Goal: Task Accomplishment & Management: Manage account settings

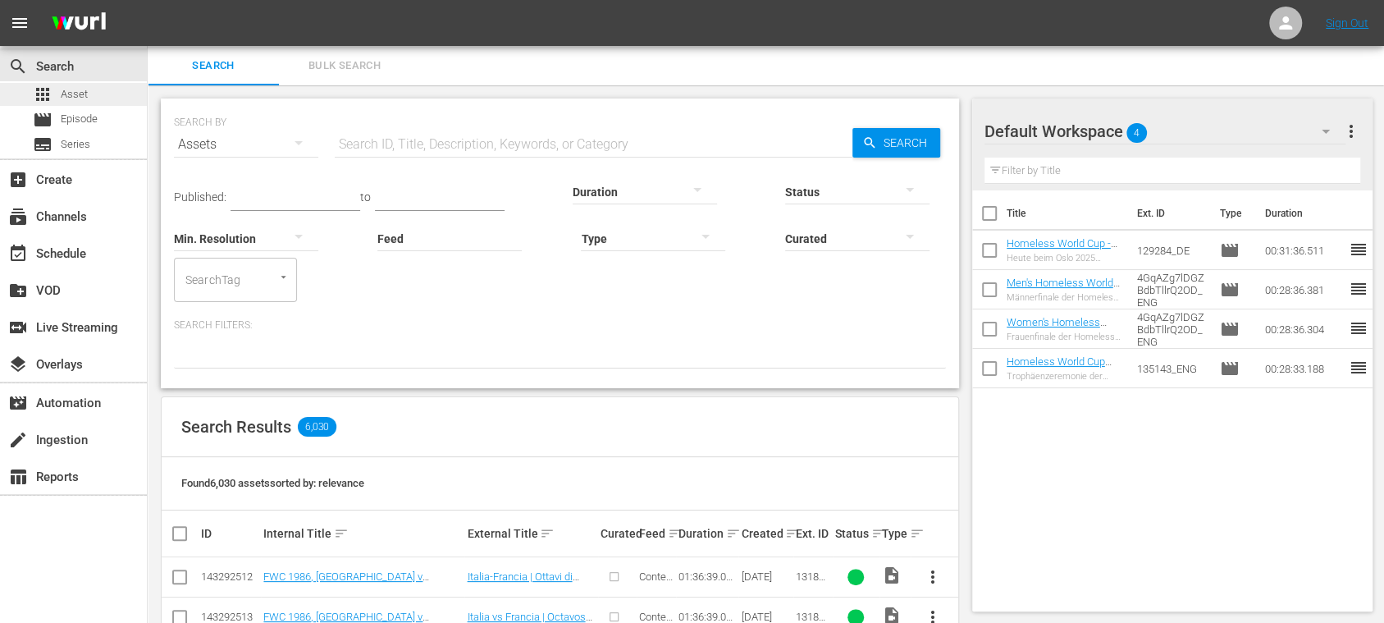
click at [73, 94] on span "Asset" at bounding box center [74, 94] width 27 height 16
click at [363, 134] on input "text" at bounding box center [594, 144] width 518 height 39
type input "500022"
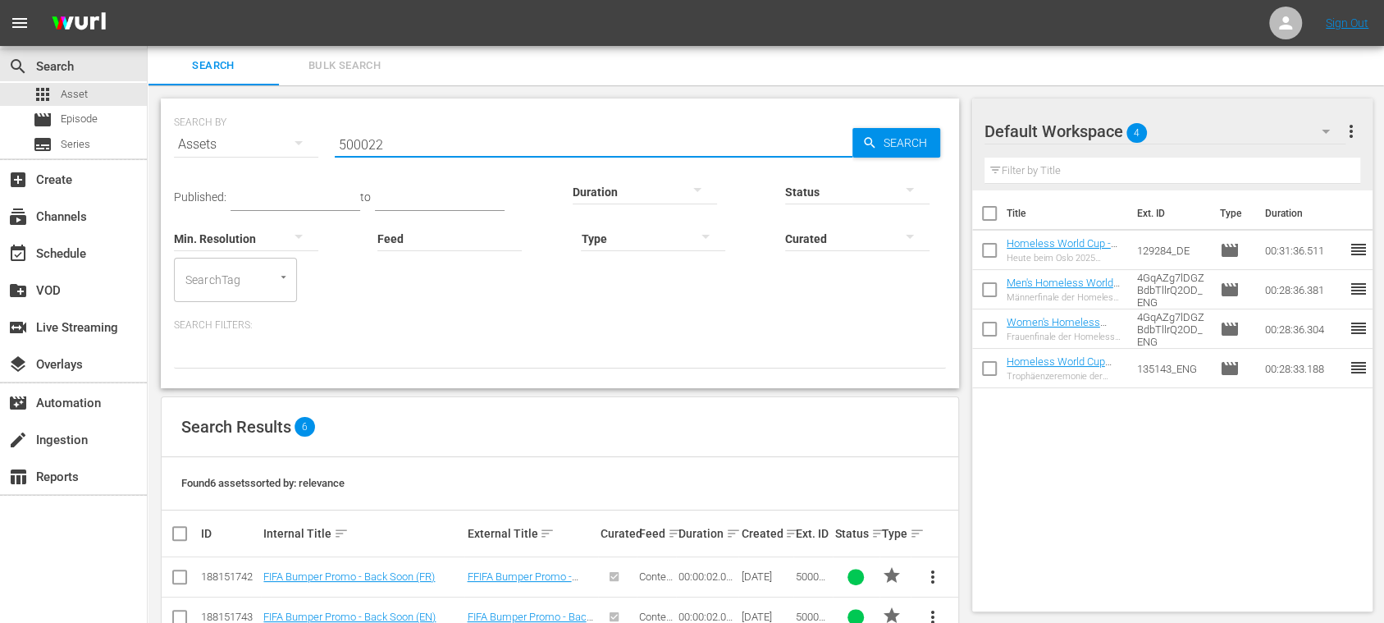
scroll to position [203, 0]
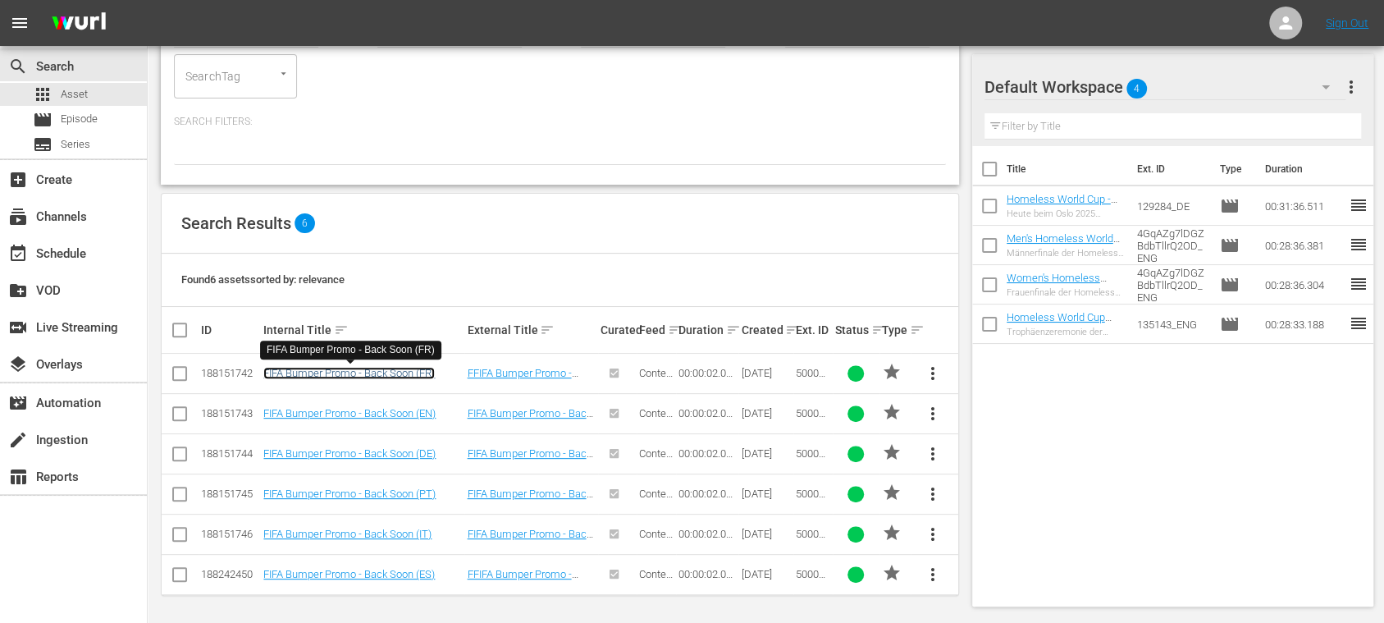
click at [384, 374] on link "FIFA Bumper Promo - Back Soon (FR)" at bounding box center [348, 373] width 171 height 12
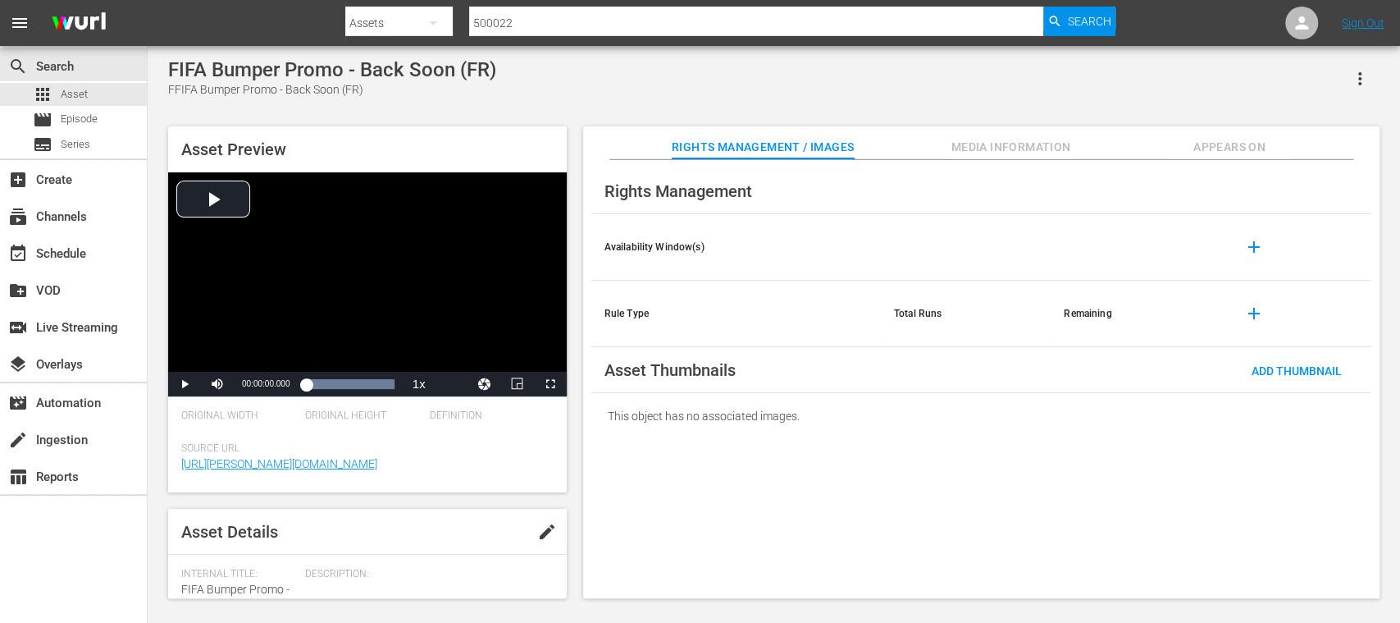
click at [1047, 146] on span "Media Information" at bounding box center [1011, 147] width 123 height 21
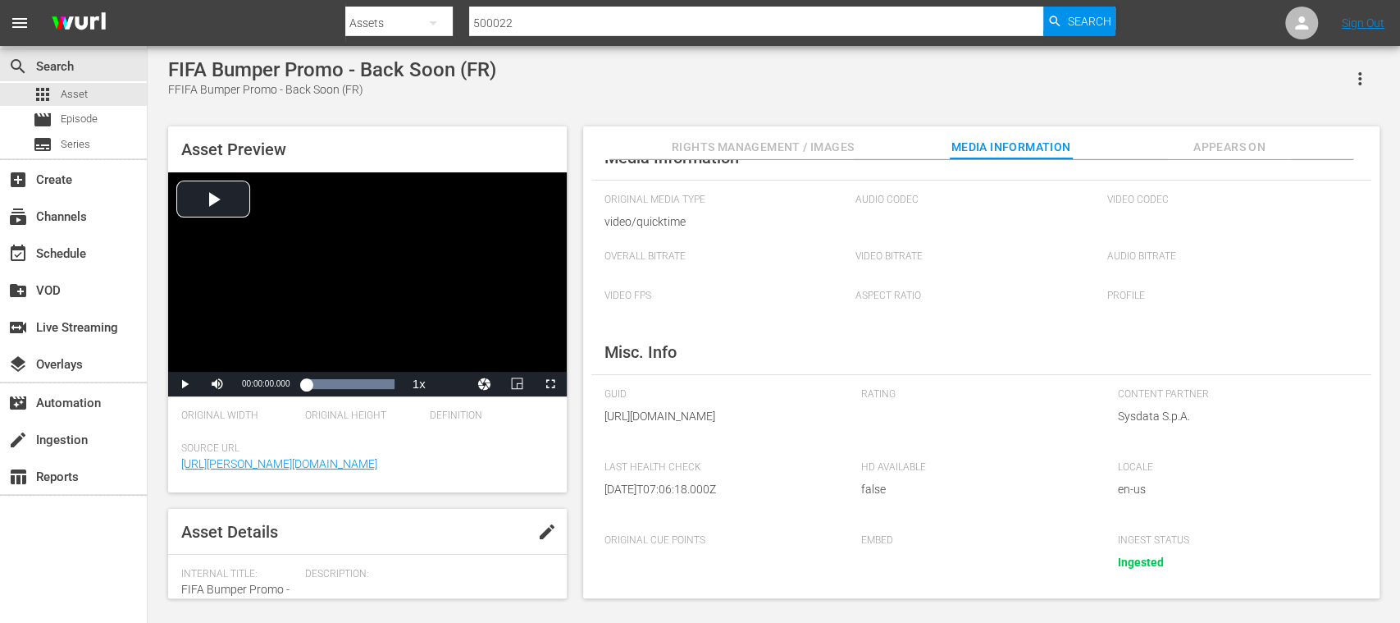
scroll to position [85, 0]
click at [543, 530] on span "edit" at bounding box center [547, 532] width 20 height 20
click at [516, 561] on icon "button" at bounding box center [526, 564] width 20 height 20
click at [697, 561] on div "Video Ad Live Promo" at bounding box center [700, 311] width 1400 height 623
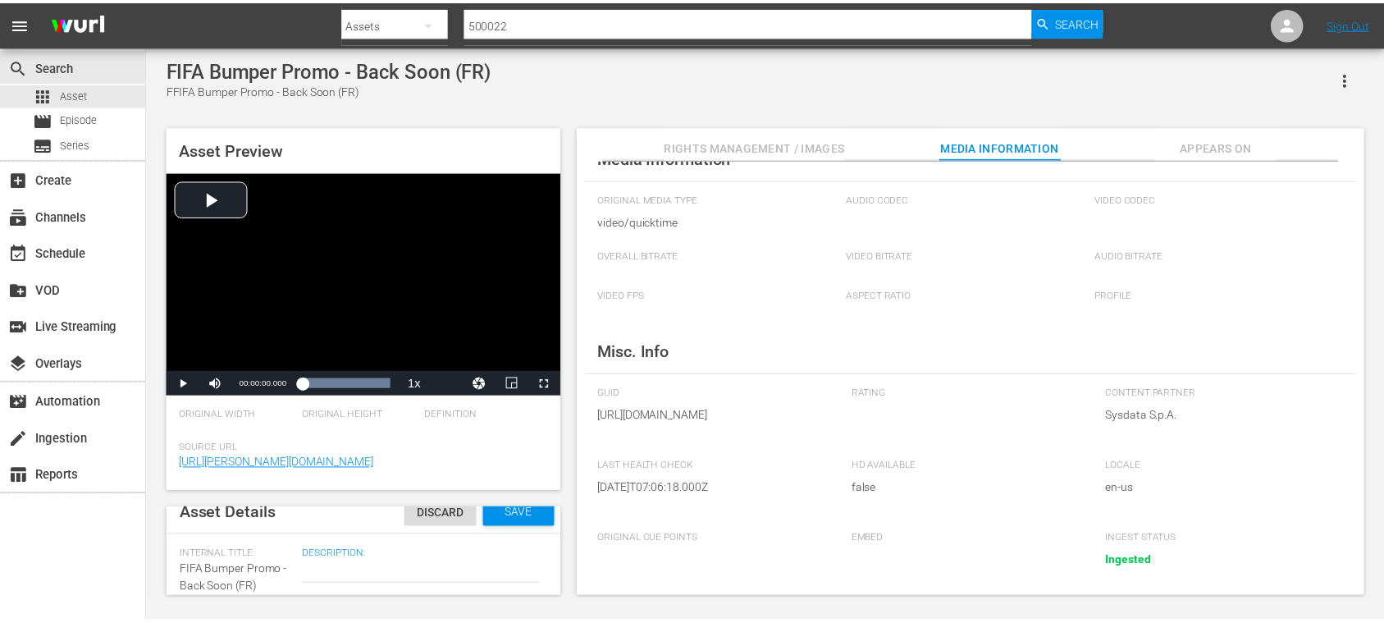
scroll to position [0, 0]
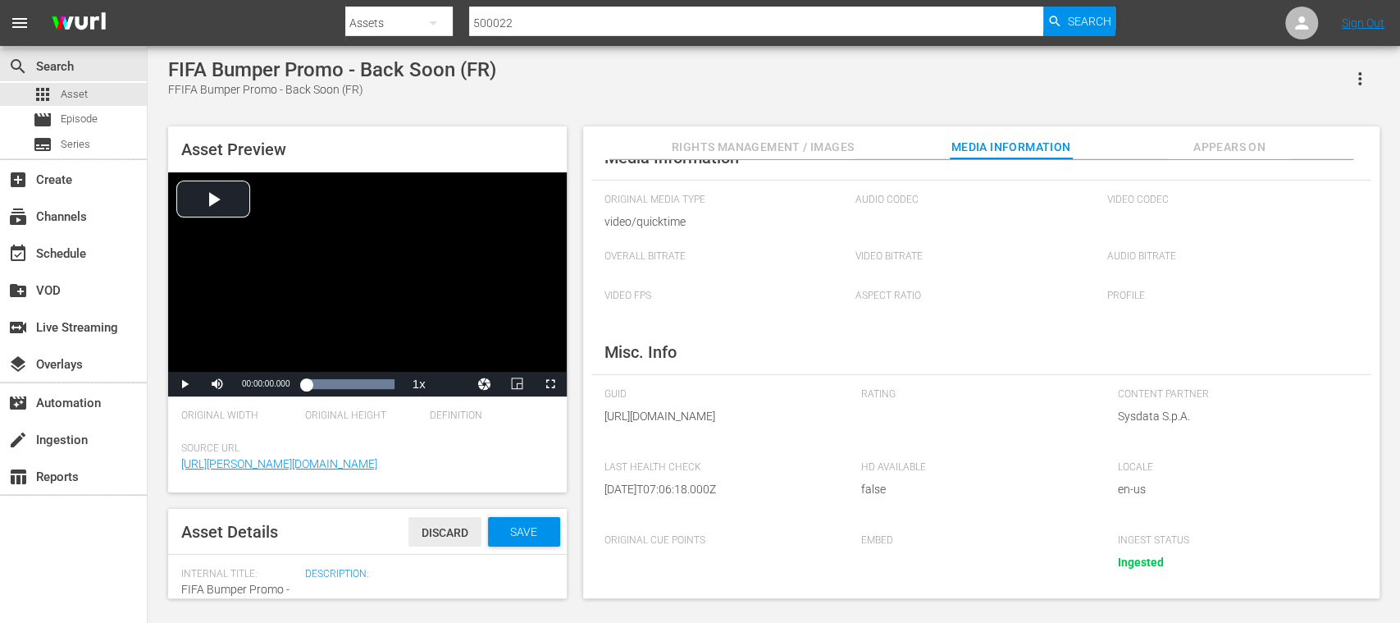
click at [423, 531] on span "Discard" at bounding box center [444, 532] width 73 height 13
click at [78, 94] on span "Asset" at bounding box center [74, 94] width 27 height 16
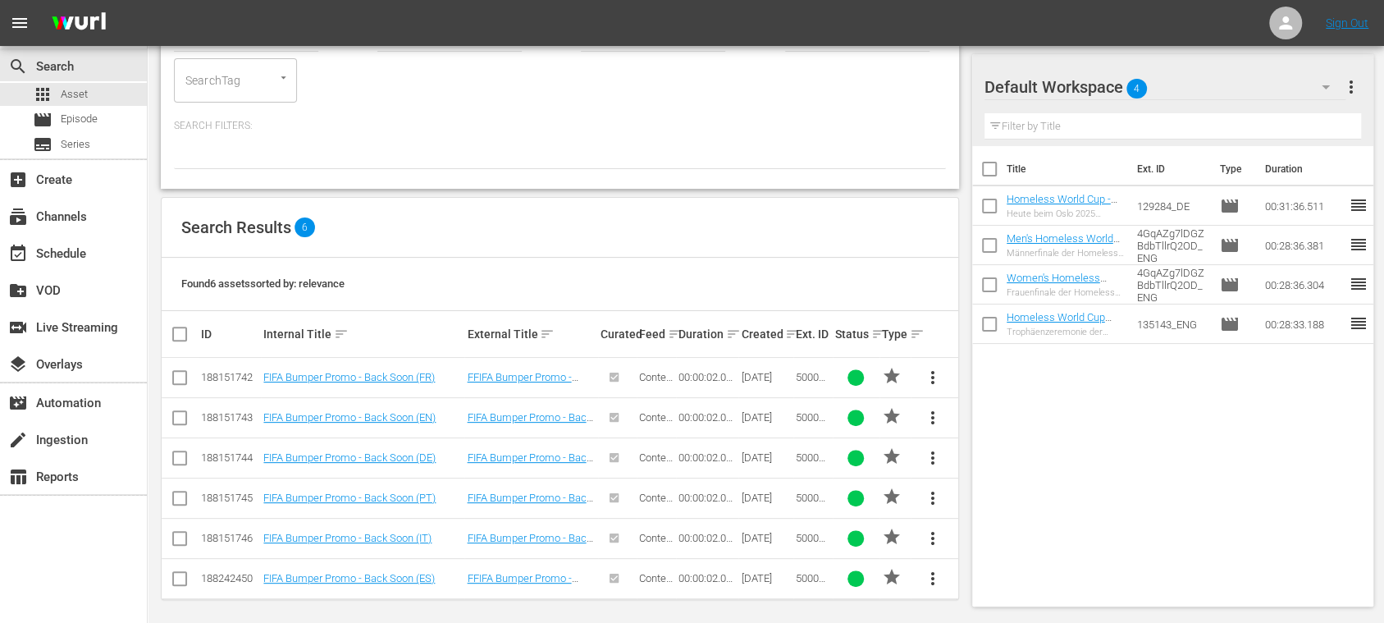
scroll to position [203, 0]
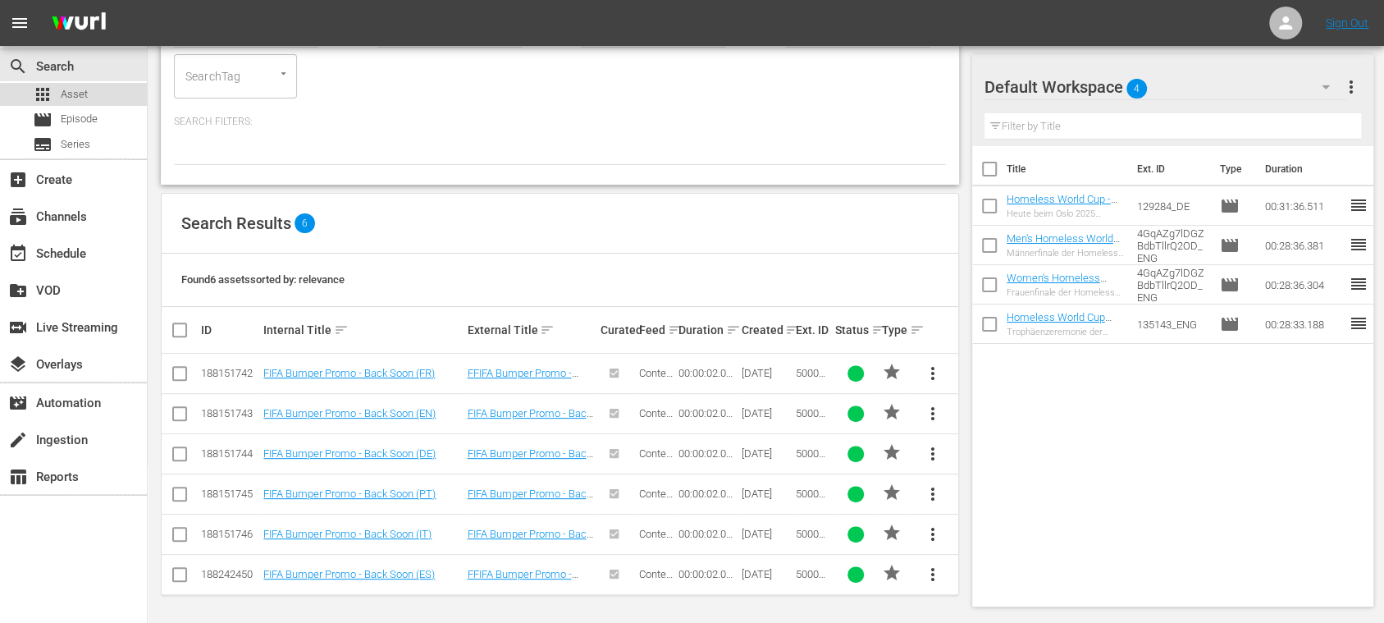
click at [86, 93] on span "Asset" at bounding box center [74, 94] width 27 height 16
click at [80, 111] on span "Episode" at bounding box center [79, 119] width 37 height 16
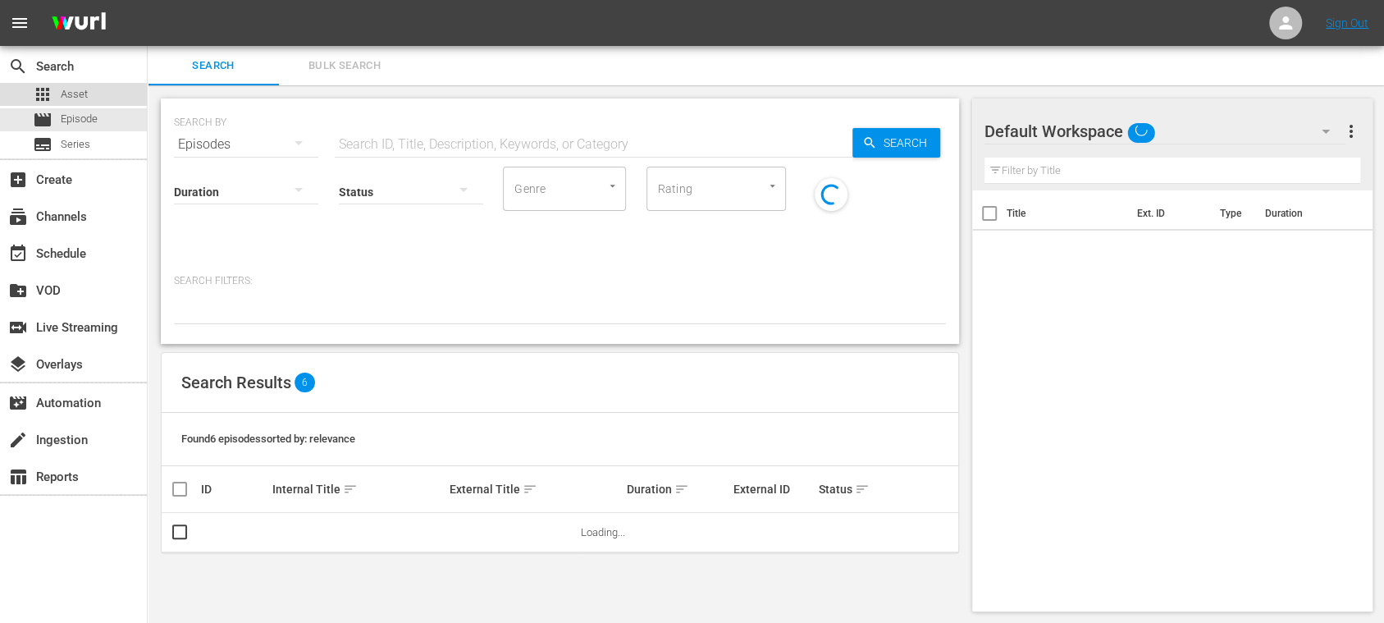
click at [82, 95] on span "Asset" at bounding box center [74, 94] width 27 height 16
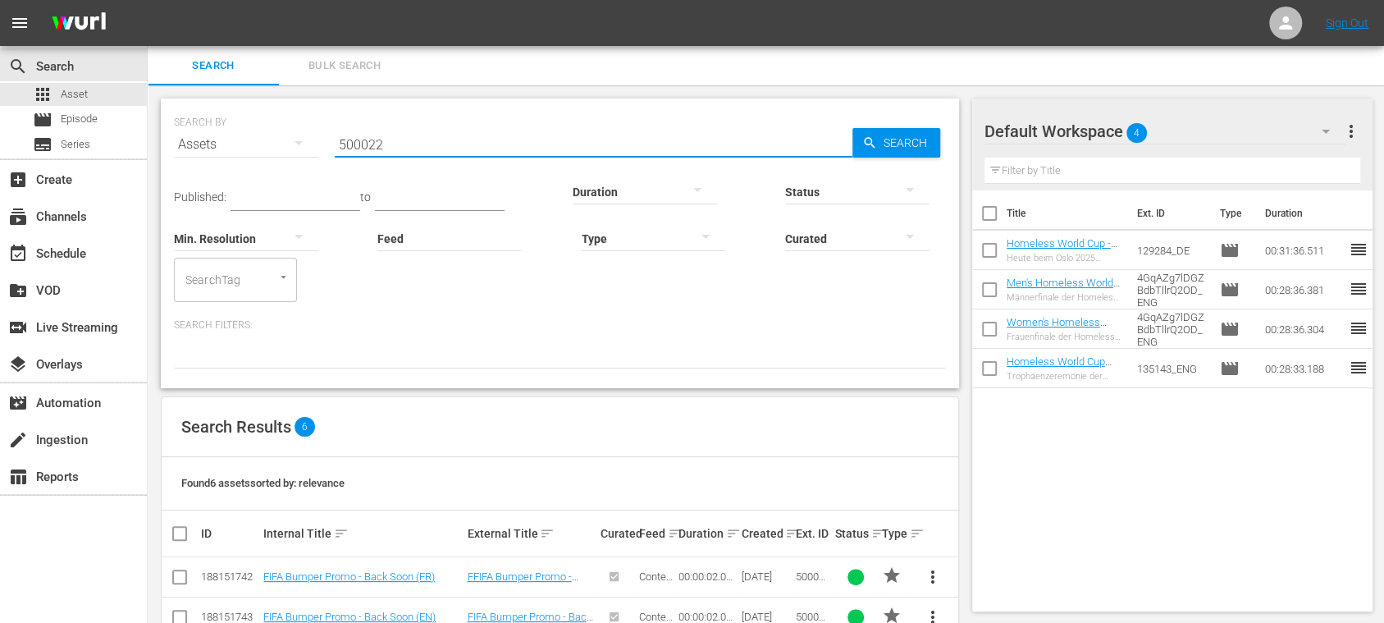
drag, startPoint x: 404, startPoint y: 143, endPoint x: 264, endPoint y: 141, distance: 139.4
click at [264, 141] on div "SEARCH BY Search By Assets Search ID, Title, Description, Keywords, or Category…" at bounding box center [560, 134] width 772 height 59
type input "5"
click at [81, 94] on span "Asset" at bounding box center [74, 94] width 27 height 16
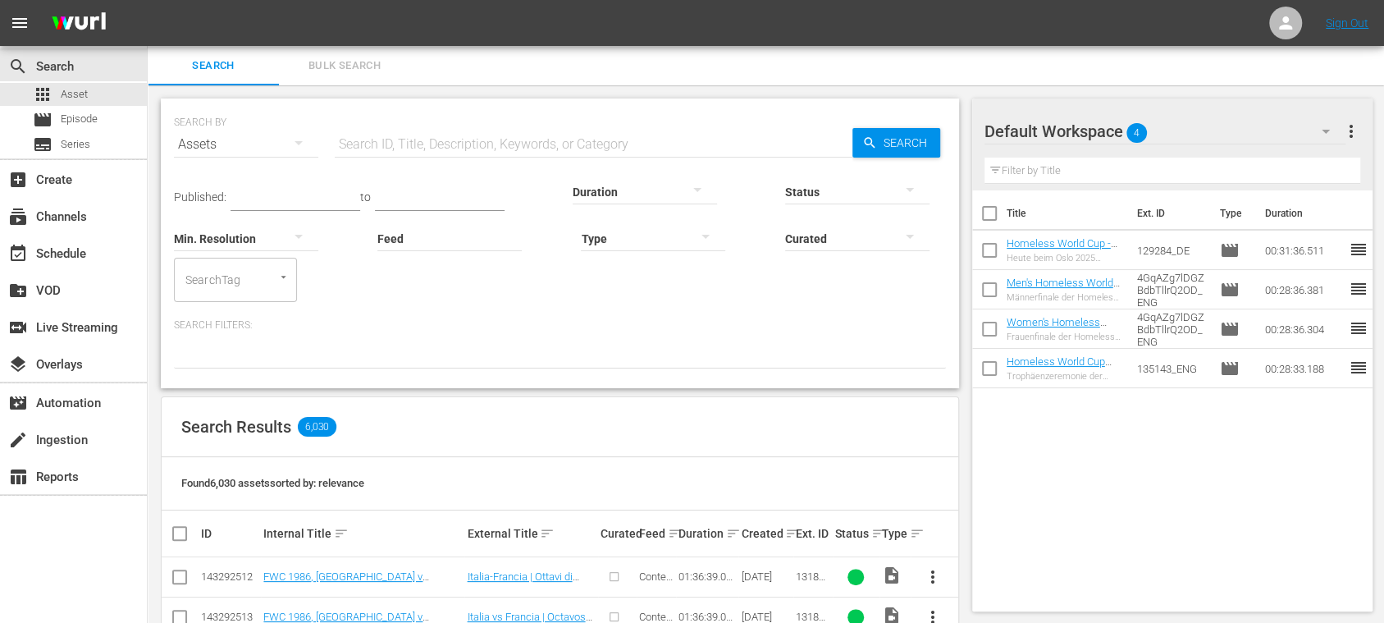
click at [397, 121] on div "SEARCH BY Search By Assets Search ID, Title, Description, Keywords, or Category…" at bounding box center [560, 134] width 772 height 59
click at [395, 140] on input "text" at bounding box center [594, 144] width 518 height 39
paste input "500023_ENG"
type input "500023_ENG"
click at [865, 142] on icon "button" at bounding box center [869, 142] width 11 height 11
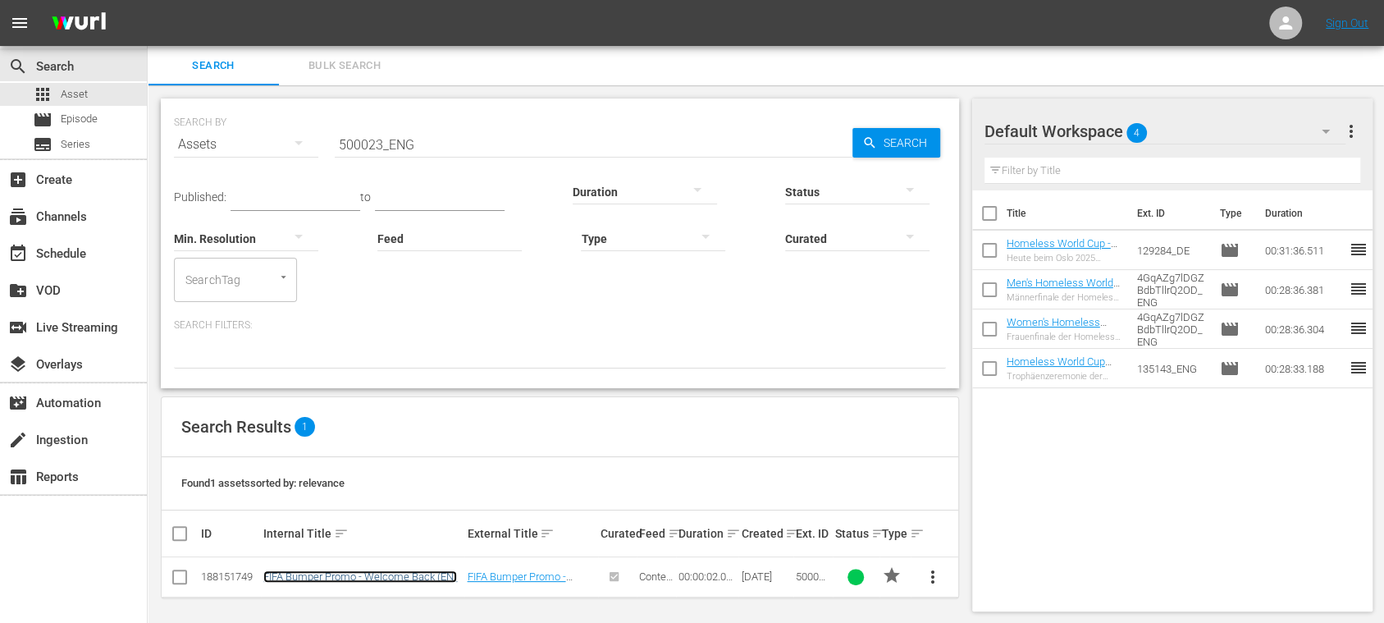
click at [325, 573] on link "FIFA Bumper Promo - Welcome Back (EN)" at bounding box center [360, 576] width 194 height 12
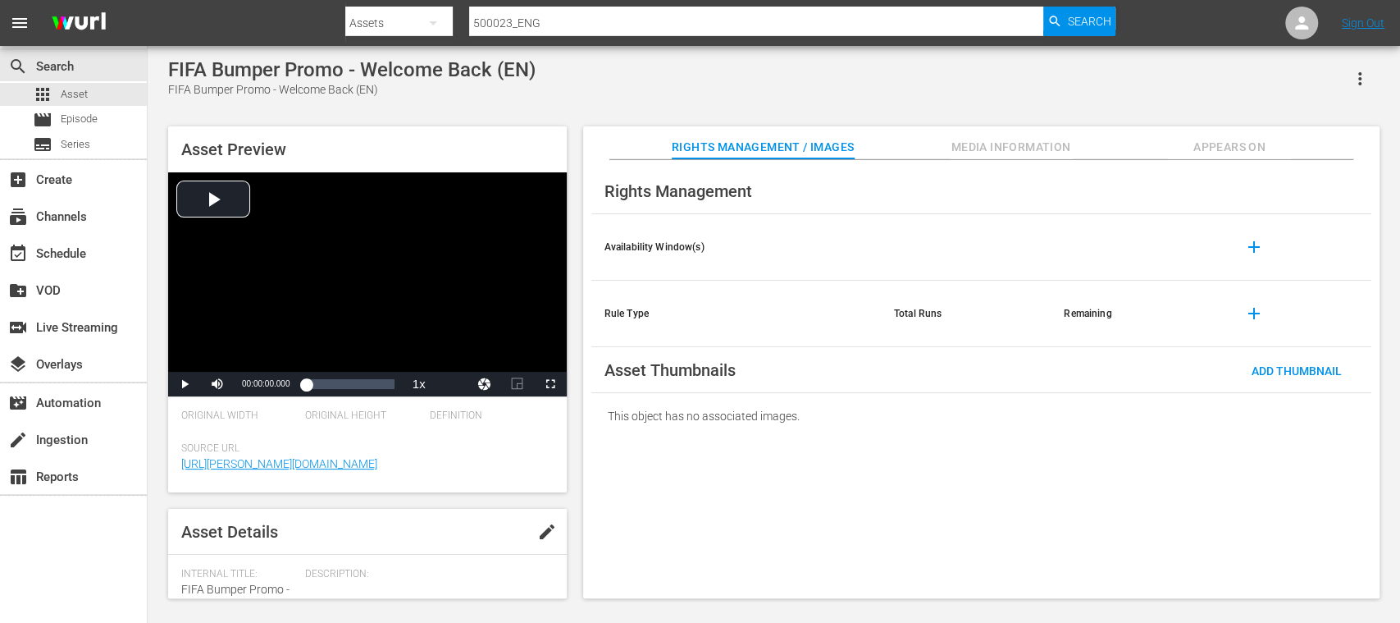
click at [1242, 143] on span "Appears On" at bounding box center [1229, 147] width 123 height 21
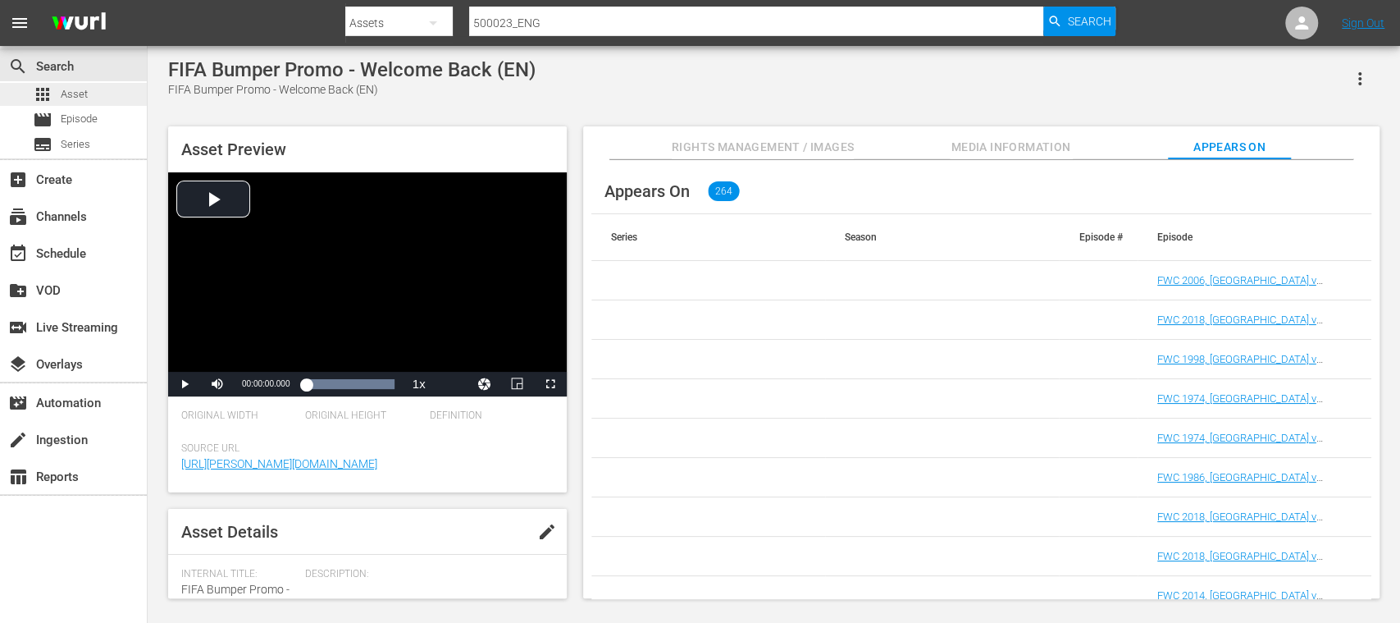
click at [80, 94] on span "Asset" at bounding box center [74, 94] width 27 height 16
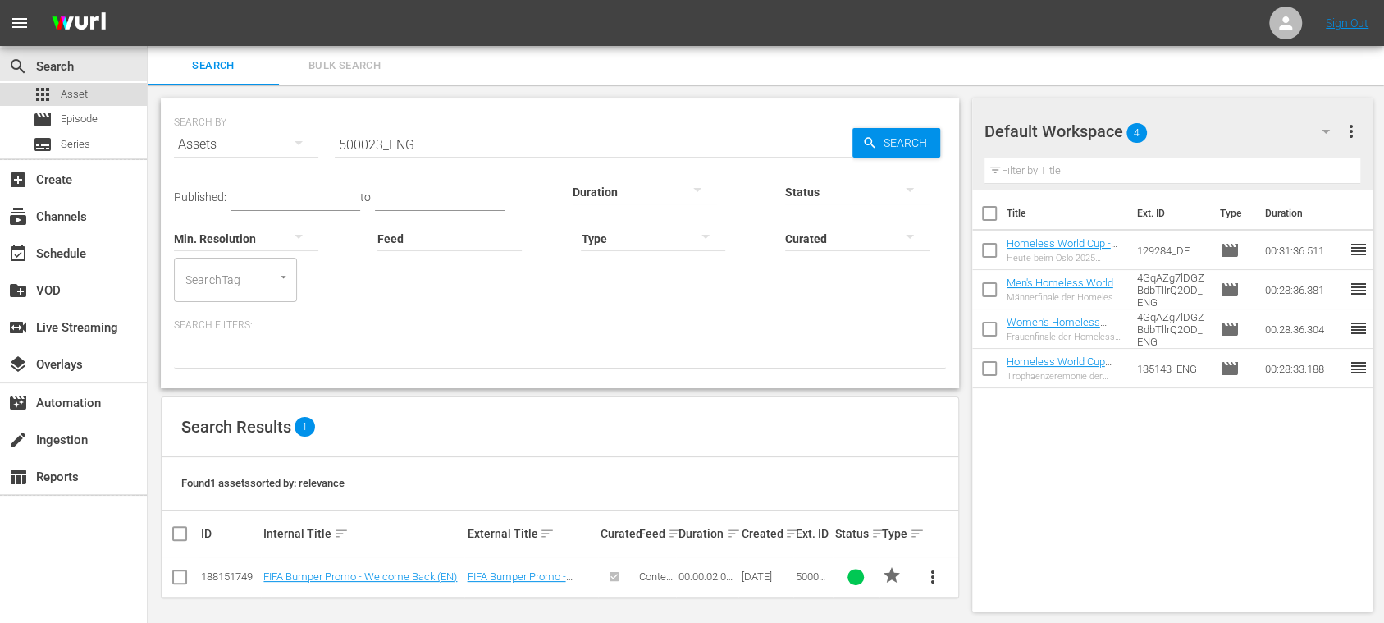
click at [97, 95] on div "apps Asset" at bounding box center [73, 94] width 147 height 23
drag, startPoint x: 423, startPoint y: 143, endPoint x: 288, endPoint y: 143, distance: 135.3
click at [205, 144] on div "SEARCH BY Search By Assets Search ID, Title, Description, Keywords, or Category…" at bounding box center [560, 134] width 772 height 59
paste input "1"
type input "500021_ENG"
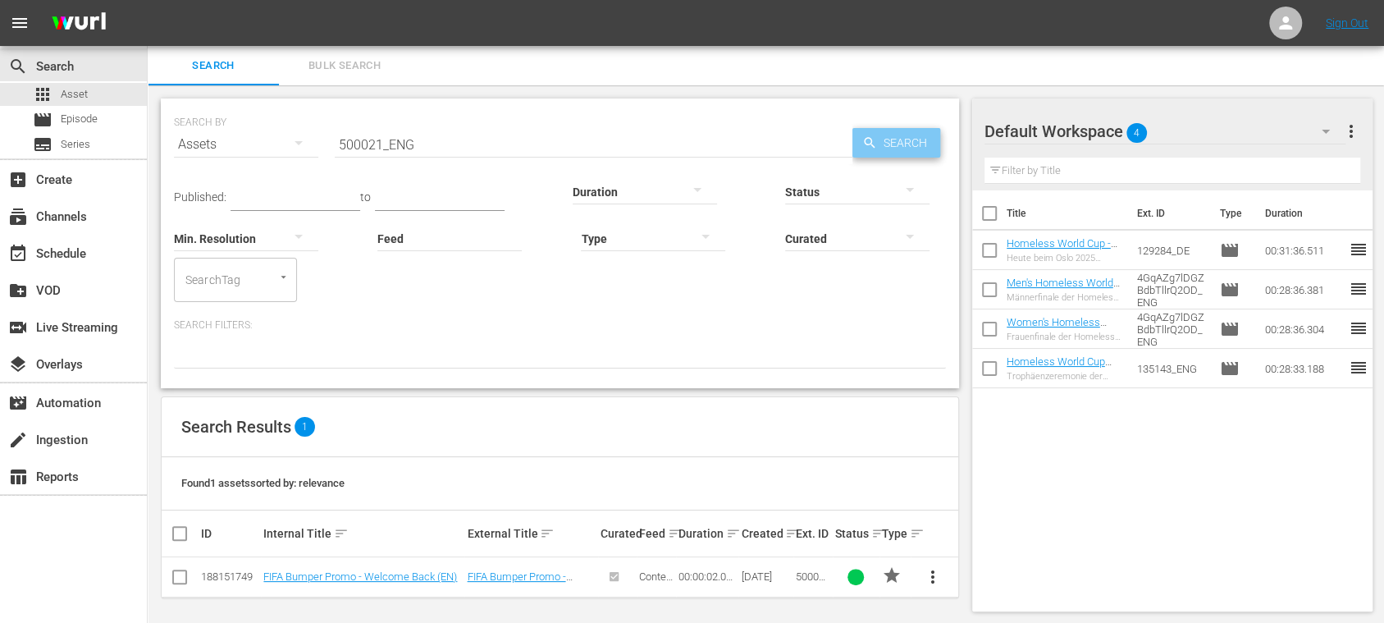
click at [866, 141] on icon "button" at bounding box center [869, 142] width 15 height 15
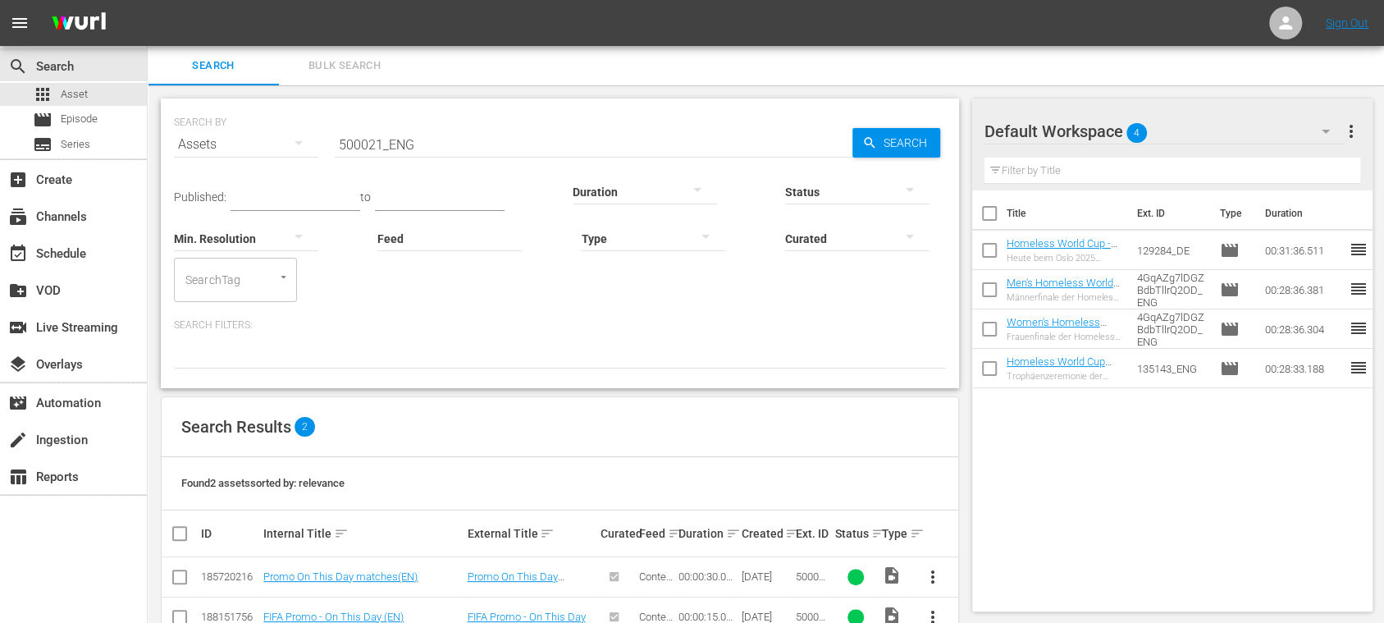
scroll to position [43, 0]
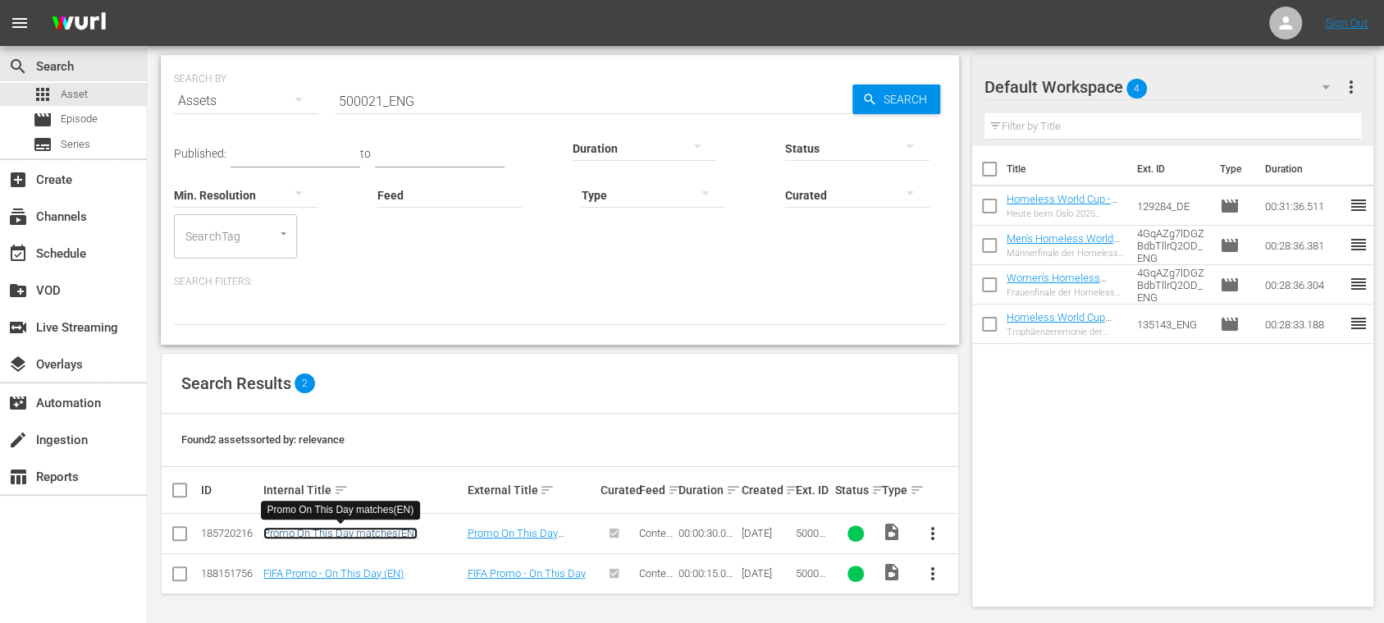
click at [410, 533] on link "Promo On This Day matches(EN)" at bounding box center [340, 533] width 154 height 12
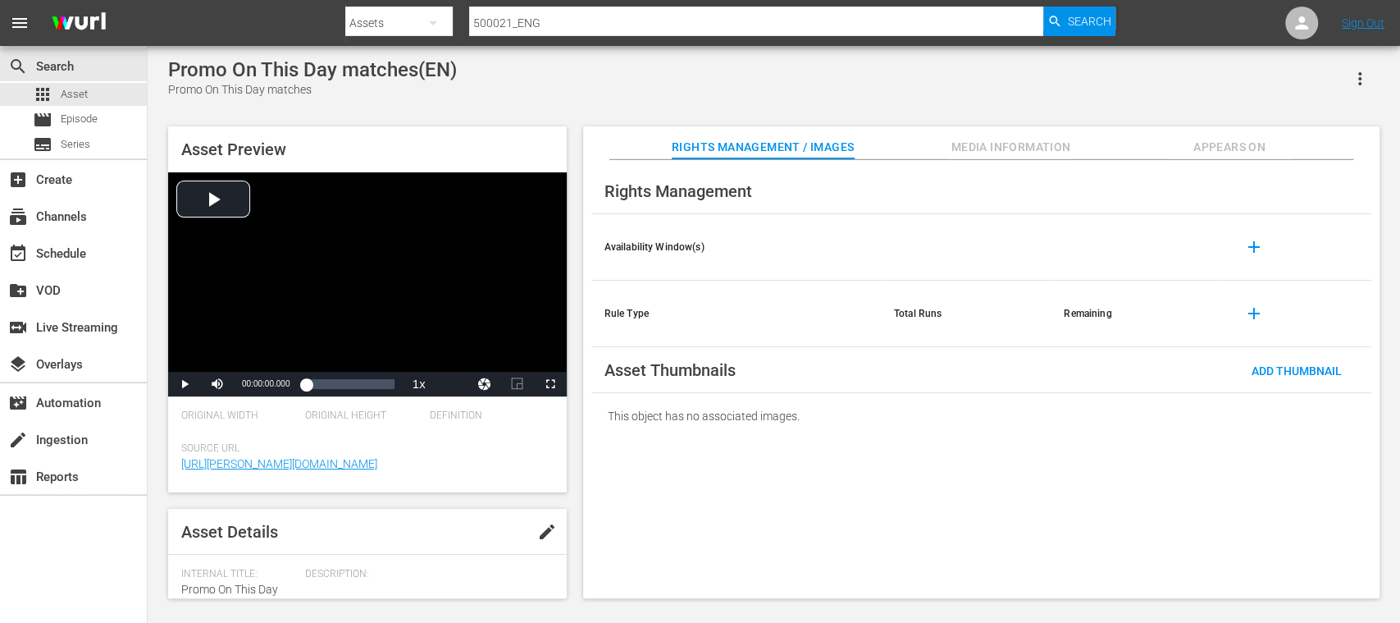
click at [1248, 146] on span "Appears On" at bounding box center [1229, 147] width 123 height 21
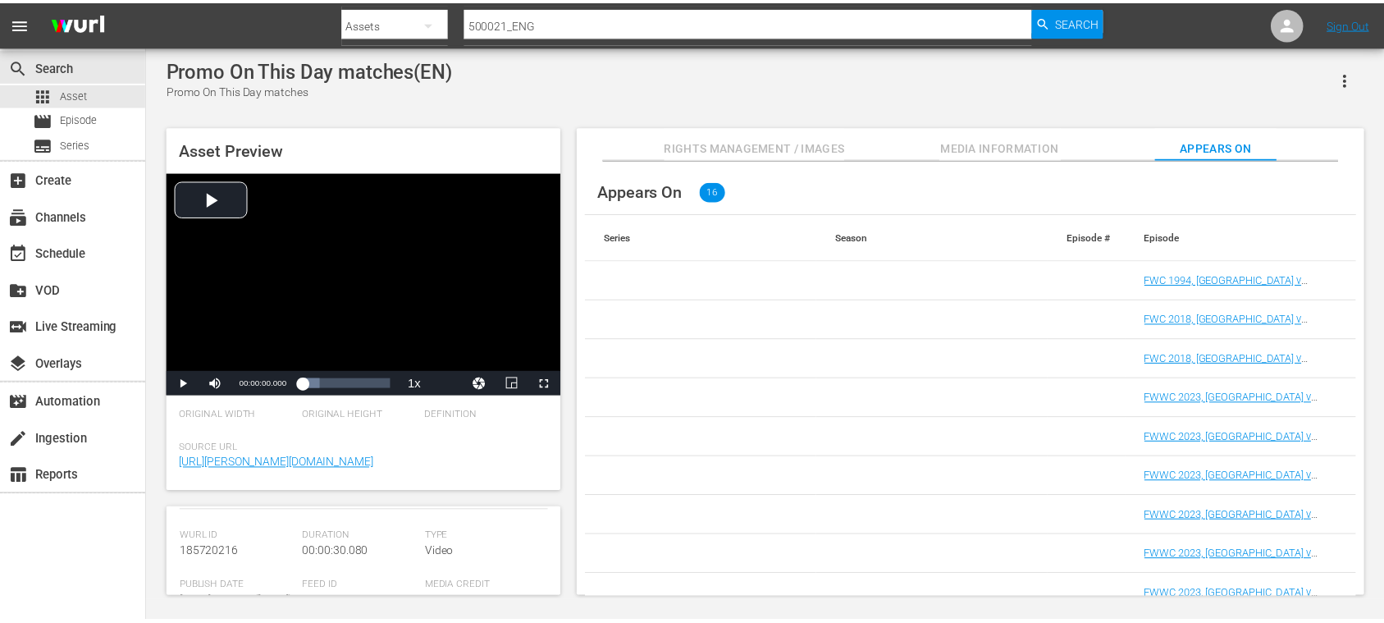
scroll to position [174, 0]
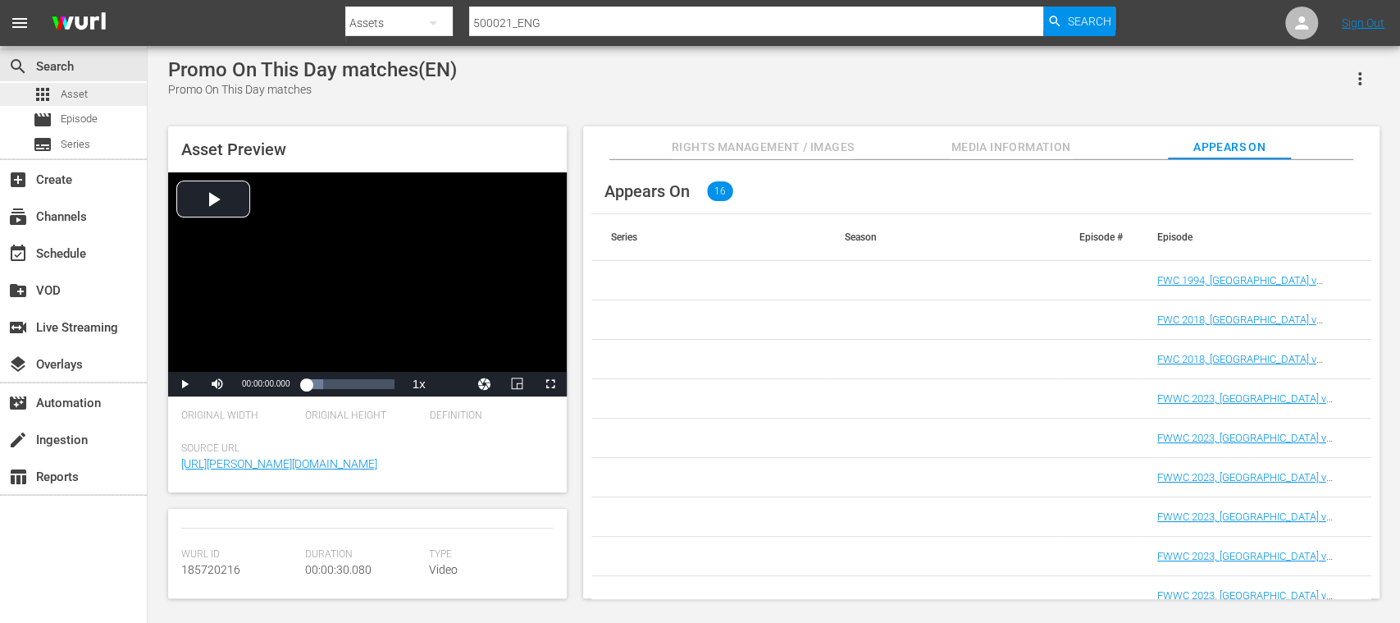
click at [90, 92] on div "apps Asset" at bounding box center [73, 94] width 147 height 23
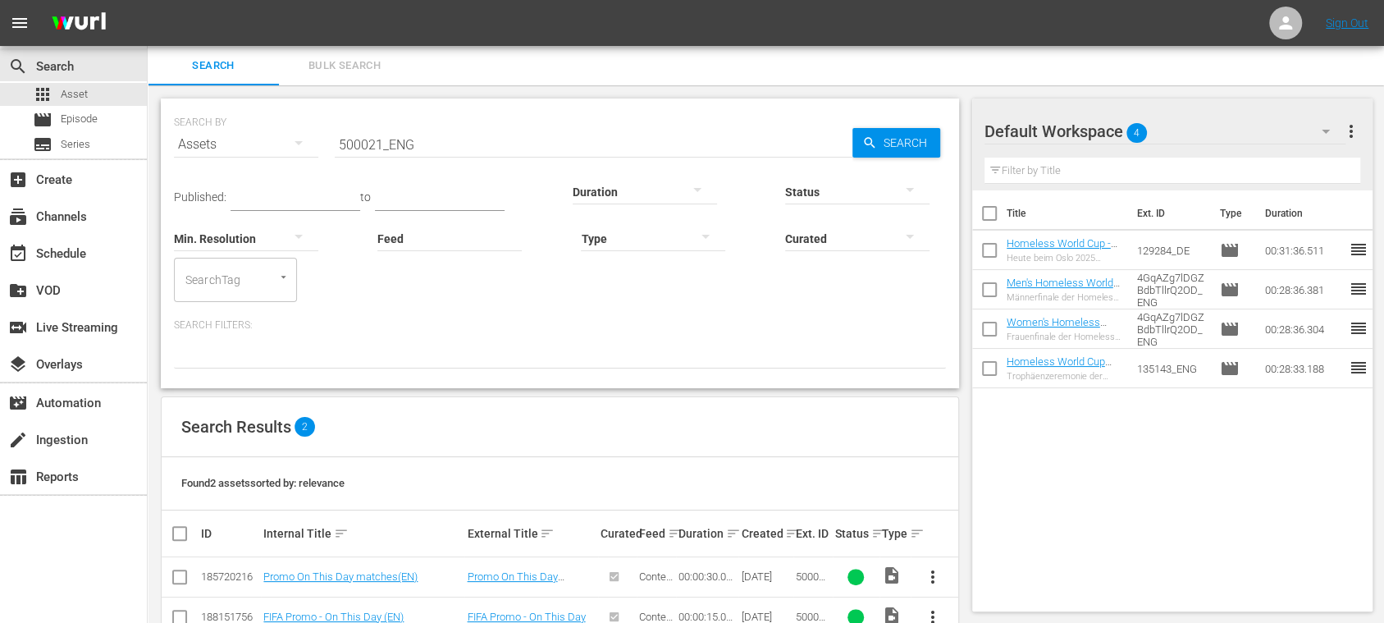
click at [1352, 126] on span "more_vert" at bounding box center [1350, 131] width 20 height 20
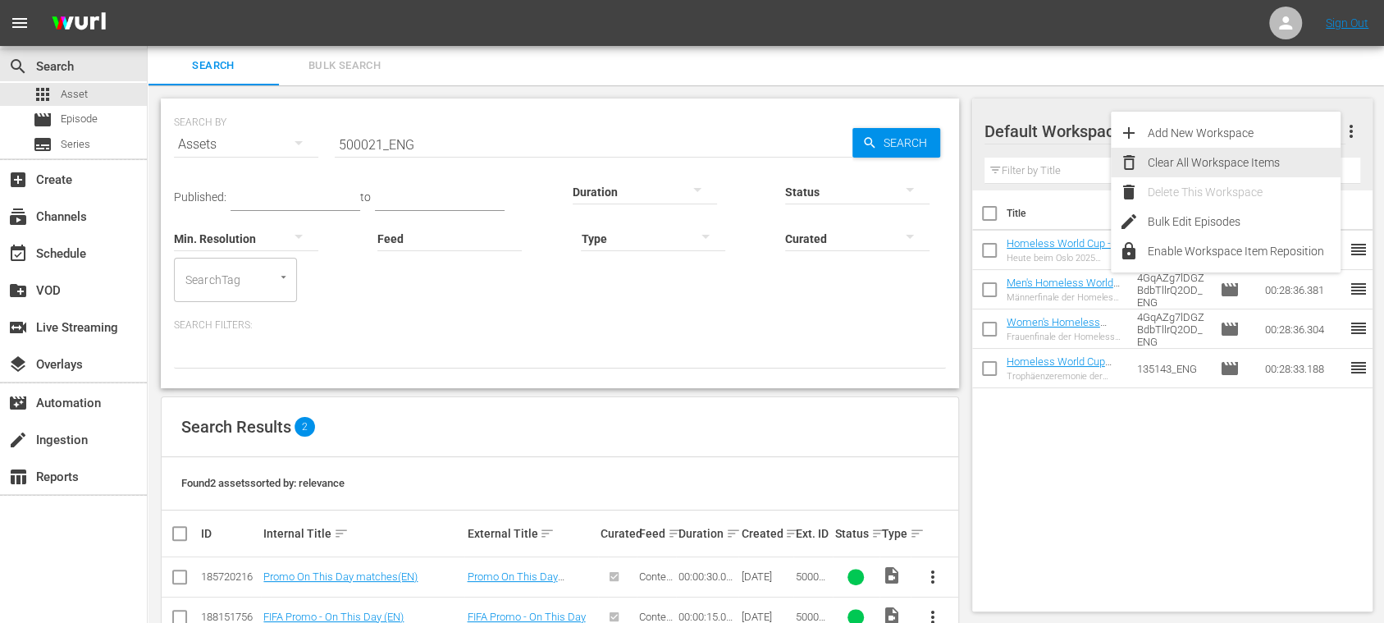
click at [1237, 160] on div "Clear All Workspace Items" at bounding box center [1243, 163] width 193 height 30
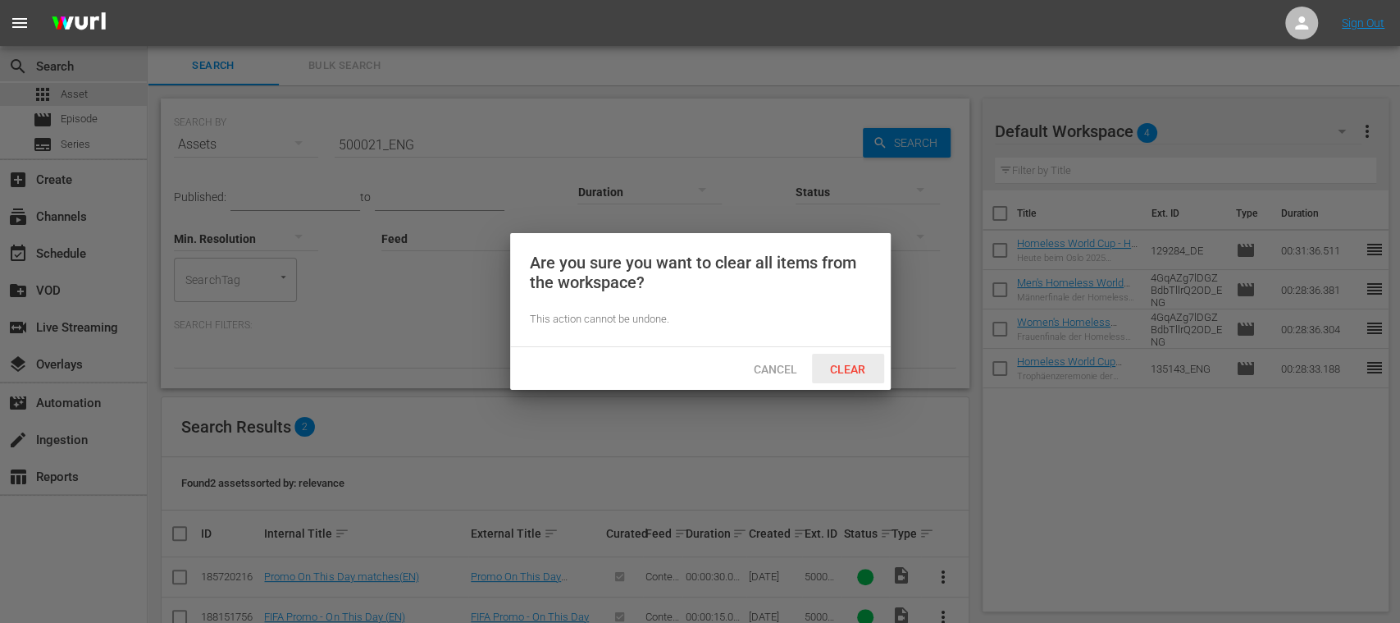
drag, startPoint x: 861, startPoint y: 371, endPoint x: 618, endPoint y: 474, distance: 264.6
click at [861, 371] on span "Clear" at bounding box center [848, 369] width 62 height 13
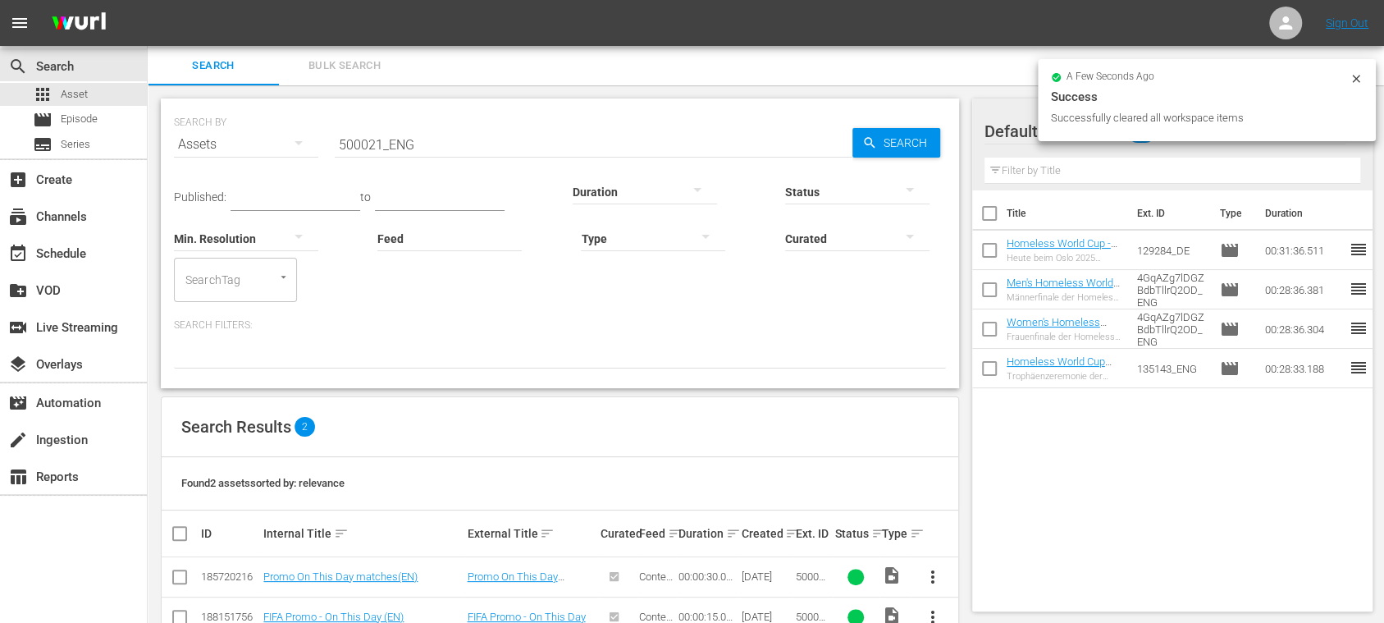
click at [178, 531] on input "checkbox" at bounding box center [186, 533] width 33 height 20
checkbox input "true"
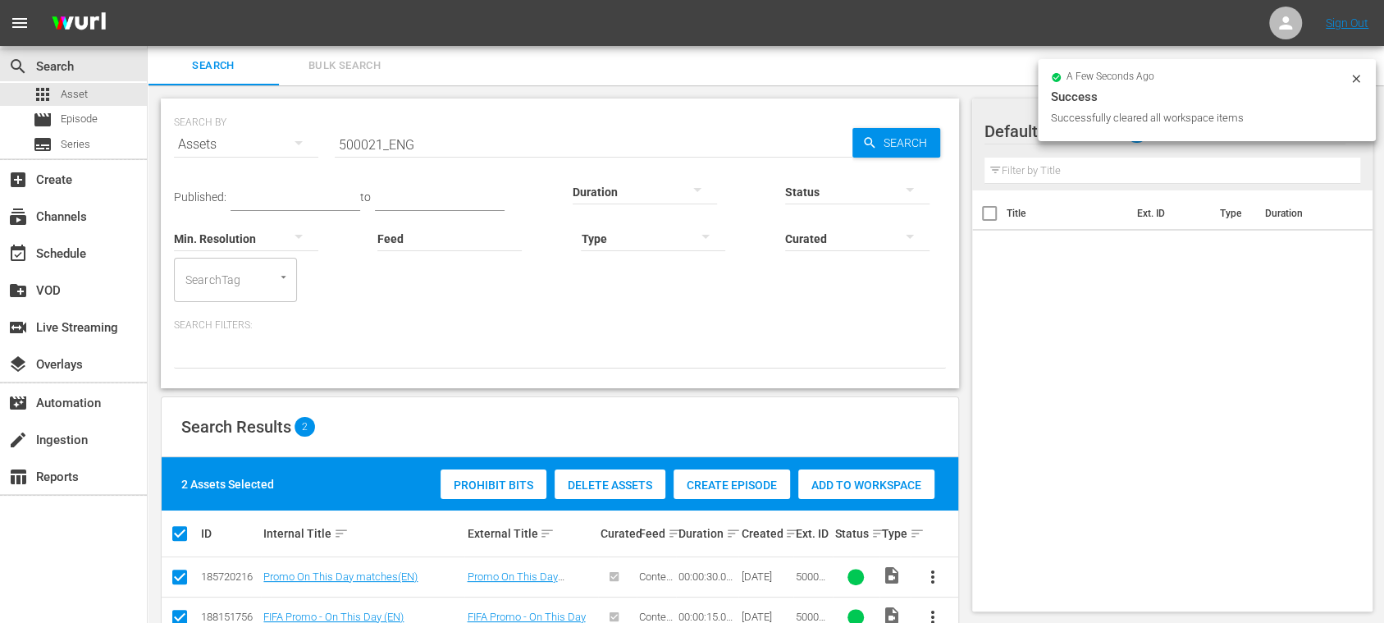
checkbox input "true"
click at [868, 490] on div "Add to Workspace" at bounding box center [866, 484] width 136 height 31
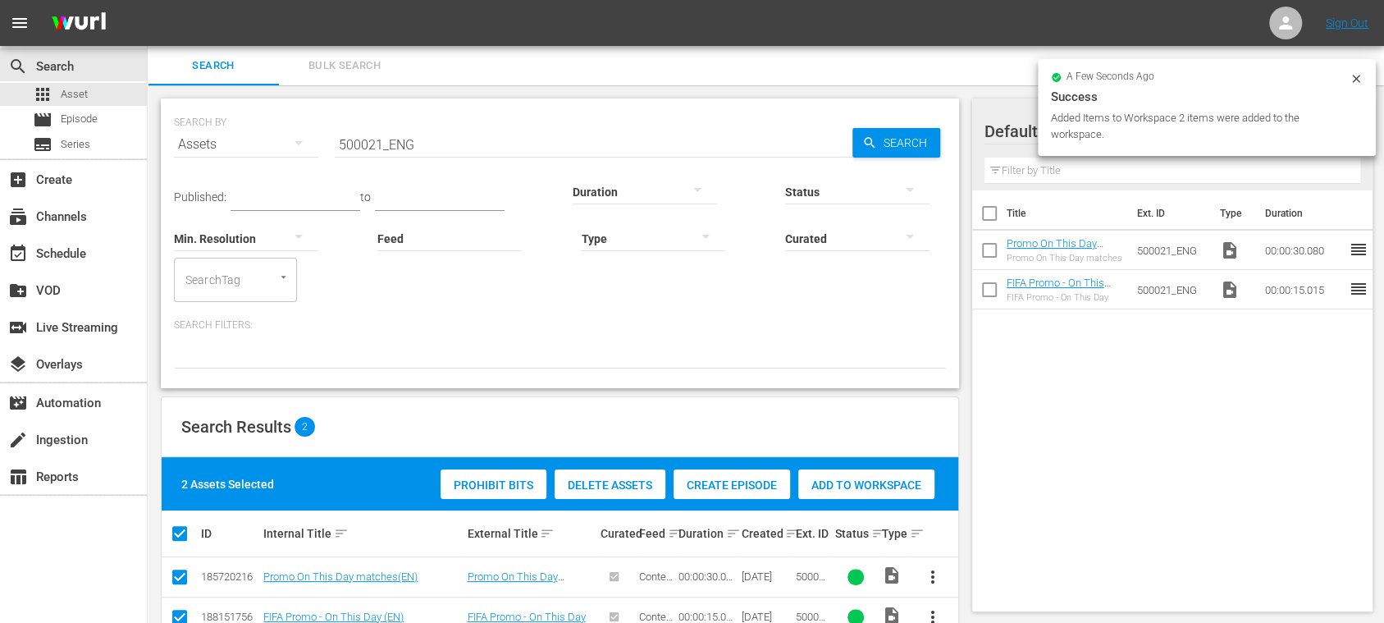
click at [1359, 105] on div "Success" at bounding box center [1207, 97] width 312 height 20
click at [1353, 77] on icon at bounding box center [1355, 78] width 7 height 7
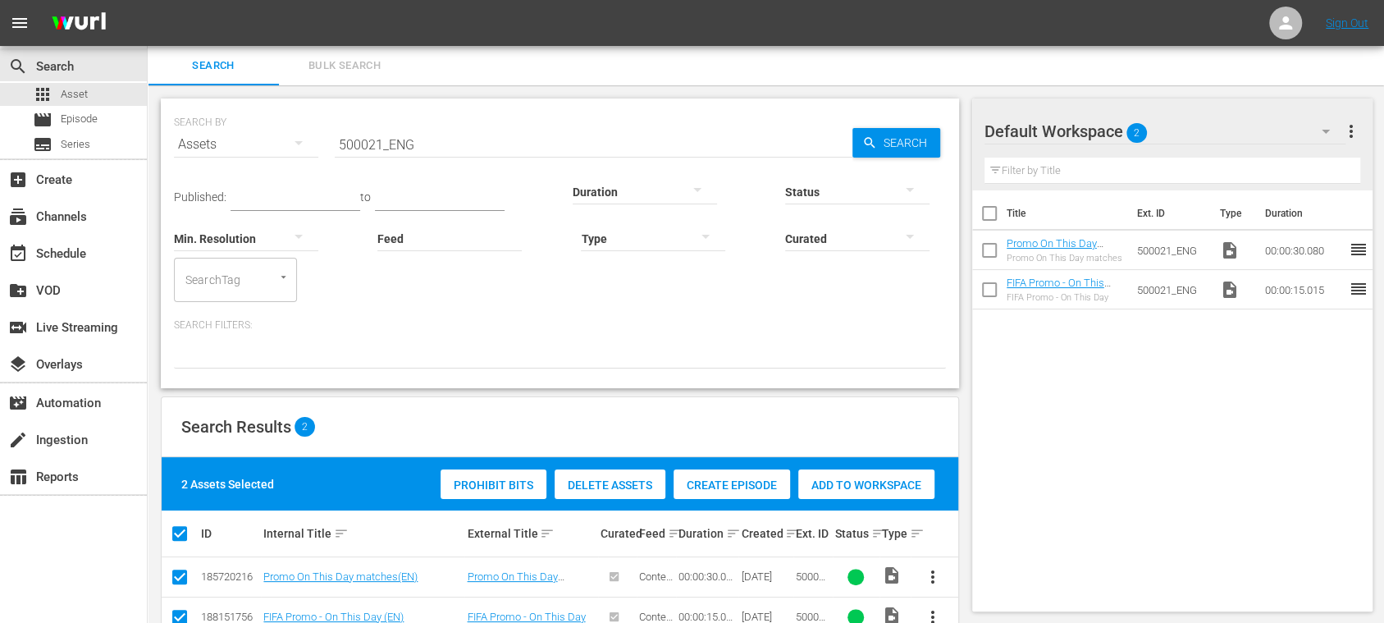
click at [992, 217] on input "checkbox" at bounding box center [989, 216] width 34 height 34
checkbox input "true"
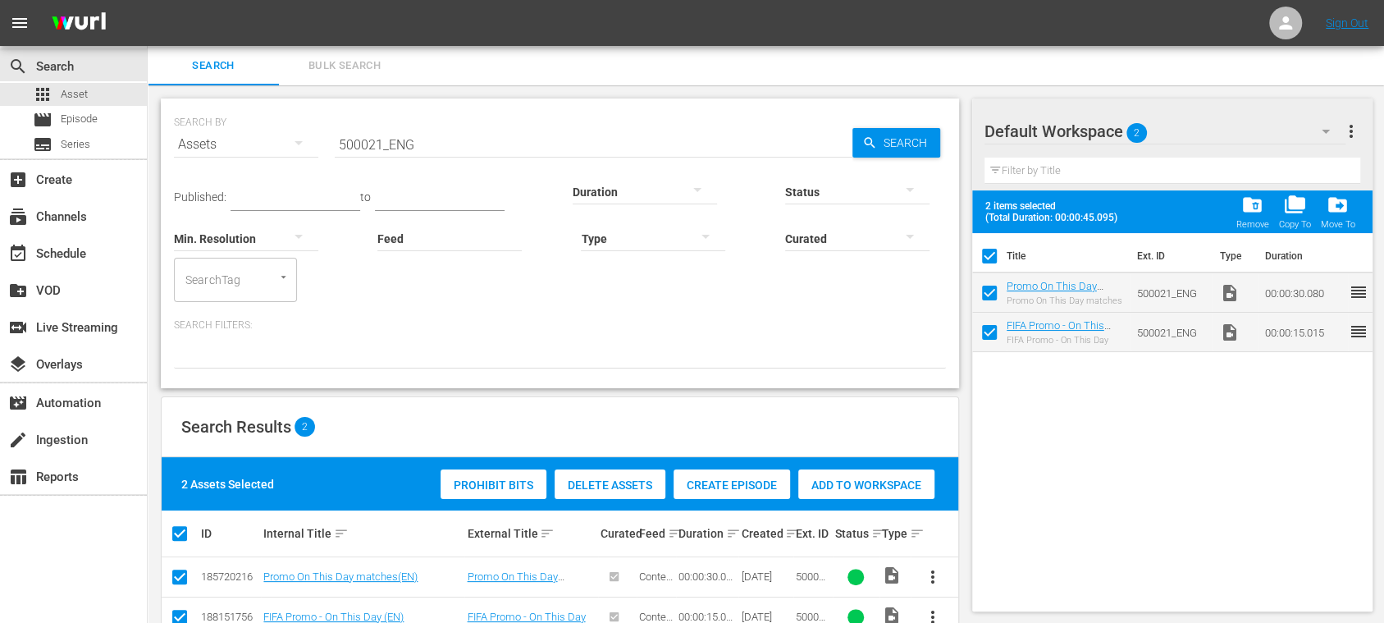
click at [991, 254] on input "checkbox" at bounding box center [989, 259] width 34 height 34
checkbox input "false"
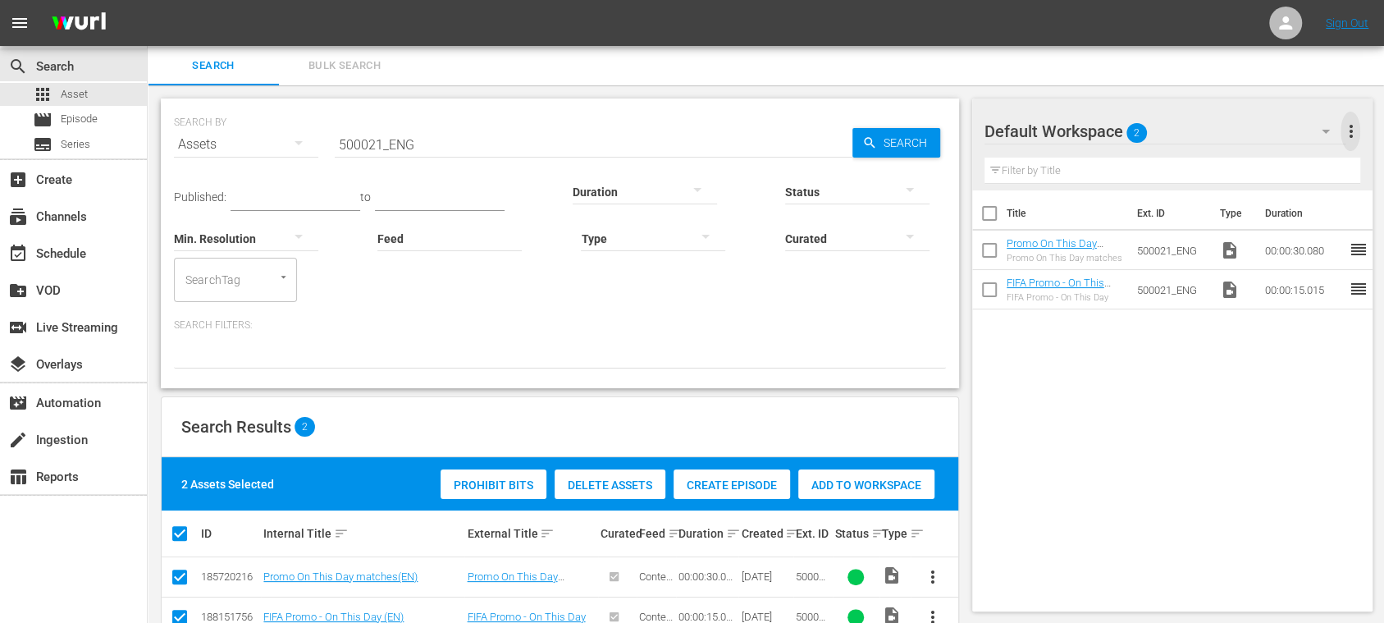
click at [1350, 134] on span "more_vert" at bounding box center [1350, 131] width 20 height 20
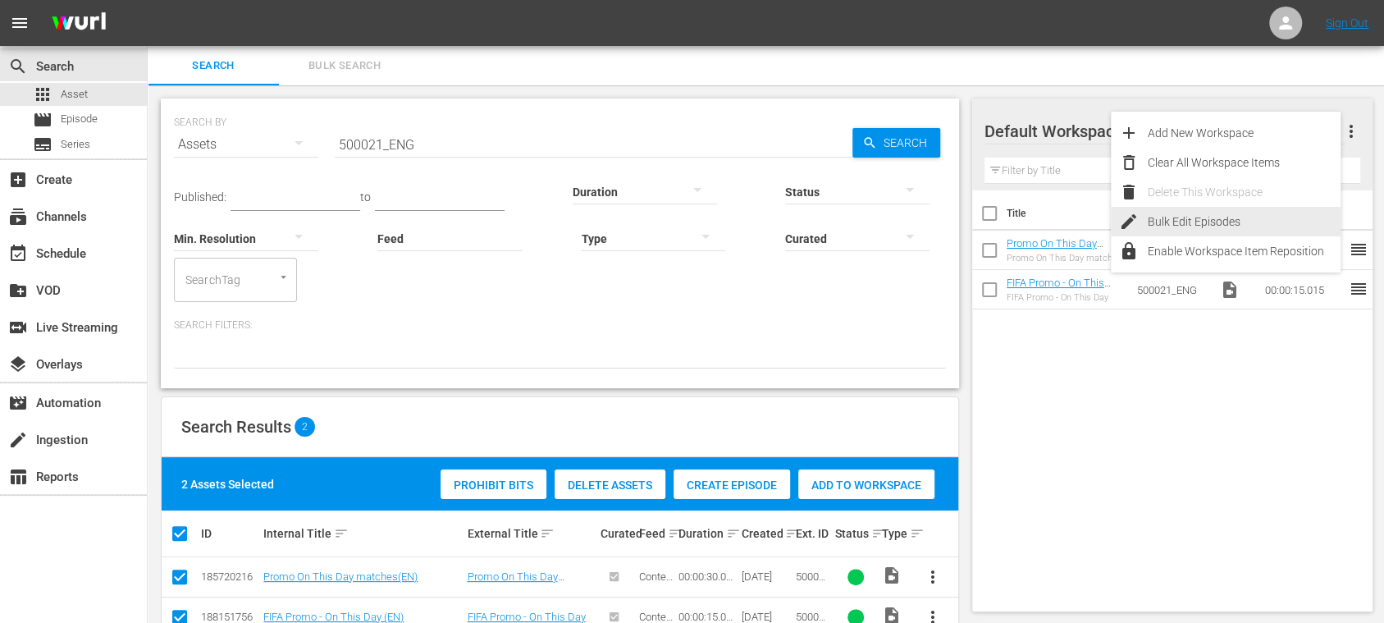
click at [1216, 222] on div "Bulk Edit Episodes" at bounding box center [1243, 222] width 193 height 30
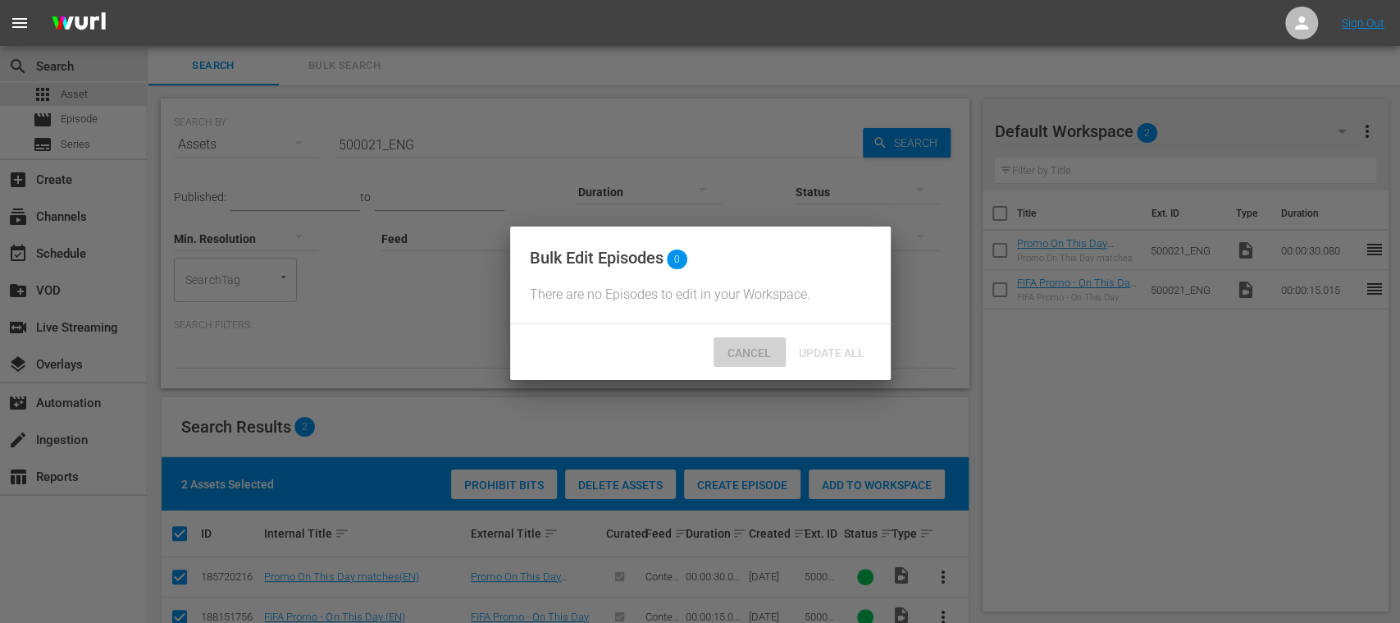
click at [753, 359] on span "Cancel" at bounding box center [749, 352] width 70 height 13
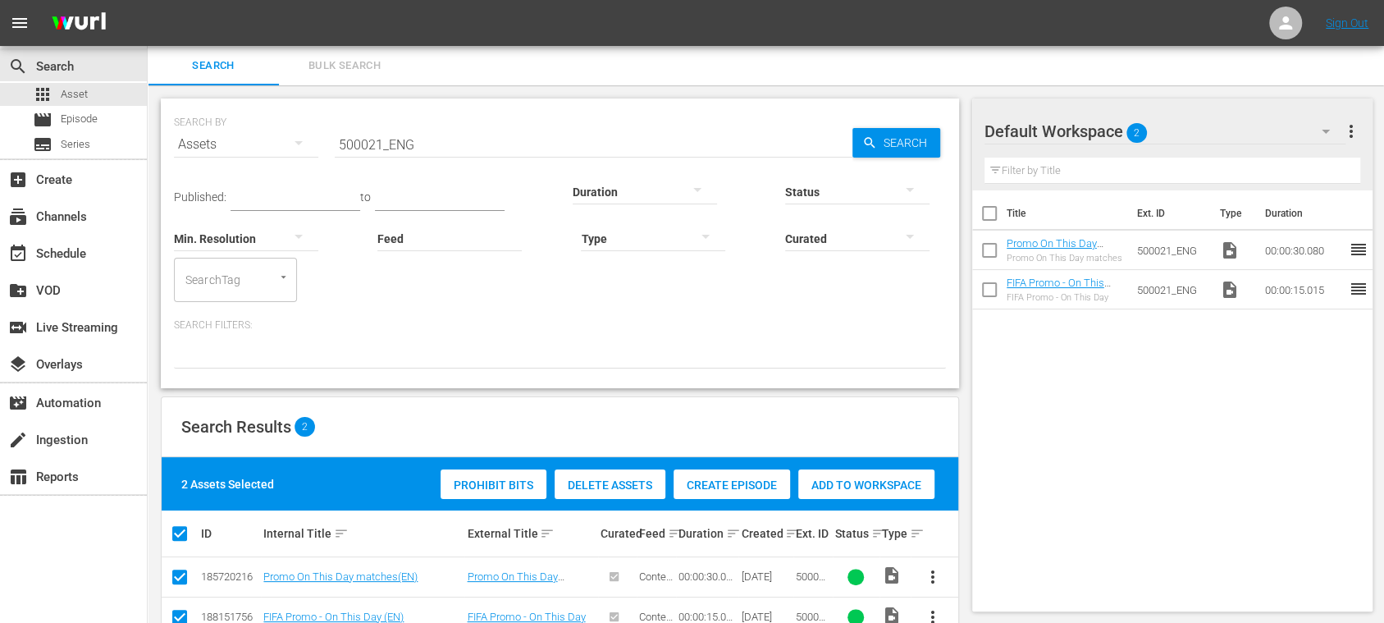
click at [1355, 138] on span "more_vert" at bounding box center [1350, 131] width 20 height 20
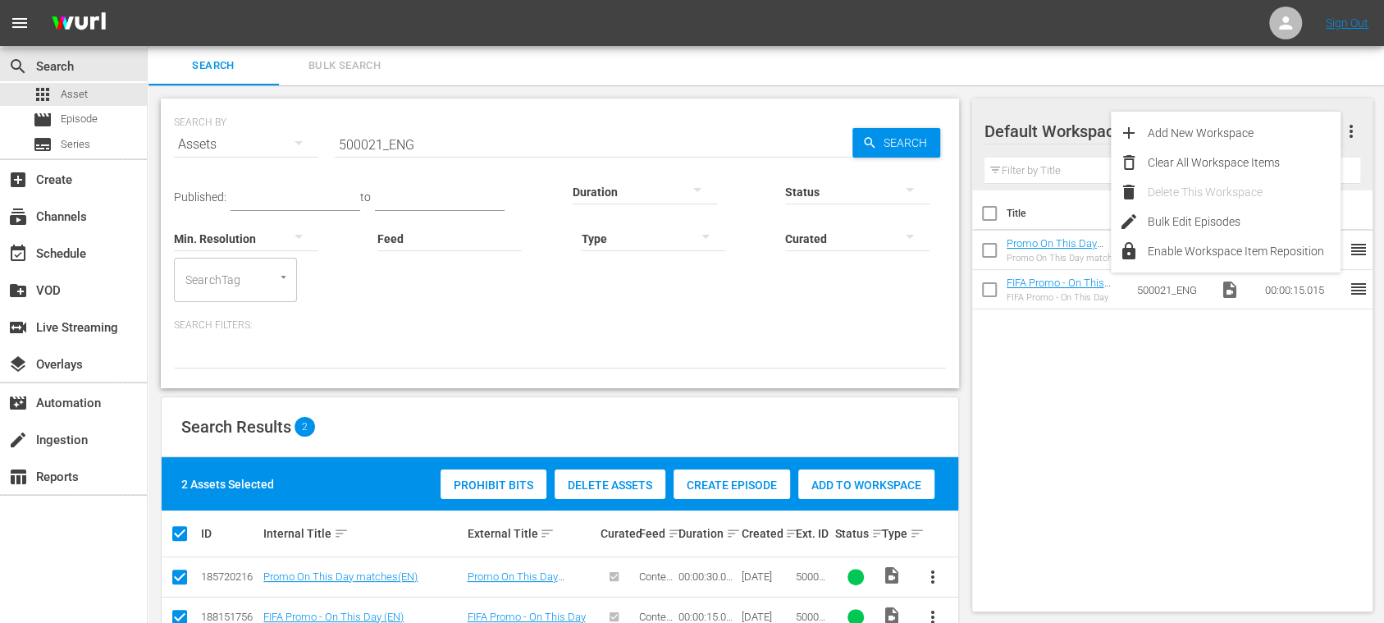
click at [1225, 372] on div "Title Ext. ID Type Duration Promo On This Day matches(EN) Promo On This Day mat…" at bounding box center [1172, 397] width 401 height 414
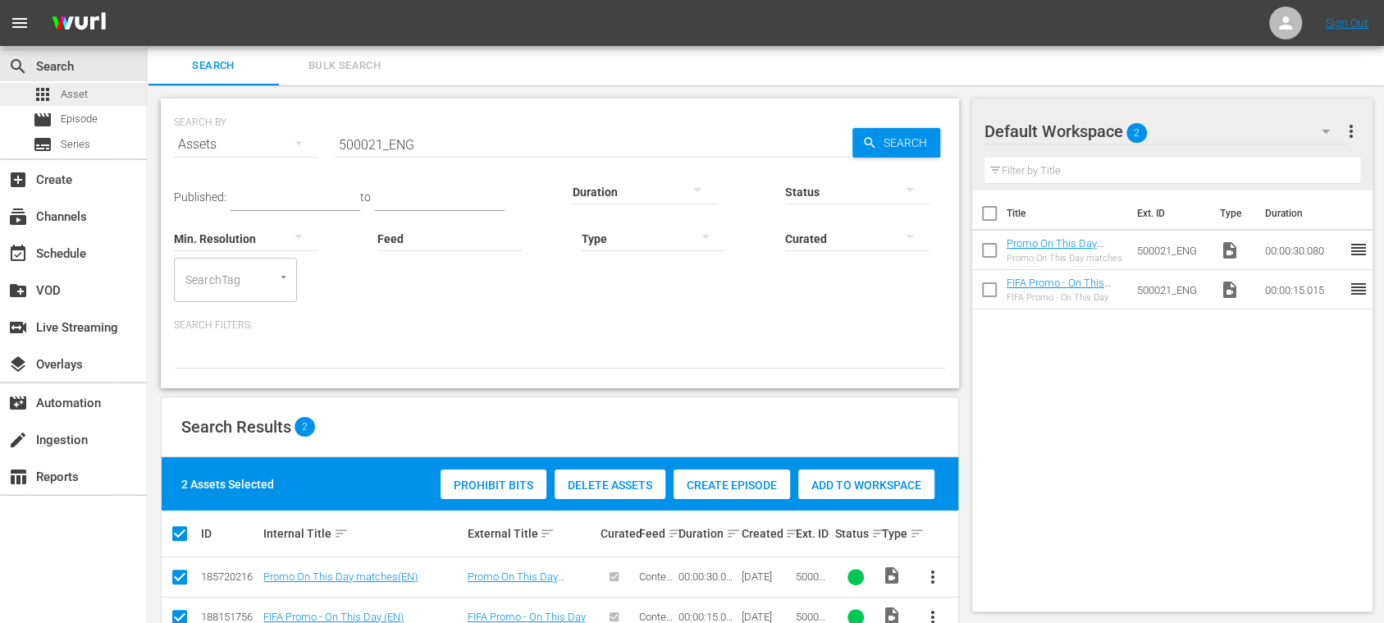
click at [81, 94] on span "Asset" at bounding box center [74, 94] width 27 height 16
drag, startPoint x: 421, startPoint y: 140, endPoint x: 208, endPoint y: 139, distance: 212.4
click at [208, 139] on div "SEARCH BY Search By Assets Search ID, Title, Description, Keywords, or Category…" at bounding box center [560, 134] width 772 height 59
paste input "09"
click at [874, 139] on icon "button" at bounding box center [869, 142] width 15 height 15
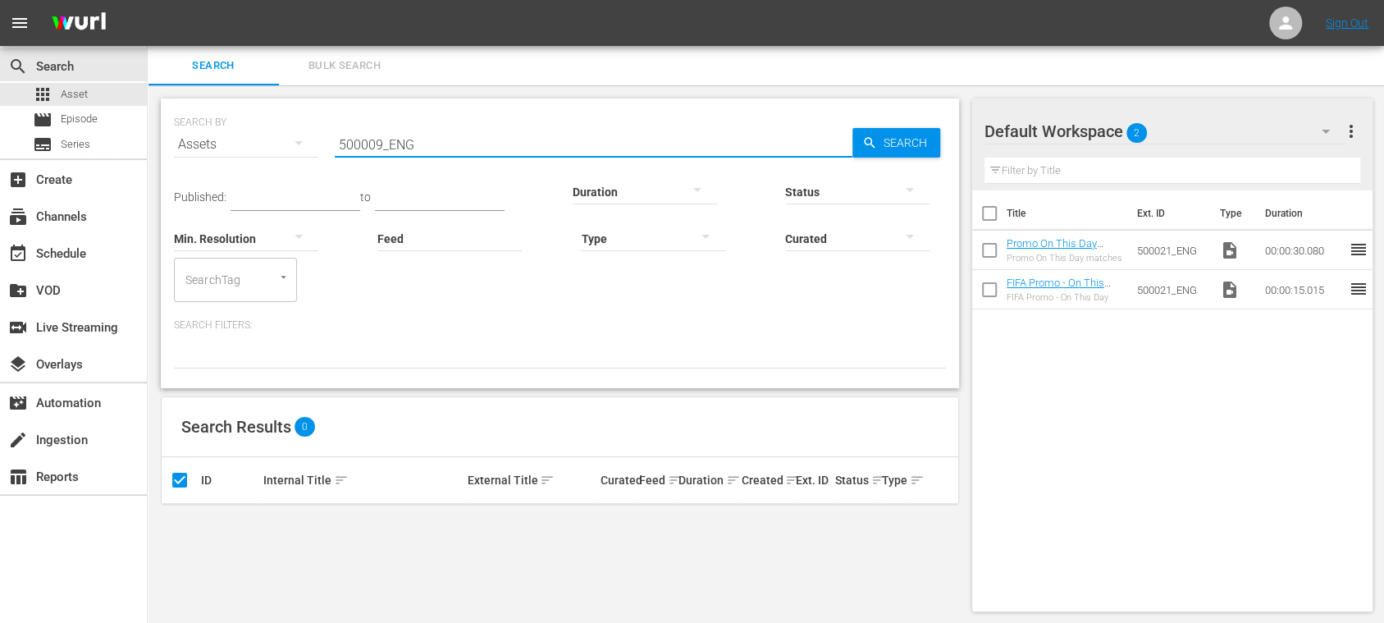
drag, startPoint x: 415, startPoint y: 137, endPoint x: 219, endPoint y: 143, distance: 196.1
click at [219, 143] on div "SEARCH BY Search By Assets Search ID, Title, Description, Keywords, or Category…" at bounding box center [560, 134] width 772 height 59
paste input "12"
type input "500012_ENG"
drag, startPoint x: 899, startPoint y: 135, endPoint x: 830, endPoint y: 198, distance: 94.0
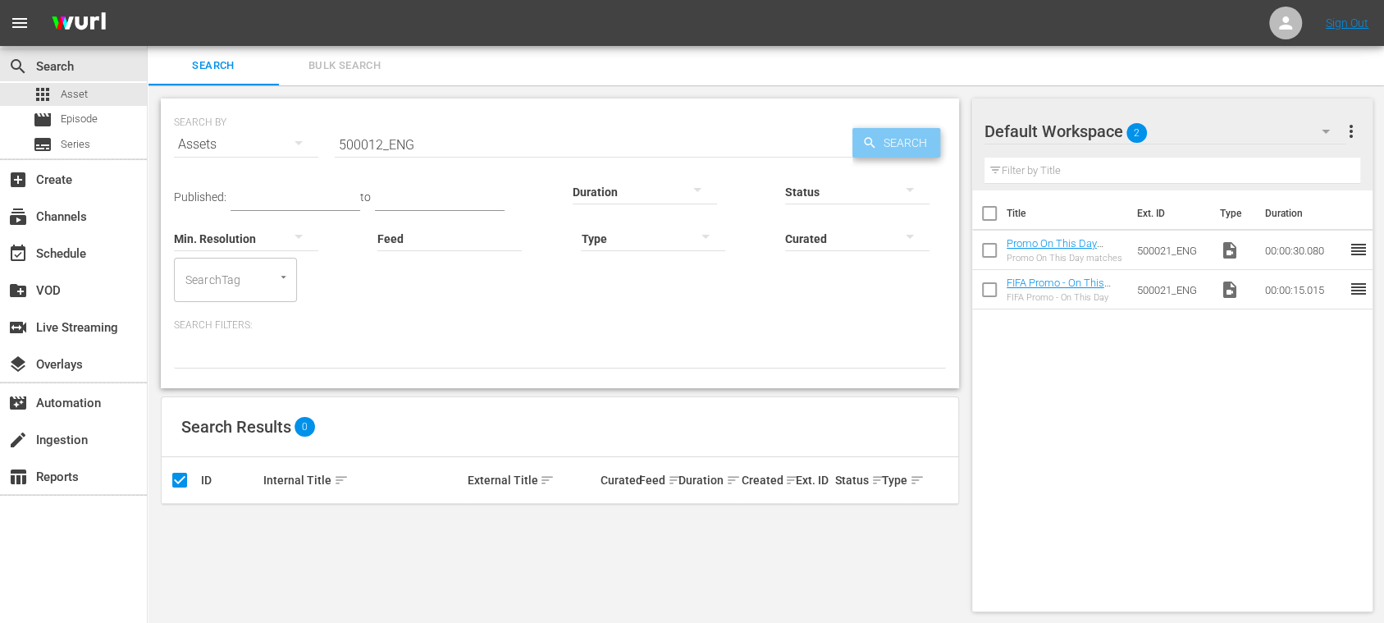
click at [899, 135] on span "Search" at bounding box center [908, 143] width 63 height 30
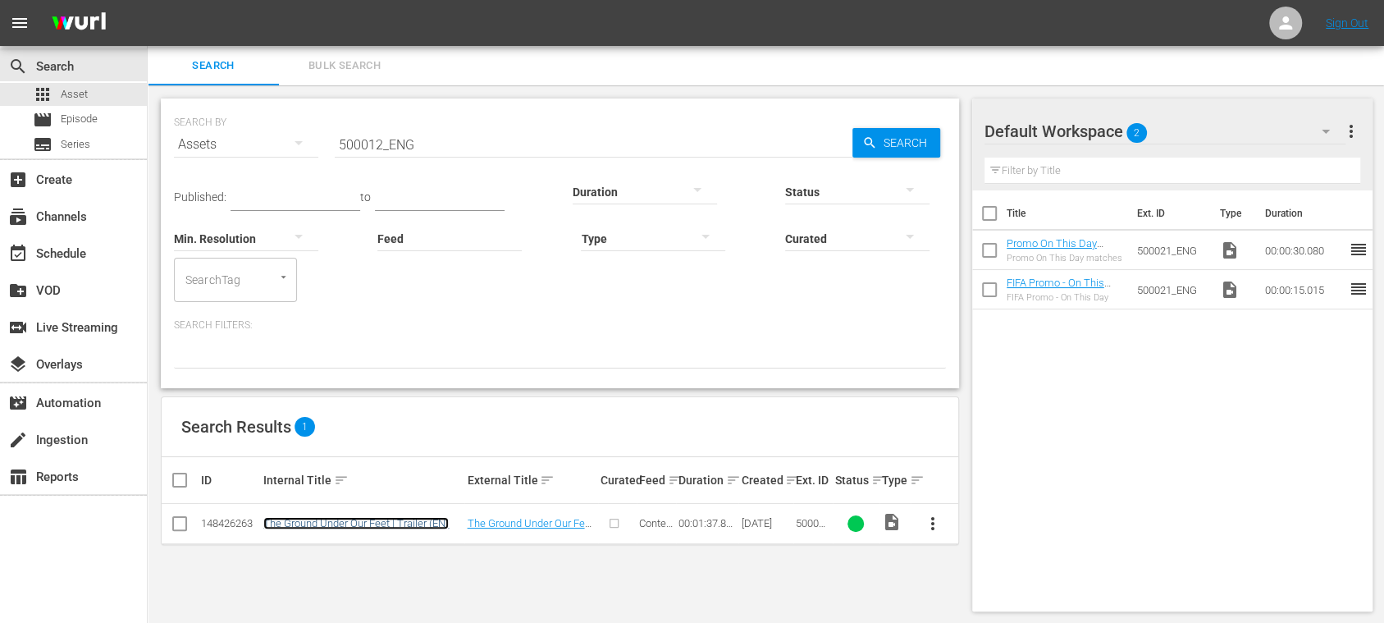
click at [418, 518] on link "The Ground Under Our Feet | Trailer (EN)" at bounding box center [355, 523] width 185 height 12
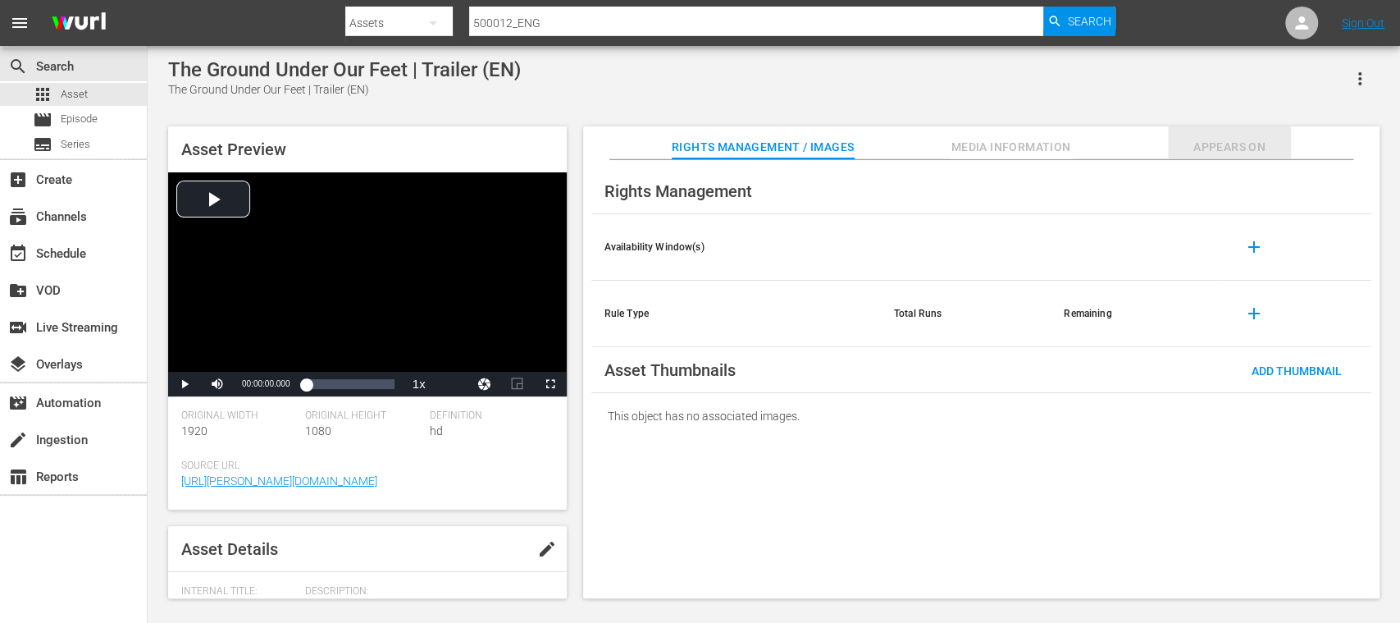
click at [1227, 133] on button "Appears On" at bounding box center [1229, 142] width 123 height 33
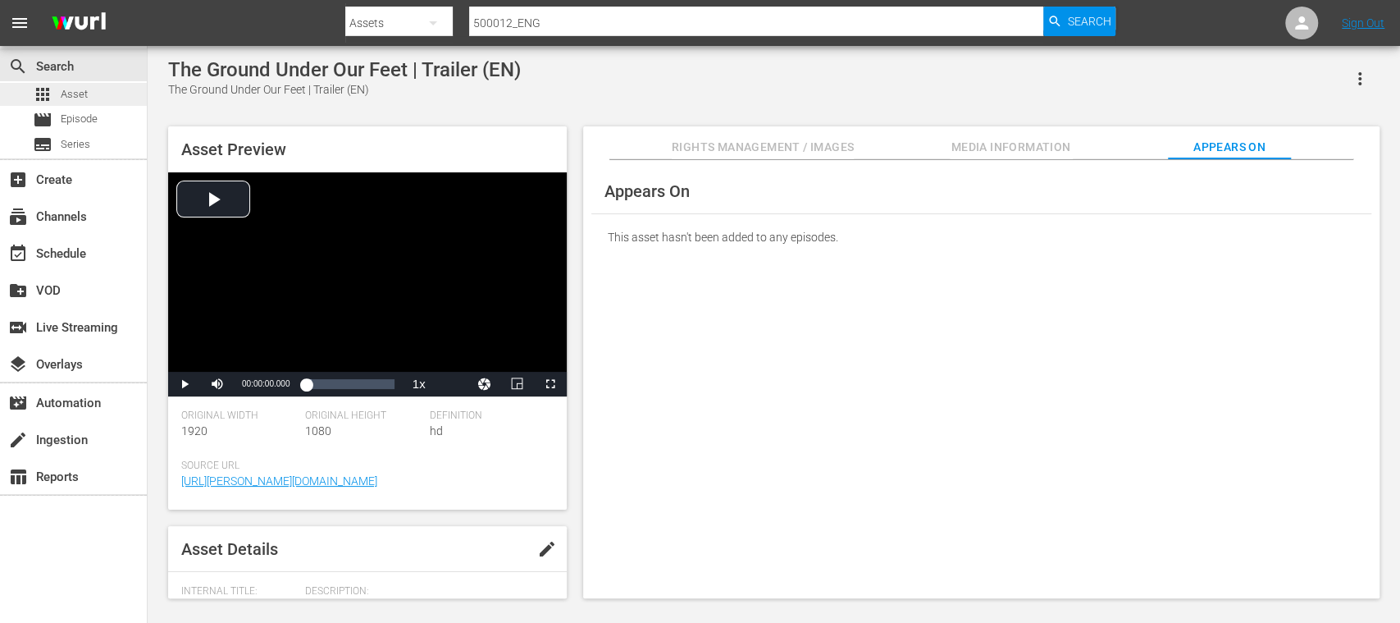
click at [87, 94] on div "apps Asset" at bounding box center [73, 94] width 147 height 23
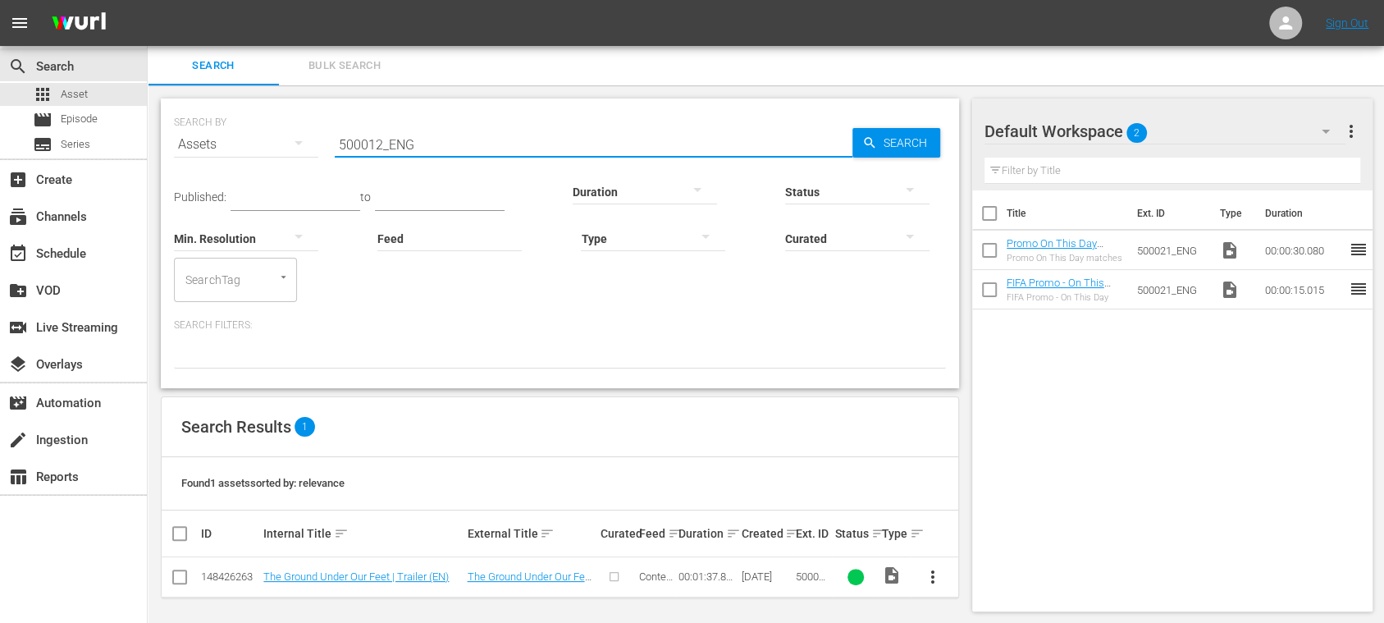
drag, startPoint x: 434, startPoint y: 149, endPoint x: 497, endPoint y: 153, distance: 63.2
click at [215, 146] on div "SEARCH BY Search By Assets Search ID, Title, Description, Keywords, or Category…" at bounding box center [560, 134] width 772 height 59
paste input "6"
type input "500016_ENG"
click at [896, 139] on span "Search" at bounding box center [908, 143] width 63 height 30
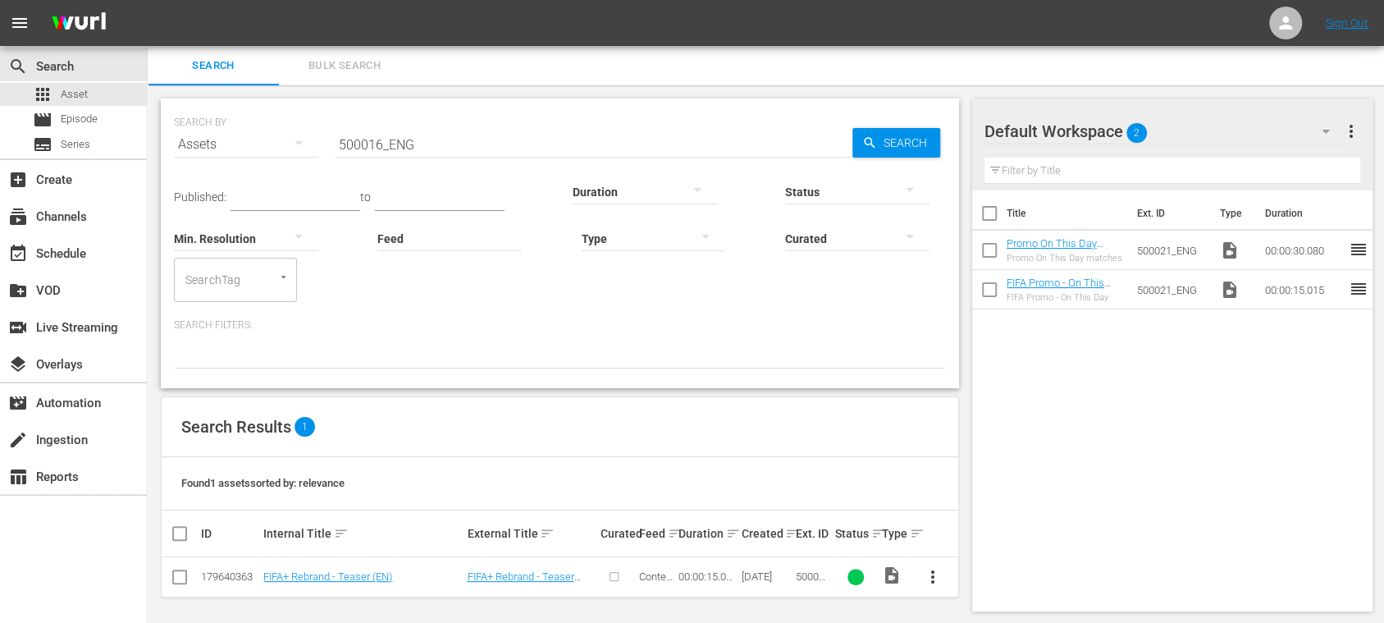
scroll to position [3, 0]
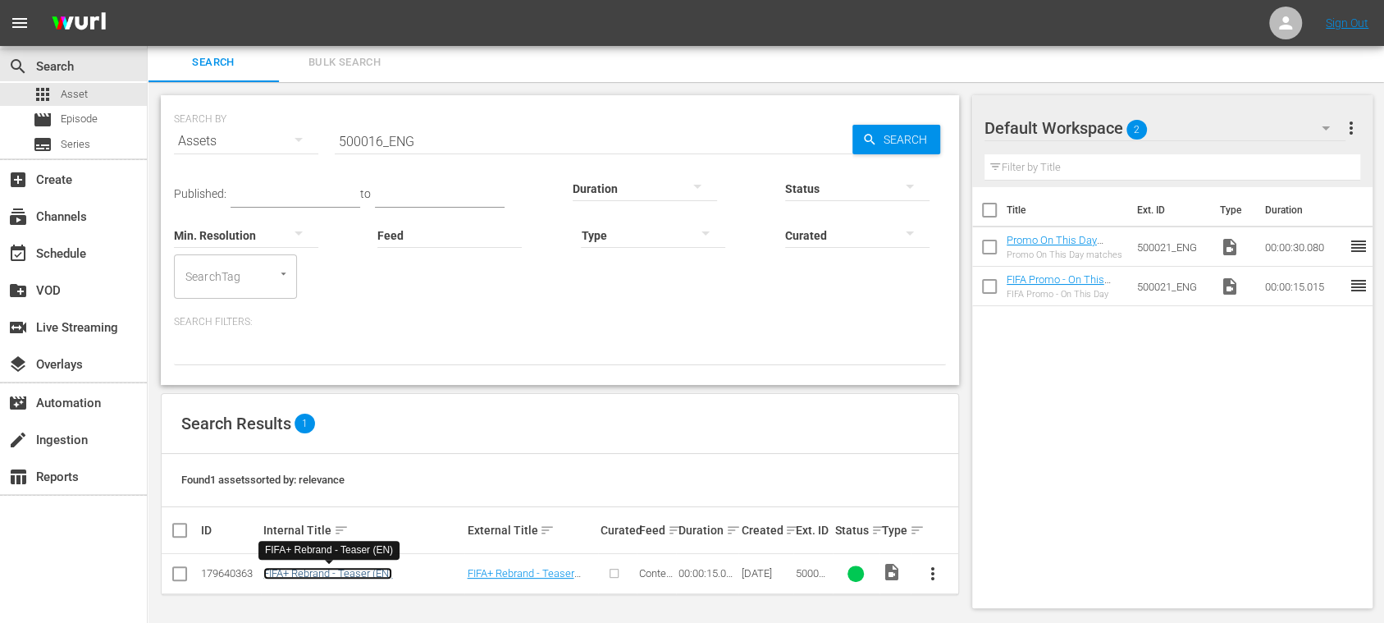
click at [377, 572] on link "FIFA+ Rebrand - Teaser (EN)" at bounding box center [327, 573] width 129 height 12
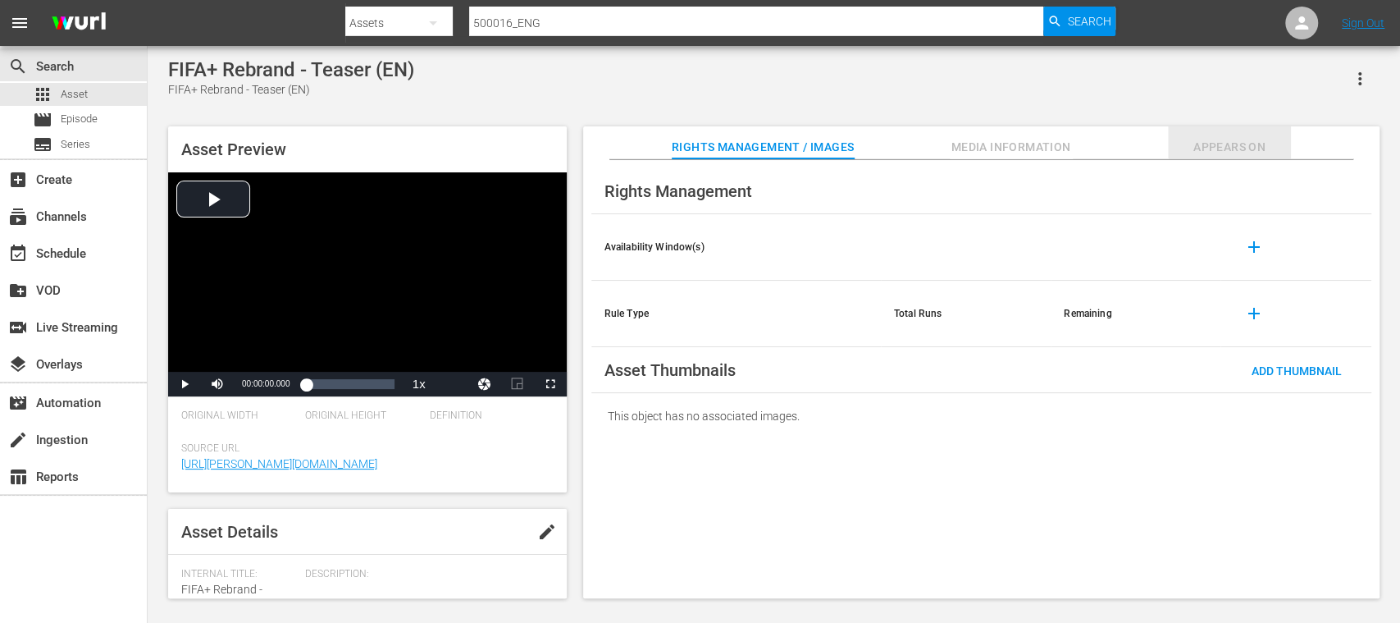
click at [1239, 139] on span "Appears On" at bounding box center [1229, 147] width 123 height 21
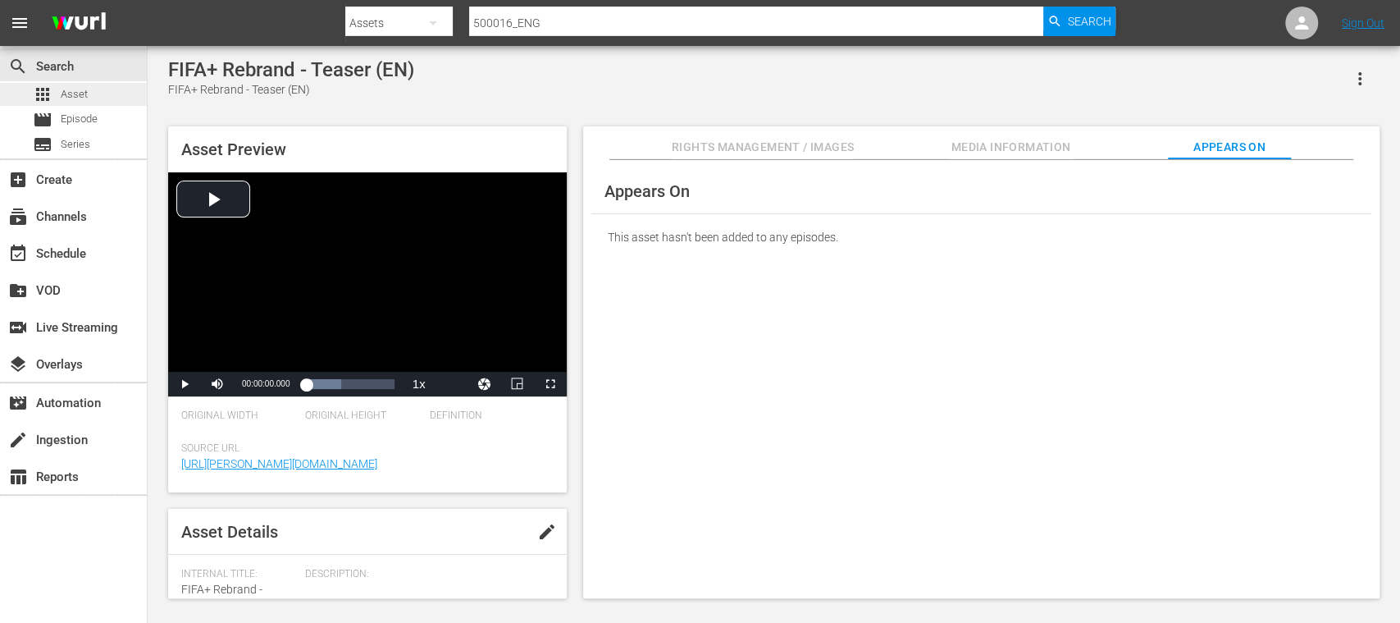
click at [94, 98] on div "apps Asset" at bounding box center [73, 94] width 147 height 23
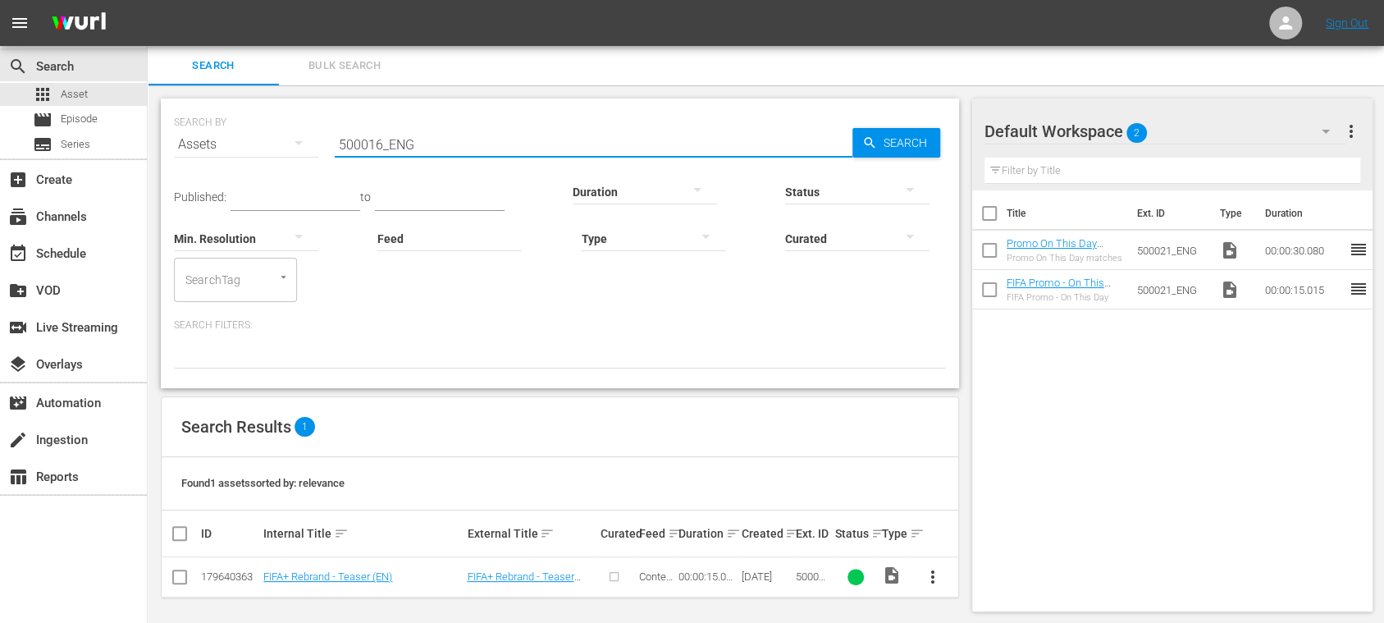
drag, startPoint x: 423, startPoint y: 141, endPoint x: 322, endPoint y: 139, distance: 101.7
click at [240, 136] on div "SEARCH BY Search By Assets Search ID, Title, Description, Keywords, or Category…" at bounding box center [560, 134] width 772 height 59
paste input "21"
type input "500021_ENG"
click at [884, 136] on span "Search" at bounding box center [908, 143] width 63 height 30
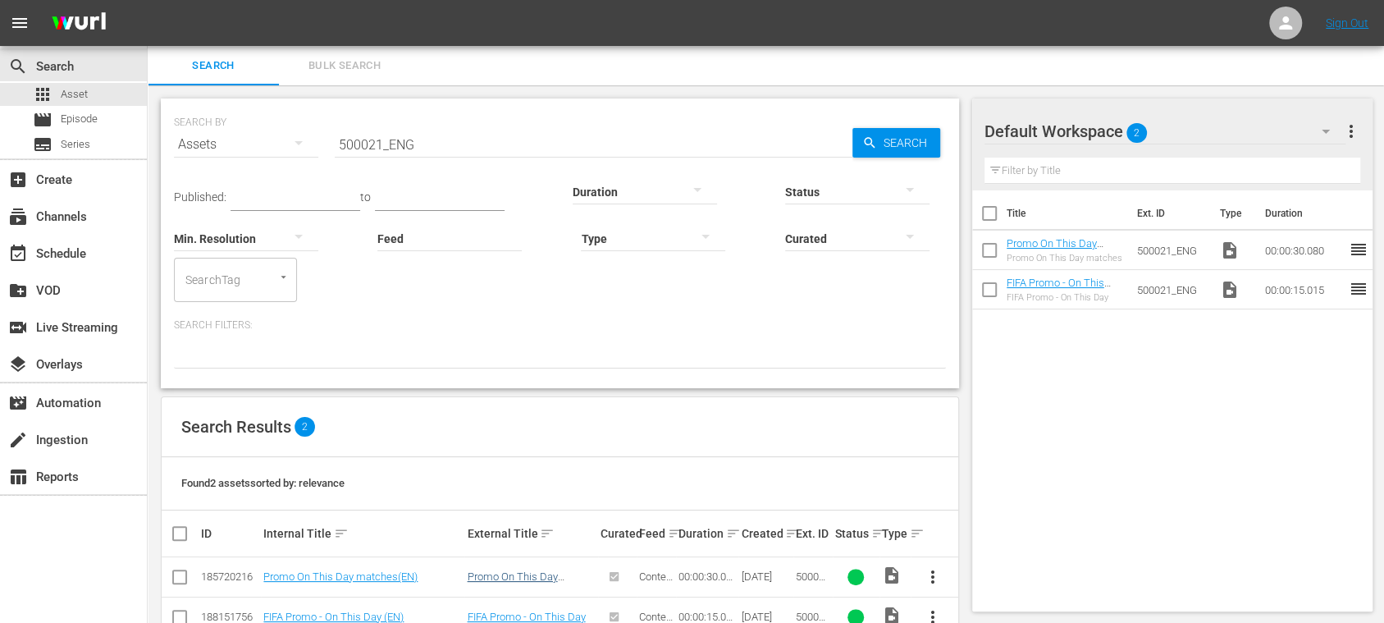
scroll to position [43, 0]
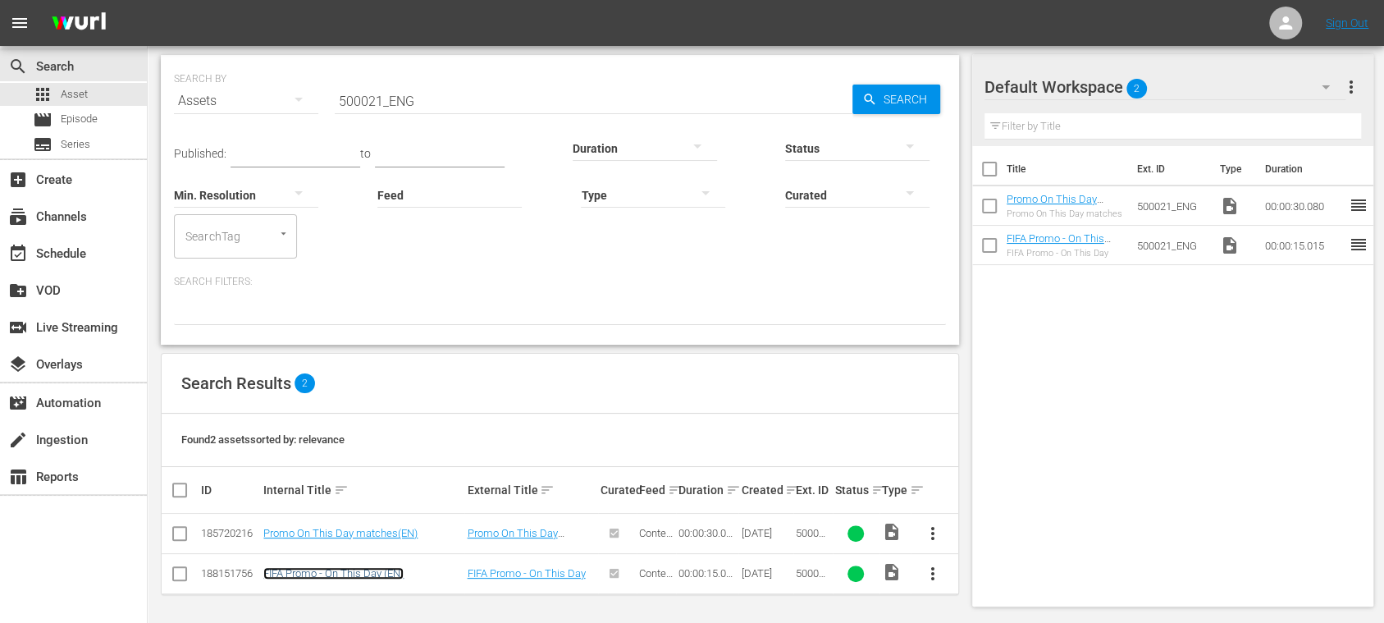
click at [390, 568] on link "FIFA Promo - On This Day (EN)" at bounding box center [333, 573] width 140 height 12
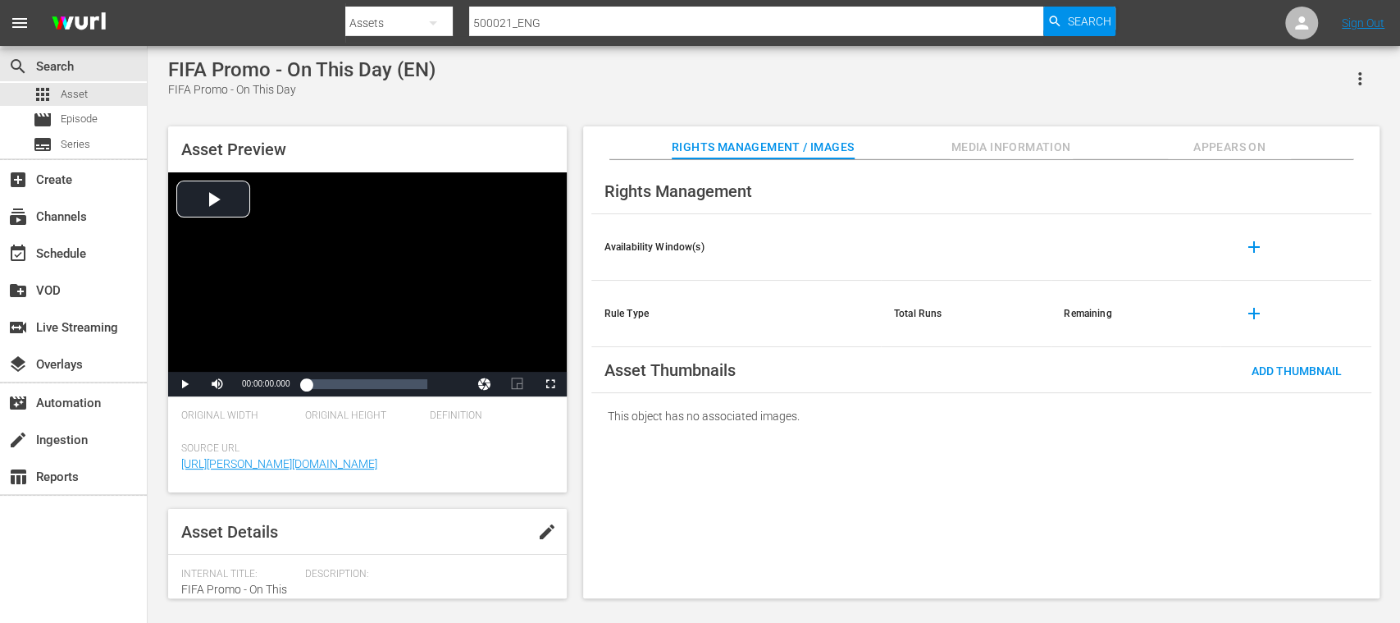
click at [1212, 149] on span "Appears On" at bounding box center [1229, 147] width 123 height 21
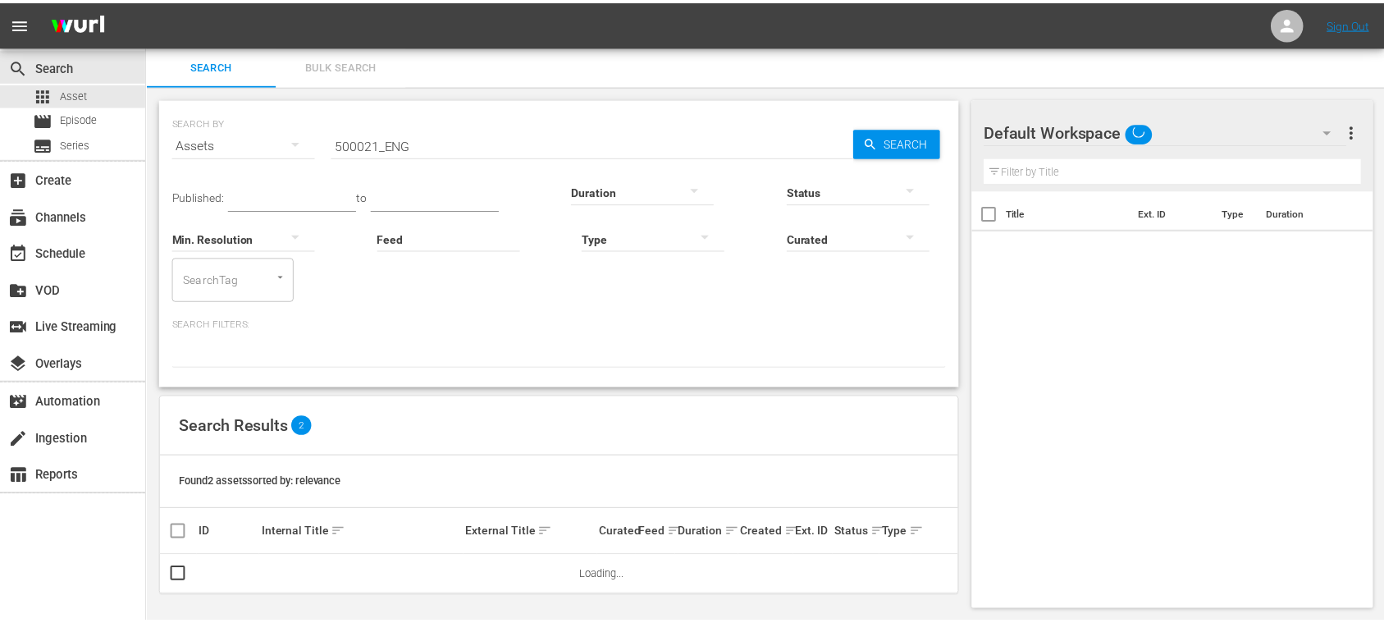
scroll to position [3, 0]
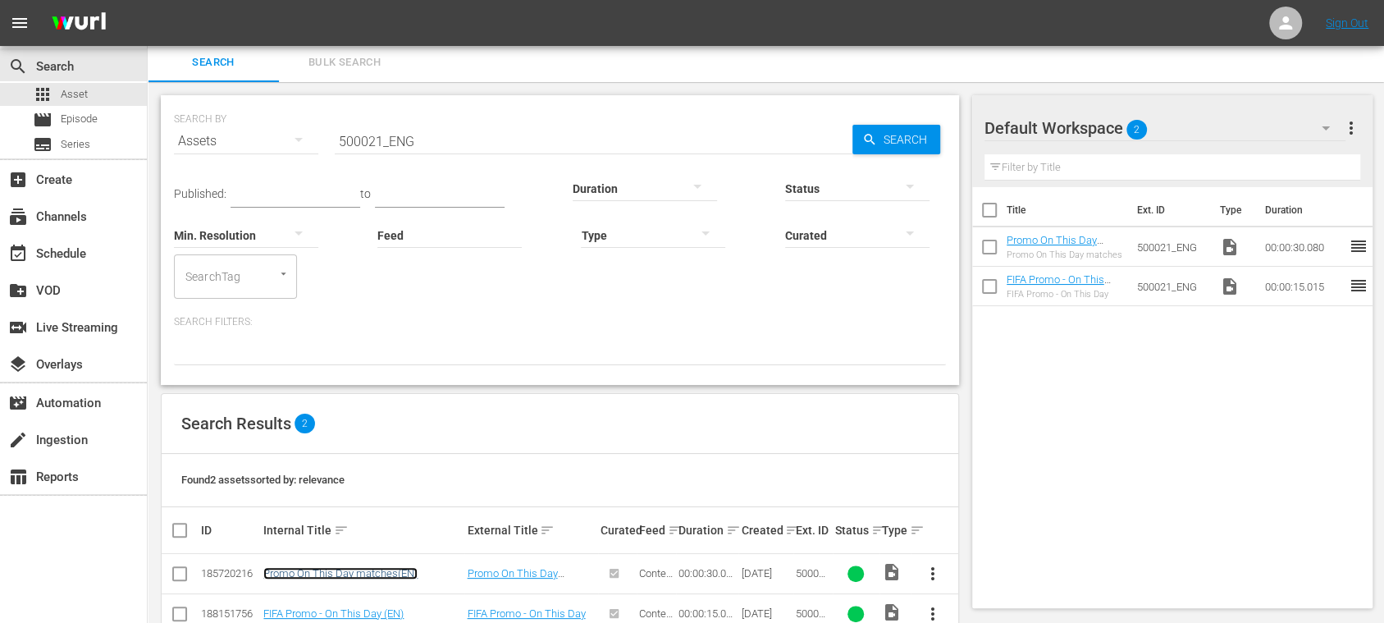
click at [367, 570] on link "Promo On This Day matches(EN)" at bounding box center [340, 573] width 154 height 12
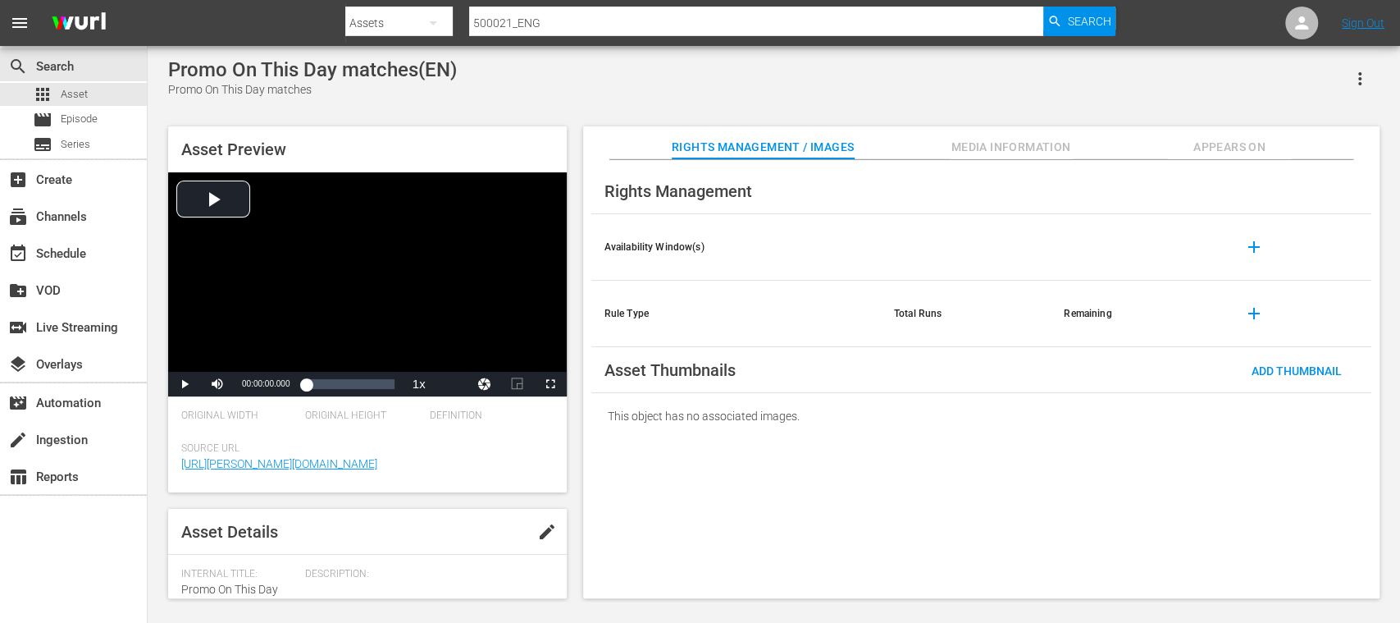
click at [1248, 148] on span "Appears On" at bounding box center [1229, 147] width 123 height 21
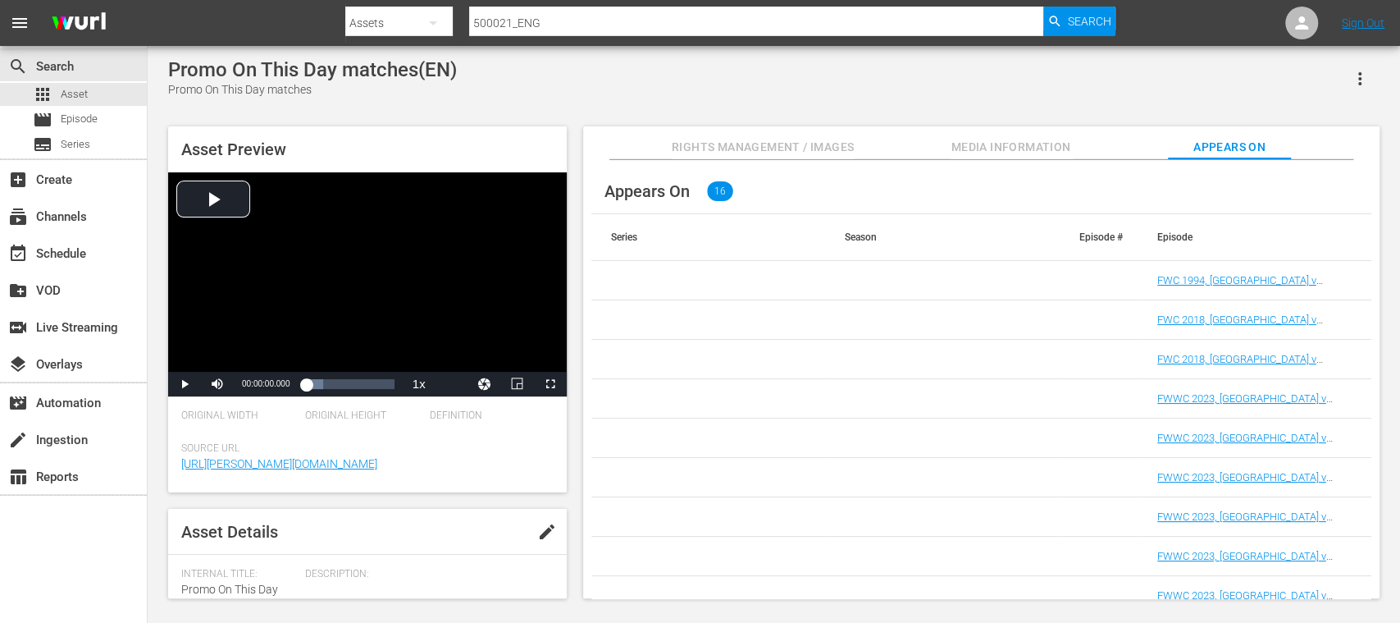
scroll to position [300, 0]
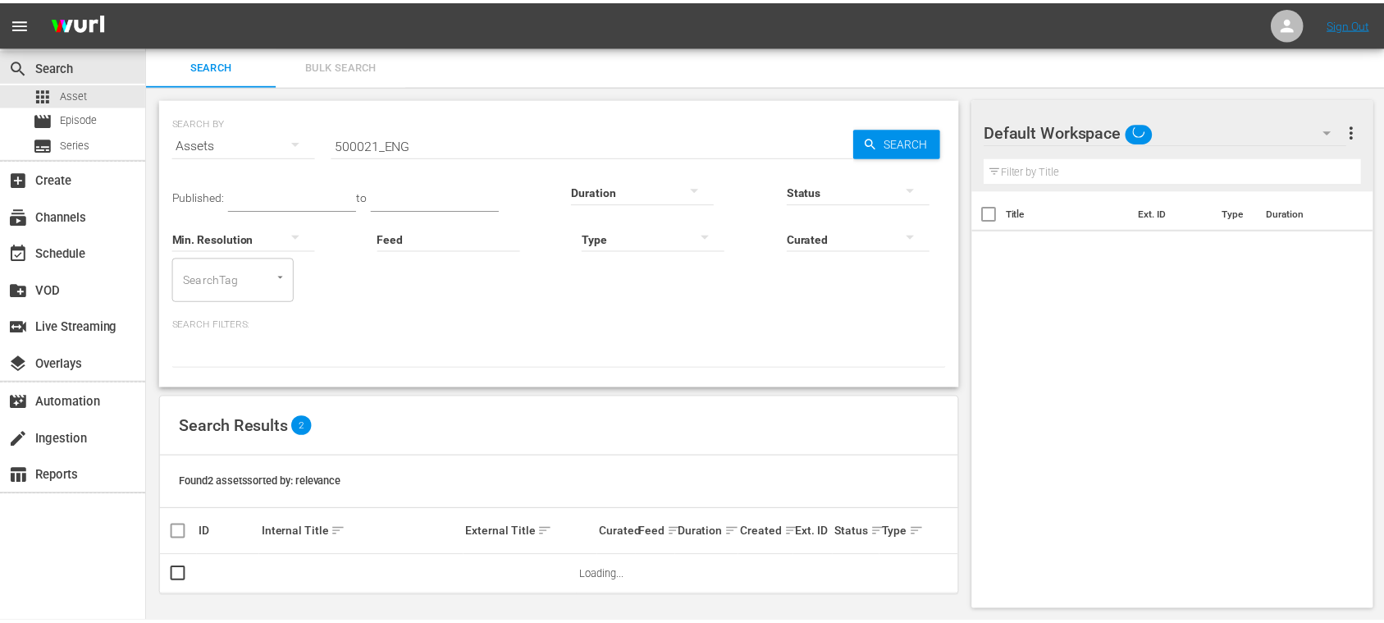
scroll to position [3, 0]
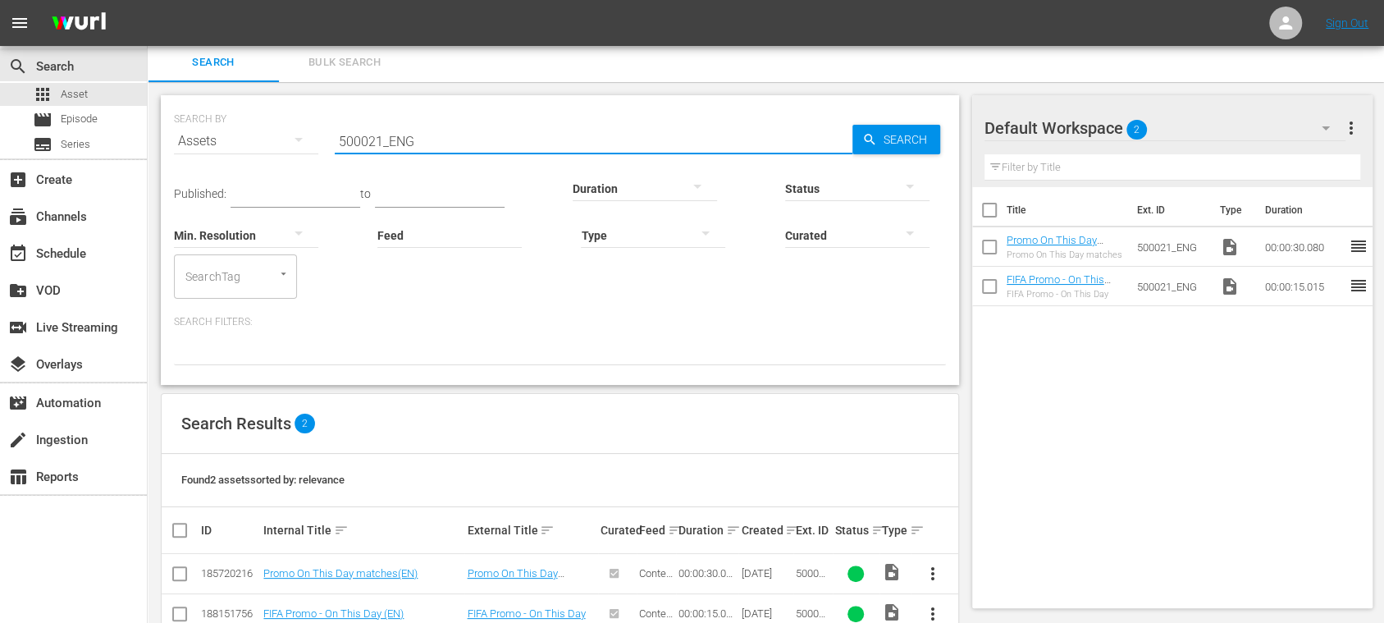
drag, startPoint x: 429, startPoint y: 140, endPoint x: 217, endPoint y: 132, distance: 212.6
click at [217, 132] on div "SEARCH BY Search By Assets Search ID, Title, Description, Keywords, or Category…" at bounding box center [560, 131] width 772 height 59
paste input "text"
click at [422, 144] on input "text" at bounding box center [594, 140] width 518 height 39
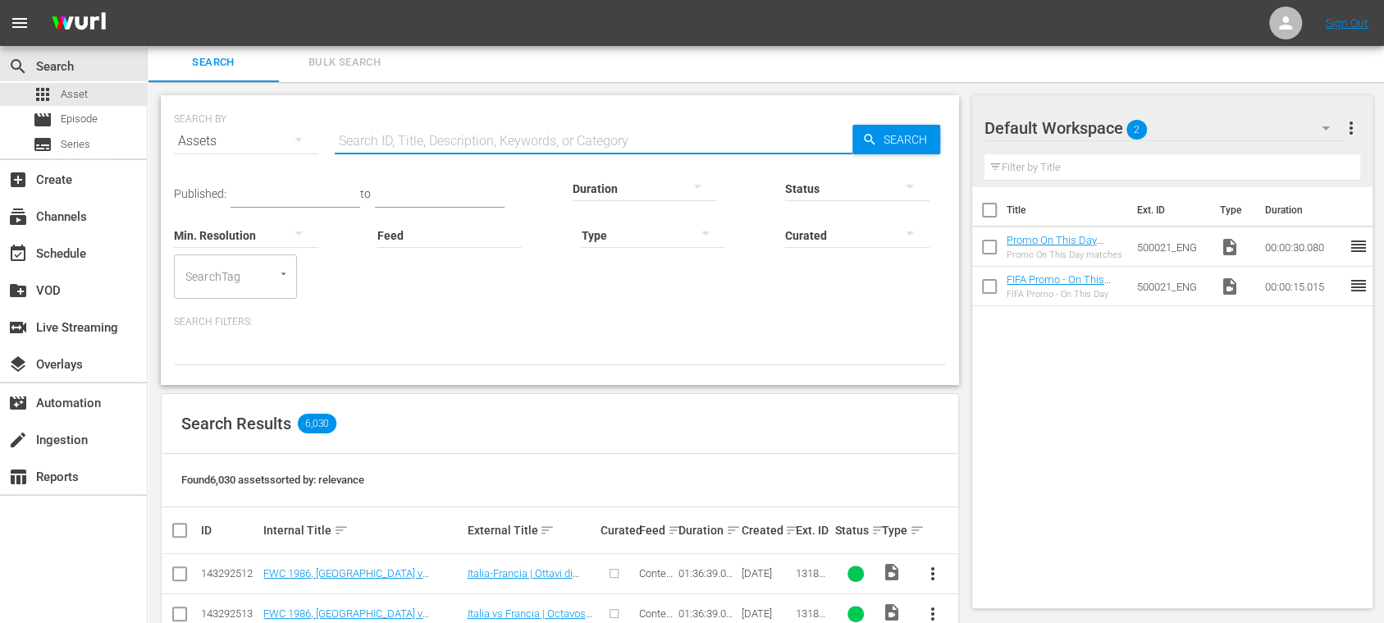
paste input "500024_ENG"
click at [868, 133] on icon "button" at bounding box center [869, 139] width 15 height 15
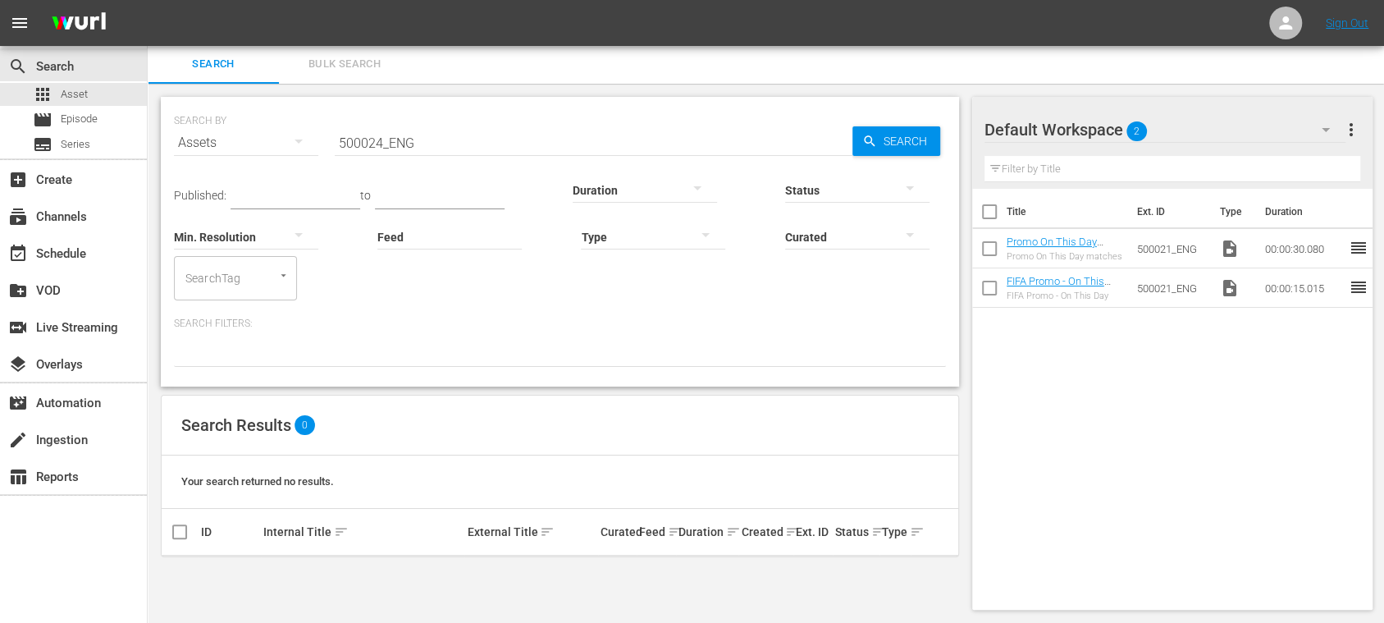
scroll to position [2, 0]
click at [427, 132] on input "500024_ENG" at bounding box center [594, 142] width 518 height 39
drag, startPoint x: 381, startPoint y: 144, endPoint x: 223, endPoint y: 143, distance: 158.3
click at [224, 143] on div "SEARCH BY Search By Assets Search ID, Title, Description, Keywords, or Category…" at bounding box center [560, 132] width 772 height 59
paste input "17"
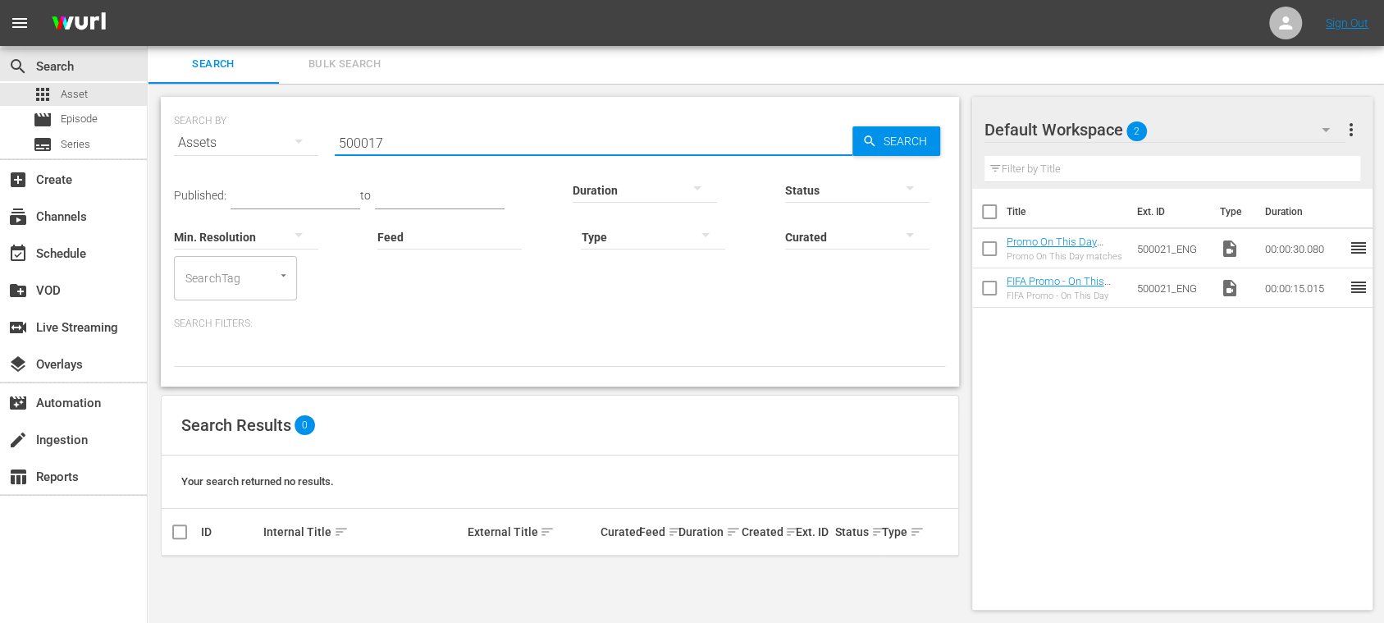
type input "500017"
click at [889, 141] on span "Search" at bounding box center [908, 141] width 63 height 30
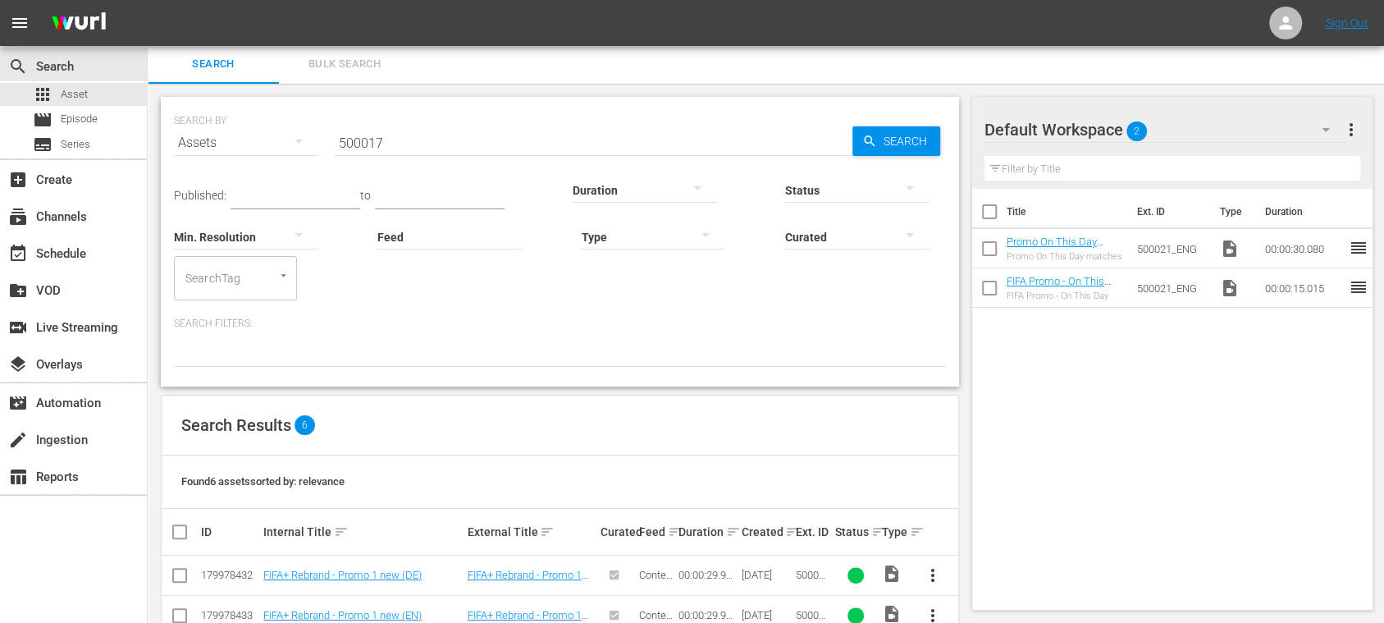
scroll to position [203, 0]
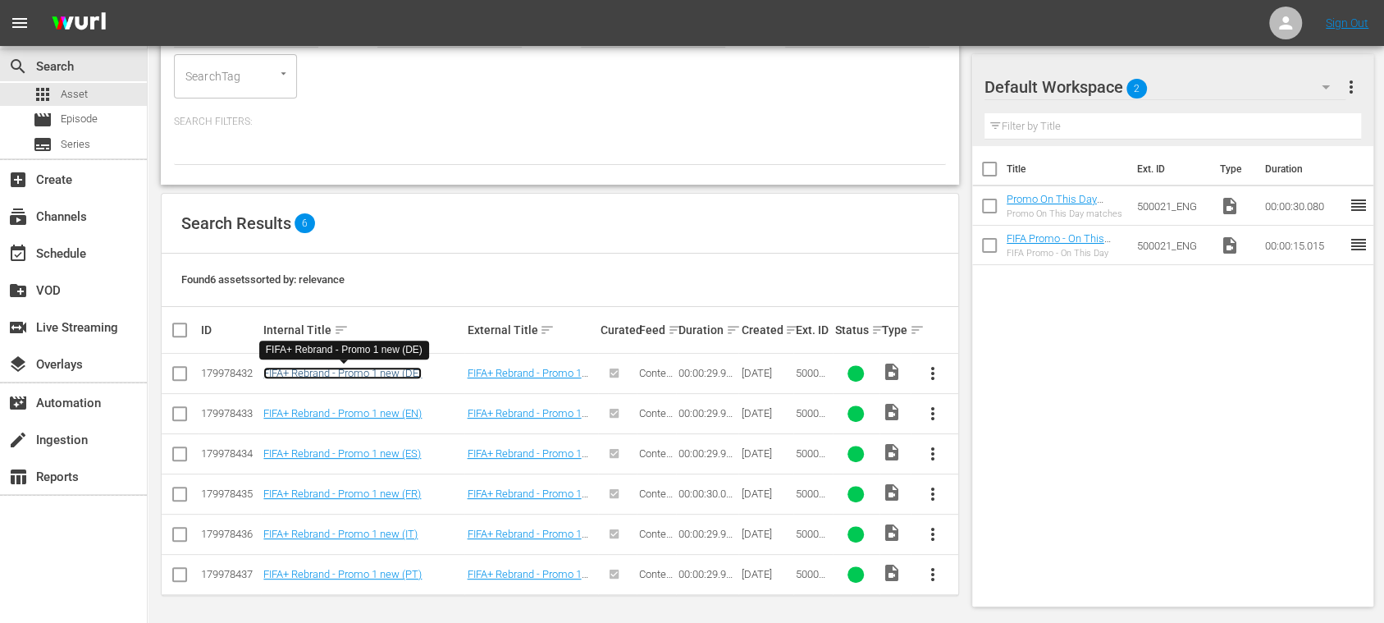
click at [393, 370] on link "FIFA+ Rebrand - Promo 1 new (DE)" at bounding box center [342, 373] width 158 height 12
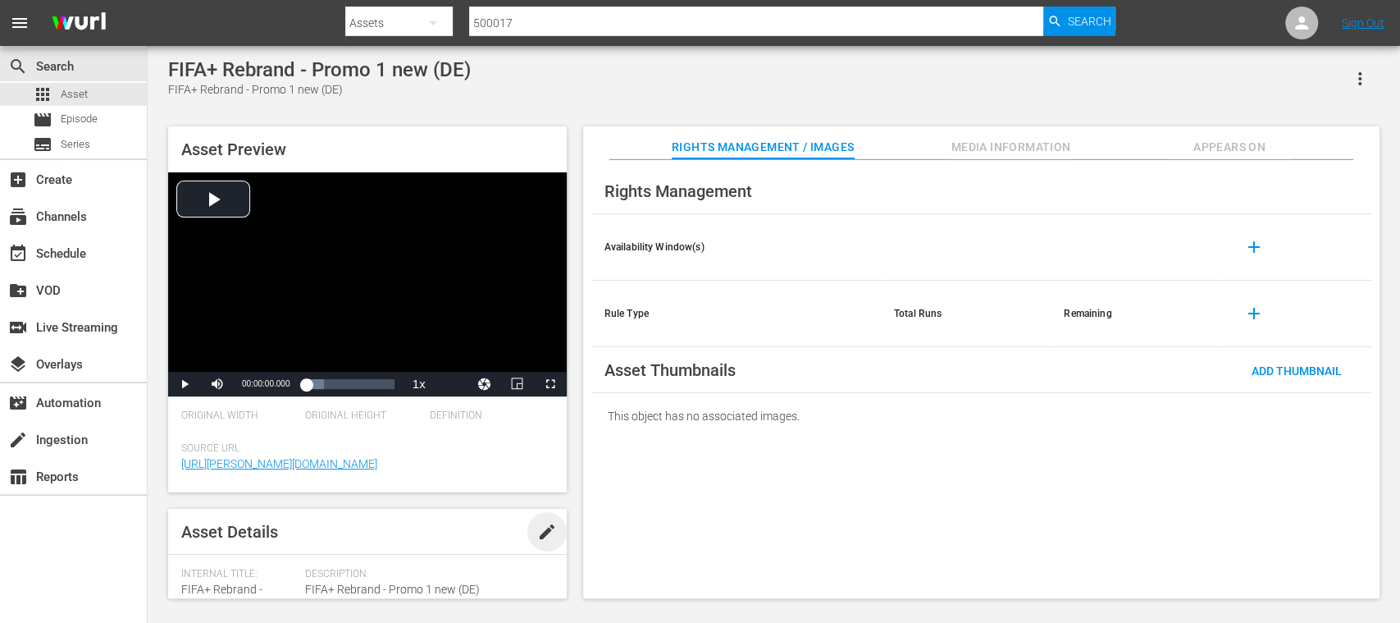
click at [537, 531] on span "edit" at bounding box center [547, 532] width 20 height 20
click at [516, 559] on icon "button" at bounding box center [526, 565] width 20 height 20
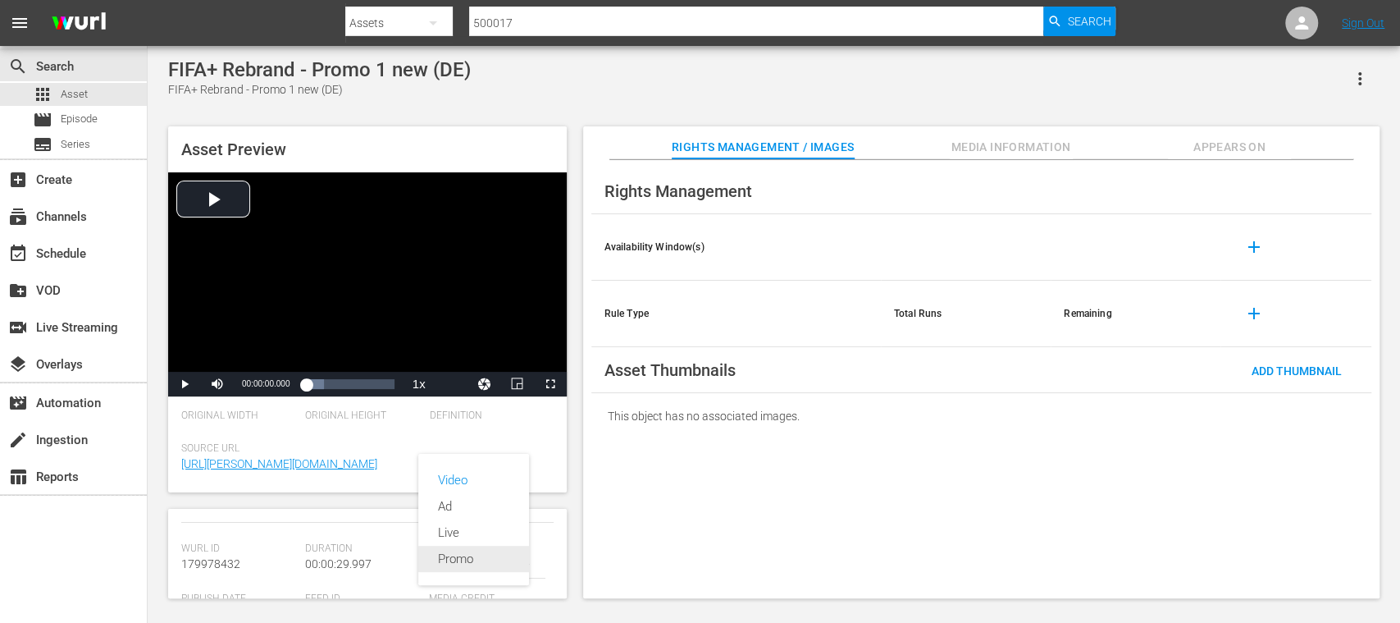
click at [477, 556] on div "Promo" at bounding box center [473, 558] width 71 height 26
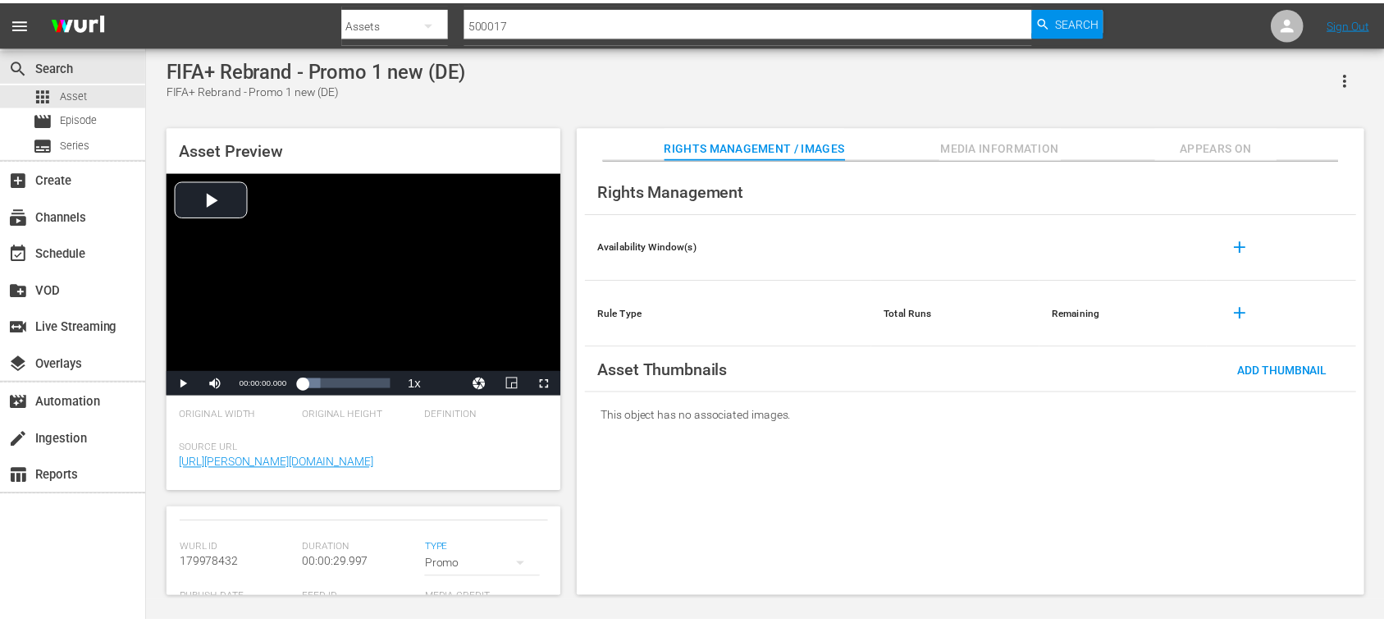
scroll to position [0, 0]
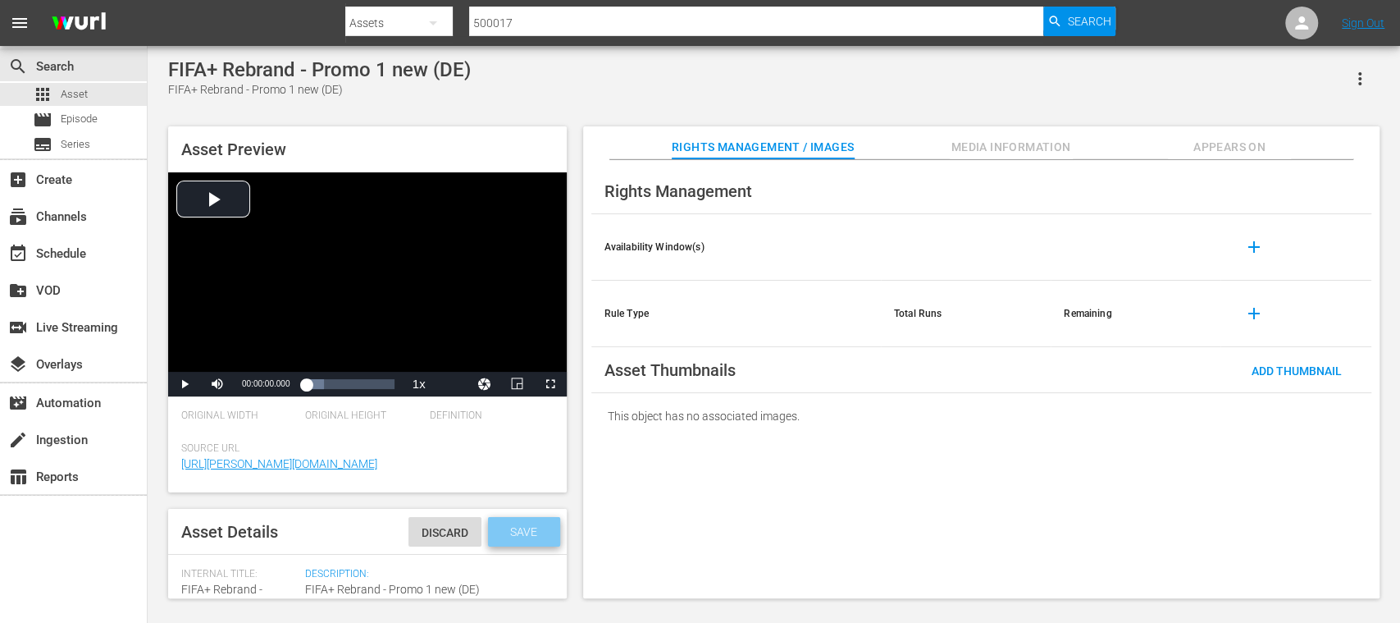
click at [516, 538] on span "Save" at bounding box center [523, 531] width 53 height 13
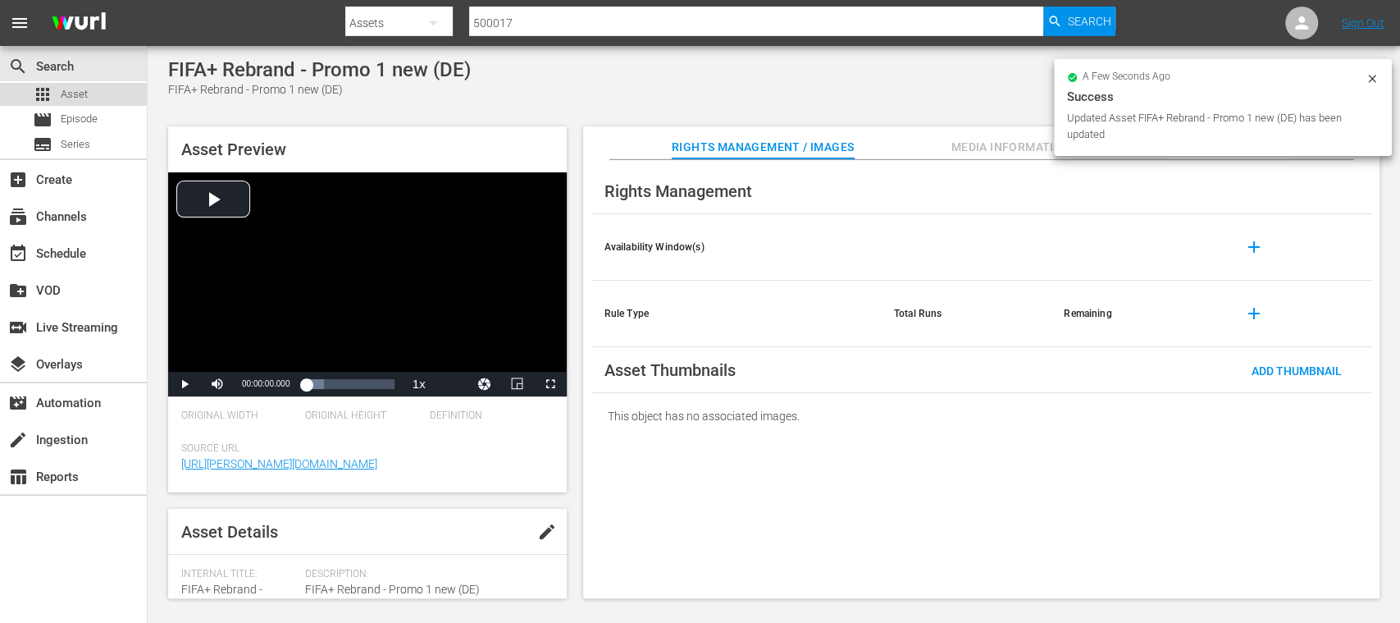
click at [84, 96] on span "Asset" at bounding box center [74, 94] width 27 height 16
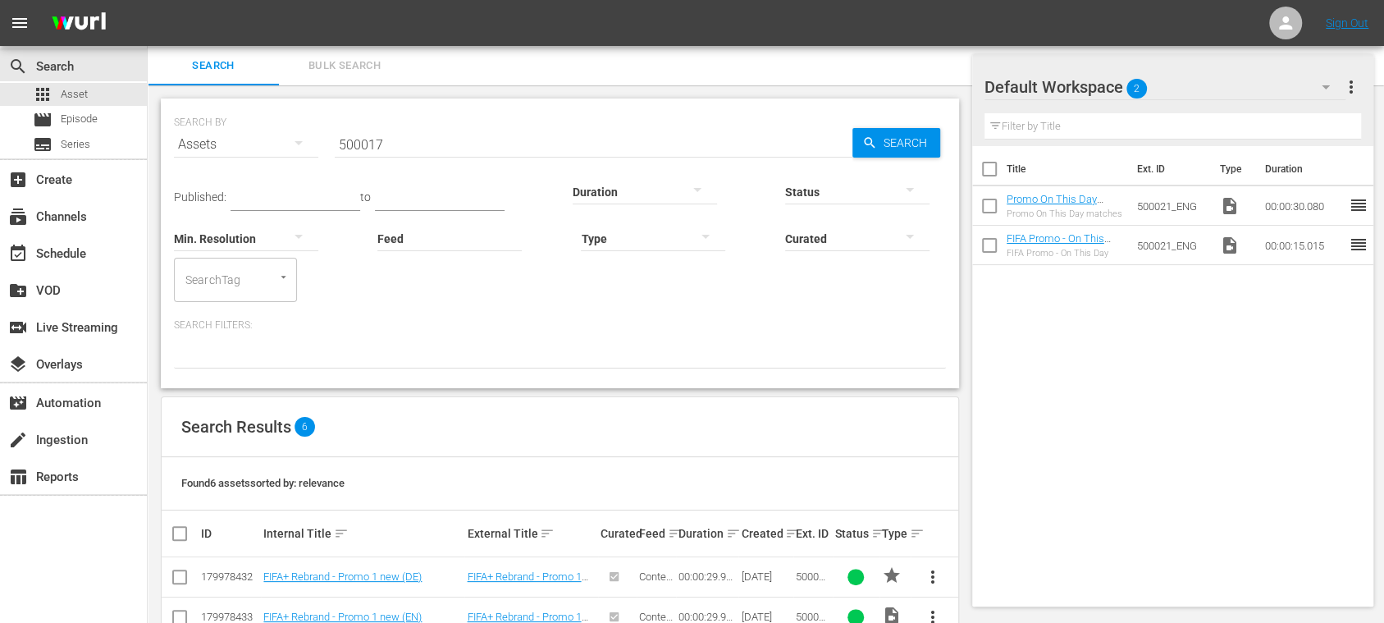
scroll to position [203, 0]
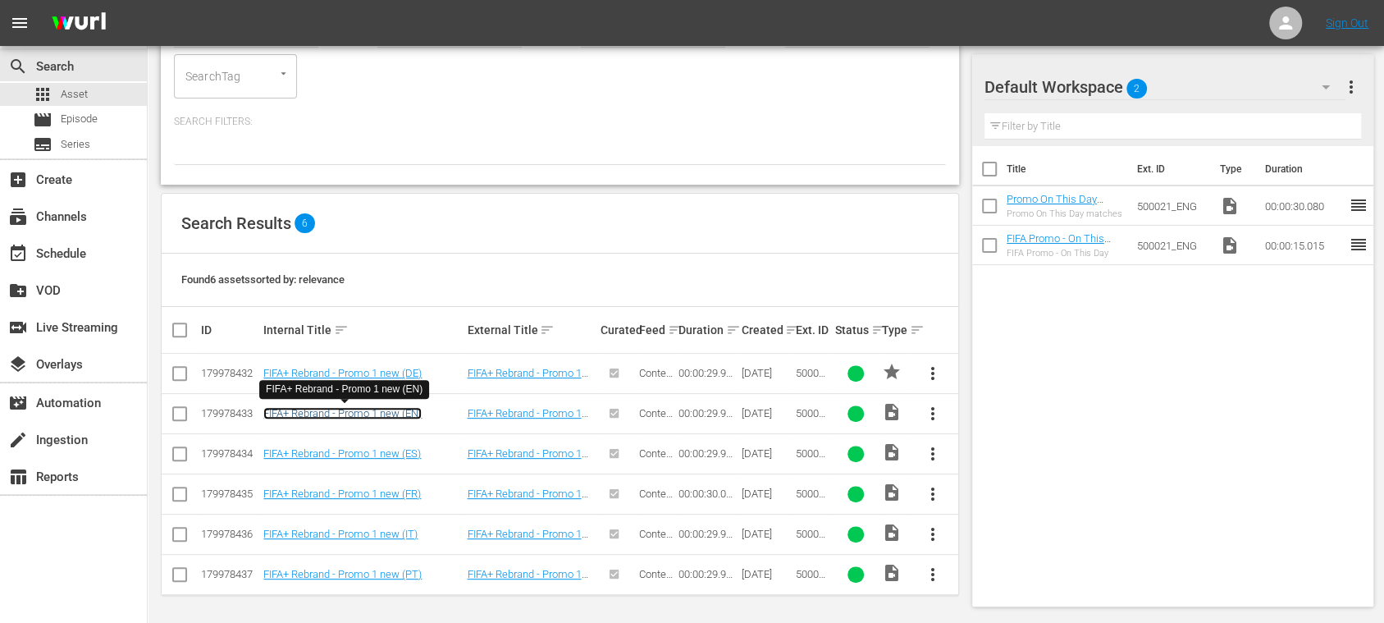
click at [417, 412] on link "FIFA+ Rebrand - Promo 1 new (EN)" at bounding box center [342, 413] width 158 height 12
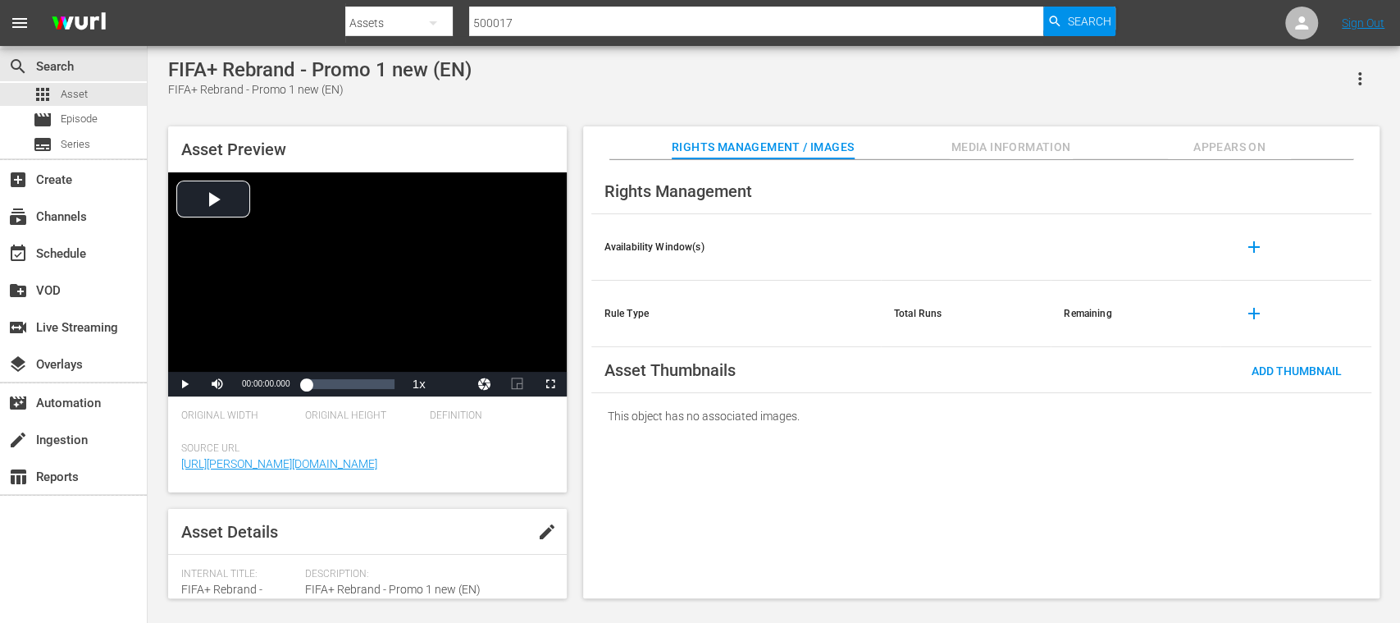
click at [550, 525] on span "edit" at bounding box center [547, 532] width 20 height 20
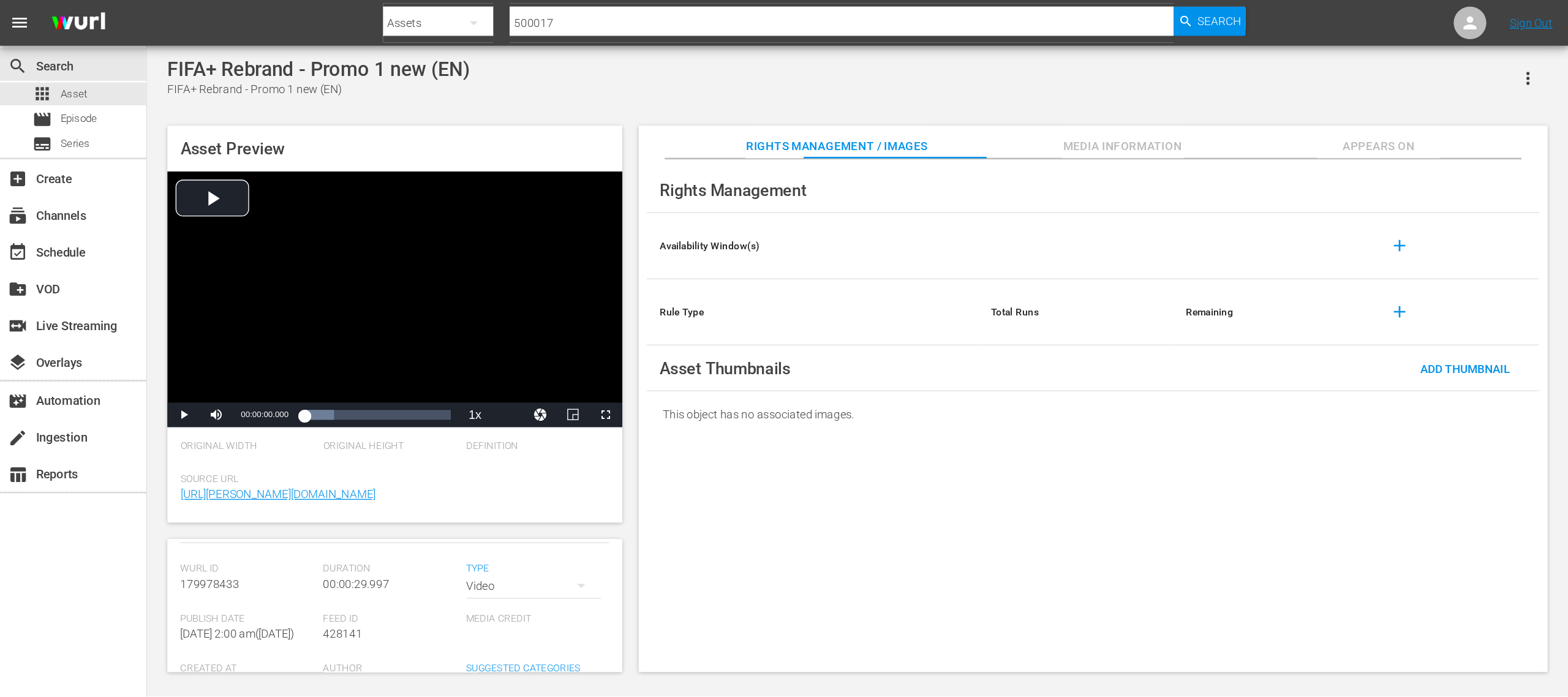
scroll to position [146, 0]
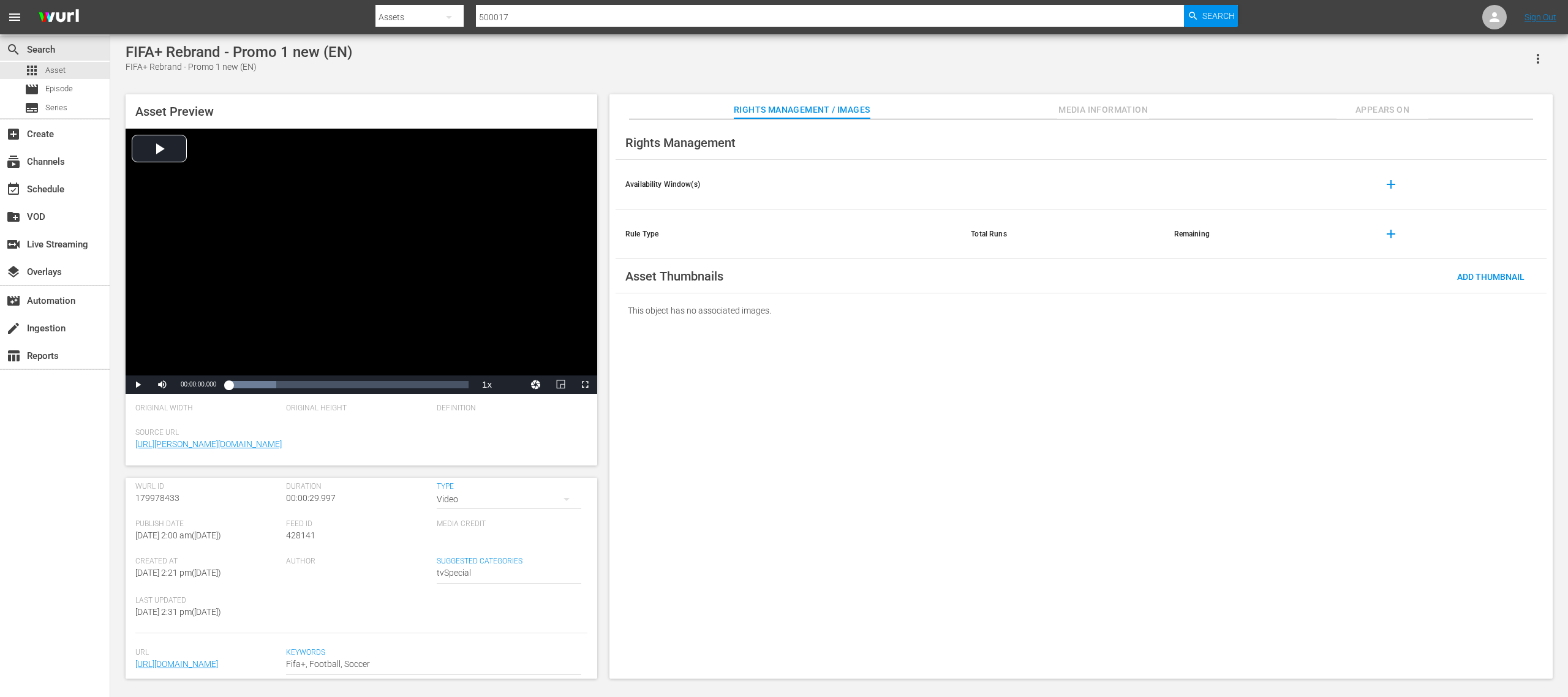
click at [559, 465] on icon "button" at bounding box center [567, 500] width 15 height 15
click at [492, 465] on div "Promo" at bounding box center [494, 563] width 109 height 19
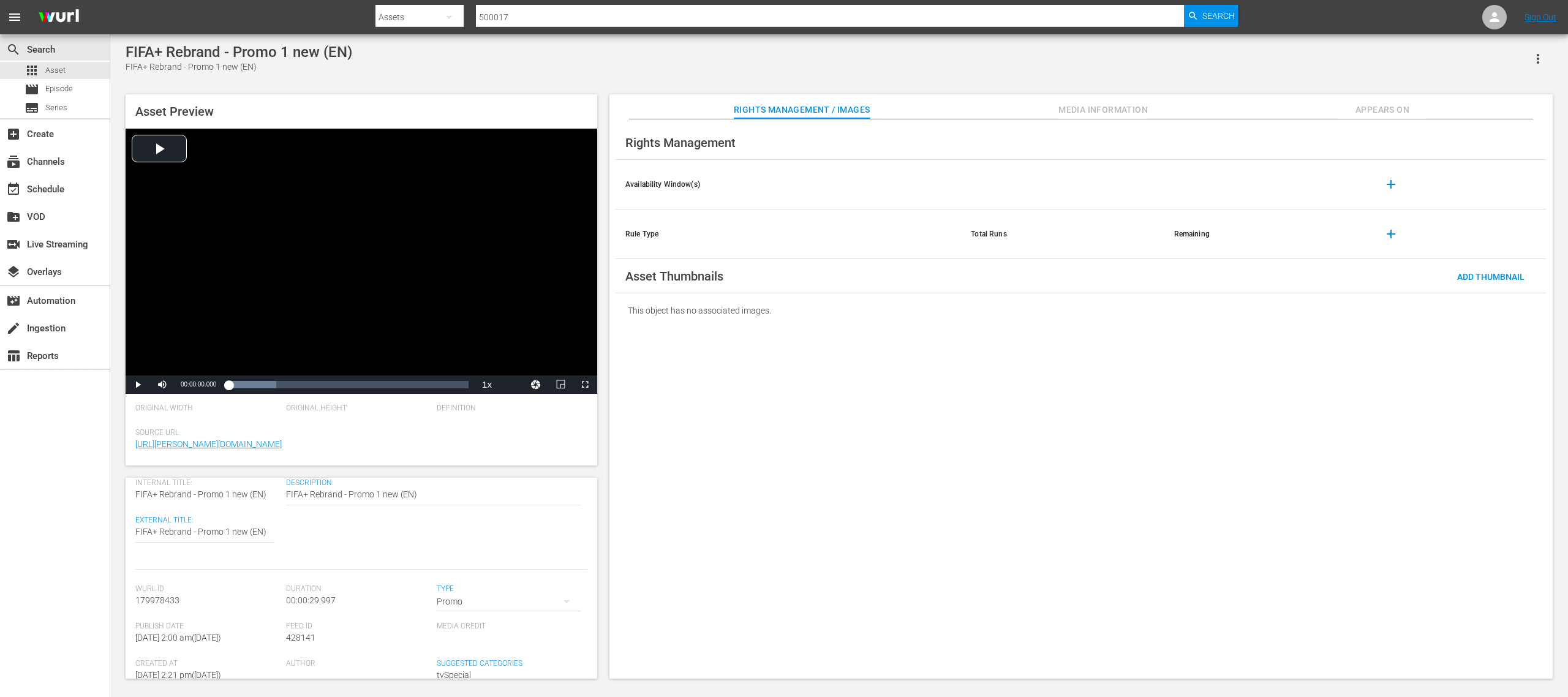
scroll to position [0, 0]
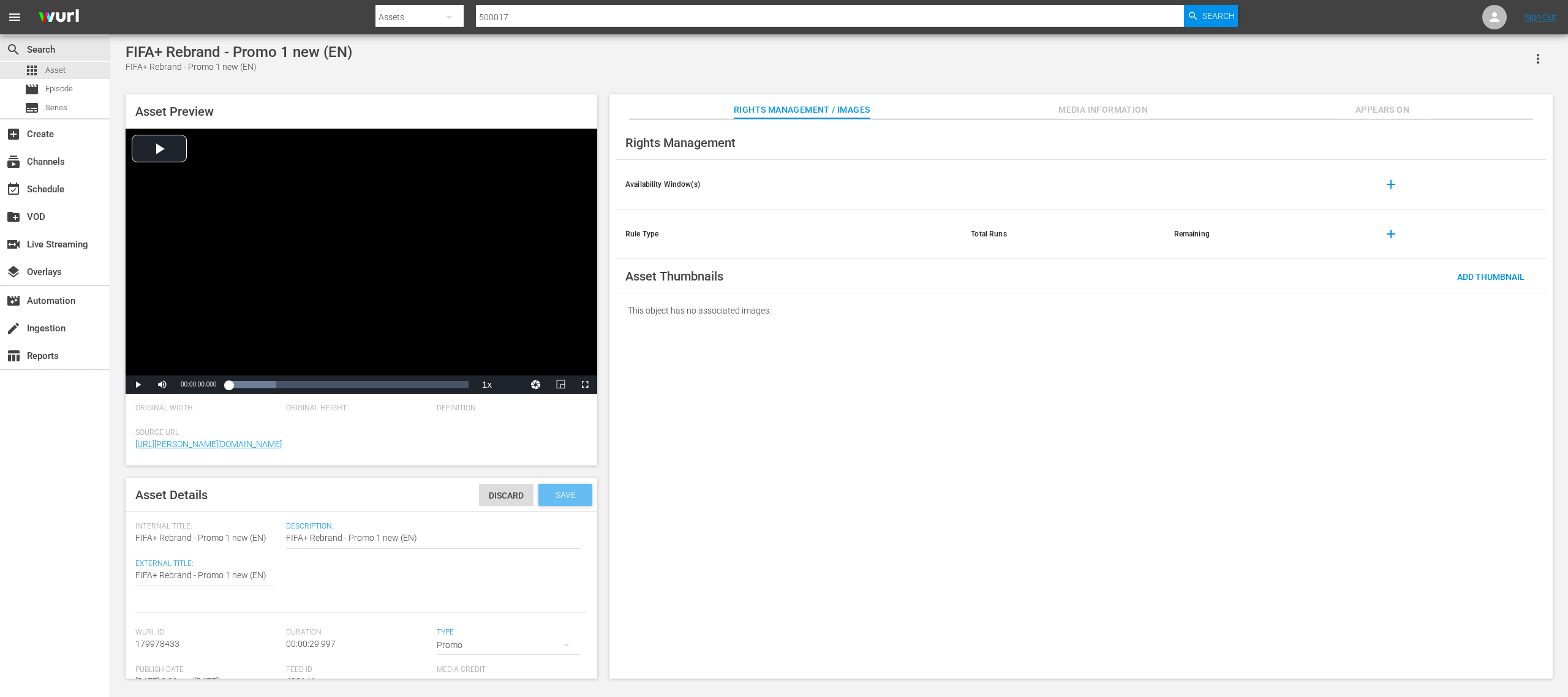
click at [547, 465] on span "Save" at bounding box center [565, 495] width 40 height 10
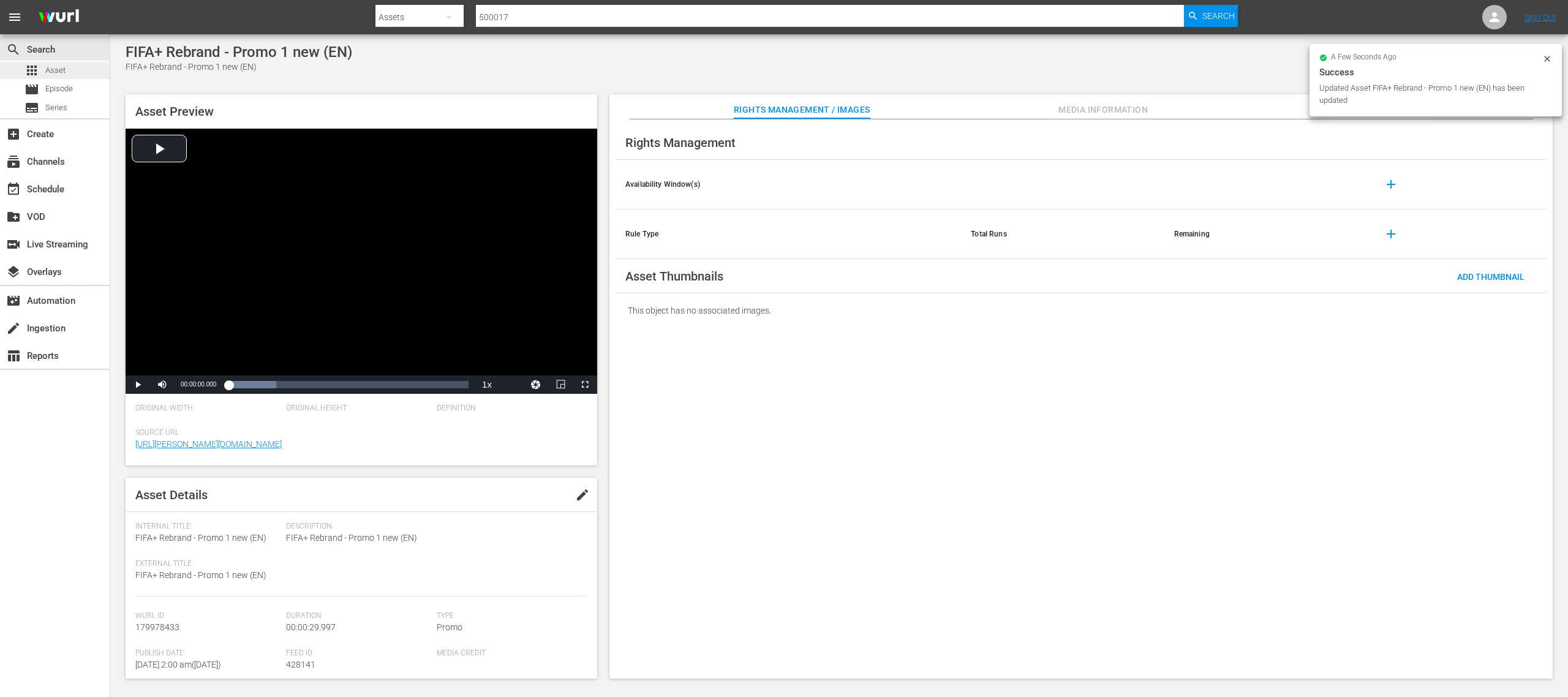
click at [64, 68] on span "Asset" at bounding box center [55, 70] width 20 height 12
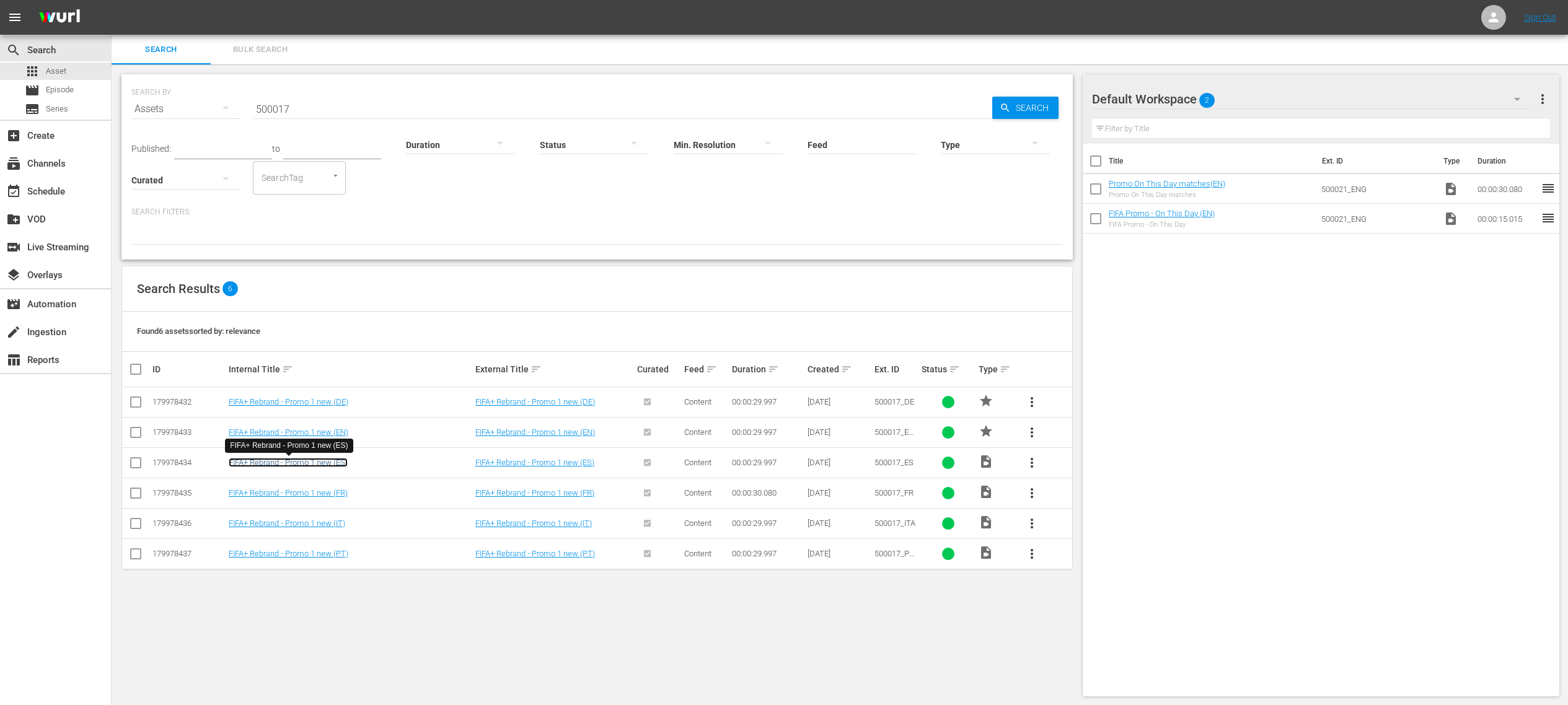
click at [333, 459] on link "FIFA+ Rebrand - Promo 1 new (ES)" at bounding box center [288, 462] width 119 height 9
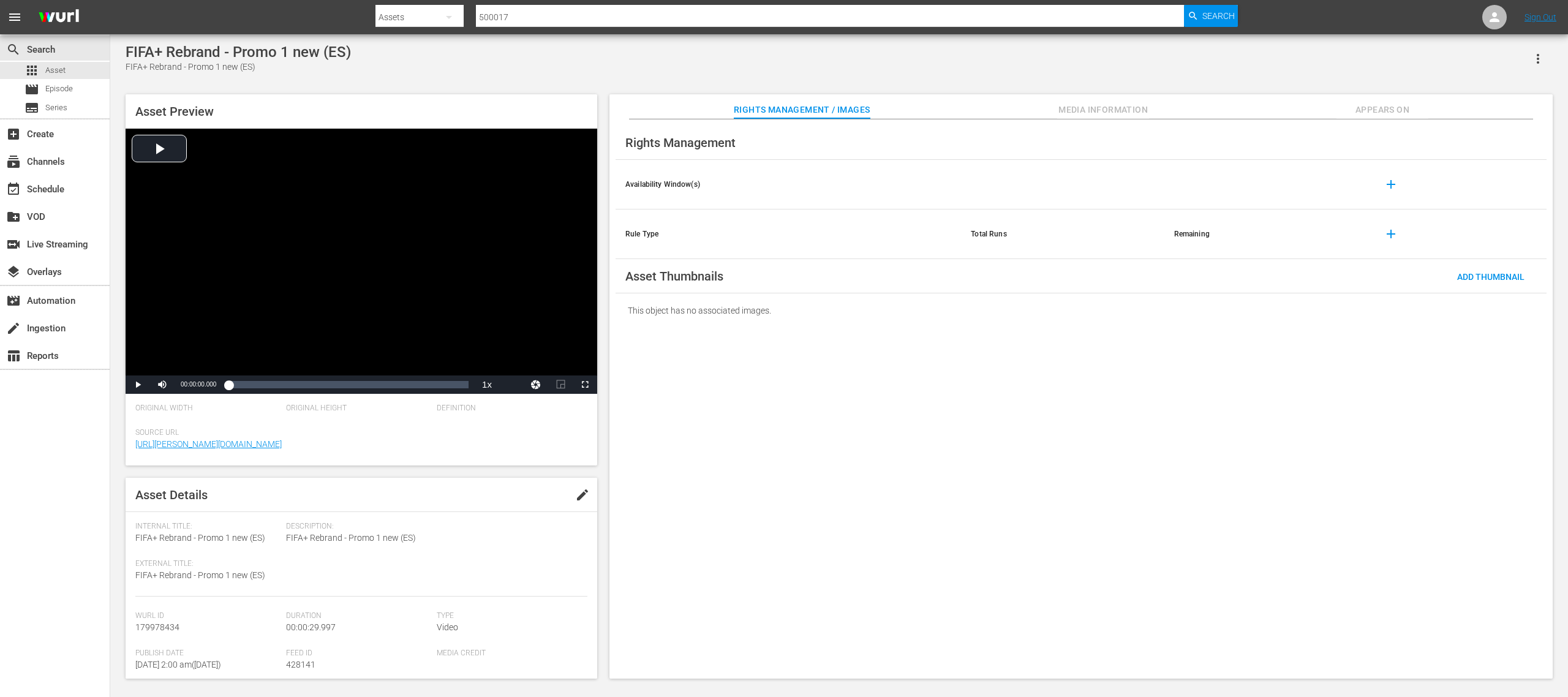
click at [577, 465] on span "edit" at bounding box center [582, 495] width 15 height 15
click at [559, 465] on icon "button" at bounding box center [567, 607] width 15 height 15
click at [474, 465] on div "Promo" at bounding box center [494, 672] width 109 height 19
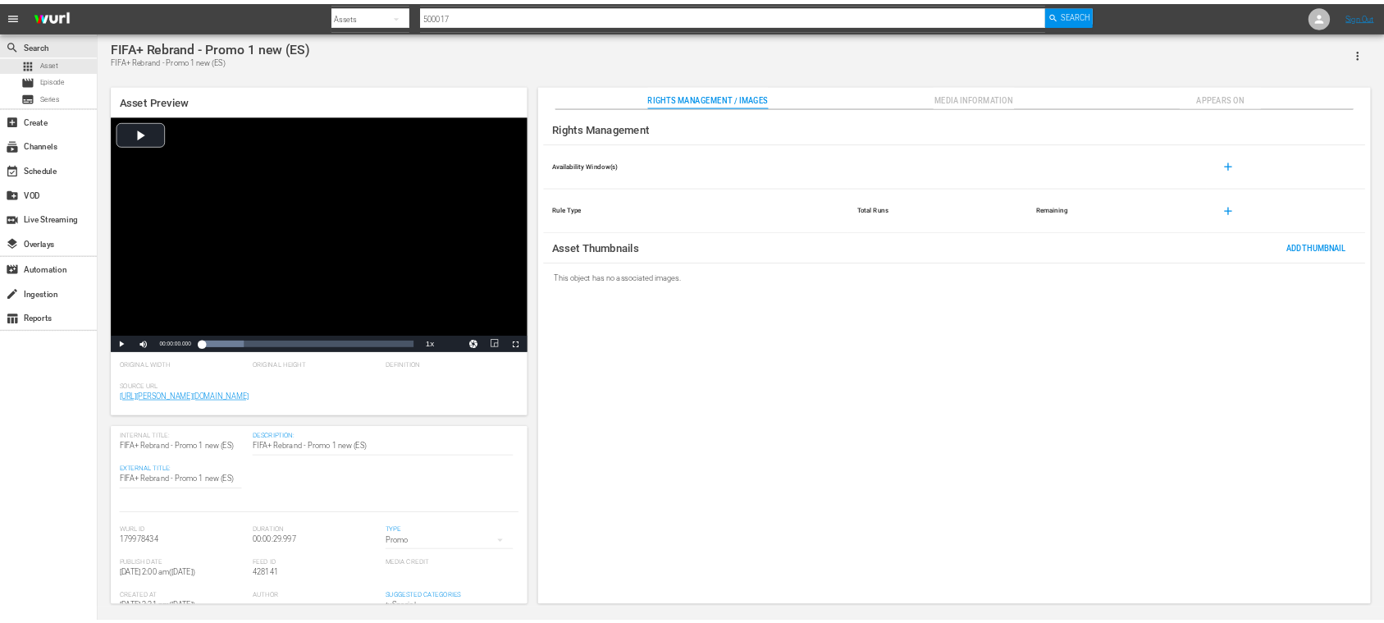
scroll to position [0, 0]
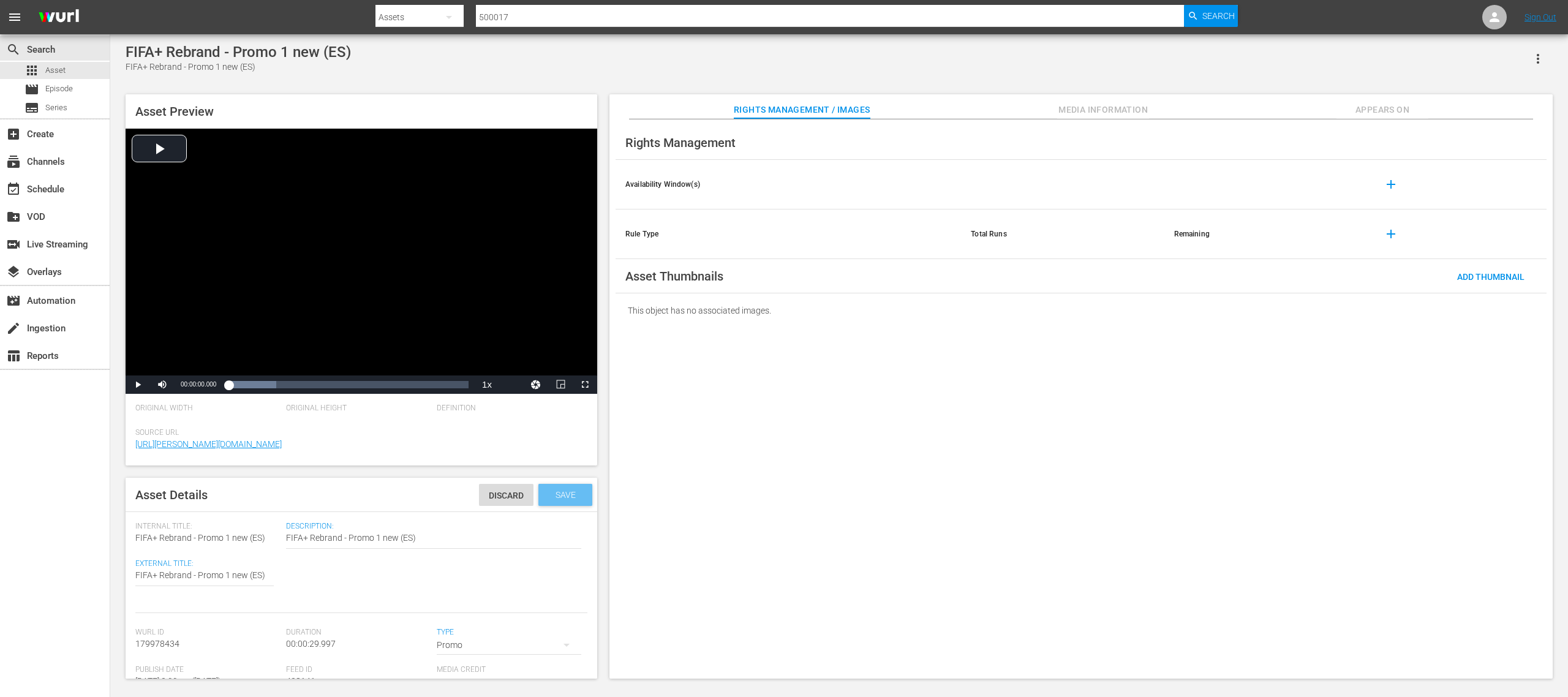
click at [550, 465] on span "Save" at bounding box center [565, 495] width 40 height 10
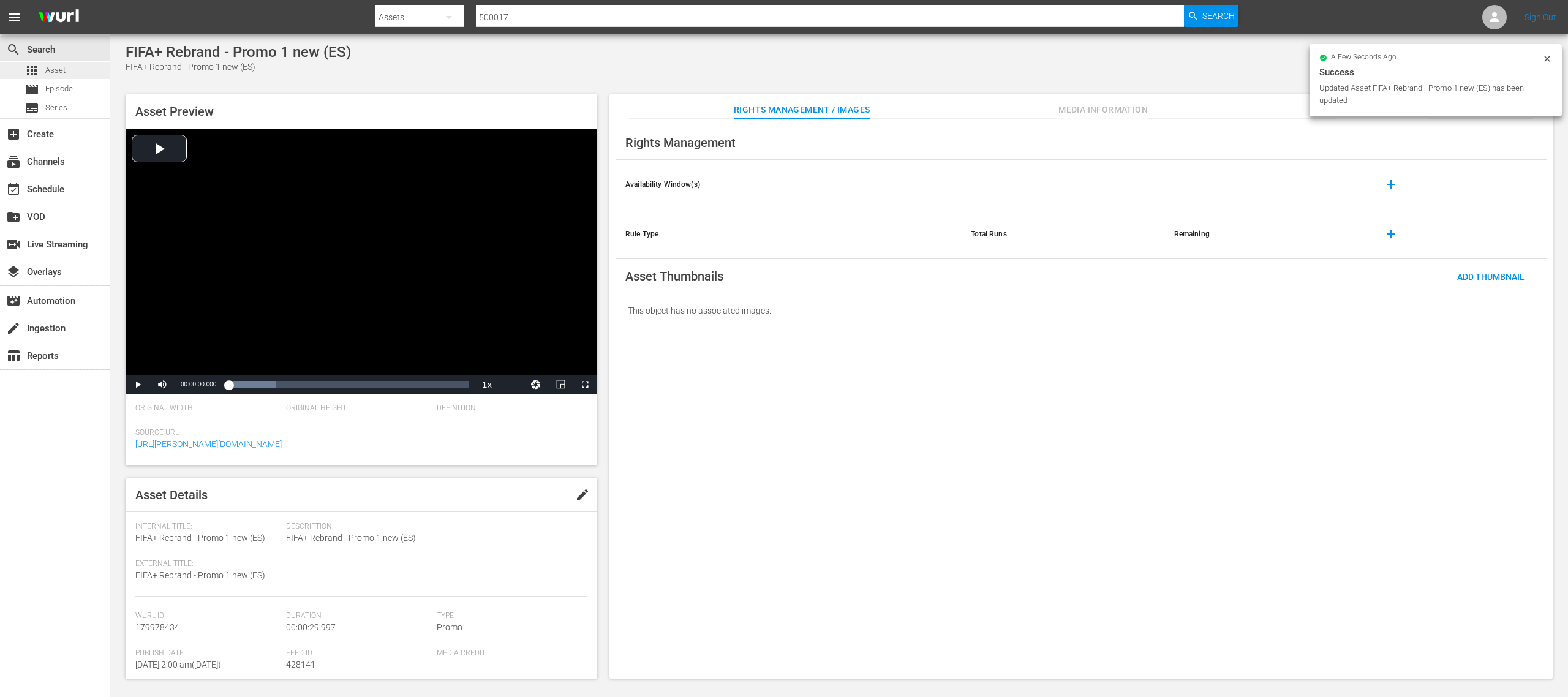
click at [60, 67] on span "Asset" at bounding box center [55, 70] width 20 height 12
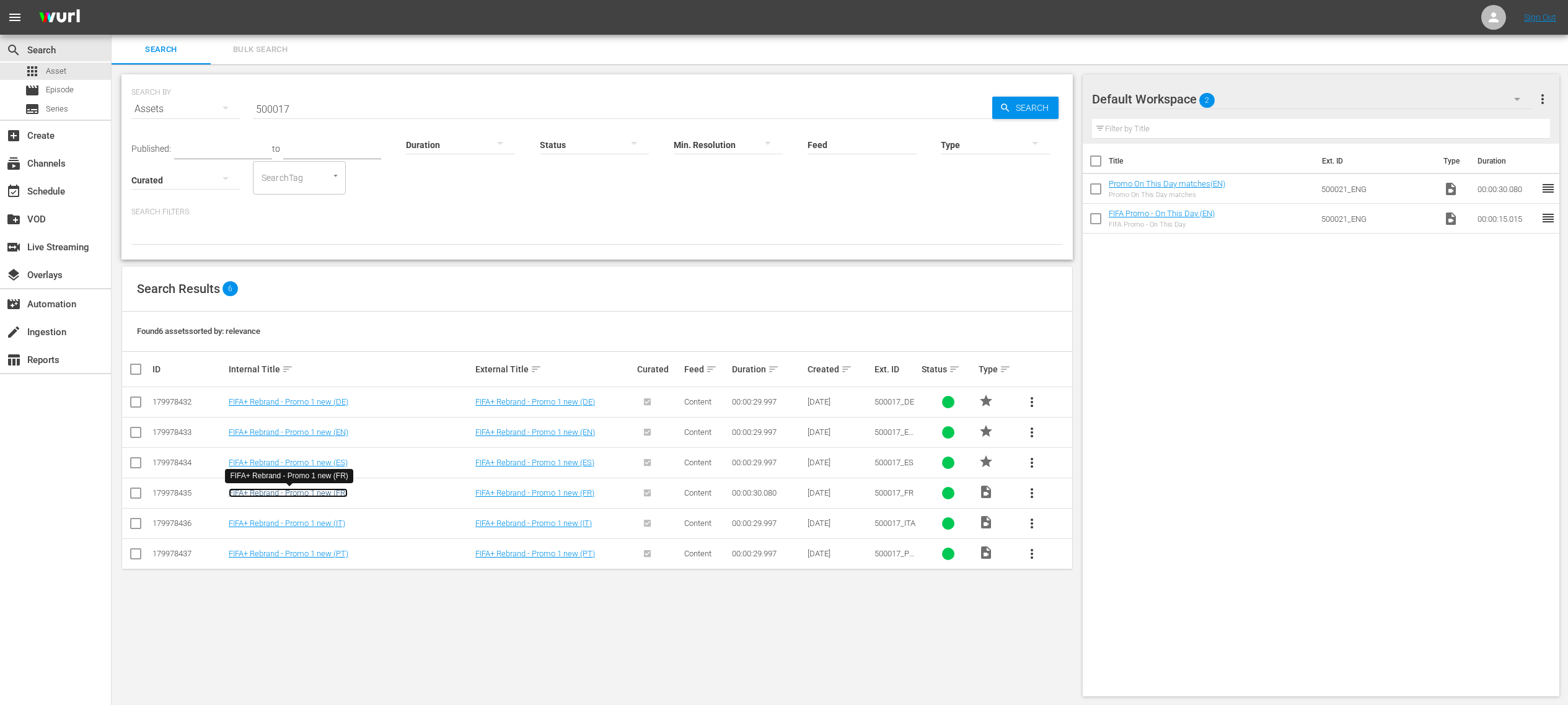
click at [340, 470] on link "FIFA+ Rebrand - Promo 1 new (FR)" at bounding box center [288, 493] width 119 height 9
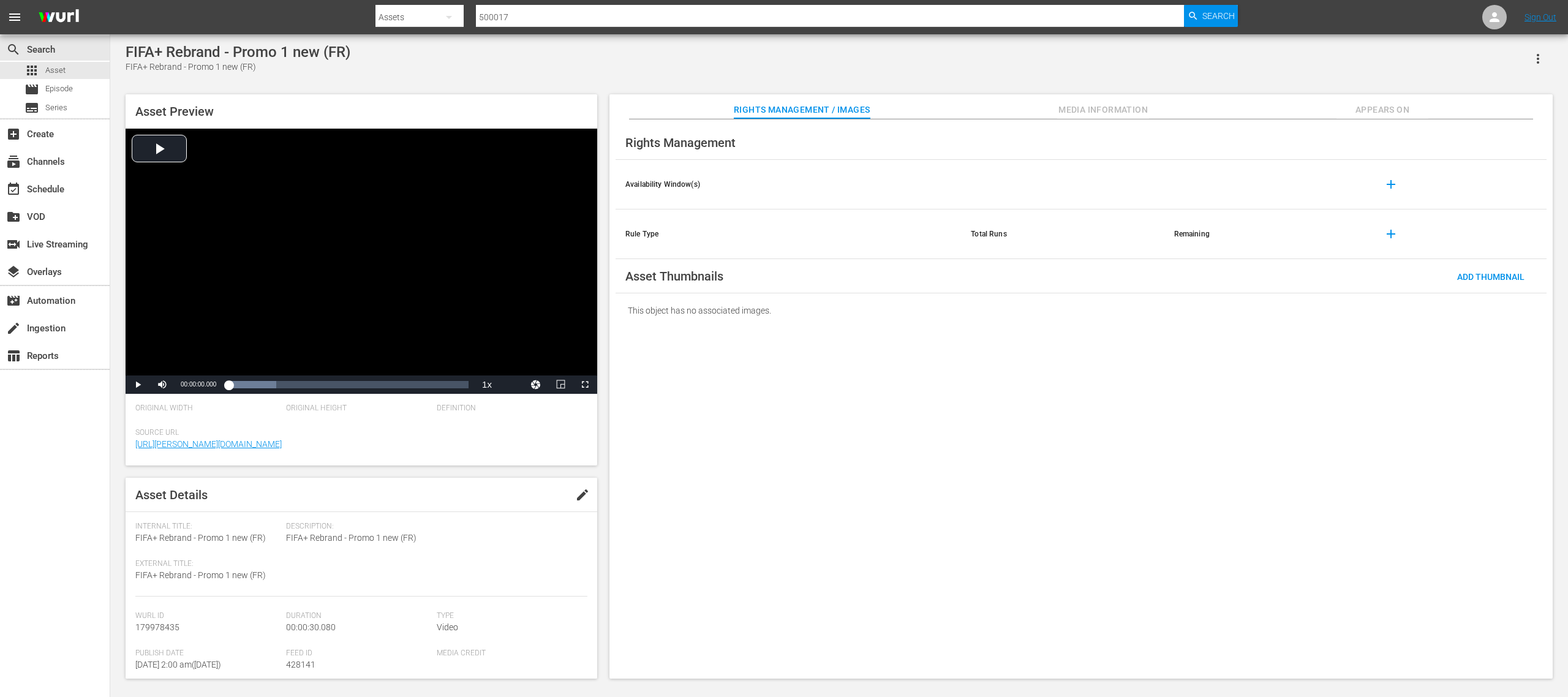
click at [580, 465] on span "edit" at bounding box center [582, 495] width 15 height 15
click at [552, 465] on button "button" at bounding box center [566, 645] width 29 height 29
click at [489, 465] on div "Promo" at bounding box center [494, 641] width 109 height 19
click at [554, 465] on span "Save" at bounding box center [565, 495] width 40 height 10
click at [63, 67] on span "Asset" at bounding box center [55, 70] width 20 height 12
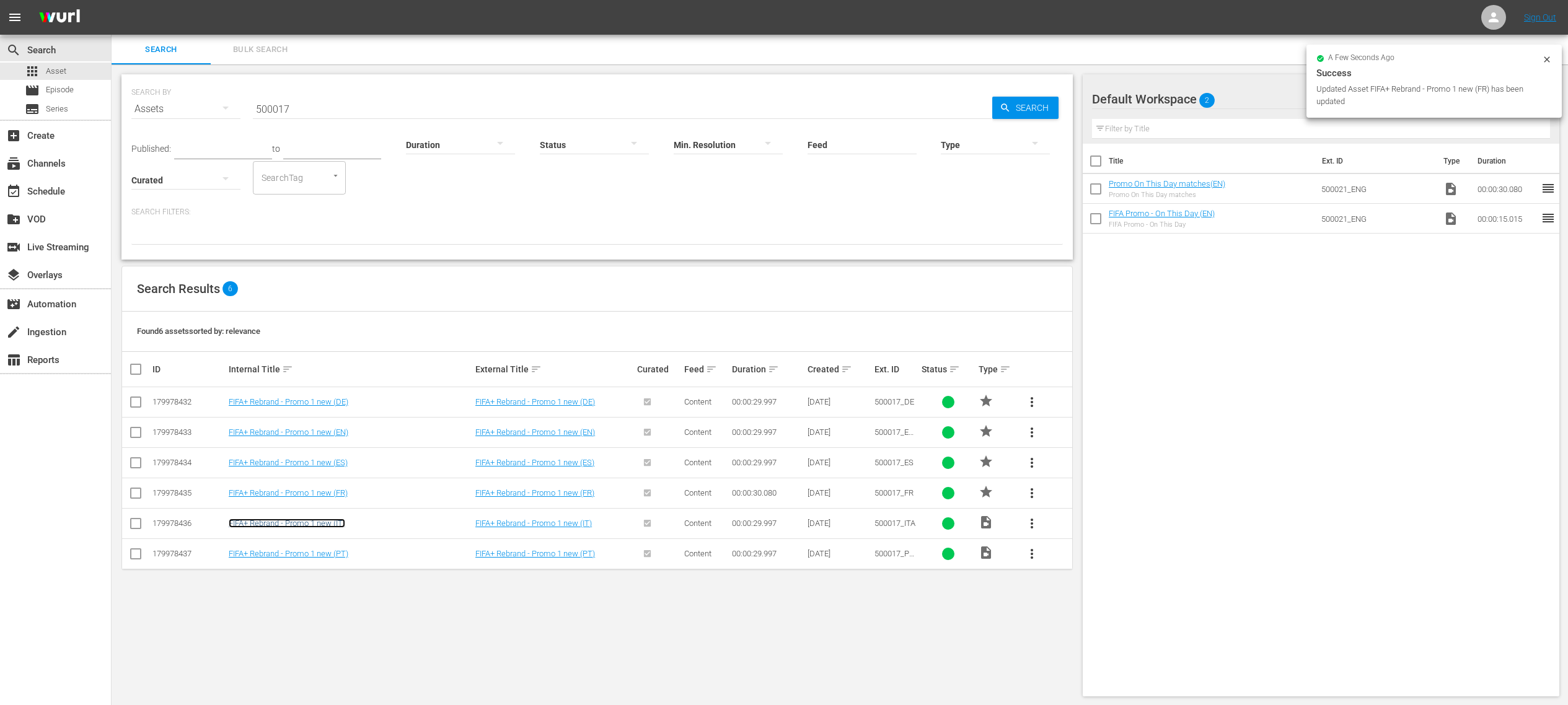
click at [337, 470] on link "FIFA+ Rebrand - Promo 1 new (IT)" at bounding box center [287, 524] width 116 height 9
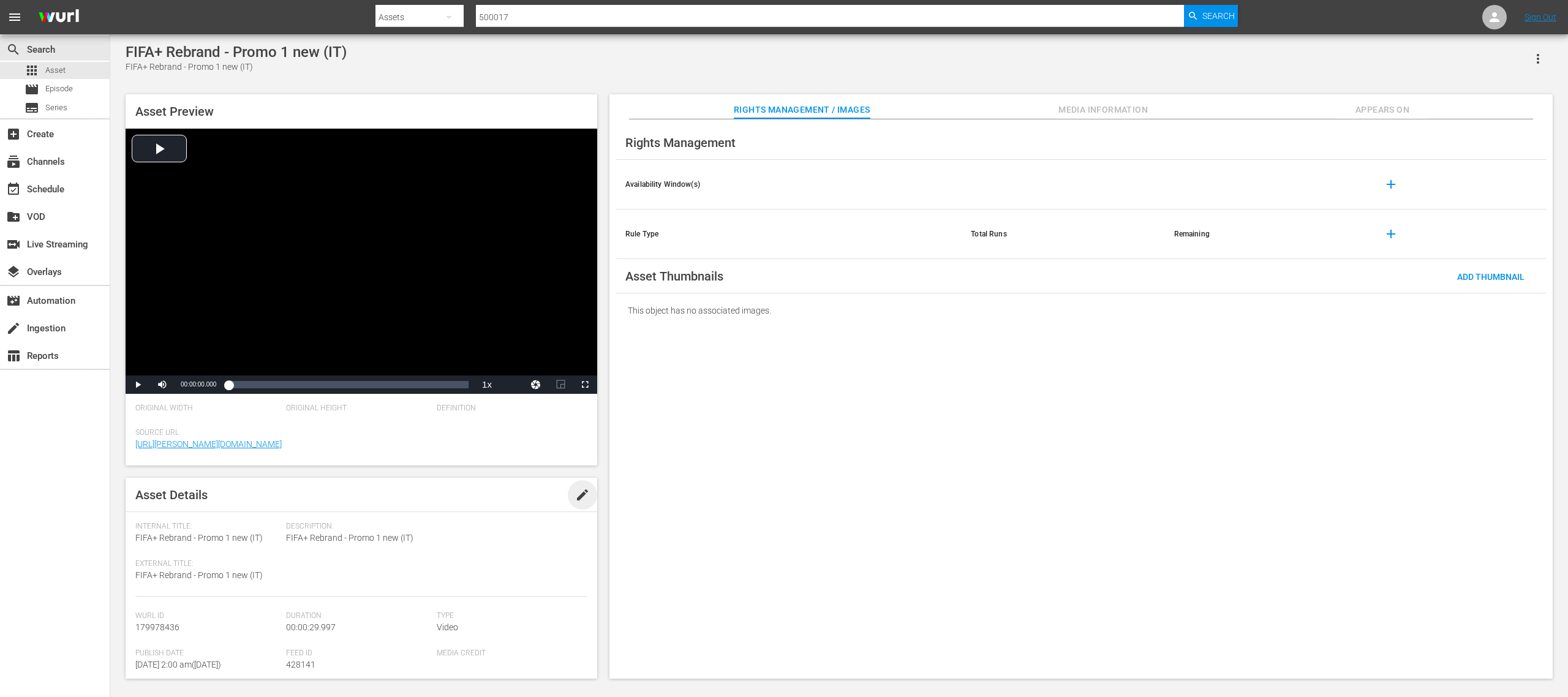
click at [575, 465] on span "edit" at bounding box center [582, 495] width 15 height 15
click at [502, 465] on div "Video" at bounding box center [509, 645] width 145 height 34
click at [479, 465] on div "Promo" at bounding box center [494, 641] width 109 height 19
click at [548, 465] on span "Save" at bounding box center [565, 495] width 40 height 10
click at [63, 66] on span "Asset" at bounding box center [55, 70] width 20 height 12
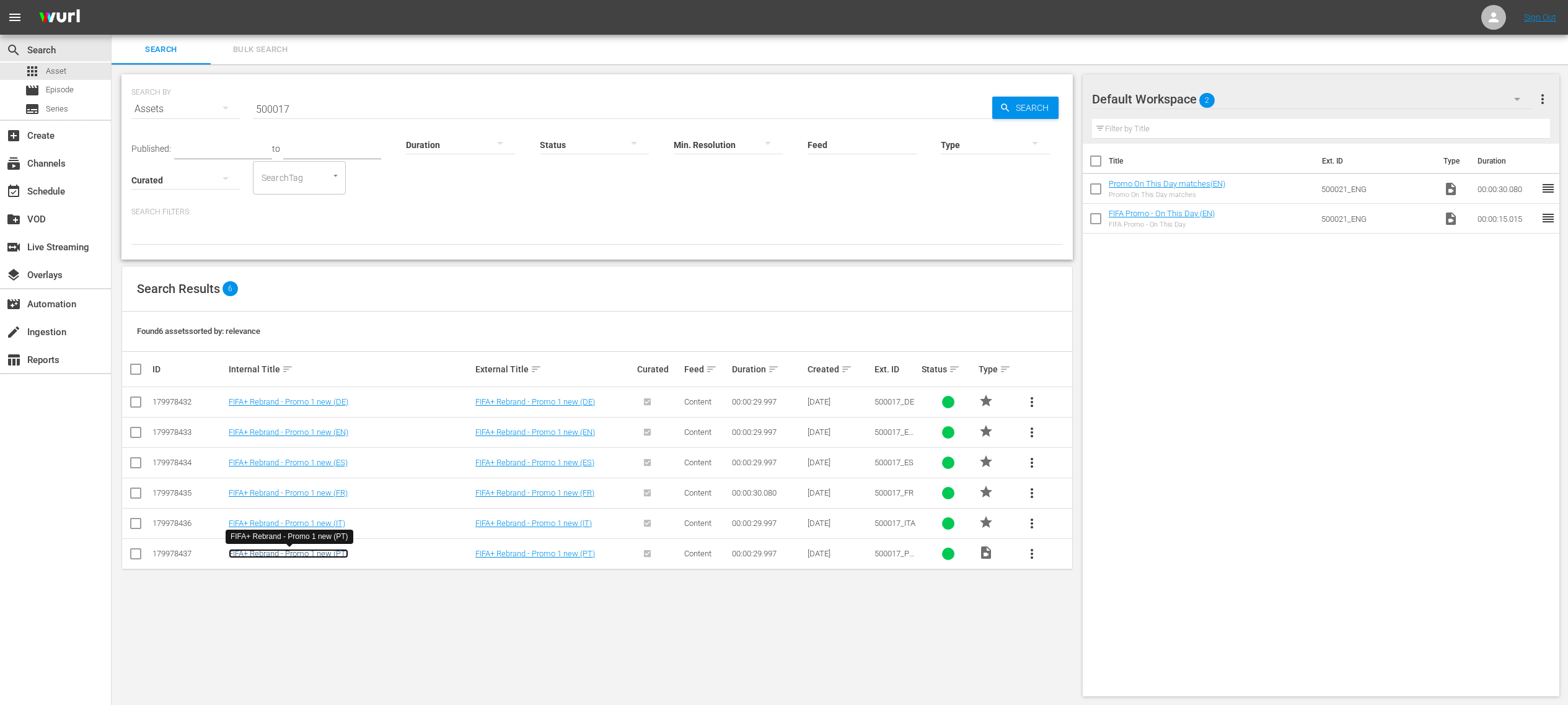
click at [335, 470] on link "FIFA+ Rebrand - Promo 1 new (PT)" at bounding box center [289, 554] width 119 height 9
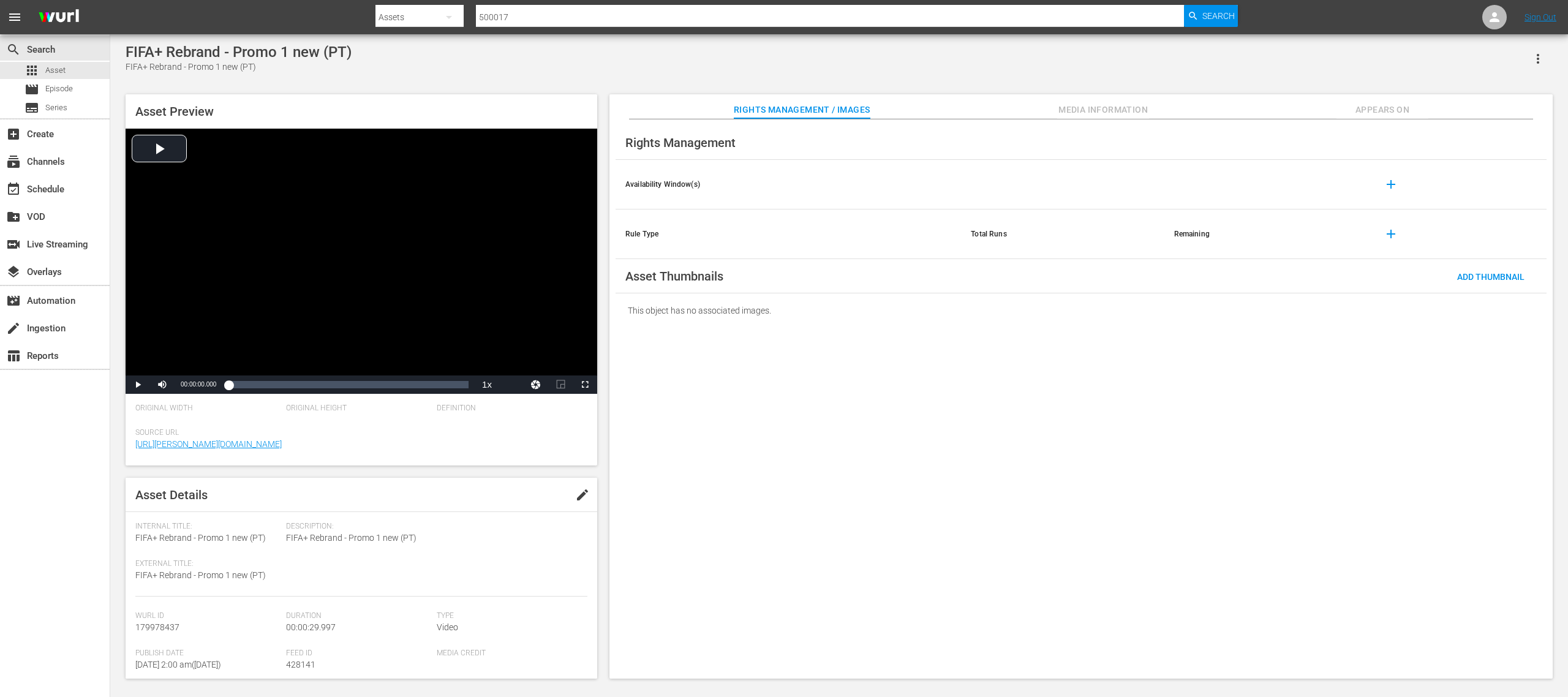
click at [576, 465] on span "edit" at bounding box center [582, 495] width 15 height 15
click at [471, 465] on div "Video" at bounding box center [509, 645] width 145 height 34
click at [457, 465] on div "Promo" at bounding box center [494, 641] width 109 height 19
click at [548, 465] on span "Save" at bounding box center [565, 495] width 40 height 10
click at [63, 65] on span "Asset" at bounding box center [55, 70] width 20 height 12
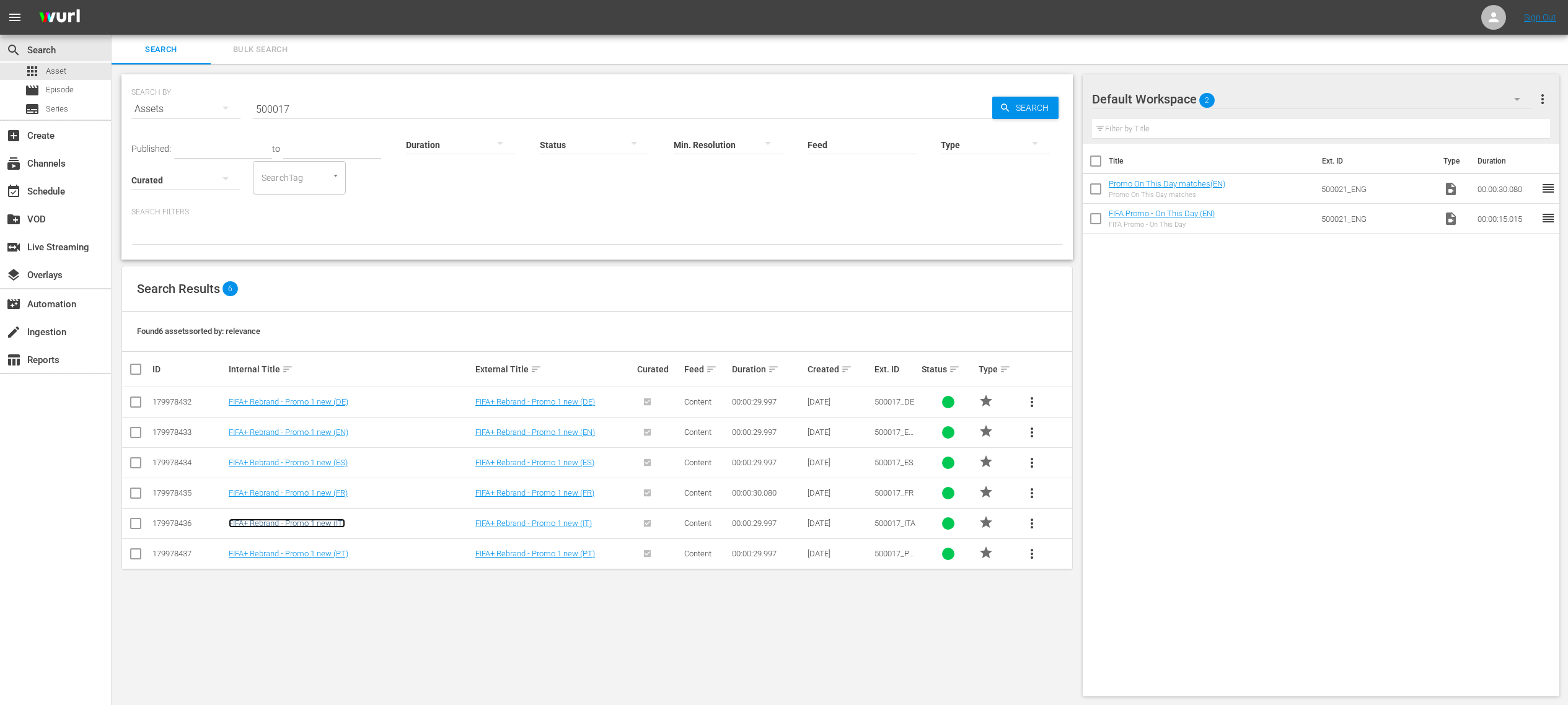
click at [320, 470] on link "FIFA+ Rebrand - Promo 1 new (IT)" at bounding box center [287, 524] width 116 height 9
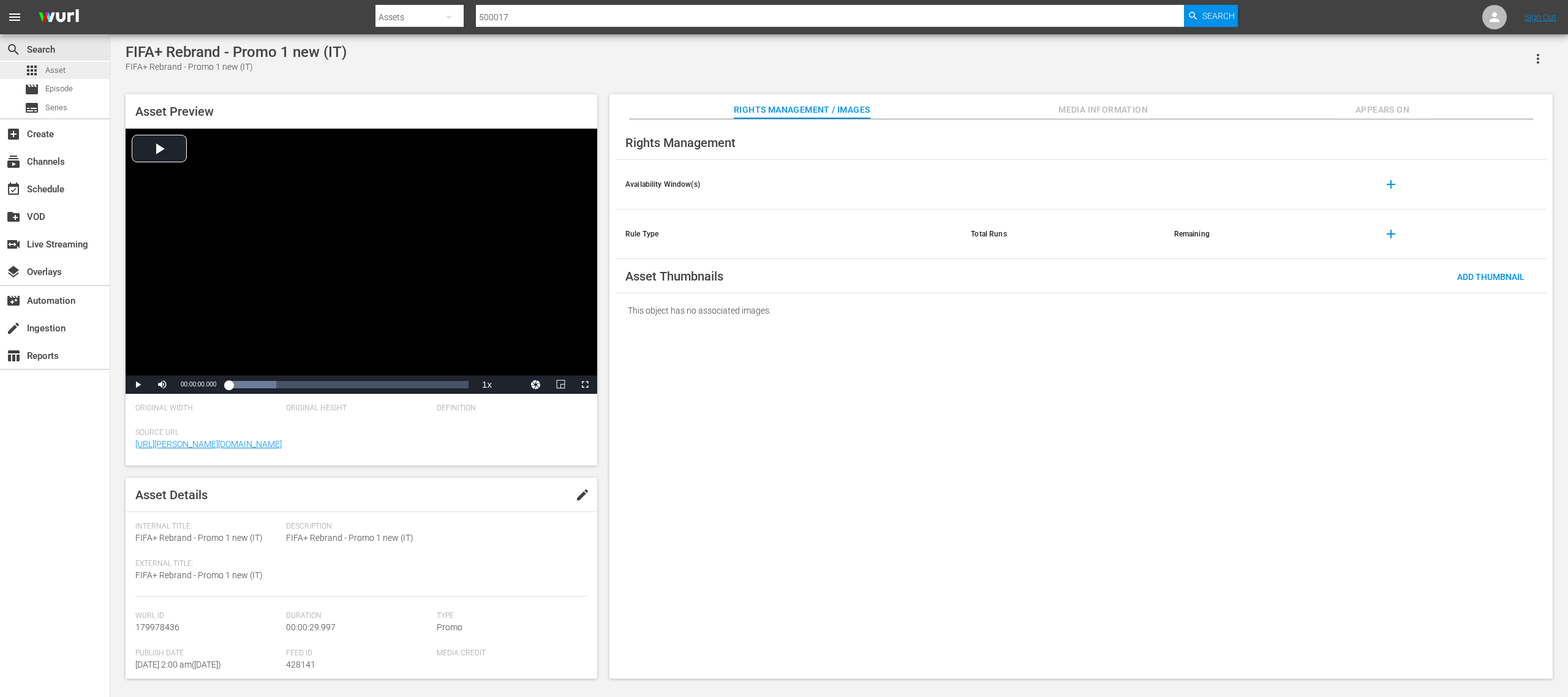
click at [63, 66] on span "Asset" at bounding box center [55, 70] width 20 height 12
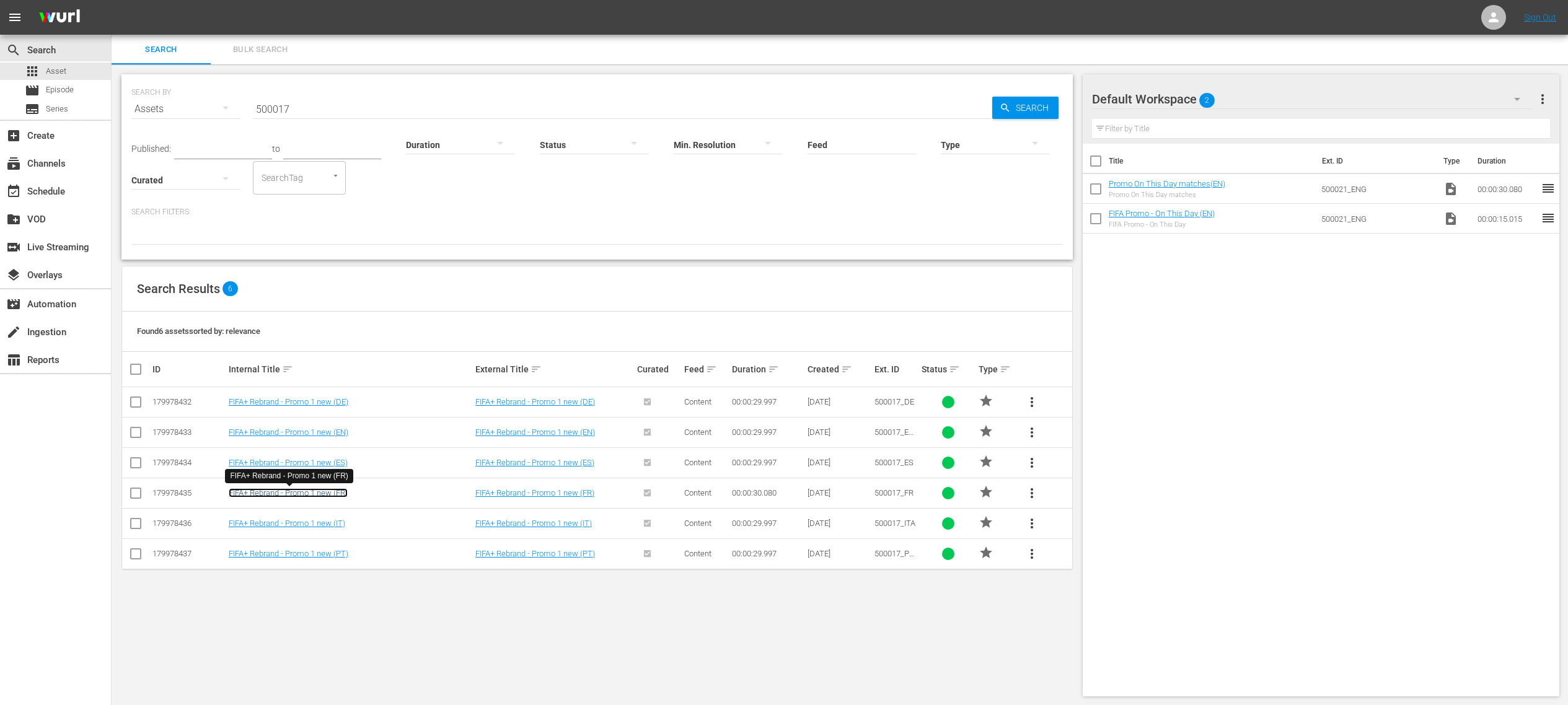
click at [268, 470] on link "FIFA+ Rebrand - Promo 1 new (FR)" at bounding box center [288, 493] width 119 height 9
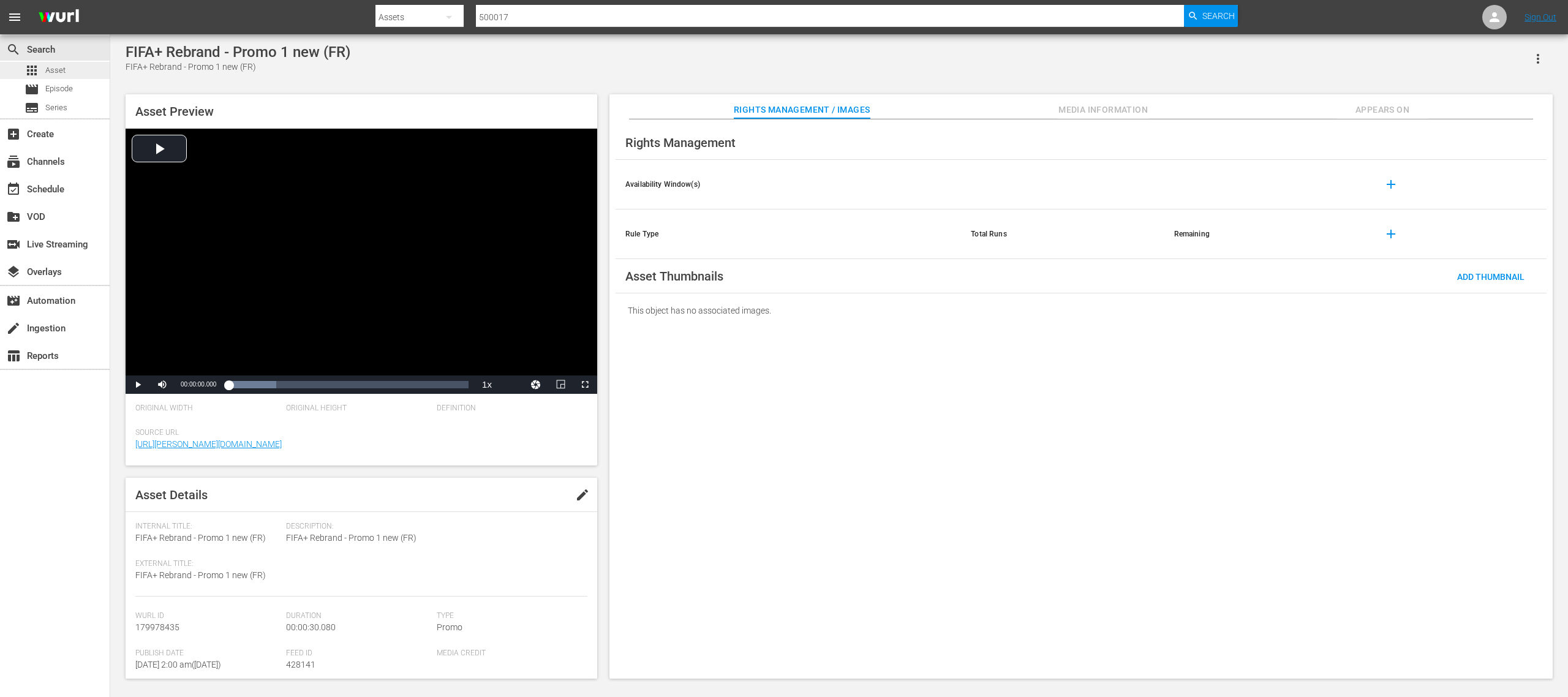
click at [63, 67] on span "Asset" at bounding box center [55, 70] width 20 height 12
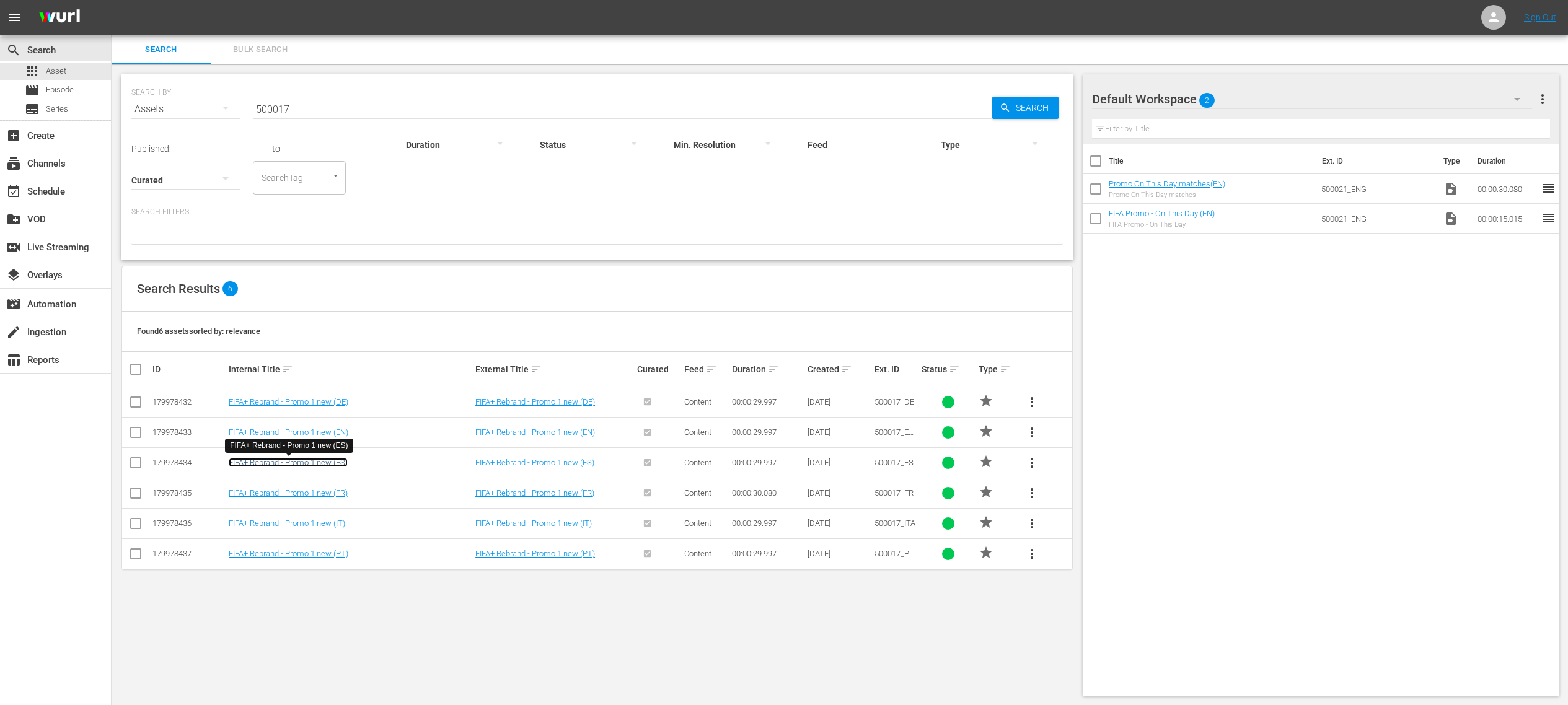
click at [297, 460] on link "FIFA+ Rebrand - Promo 1 new (ES)" at bounding box center [288, 462] width 119 height 9
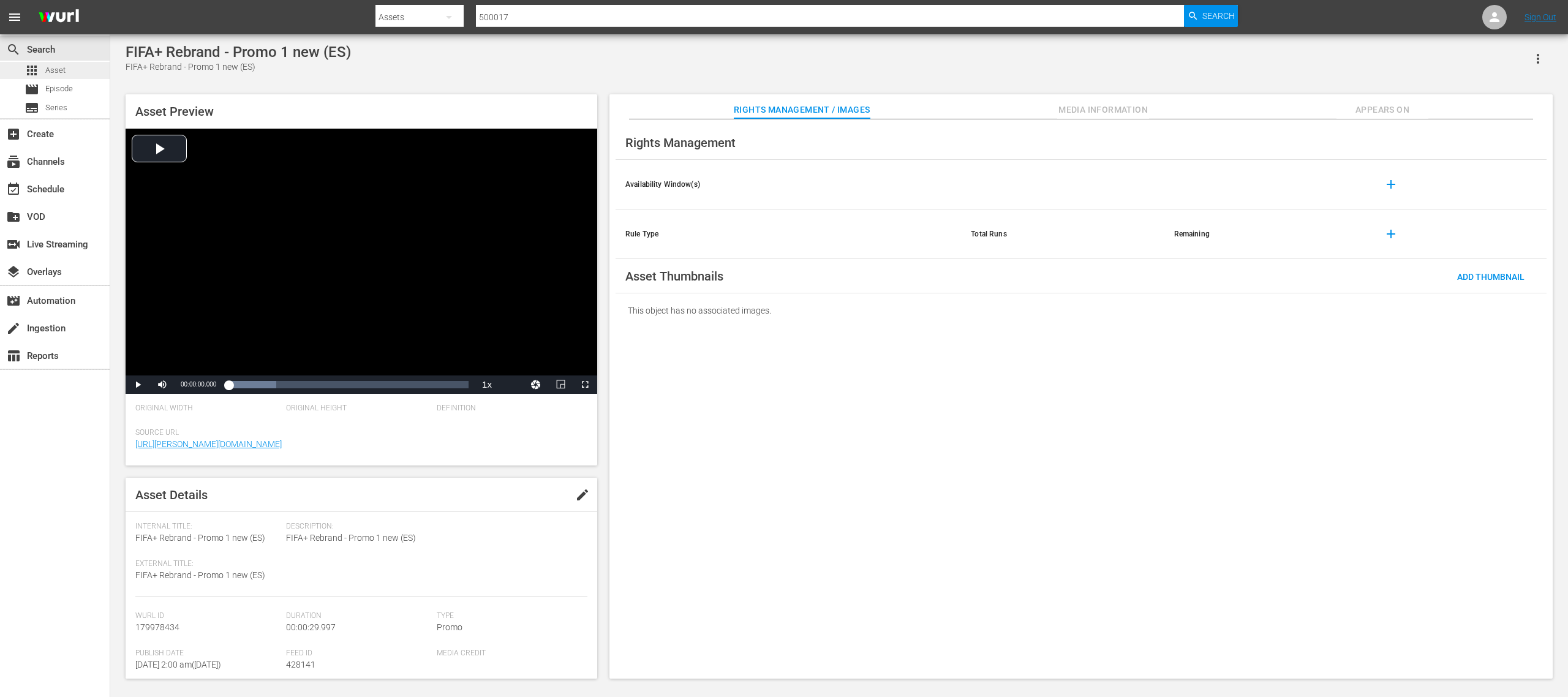
click at [70, 69] on div "apps Asset" at bounding box center [55, 70] width 110 height 17
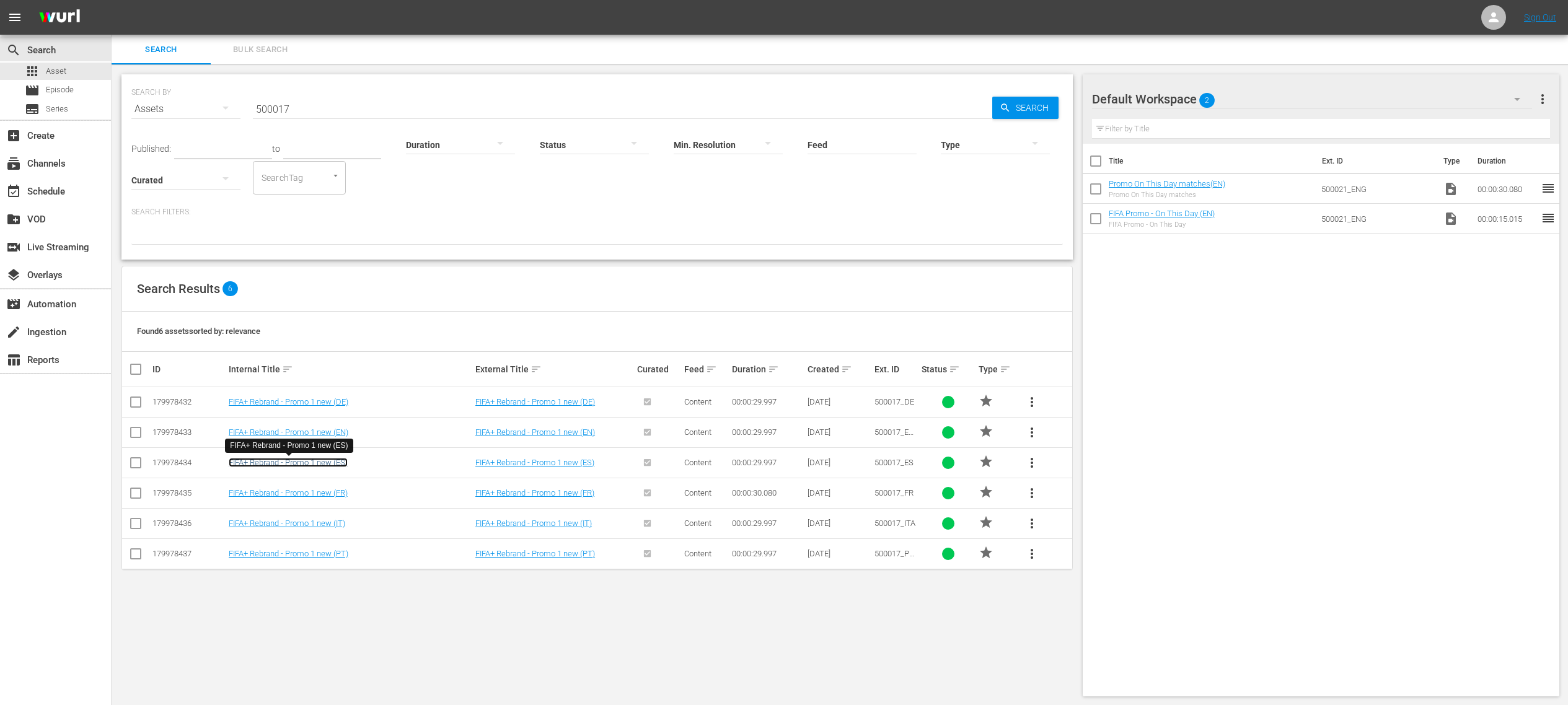
click at [329, 463] on link "FIFA+ Rebrand - Promo 1 new (ES)" at bounding box center [288, 462] width 119 height 9
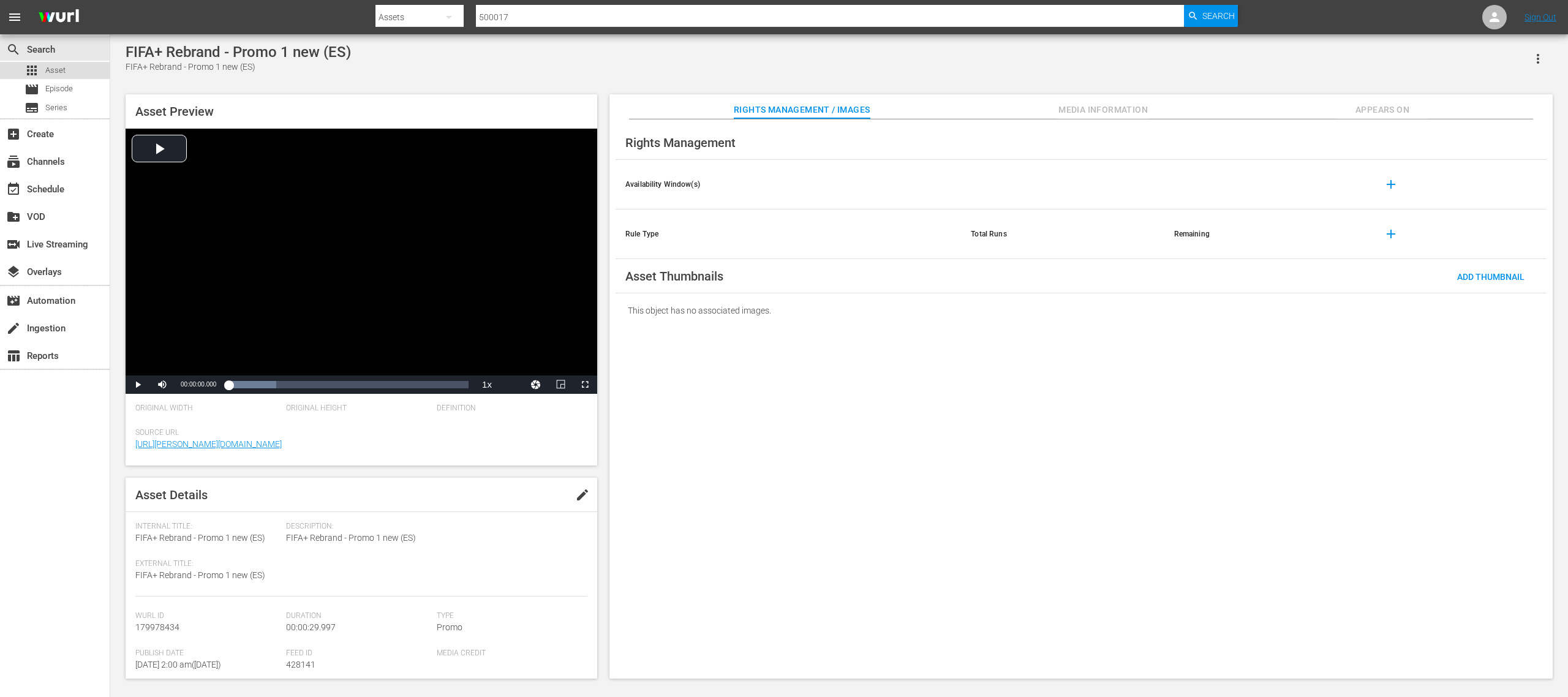
click at [66, 66] on div "apps Asset" at bounding box center [55, 70] width 110 height 17
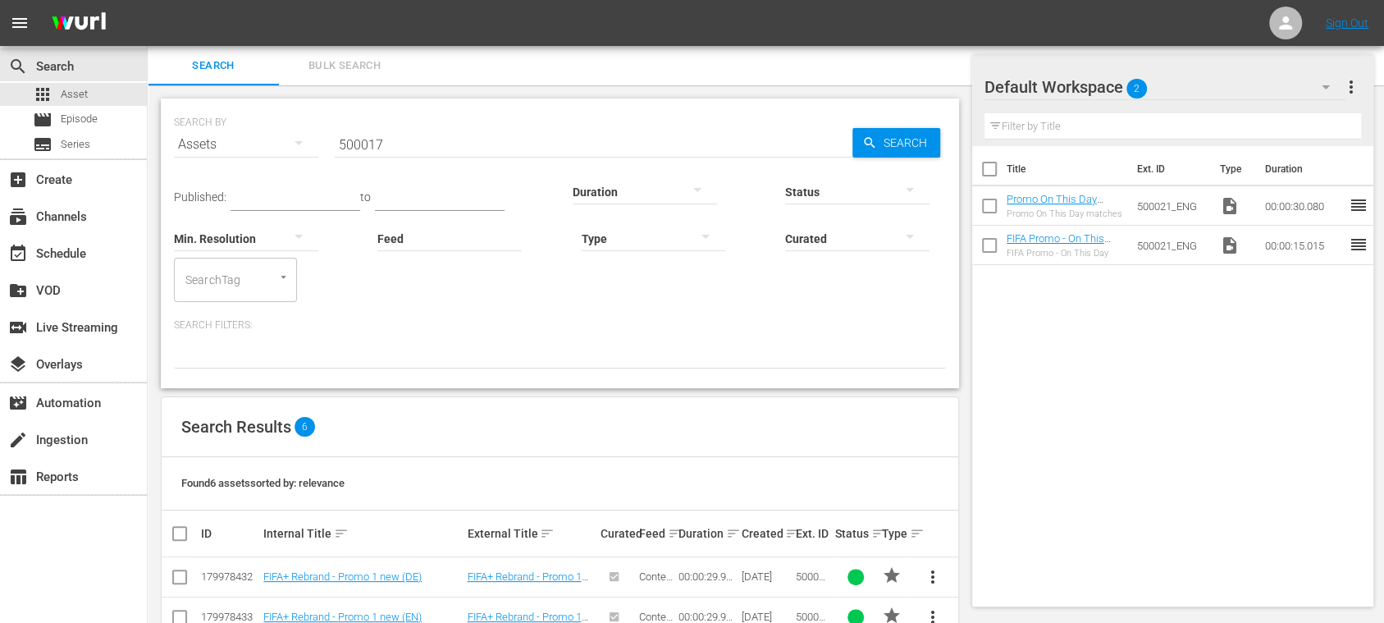
scroll to position [203, 0]
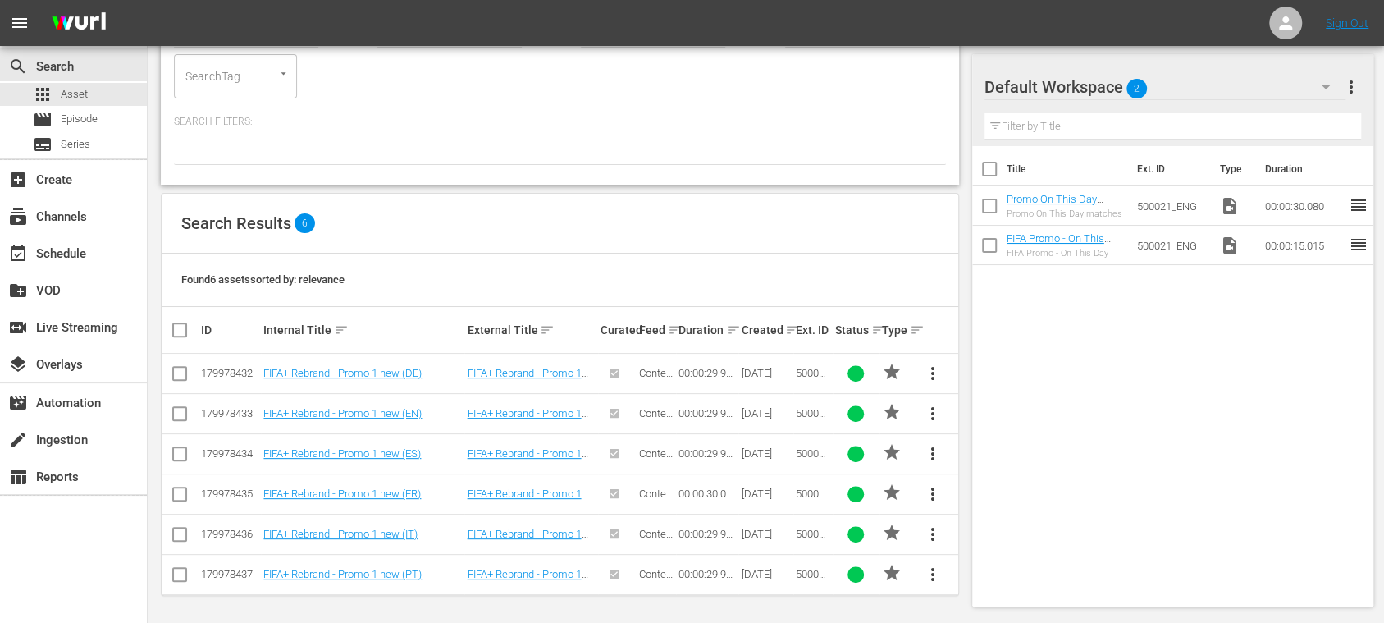
click at [928, 409] on span "more_vert" at bounding box center [933, 414] width 20 height 20
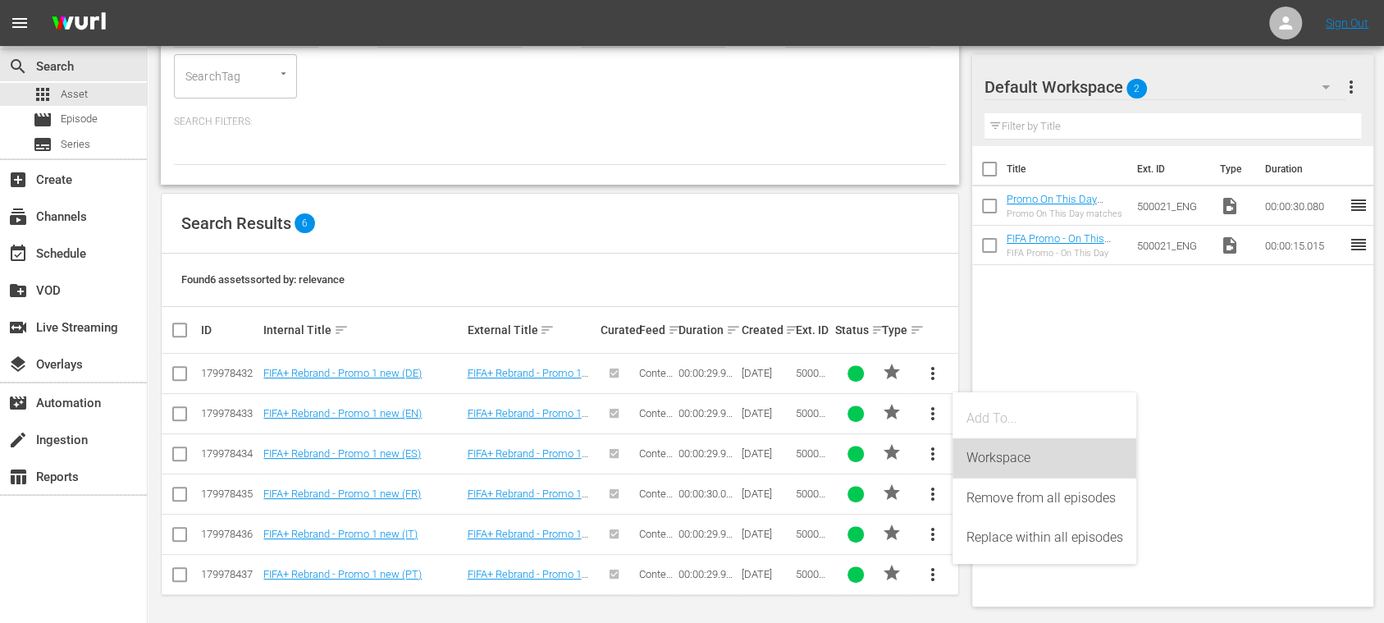
click at [991, 454] on div "Workspace" at bounding box center [1043, 457] width 157 height 39
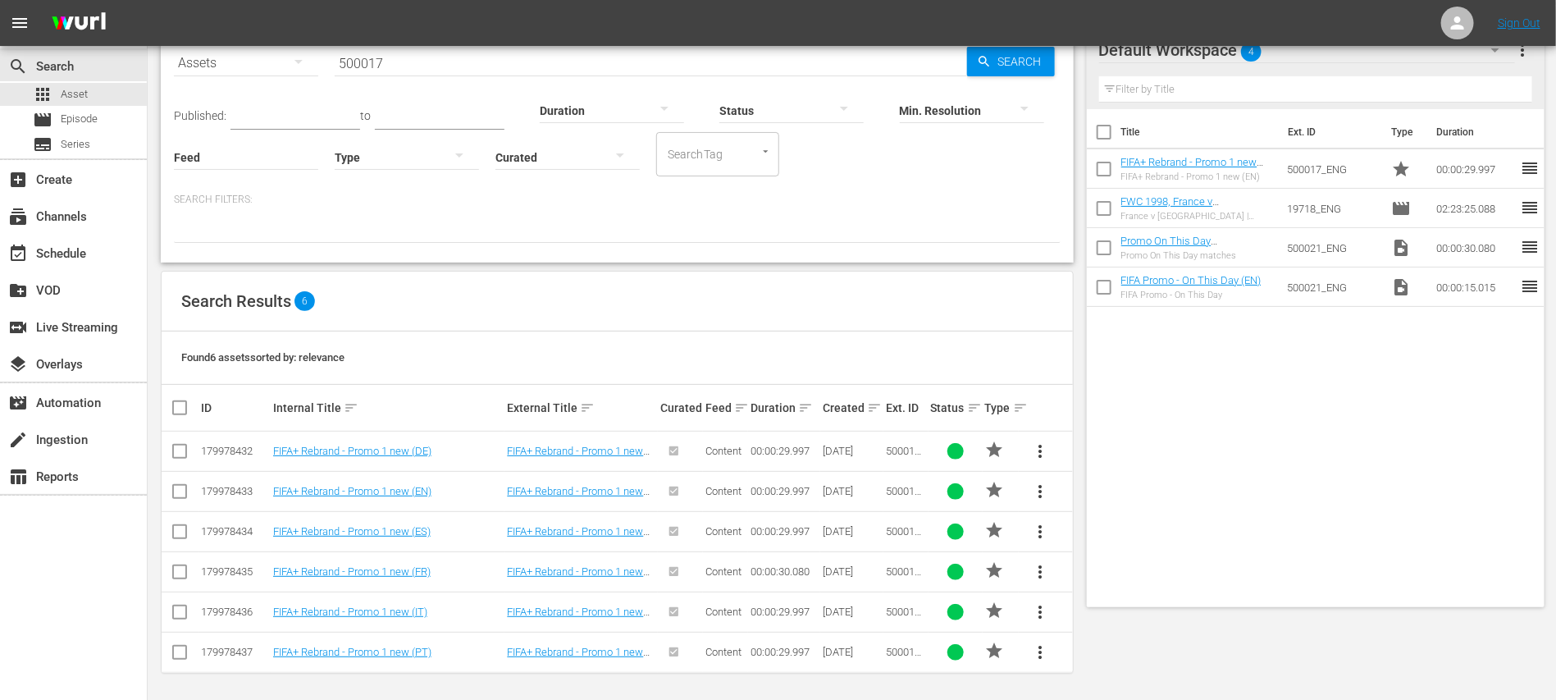
scroll to position [0, 0]
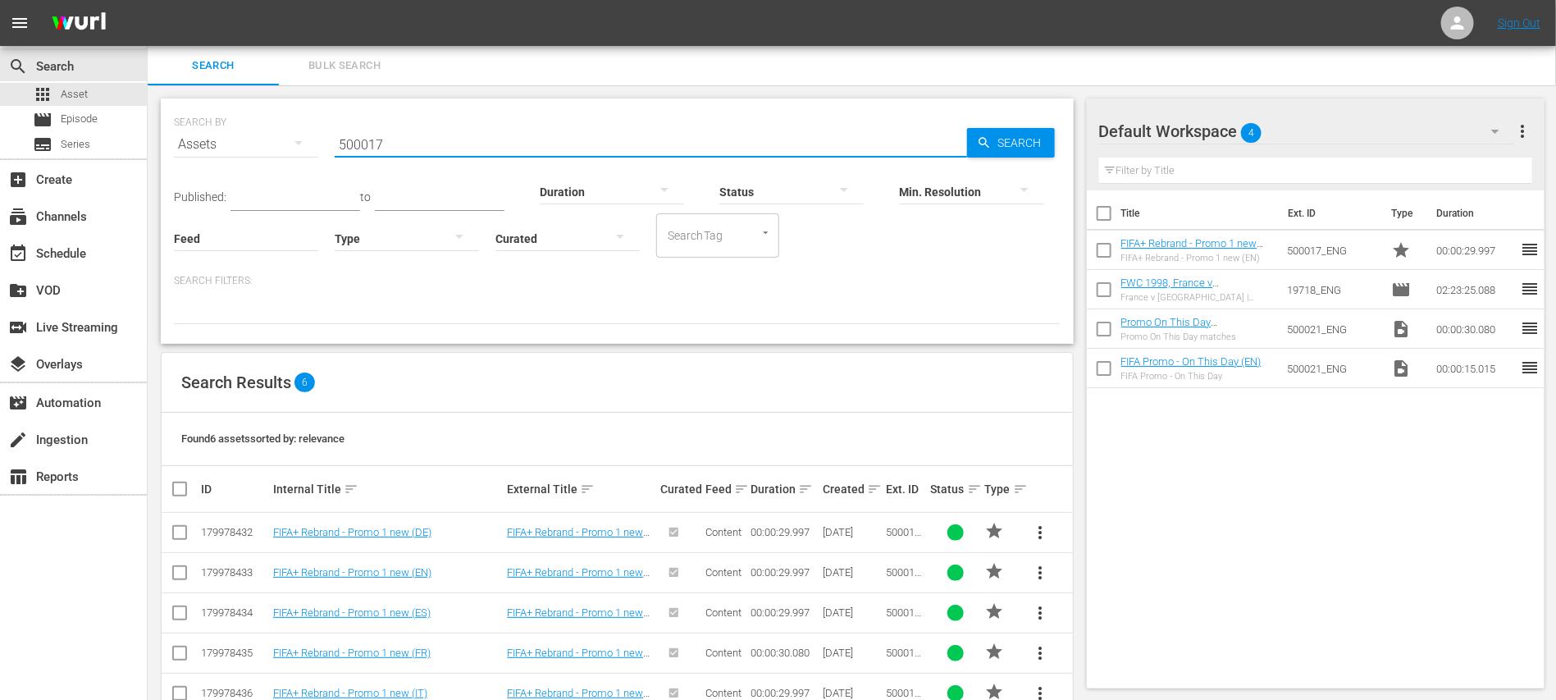
click at [413, 145] on input "500017" at bounding box center [651, 144] width 632 height 39
type input "500015"
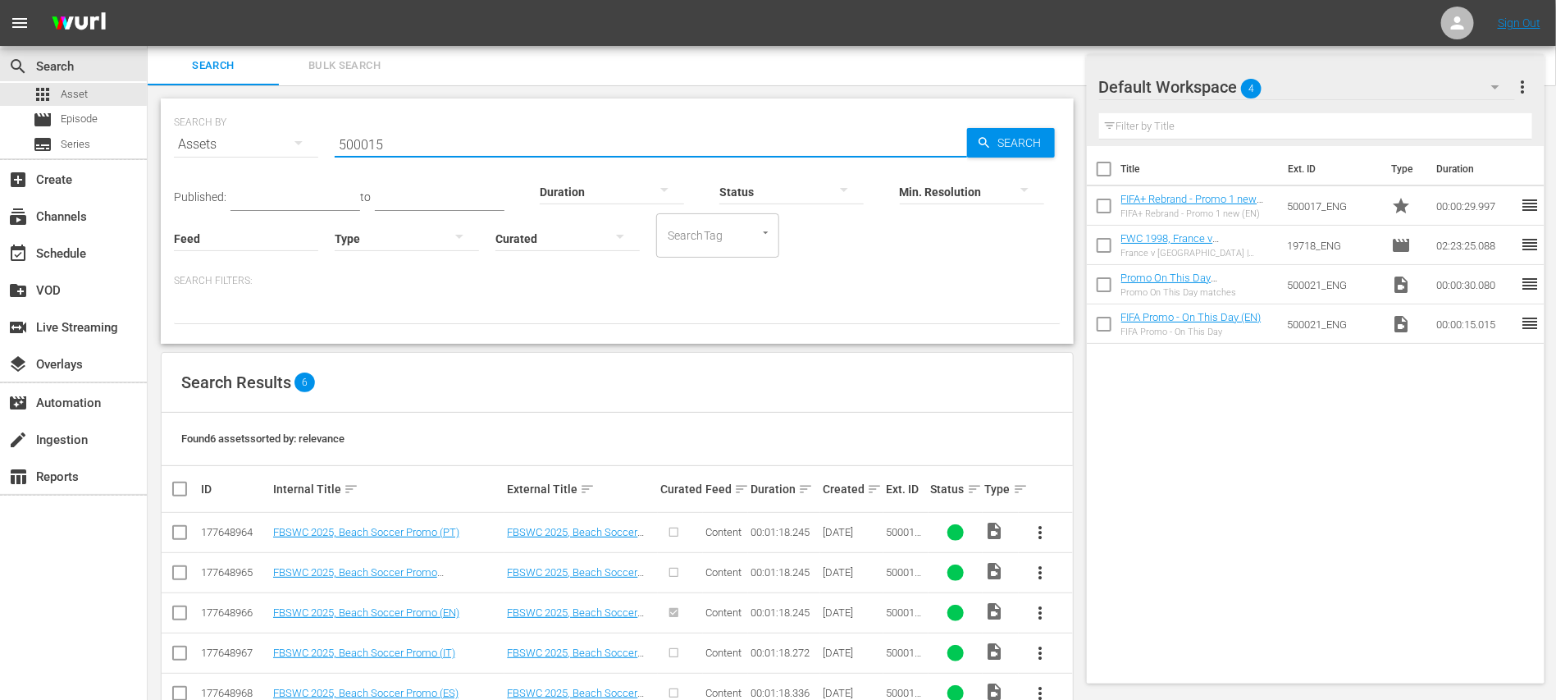
scroll to position [81, 0]
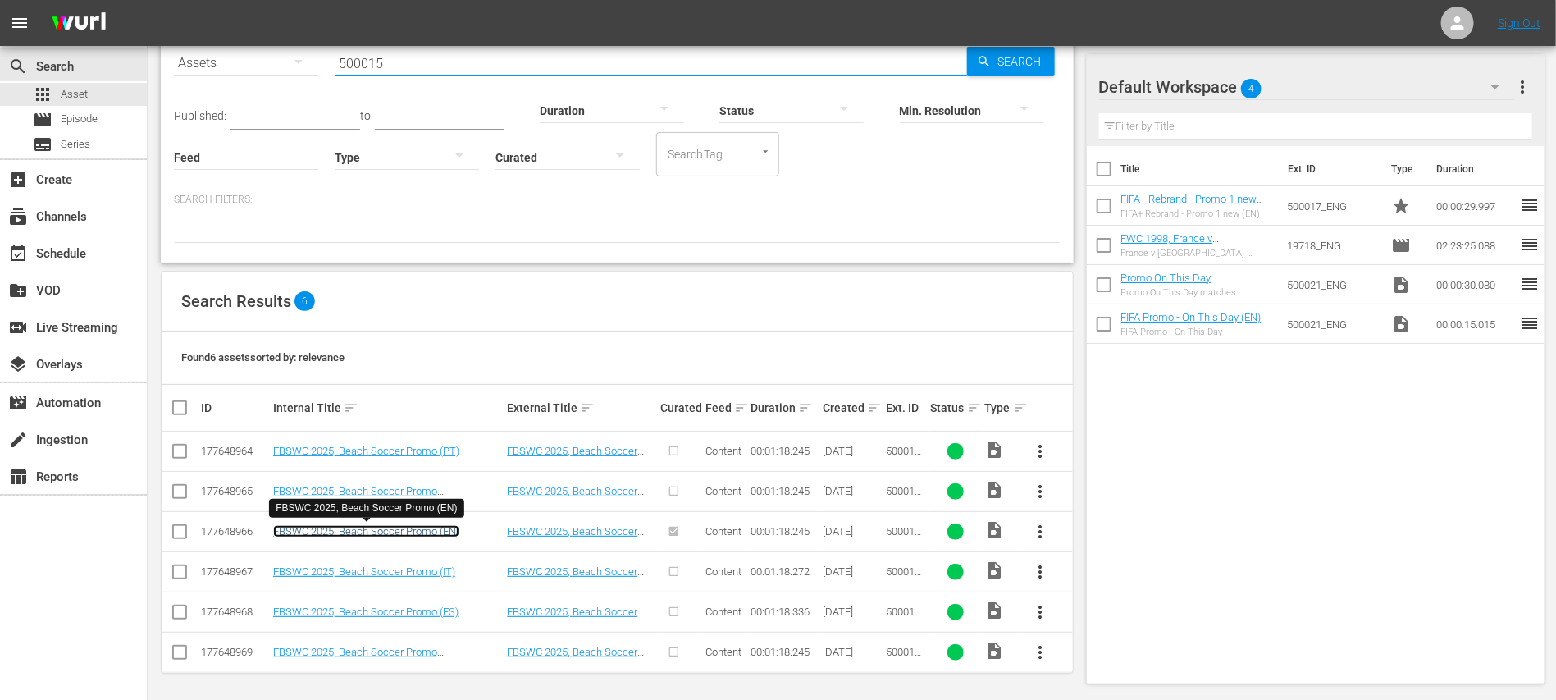
click at [431, 534] on link "FBSWC 2025, Beach Soccer Promo (EN)" at bounding box center [366, 531] width 186 height 12
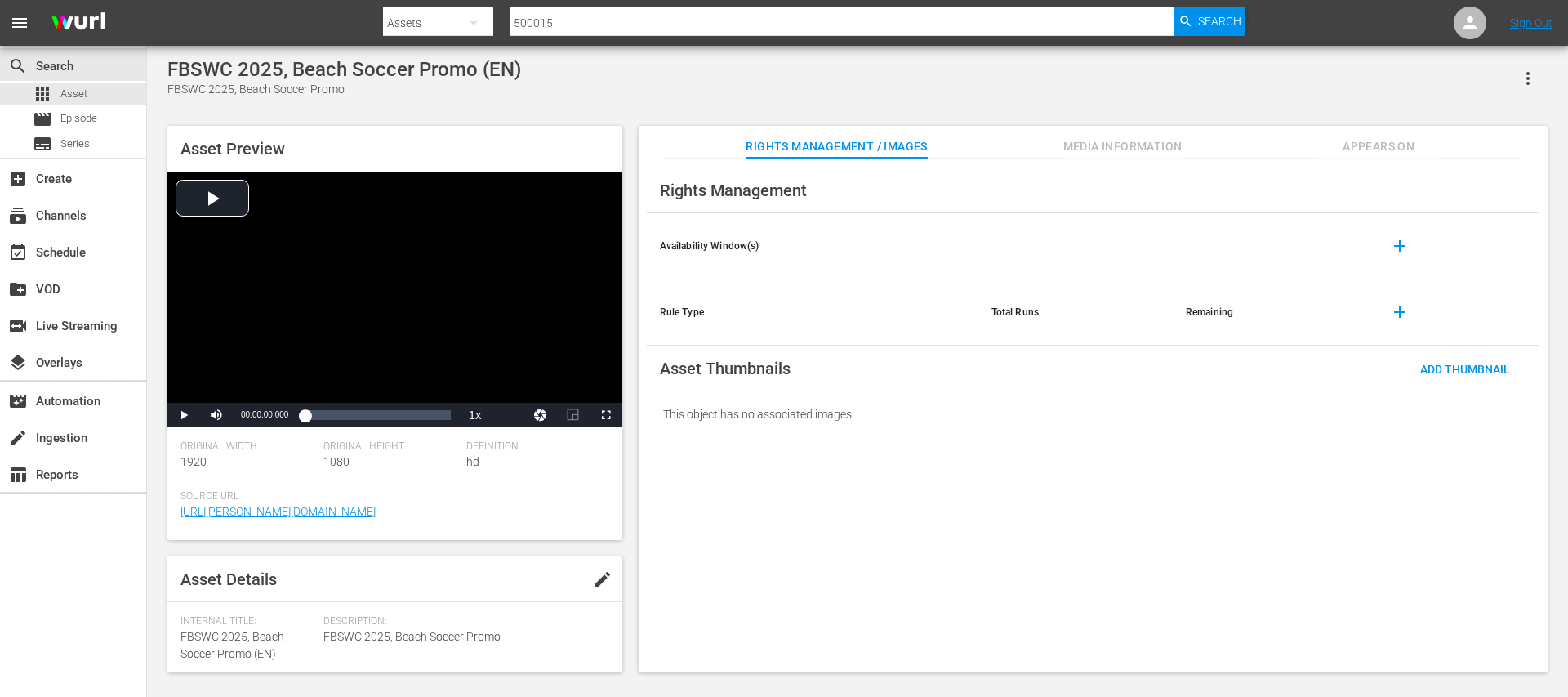
click at [1345, 144] on span "Appears On" at bounding box center [1378, 146] width 122 height 21
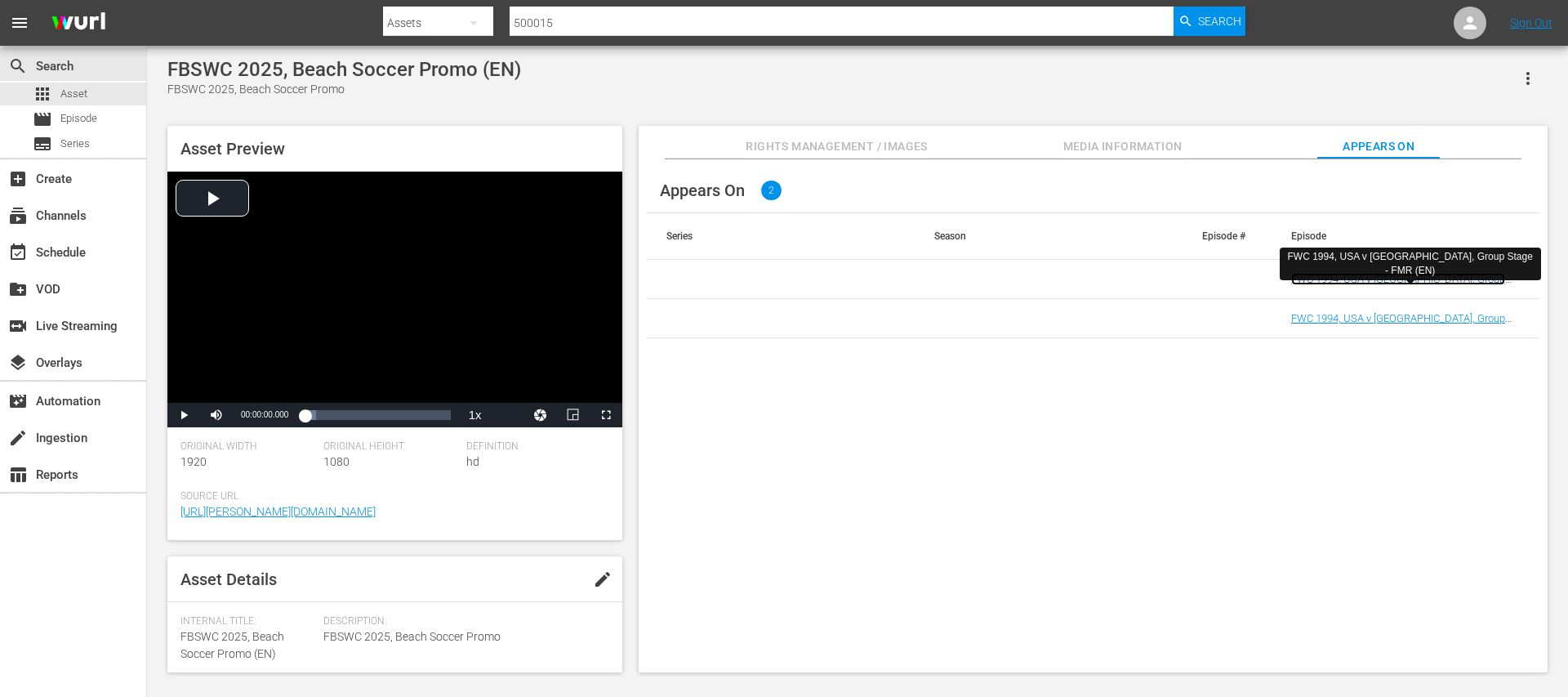
click at [1374, 276] on link "FWC 1994, USA v Colombia, Group Stage - FMR (EN) (FWC 1994, USA v Colombia, Gro…" at bounding box center [1401, 297] width 220 height 49
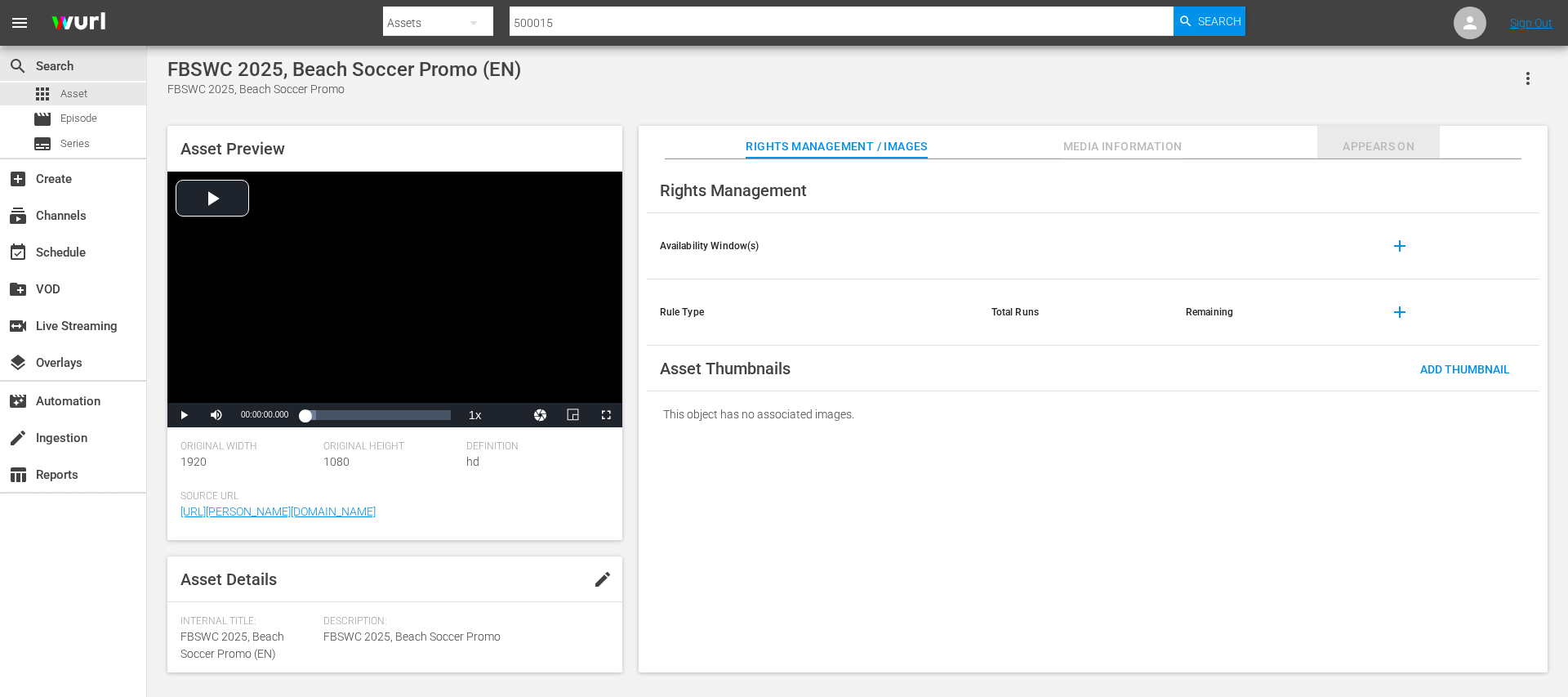
click at [1377, 142] on span "Appears On" at bounding box center [1378, 146] width 122 height 21
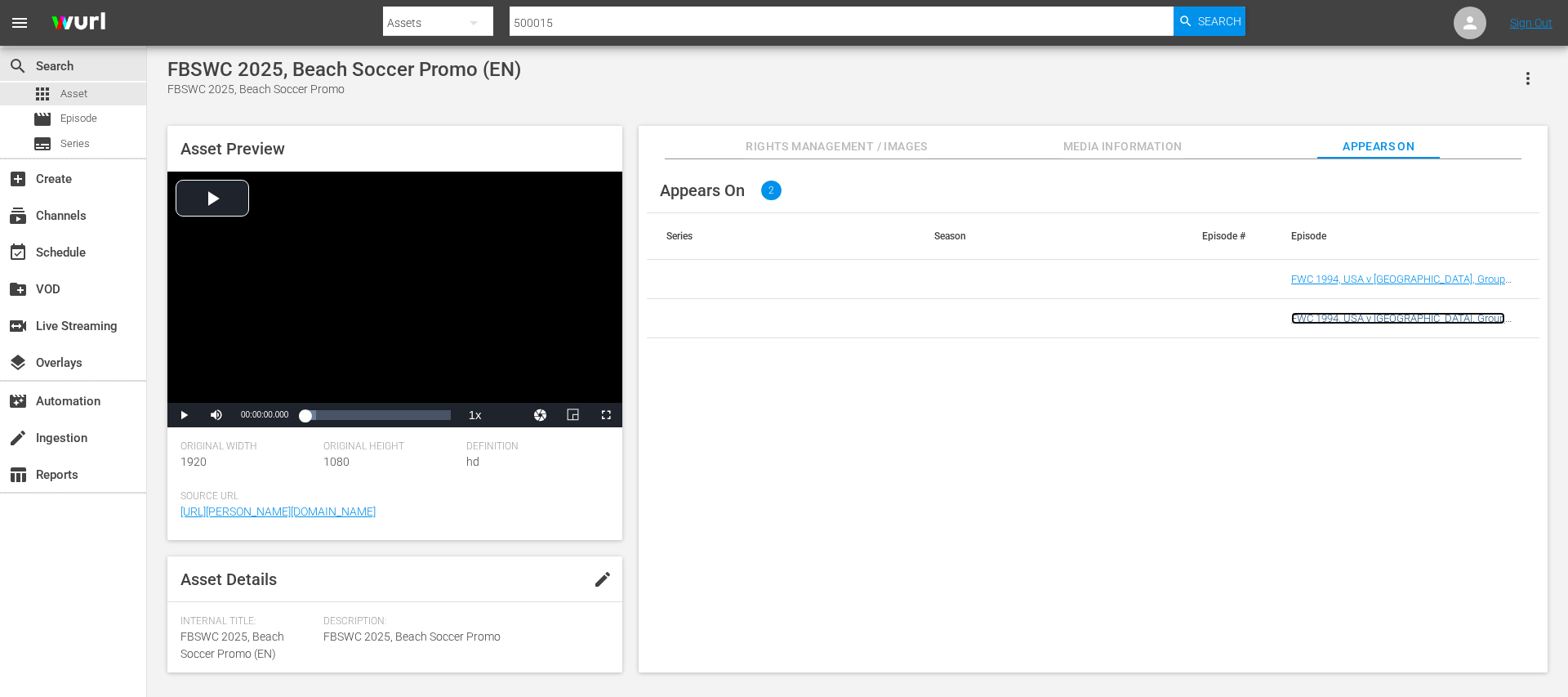
click at [1374, 316] on link "FWC 1994, USA v Colombia, Group Stage - FMR (EN) (FWC 1994, USA v Colombia, Gro…" at bounding box center [1401, 336] width 220 height 49
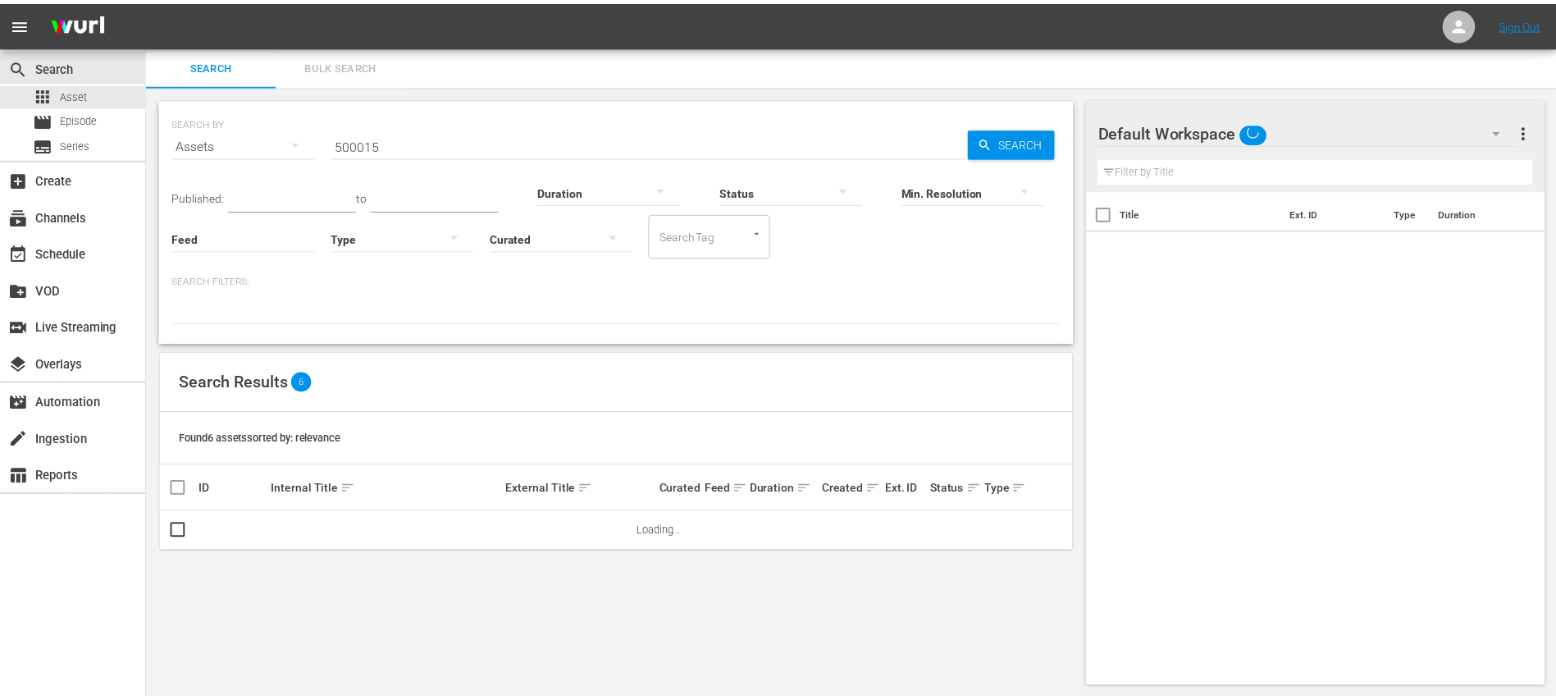
scroll to position [1, 0]
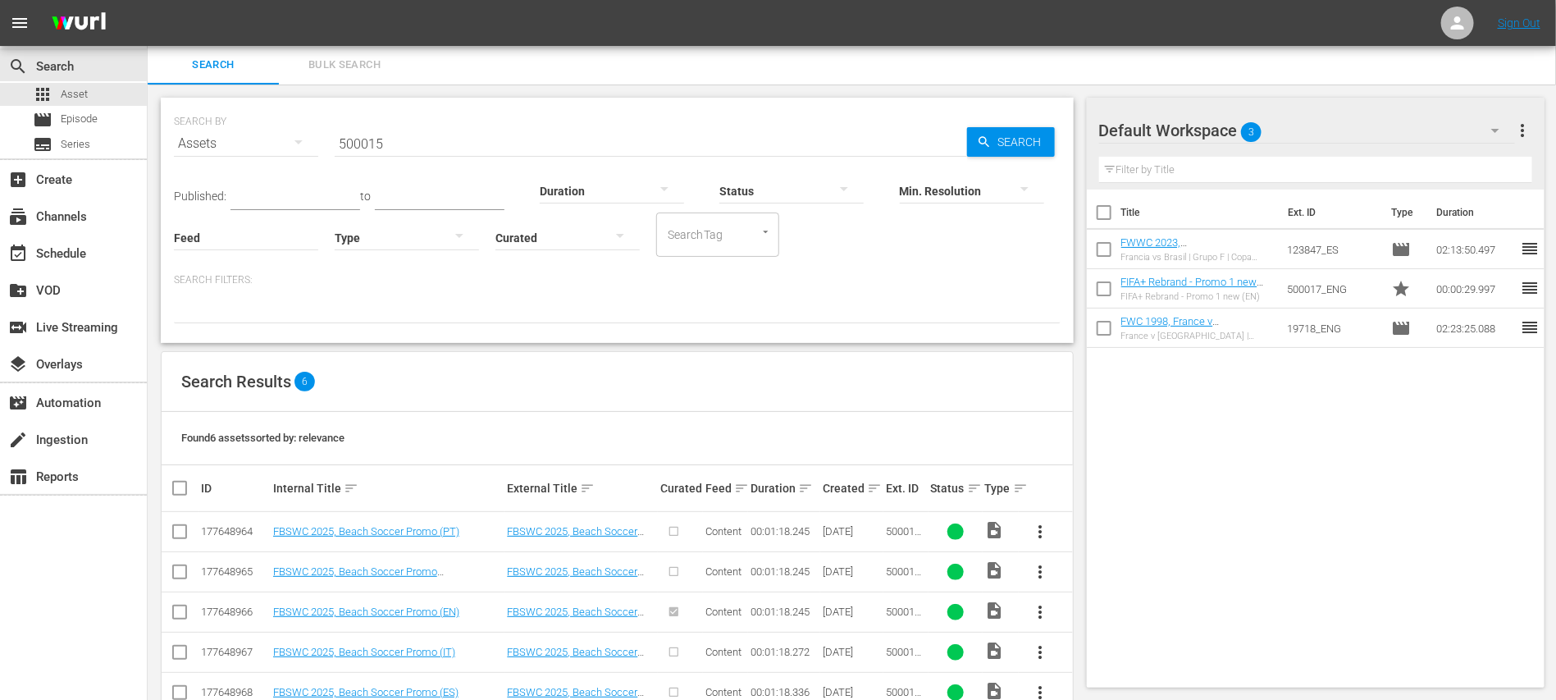
click at [418, 145] on input "500015" at bounding box center [651, 143] width 632 height 39
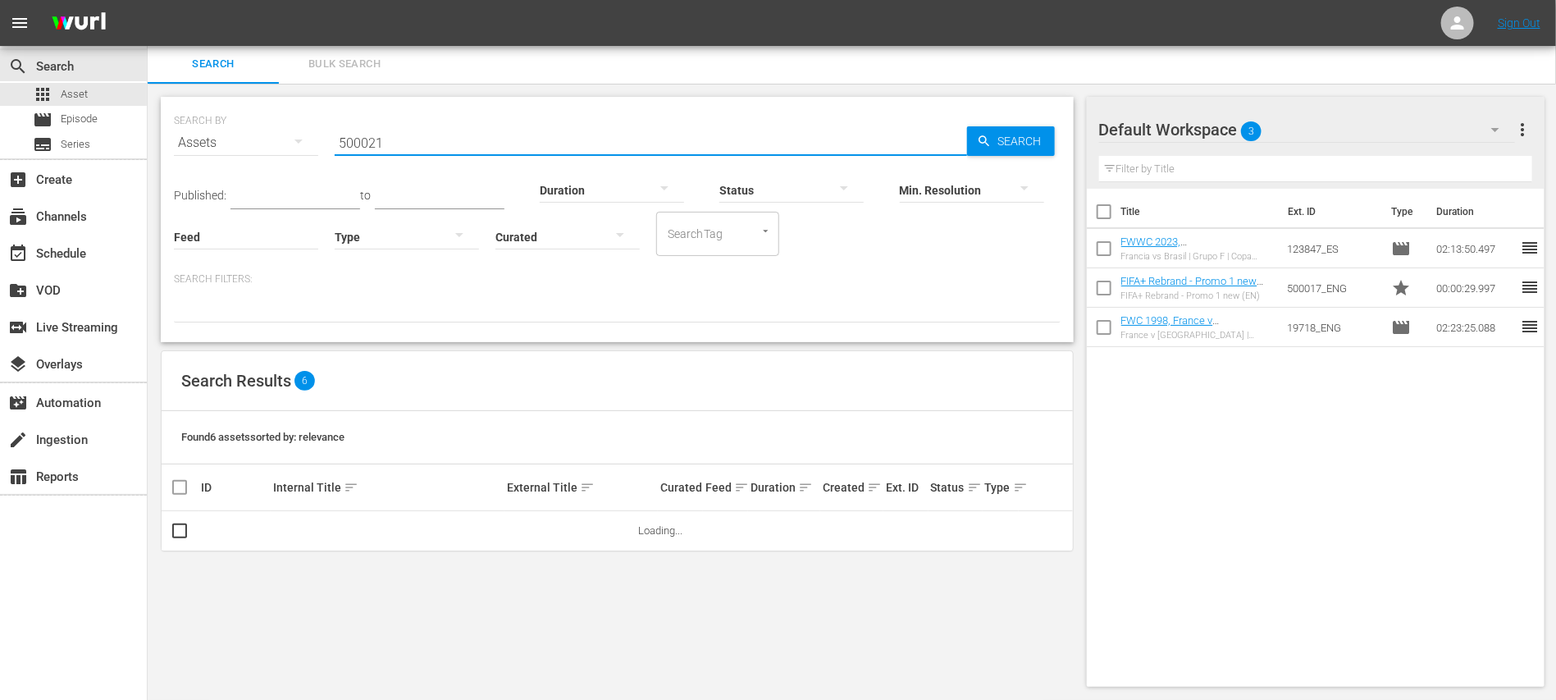
scroll to position [0, 0]
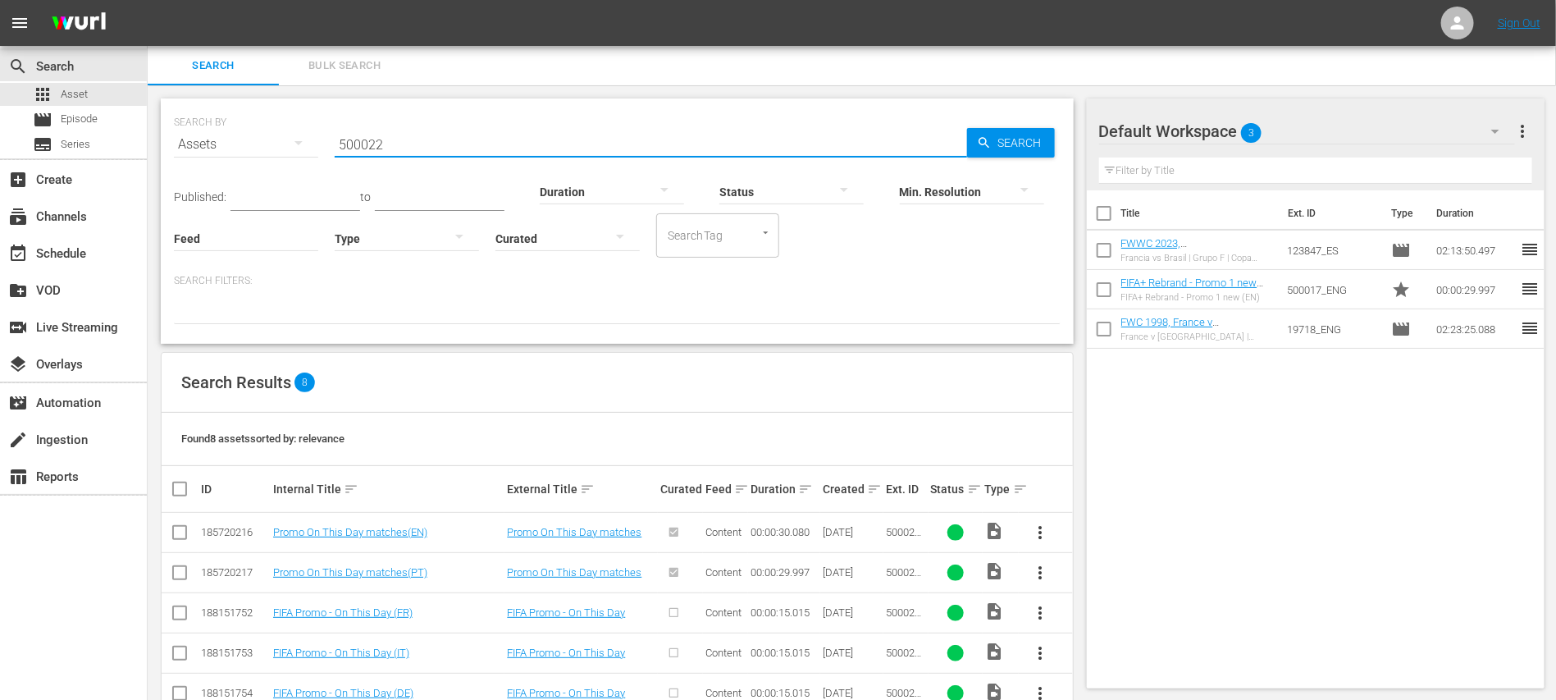
type input "500022"
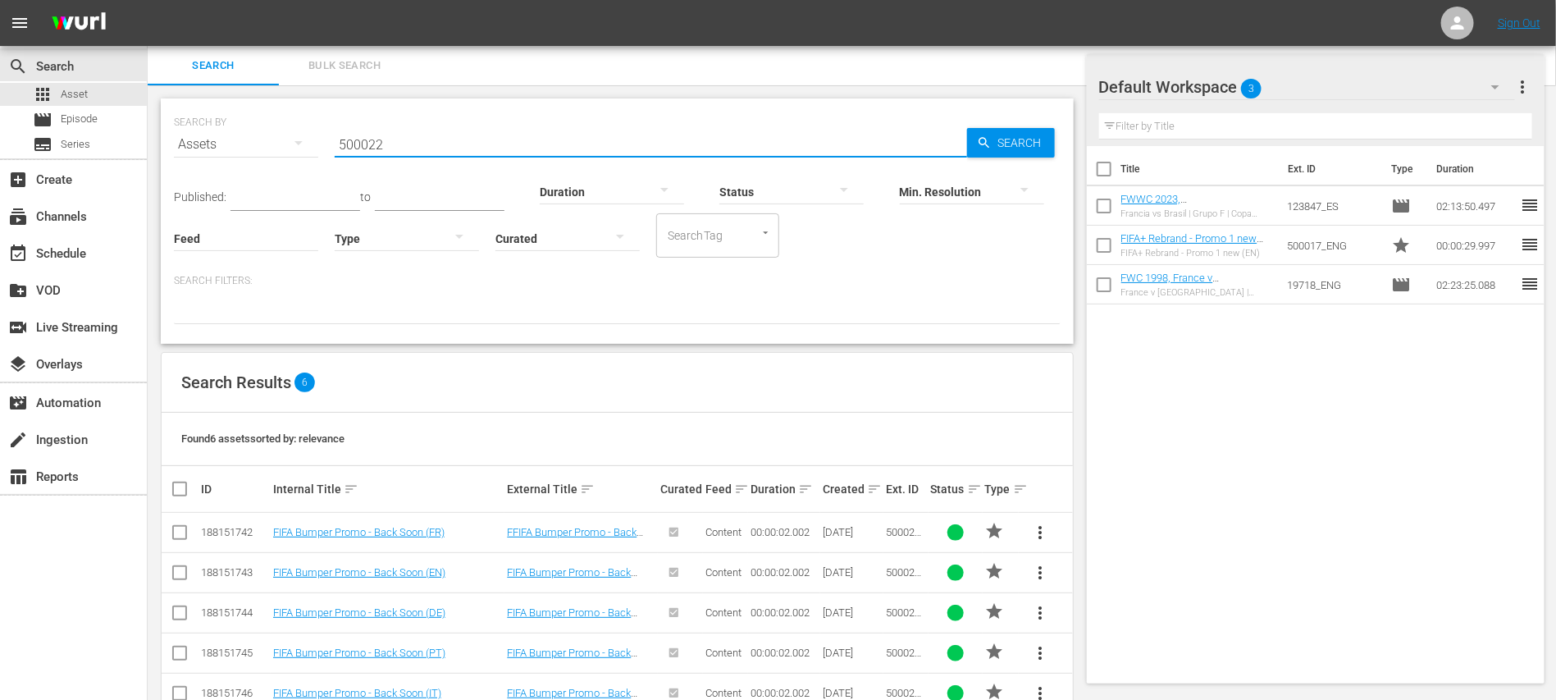
scroll to position [81, 0]
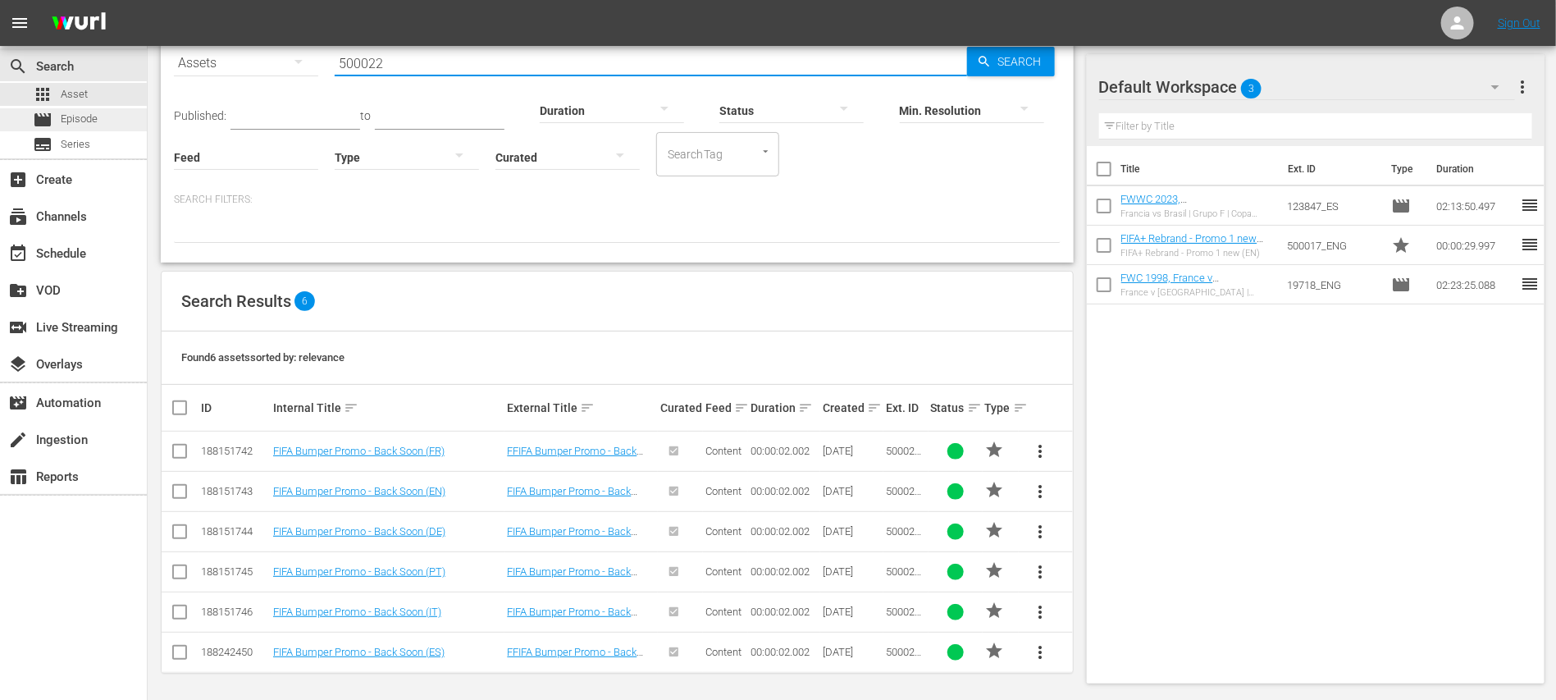
click at [68, 115] on span "Episode" at bounding box center [79, 119] width 37 height 16
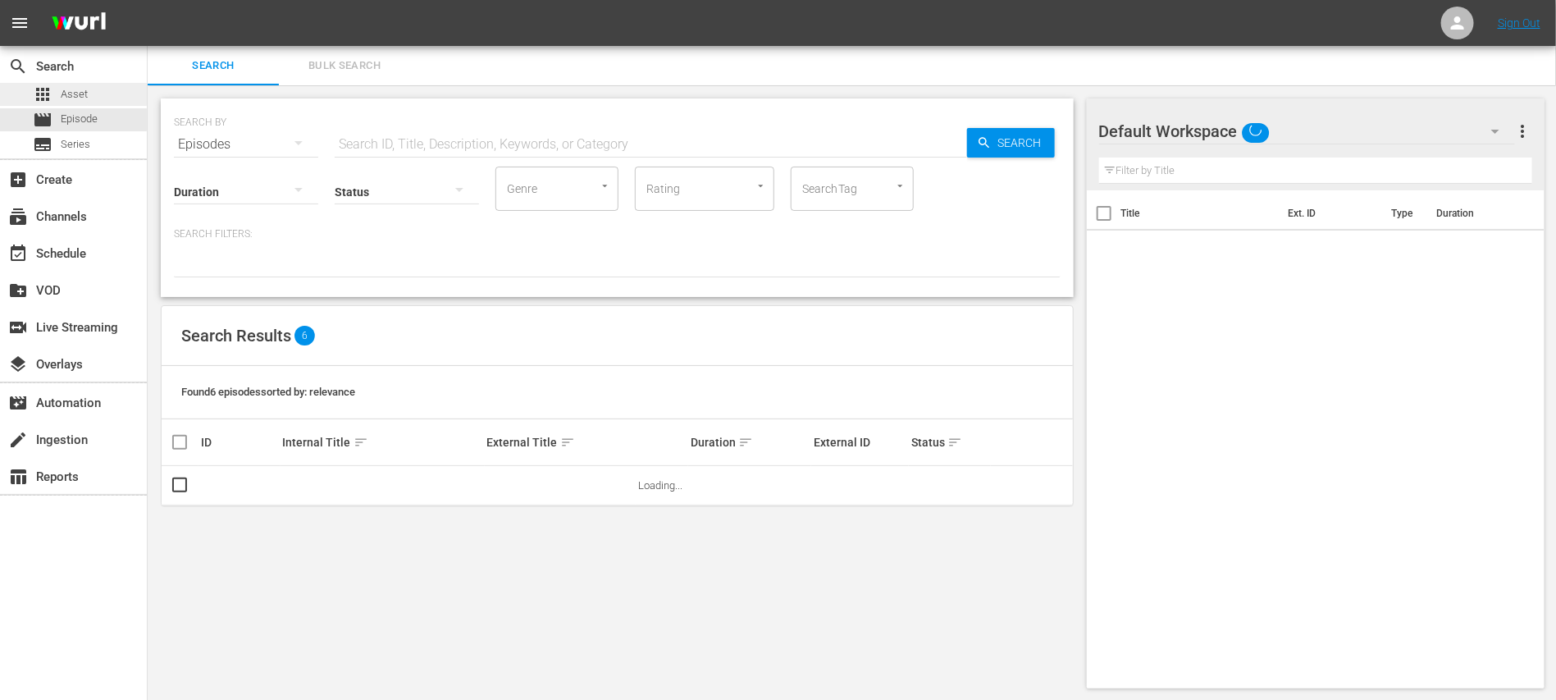
click at [67, 98] on span "Asset" at bounding box center [74, 94] width 27 height 16
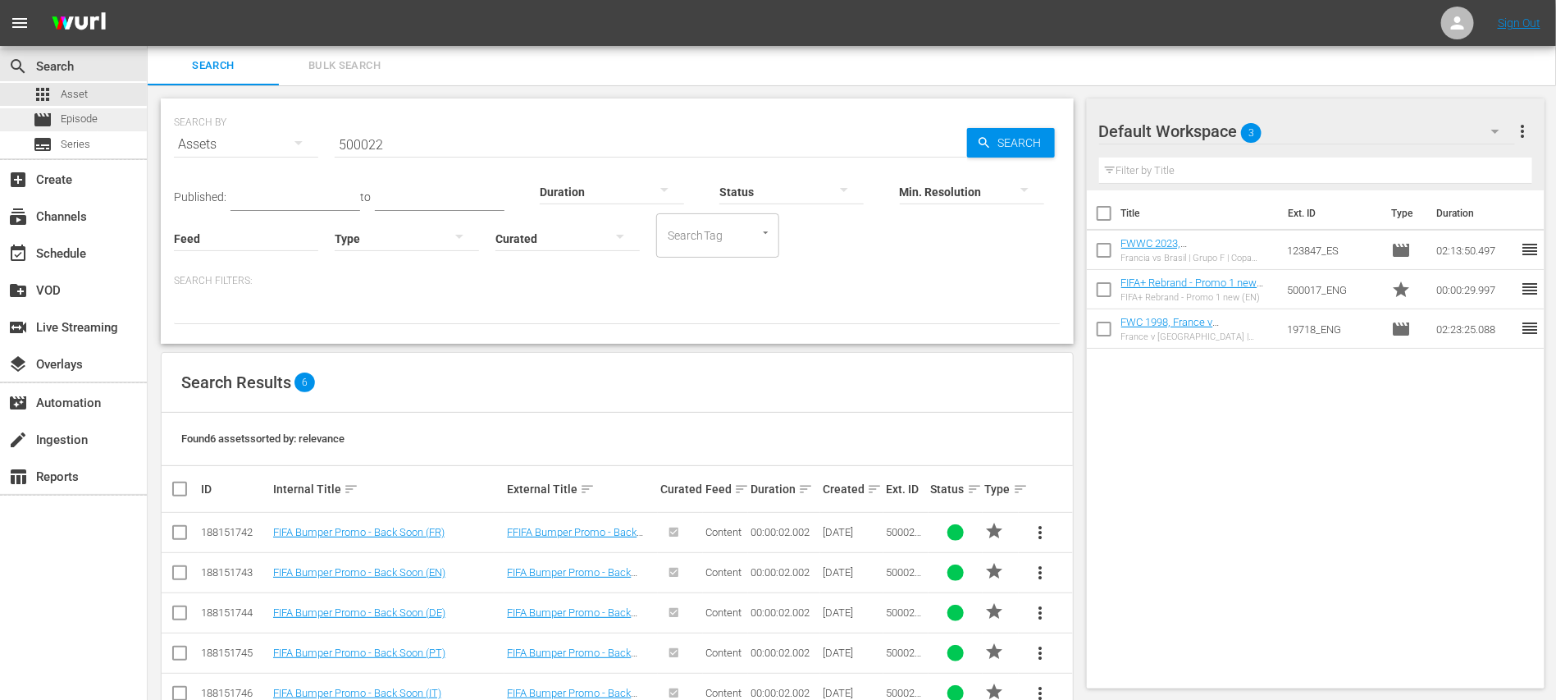
click at [81, 123] on span "Episode" at bounding box center [79, 119] width 37 height 16
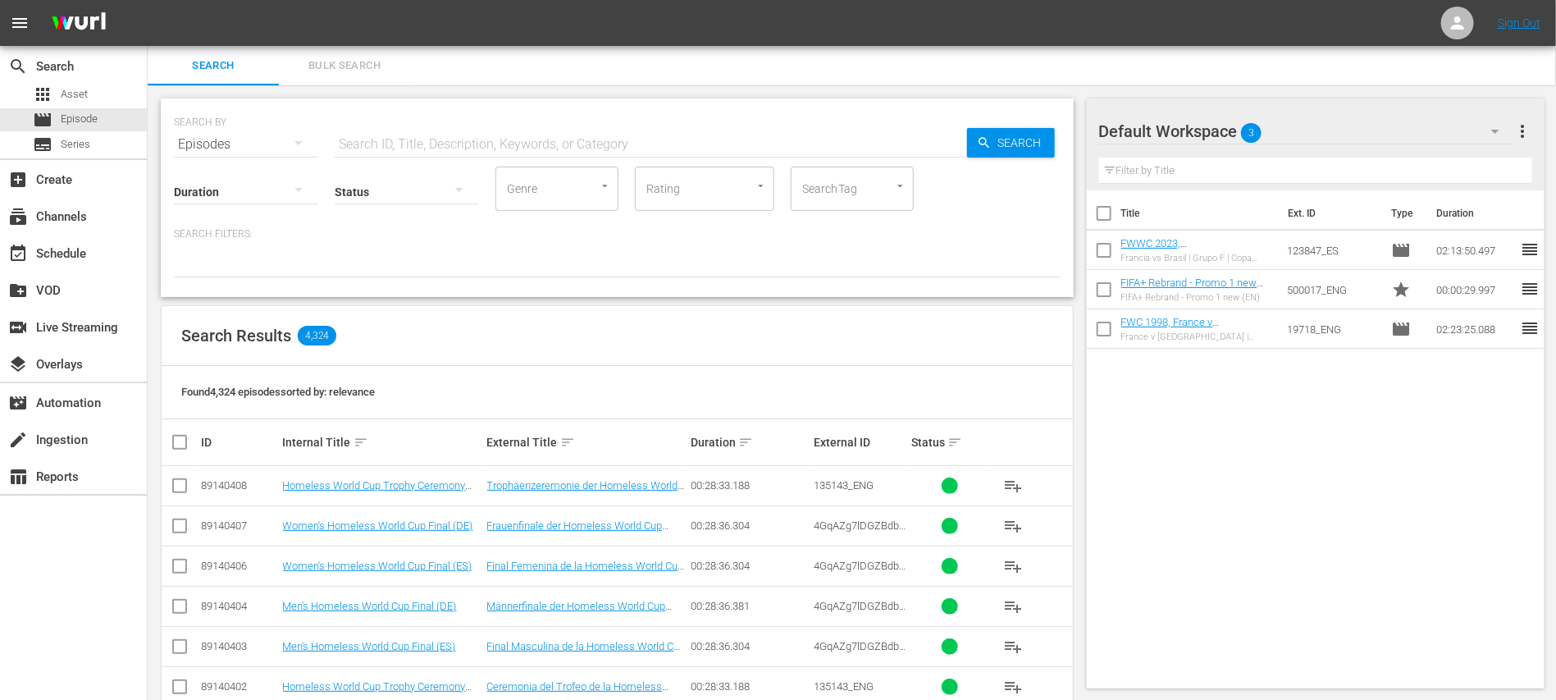
click at [372, 71] on span "Bulk Search" at bounding box center [345, 66] width 112 height 19
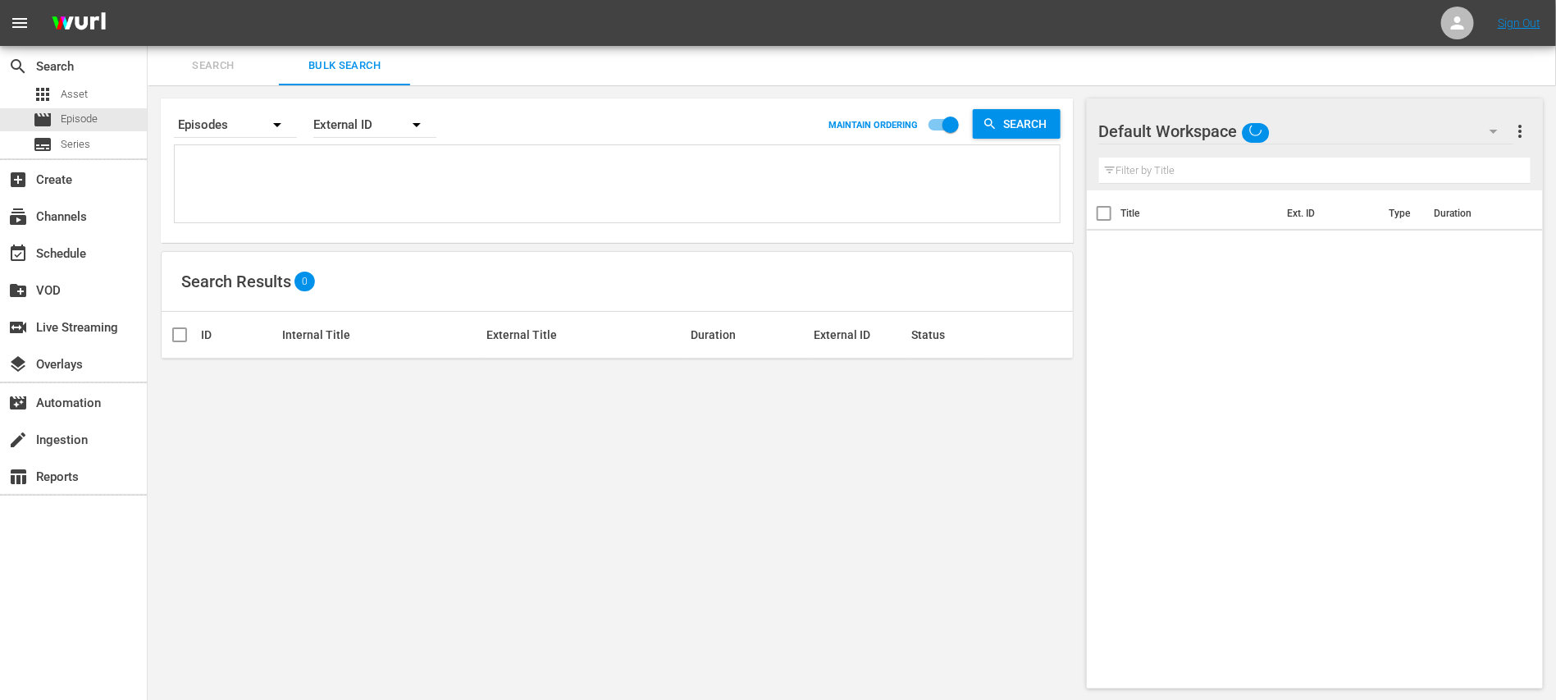
click at [296, 177] on textarea at bounding box center [619, 186] width 881 height 75
paste textarea "26230_ES 4iHpy3vcGaXaKrBp20LxRD_ES CVtsakZgQEu0vHj8A8mcUw_ES 134591_ES 15559_ES…"
type textarea "26230_ES 4iHpy3vcGaXaKrBp20LxRD_ES CVtsakZgQEu0vHj8A8mcUw_ES 134591_ES 15559_ES…"
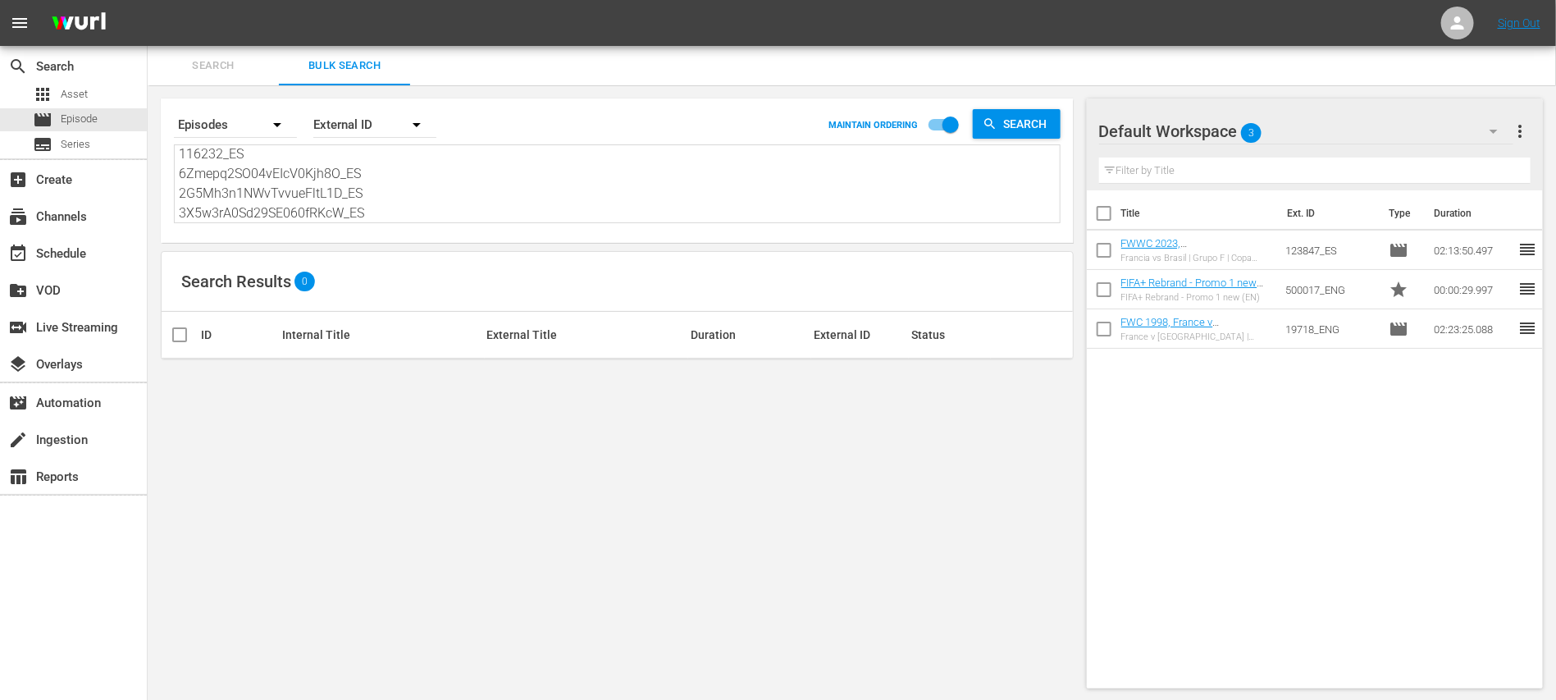
type textarea "26230_ES 4iHpy3vcGaXaKrBp20LxRD_ES CVtsakZgQEu0vHj8A8mcUw_ES 134591_ES 15559_ES…"
click at [1383, 127] on span "more_vert" at bounding box center [1521, 131] width 20 height 20
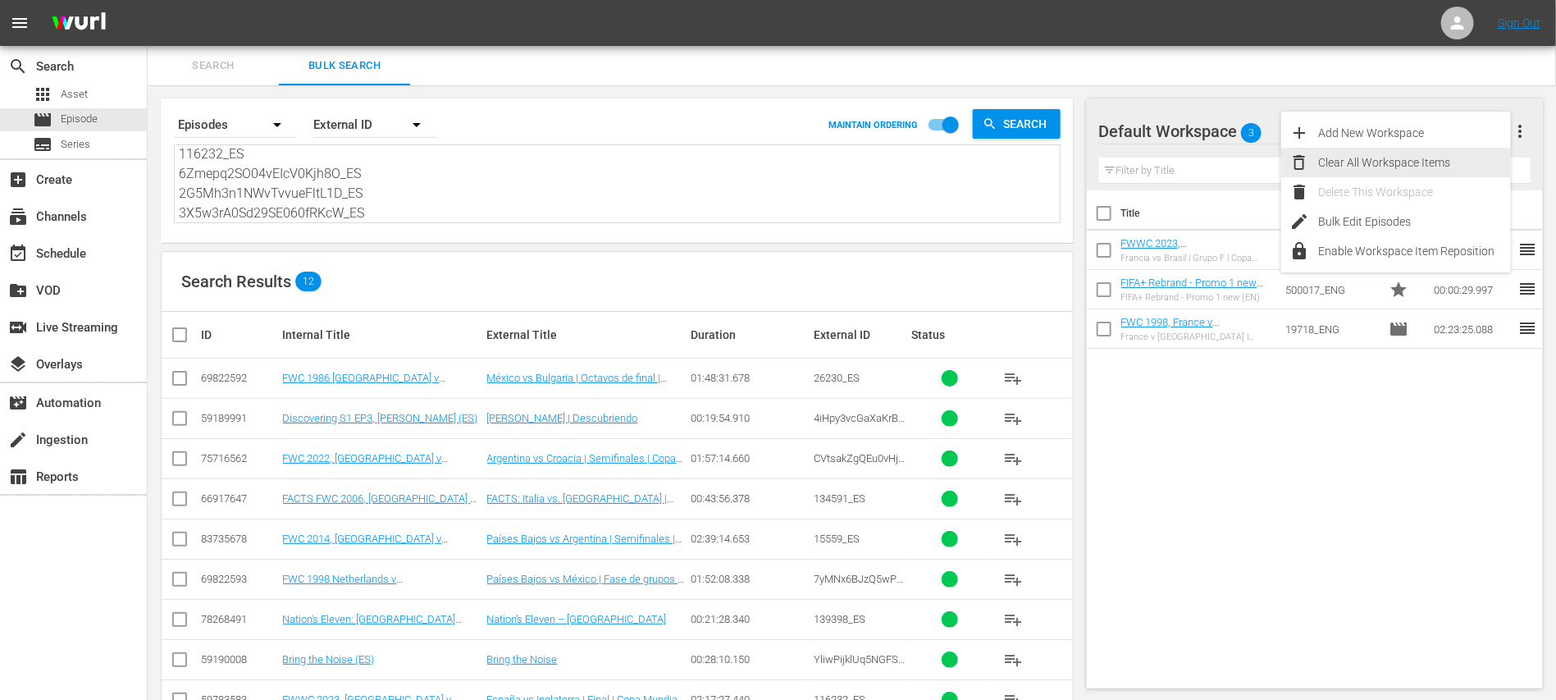
click at [1334, 155] on div "Clear All Workspace Items" at bounding box center [1414, 163] width 193 height 30
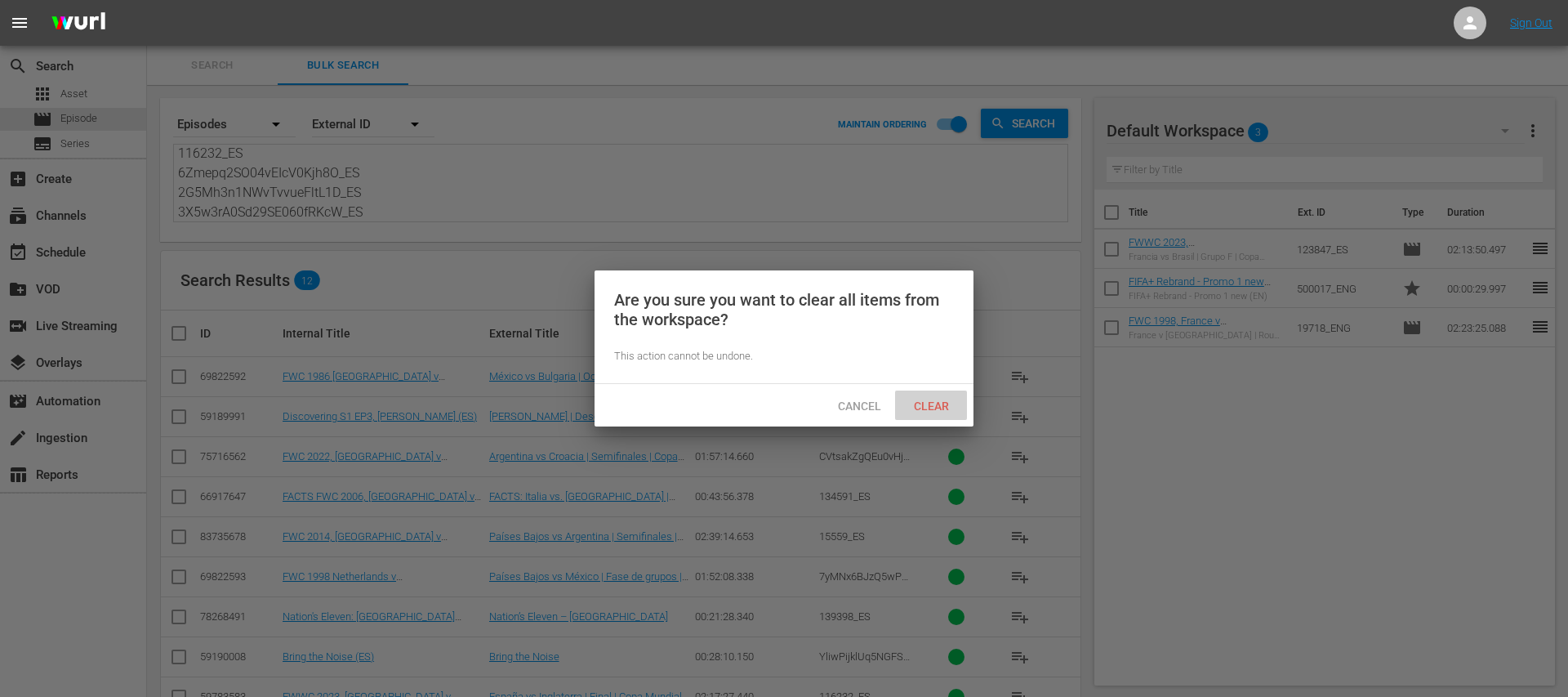
click at [941, 399] on span "Clear" at bounding box center [932, 405] width 62 height 13
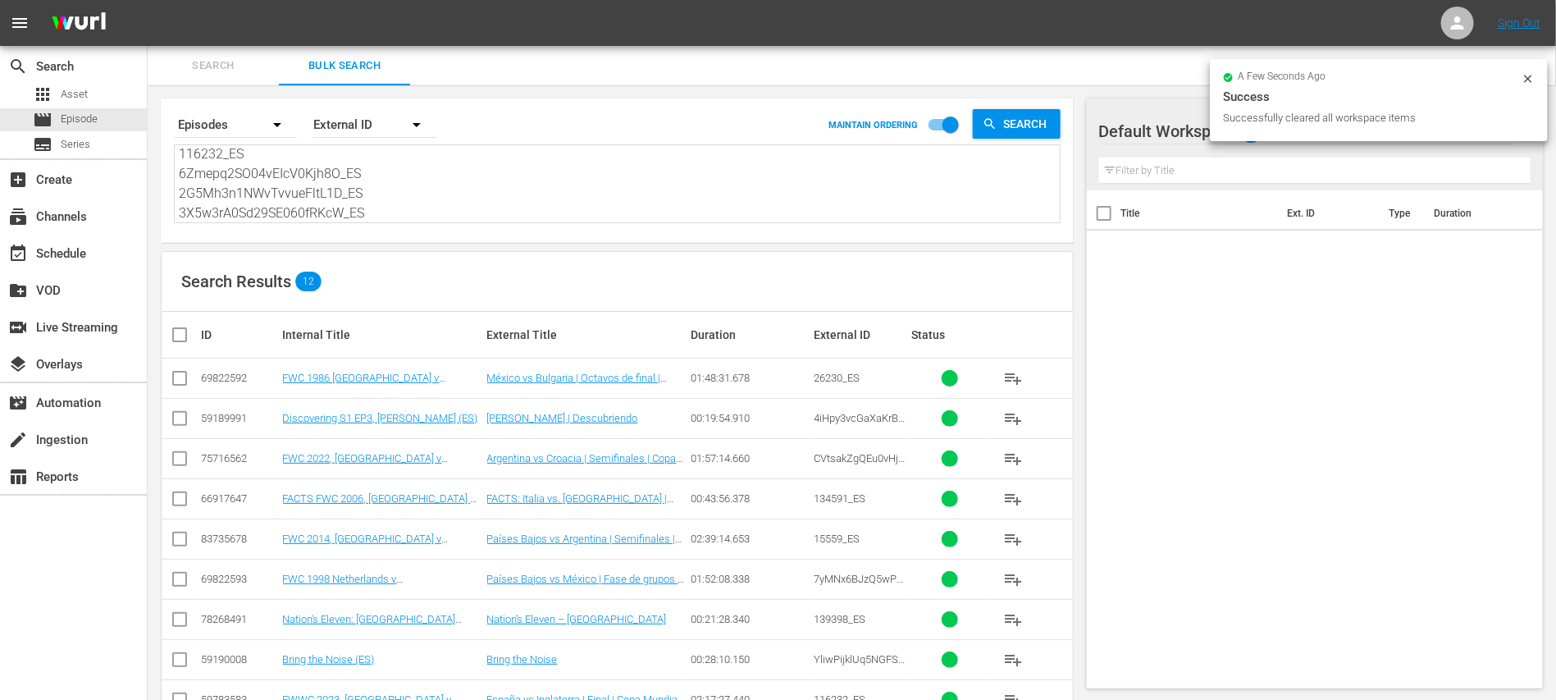
click at [183, 334] on input "checkbox" at bounding box center [186, 335] width 33 height 20
checkbox input "true"
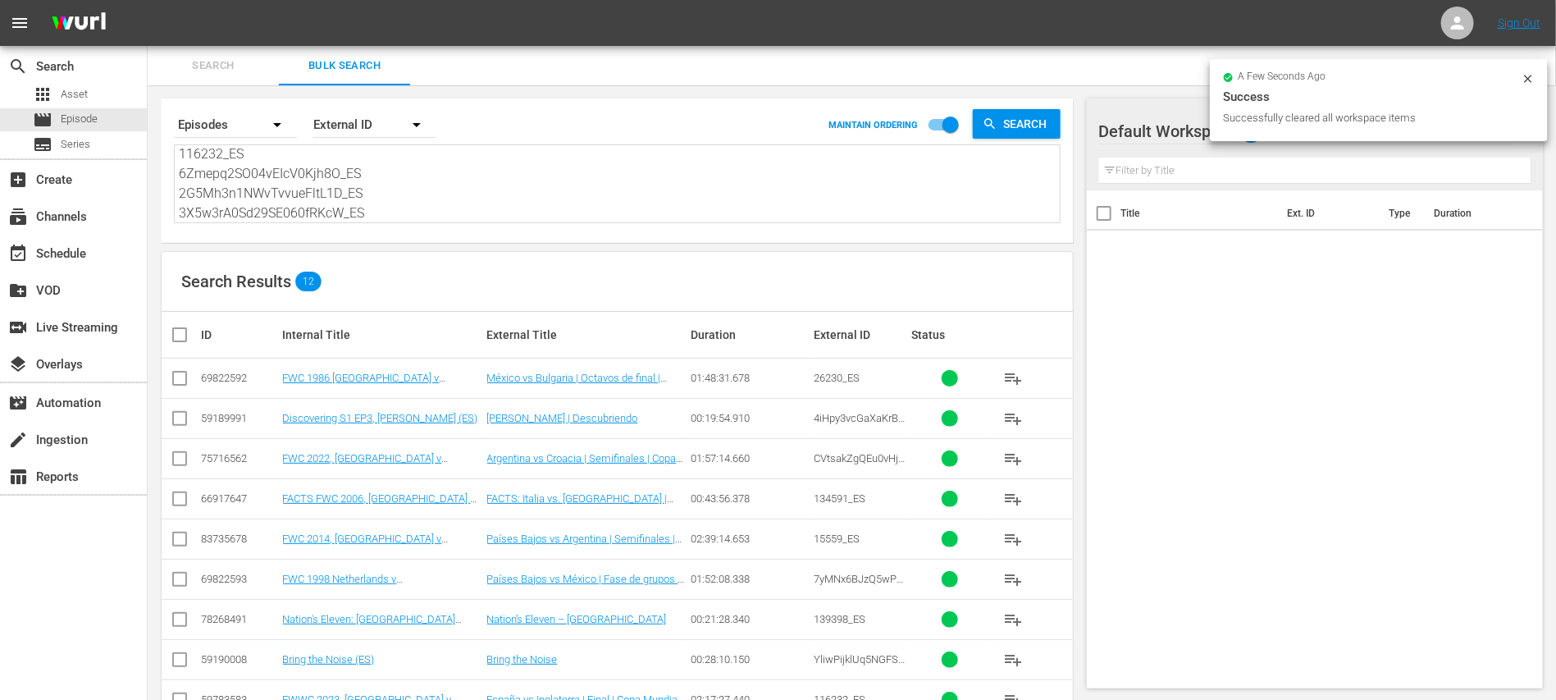
checkbox input "true"
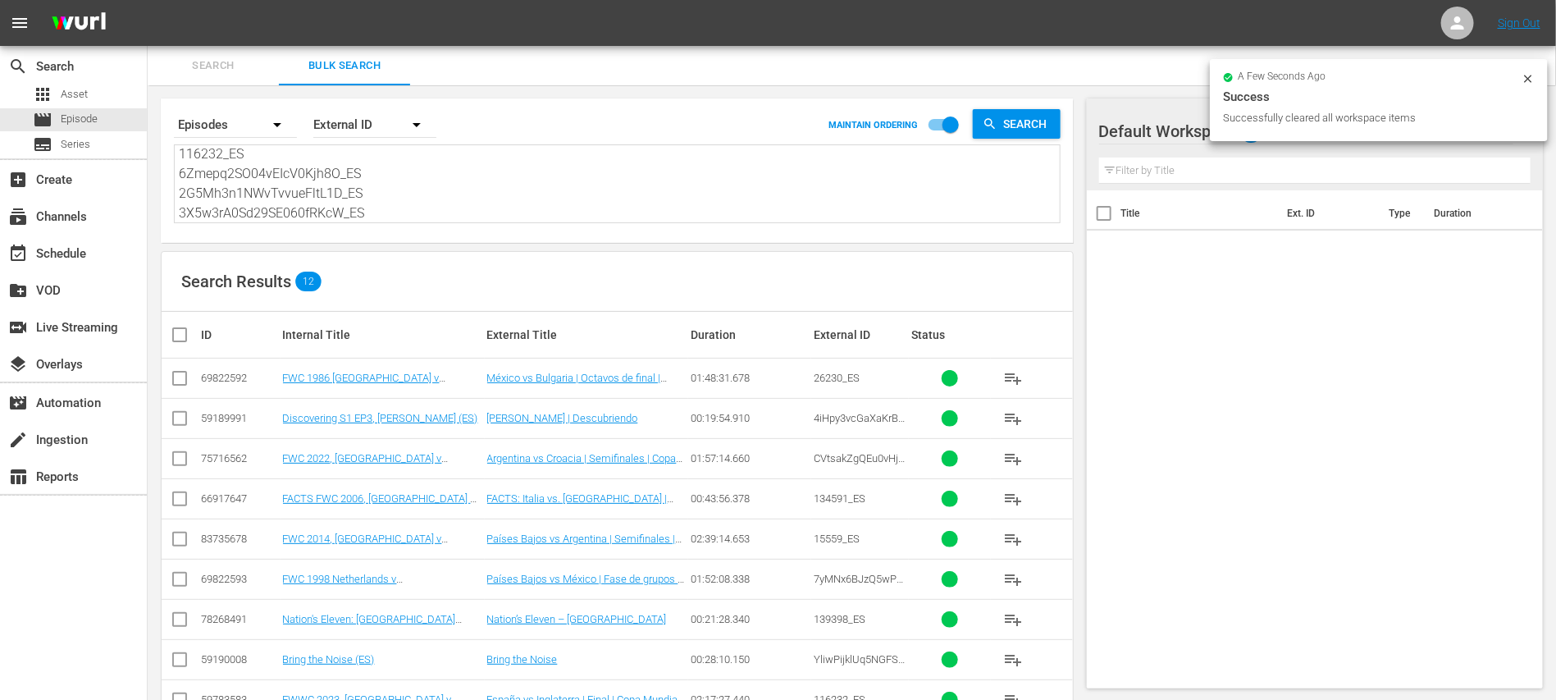
checkbox input "true"
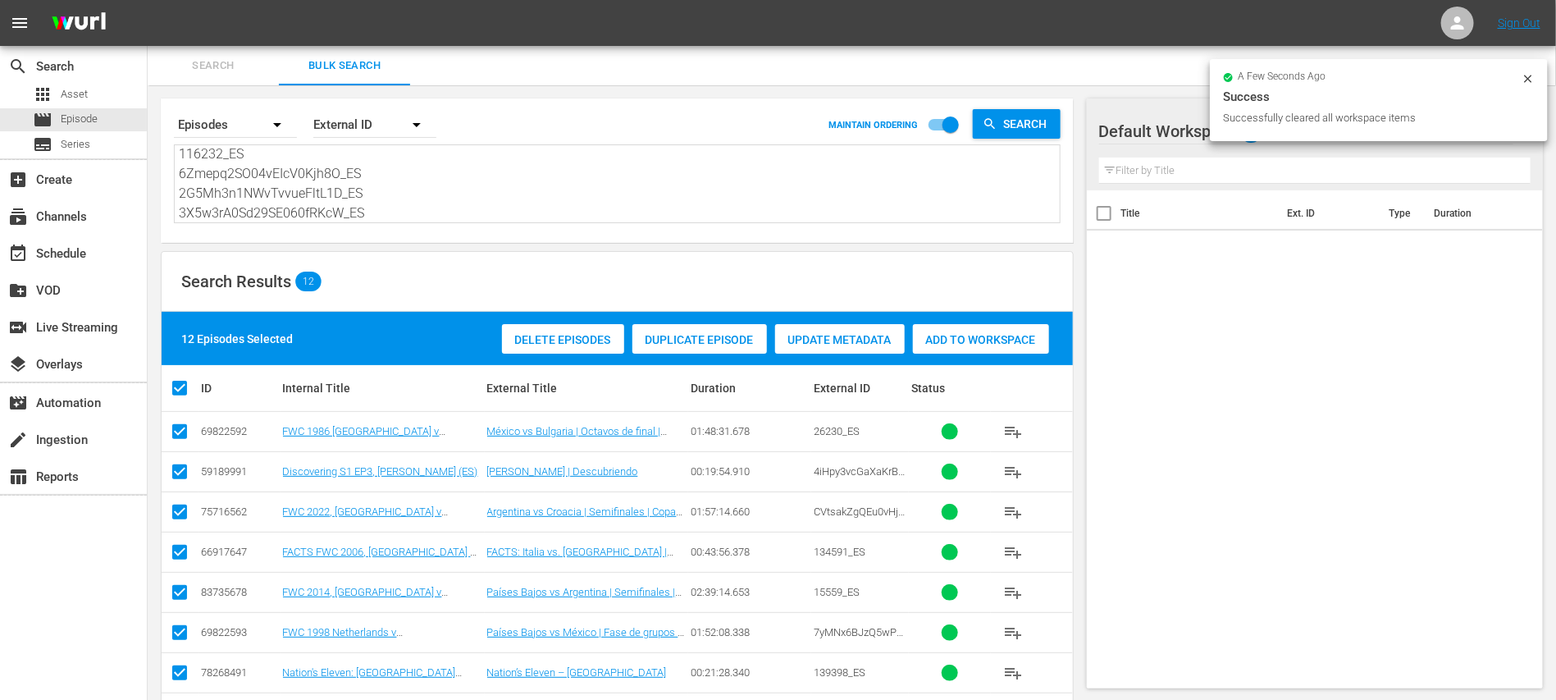
click at [1029, 340] on span "Add to Workspace" at bounding box center [981, 339] width 136 height 13
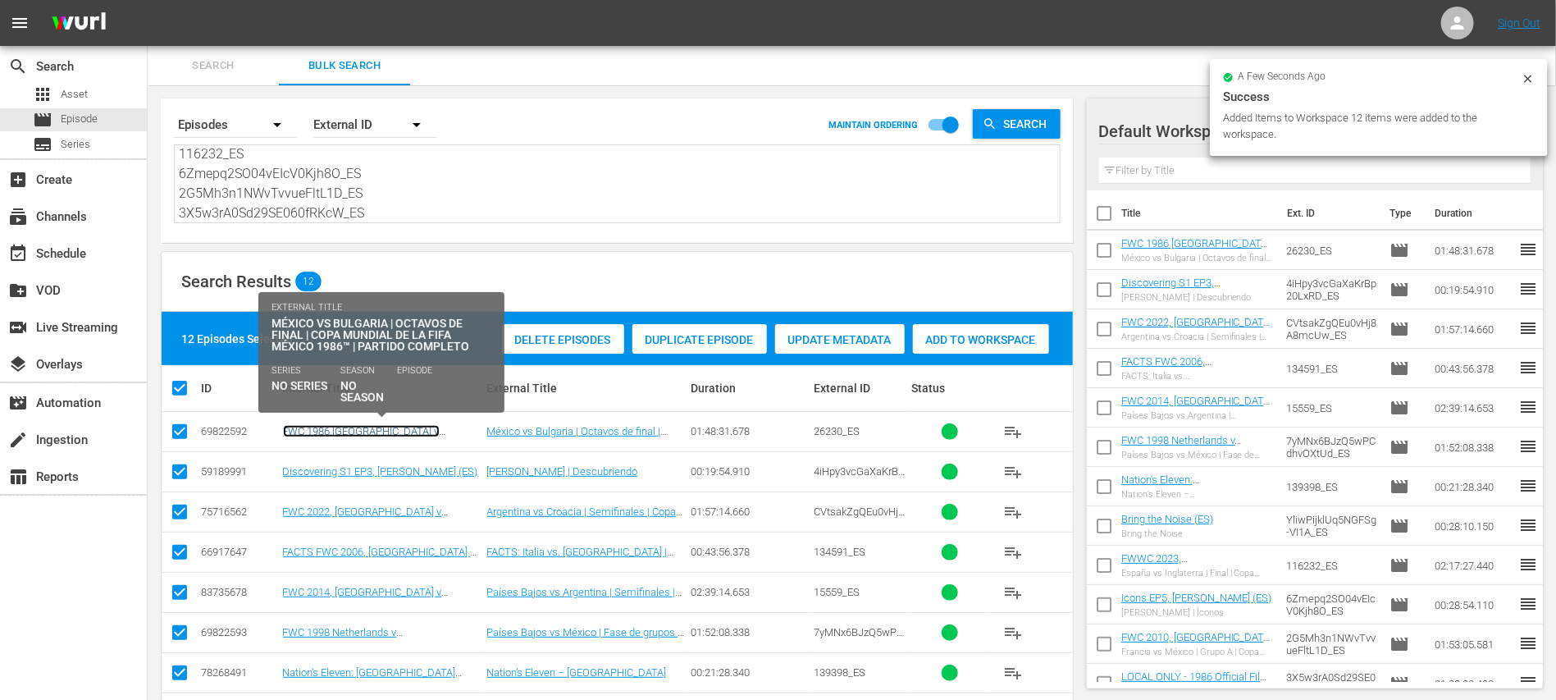
click at [440, 428] on link "FWC 1986 [GEOGRAPHIC_DATA] v [GEOGRAPHIC_DATA], Round of 16 (ES)" at bounding box center [373, 437] width 180 height 25
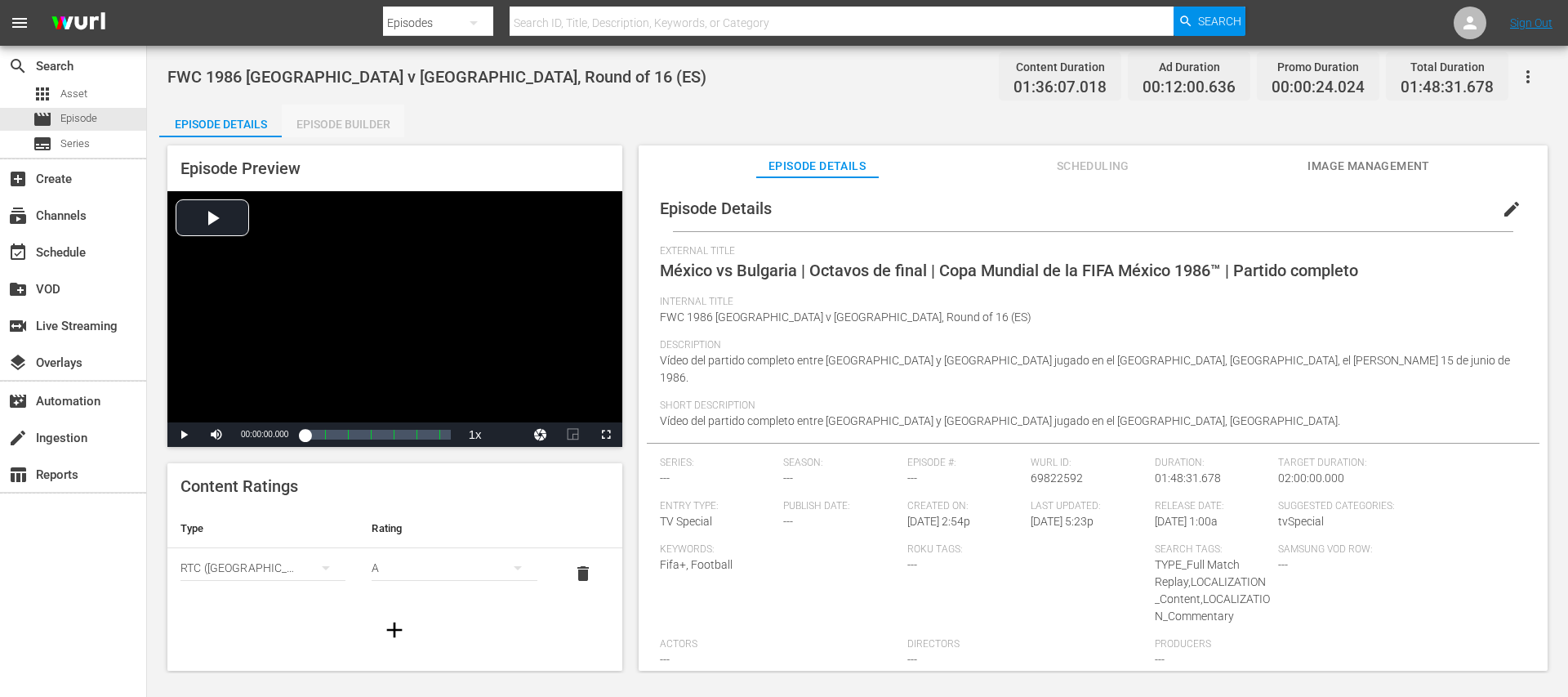
click at [393, 122] on div "Episode Builder" at bounding box center [342, 123] width 122 height 39
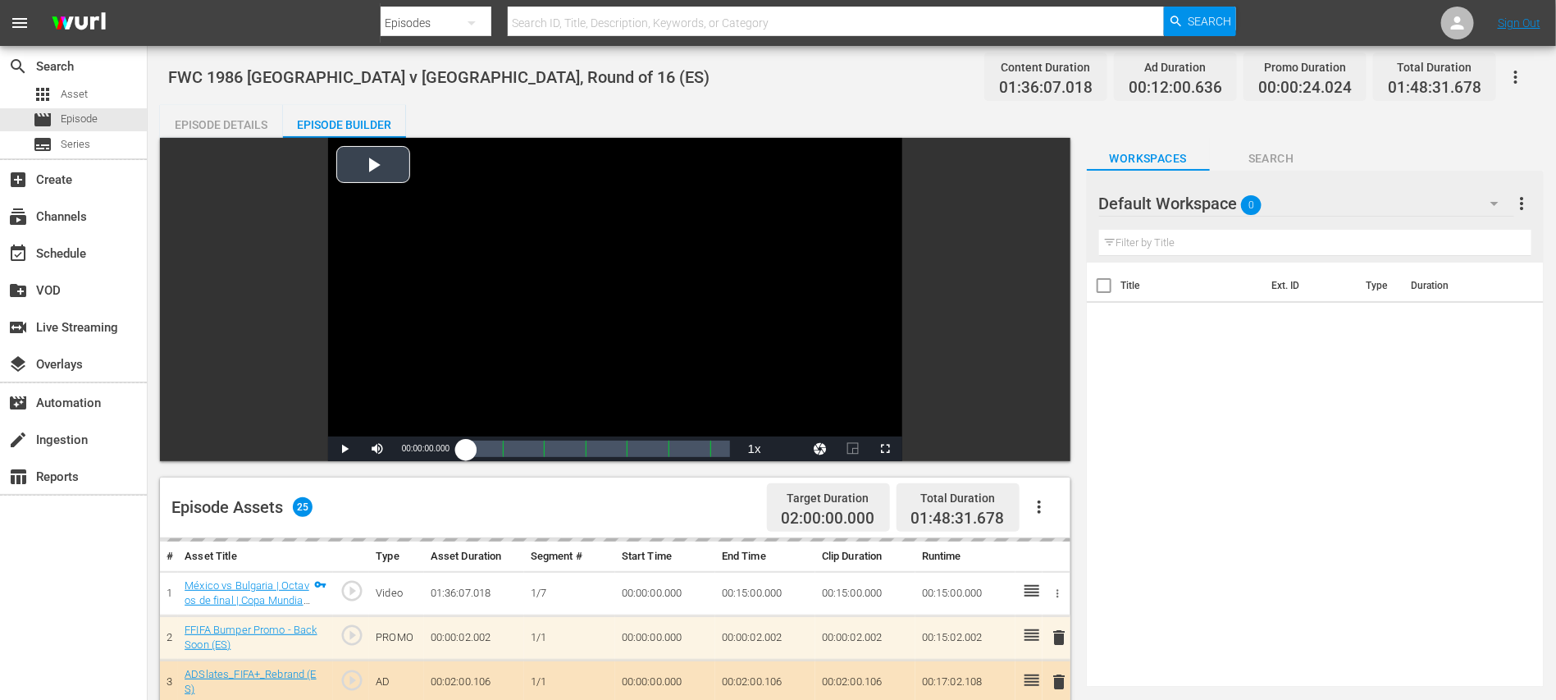
scroll to position [327, 0]
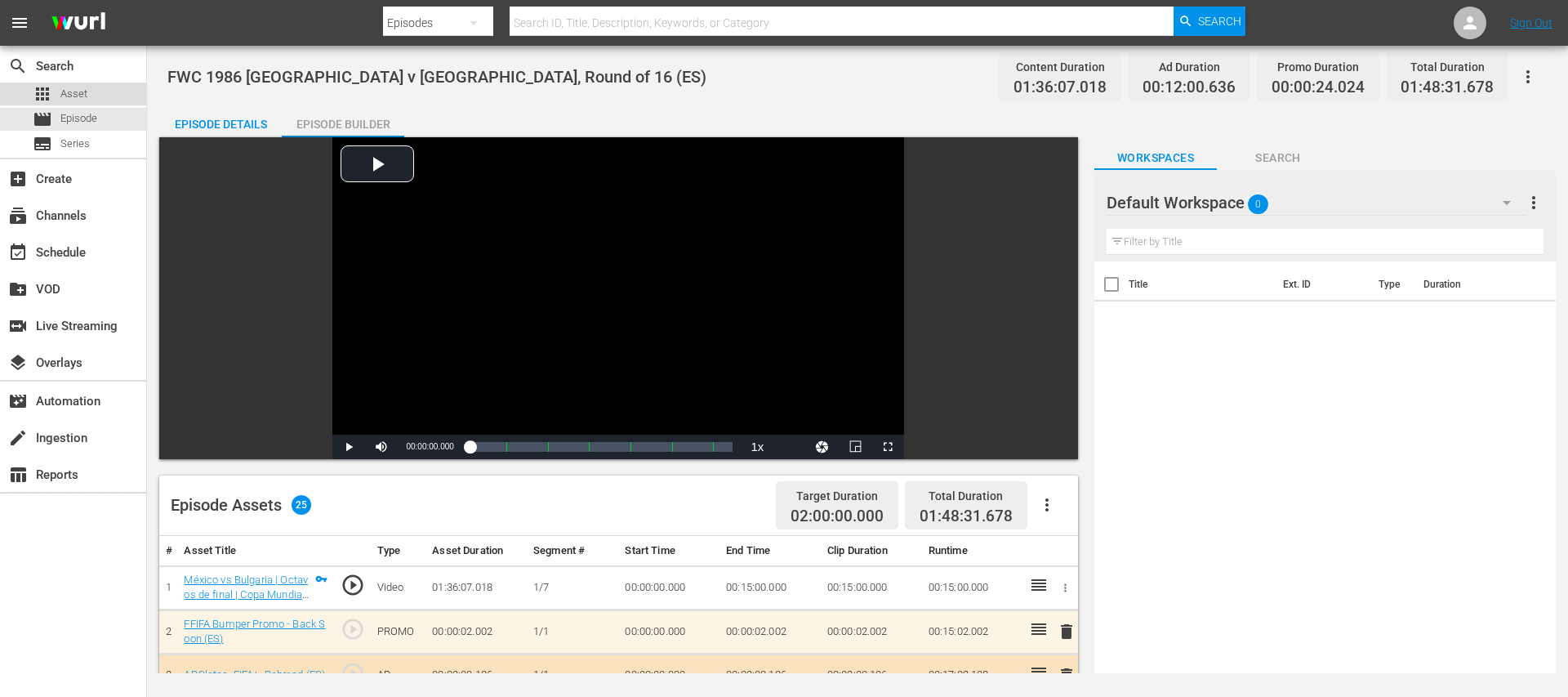
click at [86, 86] on span "Asset" at bounding box center [74, 94] width 27 height 16
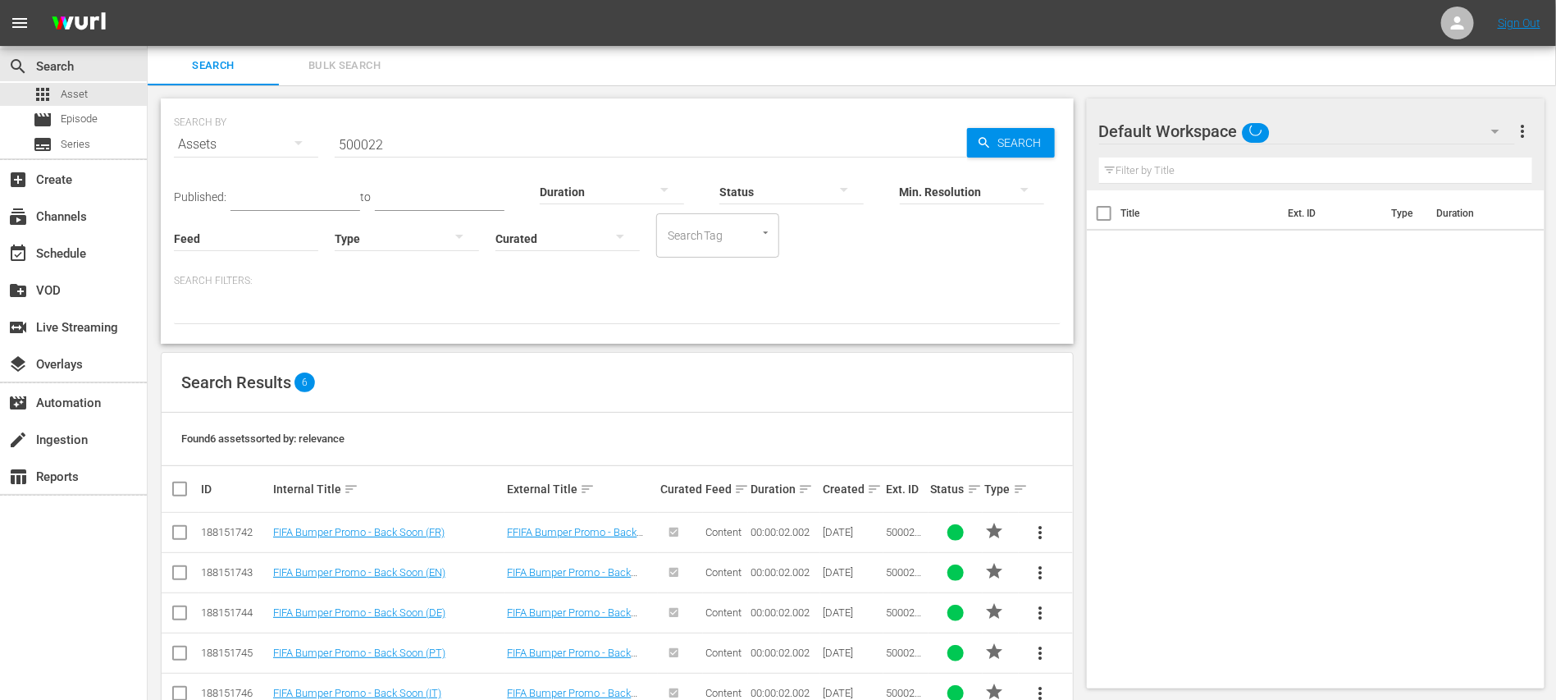
click at [396, 144] on input "500022" at bounding box center [651, 144] width 632 height 39
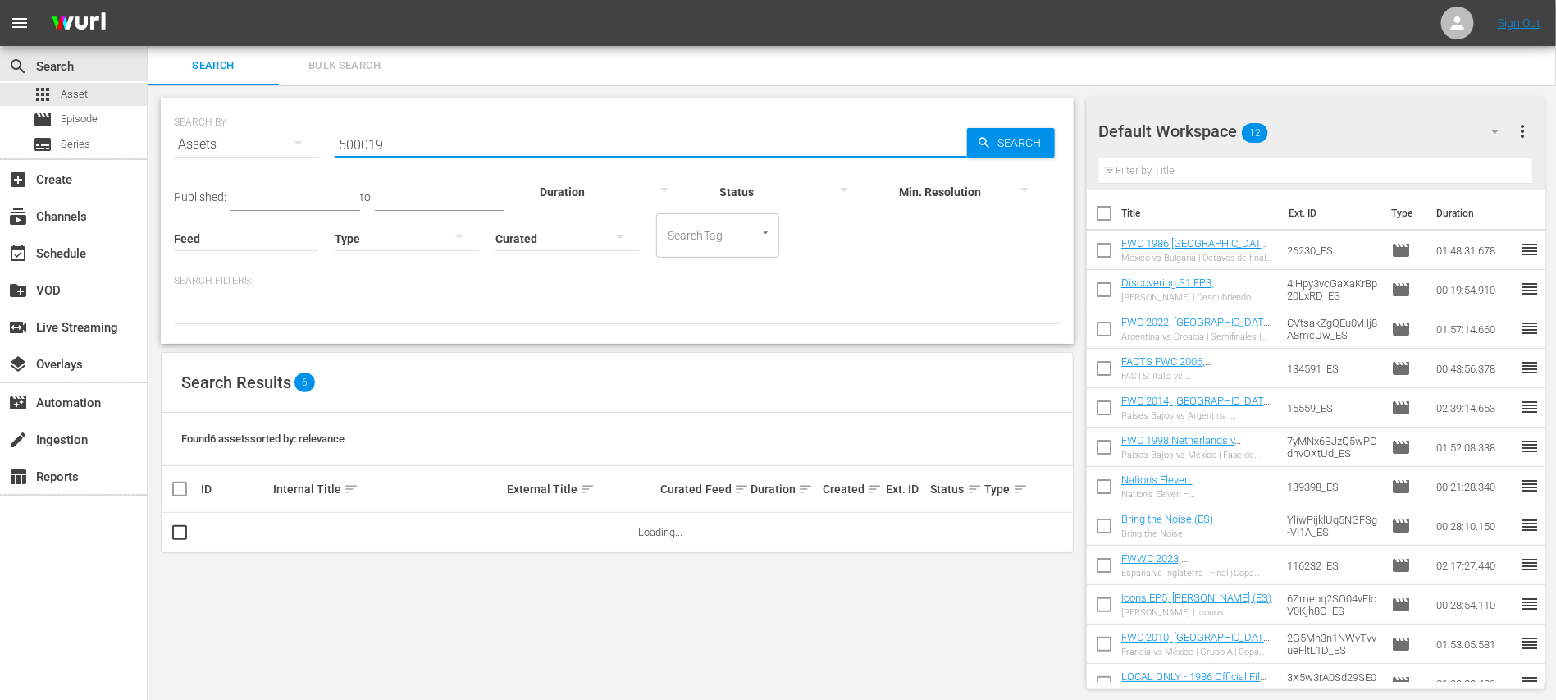
type input "500019"
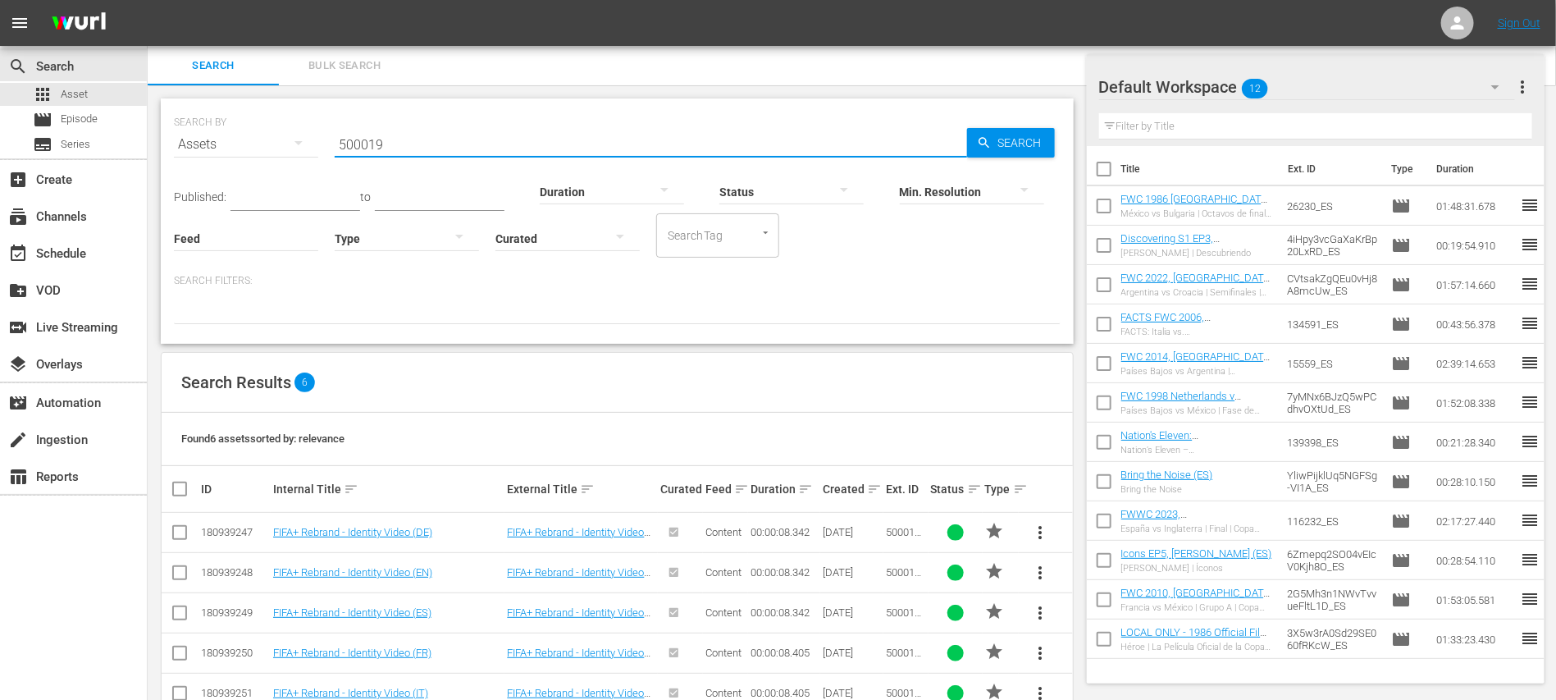
scroll to position [81, 0]
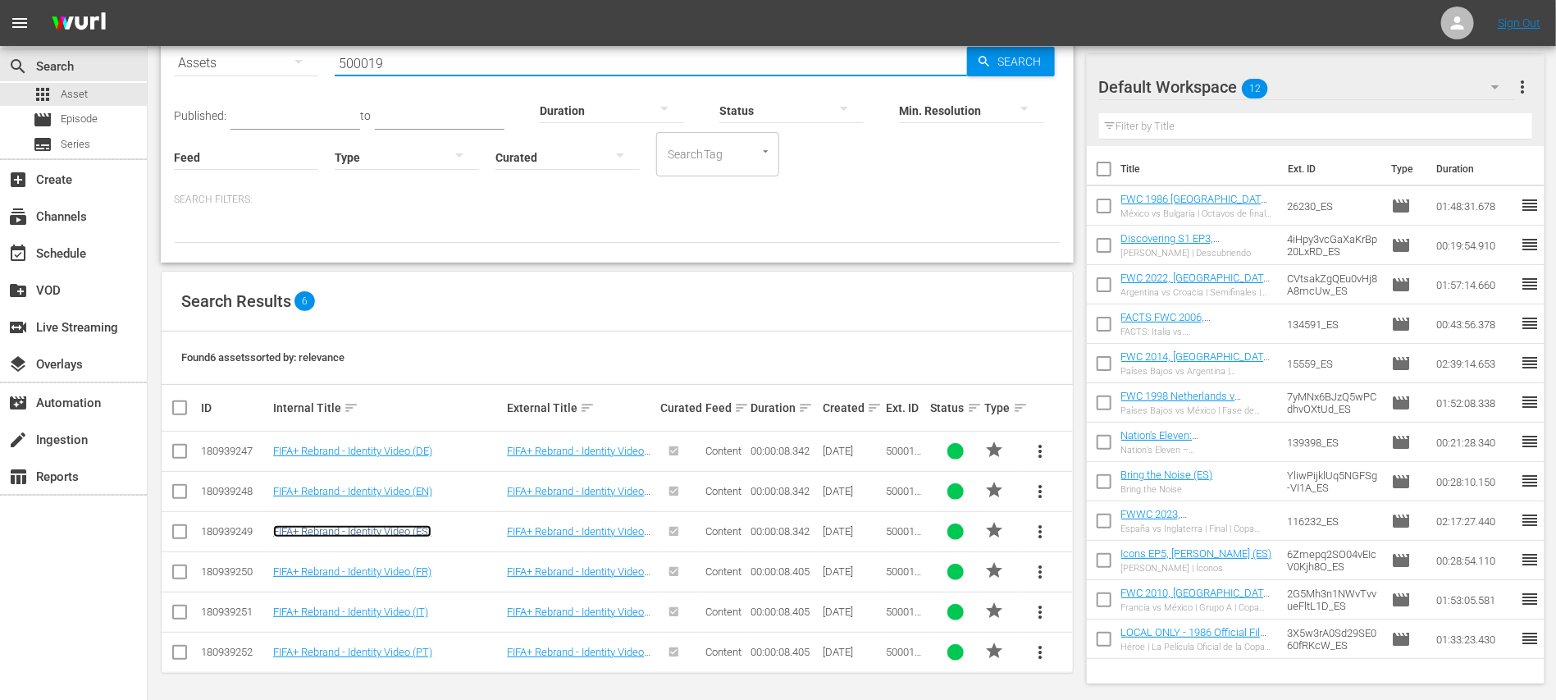
click at [421, 531] on link "FIFA+ Rebrand - Identity Video (ES)" at bounding box center [352, 531] width 158 height 12
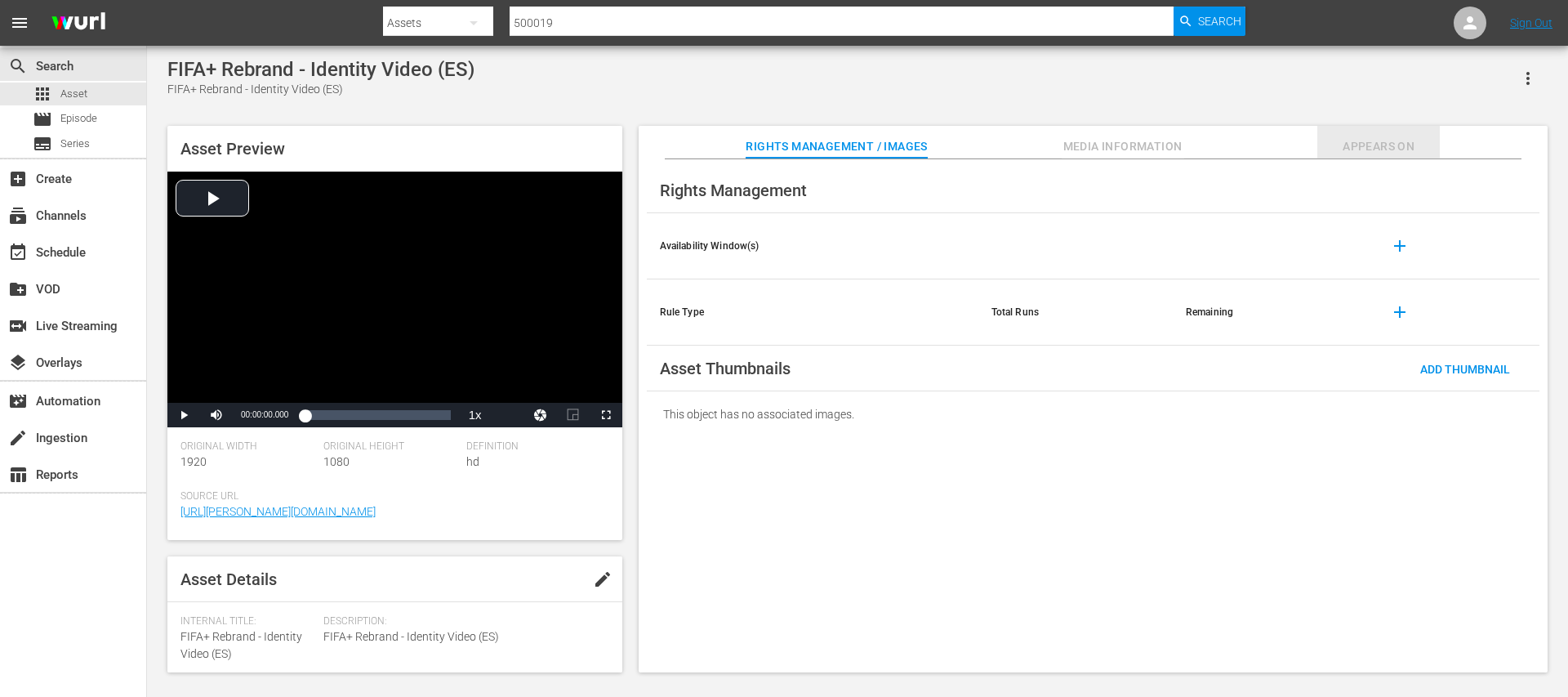
click at [1367, 140] on span "Appears On" at bounding box center [1378, 146] width 122 height 21
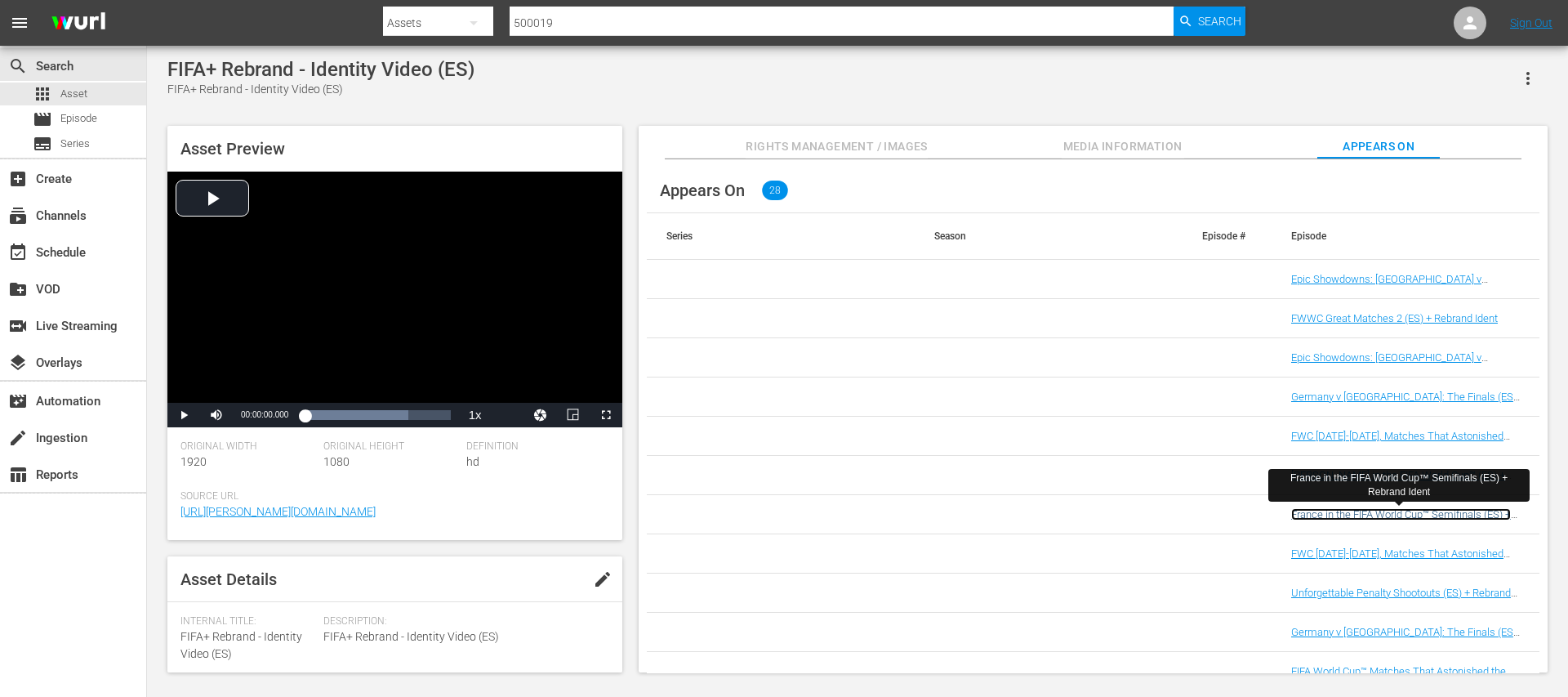
click at [1377, 513] on link "France in the FIFA World Cup™ Semifinals (ES) + Rebrand Ident" at bounding box center [1401, 520] width 220 height 25
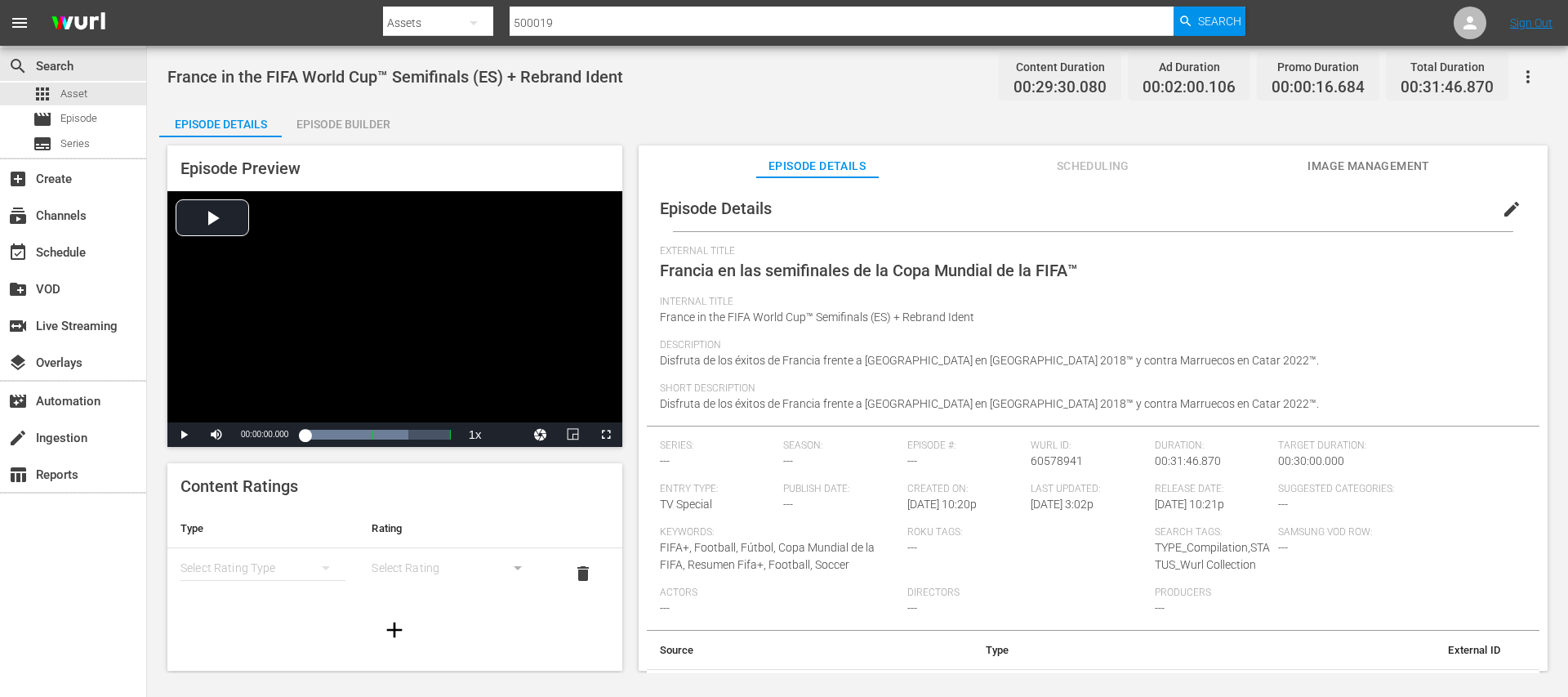
click at [367, 120] on div "Episode Builder" at bounding box center [342, 123] width 122 height 39
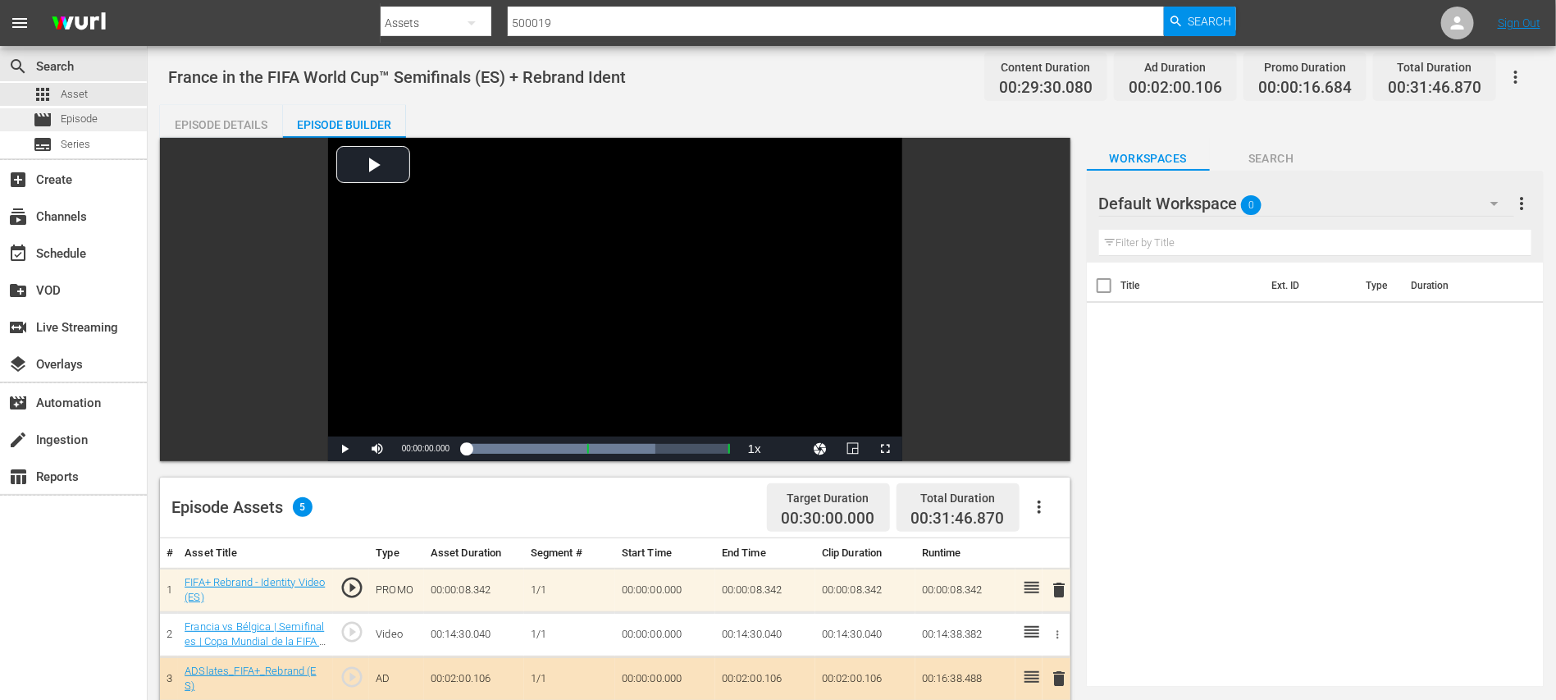
click at [69, 116] on span "Episode" at bounding box center [79, 119] width 37 height 16
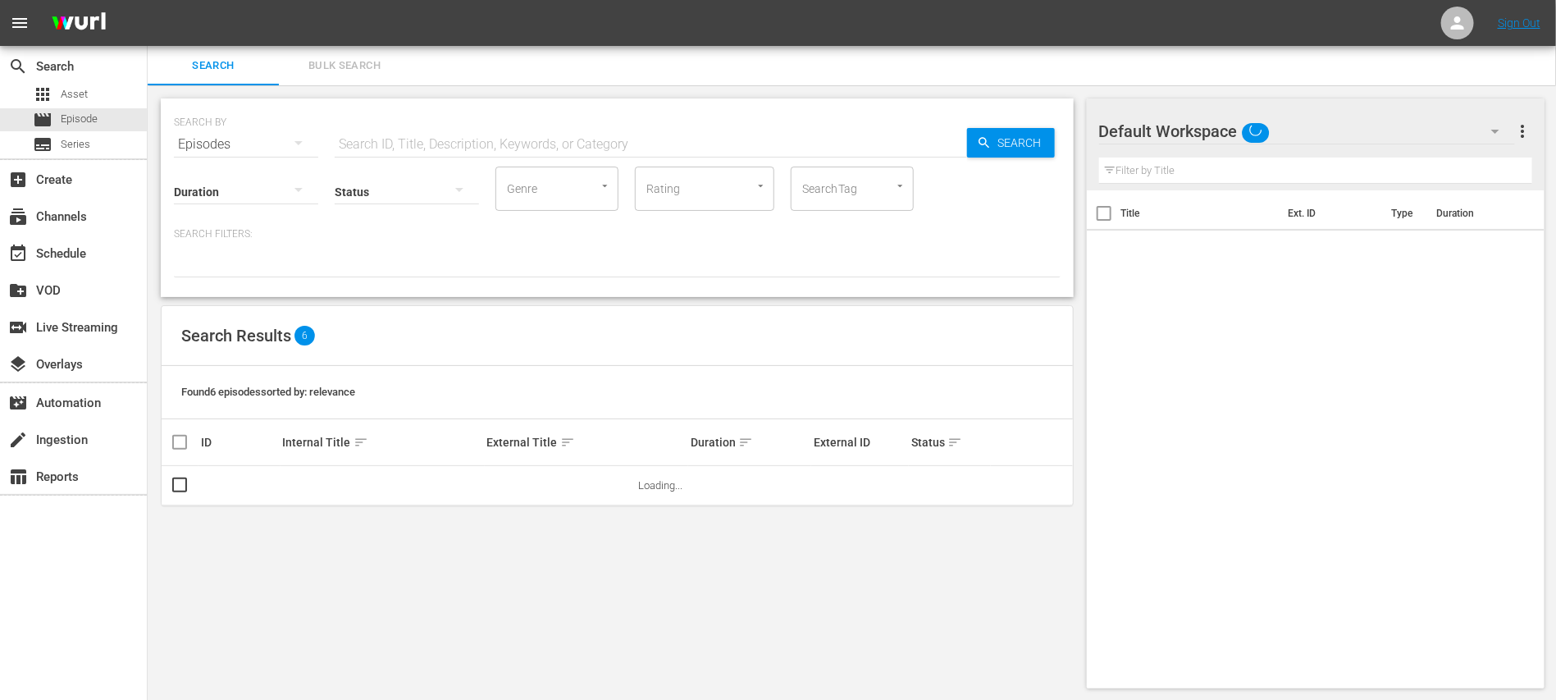
click at [434, 139] on input "text" at bounding box center [651, 144] width 632 height 39
paste input "55aDhgx53NUAF82IZmxIkh"
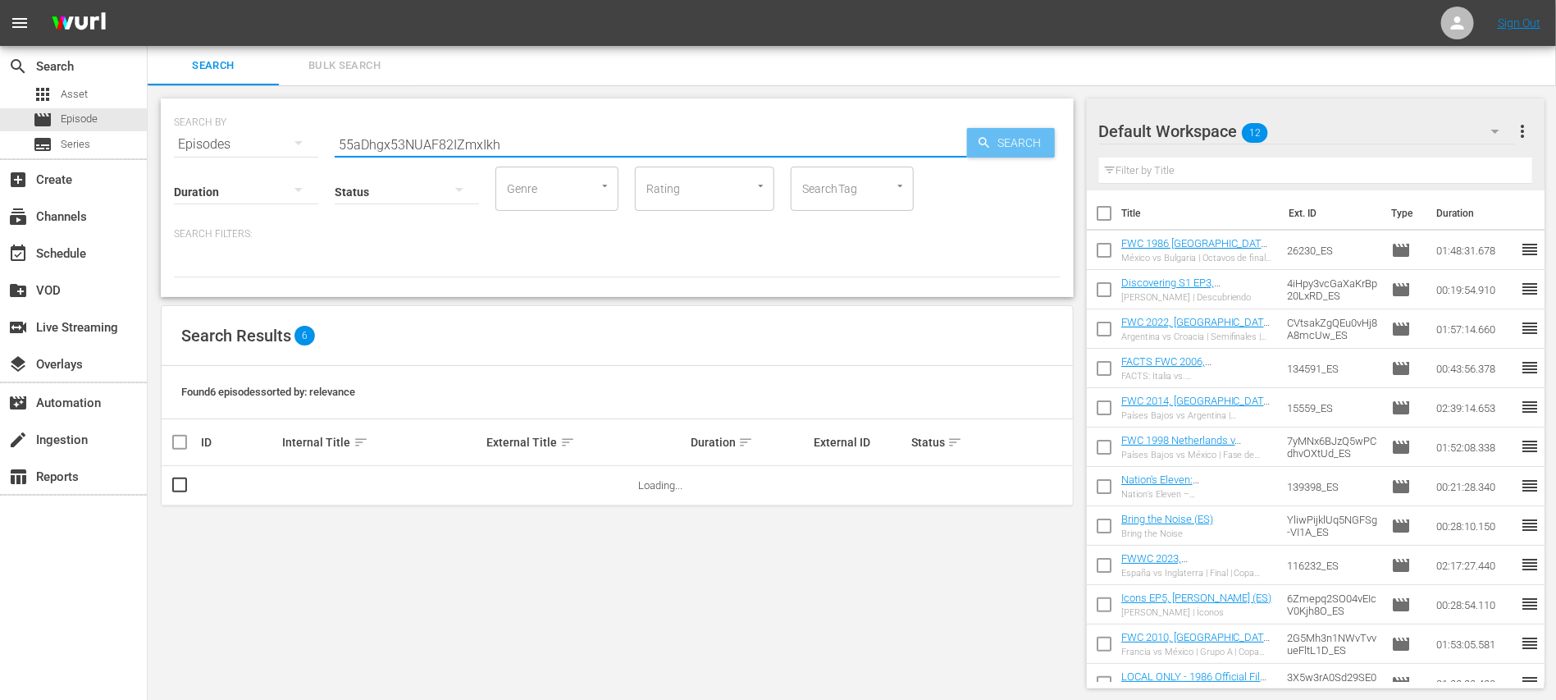
type input "55aDhgx53NUAF82IZmxIkh"
click at [1011, 141] on span "Search" at bounding box center [1023, 143] width 63 height 30
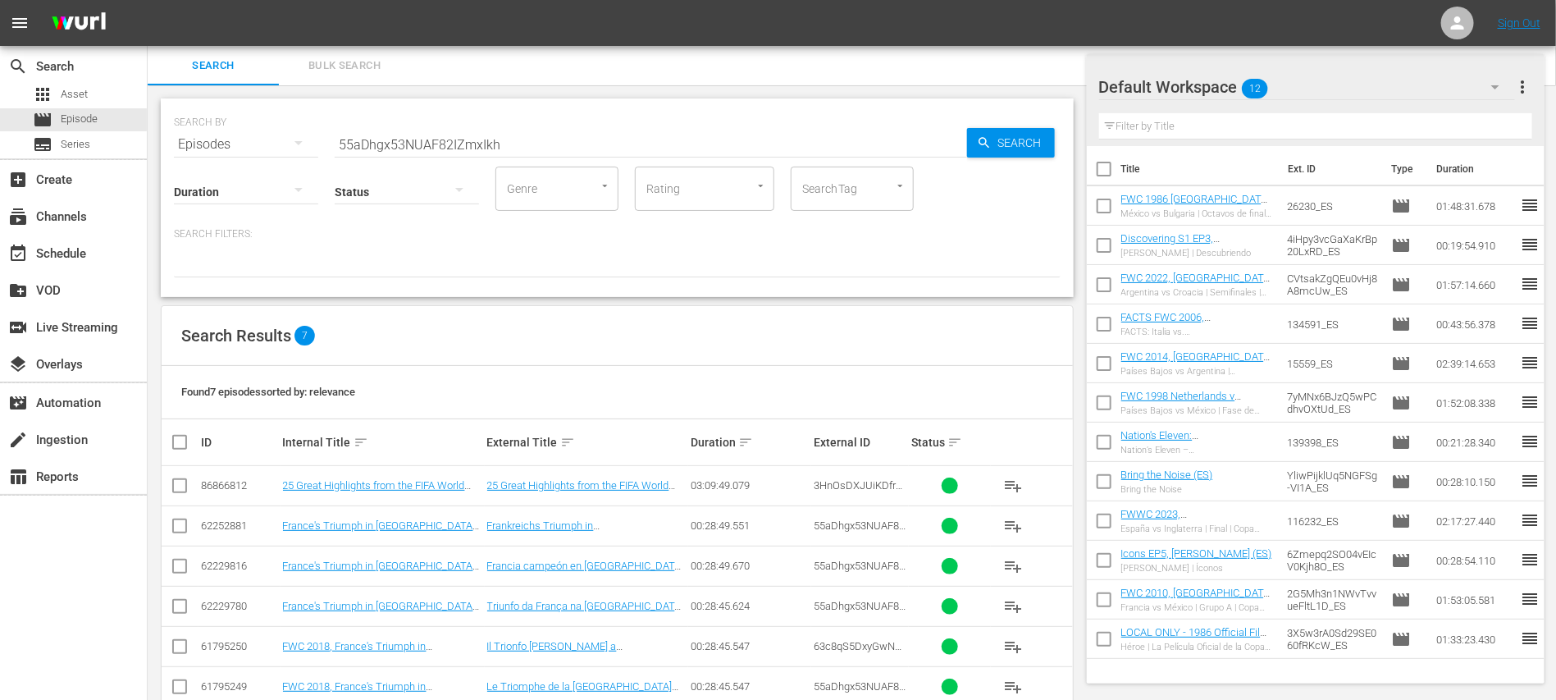
scroll to position [75, 0]
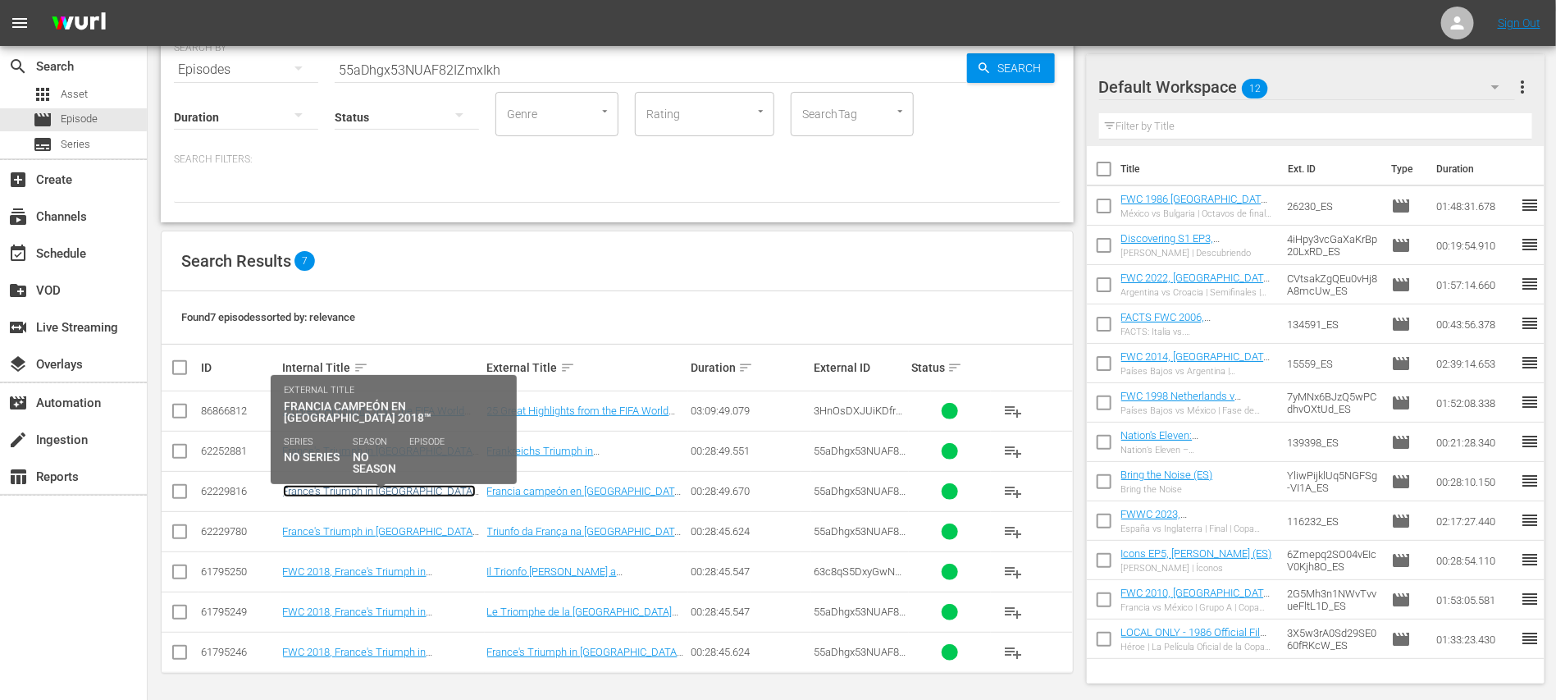
click at [390, 487] on link "France's Triumph in Russia 2018™ (ES)" at bounding box center [379, 497] width 193 height 25
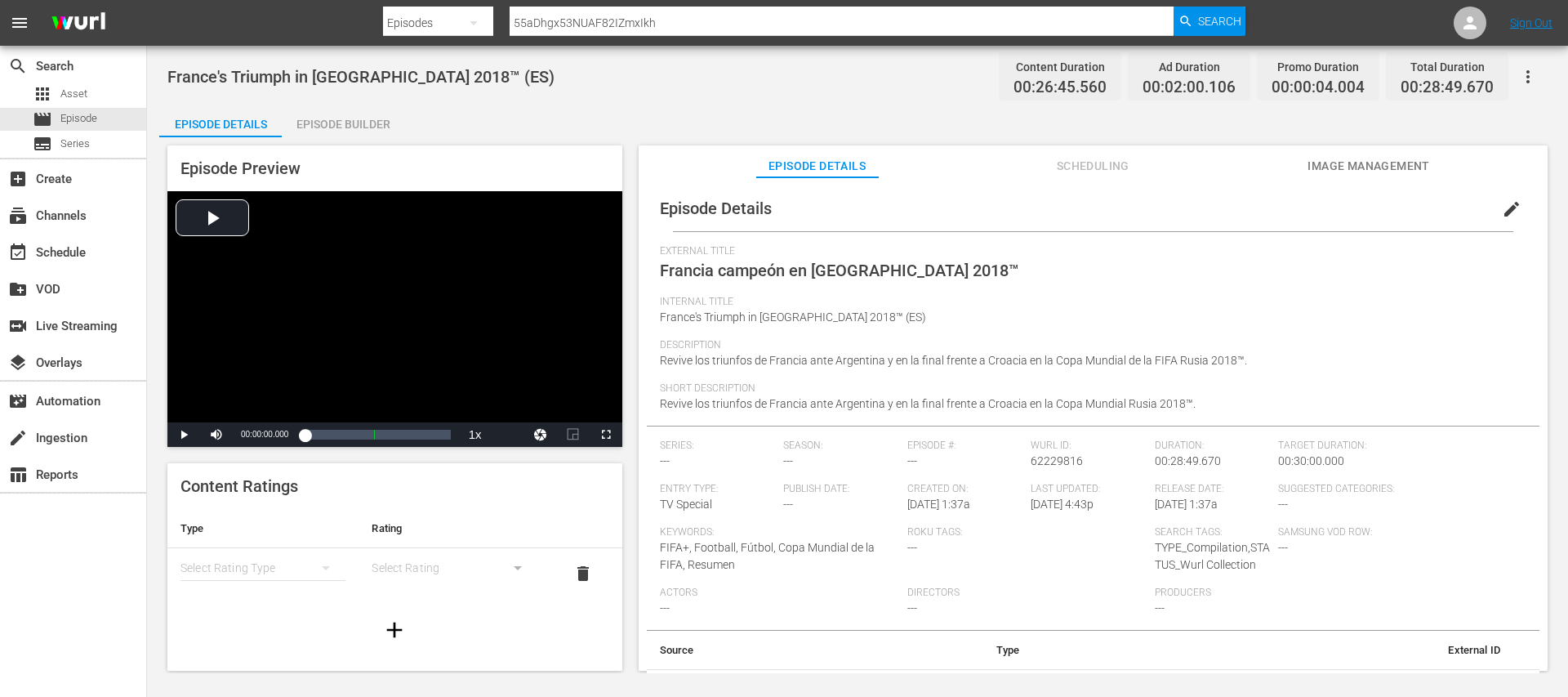
click at [363, 120] on div "Episode Builder" at bounding box center [342, 123] width 122 height 39
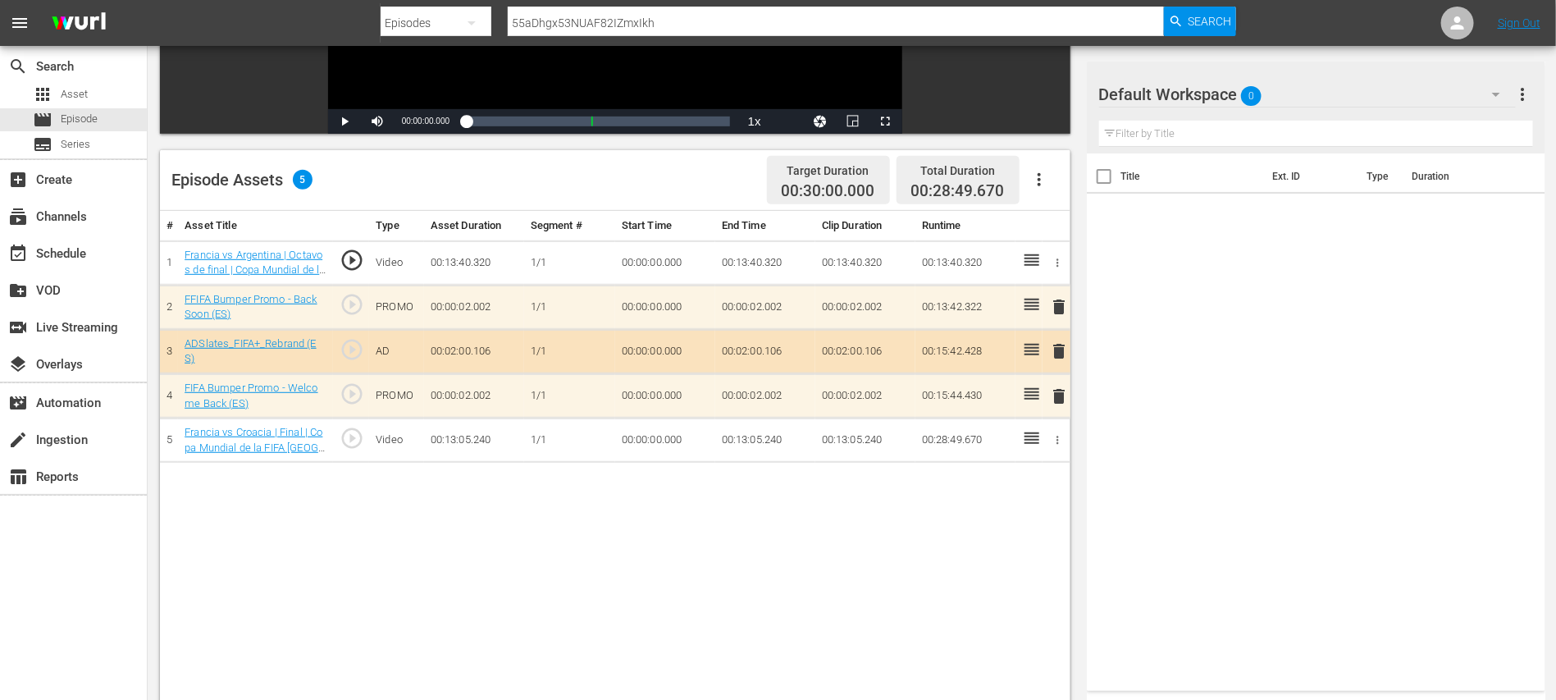
scroll to position [426, 0]
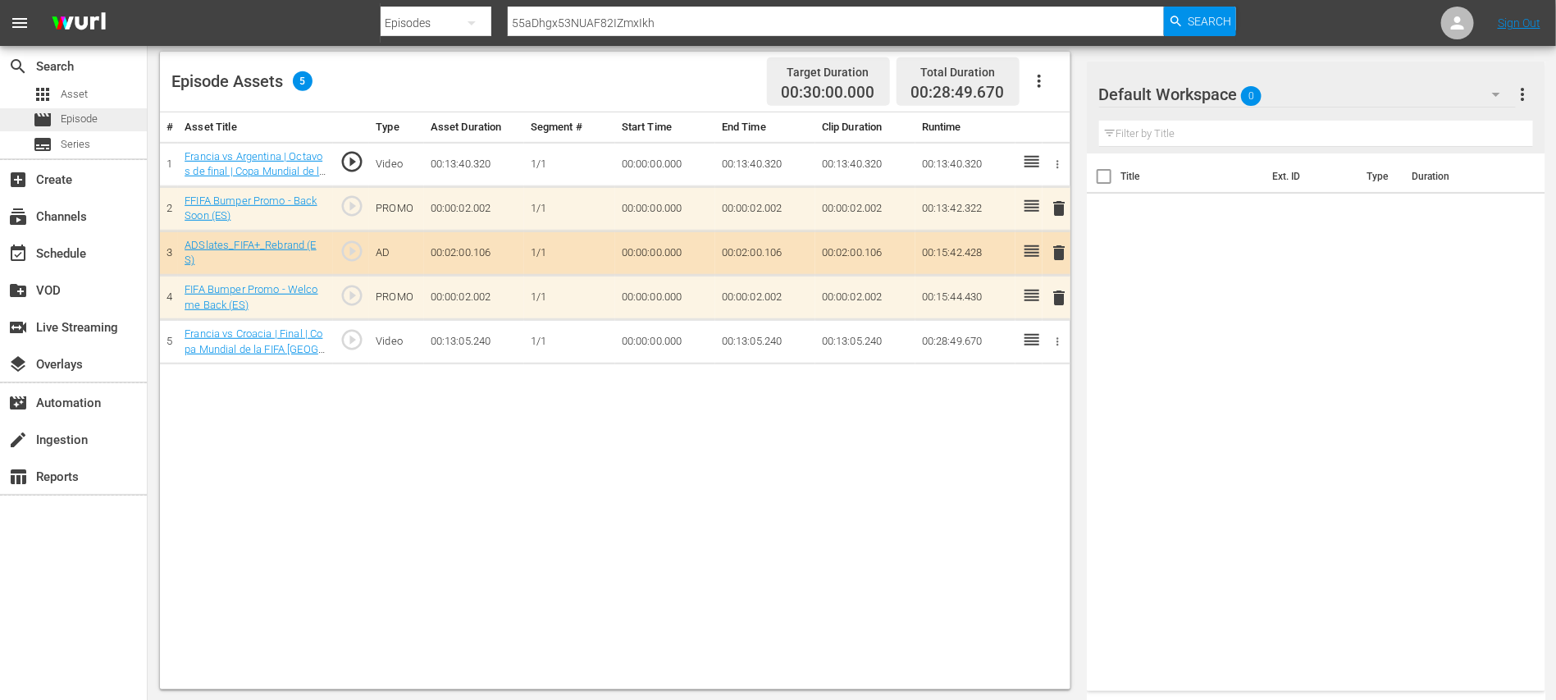
click at [80, 116] on span "Episode" at bounding box center [79, 119] width 37 height 16
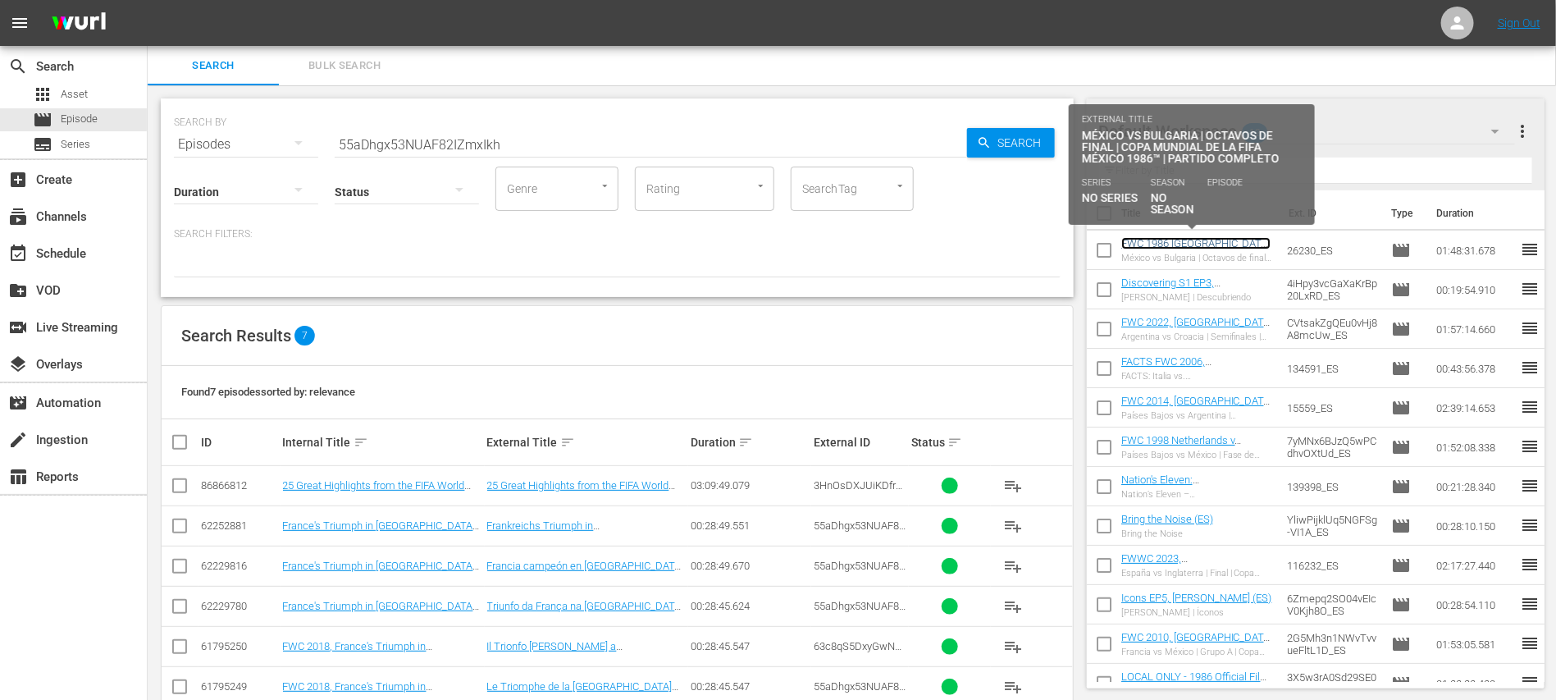
click at [1176, 244] on link "FWC 1986 [GEOGRAPHIC_DATA] v [GEOGRAPHIC_DATA], Round of 16 (ES)" at bounding box center [1197, 255] width 153 height 37
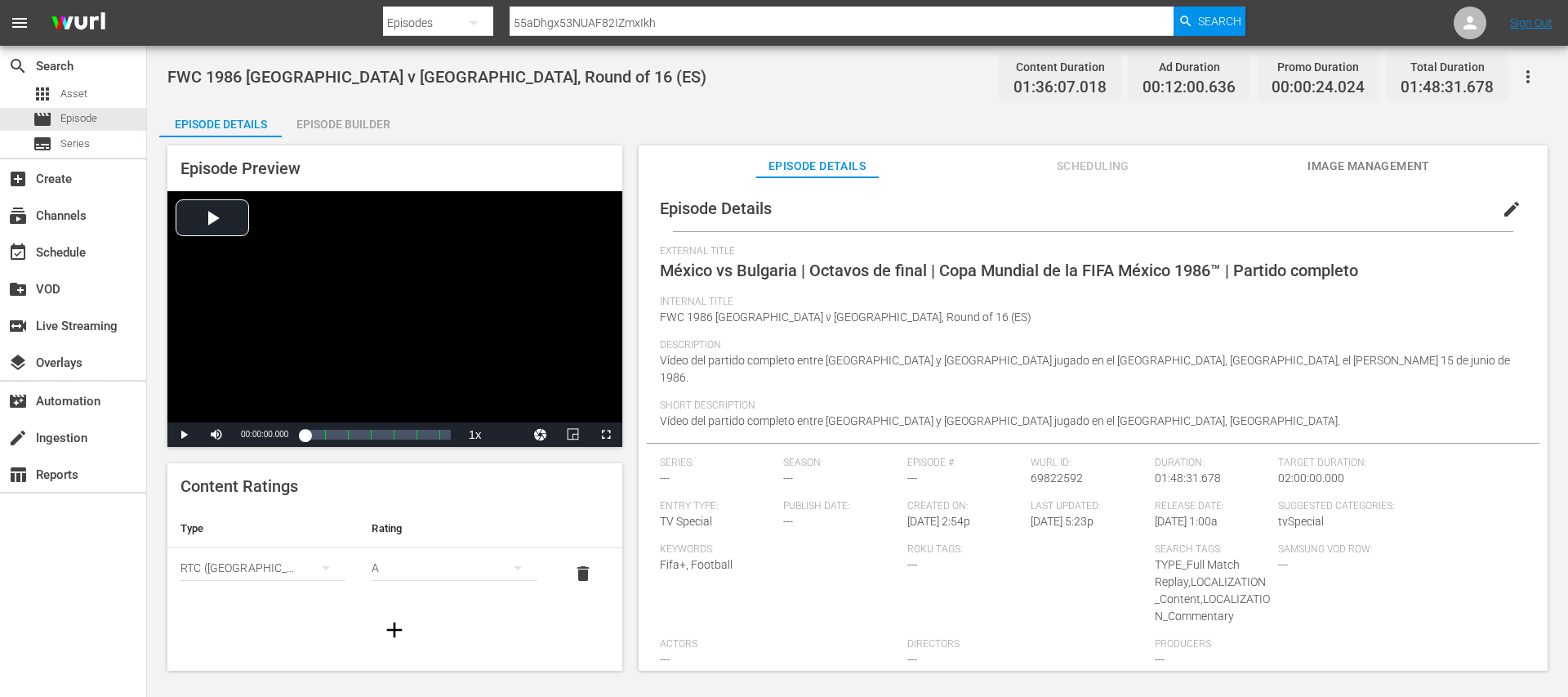
click at [347, 123] on div "Episode Builder" at bounding box center [342, 123] width 122 height 39
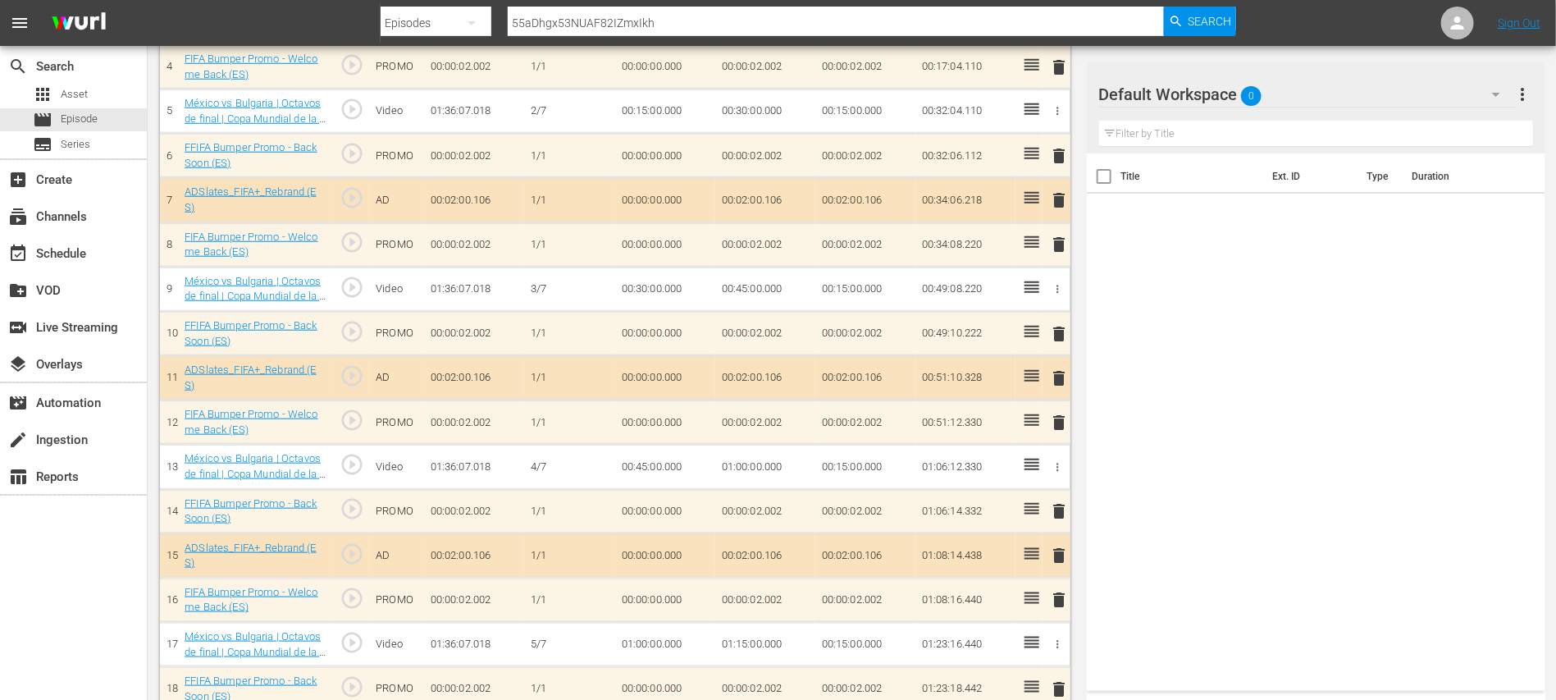
scroll to position [327, 0]
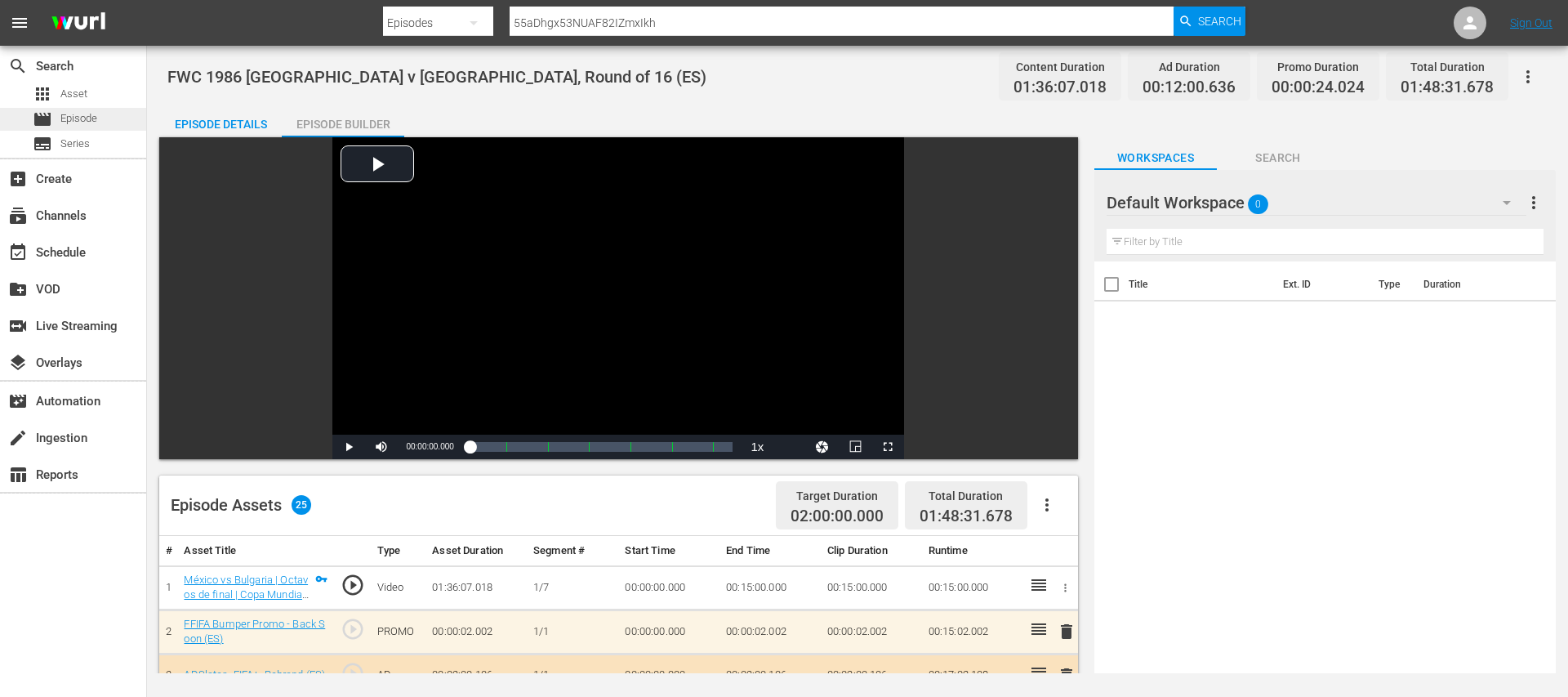
click at [81, 115] on span "Episode" at bounding box center [79, 118] width 37 height 16
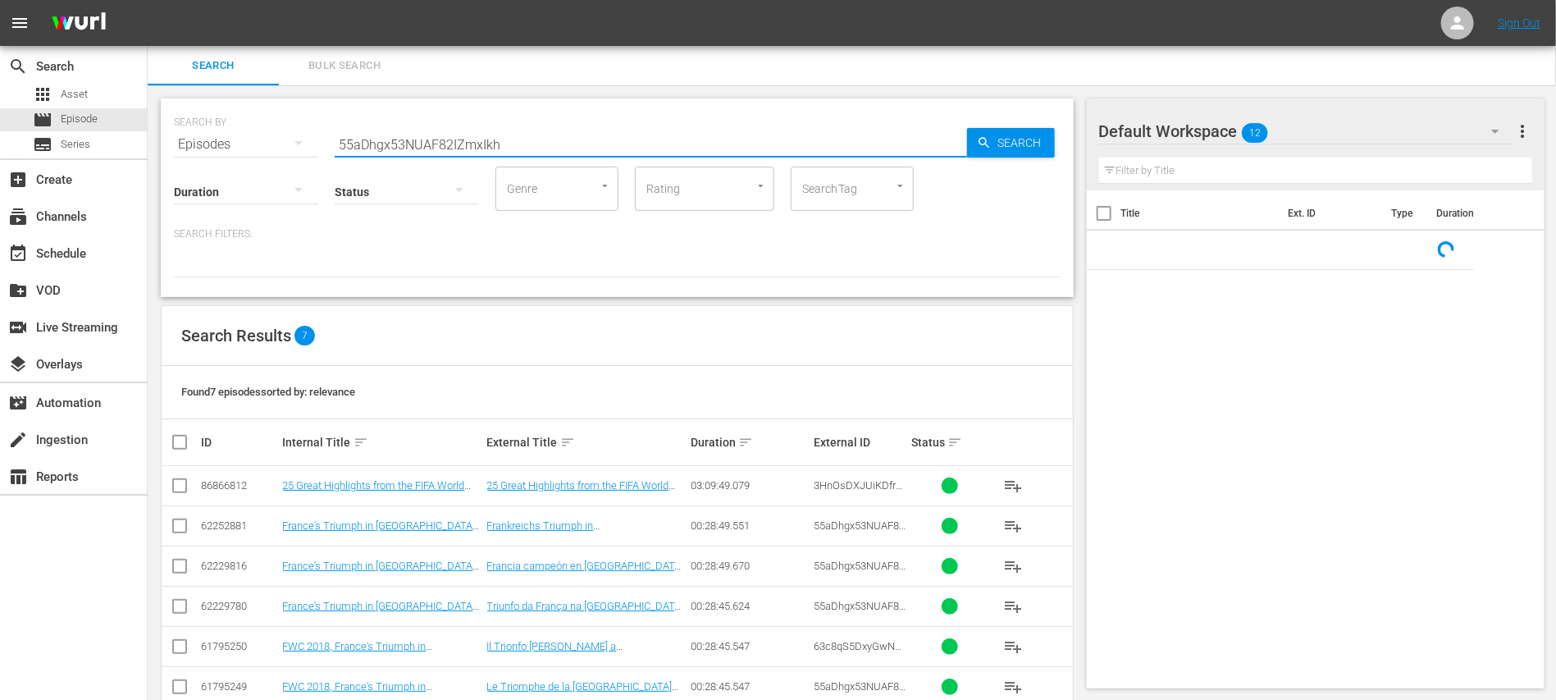
drag, startPoint x: 520, startPoint y: 144, endPoint x: 386, endPoint y: 145, distance: 133.7
click at [148, 0] on div "search Search apps Asset movie Episode subtitles Series add_box Create subscrip…" at bounding box center [852, 0] width 1408 height 0
paste input "HgHRHIoMGkSE6NstcvQFQA"
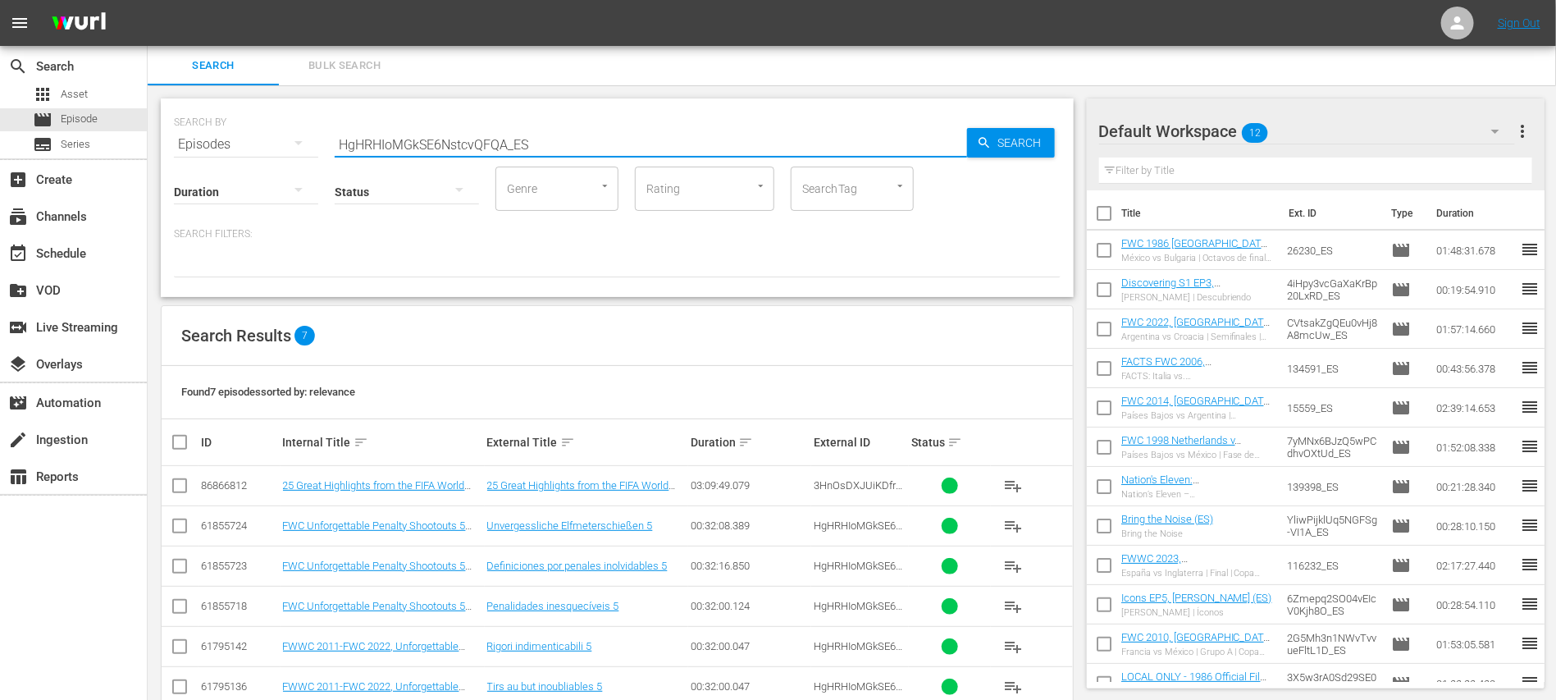
type input "HgHRHIoMGkSE6NstcvQFQA_ES"
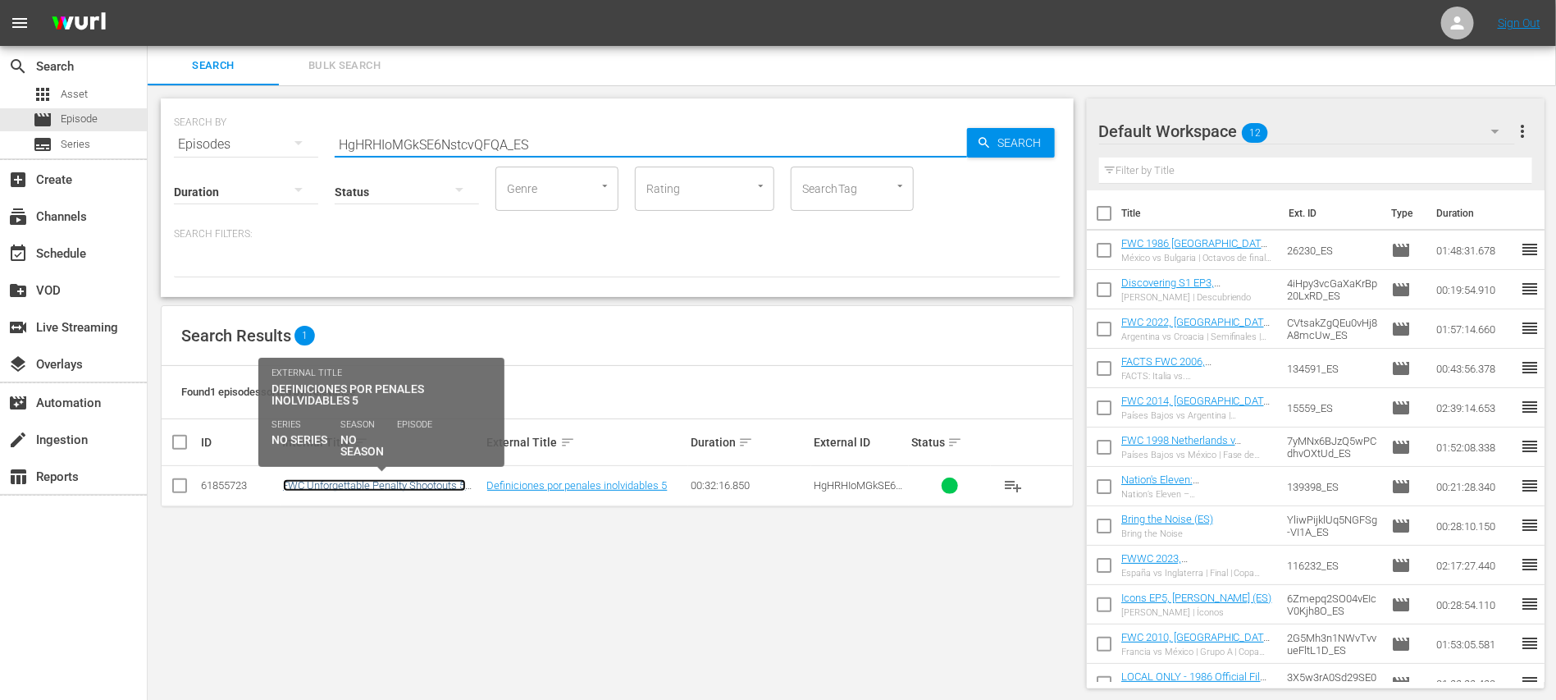
click at [453, 483] on link "FWC Unforgettable Penalty Shootouts 5 (ES) + Rebrand Ident" at bounding box center [374, 491] width 183 height 25
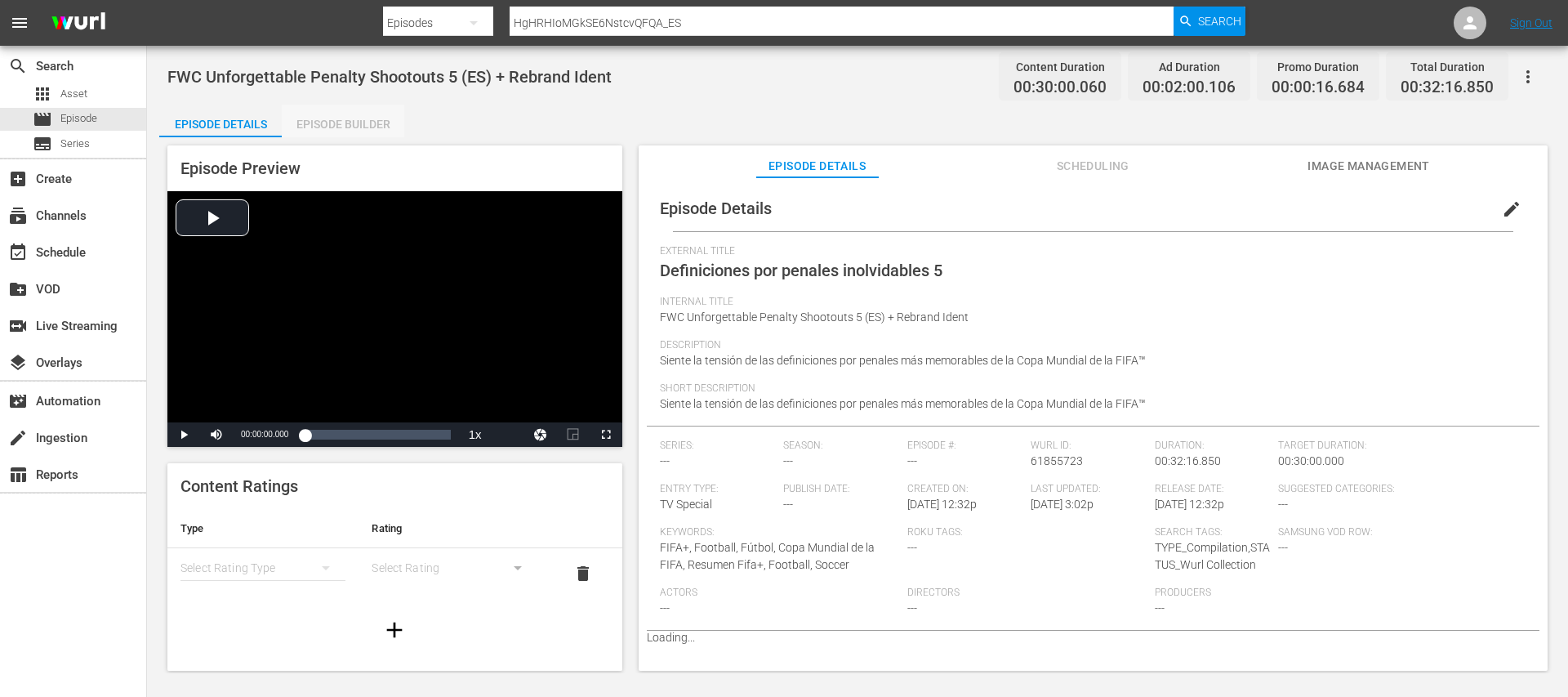
click at [352, 122] on div "Episode Builder" at bounding box center [342, 123] width 122 height 39
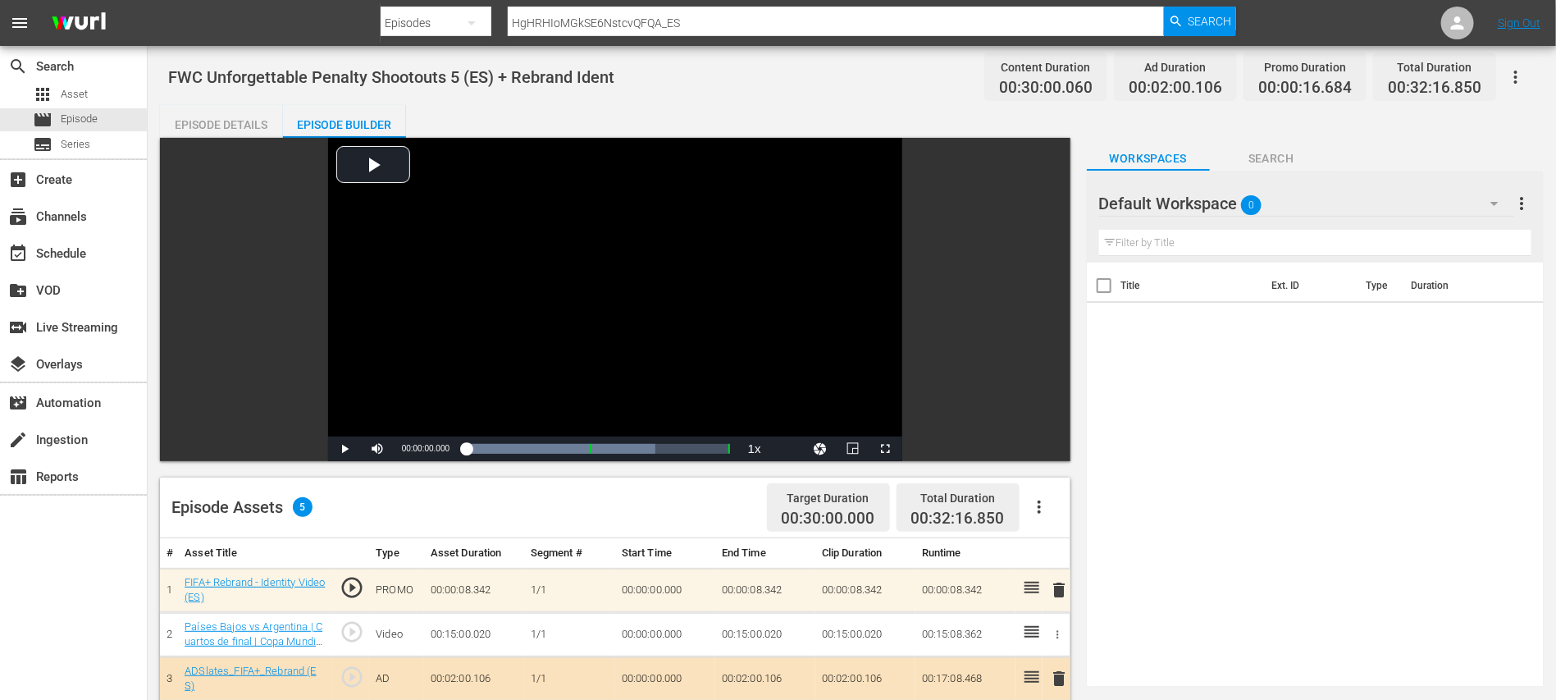
scroll to position [327, 0]
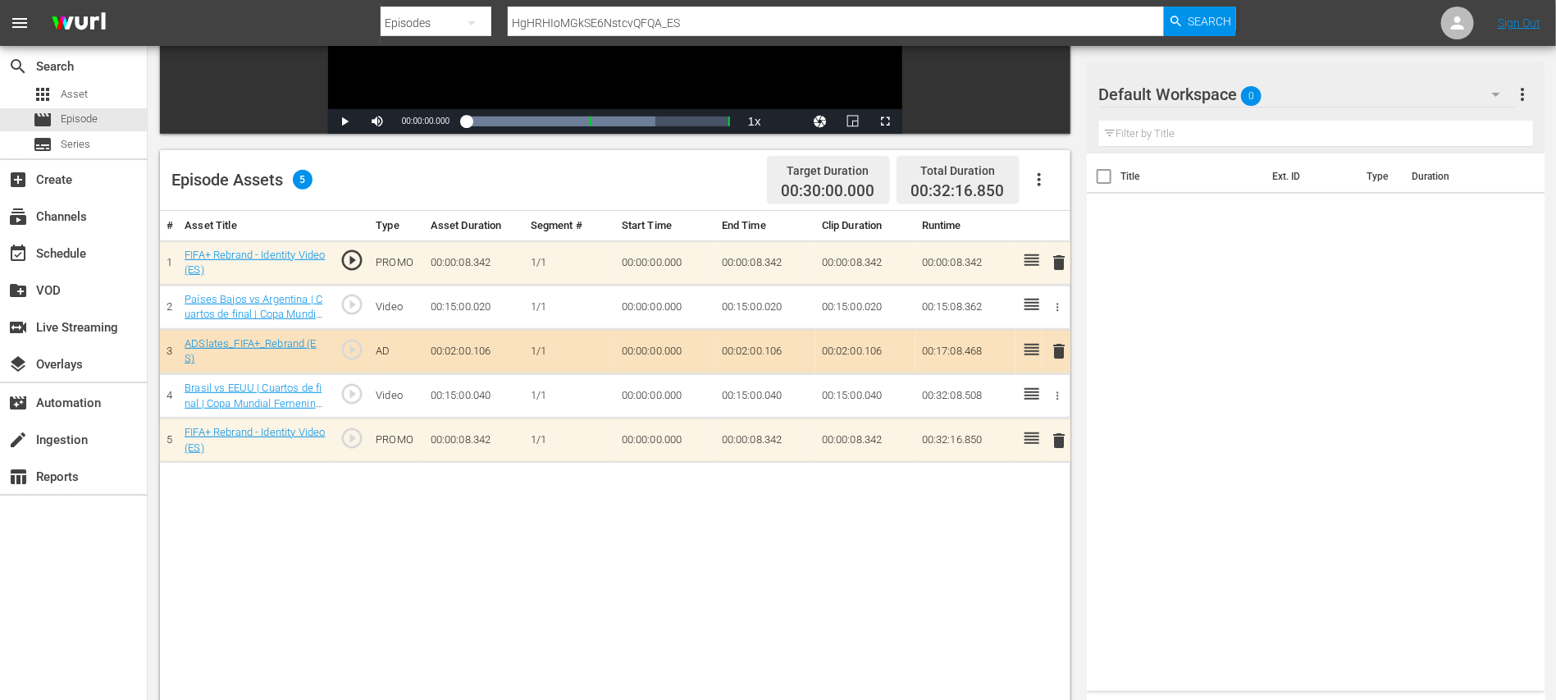
click at [1061, 440] on span "delete" at bounding box center [1059, 441] width 20 height 20
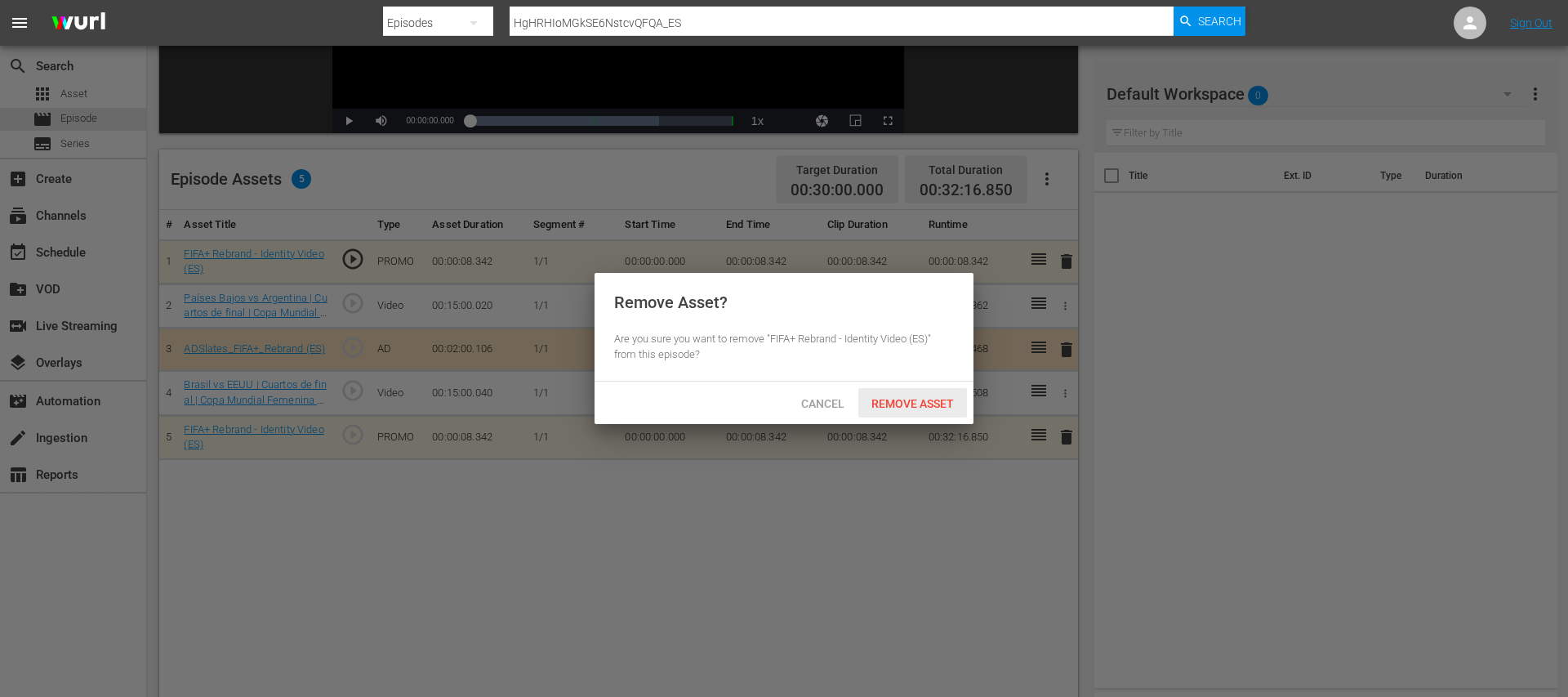
click at [938, 409] on span "Remove Asset" at bounding box center [912, 403] width 109 height 13
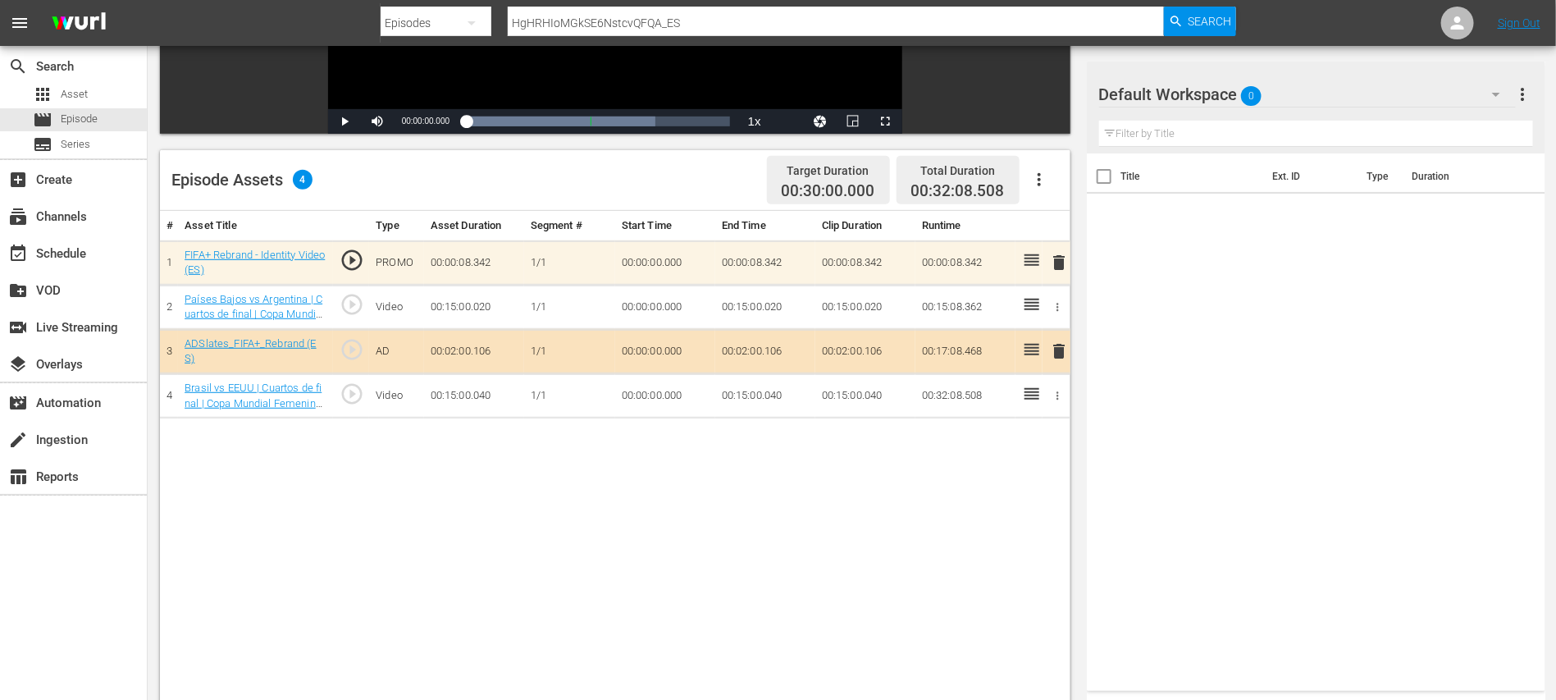
scroll to position [0, 0]
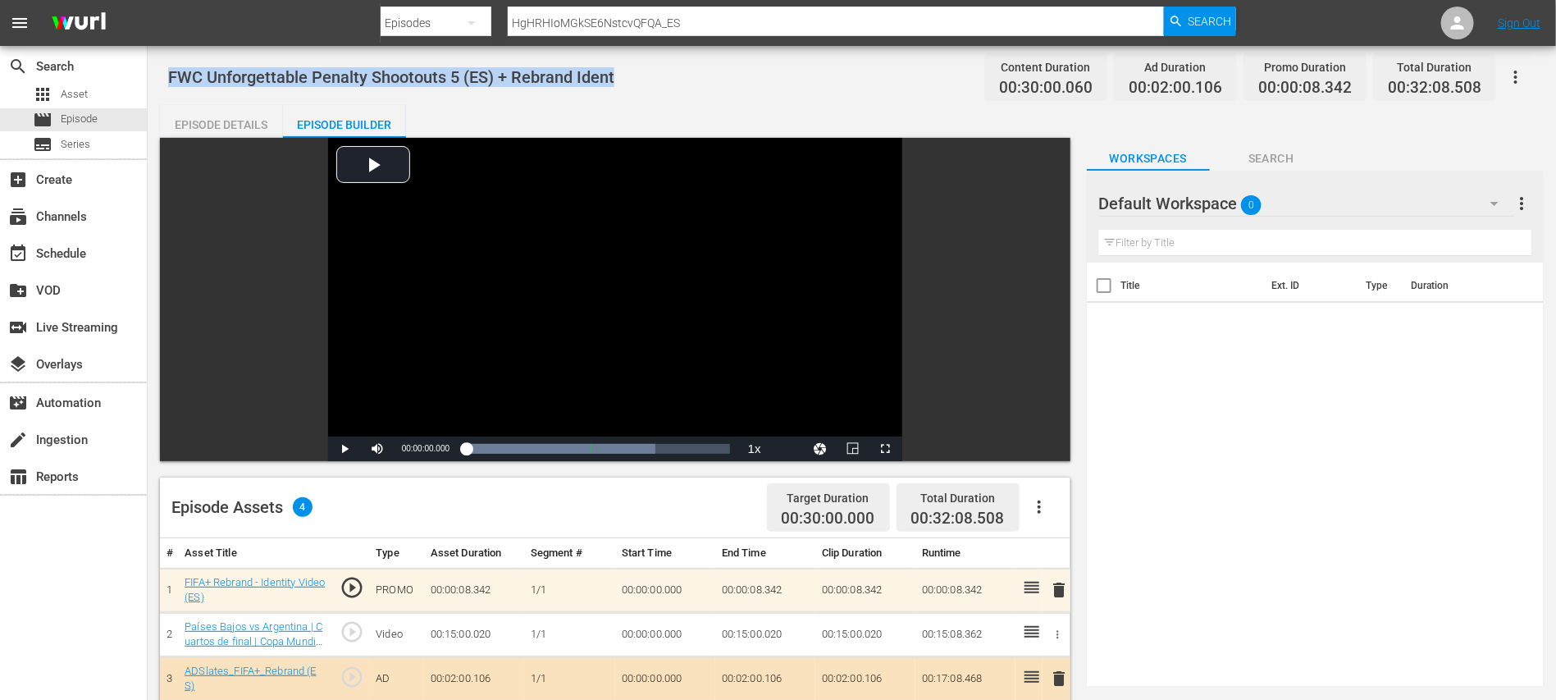
drag, startPoint x: 645, startPoint y: 75, endPoint x: 157, endPoint y: 74, distance: 487.2
click at [157, 74] on div "FWC Unforgettable Penalty Shootouts 5 (ES) + Rebrand Ident Content Duration 00:…" at bounding box center [852, 586] width 1408 height 1081
copy span "FWC Unforgettable Penalty Shootouts 5 (ES) + Rebrand Ident"
click at [89, 119] on span "Episode" at bounding box center [79, 119] width 37 height 16
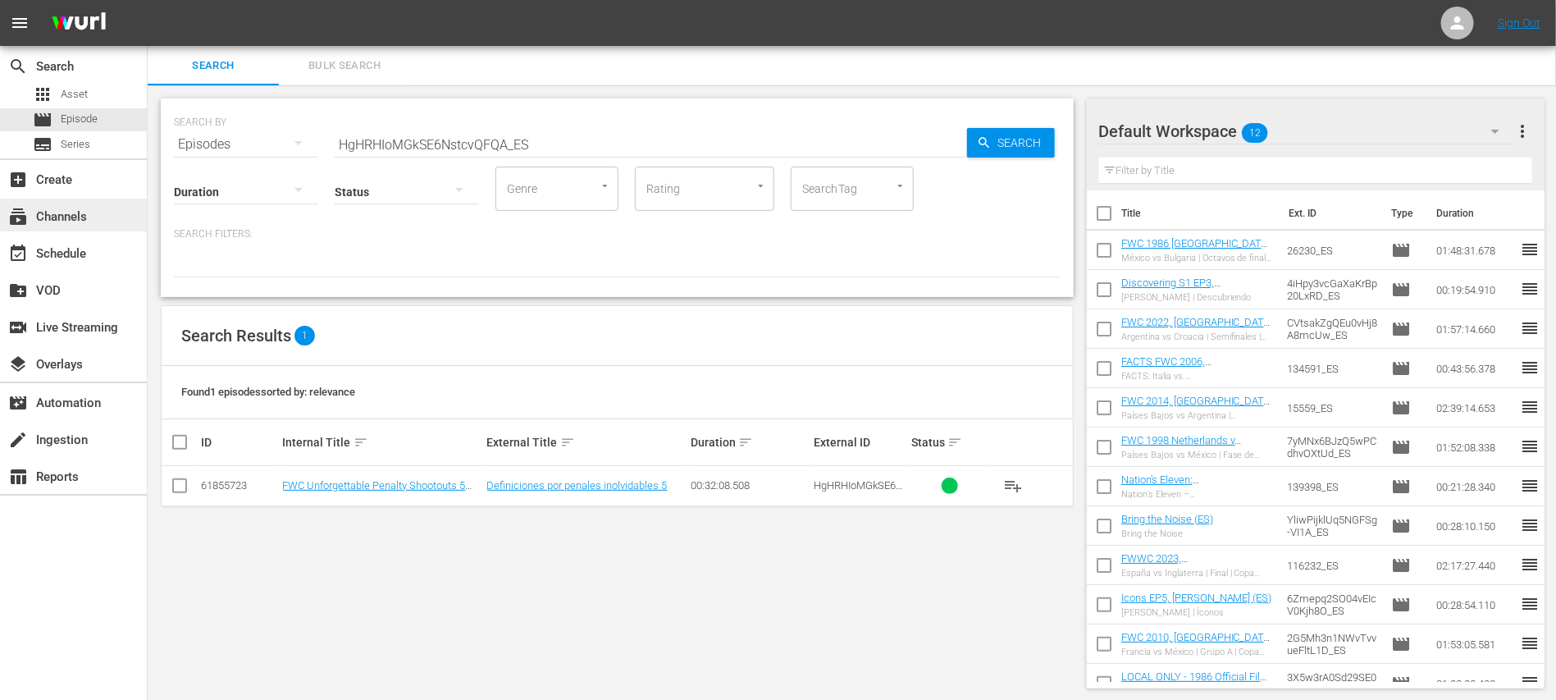
click at [97, 211] on div "subscriptions Channels" at bounding box center [73, 214] width 147 height 33
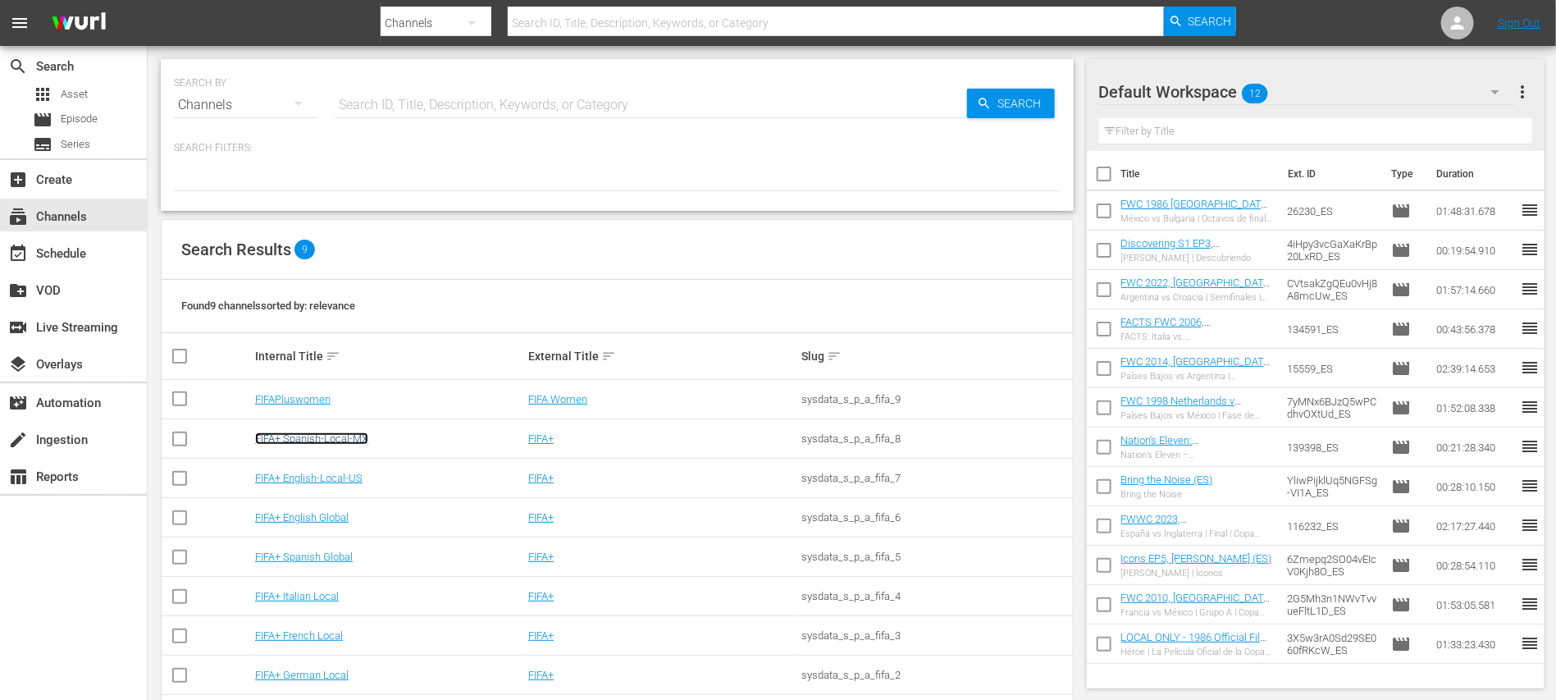
click at [354, 438] on link "FIFA+ Spanish-Local-MX" at bounding box center [311, 438] width 113 height 12
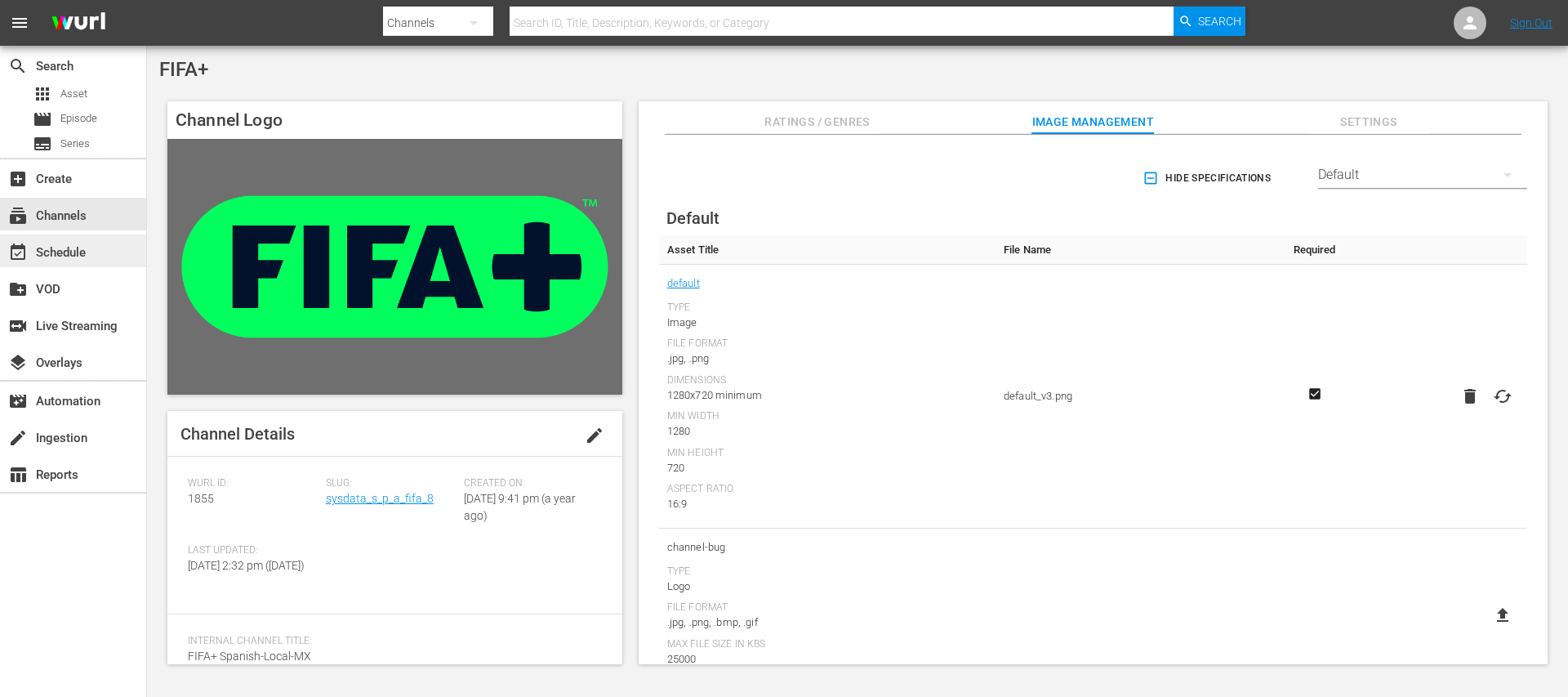
click at [75, 251] on div "event_available Schedule" at bounding box center [46, 250] width 92 height 15
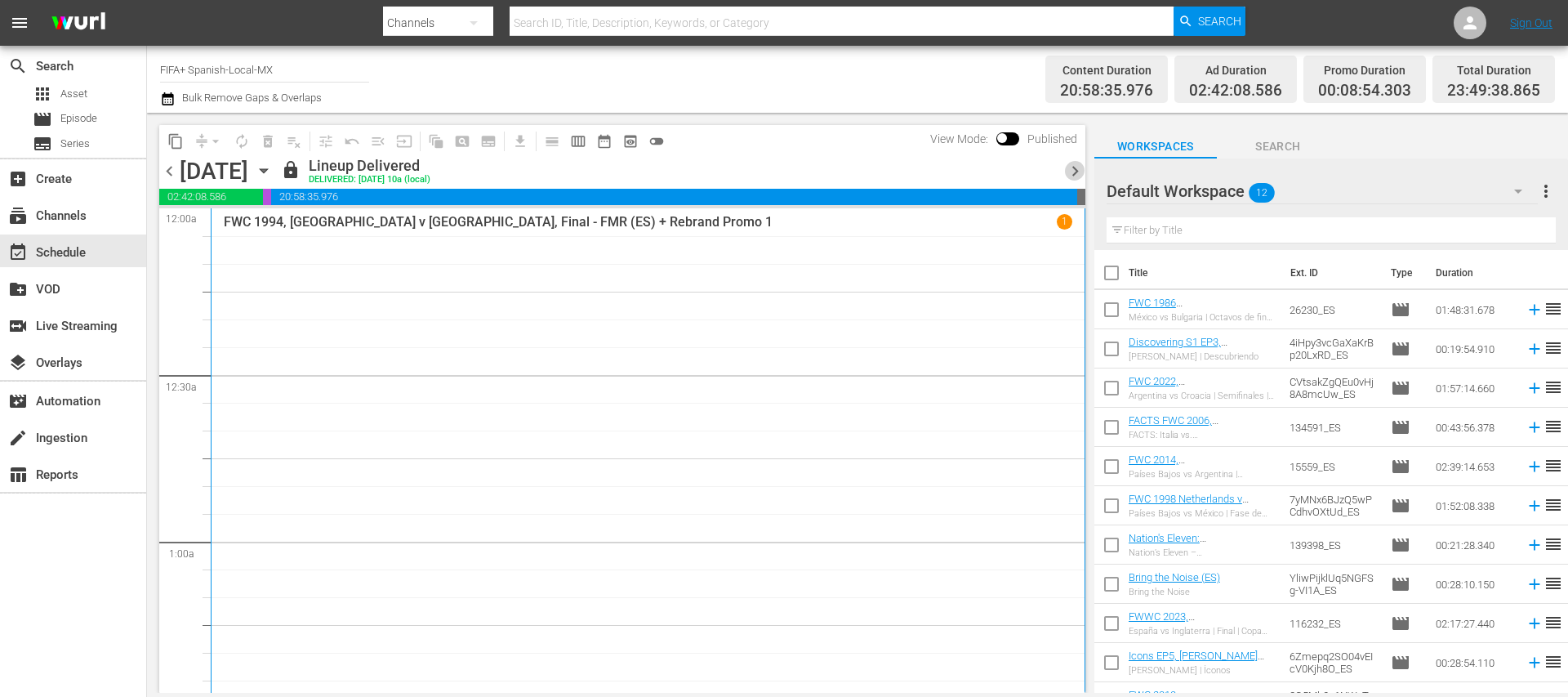
click at [1076, 174] on span "chevron_right" at bounding box center [1075, 171] width 21 height 21
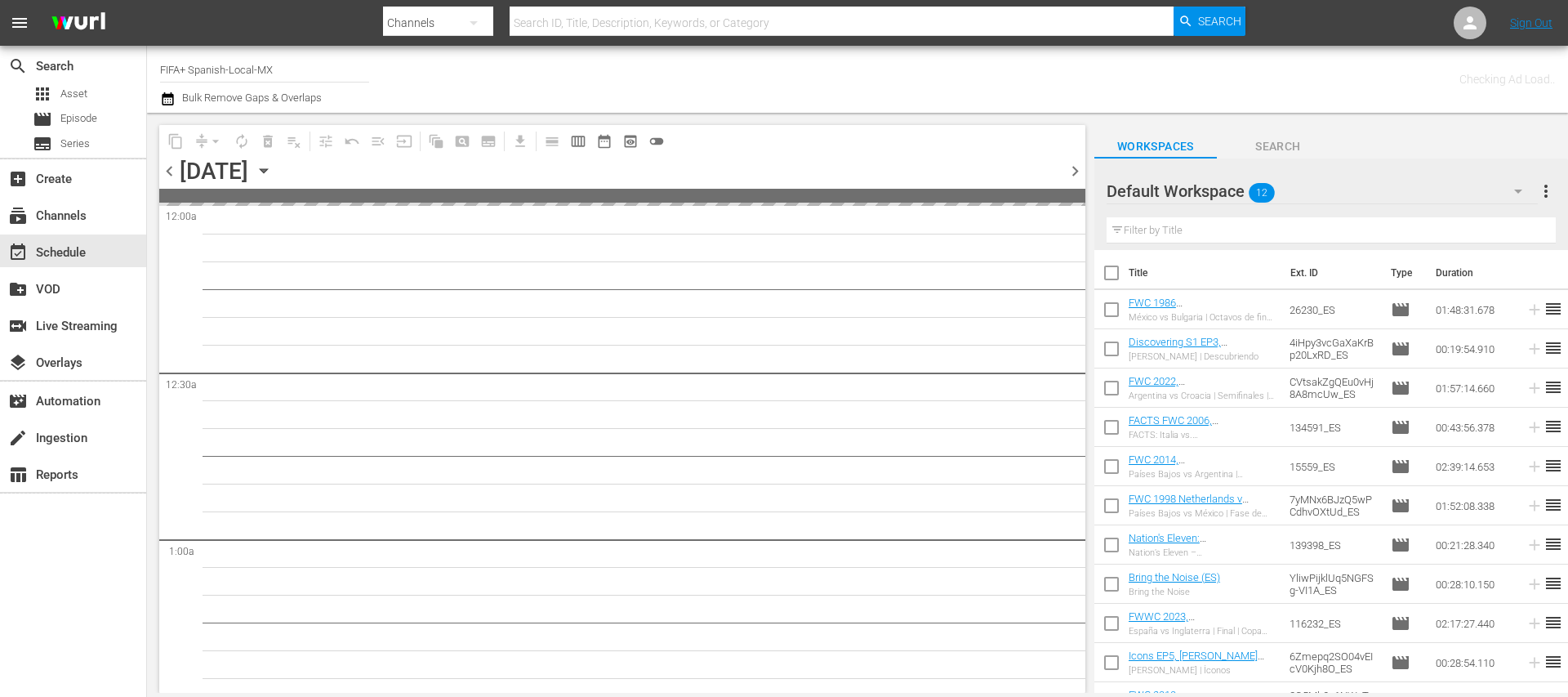
click at [1076, 172] on span "chevron_right" at bounding box center [1075, 171] width 21 height 21
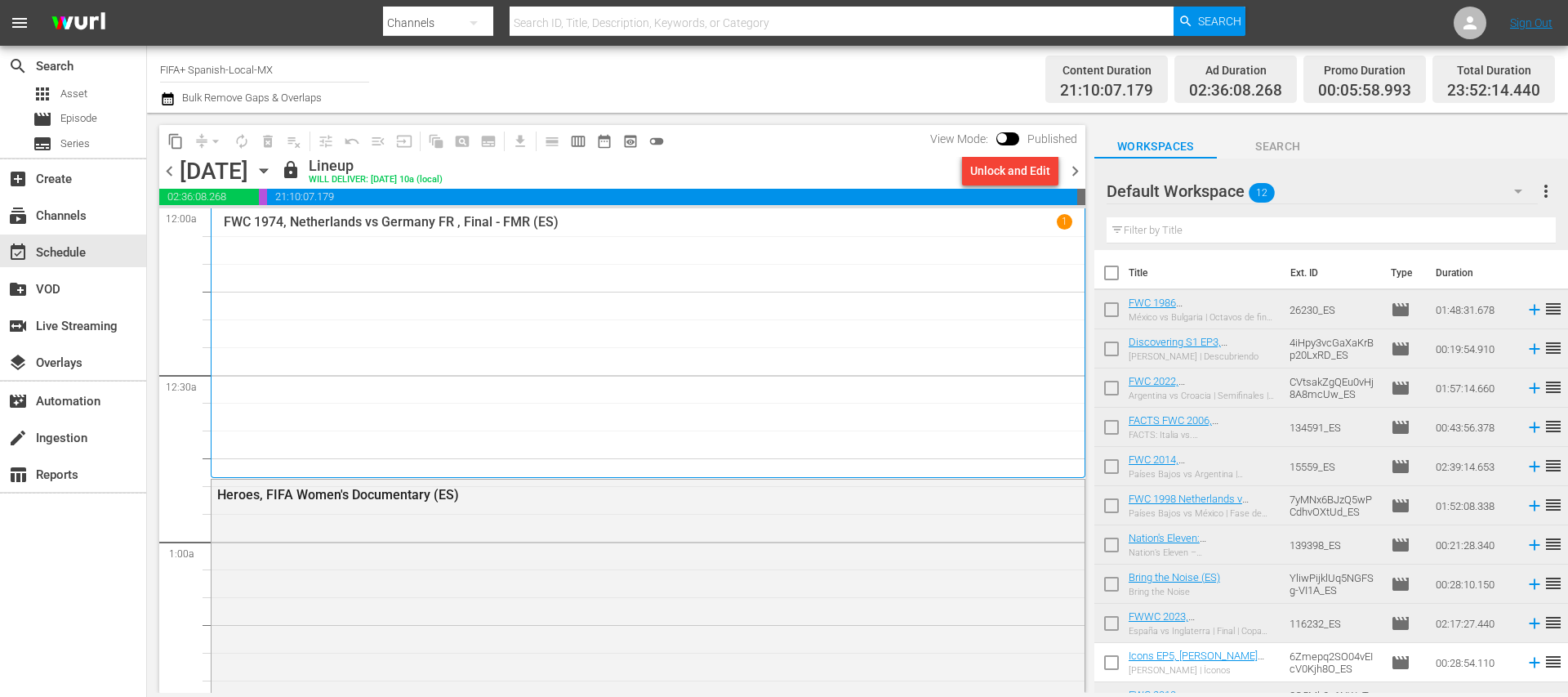
click at [1076, 172] on span "chevron_right" at bounding box center [1075, 171] width 21 height 21
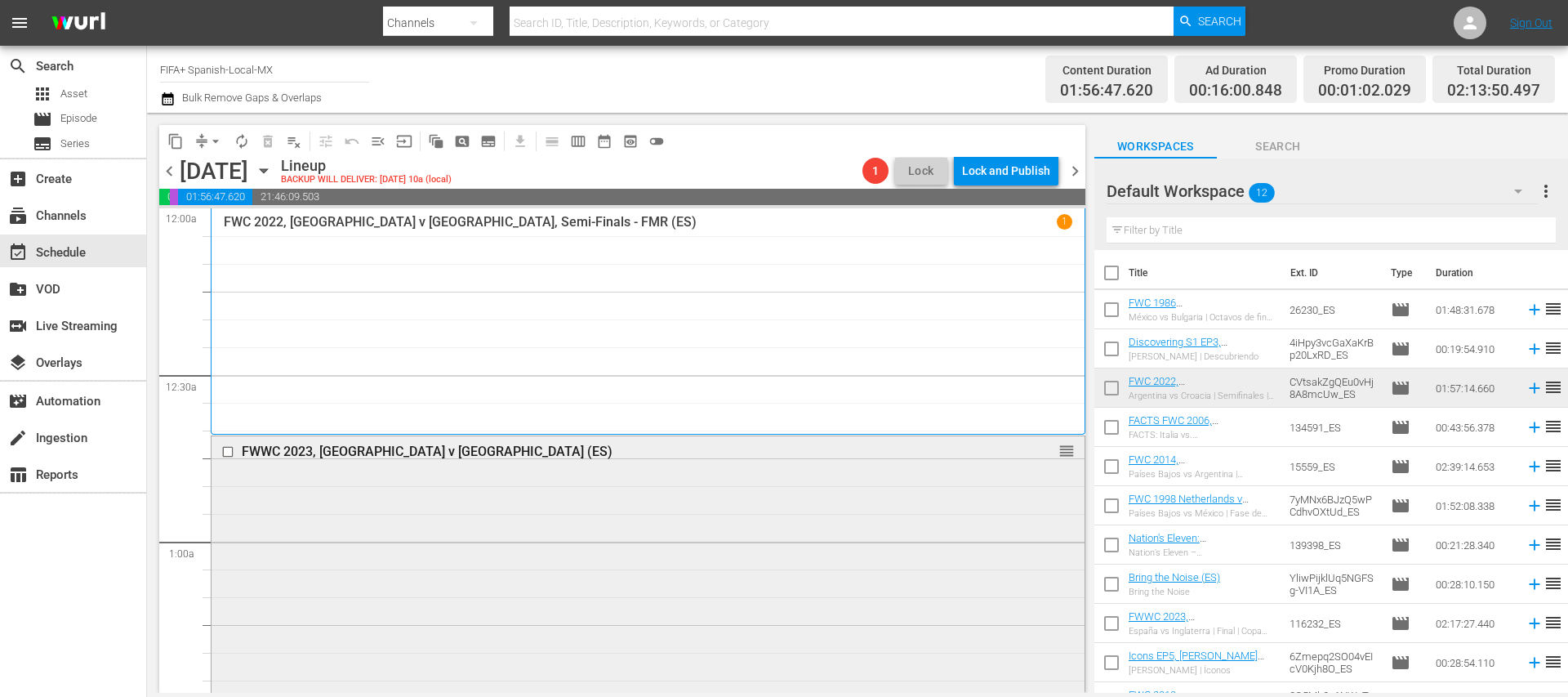
click at [421, 453] on div "FWWC 2023, [GEOGRAPHIC_DATA] v [GEOGRAPHIC_DATA] (ES)" at bounding box center [617, 451] width 752 height 16
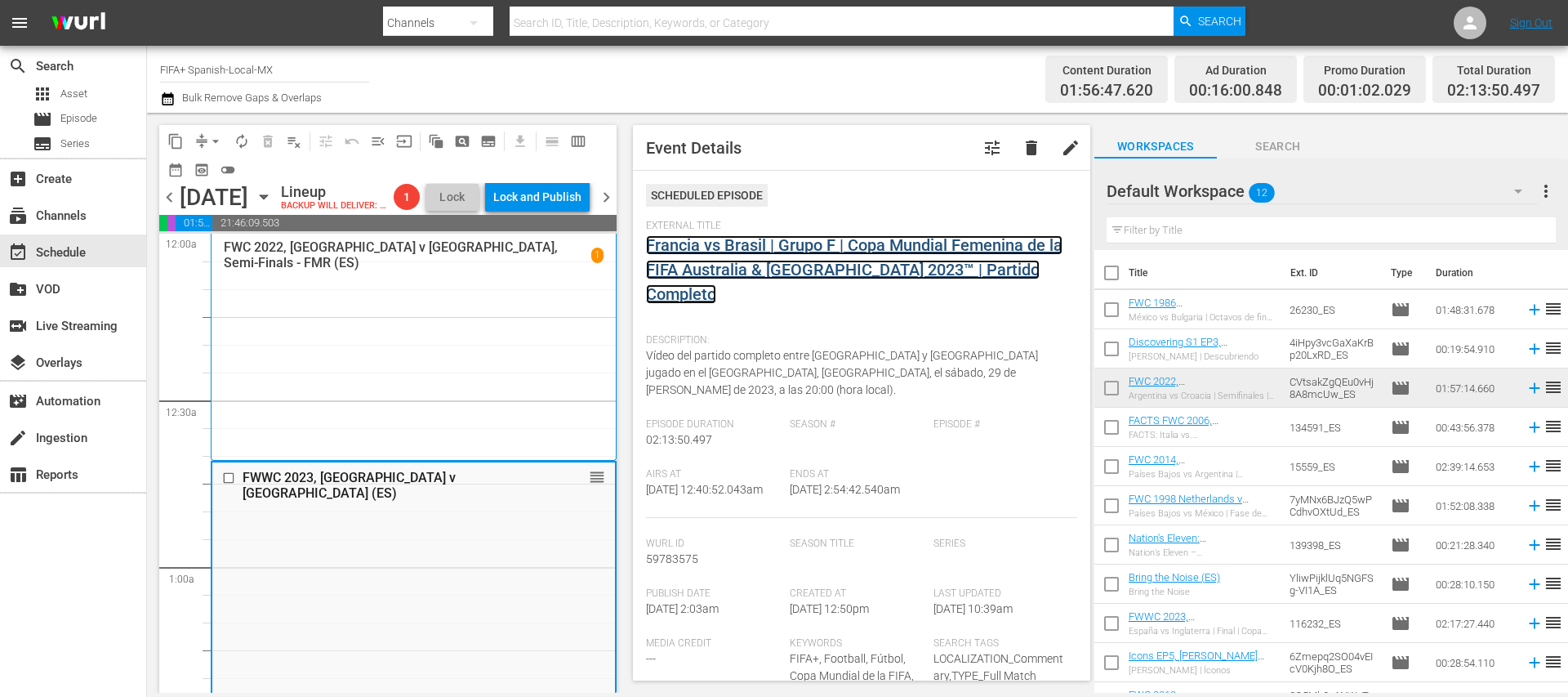
click at [759, 273] on link "Francia vs Brasil | Grupo F | Copa Mundial Femenina de la FIFA Australia & [GEO…" at bounding box center [854, 269] width 416 height 69
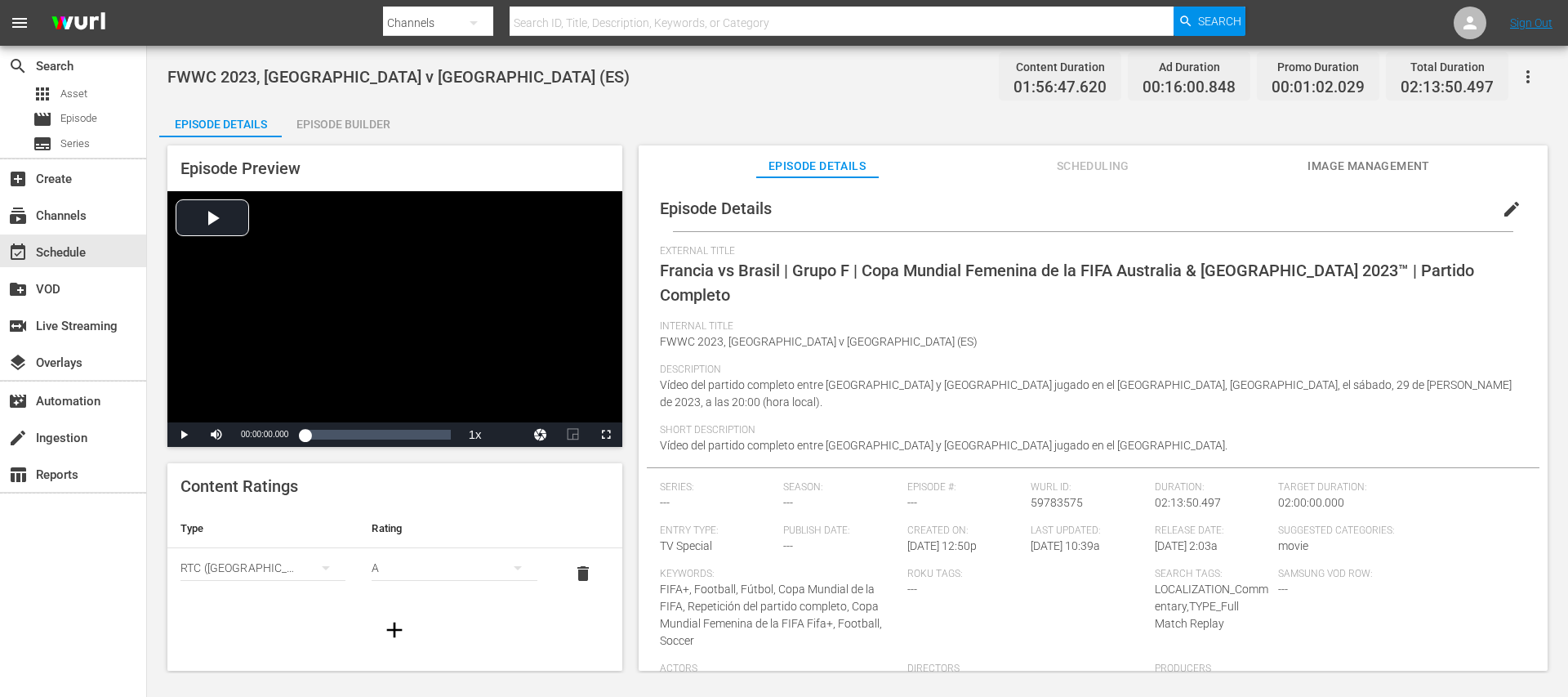
click at [375, 122] on div "Episode Builder" at bounding box center [342, 123] width 122 height 39
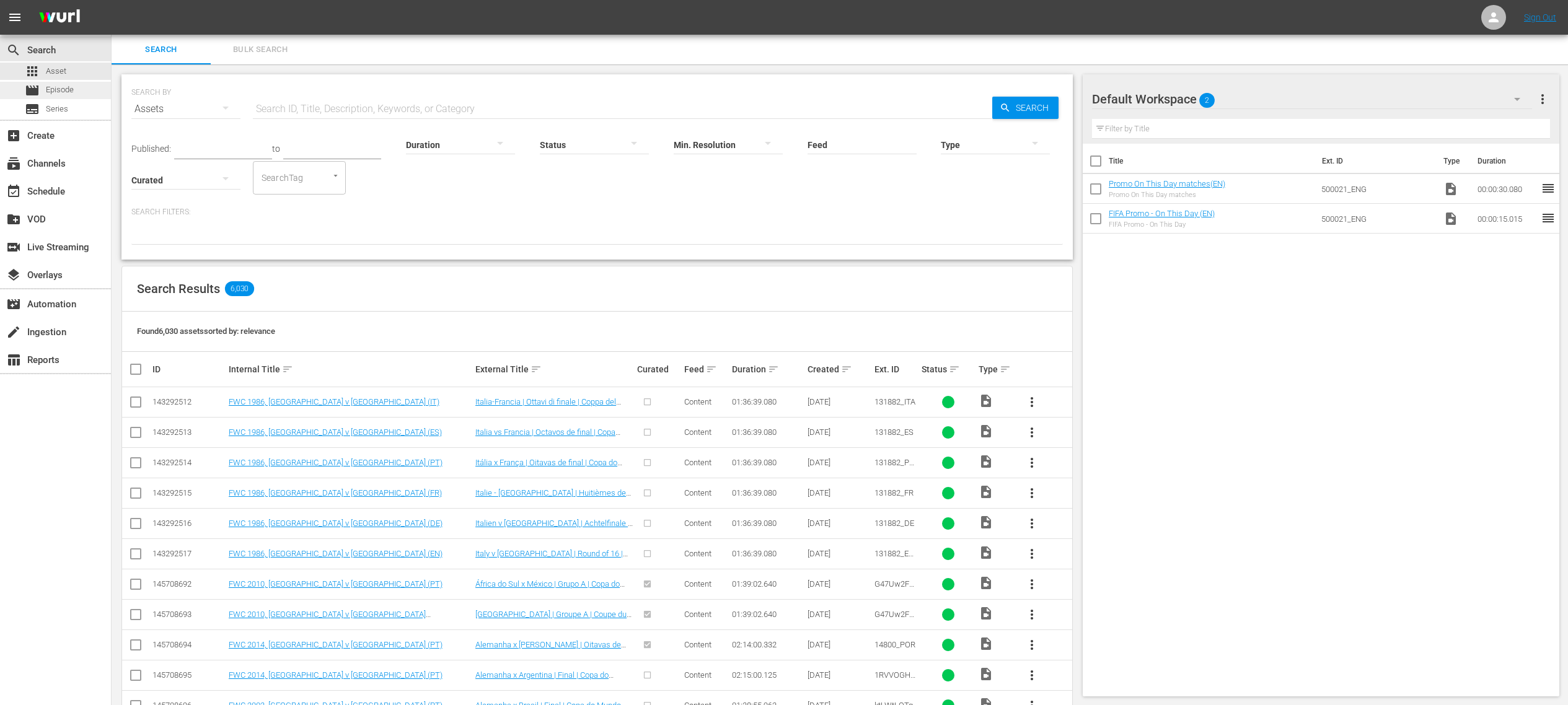
click at [67, 88] on span "Episode" at bounding box center [60, 90] width 28 height 12
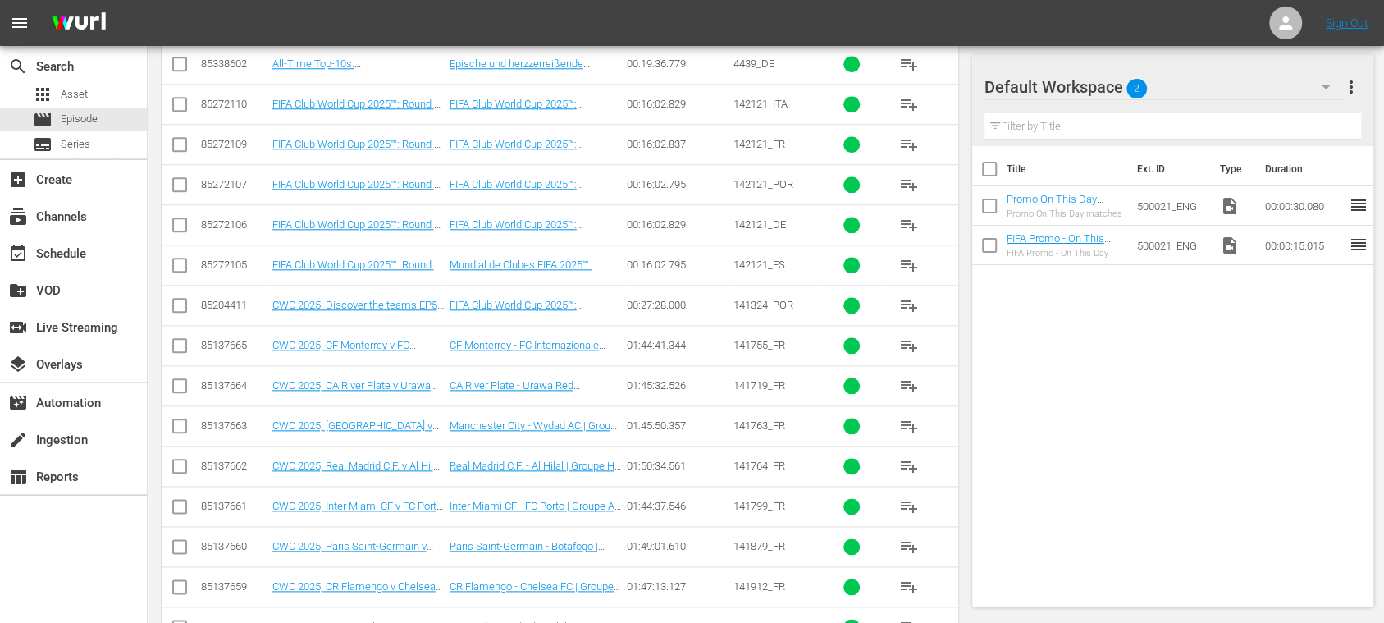
scroll to position [14329, 0]
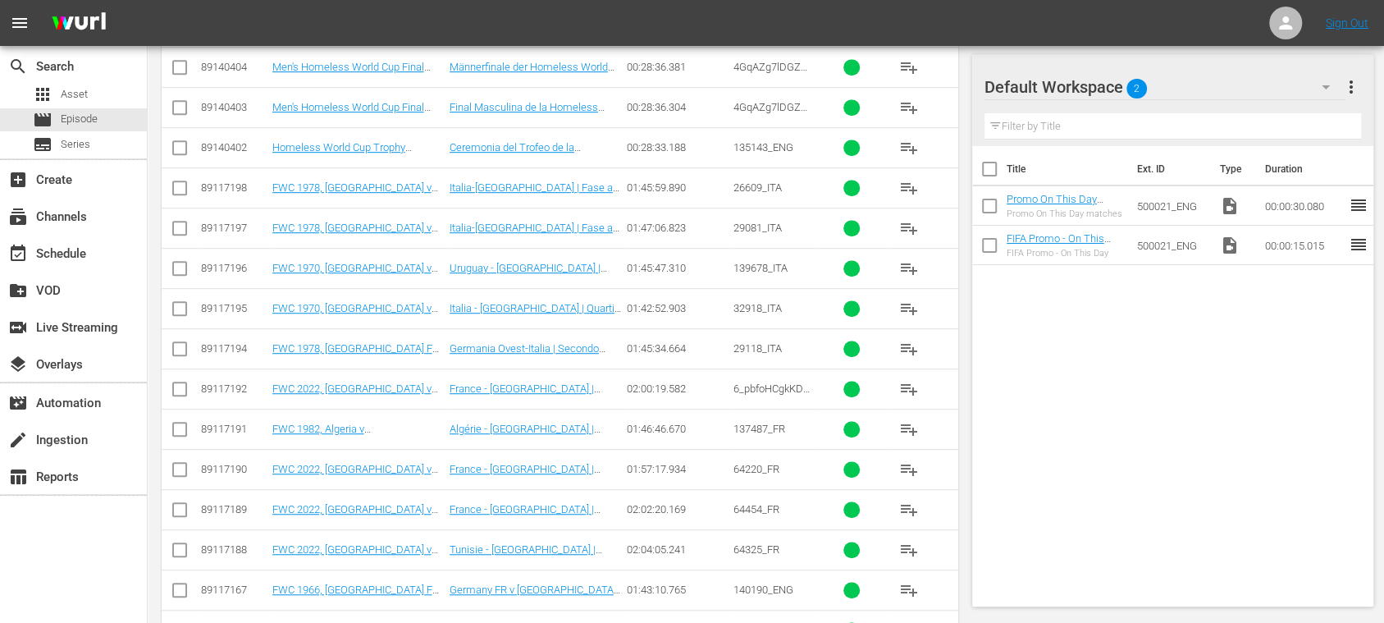
scroll to position [757, 0]
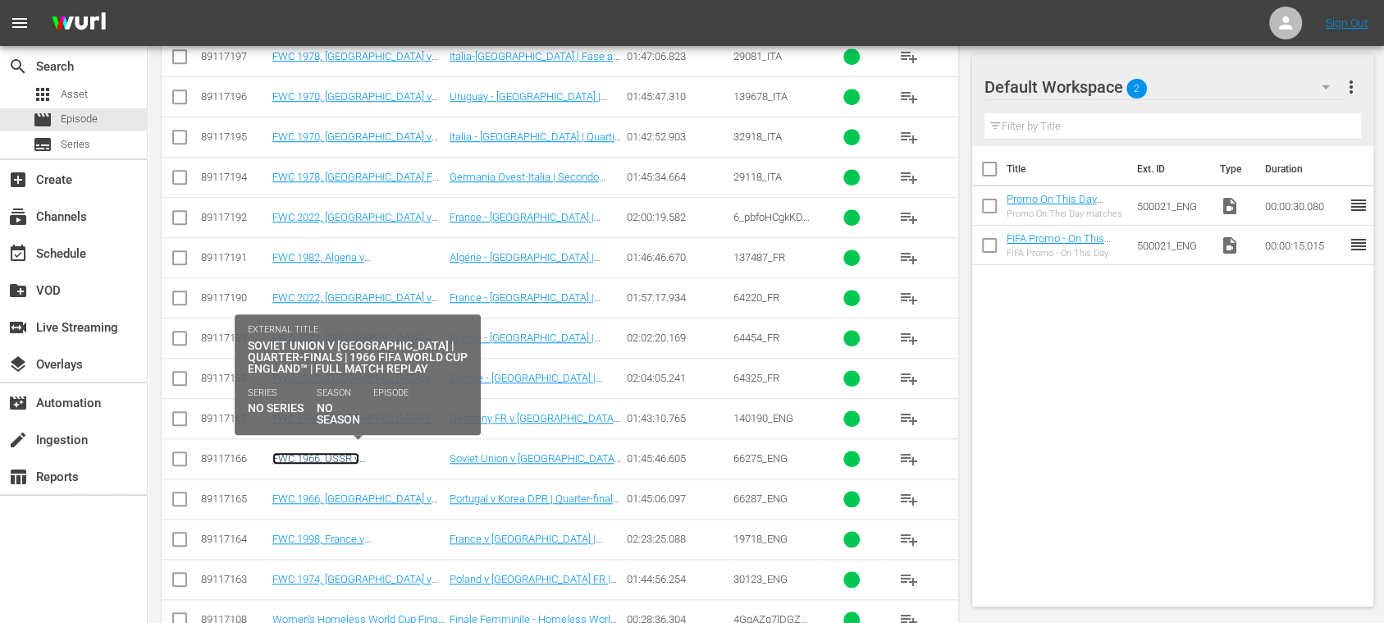
click at [407, 454] on link "FWC 1966, USSR v [GEOGRAPHIC_DATA], Quarter-Finals - FMR (EN)" at bounding box center [357, 470] width 170 height 37
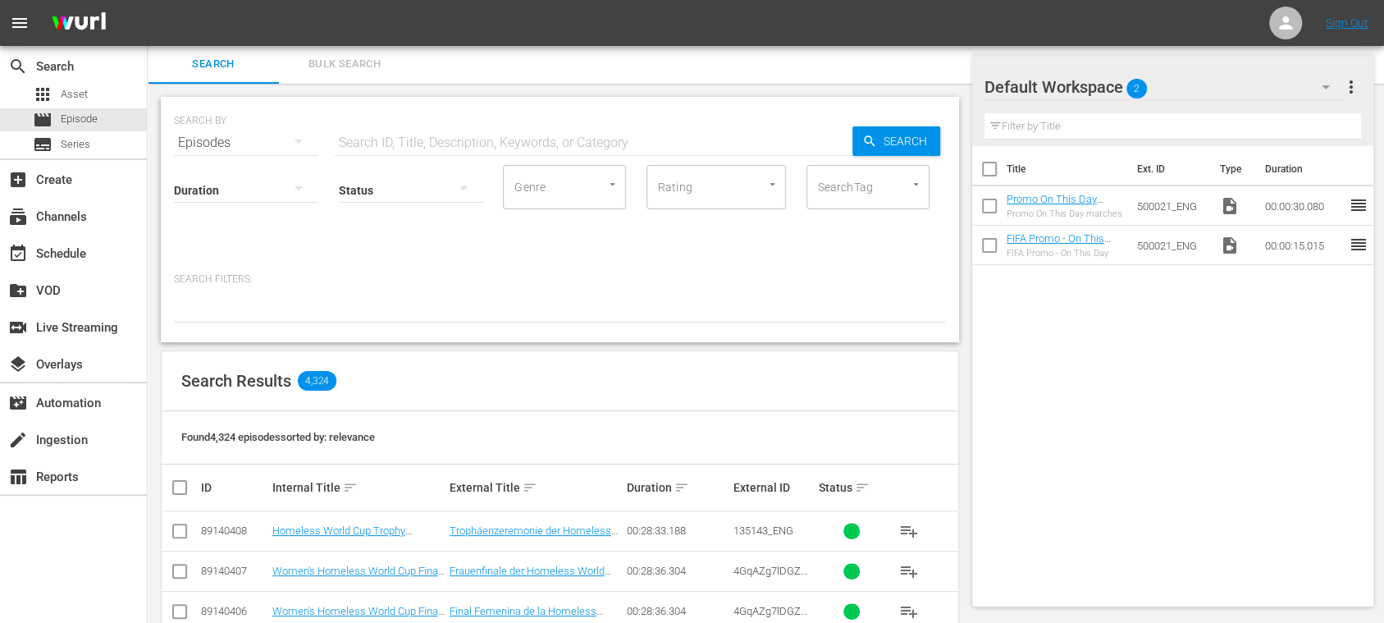
scroll to position [757, 0]
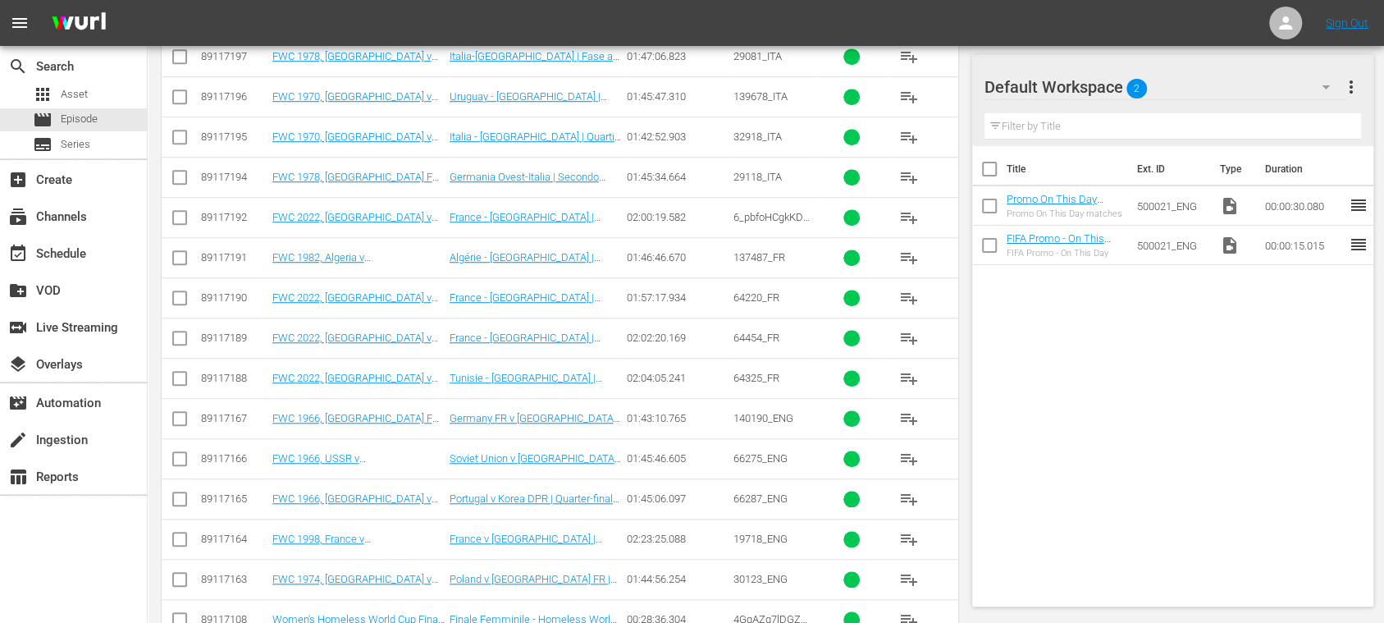
click at [906, 533] on span "playlist_add" at bounding box center [909, 539] width 20 height 20
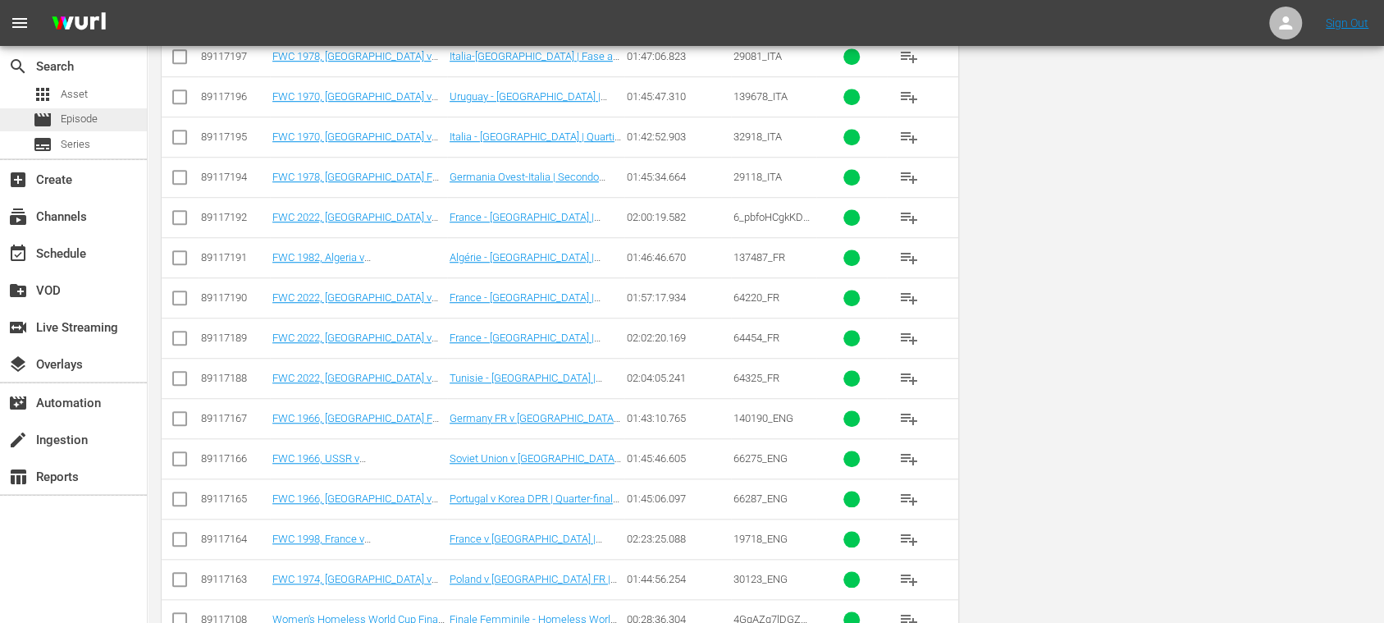
scroll to position [0, 0]
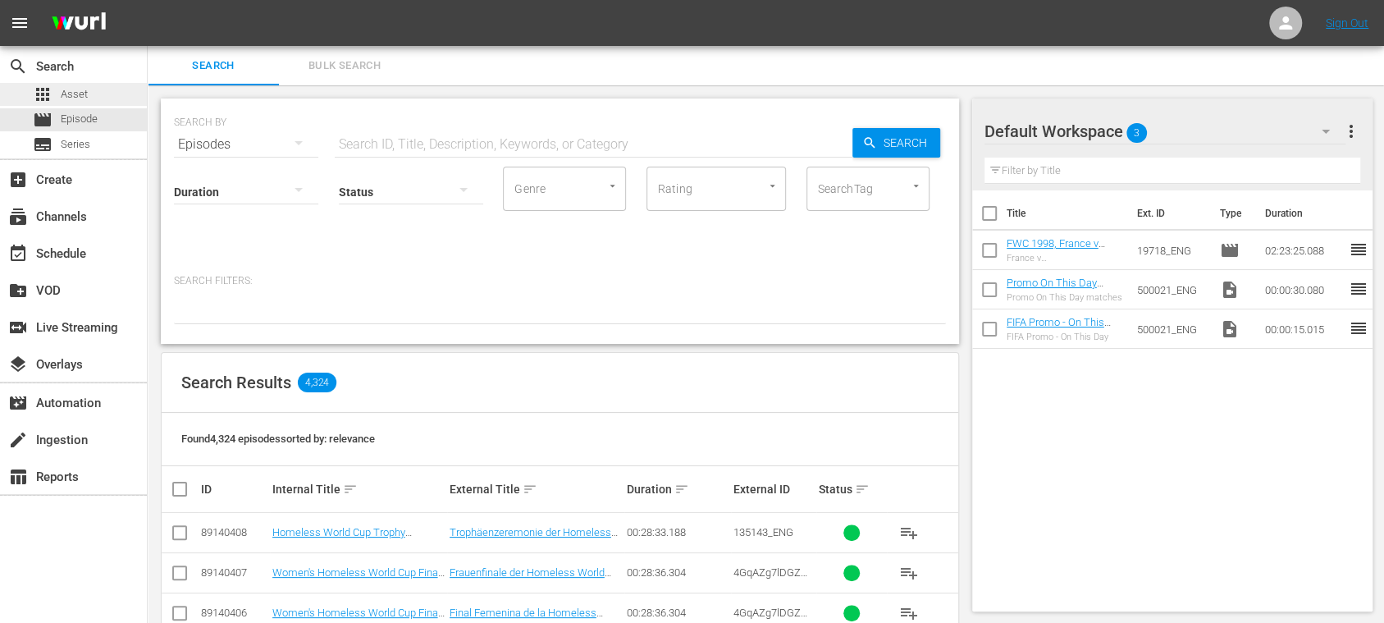
click at [90, 94] on div "apps Asset" at bounding box center [73, 94] width 147 height 23
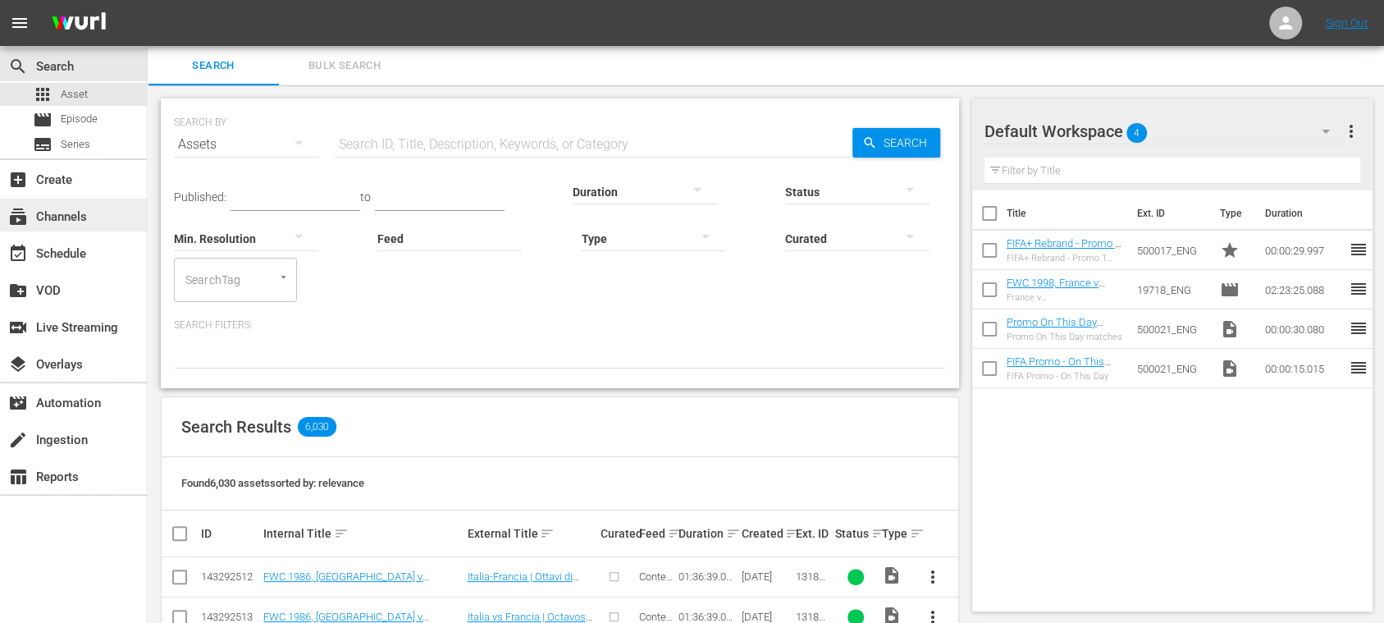
click at [93, 221] on div "subscriptions Channels" at bounding box center [73, 214] width 147 height 33
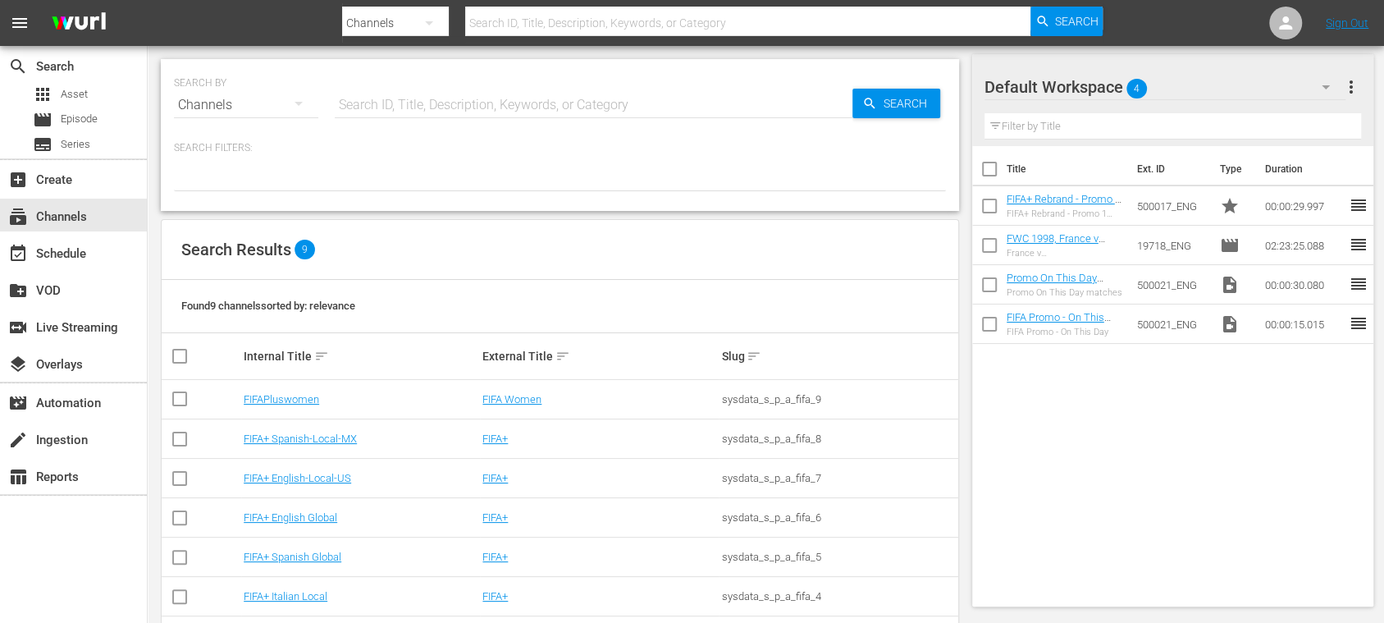
scroll to position [141, 0]
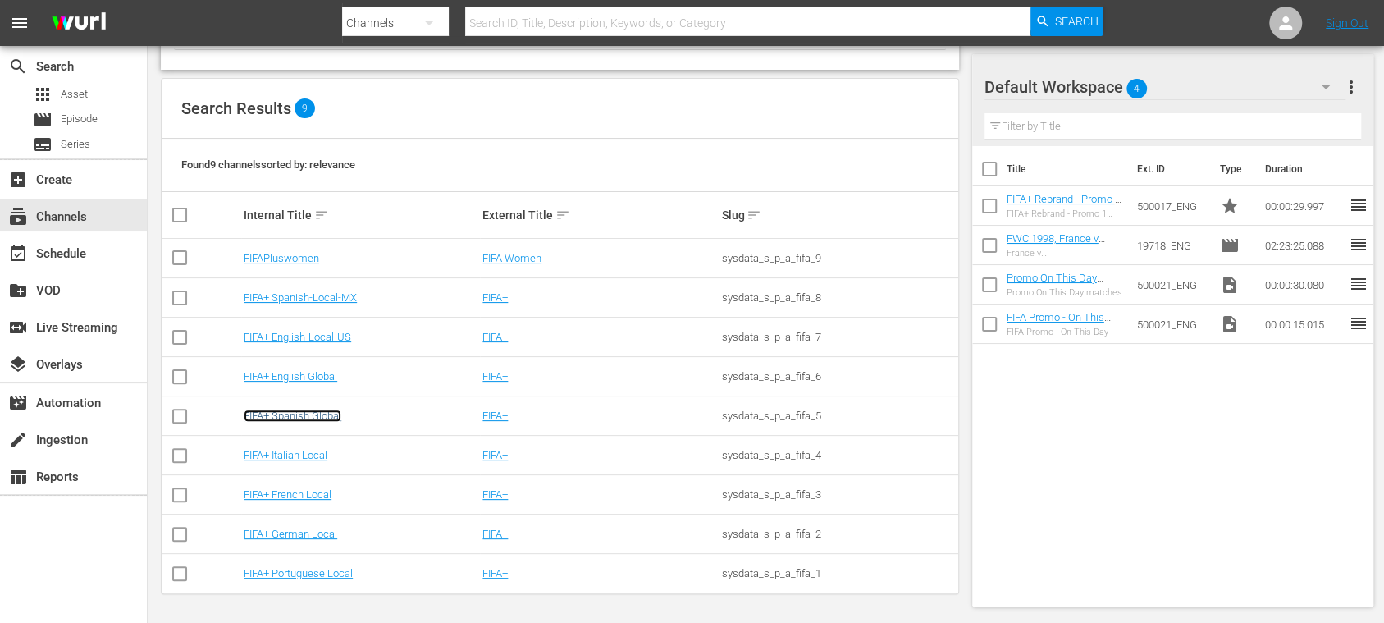
click at [326, 414] on link "FIFA+ Spanish Global" at bounding box center [293, 415] width 98 height 12
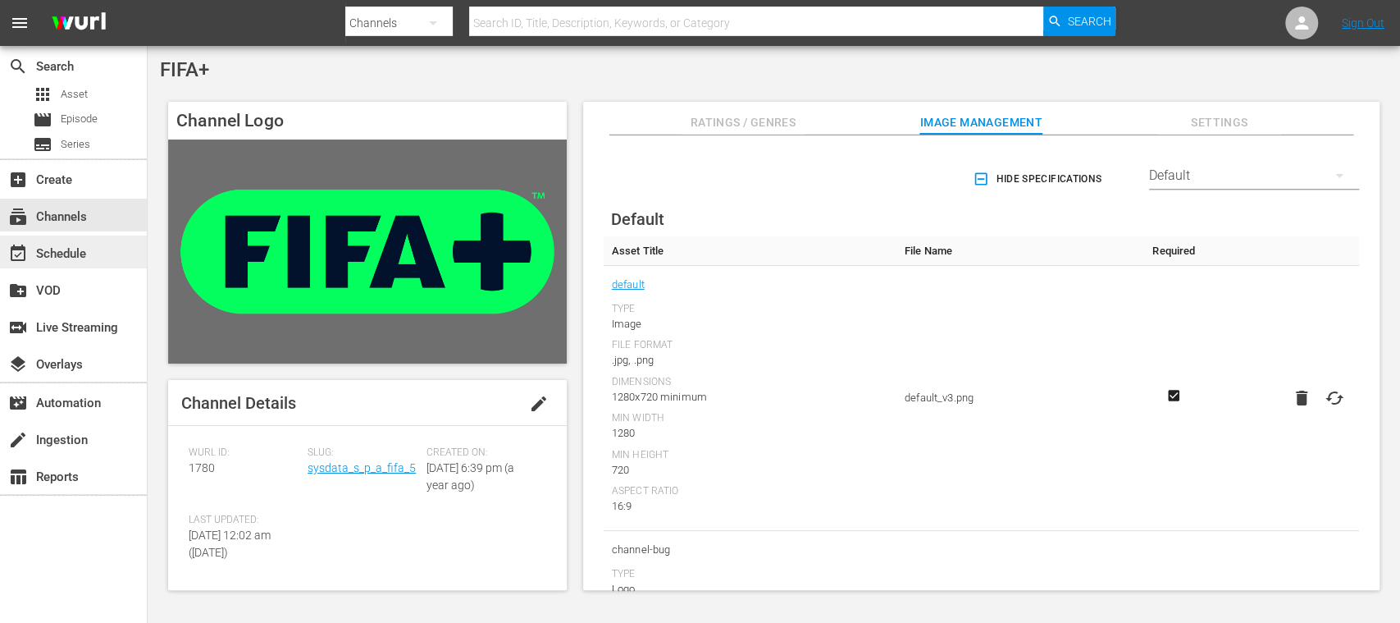
click at [89, 250] on div "event_available Schedule" at bounding box center [46, 251] width 92 height 15
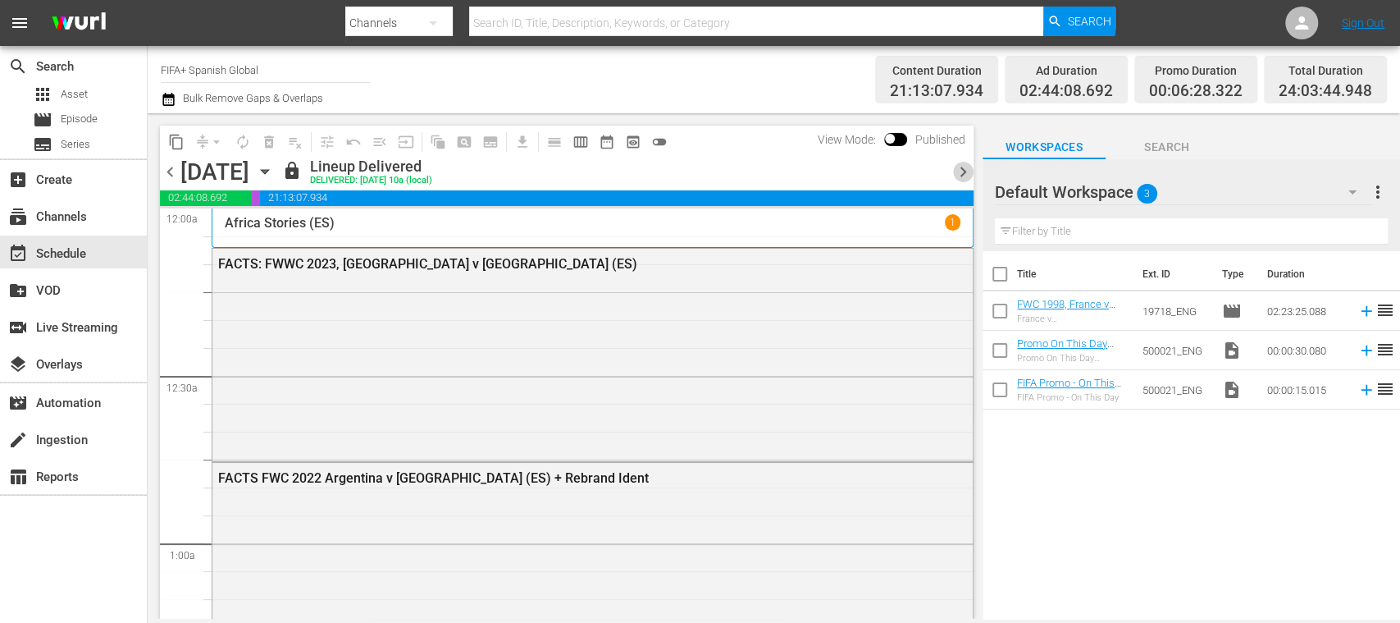
click at [963, 174] on span "chevron_right" at bounding box center [963, 172] width 21 height 21
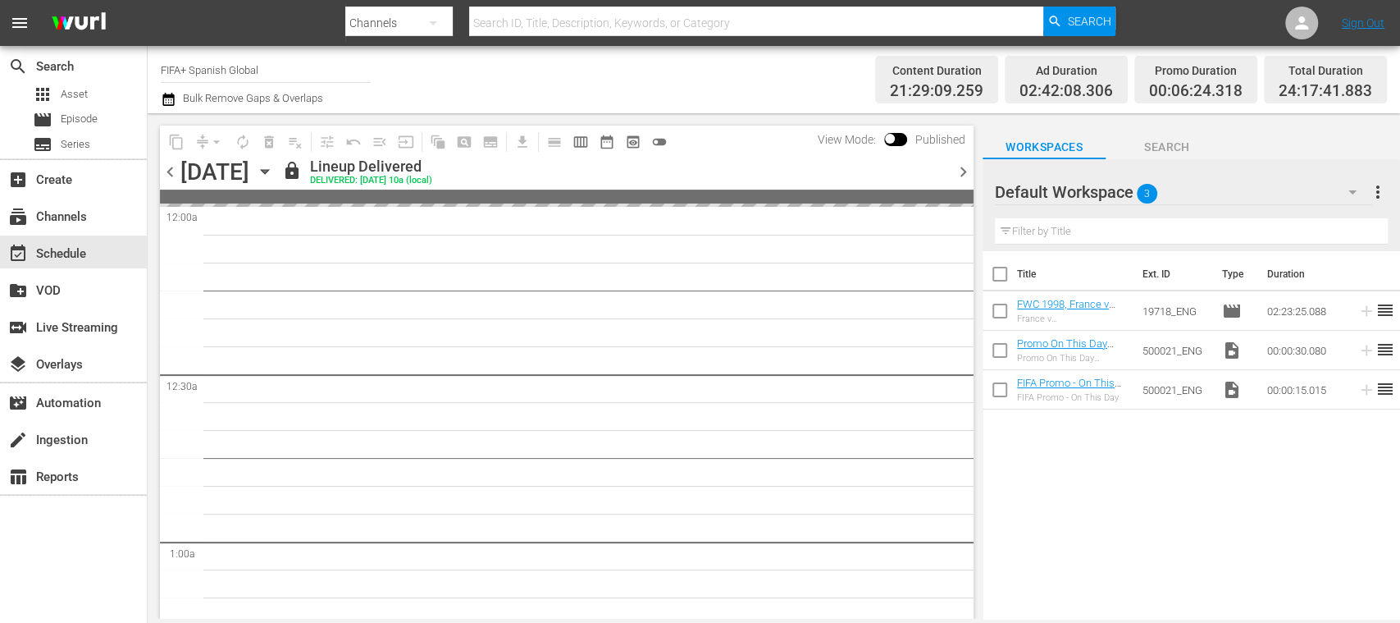
click at [963, 173] on span "chevron_right" at bounding box center [963, 172] width 21 height 21
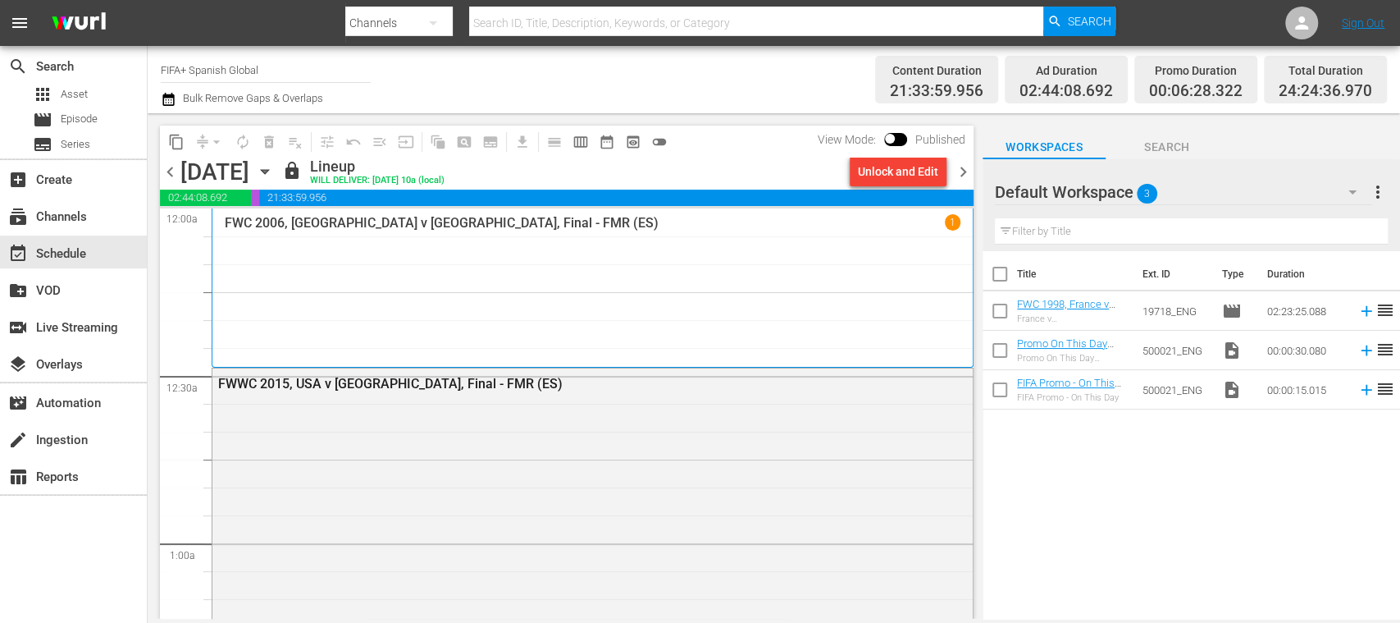
click at [963, 173] on span "chevron_right" at bounding box center [963, 172] width 21 height 21
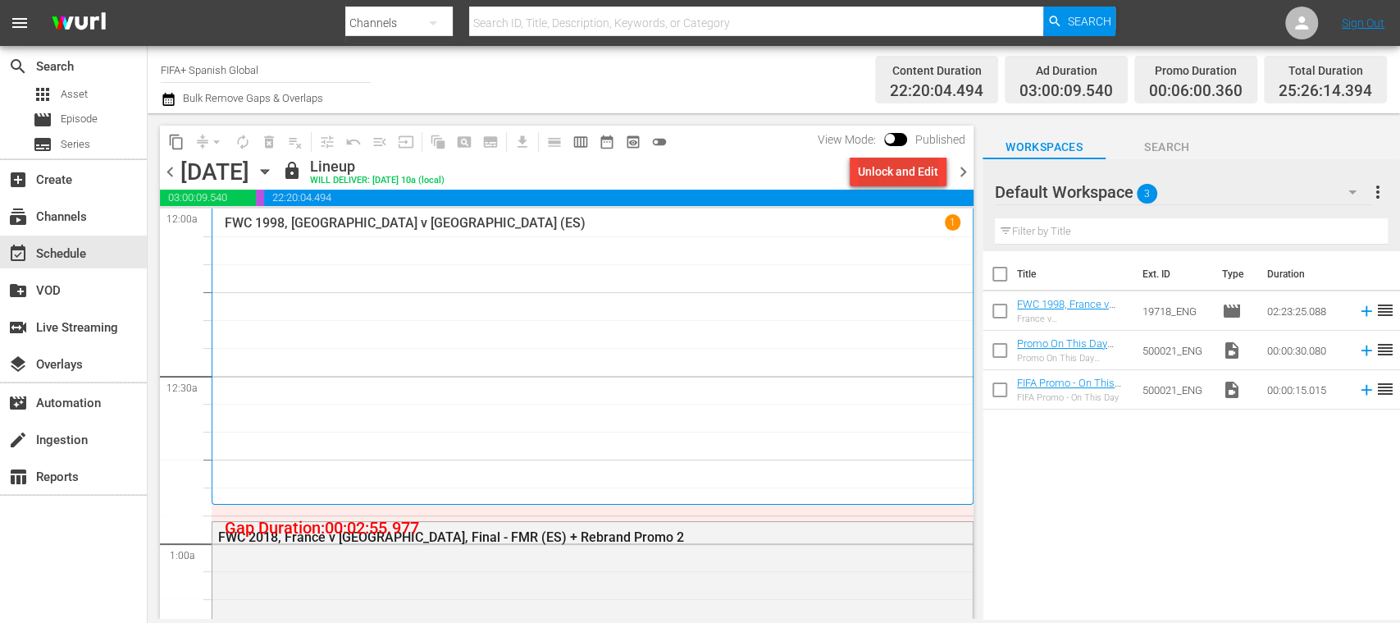
click at [927, 177] on div "Unlock and Edit" at bounding box center [898, 172] width 80 height 30
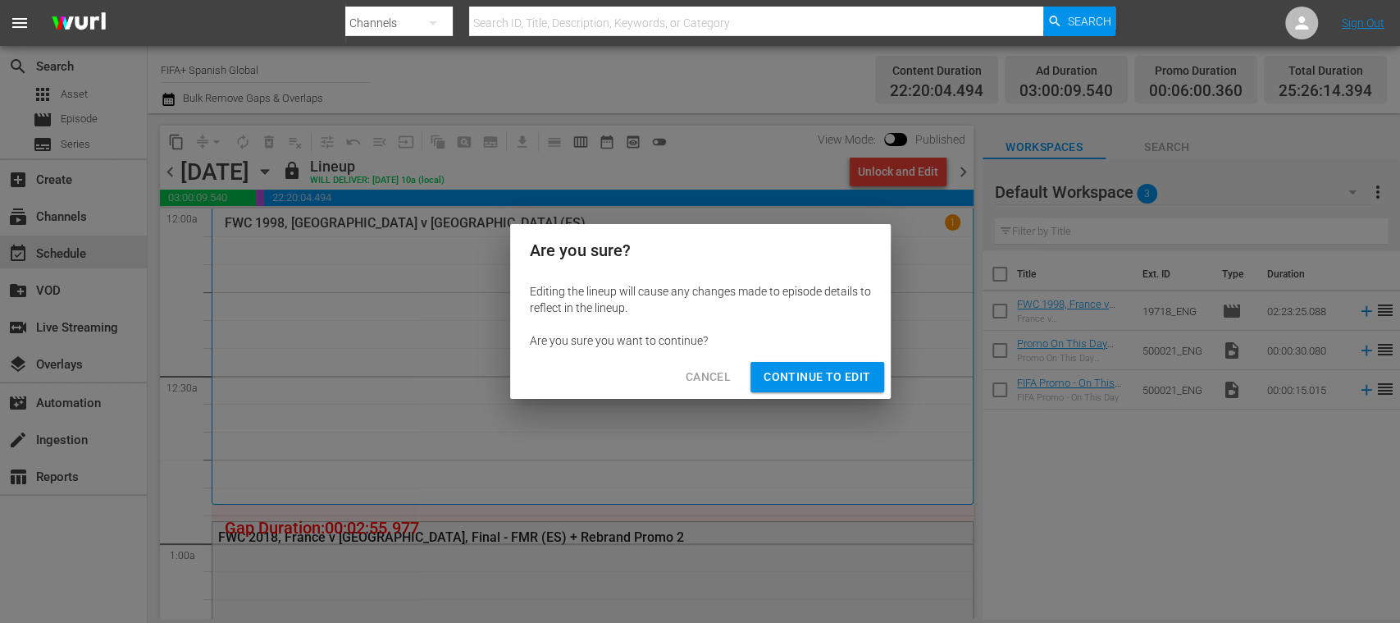
click at [845, 372] on span "Continue to Edit" at bounding box center [817, 377] width 107 height 21
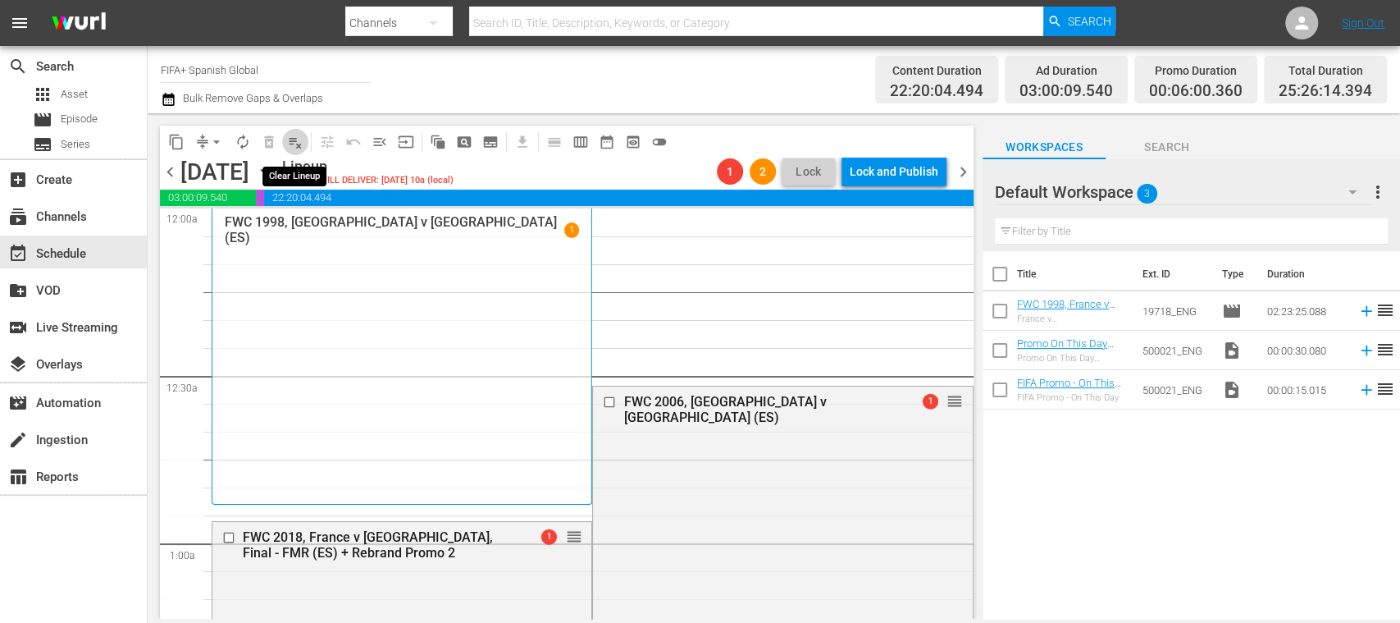
click at [299, 144] on span "playlist_remove_outlined" at bounding box center [295, 142] width 16 height 16
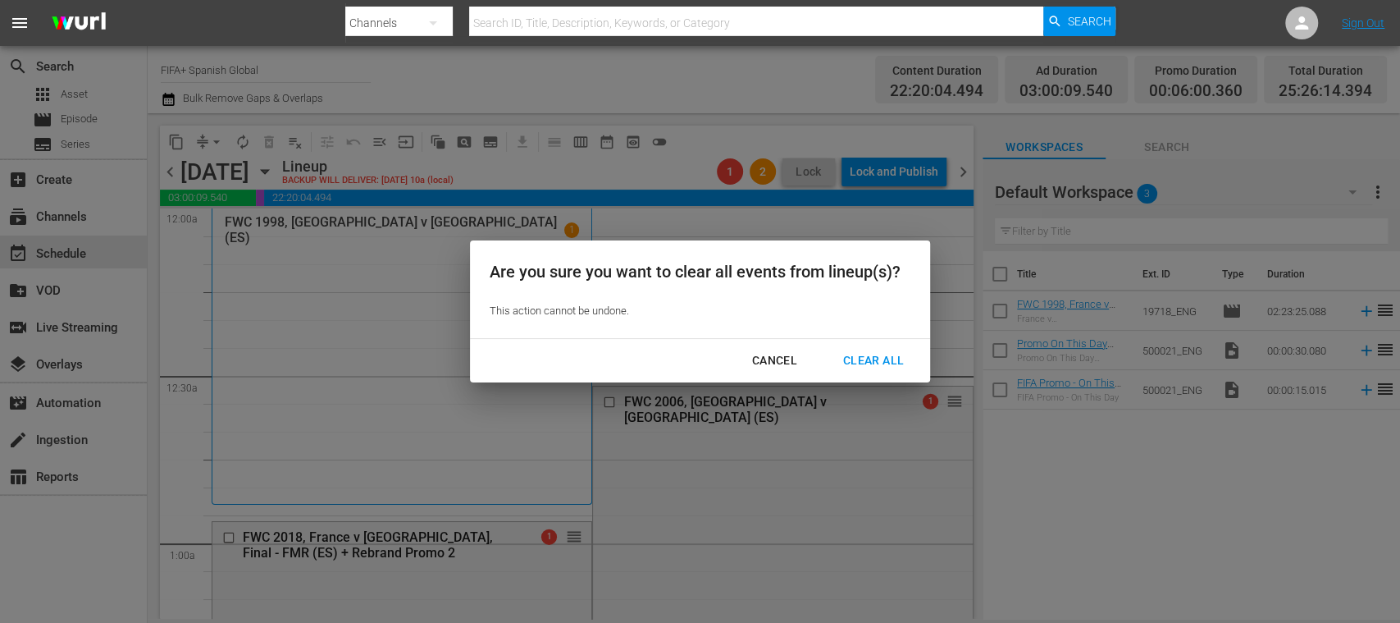
click at [899, 367] on div "Clear All" at bounding box center [873, 360] width 87 height 21
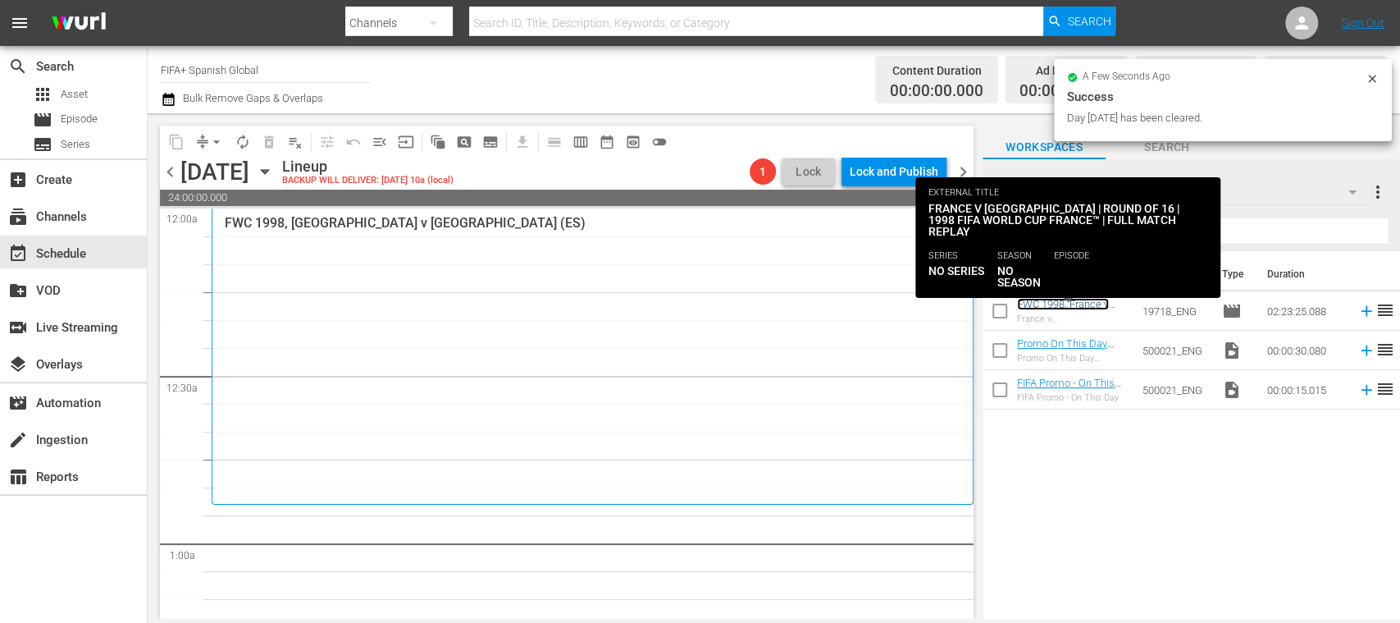
click at [1074, 303] on link "FWC 1998, France v Paraguay, Round of 16 - FMR (EN)" at bounding box center [1070, 316] width 107 height 37
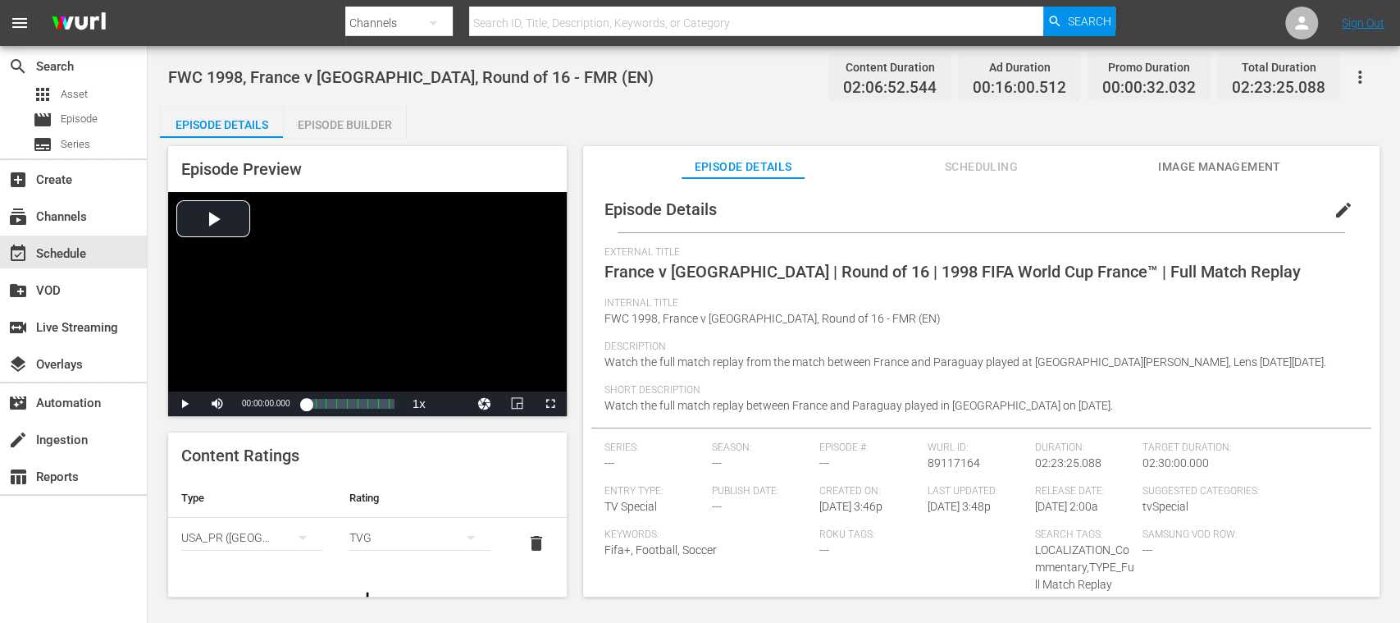
click at [369, 122] on div "Episode Builder" at bounding box center [344, 124] width 123 height 39
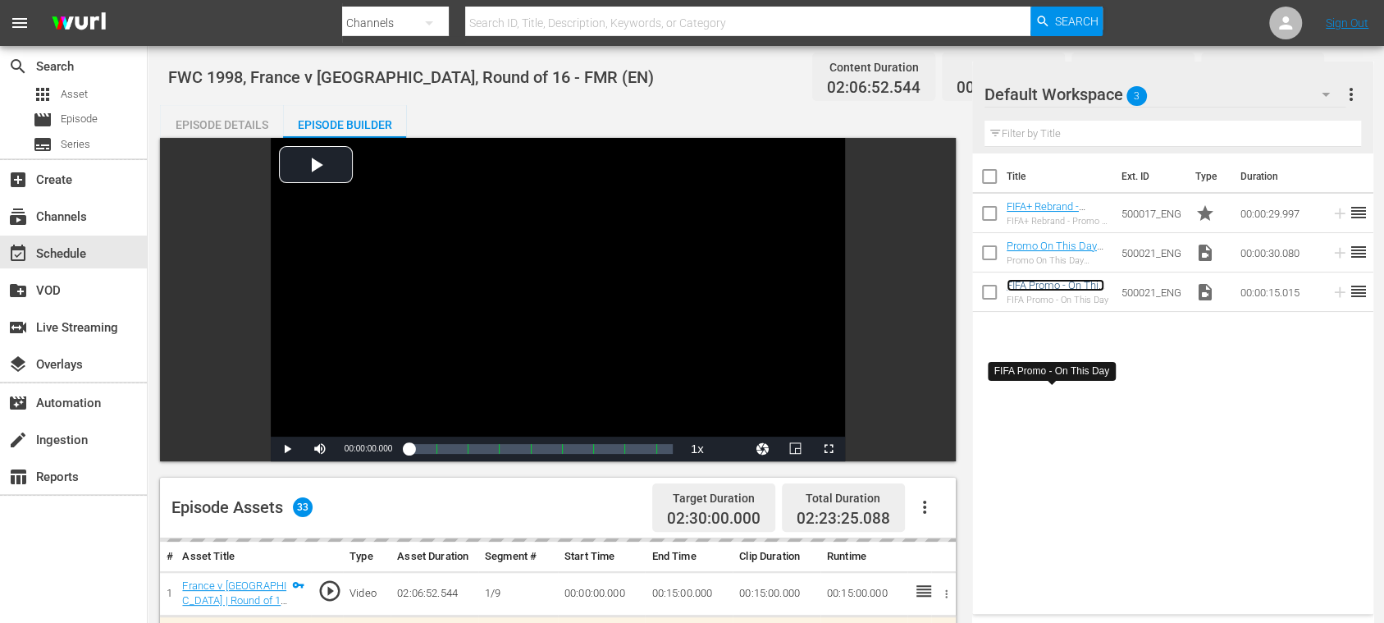
scroll to position [291, 0]
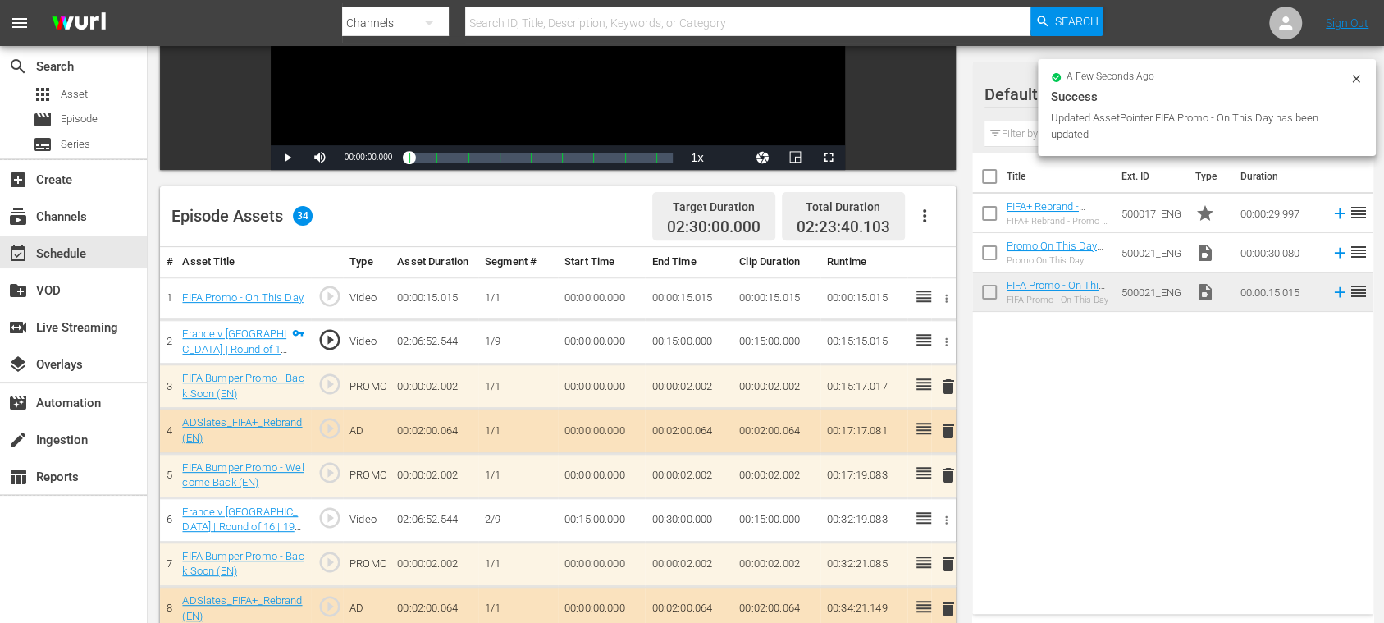
click at [928, 217] on icon "button" at bounding box center [925, 216] width 20 height 20
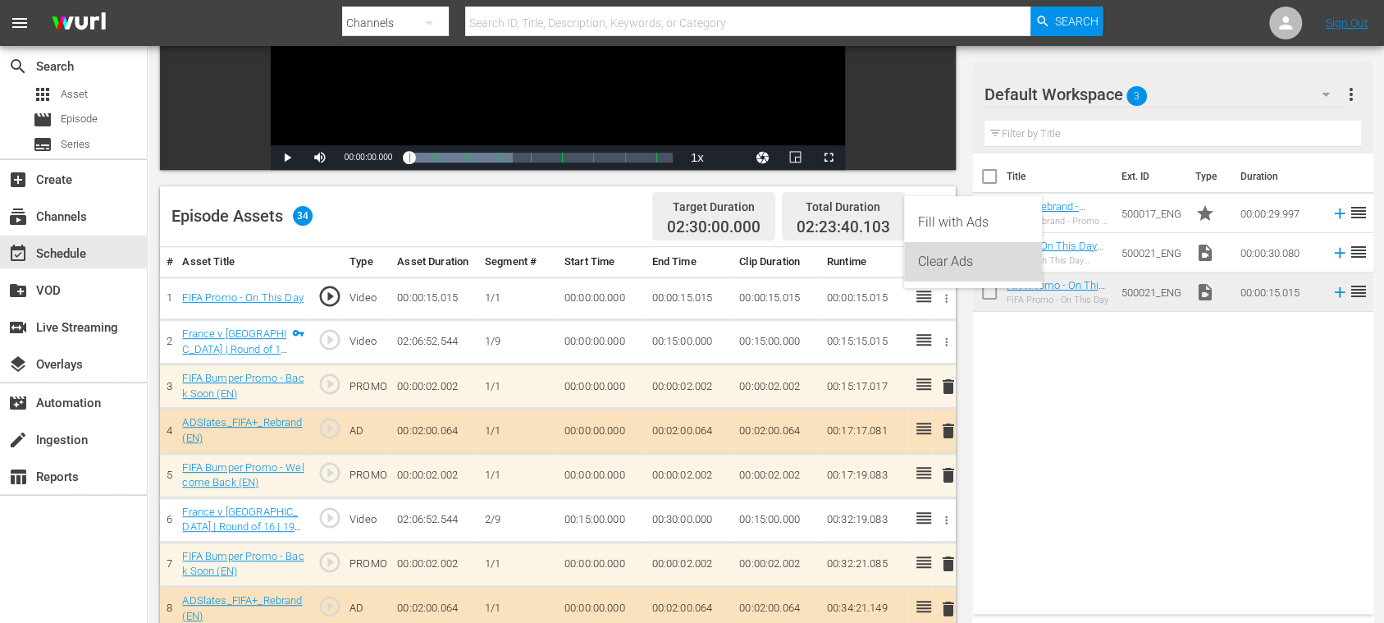
click at [953, 259] on div "Clear Ads" at bounding box center [973, 261] width 112 height 39
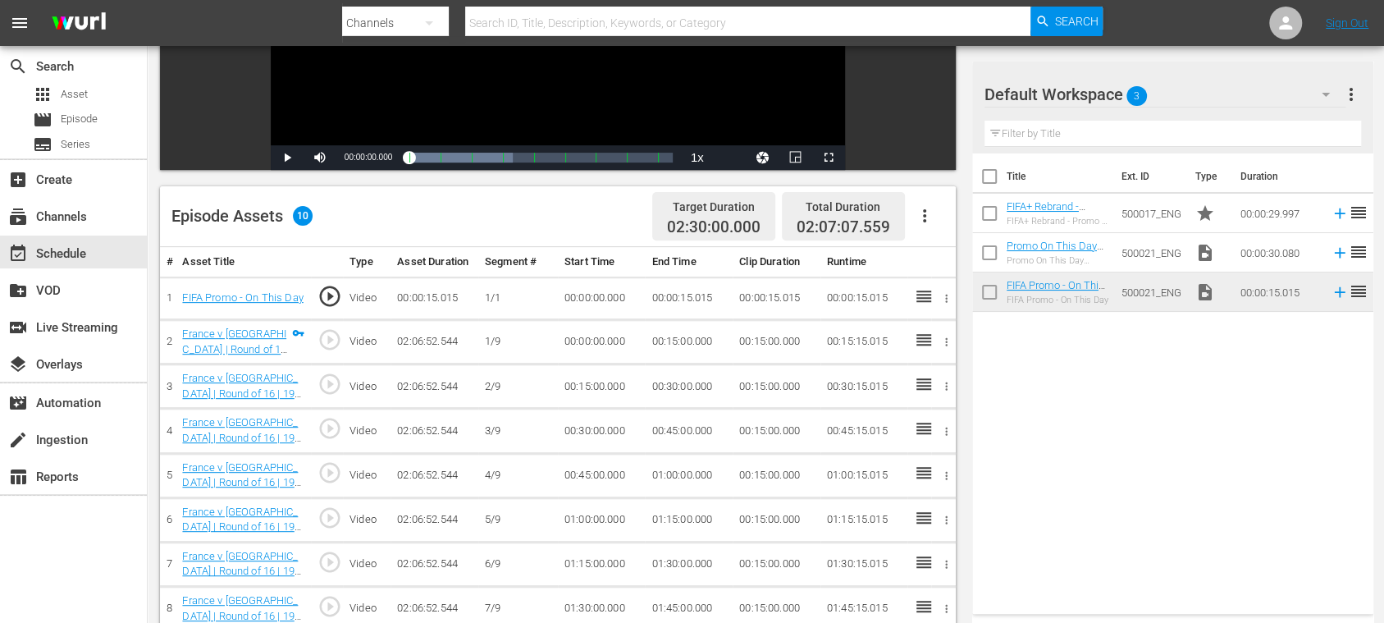
click at [925, 219] on icon "button" at bounding box center [925, 216] width 20 height 20
click at [943, 219] on div "Fill with Ads" at bounding box center [973, 222] width 112 height 39
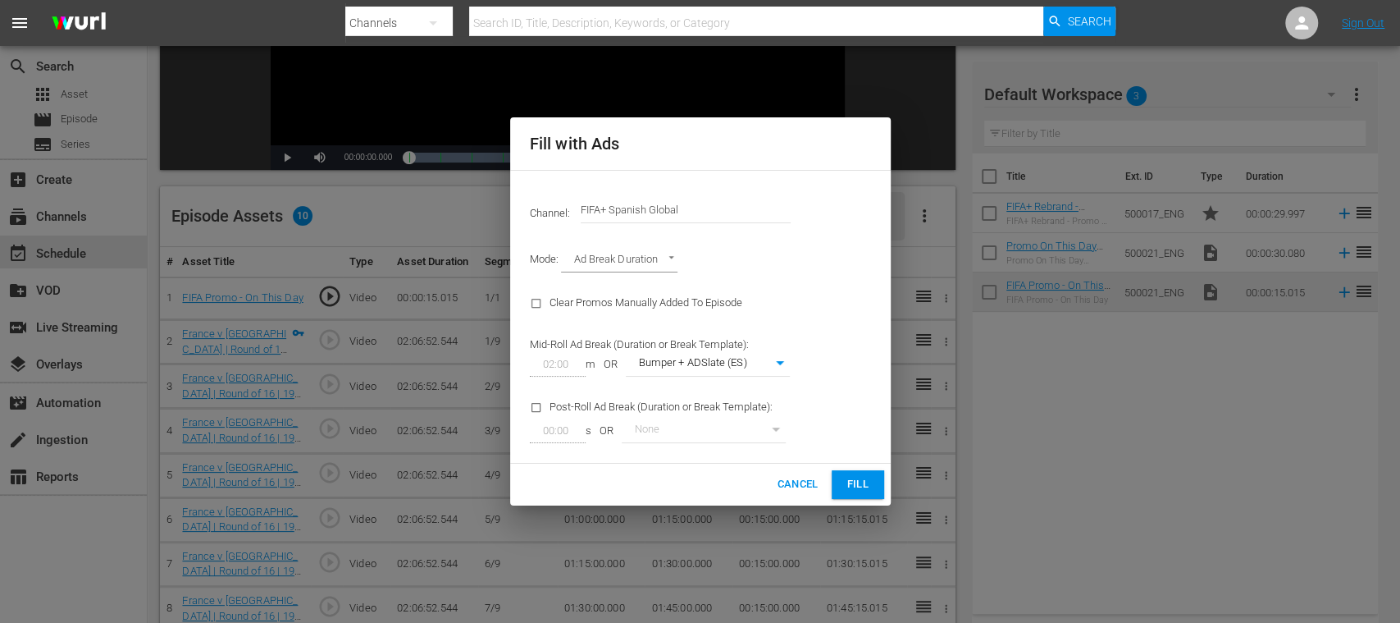
click at [769, 331] on body "menu Search By Channels Search ID, Title, Description, Keywords, or Category Se…" at bounding box center [700, 20] width 1400 height 623
click at [1134, 435] on div at bounding box center [700, 311] width 1400 height 623
click at [791, 483] on span "Cancel" at bounding box center [797, 484] width 41 height 19
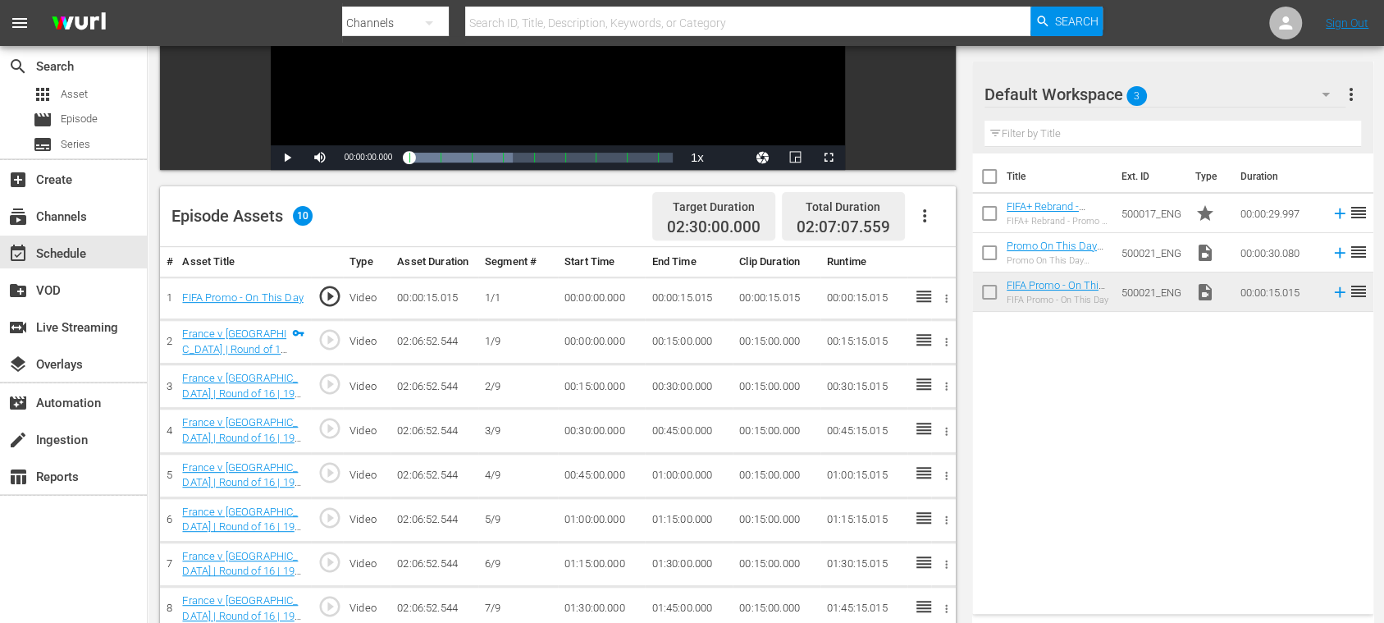
click at [924, 218] on icon "button" at bounding box center [925, 216] width 20 height 20
click at [945, 221] on div "Fill with Ads" at bounding box center [973, 222] width 112 height 39
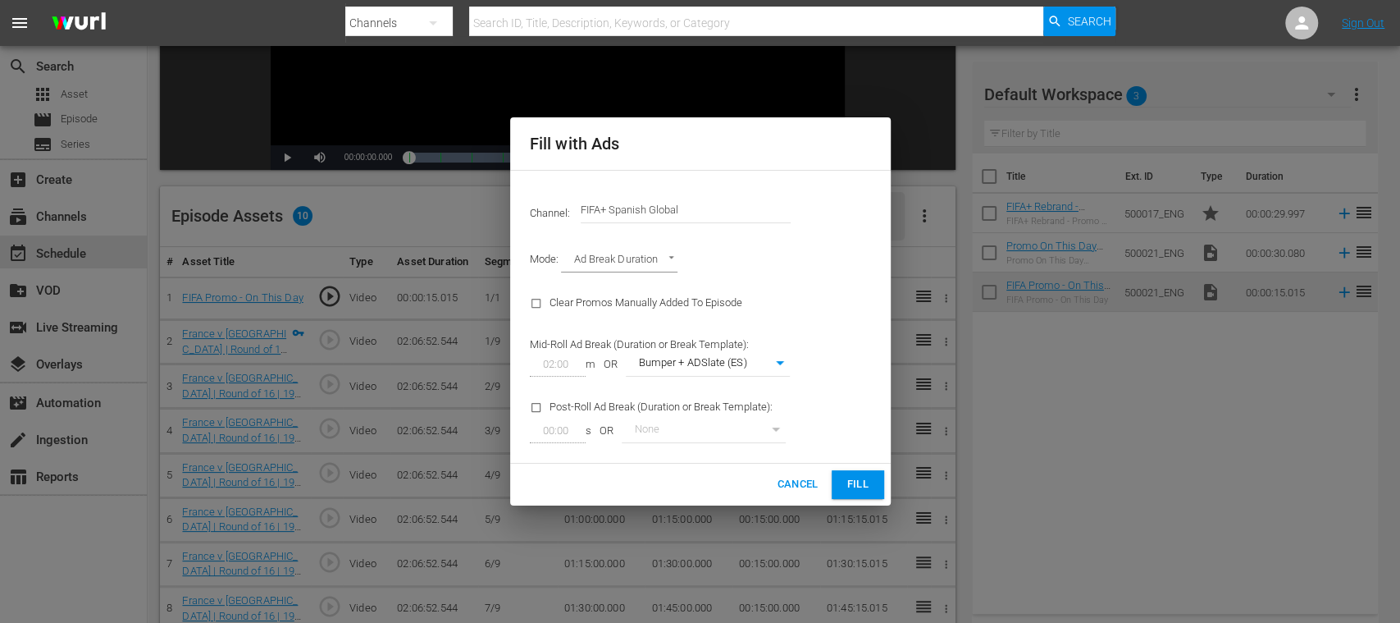
click at [753, 331] on body "menu Search By Channels Search ID, Title, Description, Keywords, or Category Se…" at bounding box center [700, 20] width 1400 height 623
click at [708, 220] on div at bounding box center [700, 311] width 1400 height 623
click at [701, 208] on input "FIFA+ Spanish Global" at bounding box center [686, 209] width 210 height 39
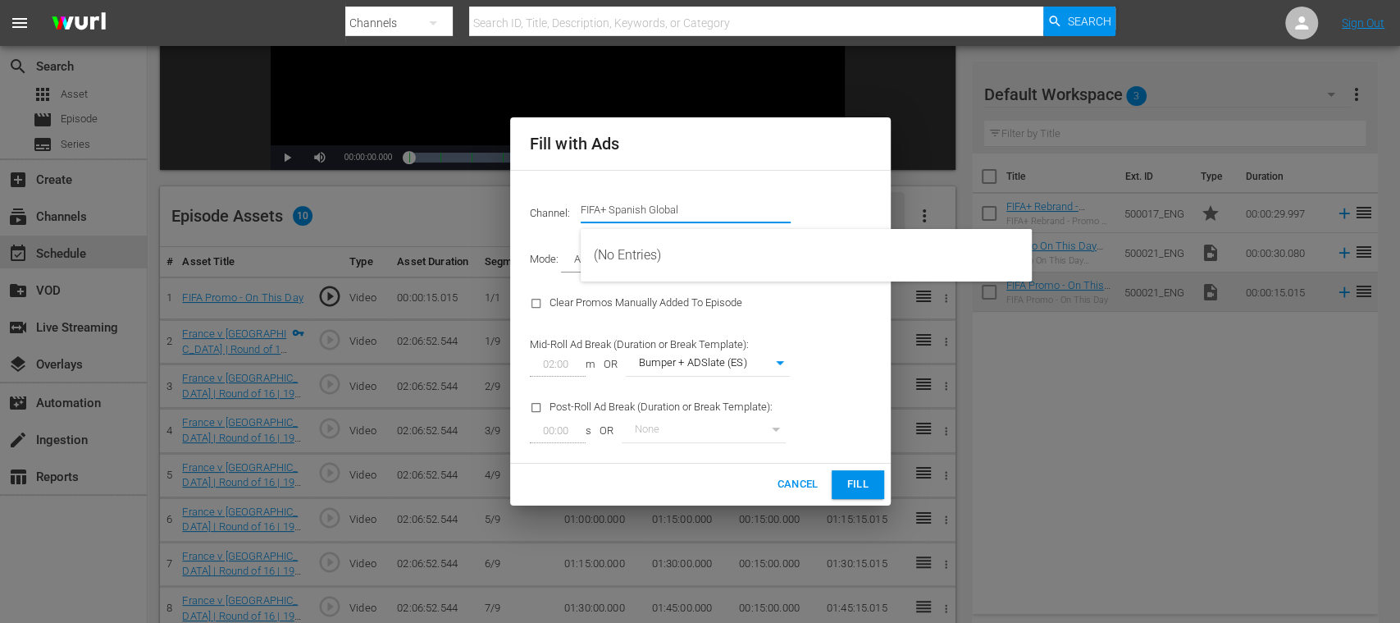
drag, startPoint x: 703, startPoint y: 209, endPoint x: 610, endPoint y: 207, distance: 92.7
click at [610, 207] on input "FIFA+ Spanish Global" at bounding box center [686, 209] width 210 height 39
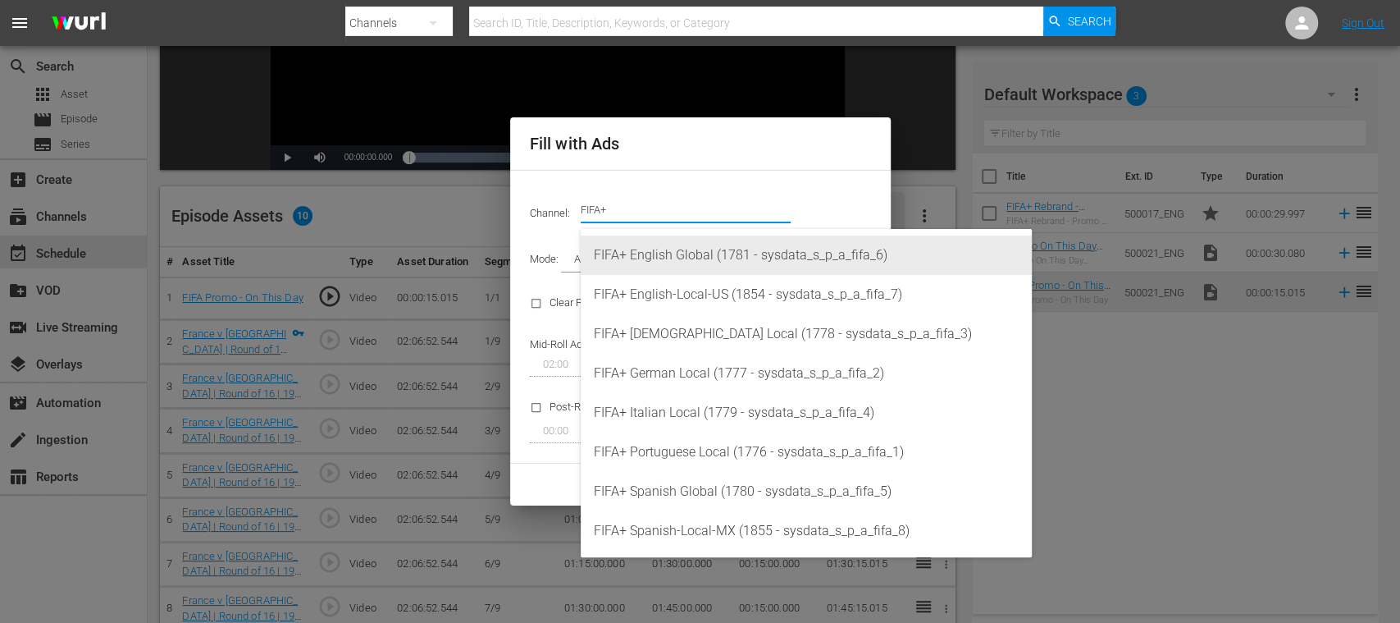
click at [692, 253] on div "FIFA+ English Global (1781 - sysdata_s_p_a_fifa_6)" at bounding box center [806, 254] width 425 height 39
type input "FIFA+ English Global (1781)"
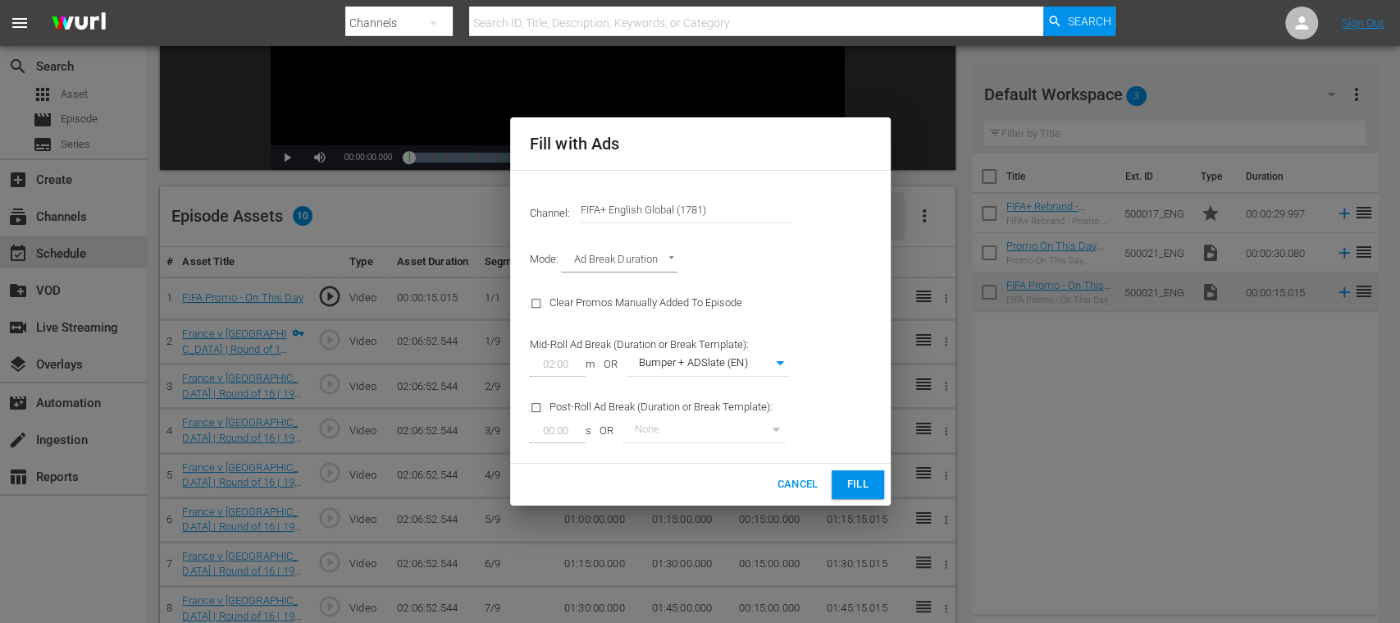
click at [730, 331] on body "menu Search By Channels Search ID, Title, Description, Keywords, or Category Se…" at bounding box center [700, 20] width 1400 height 623
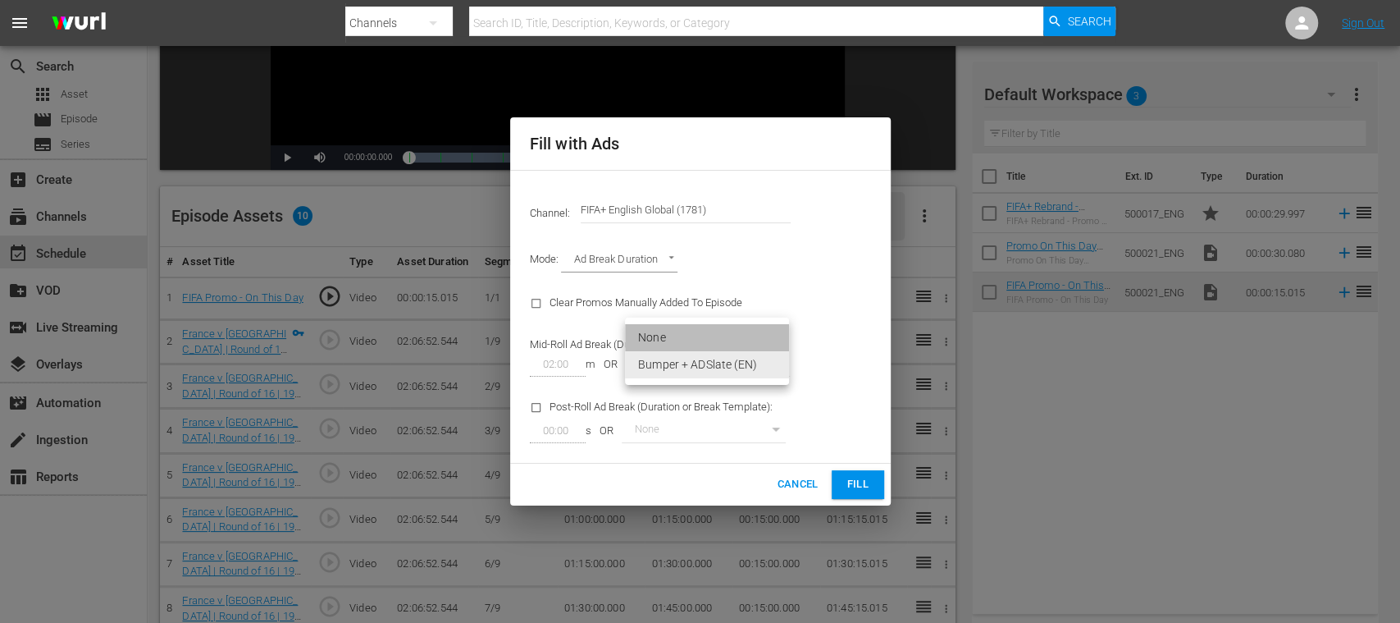
click at [691, 333] on li "None" at bounding box center [707, 337] width 164 height 27
type input "0"
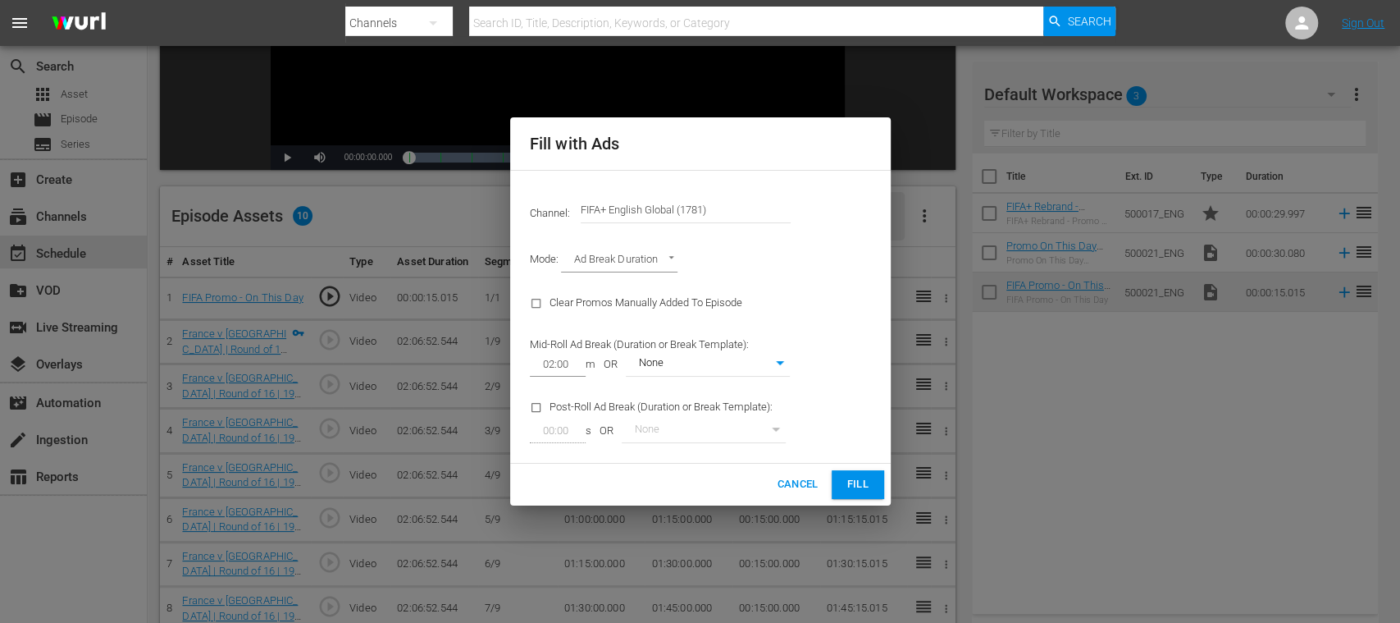
click at [851, 484] on span "Fill" at bounding box center [858, 484] width 26 height 19
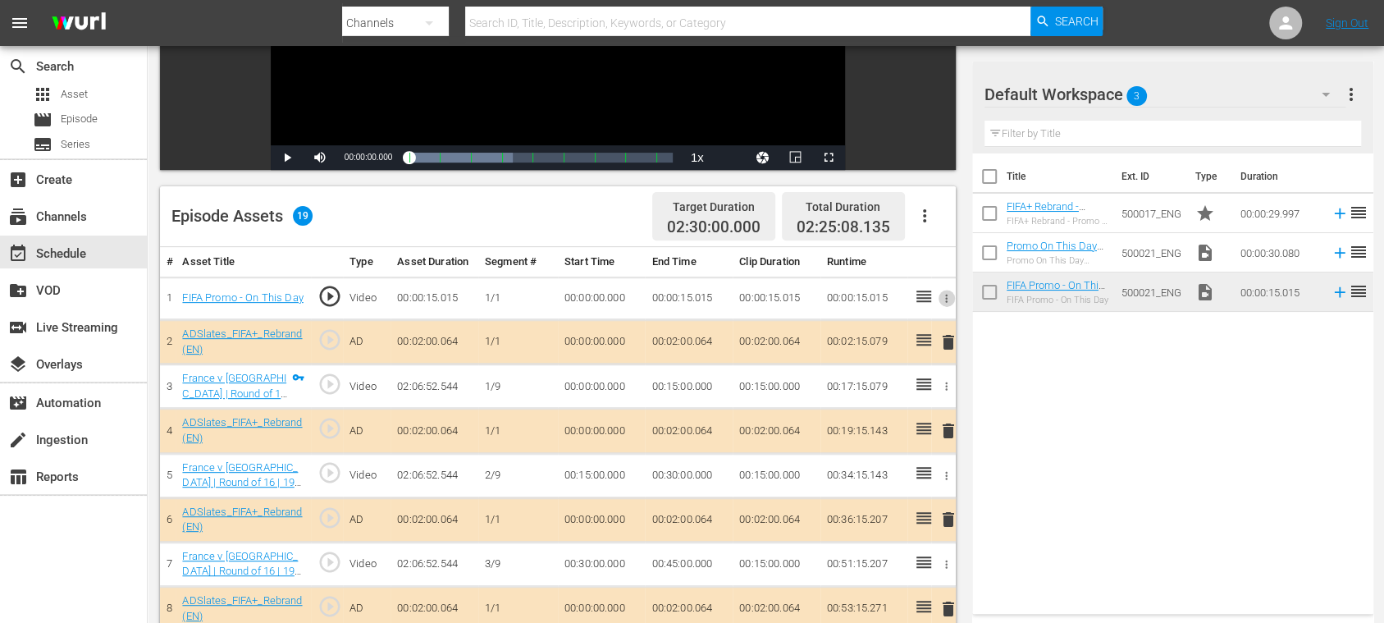
click at [947, 290] on button "button" at bounding box center [946, 298] width 17 height 17
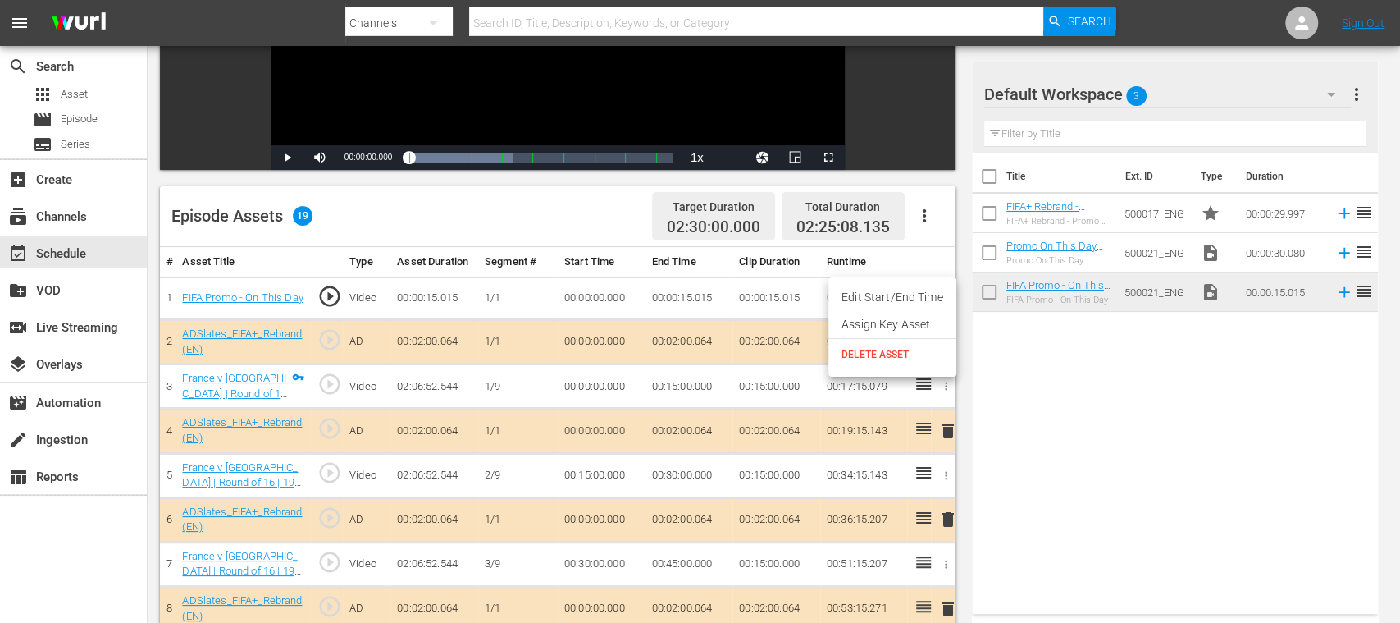
drag, startPoint x: 1001, startPoint y: 354, endPoint x: 994, endPoint y: 339, distance: 17.2
click at [1003, 354] on div at bounding box center [700, 311] width 1400 height 623
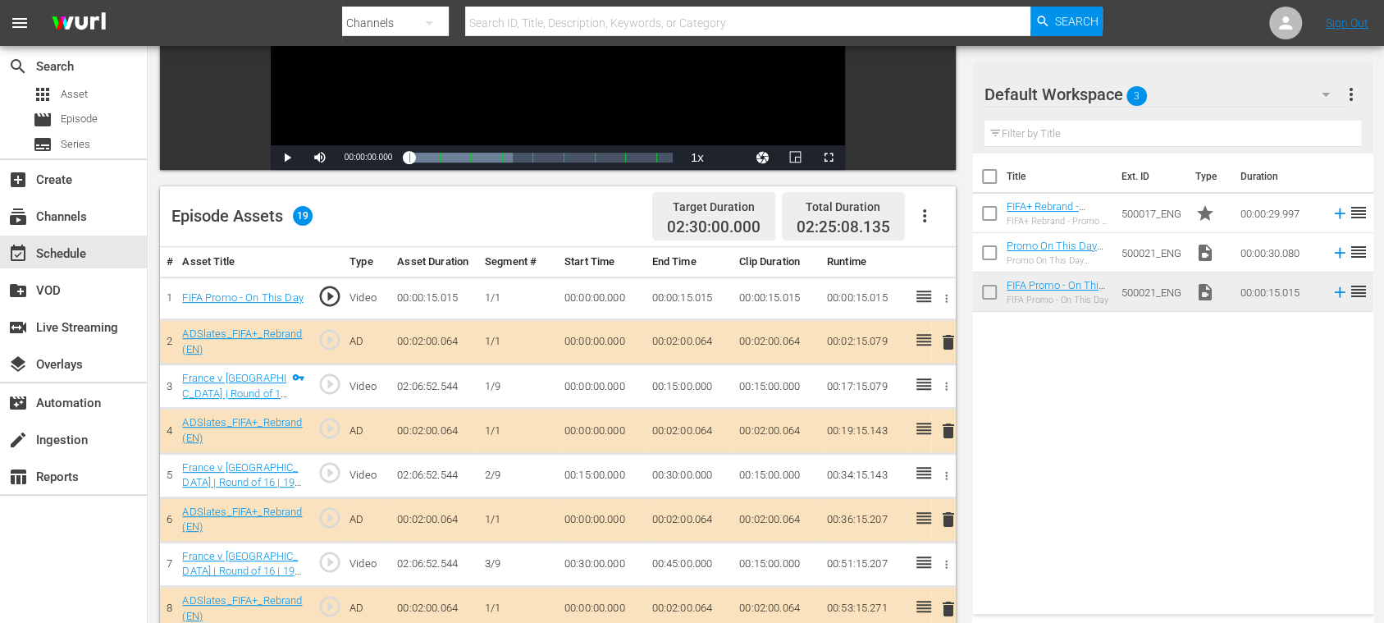
click at [924, 214] on icon "button" at bounding box center [924, 215] width 3 height 13
click at [945, 258] on div "Clear Ads" at bounding box center [973, 261] width 112 height 39
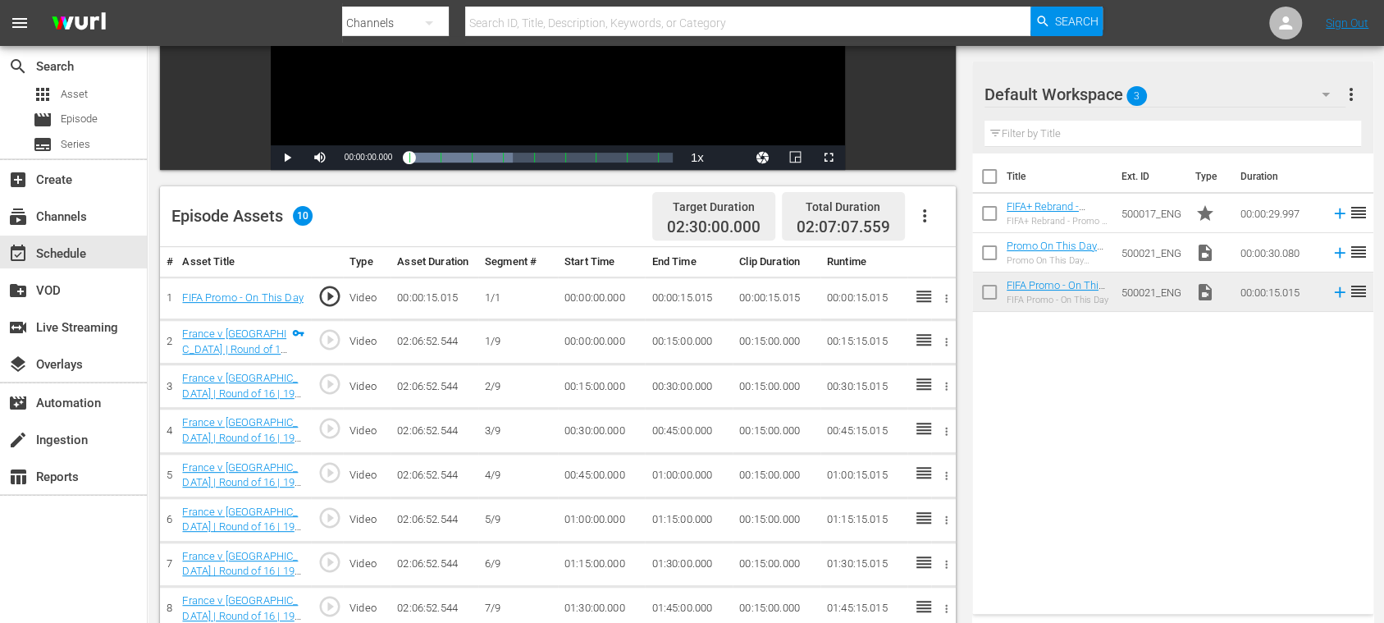
click at [946, 294] on icon "button" at bounding box center [947, 298] width 2 height 8
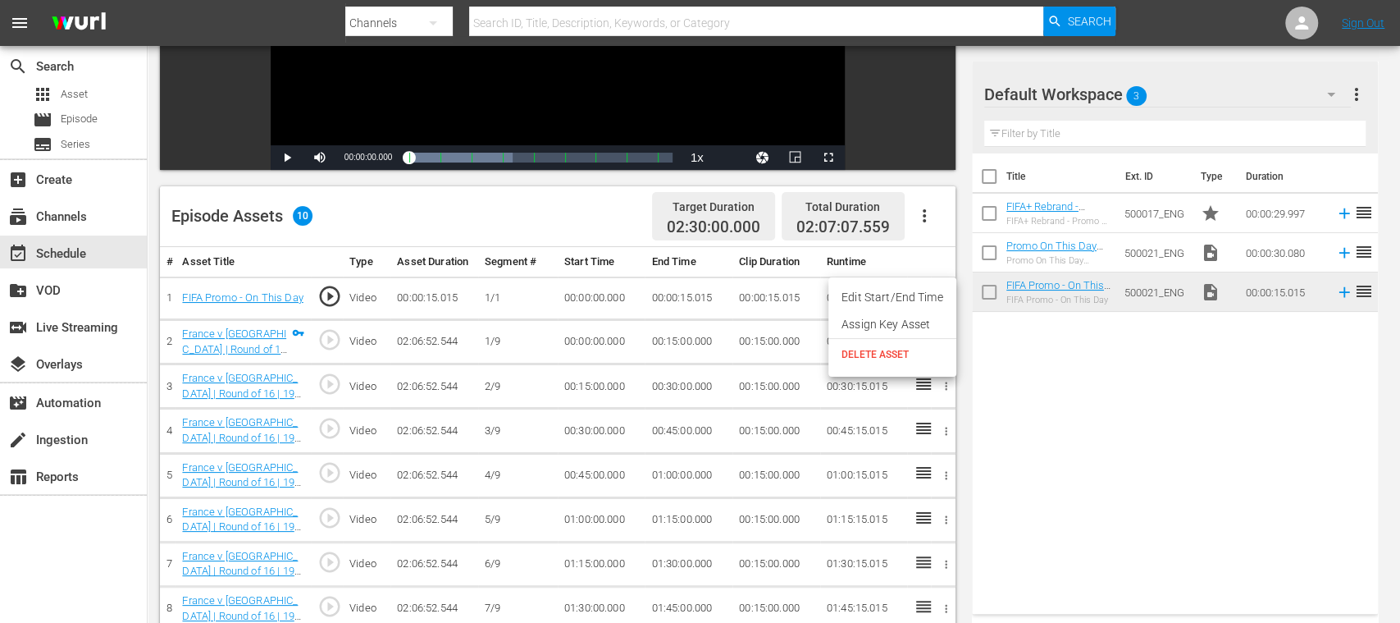
click at [904, 353] on span "DELETE ASSET" at bounding box center [893, 354] width 102 height 15
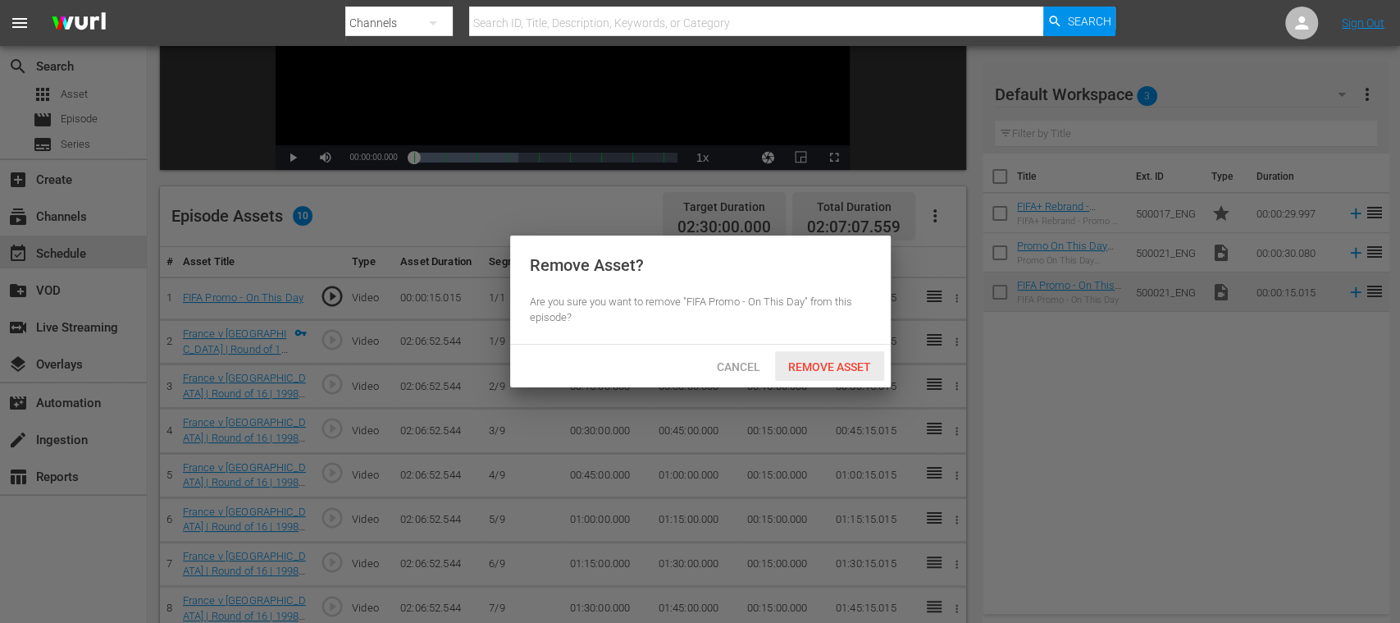
click at [858, 361] on span "Remove Asset" at bounding box center [829, 366] width 109 height 13
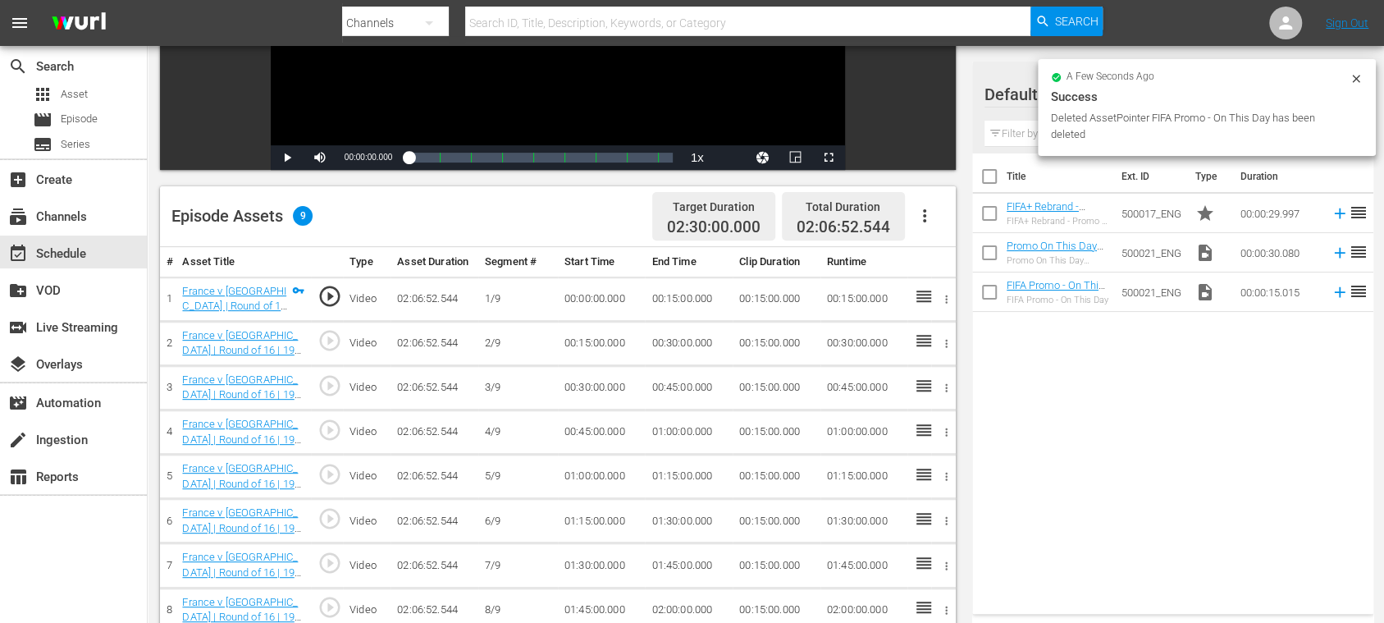
click at [929, 216] on icon "button" at bounding box center [925, 216] width 20 height 20
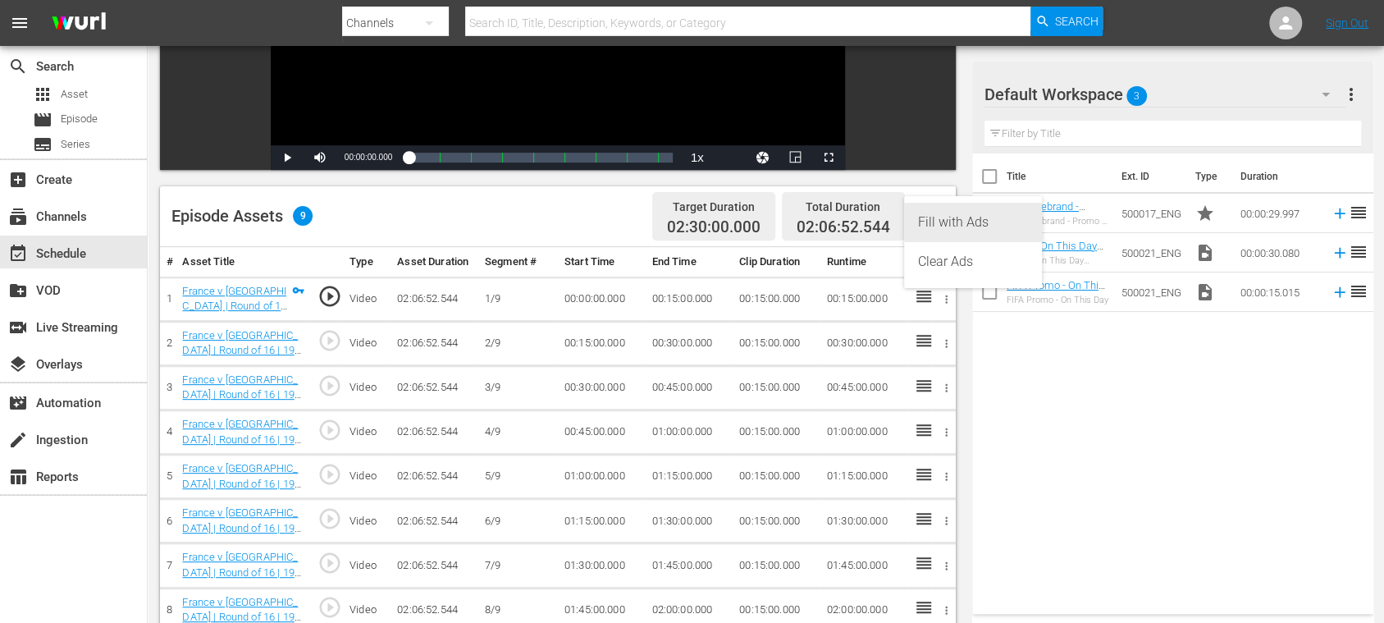
click at [940, 217] on div "Fill with Ads" at bounding box center [973, 222] width 112 height 39
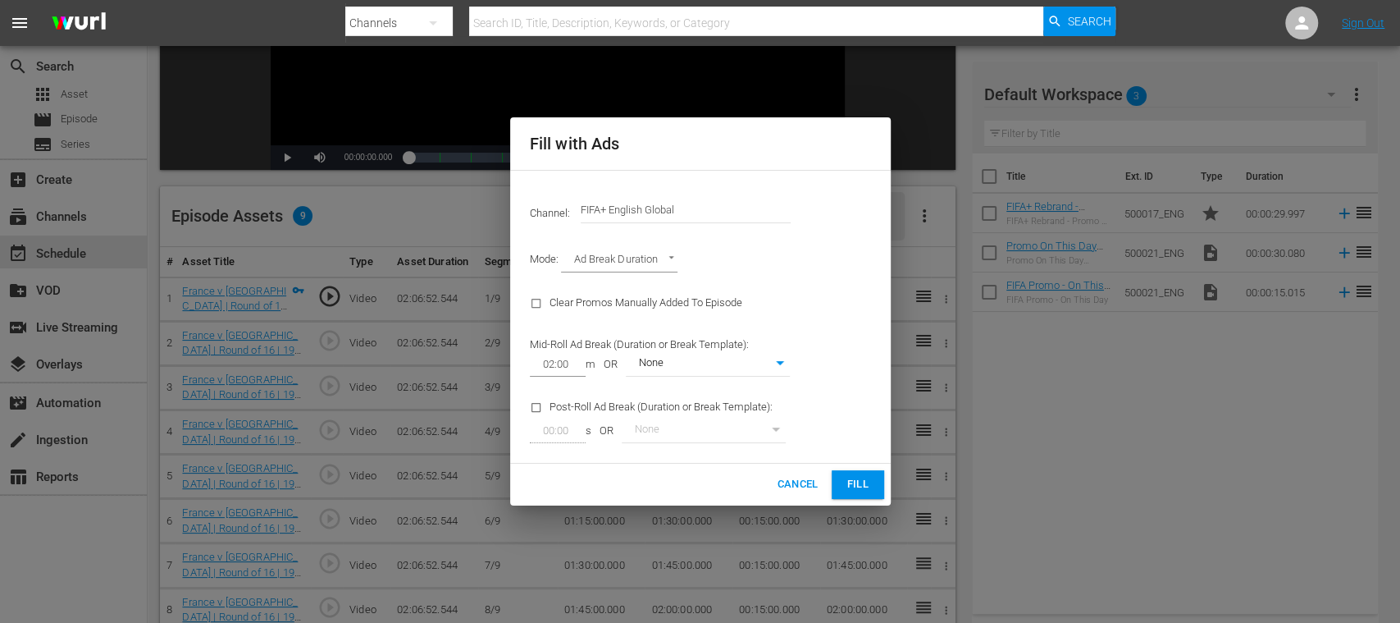
click at [747, 331] on body "menu Search By Channels Search ID, Title, Description, Keywords, or Category Se…" at bounding box center [700, 20] width 1400 height 623
click at [746, 390] on li "Bumper + ADSlate (EN)" at bounding box center [707, 391] width 164 height 27
type input "340"
click at [855, 492] on span "Fill" at bounding box center [858, 484] width 26 height 19
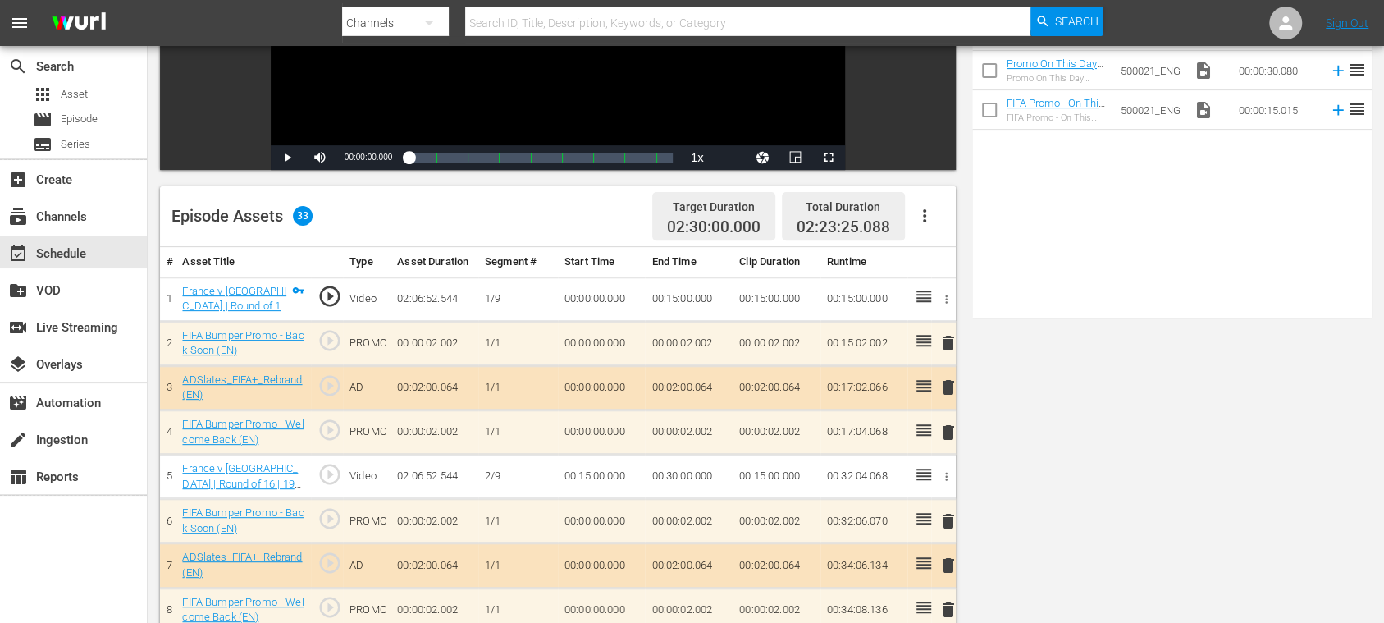
scroll to position [0, 0]
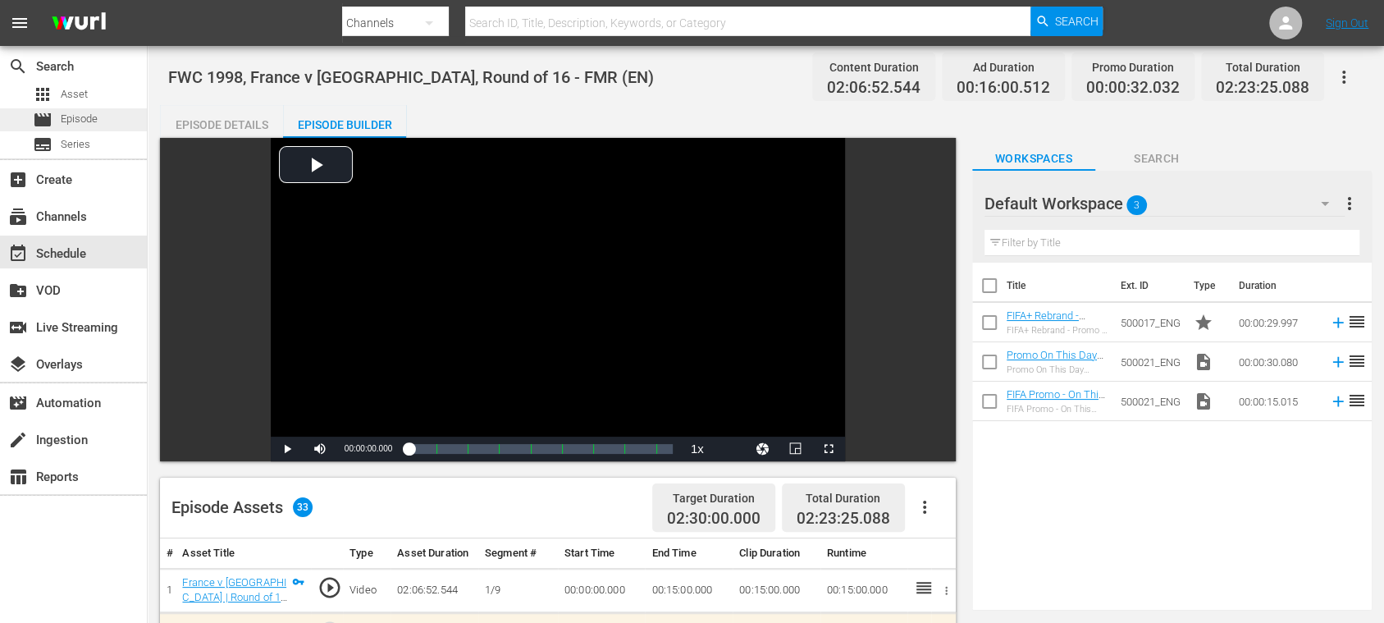
click at [84, 117] on span "Episode" at bounding box center [79, 119] width 37 height 16
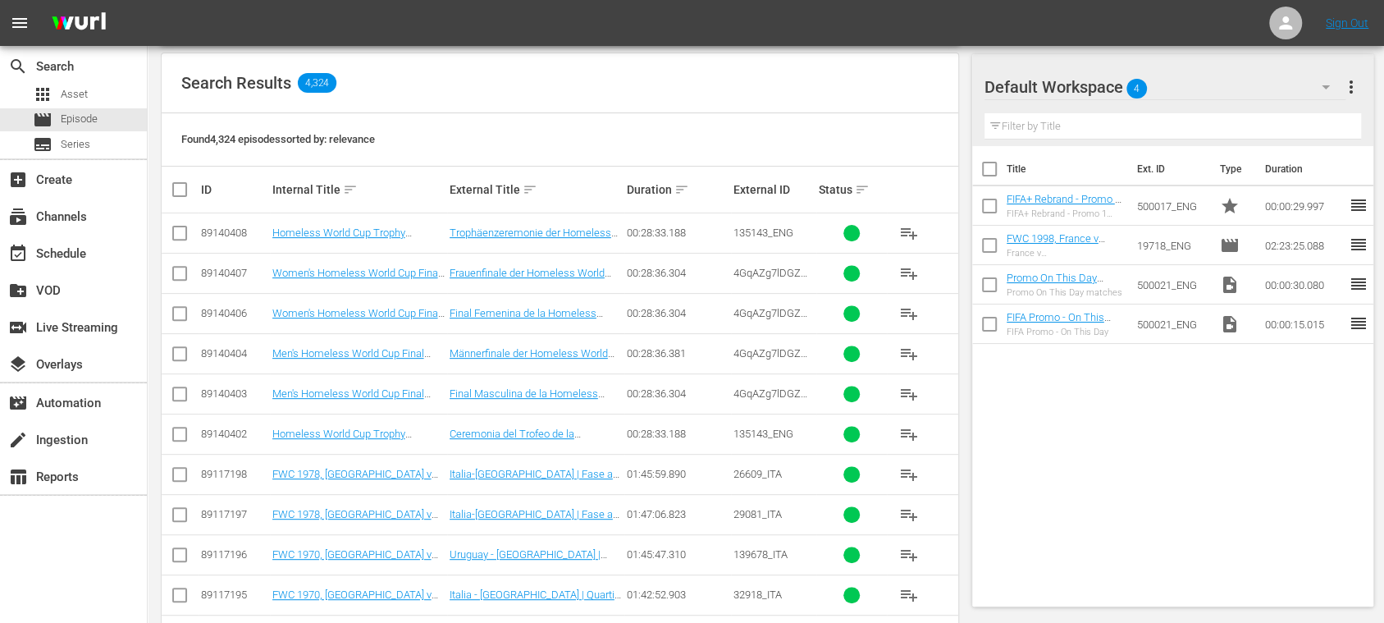
scroll to position [583, 0]
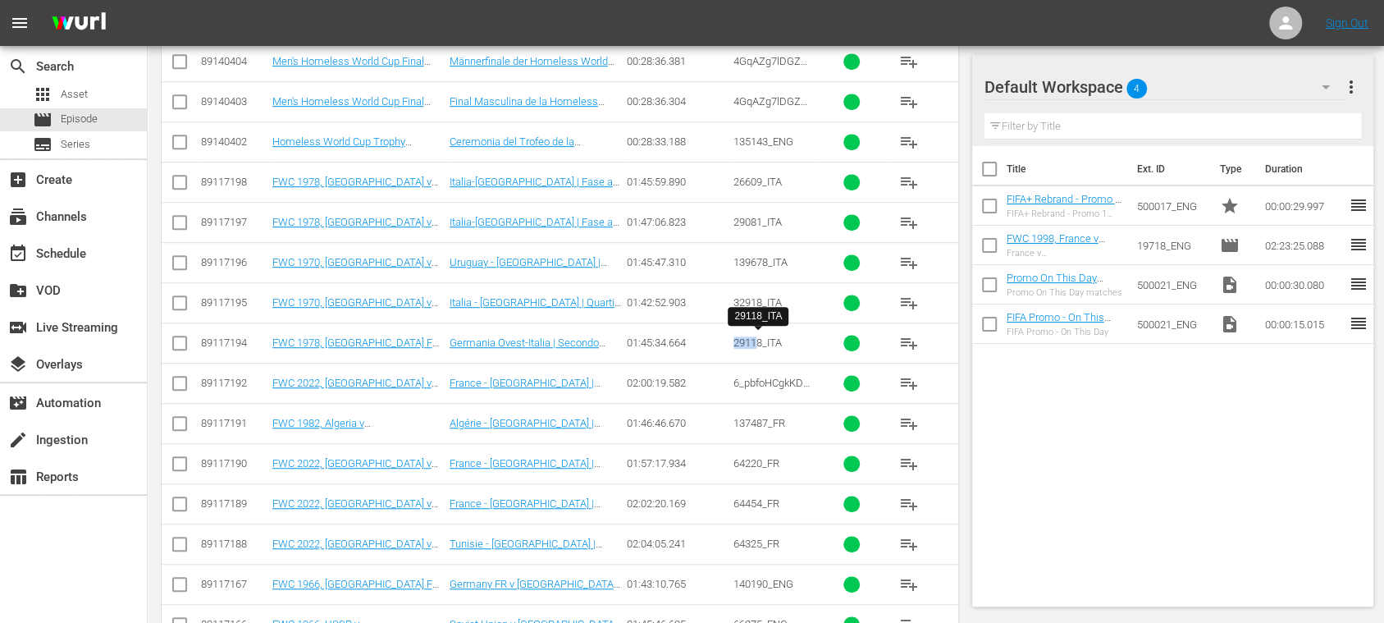
drag, startPoint x: 738, startPoint y: 340, endPoint x: 760, endPoint y: 341, distance: 21.3
click at [760, 341] on tr "89117194 FWC 1978, Germany FR v Italy, Group Stage - FMR (IT) Germania Ovest-It…" at bounding box center [560, 342] width 796 height 40
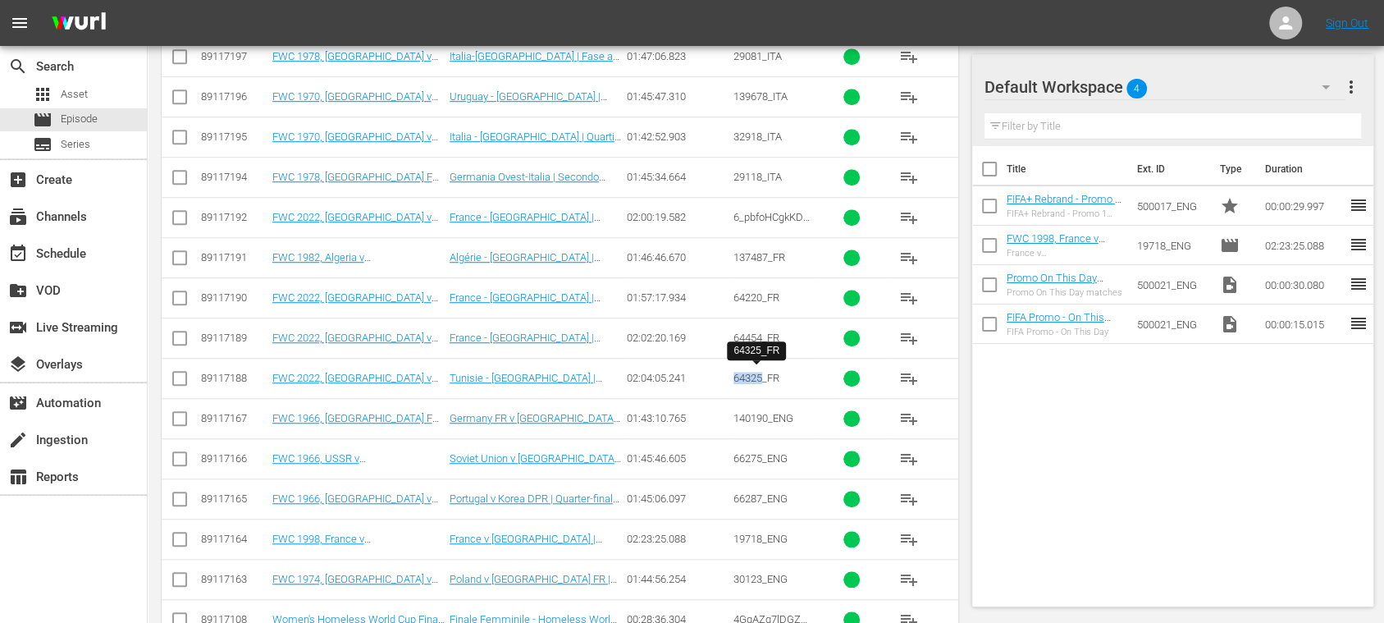
drag, startPoint x: 750, startPoint y: 376, endPoint x: 763, endPoint y: 376, distance: 13.1
click at [763, 376] on span "64325_FR" at bounding box center [756, 378] width 46 height 12
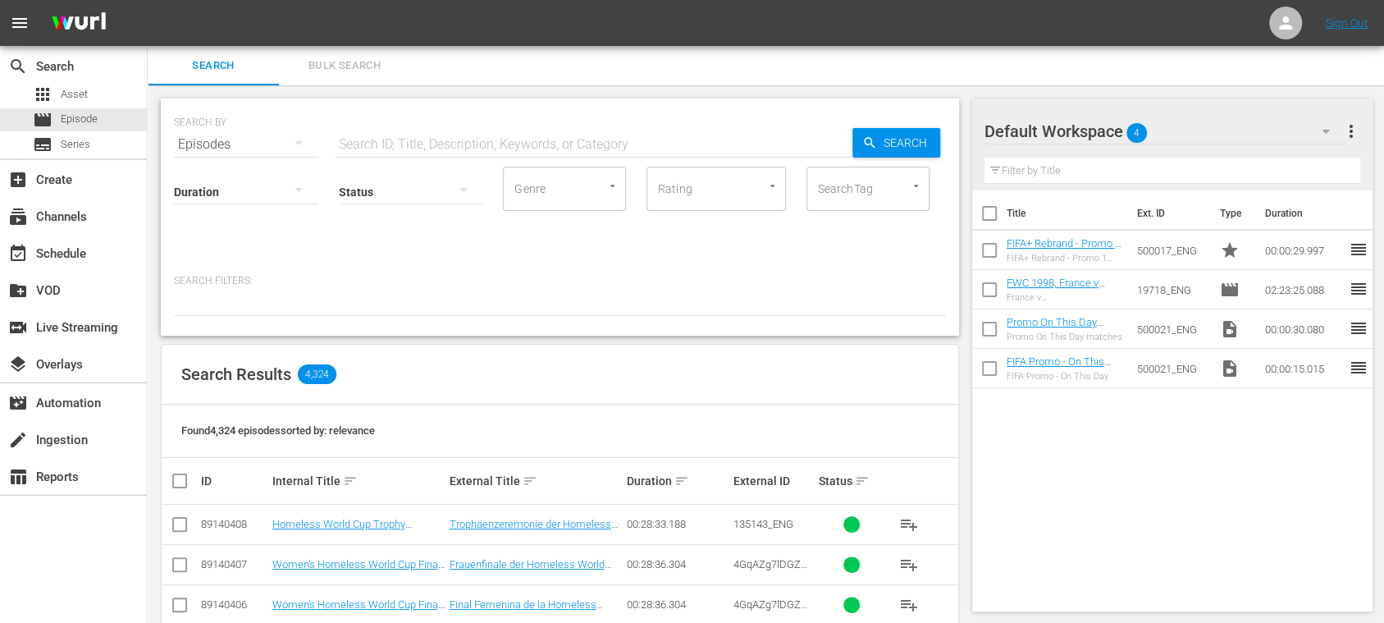
click at [389, 139] on input "text" at bounding box center [594, 144] width 518 height 39
paste input "64325"
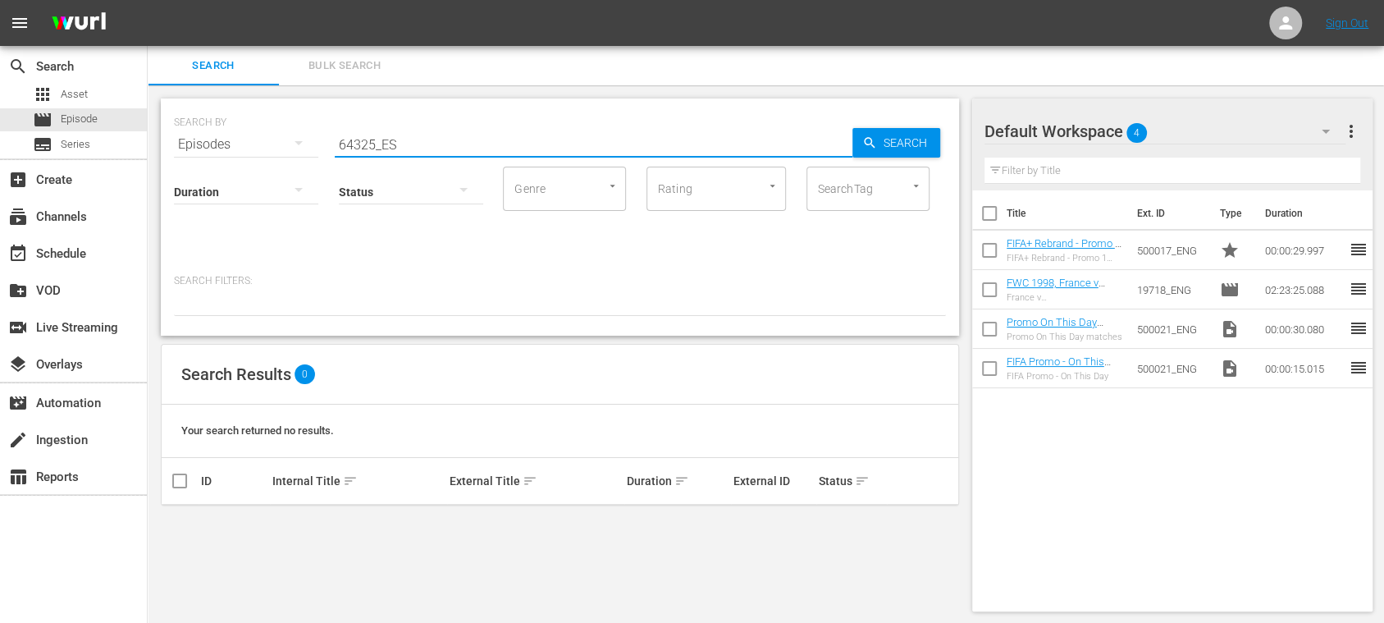
drag, startPoint x: 426, startPoint y: 144, endPoint x: 481, endPoint y: 157, distance: 57.1
click at [240, 141] on div "SEARCH BY Search By Episodes Search ID, Title, Description, Keywords, or Catego…" at bounding box center [560, 134] width 772 height 59
paste input "123847"
type input "123847_ES"
click at [892, 143] on span "Search" at bounding box center [908, 143] width 63 height 30
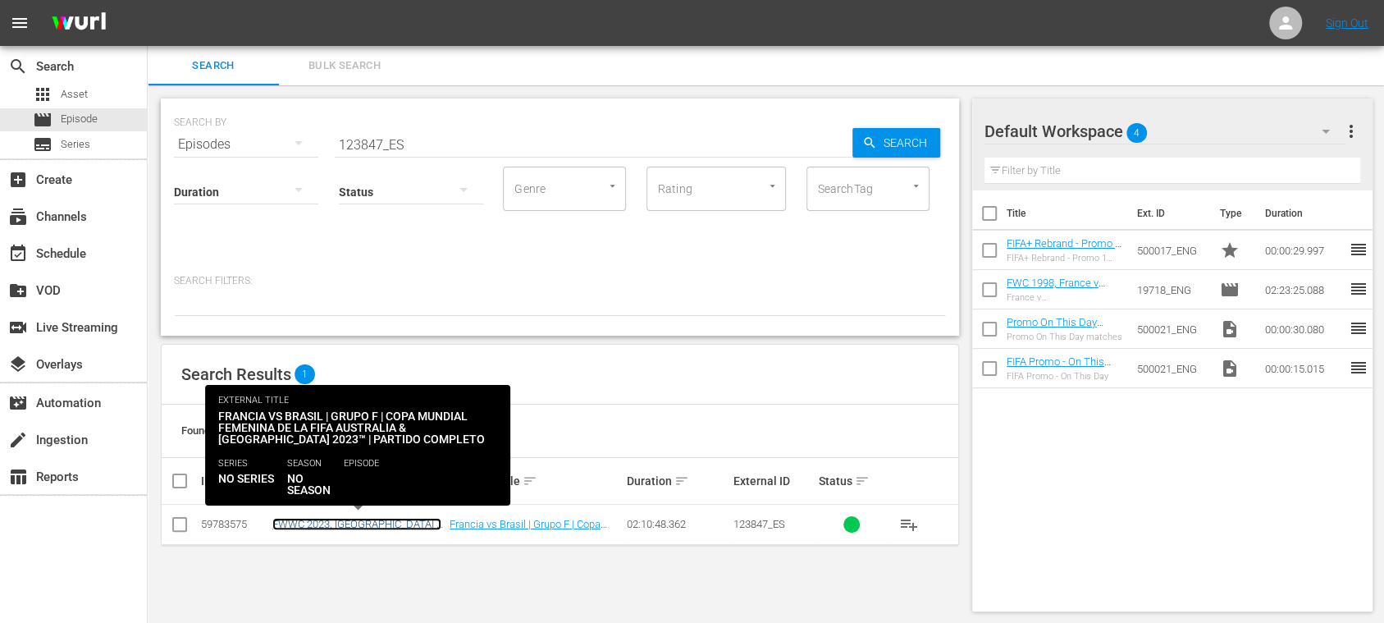
click at [398, 525] on link "FWWC 2023, [GEOGRAPHIC_DATA] v [GEOGRAPHIC_DATA] (ES)" at bounding box center [356, 530] width 169 height 25
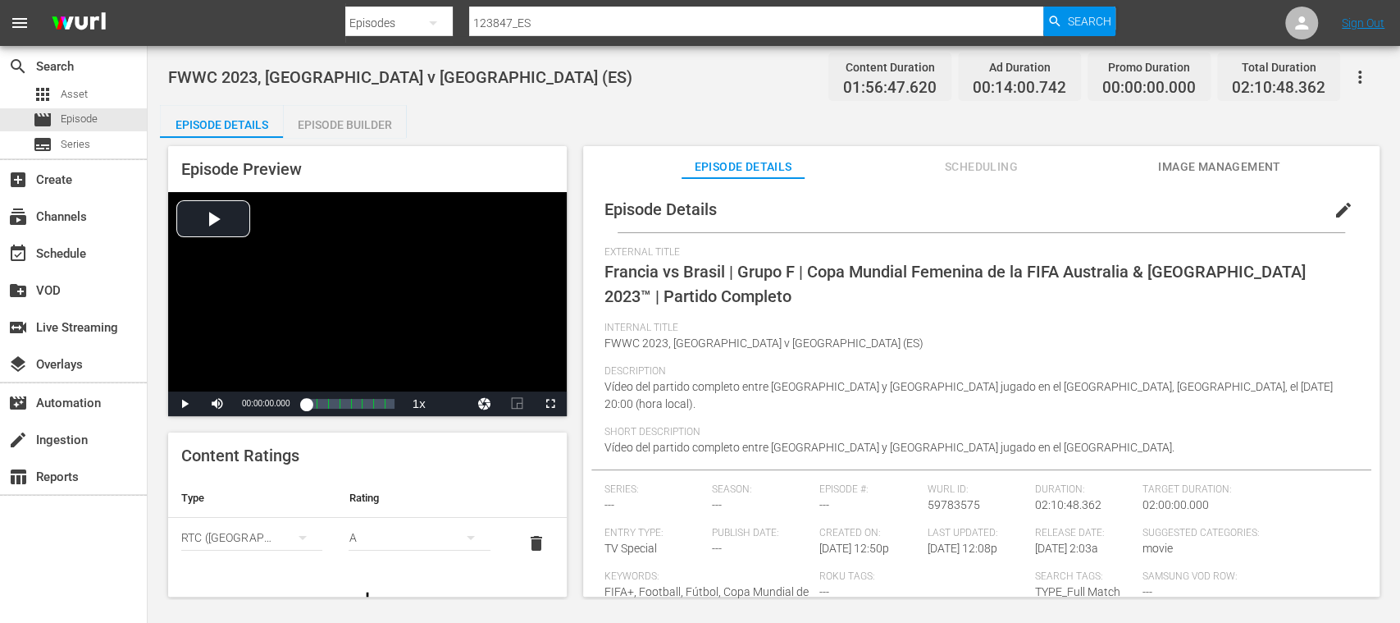
click at [367, 121] on div "Episode Builder" at bounding box center [344, 124] width 123 height 39
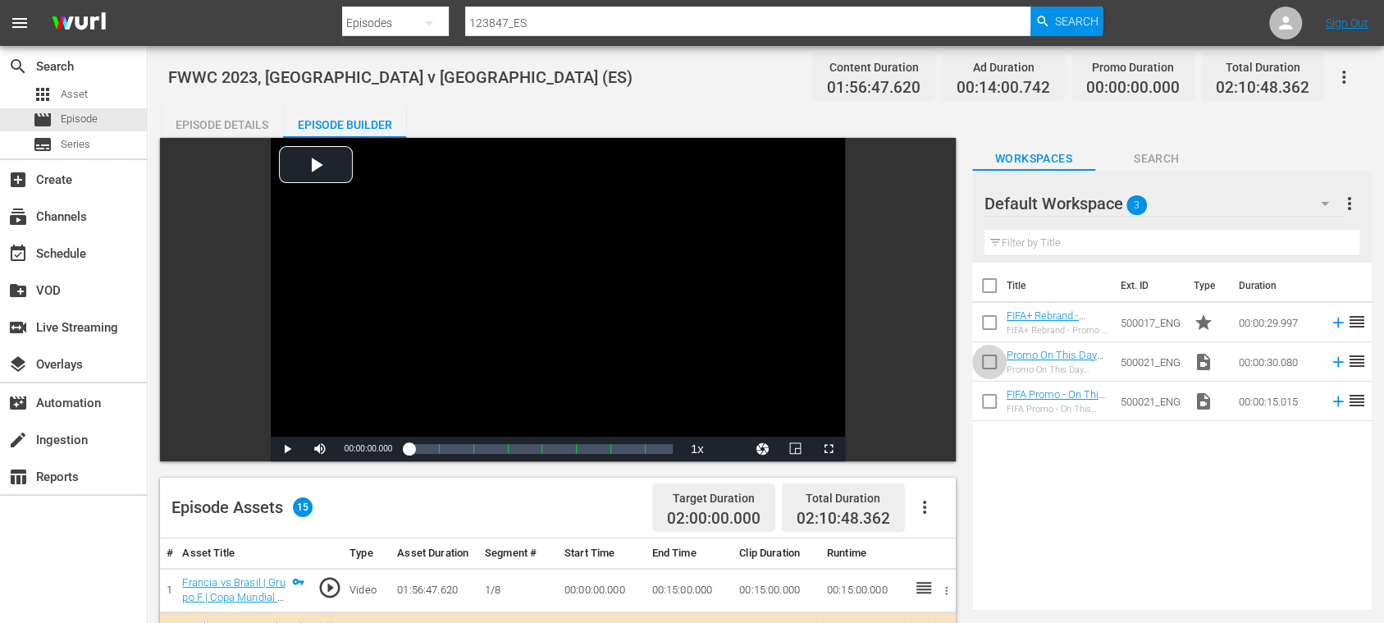
click at [988, 362] on input "checkbox" at bounding box center [989, 365] width 34 height 34
checkbox input "true"
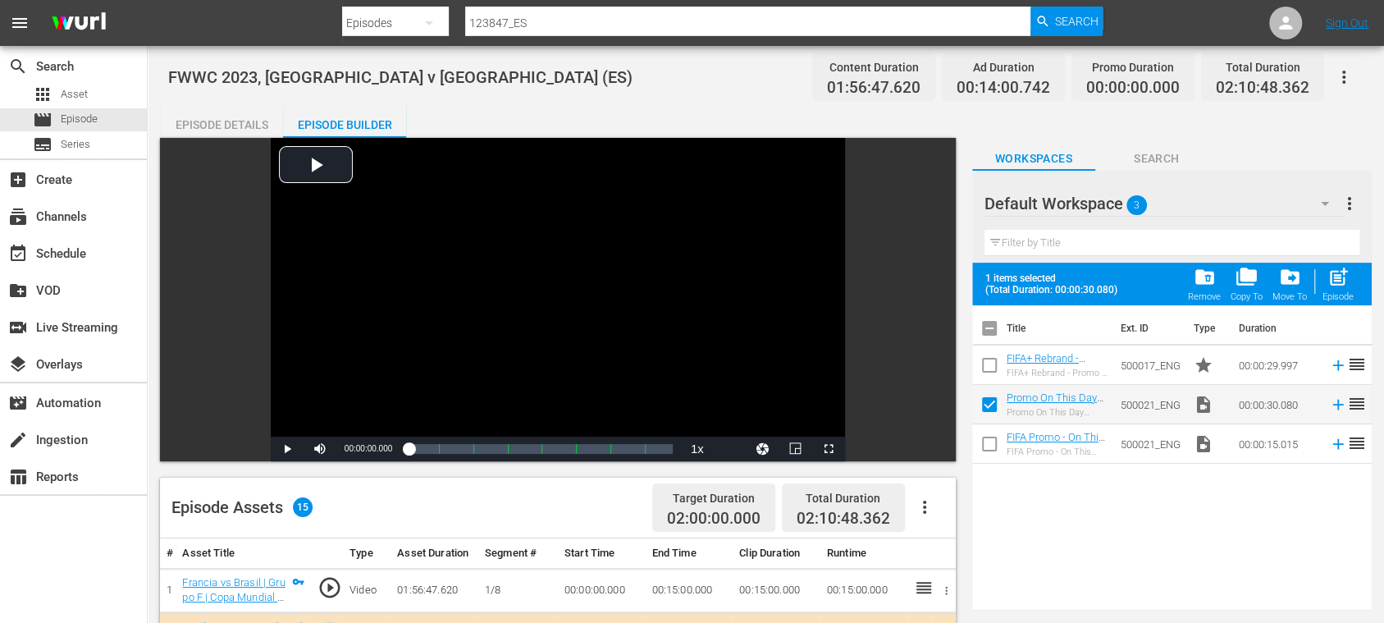
click at [989, 449] on input "checkbox" at bounding box center [989, 447] width 34 height 34
checkbox input "true"
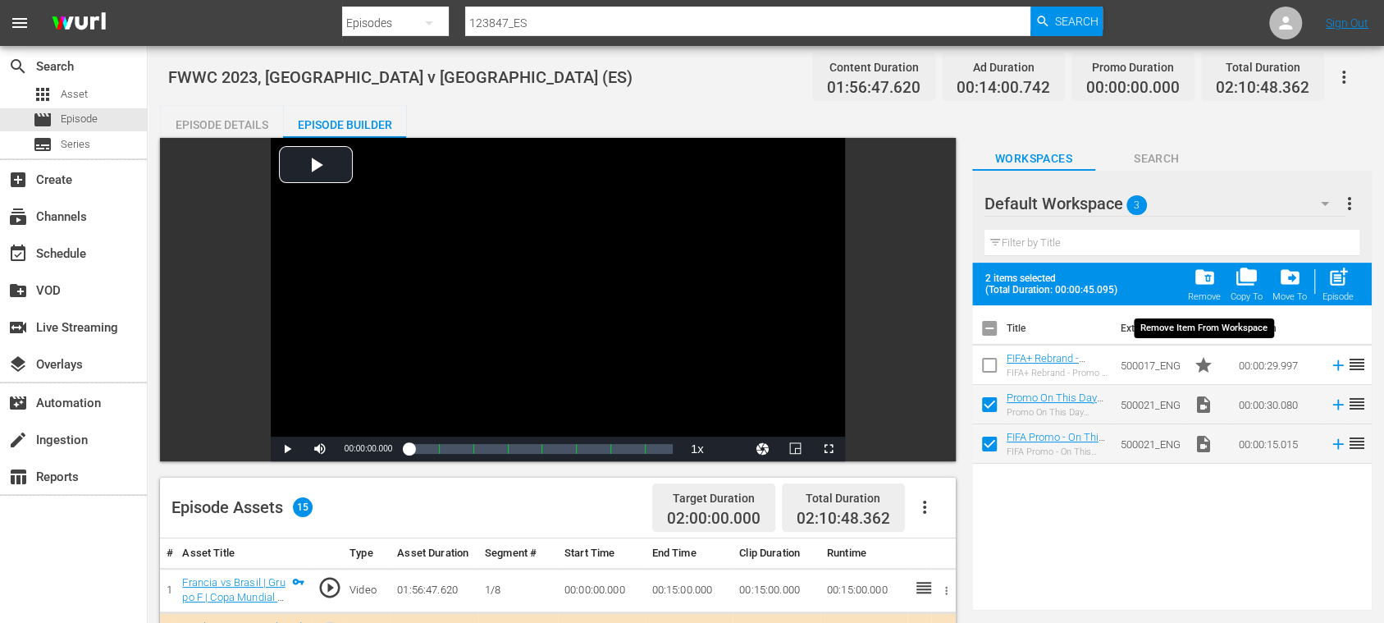
click at [1198, 282] on span "folder_delete" at bounding box center [1204, 277] width 22 height 22
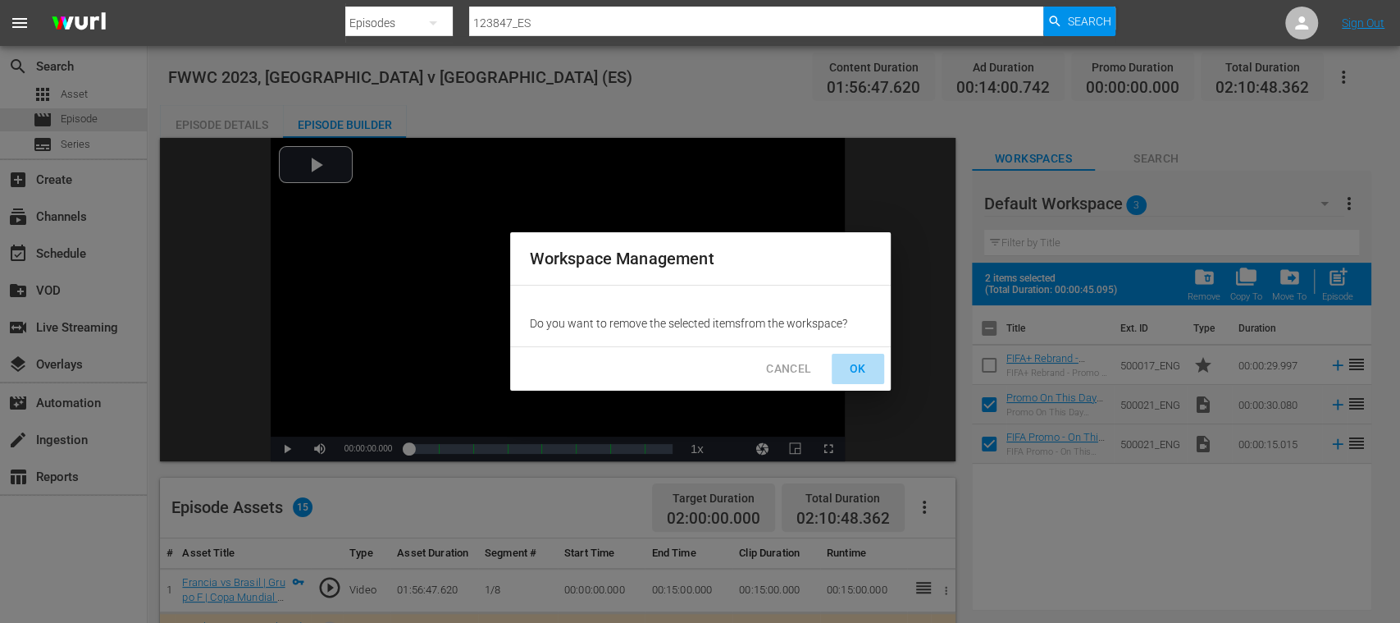
click at [866, 370] on span "OK" at bounding box center [858, 368] width 26 height 21
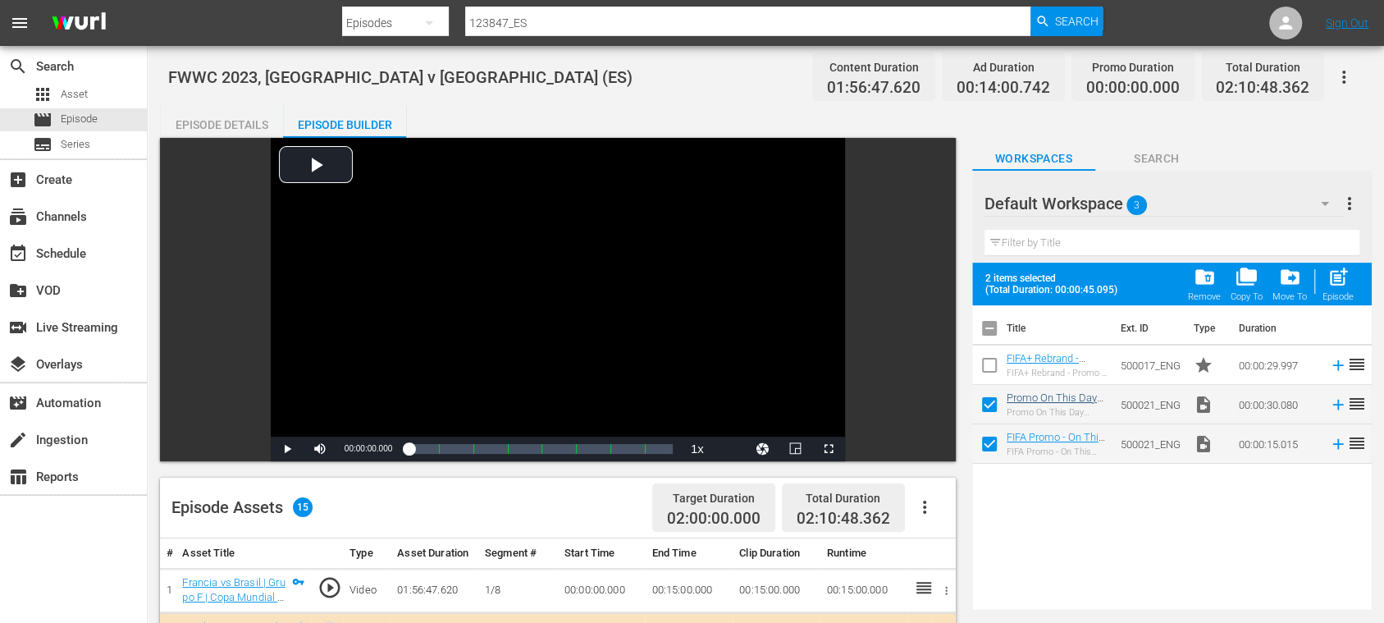
checkbox input "false"
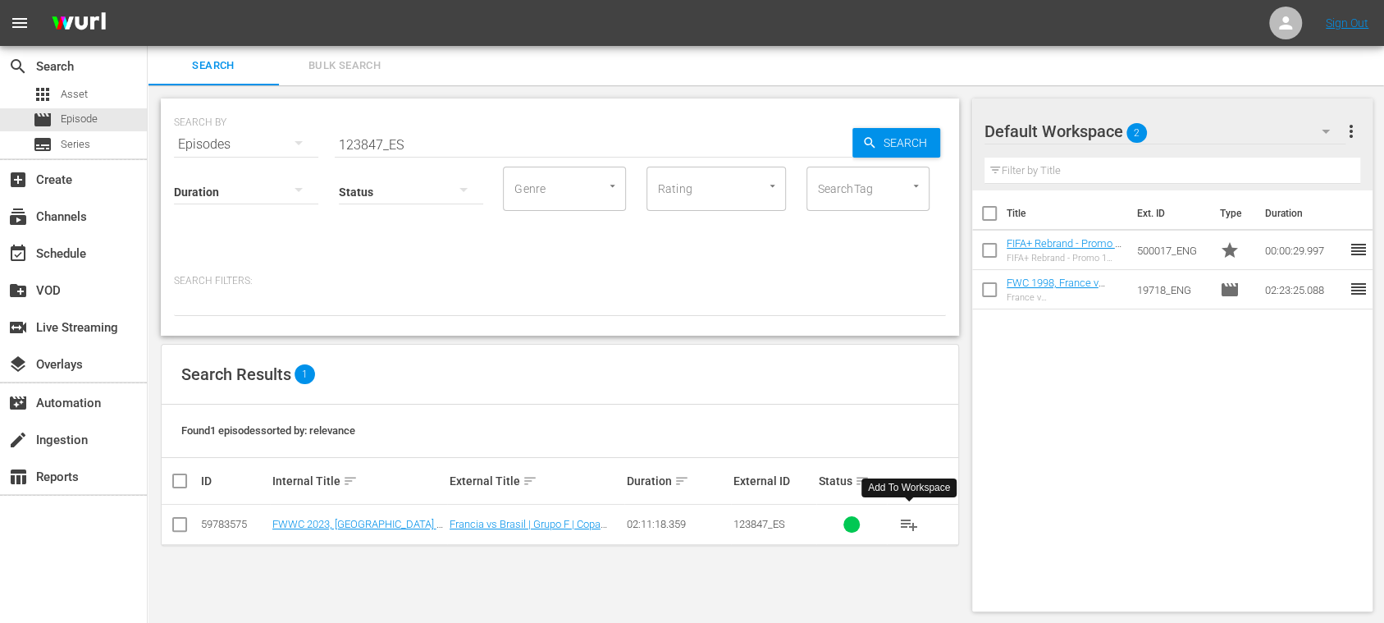
click at [904, 518] on span "playlist_add" at bounding box center [909, 524] width 20 height 20
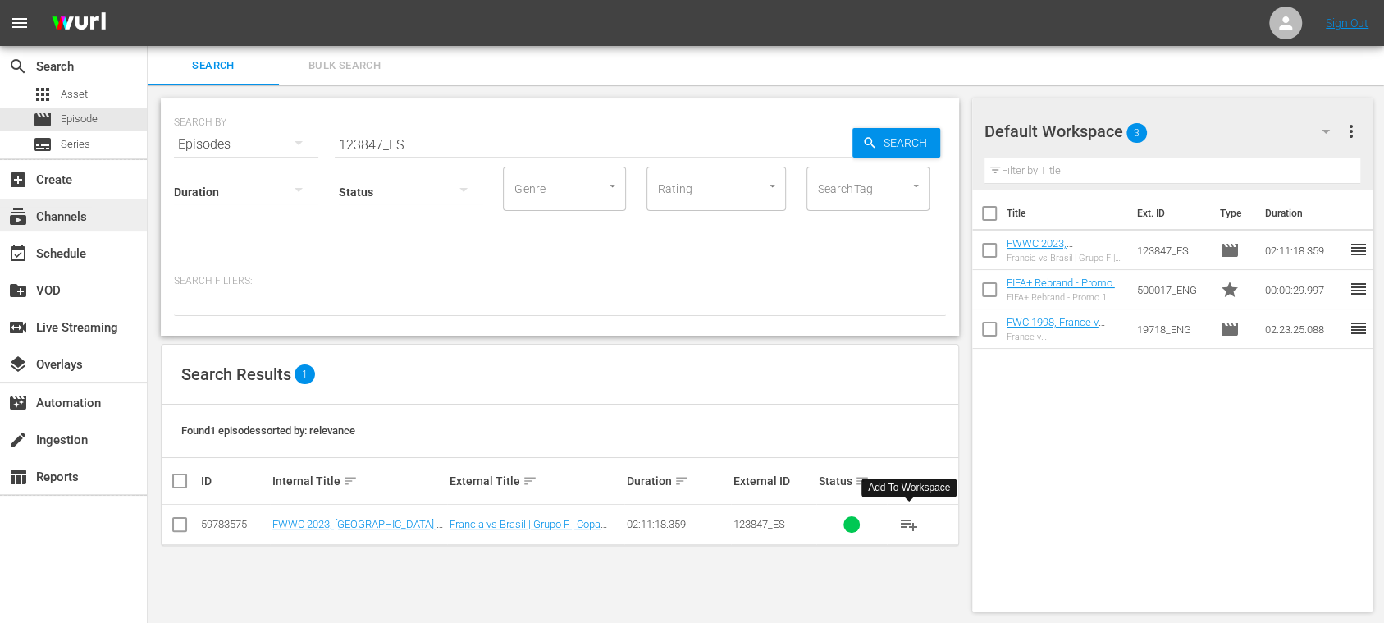
click at [80, 207] on div "subscriptions Channels" at bounding box center [46, 214] width 92 height 15
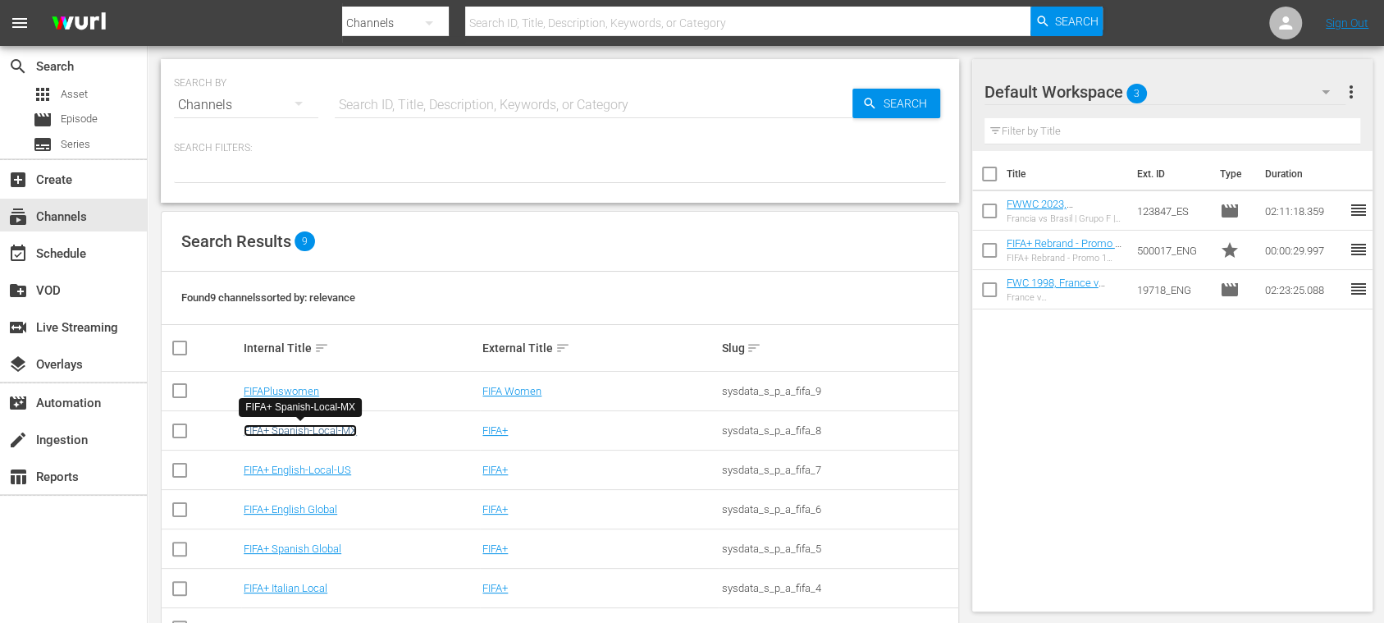
click at [318, 428] on link "FIFA+ Spanish-Local-MX" at bounding box center [300, 430] width 113 height 12
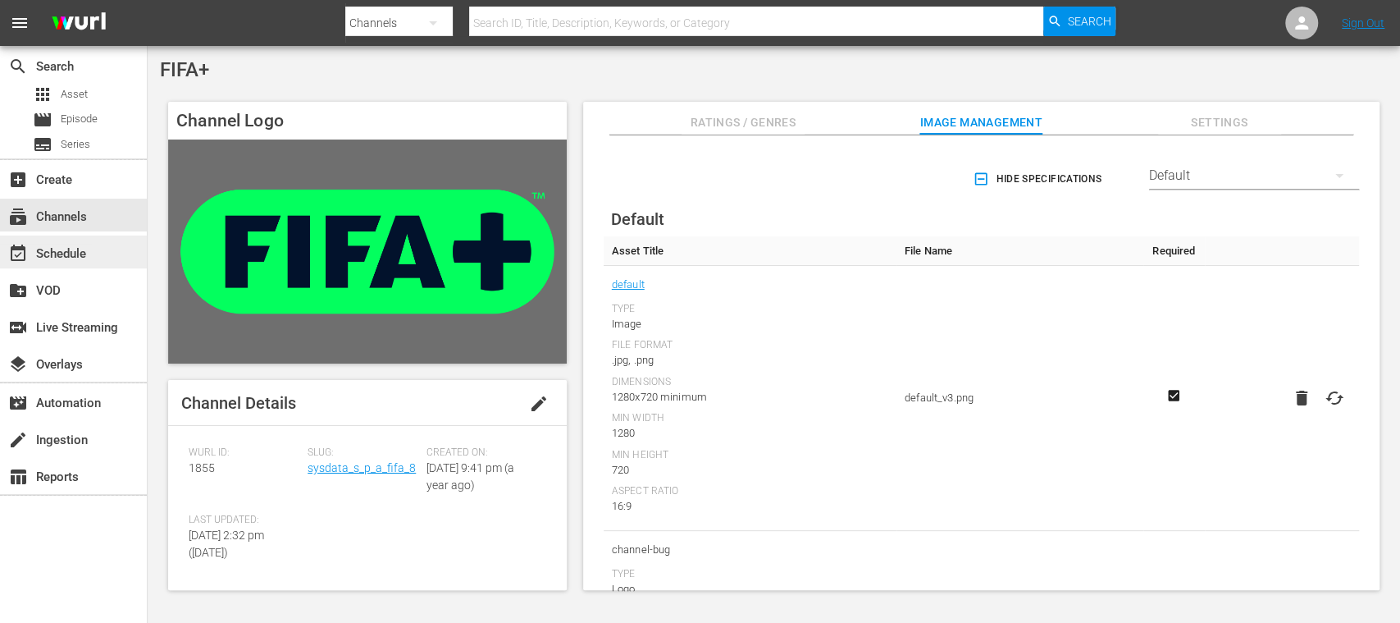
click at [79, 253] on div "event_available Schedule" at bounding box center [46, 251] width 92 height 15
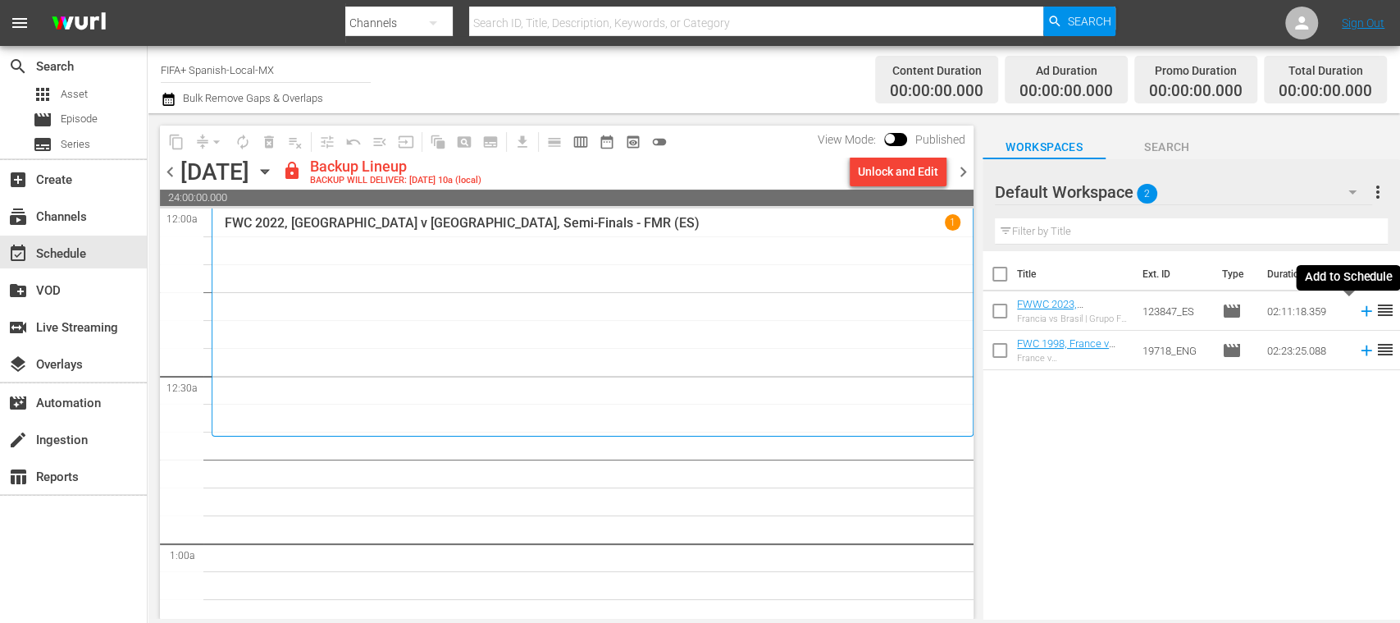
click at [1361, 313] on icon at bounding box center [1366, 311] width 11 height 11
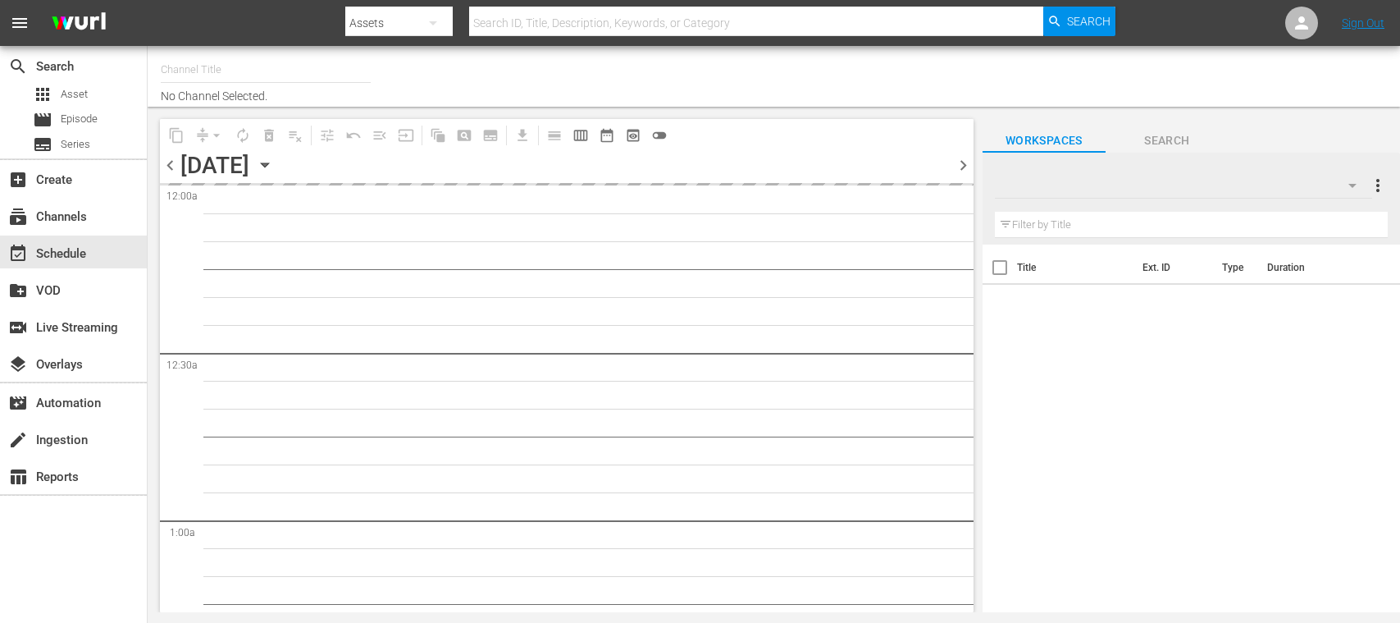
type input "FIFA+ [DEMOGRAPHIC_DATA]-Local-MX (1855)"
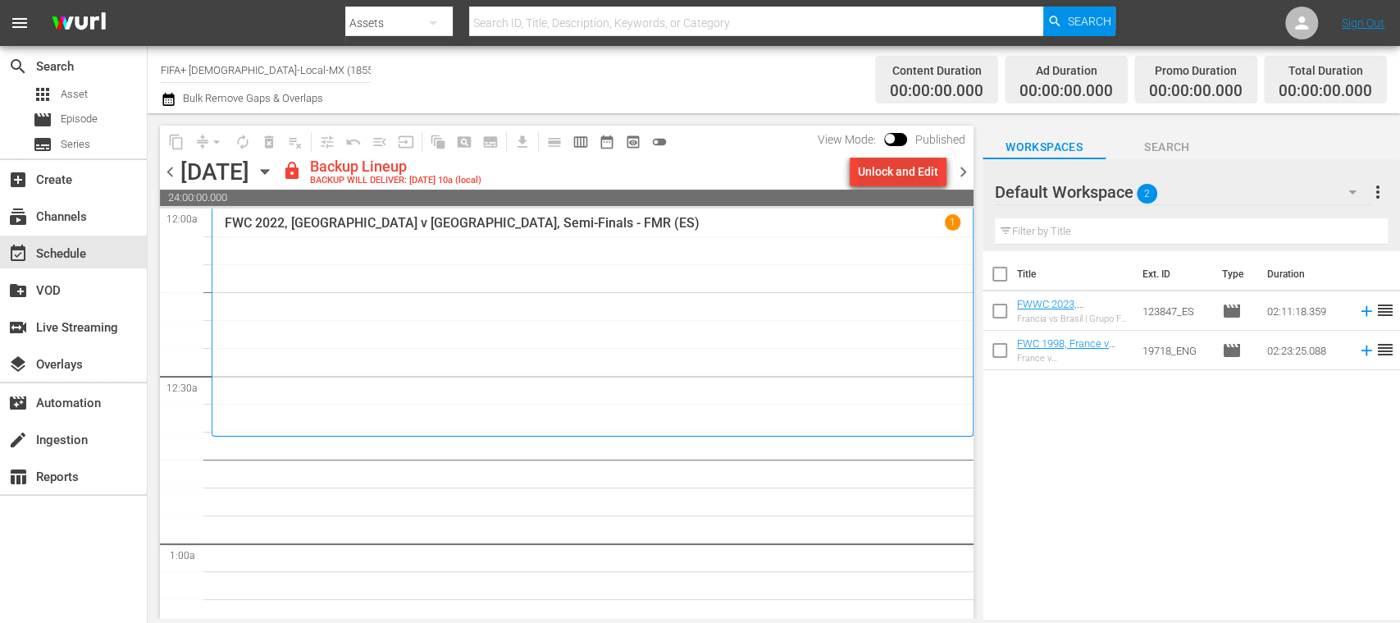
click at [903, 178] on div "Unlock and Edit" at bounding box center [898, 172] width 80 height 30
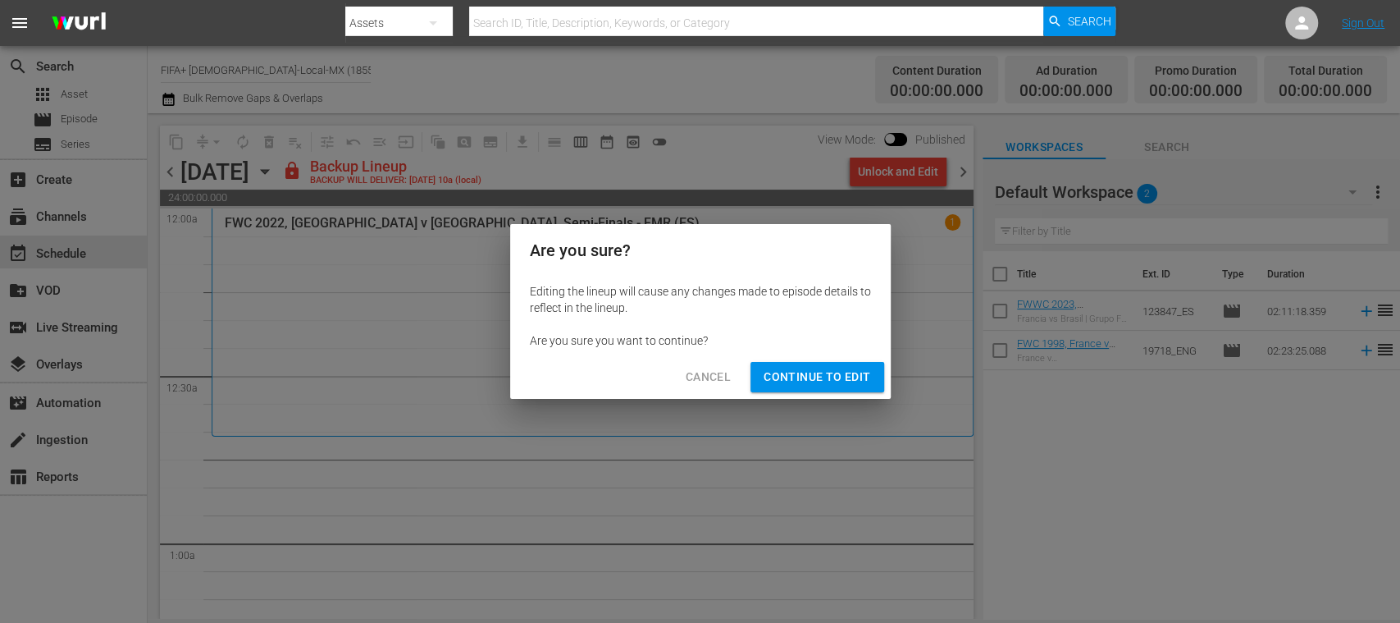
click at [857, 376] on span "Continue to Edit" at bounding box center [817, 377] width 107 height 21
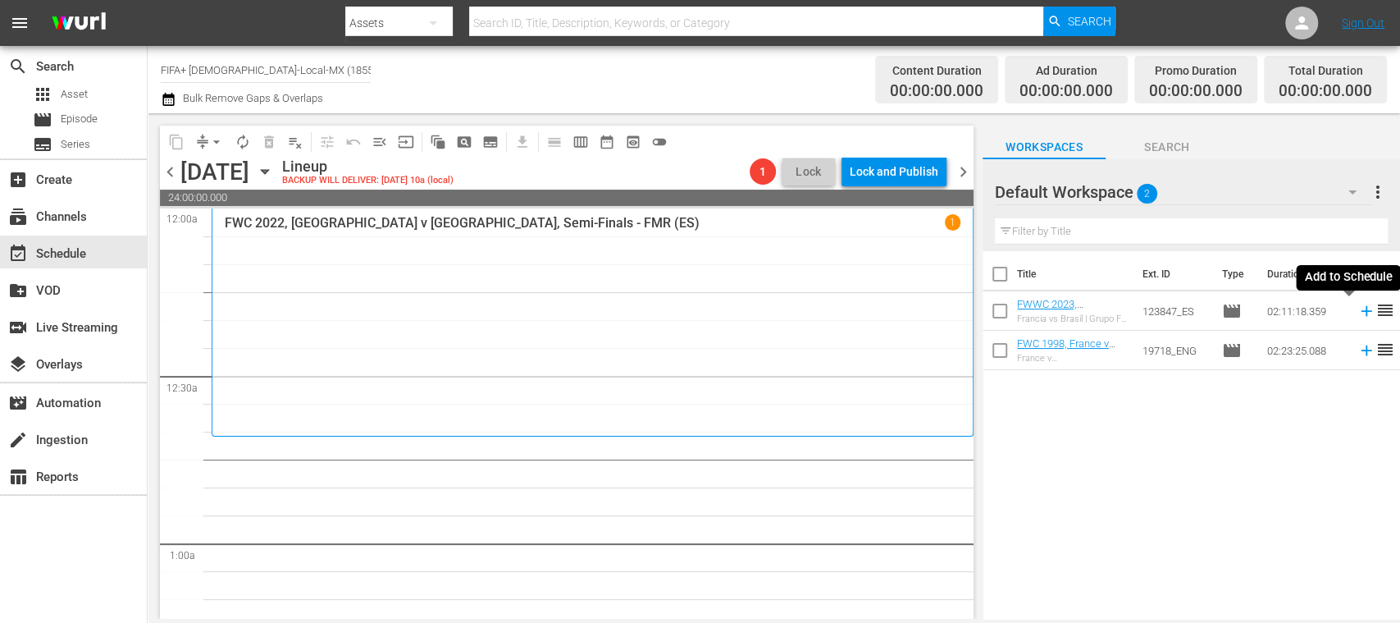
click at [1357, 313] on icon at bounding box center [1366, 311] width 18 height 18
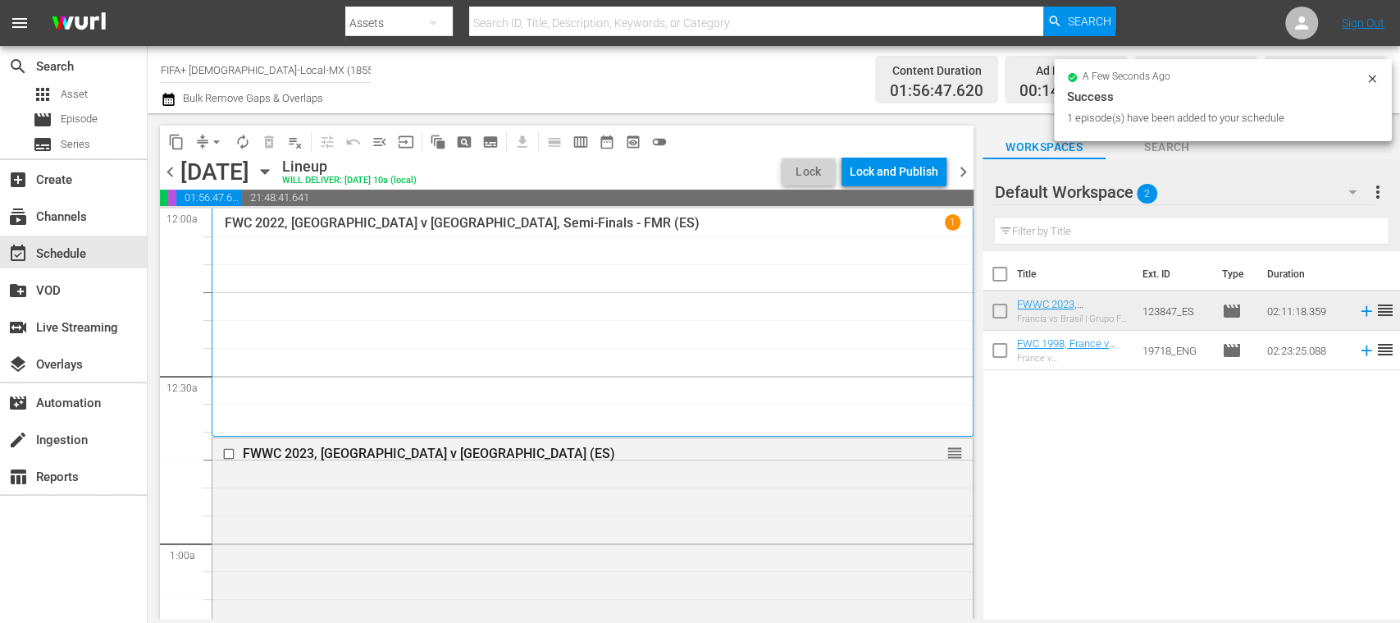
click at [404, 454] on div "FWWC 2023, [GEOGRAPHIC_DATA] v [GEOGRAPHIC_DATA] (ES)" at bounding box center [563, 453] width 640 height 16
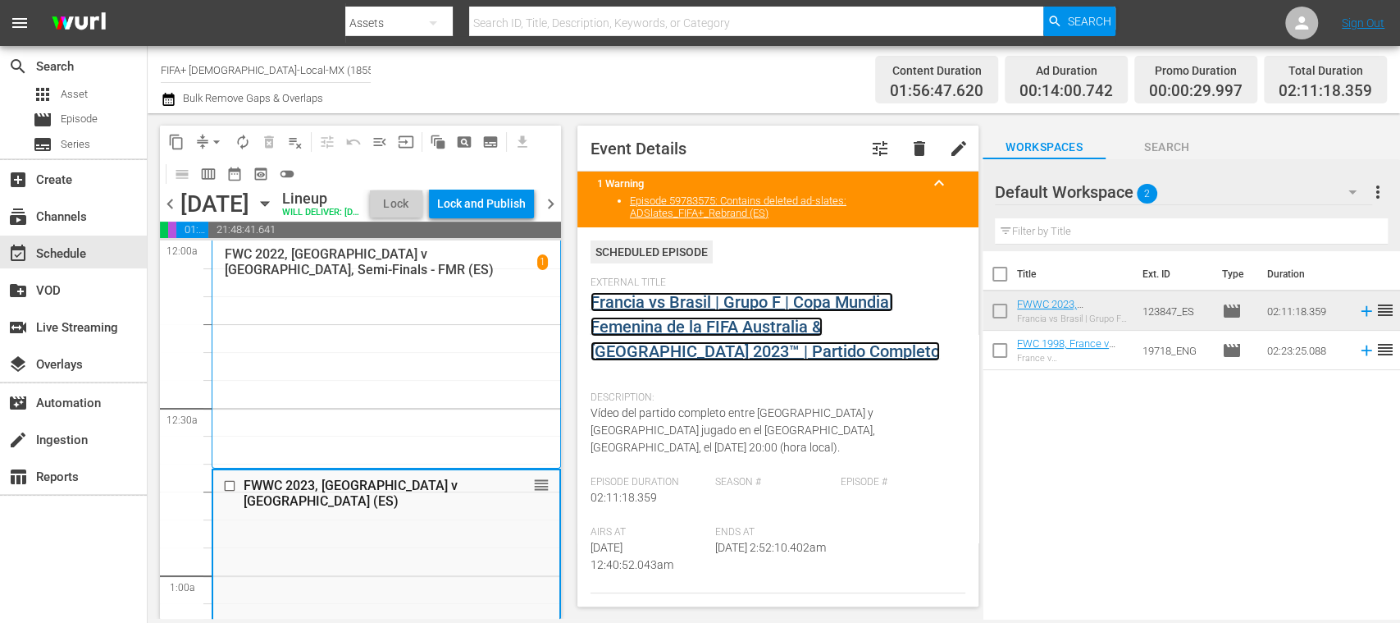
click at [698, 302] on link "Francia vs Brasil | Grupo F | Copa Mundial Femenina de la FIFA Australia & [GEO…" at bounding box center [765, 326] width 349 height 69
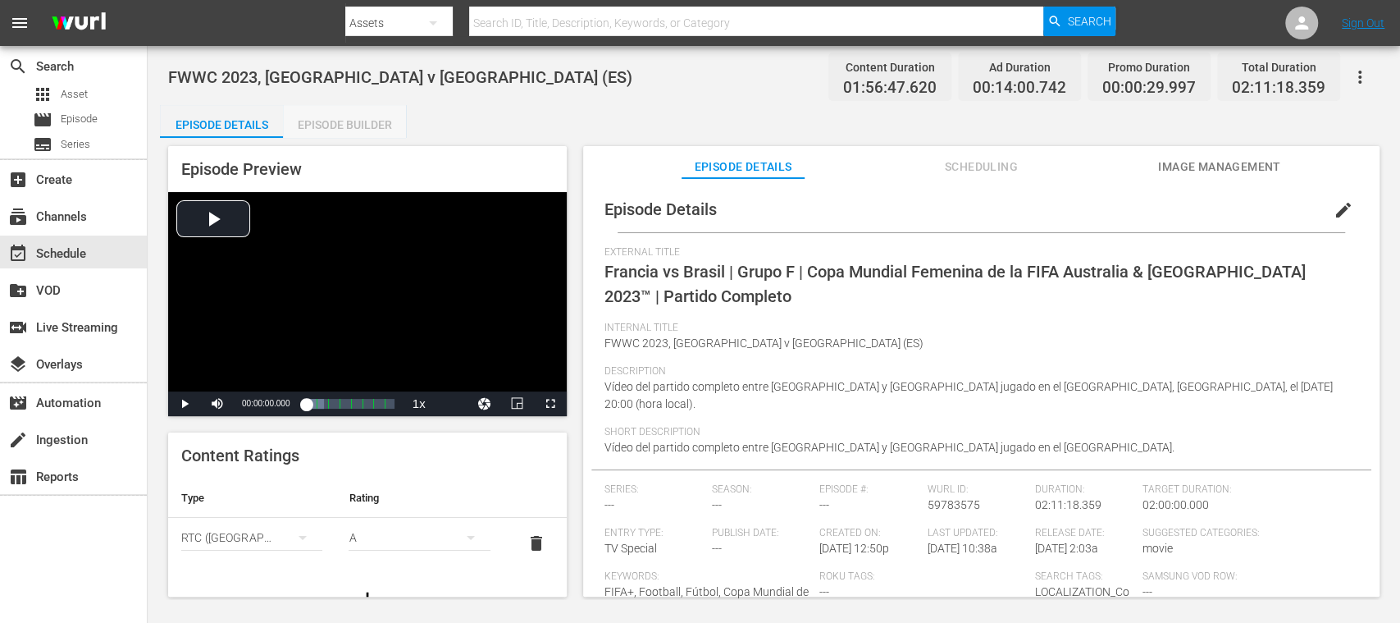
click at [371, 126] on div "Episode Builder" at bounding box center [344, 124] width 123 height 39
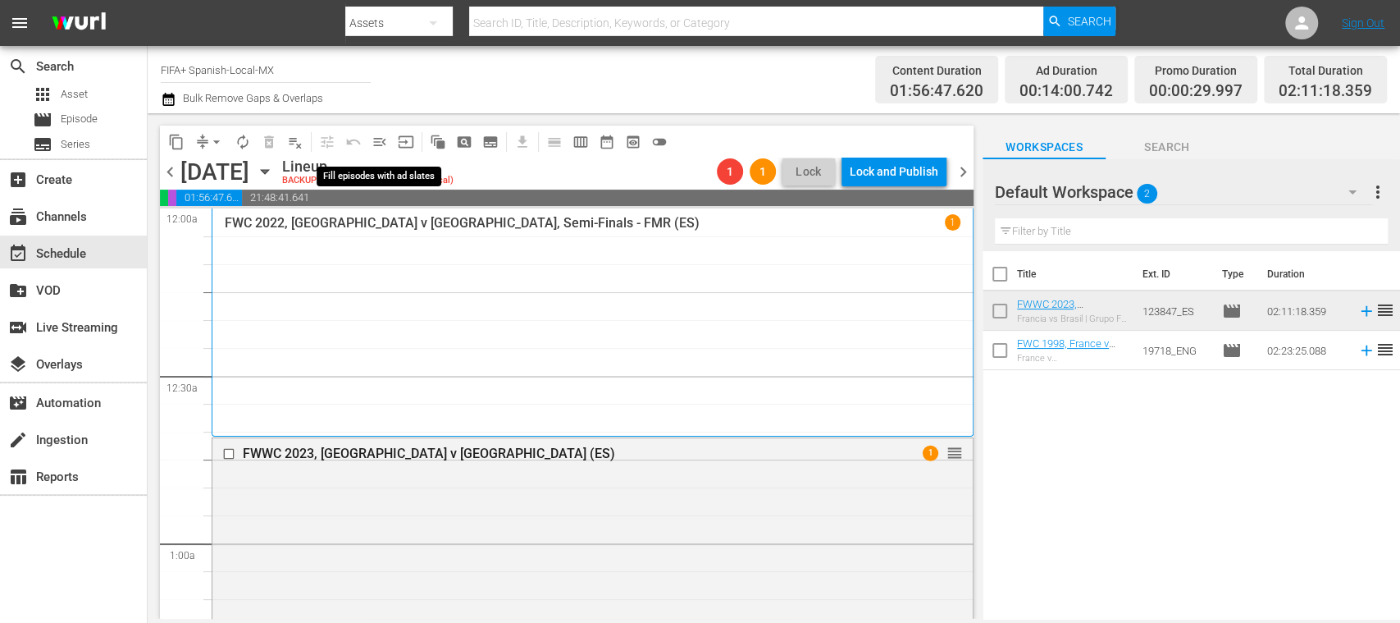
click at [378, 143] on span "menu_open" at bounding box center [380, 142] width 16 height 16
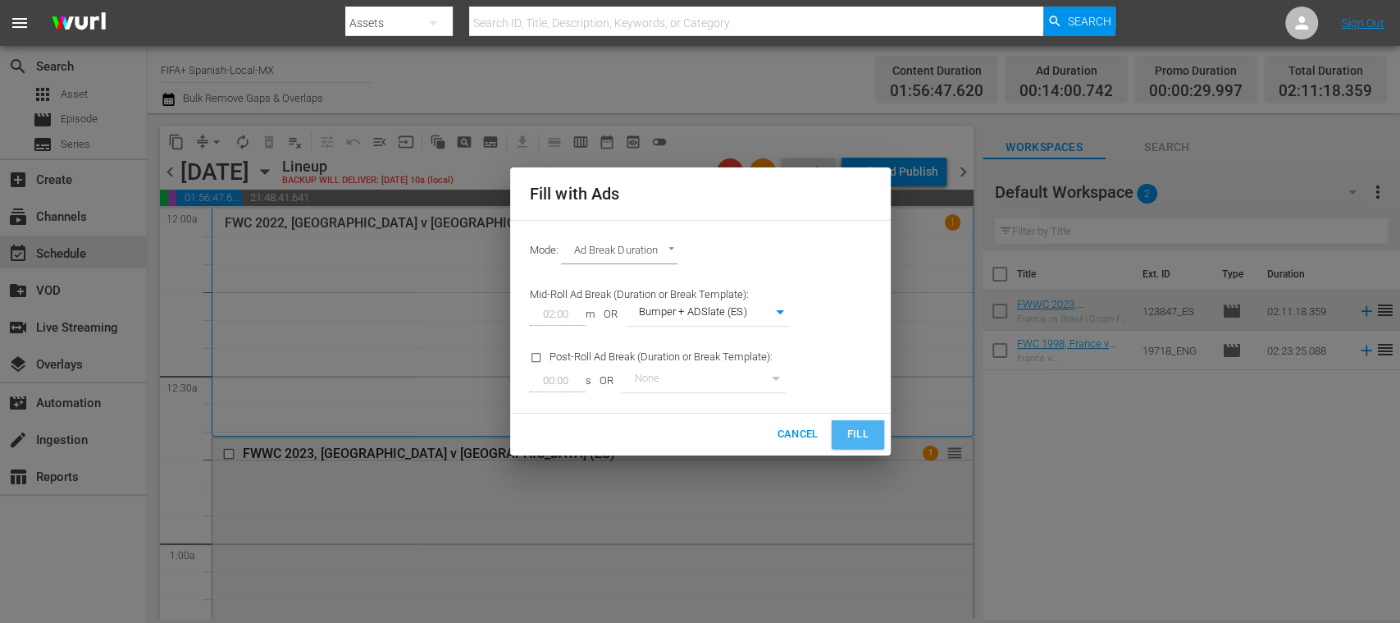
click at [860, 428] on span "Fill" at bounding box center [858, 434] width 26 height 19
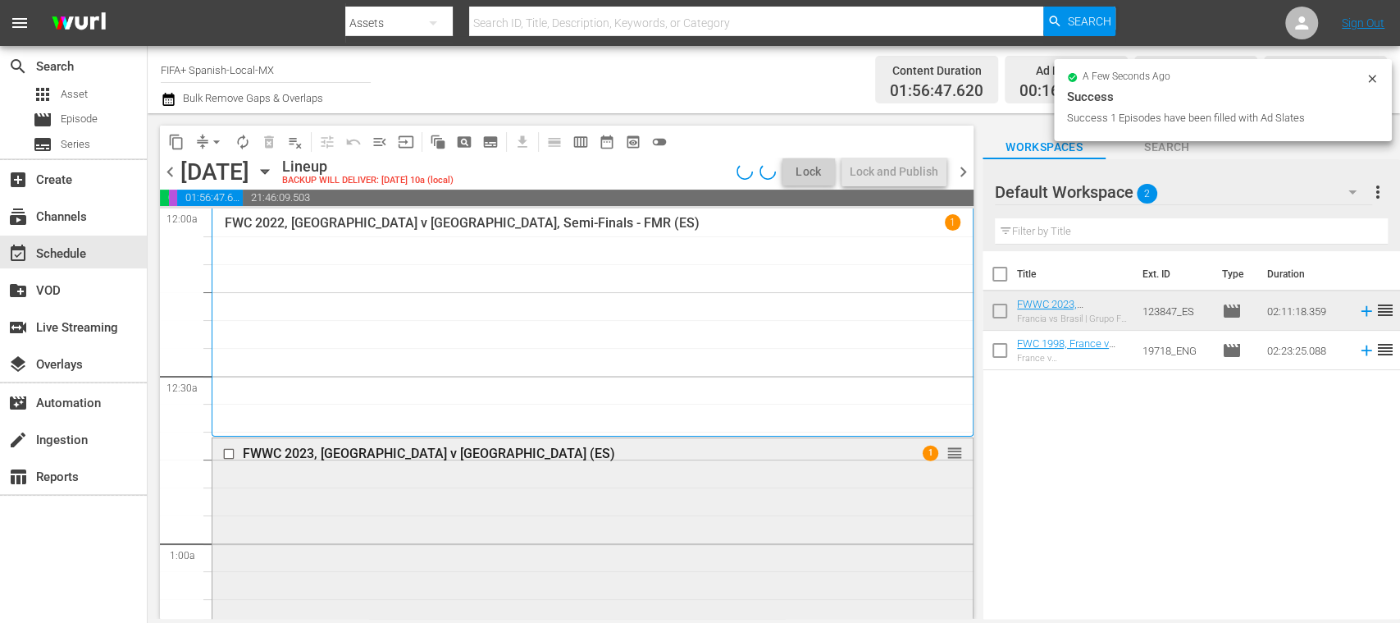
click at [422, 455] on div "FWWC 2023, [GEOGRAPHIC_DATA] v [GEOGRAPHIC_DATA] (ES)" at bounding box center [563, 453] width 640 height 16
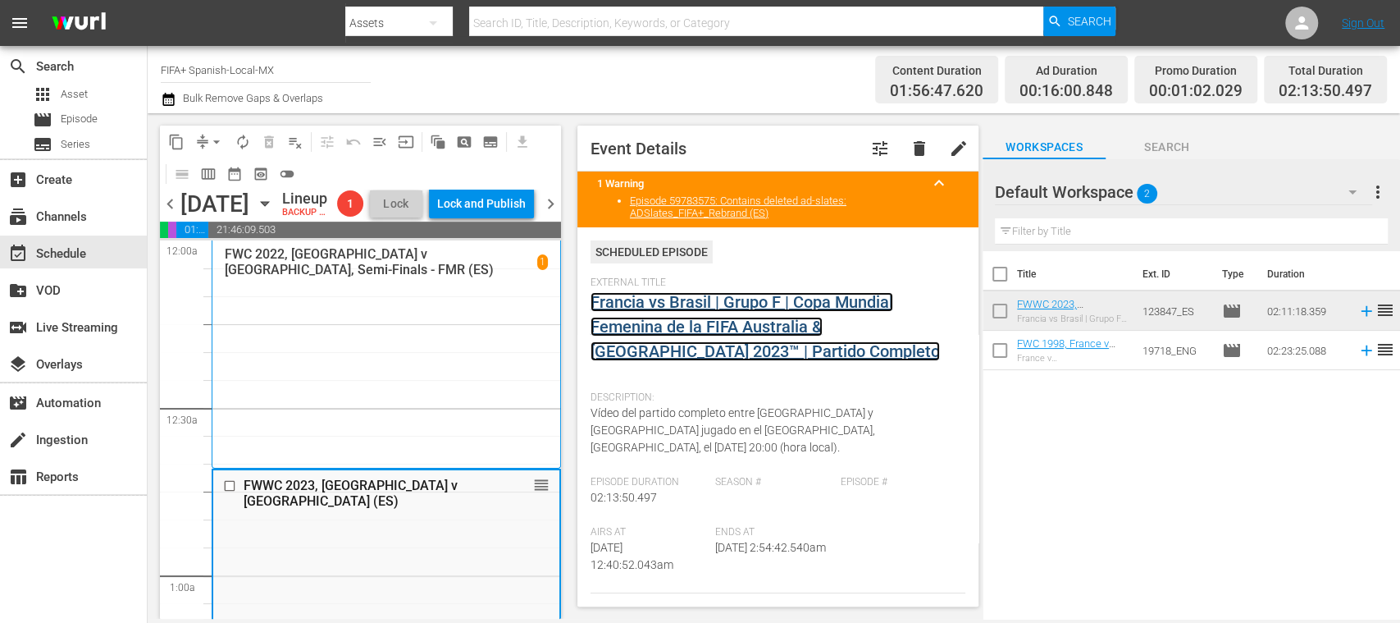
click at [724, 356] on link "Francia vs Brasil | Grupo F | Copa Mundial Femenina de la FIFA Australia & [GEO…" at bounding box center [765, 326] width 349 height 69
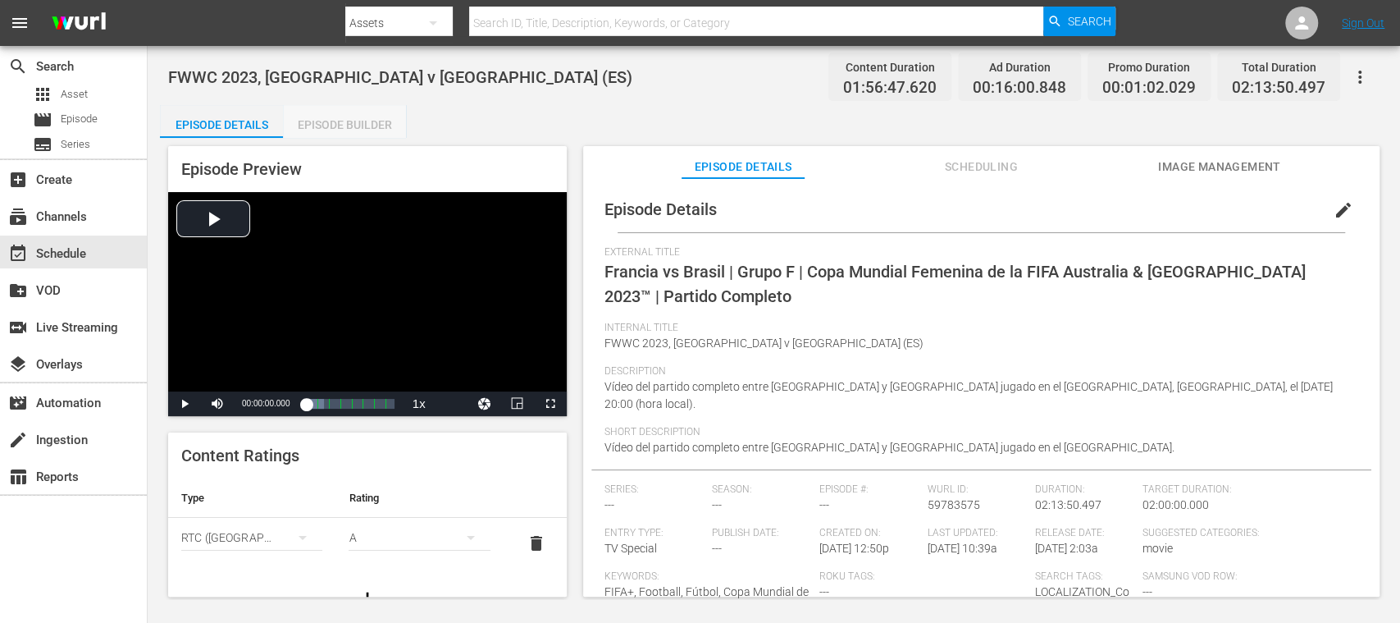
click at [368, 125] on div "Episode Builder" at bounding box center [344, 124] width 123 height 39
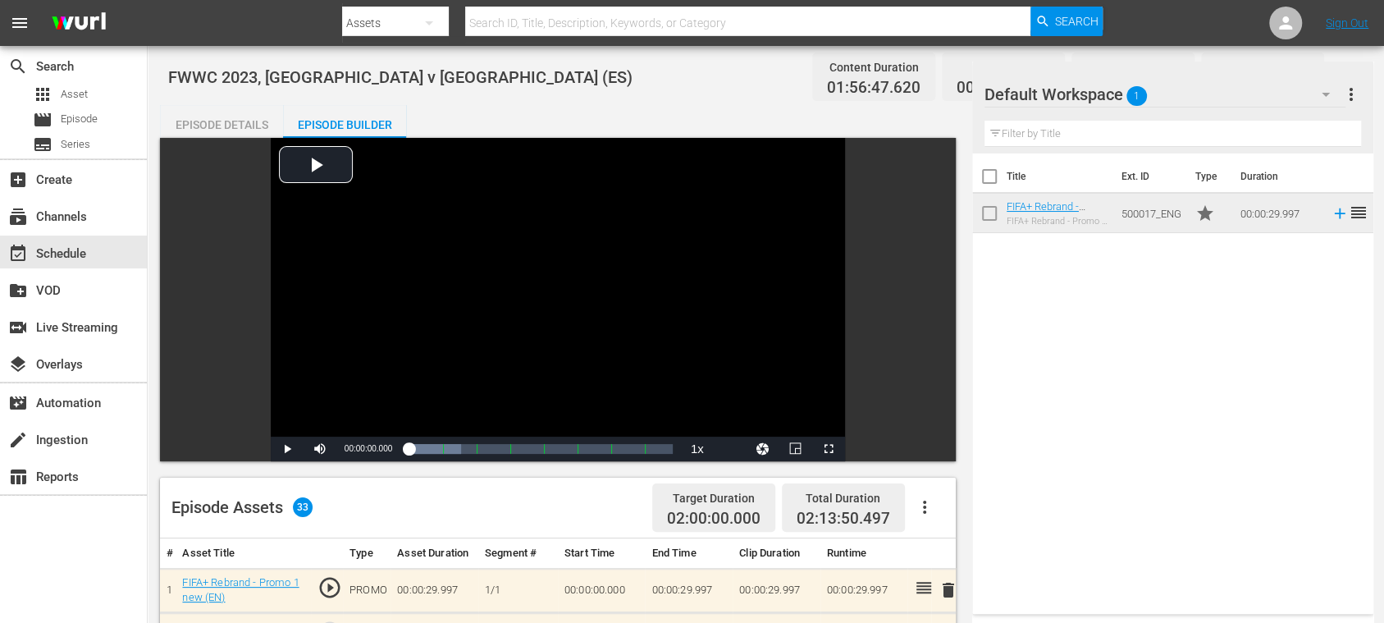
scroll to position [291, 0]
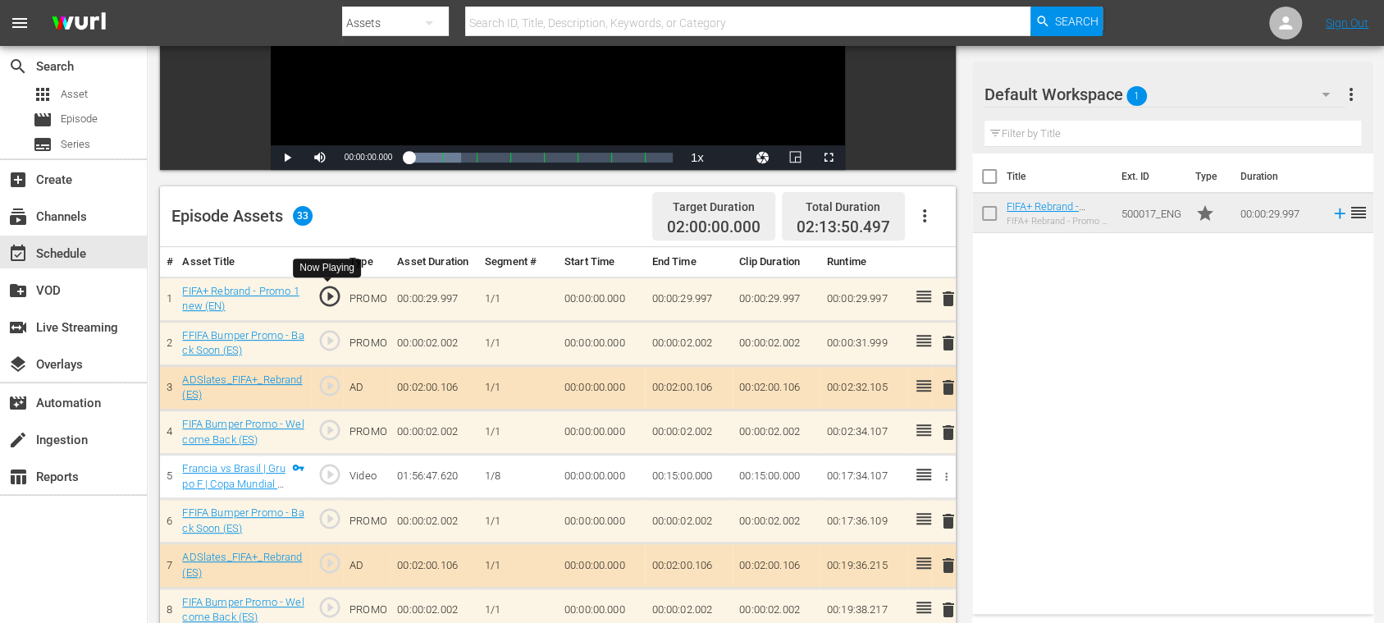
click at [329, 295] on span "play_circle_outline" at bounding box center [329, 296] width 25 height 25
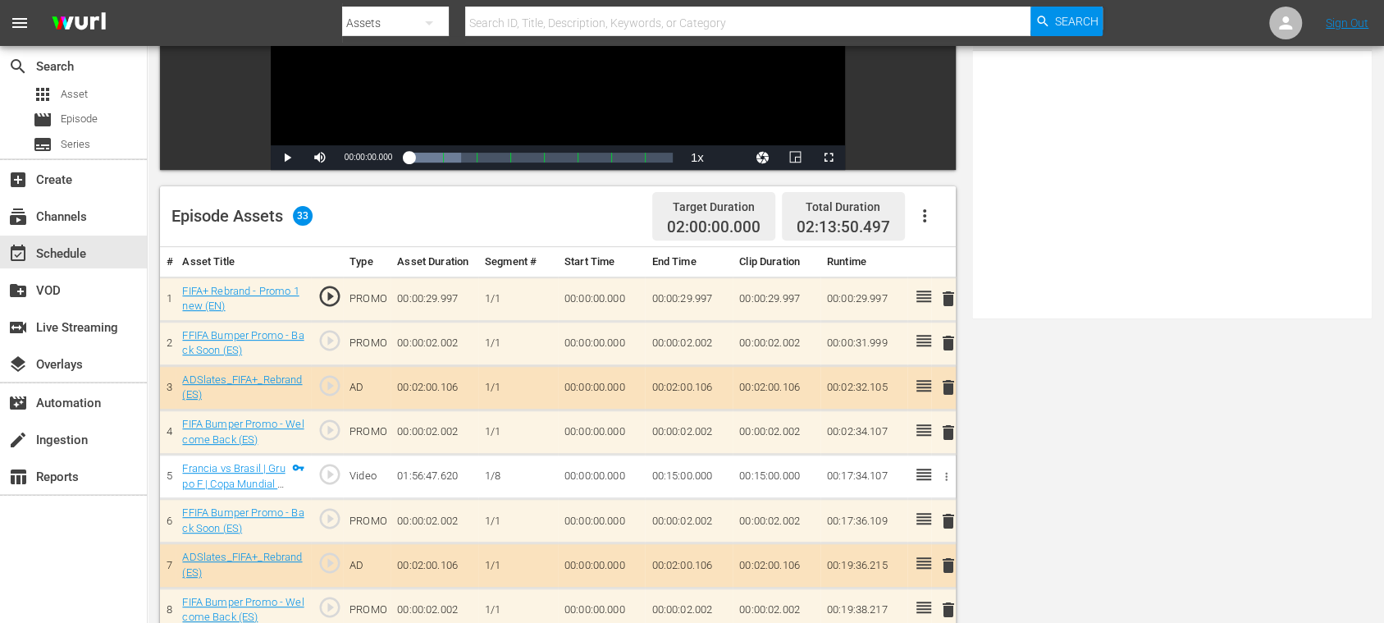
scroll to position [0, 0]
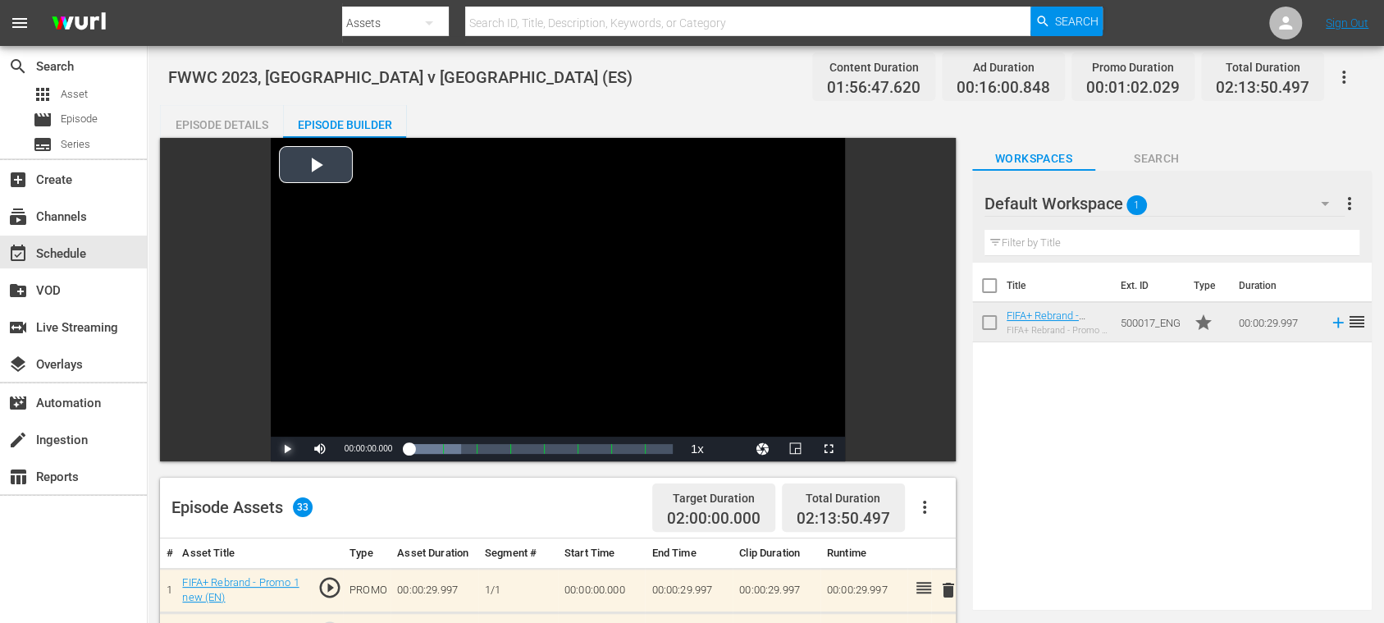
click at [287, 449] on span "Video Player" at bounding box center [287, 449] width 0 height 0
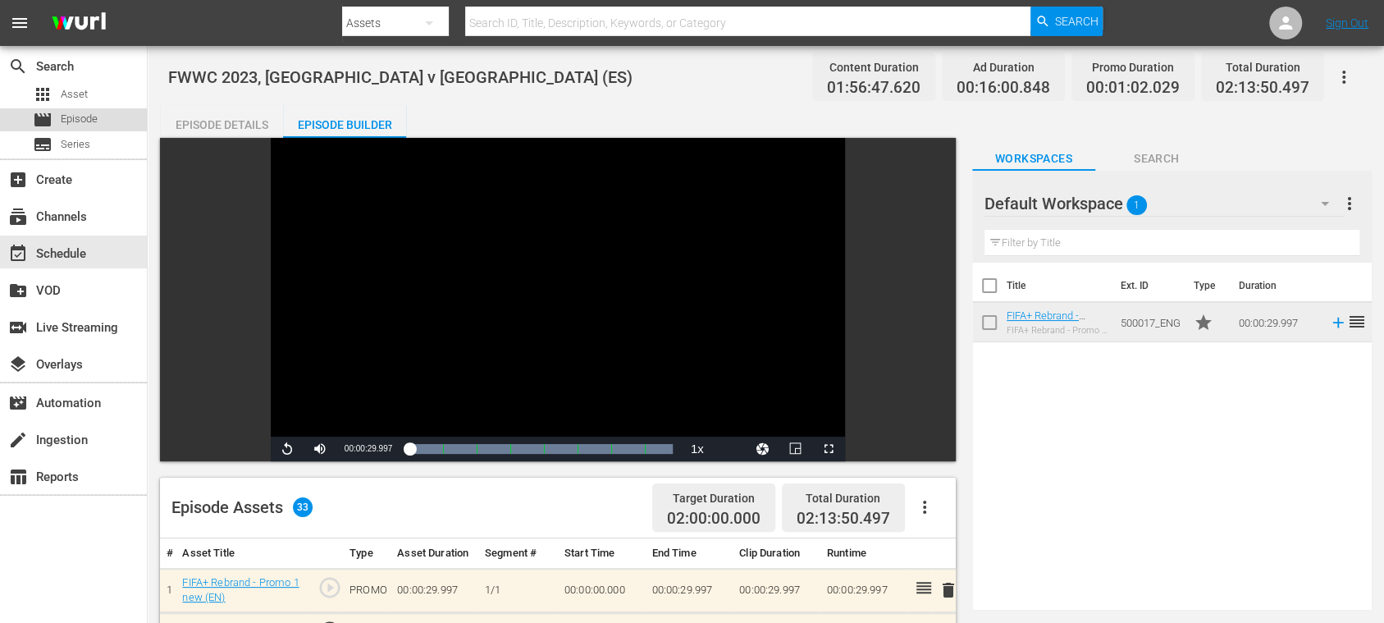
click at [71, 112] on span "Episode" at bounding box center [79, 119] width 37 height 16
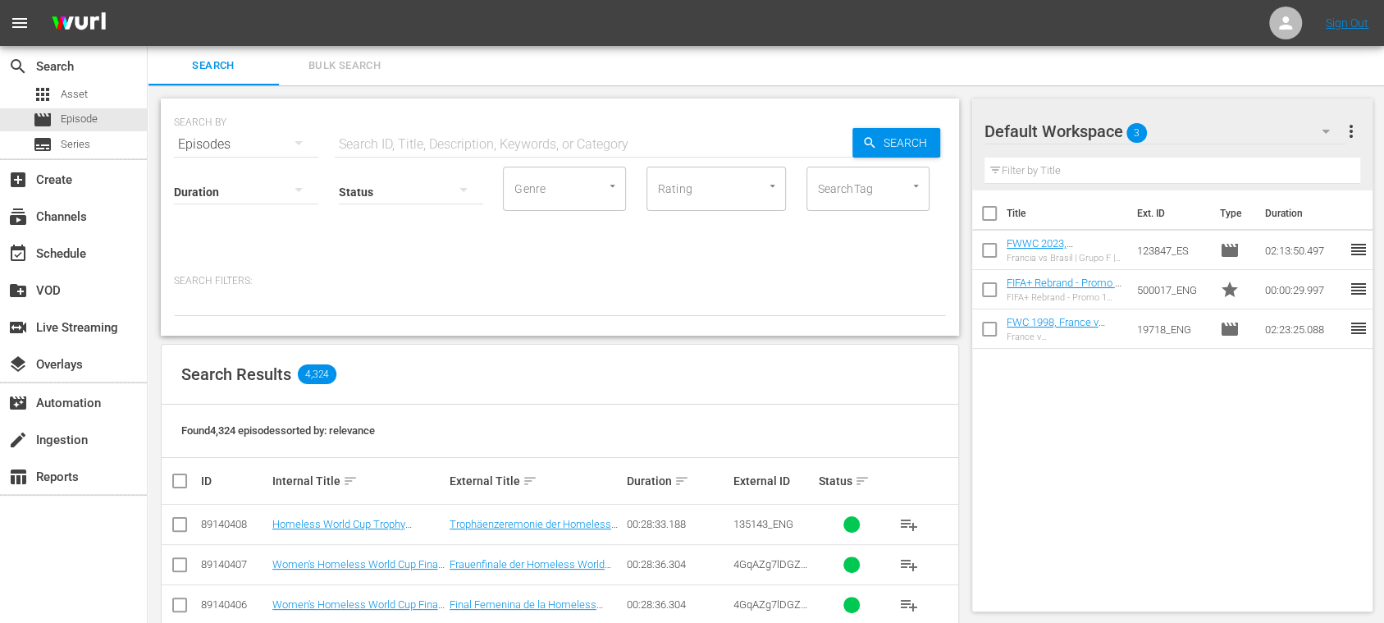
click at [394, 140] on input "text" at bounding box center [594, 144] width 518 height 39
paste input "500018_ENG"
type input "500018"
click at [84, 89] on span "Asset" at bounding box center [74, 94] width 27 height 16
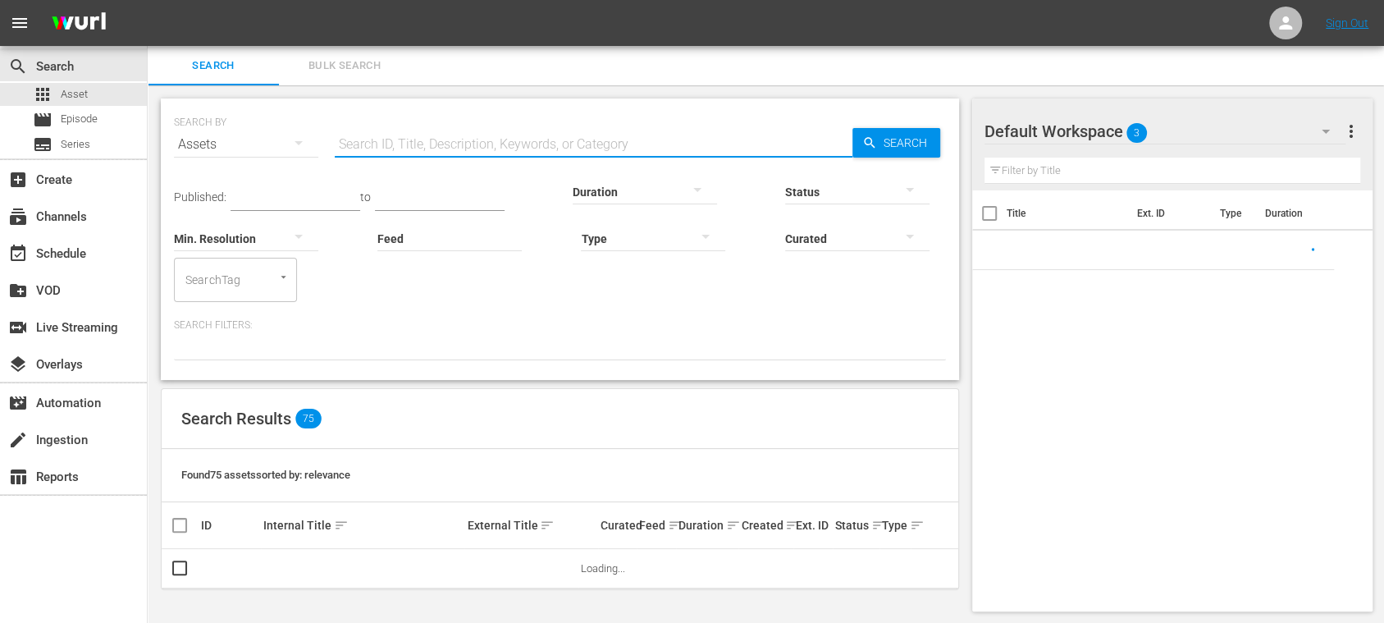
click at [386, 142] on input "text" at bounding box center [594, 144] width 518 height 39
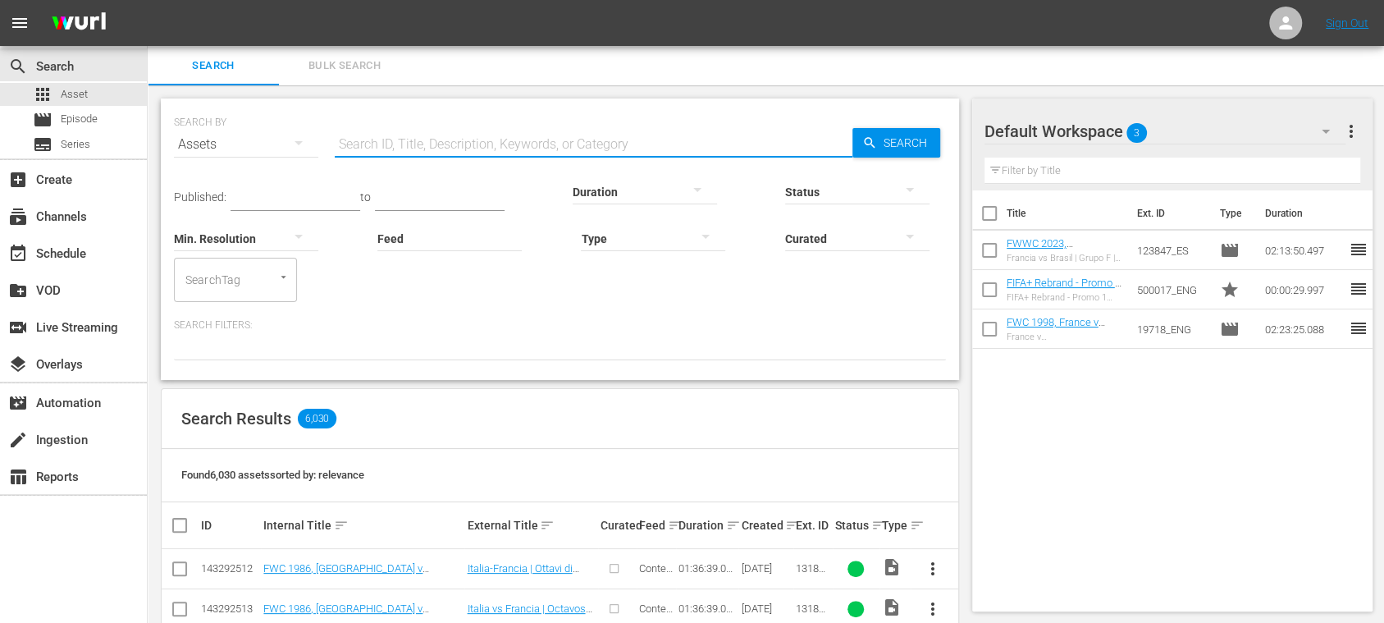
paste input "500018_ENG"
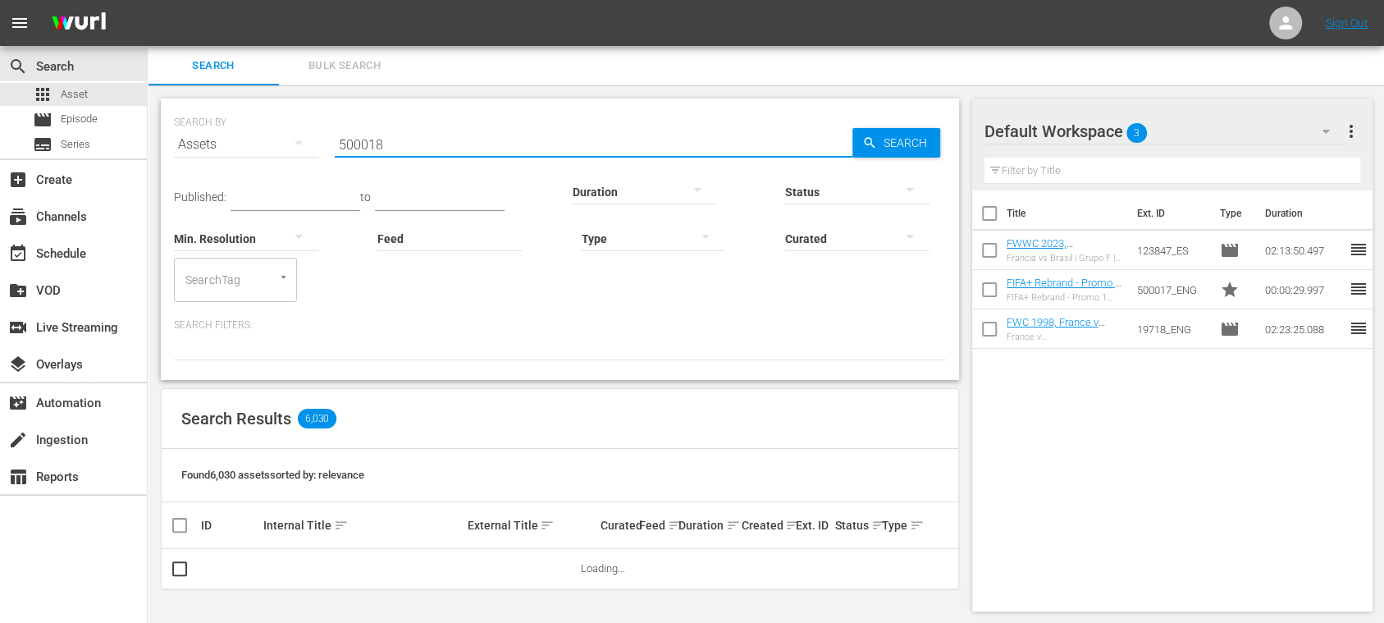
type input "500018"
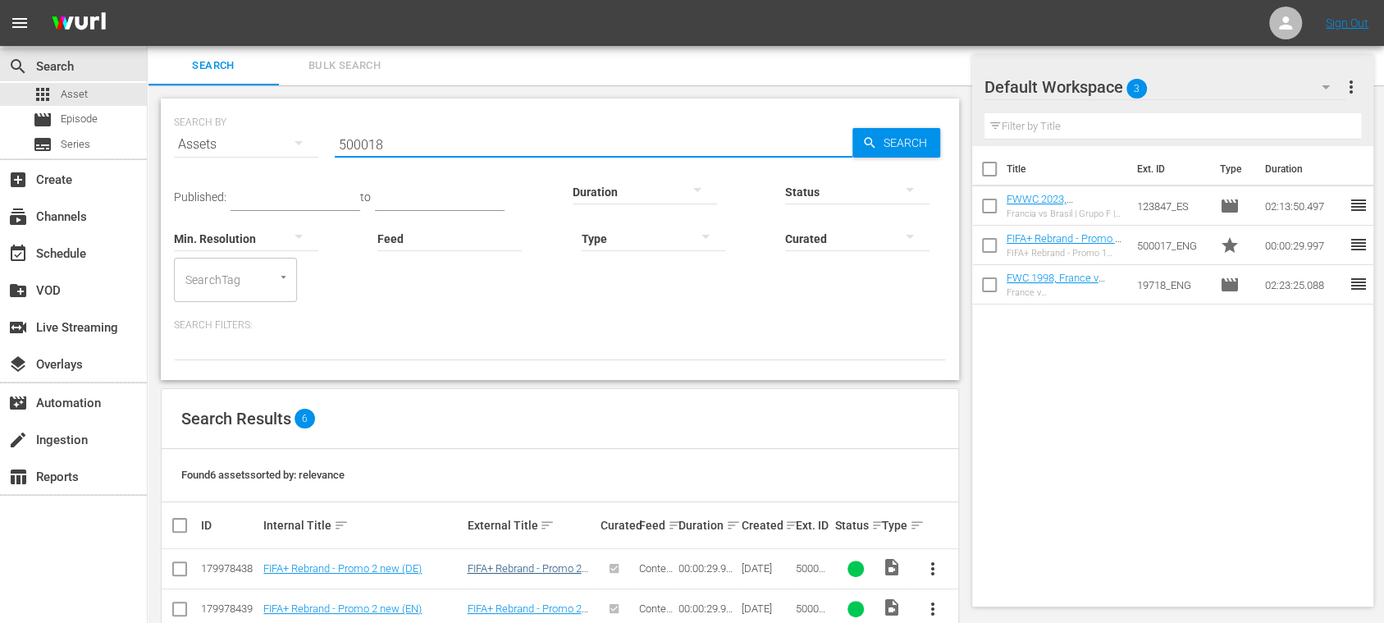
scroll to position [195, 0]
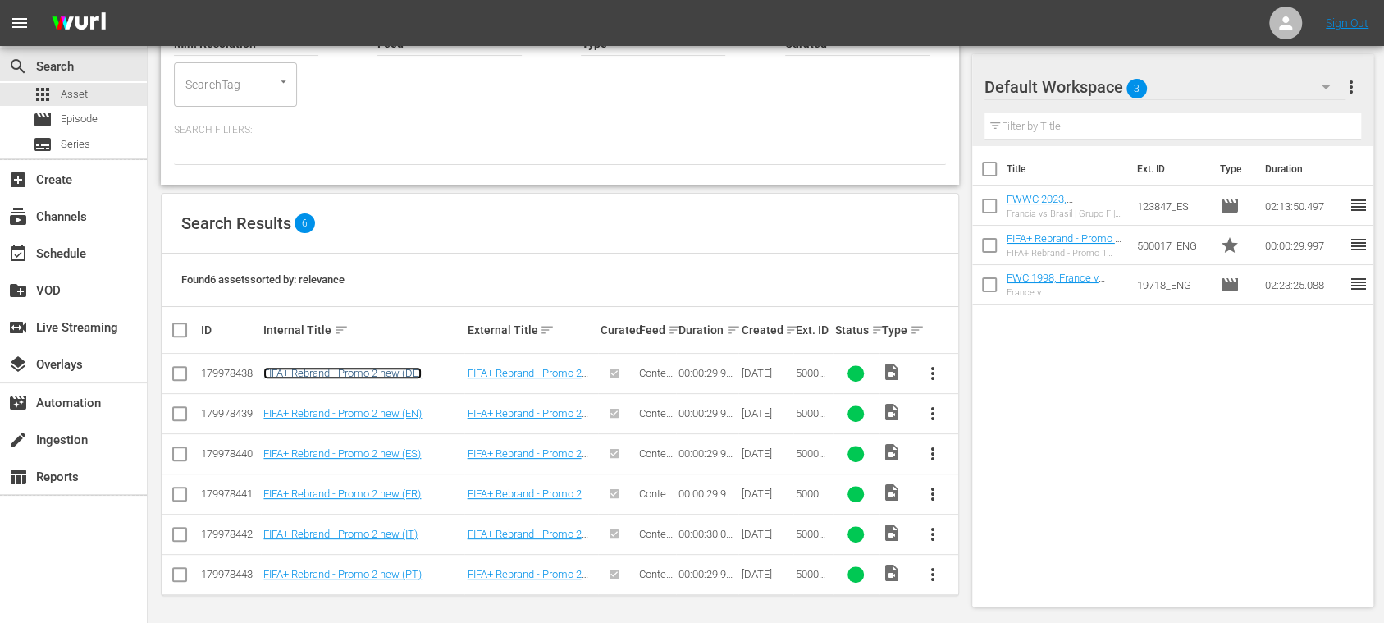
click at [407, 376] on link "FIFA+ Rebrand - Promo 2 new (DE)" at bounding box center [342, 373] width 158 height 12
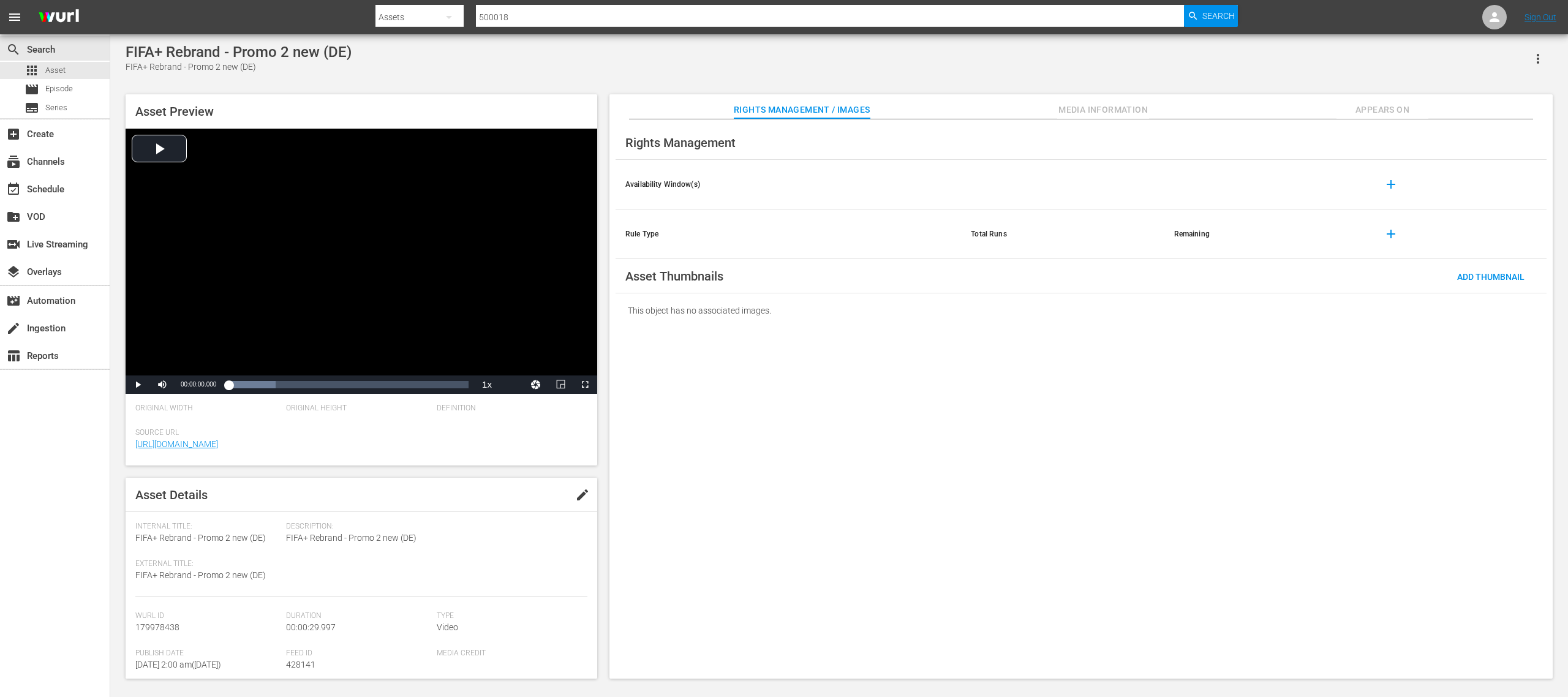
click at [580, 465] on span "edit" at bounding box center [582, 495] width 15 height 15
click at [465, 465] on div "Video" at bounding box center [509, 645] width 145 height 34
click at [464, 465] on div "Promo" at bounding box center [494, 641] width 109 height 19
click at [556, 465] on span "Save" at bounding box center [565, 495] width 40 height 10
click at [59, 66] on span "Asset" at bounding box center [55, 70] width 20 height 12
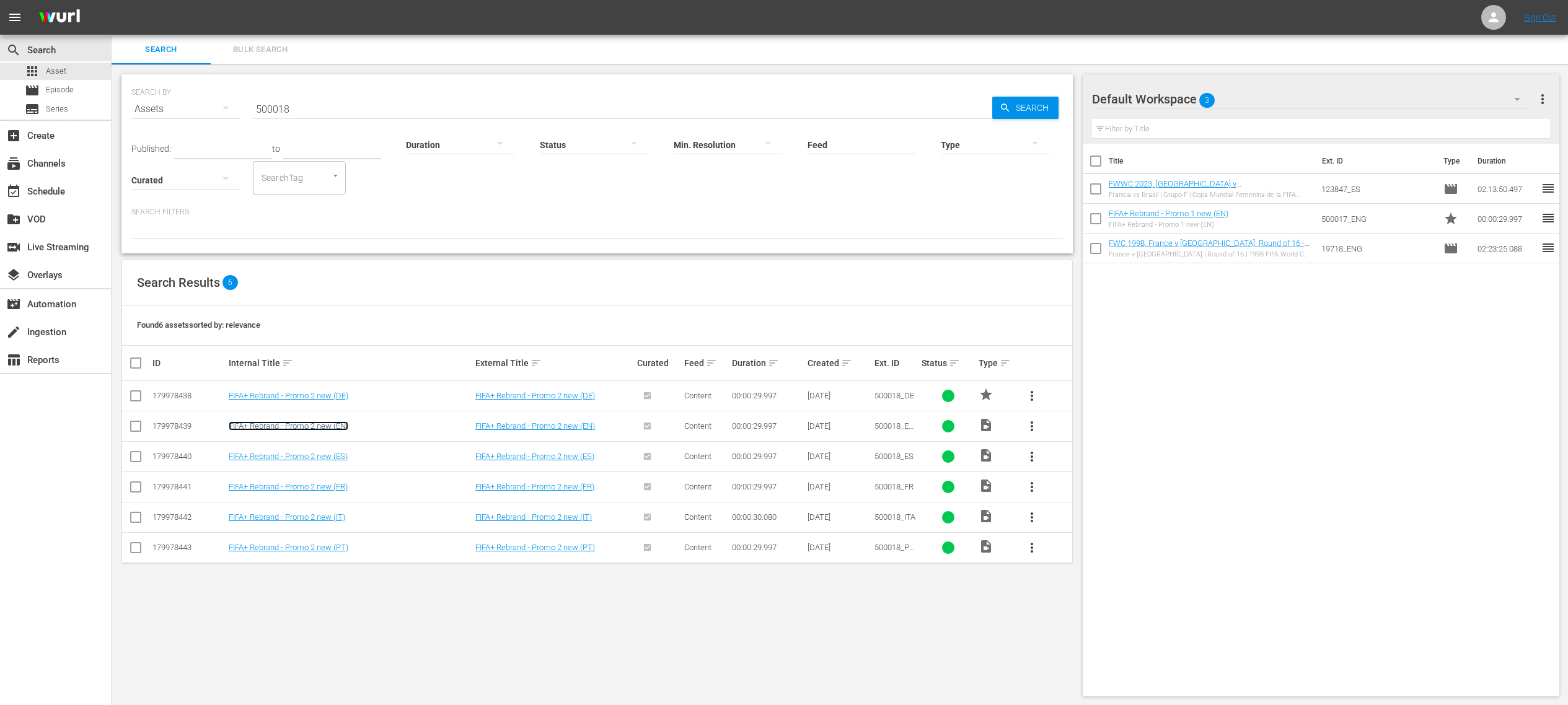
click at [329, 422] on link "FIFA+ Rebrand - Promo 2 new (EN)" at bounding box center [289, 426] width 119 height 9
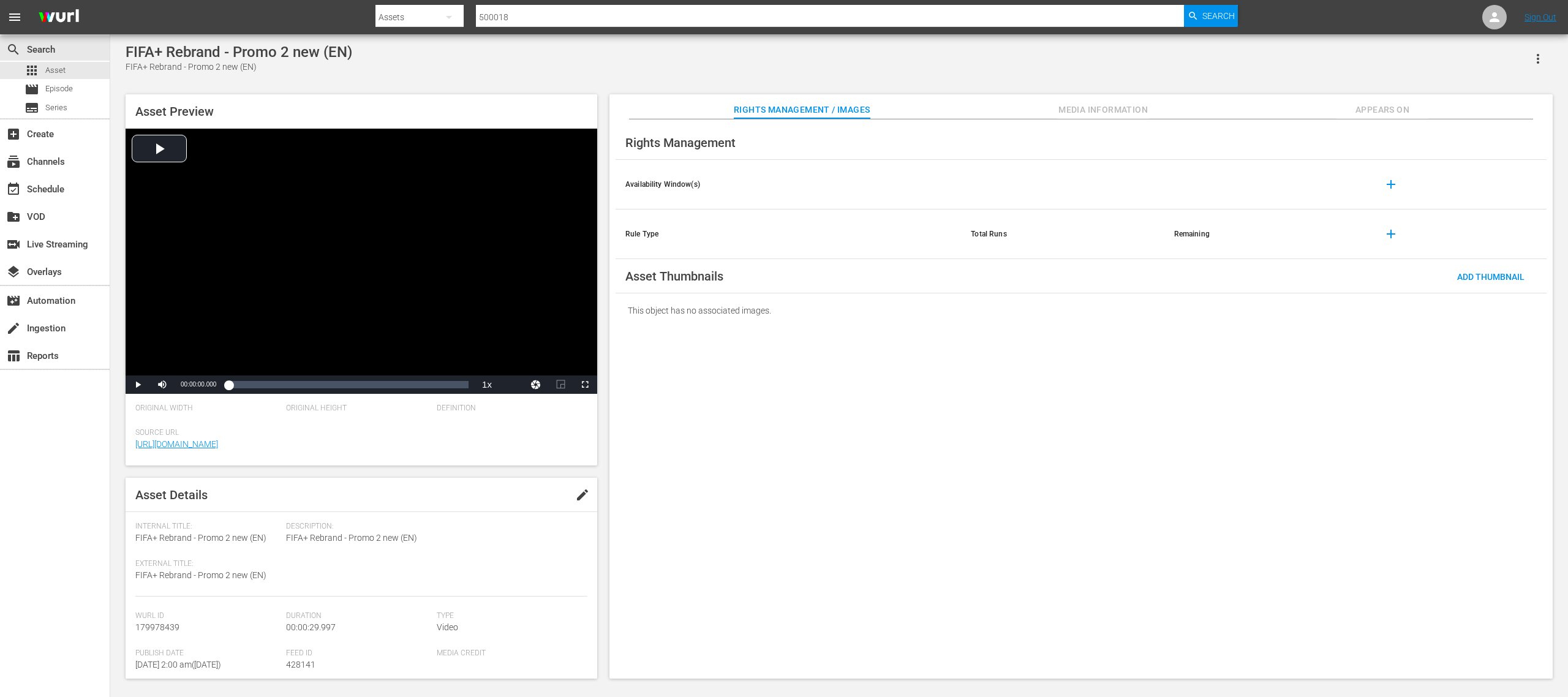
click at [576, 465] on span "edit" at bounding box center [582, 495] width 15 height 15
click at [465, 465] on div "Video" at bounding box center [509, 645] width 145 height 34
click at [475, 465] on div "Promo" at bounding box center [494, 641] width 109 height 19
click at [556, 465] on span "Save" at bounding box center [565, 495] width 40 height 10
click at [46, 69] on span "Asset" at bounding box center [55, 70] width 20 height 12
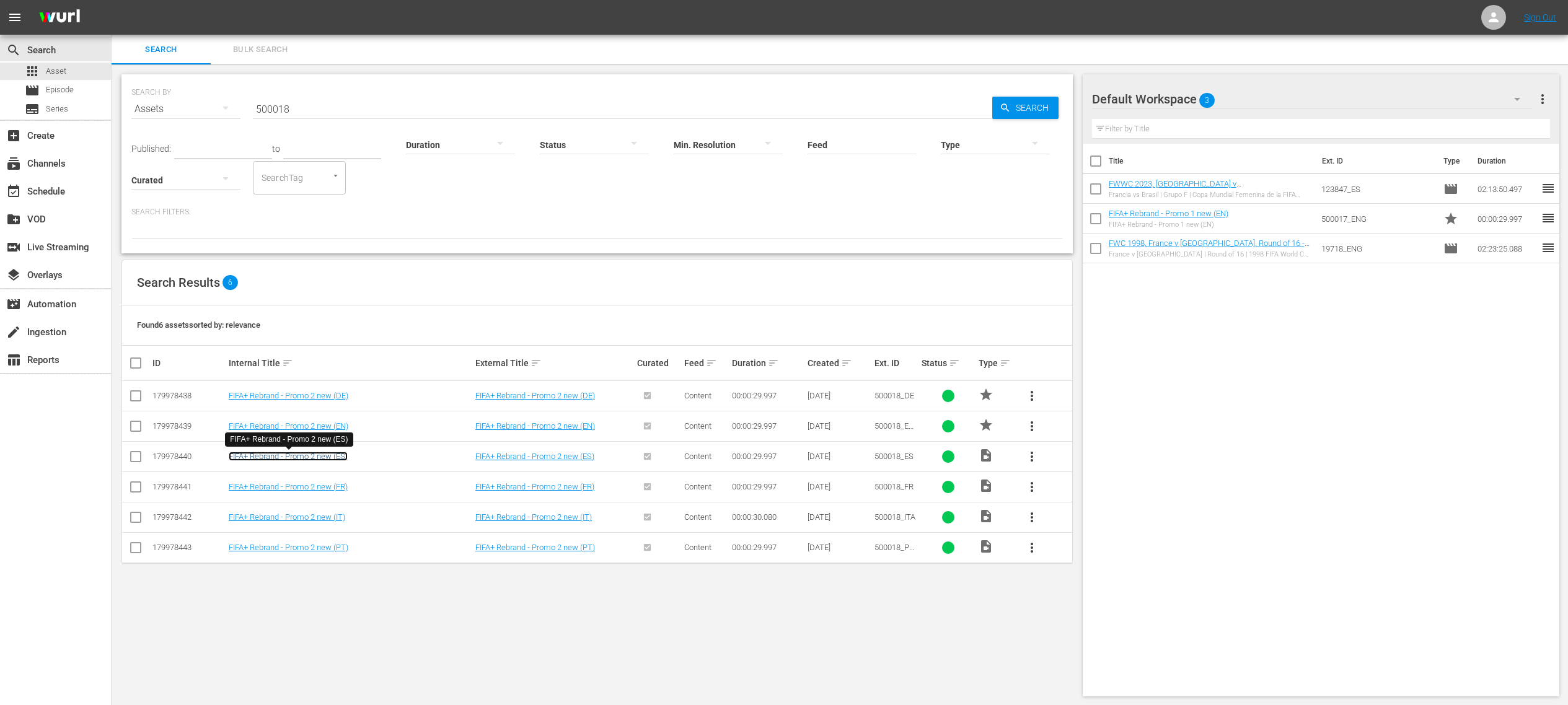
click at [316, 459] on link "FIFA+ Rebrand - Promo 2 new (ES)" at bounding box center [288, 456] width 119 height 9
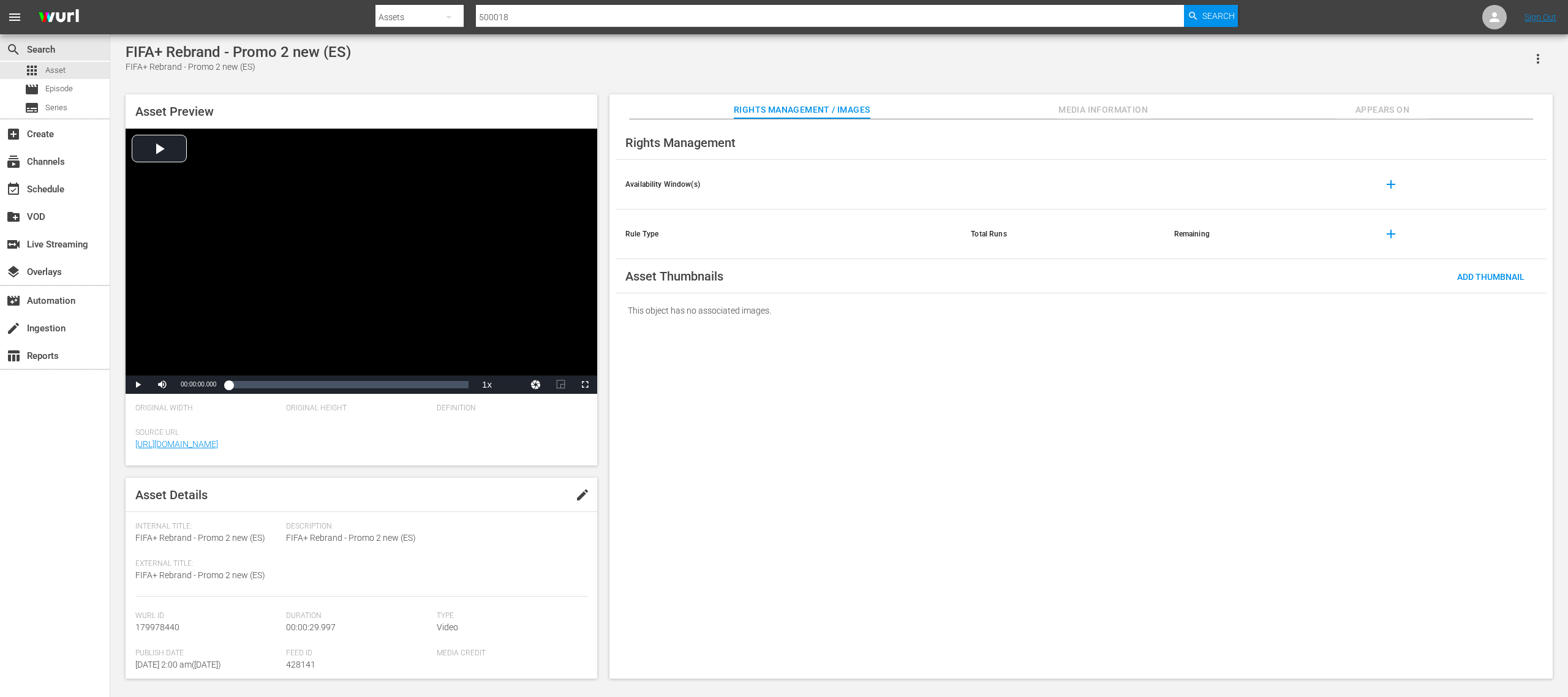
click at [577, 465] on span "edit" at bounding box center [582, 495] width 15 height 15
click at [458, 465] on div "Video" at bounding box center [509, 645] width 145 height 34
click at [468, 465] on div "Promo" at bounding box center [494, 641] width 109 height 19
click at [556, 465] on div "Save" at bounding box center [565, 495] width 54 height 22
click at [55, 70] on span "Asset" at bounding box center [55, 70] width 20 height 12
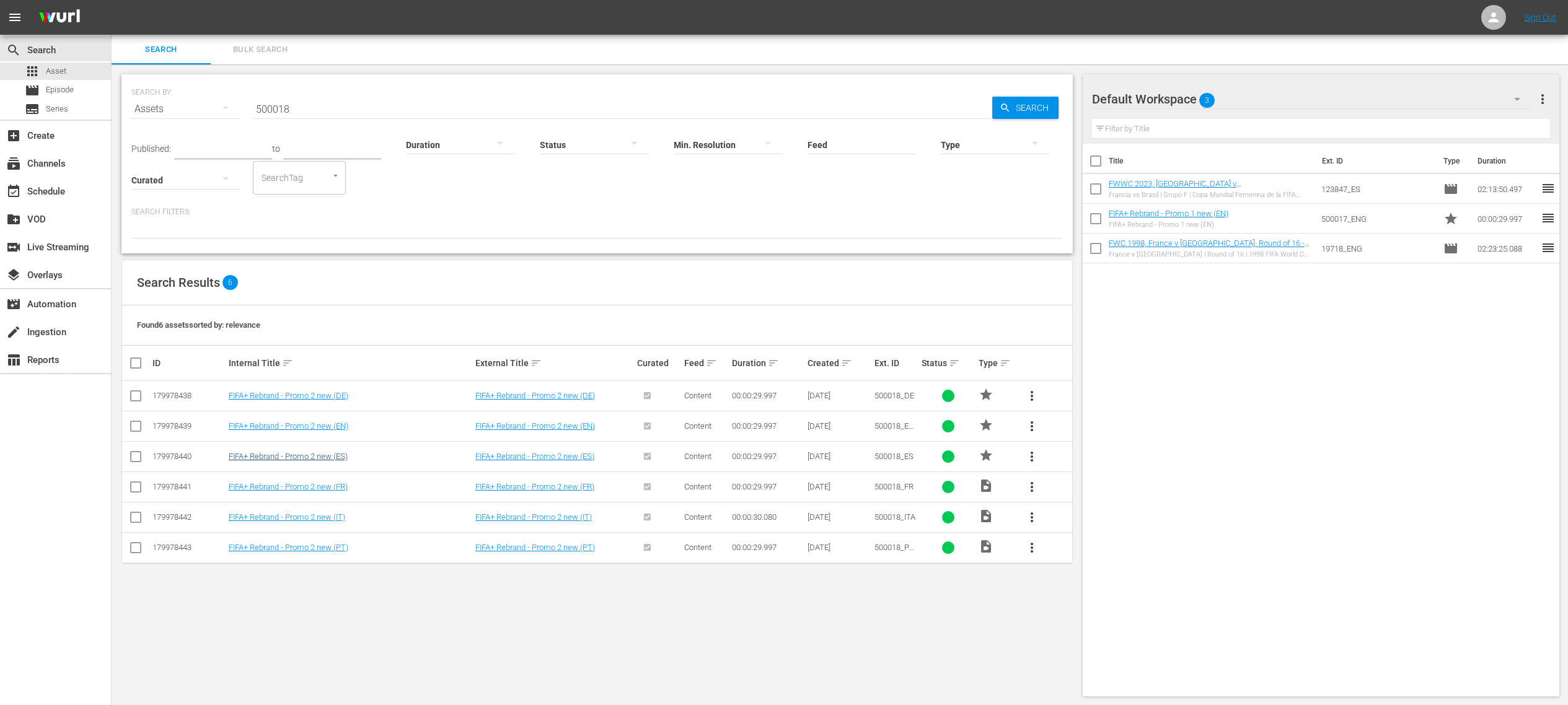
click at [345, 462] on td "FIFA+ Rebrand - Promo 2 new (ES)" at bounding box center [350, 456] width 246 height 30
click at [341, 456] on link "FIFA+ Rebrand - Promo 2 new (ES)" at bounding box center [288, 456] width 119 height 9
click at [330, 470] on link "FIFA+ Rebrand - Promo 2 new (FR)" at bounding box center [288, 487] width 119 height 9
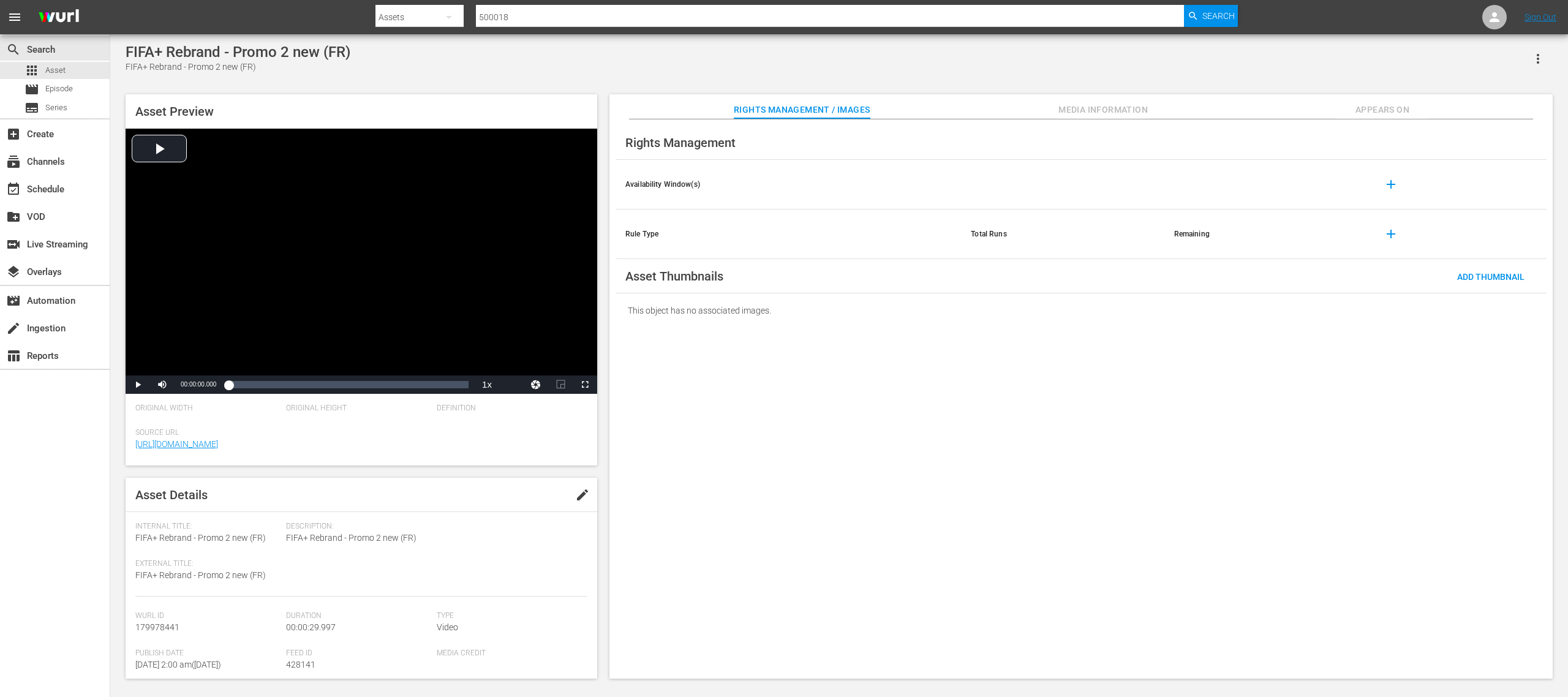
click at [582, 465] on span "edit" at bounding box center [582, 495] width 15 height 15
click at [470, 465] on div "Video" at bounding box center [509, 645] width 145 height 34
click at [470, 465] on div "Promo" at bounding box center [494, 641] width 109 height 19
click at [550, 465] on span "Save" at bounding box center [565, 495] width 40 height 10
click at [60, 68] on span "Asset" at bounding box center [55, 70] width 20 height 12
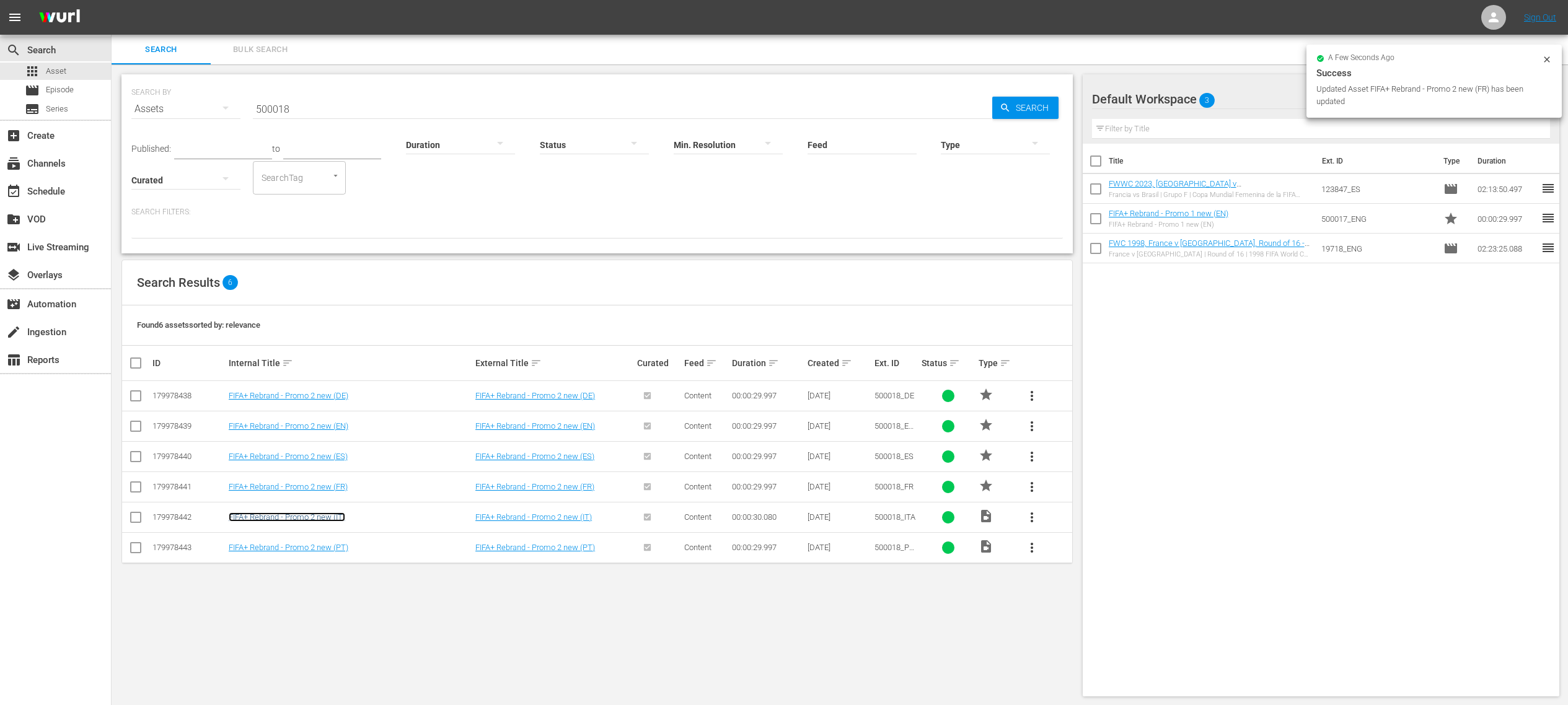
click at [324, 470] on link "FIFA+ Rebrand - Promo 2 new (IT)" at bounding box center [287, 517] width 116 height 9
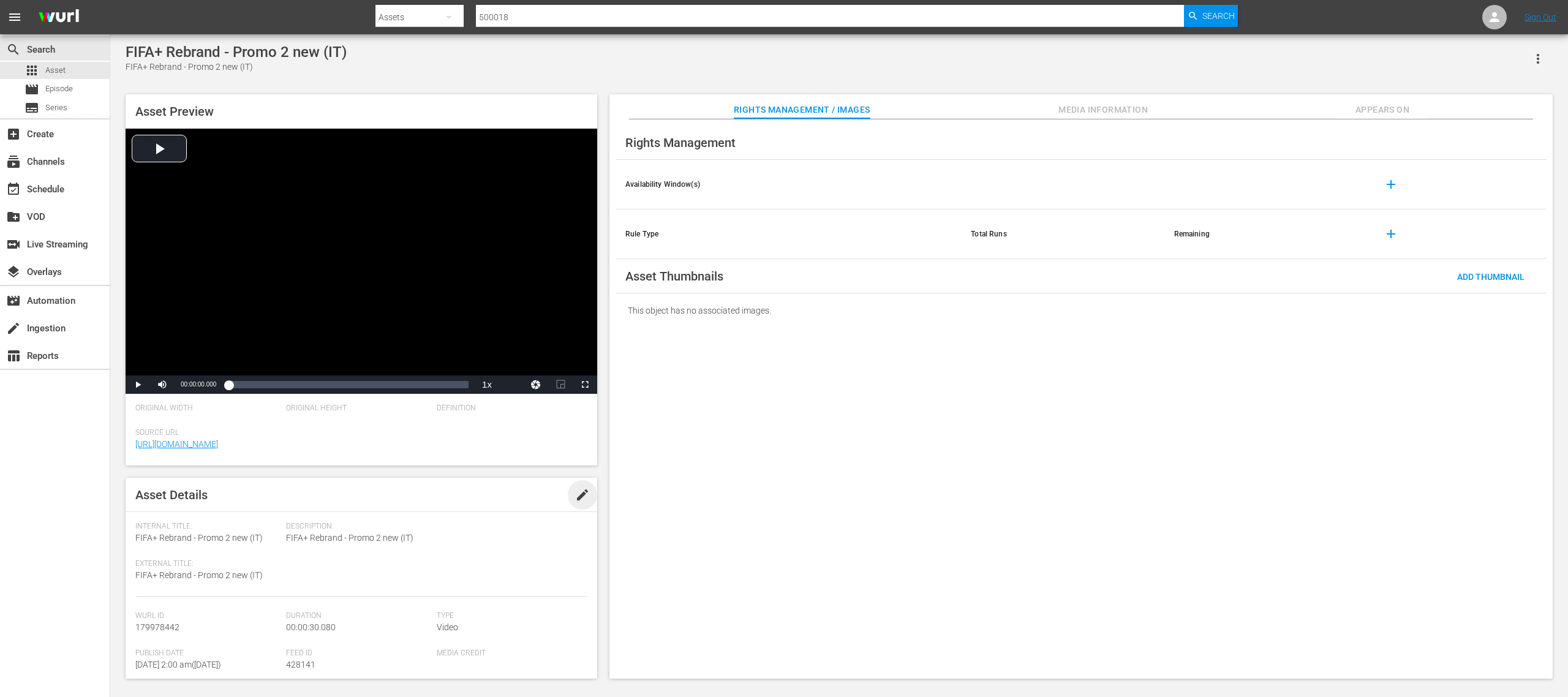
click at [578, 465] on span "edit" at bounding box center [582, 495] width 15 height 15
click at [452, 465] on div "Video" at bounding box center [509, 645] width 145 height 34
click at [456, 465] on div "Promo" at bounding box center [494, 641] width 109 height 19
click at [553, 465] on span "Save" at bounding box center [565, 495] width 40 height 10
click at [60, 69] on span "Asset" at bounding box center [55, 70] width 20 height 12
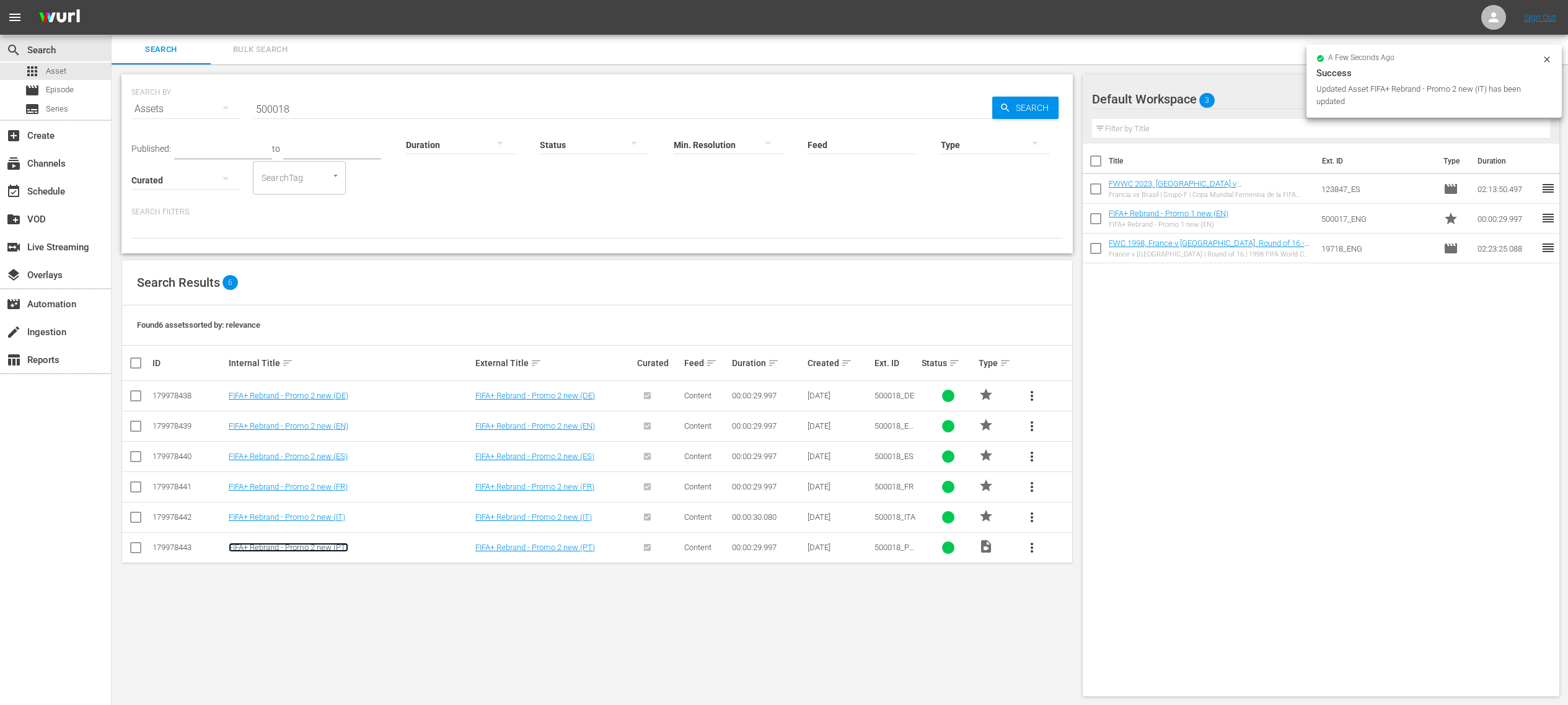
click at [327, 470] on link "FIFA+ Rebrand - Promo 2 new (PT)" at bounding box center [289, 548] width 119 height 9
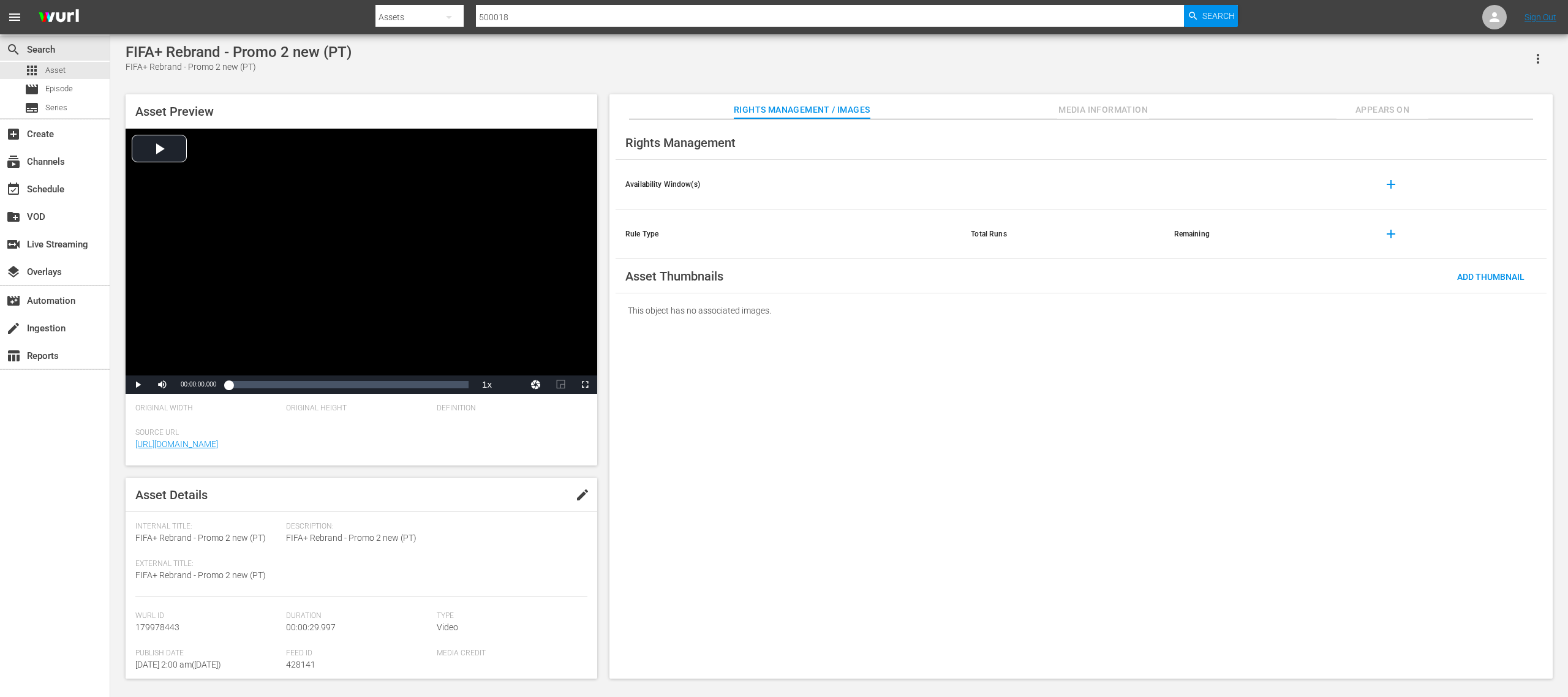
click at [575, 465] on span "edit" at bounding box center [582, 495] width 15 height 15
click at [459, 465] on div "Video" at bounding box center [509, 645] width 145 height 34
click at [461, 465] on div "Promo" at bounding box center [494, 641] width 109 height 19
click at [556, 465] on span "Save" at bounding box center [565, 495] width 40 height 10
click at [60, 68] on span "Asset" at bounding box center [55, 70] width 20 height 12
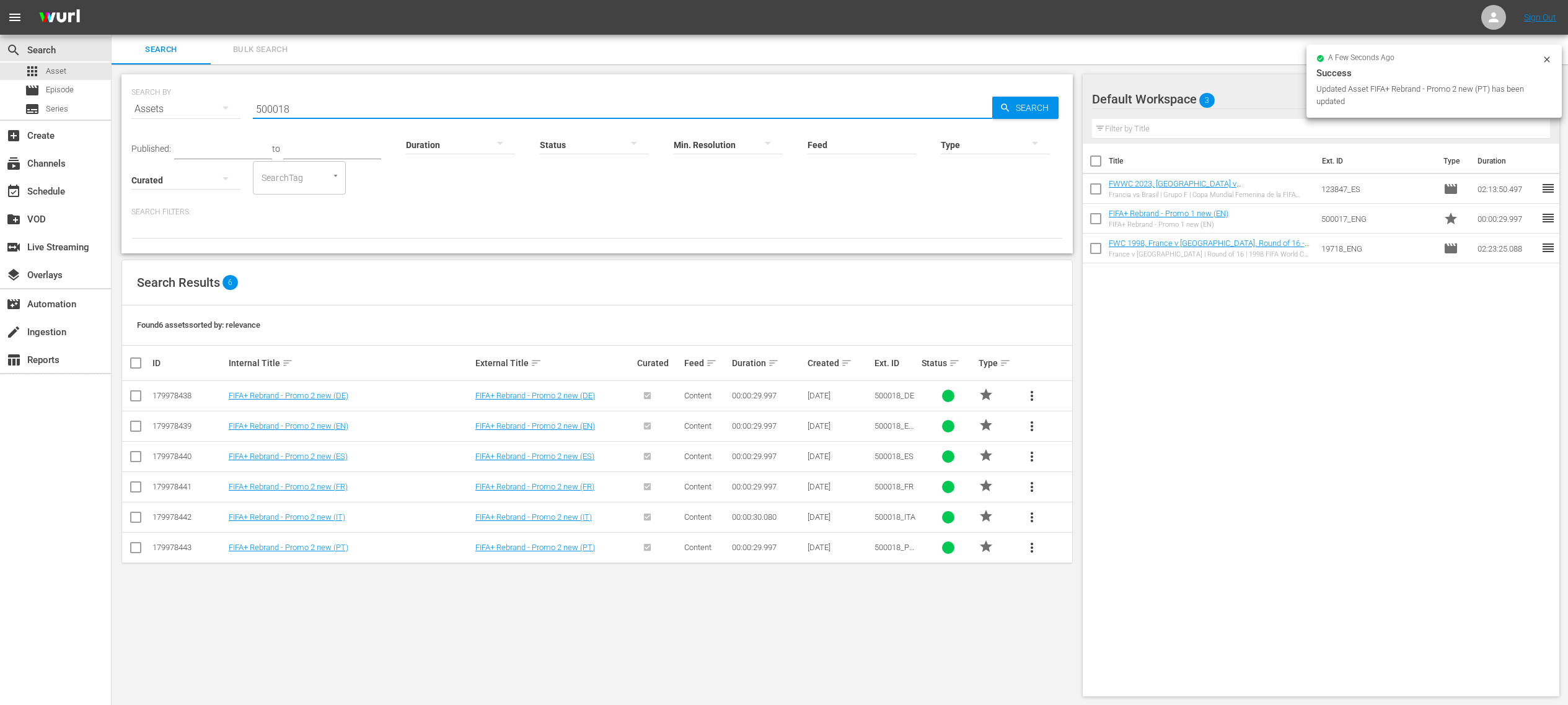
click at [326, 103] on input "500018" at bounding box center [623, 109] width 740 height 29
type input "500019"
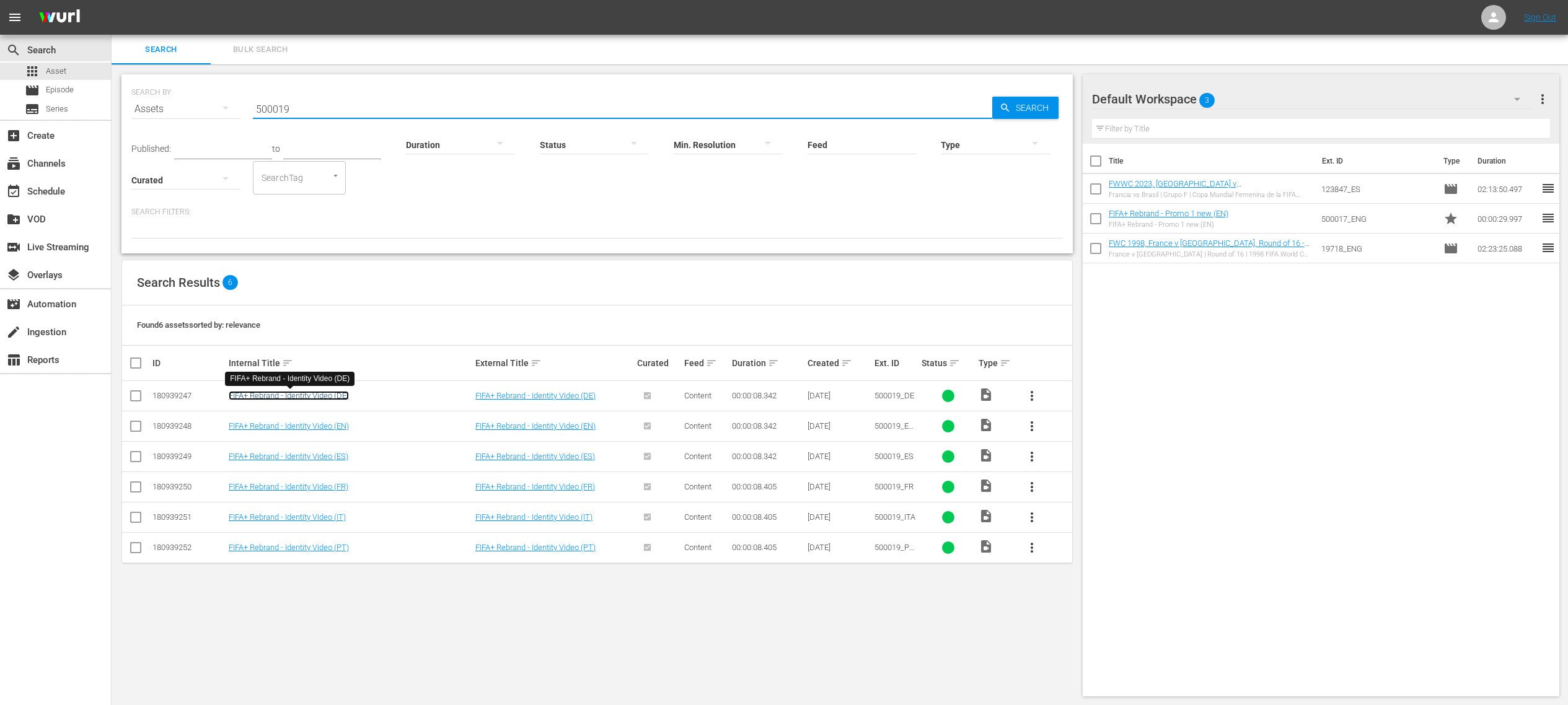
click at [327, 394] on link "FIFA+ Rebrand - Identity Video (DE)" at bounding box center [289, 396] width 120 height 9
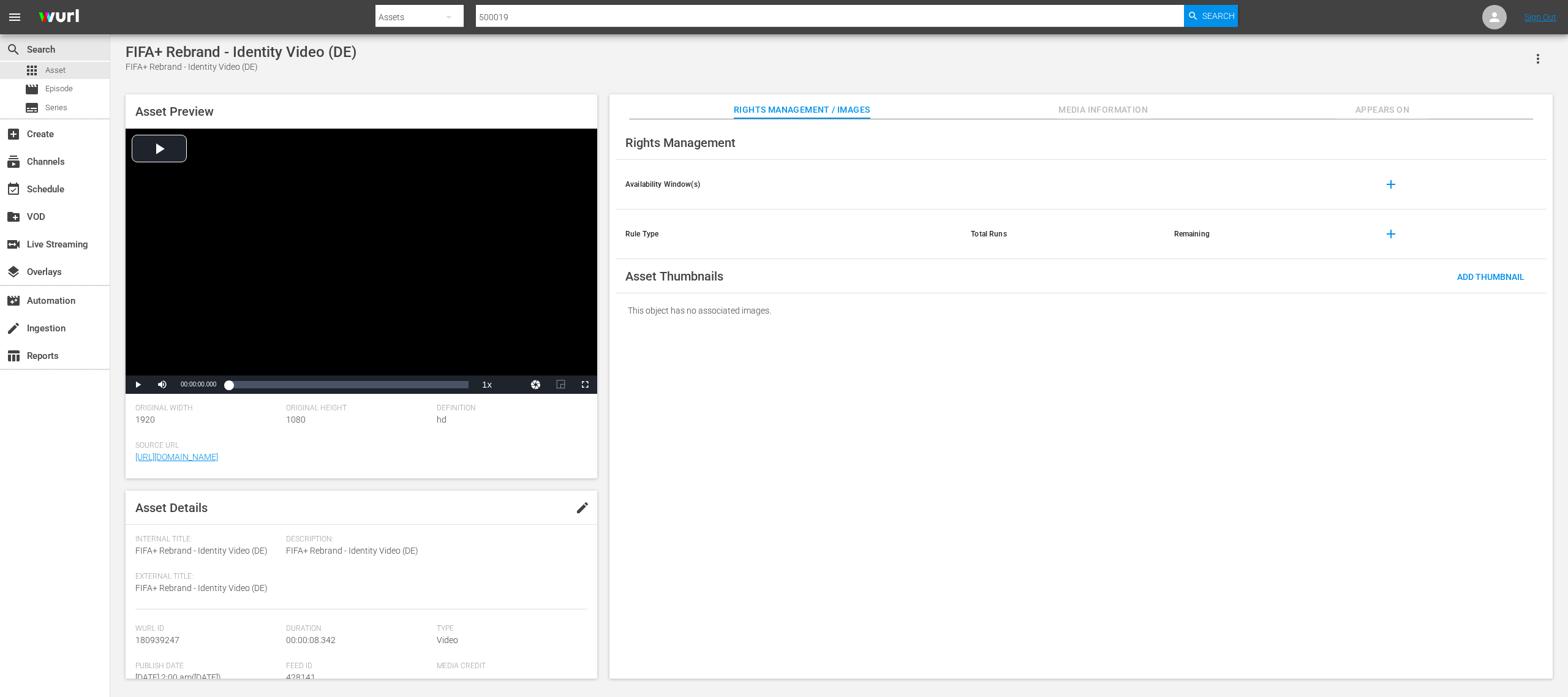
click at [576, 465] on span "edit" at bounding box center [582, 508] width 15 height 15
click at [471, 465] on div "Video" at bounding box center [509, 658] width 145 height 34
click at [469, 465] on div "Promo" at bounding box center [494, 654] width 109 height 19
click at [555, 465] on span "Save" at bounding box center [565, 507] width 40 height 10
click at [63, 66] on span "Asset" at bounding box center [55, 70] width 20 height 12
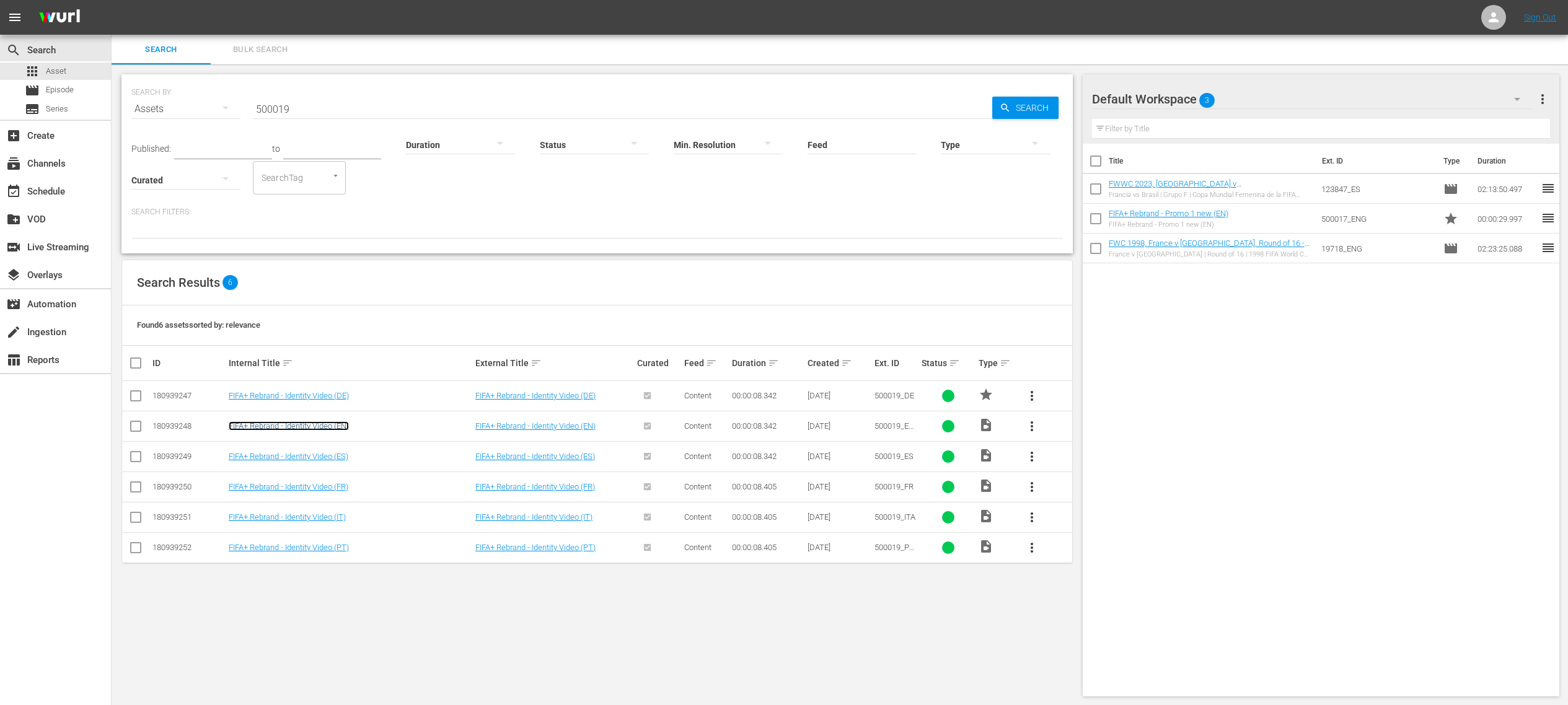
click at [284, 425] on link "FIFA+ Rebrand - Identity Video (EN)" at bounding box center [289, 426] width 120 height 9
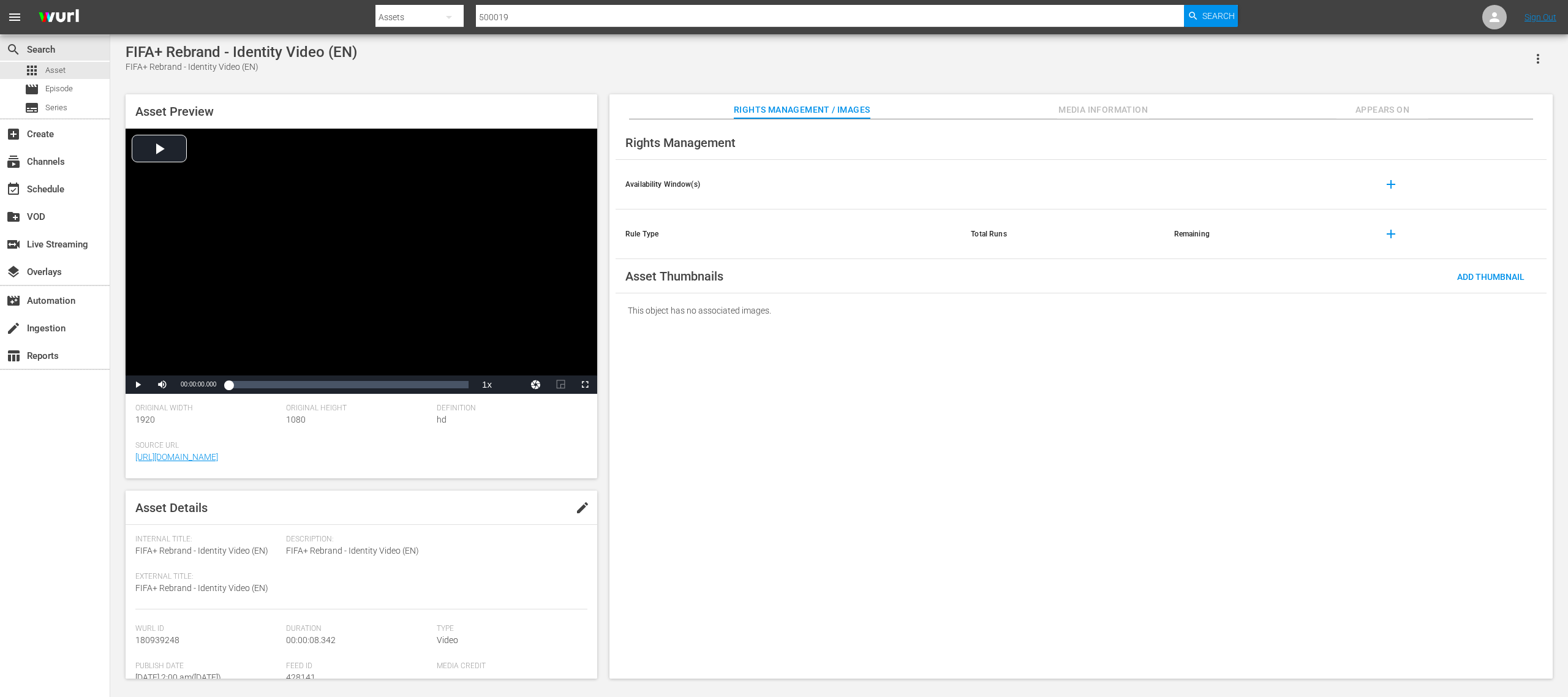
click at [579, 465] on span "edit" at bounding box center [582, 508] width 15 height 15
click at [468, 465] on div "Video" at bounding box center [509, 658] width 145 height 34
click at [465, 465] on div "Promo" at bounding box center [494, 654] width 109 height 19
click at [555, 465] on span "Save" at bounding box center [565, 507] width 40 height 10
click at [58, 68] on span "Asset" at bounding box center [55, 70] width 20 height 12
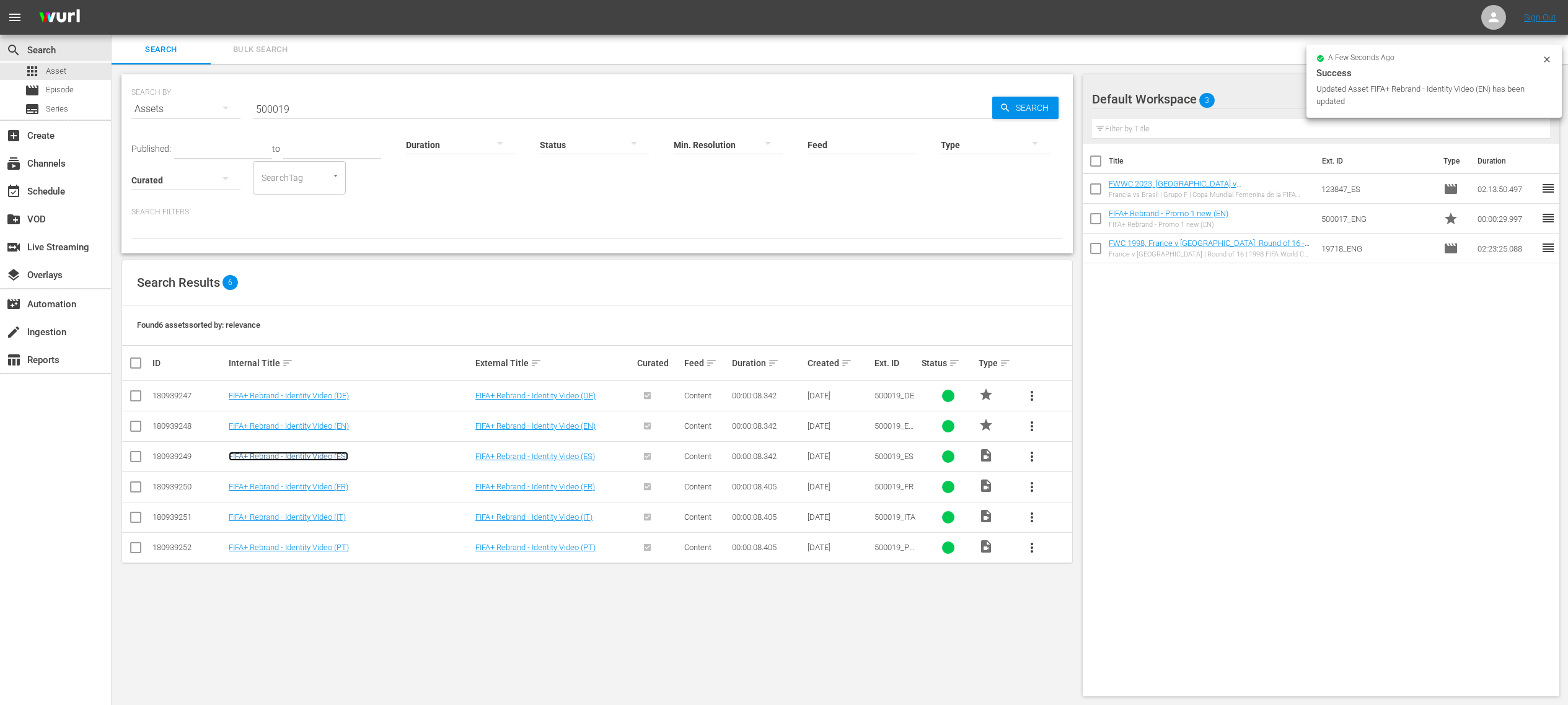
click at [306, 454] on link "FIFA+ Rebrand - Identity Video (ES)" at bounding box center [289, 456] width 119 height 9
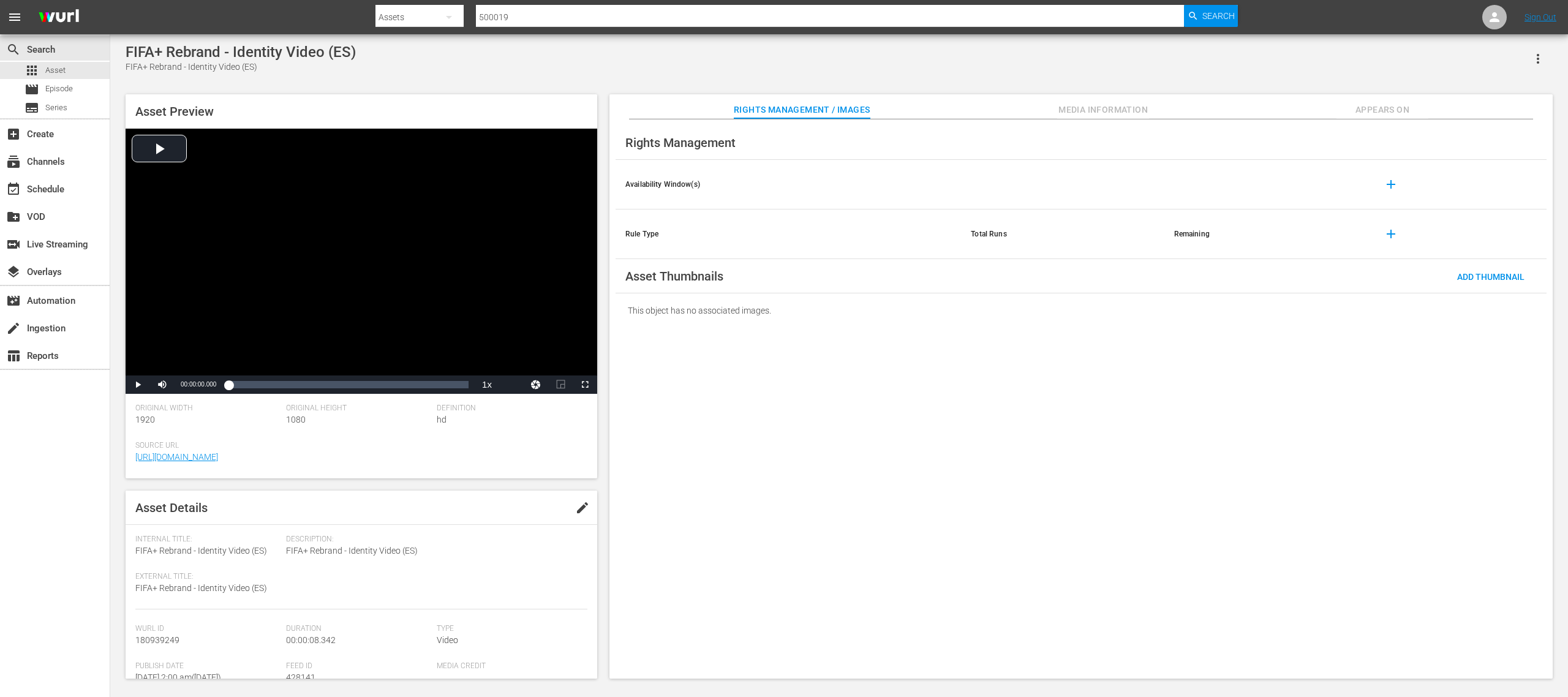
click at [575, 465] on span "edit" at bounding box center [582, 508] width 15 height 15
click at [489, 465] on div "Video" at bounding box center [509, 658] width 145 height 34
click at [478, 465] on div "Promo" at bounding box center [494, 654] width 109 height 19
click at [556, 465] on span "Save" at bounding box center [565, 507] width 40 height 10
click at [60, 67] on span "Asset" at bounding box center [55, 70] width 20 height 12
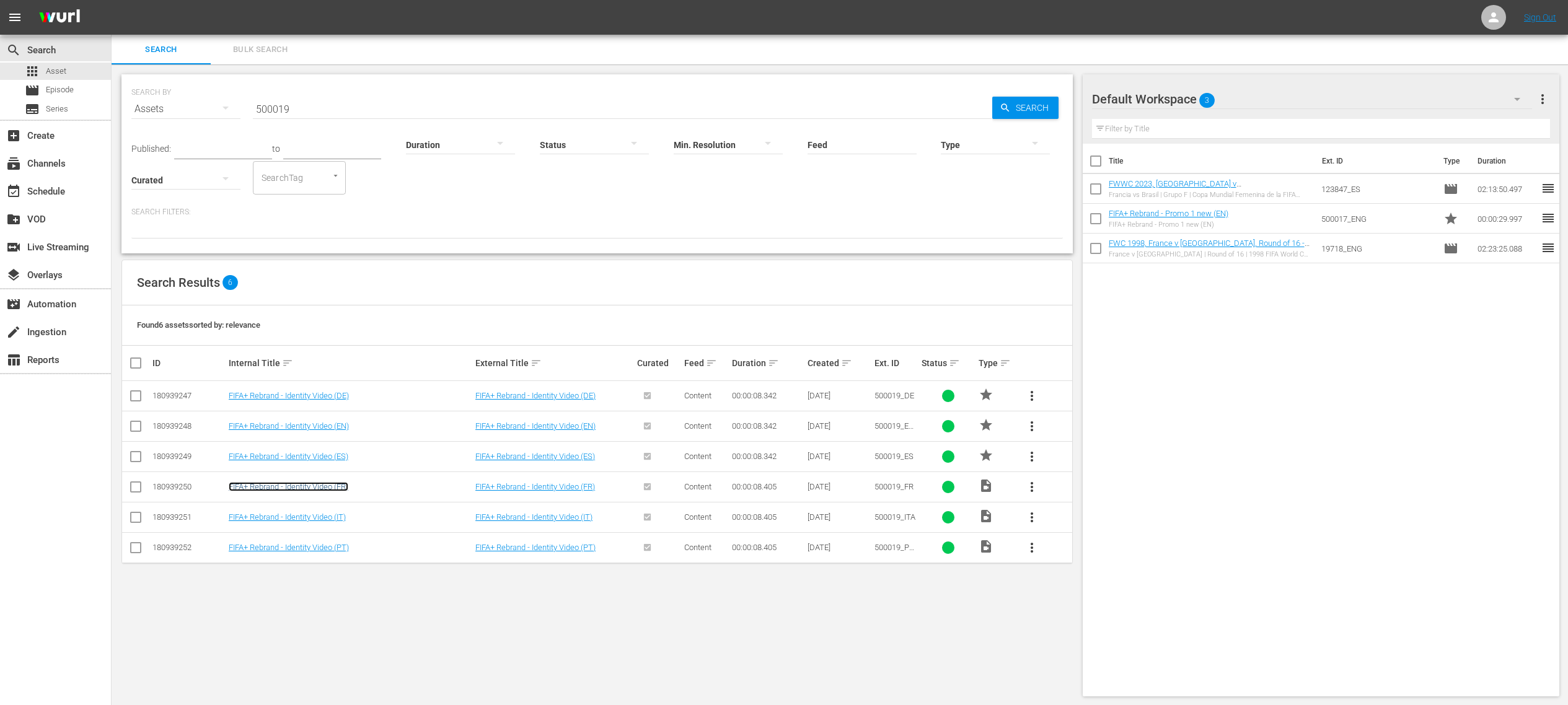
click at [306, 470] on link "FIFA+ Rebrand - Identity Video (FR)" at bounding box center [289, 487] width 119 height 9
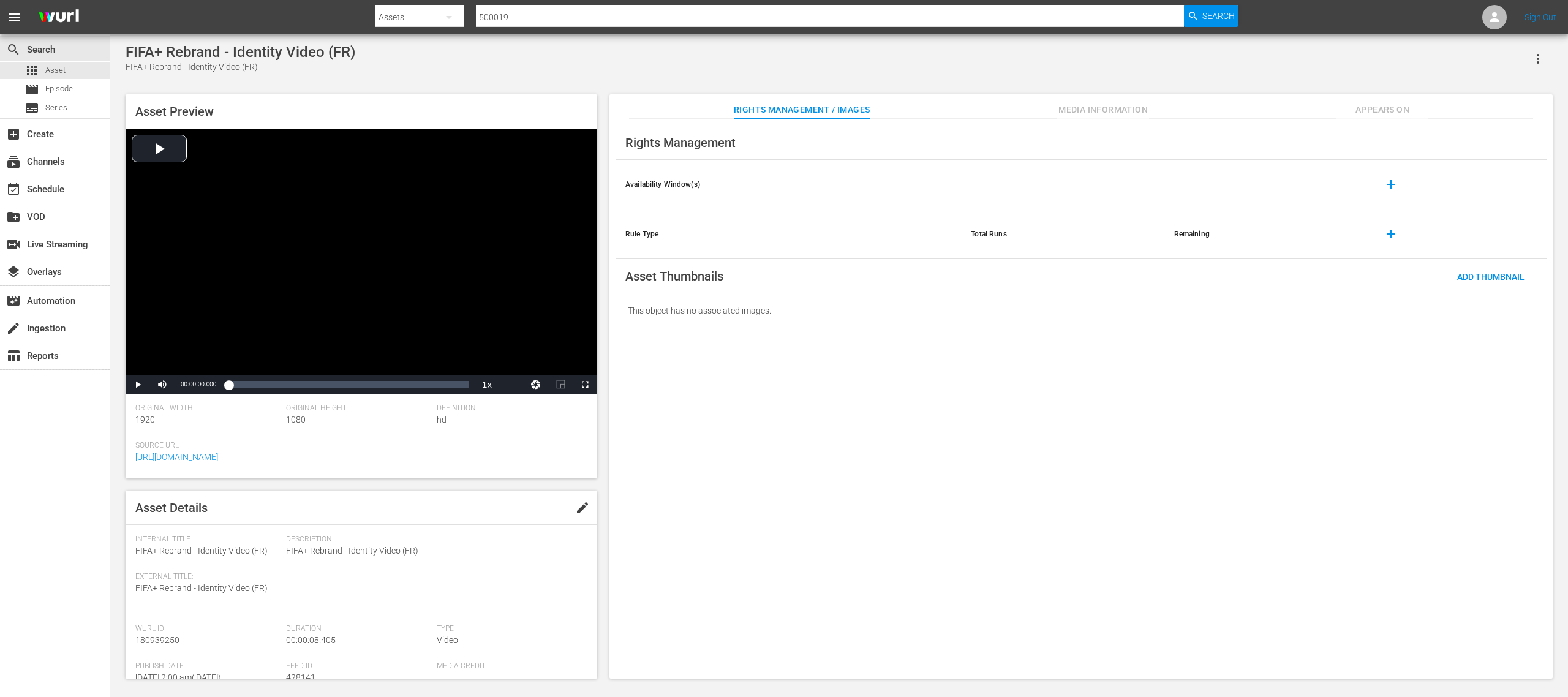
click at [576, 465] on span "edit" at bounding box center [582, 508] width 15 height 15
click at [475, 465] on div "Video" at bounding box center [509, 658] width 145 height 34
click at [474, 465] on div "Promo" at bounding box center [494, 654] width 109 height 19
click at [548, 465] on span "Save" at bounding box center [565, 507] width 40 height 10
click at [54, 69] on span "Asset" at bounding box center [55, 70] width 20 height 12
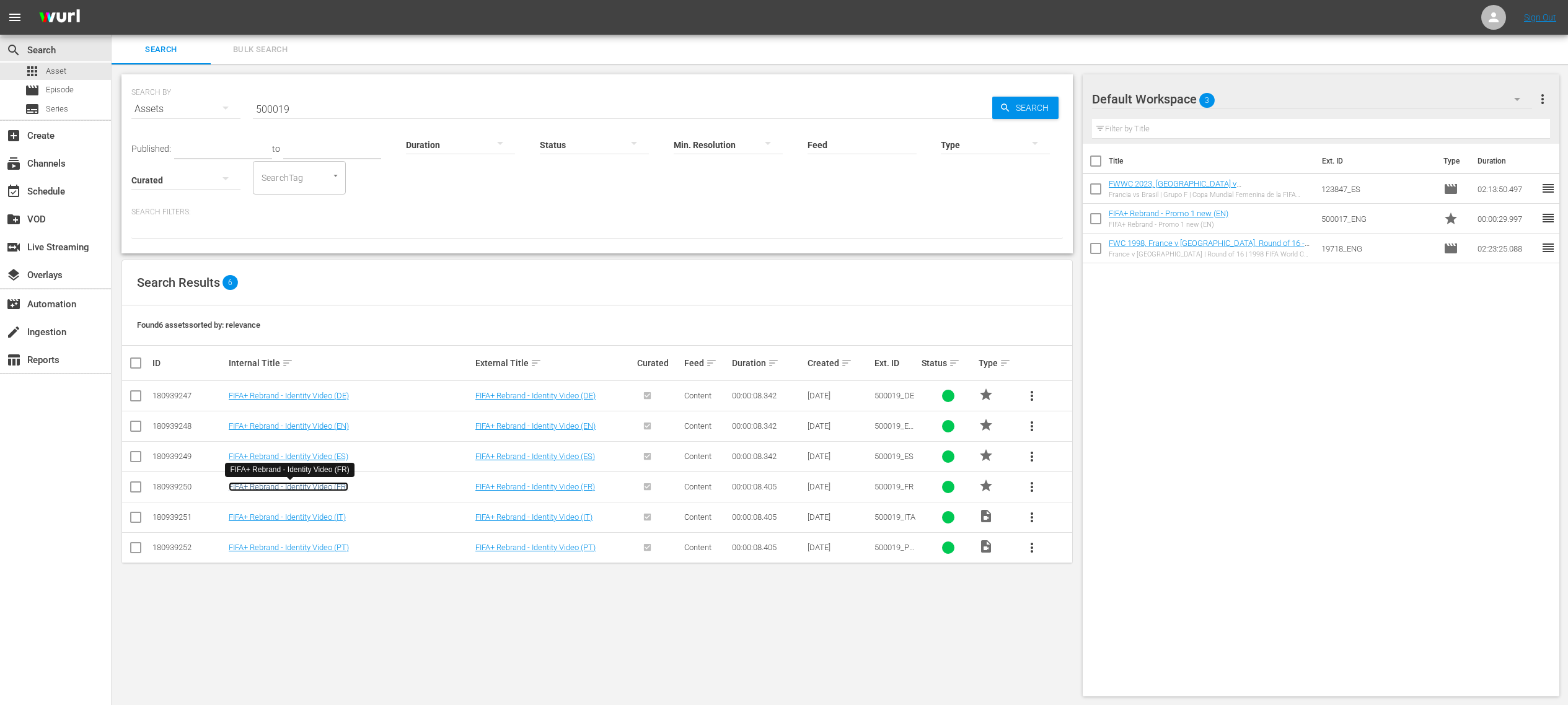
click at [293, 470] on link "FIFA+ Rebrand - Identity Video (FR)" at bounding box center [289, 487] width 119 height 9
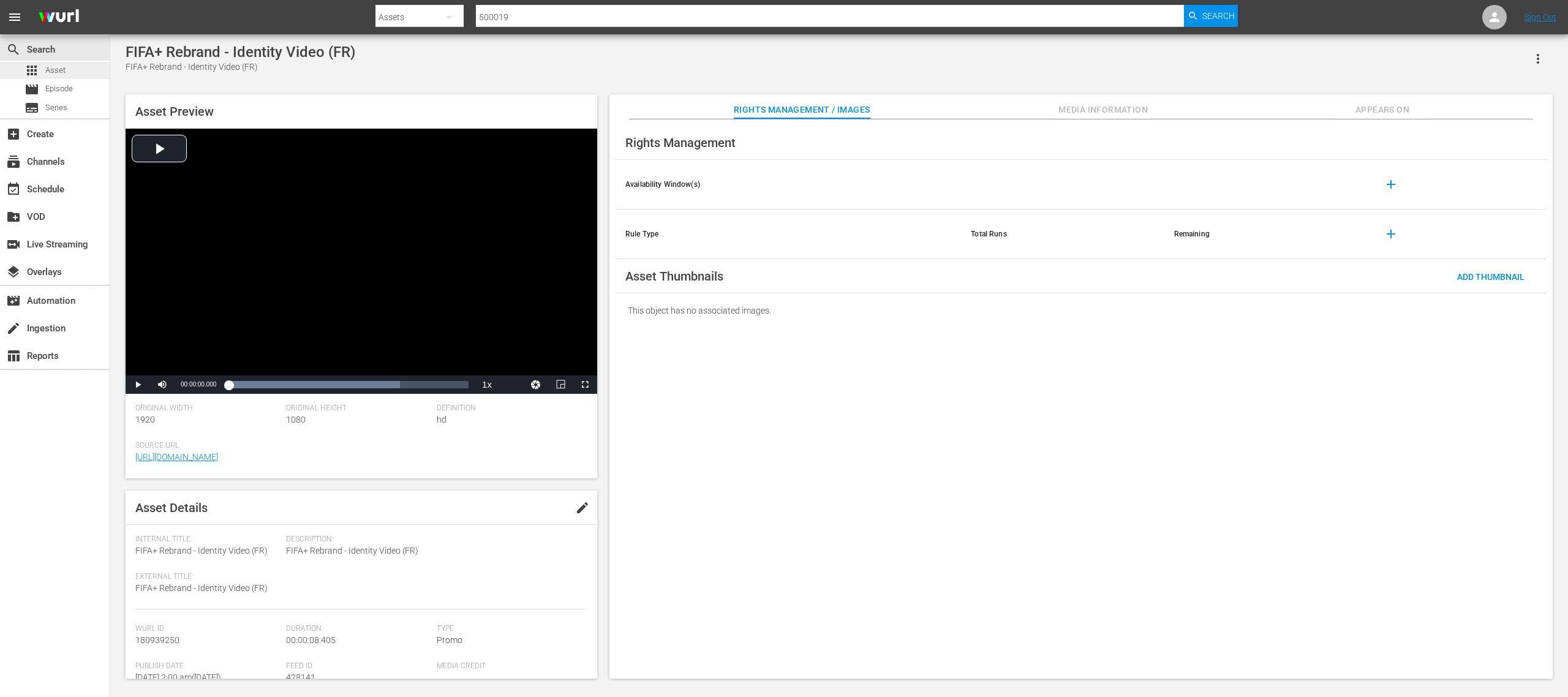
click at [52, 67] on span "Asset" at bounding box center [55, 70] width 20 height 12
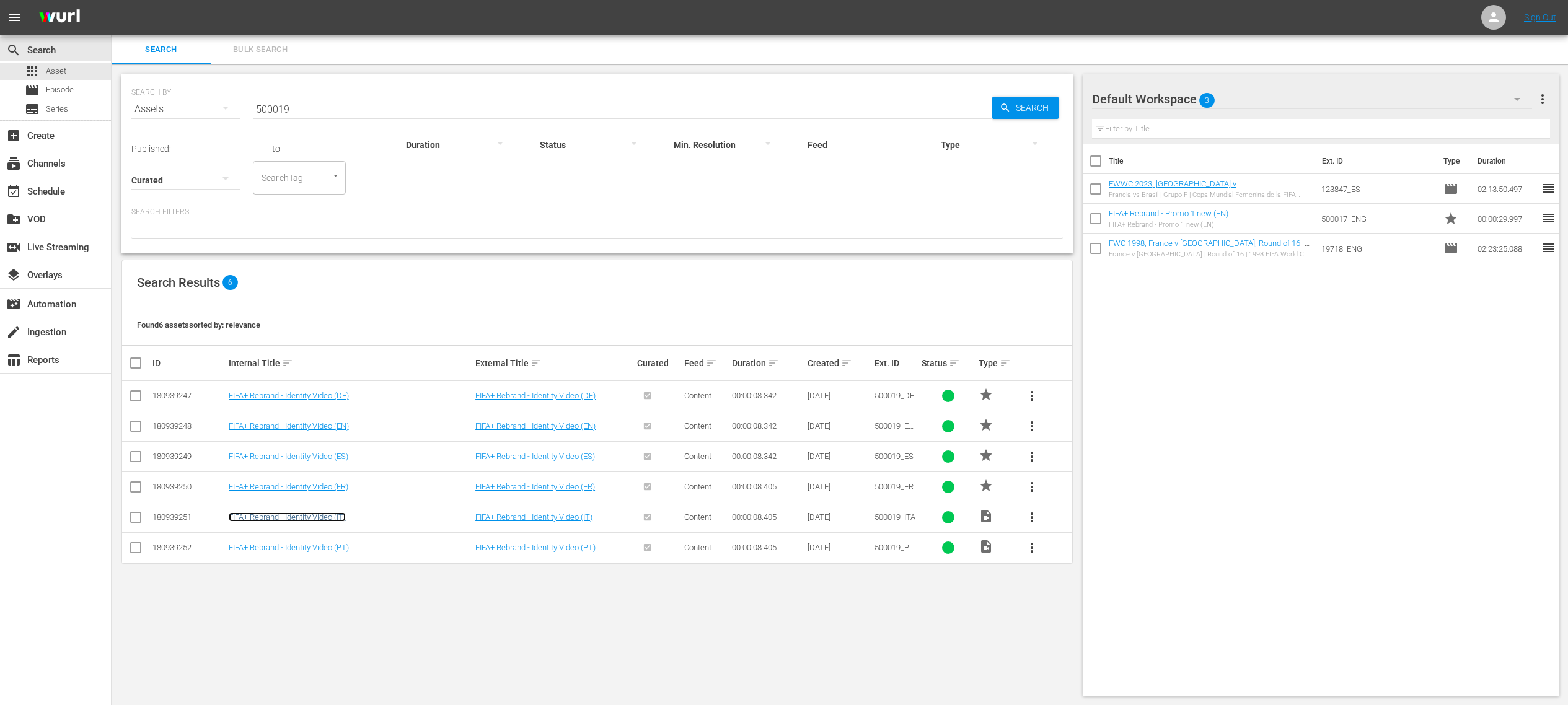
click at [302, 470] on link "FIFA+ Rebrand - Identity Video (IT)" at bounding box center [287, 517] width 117 height 9
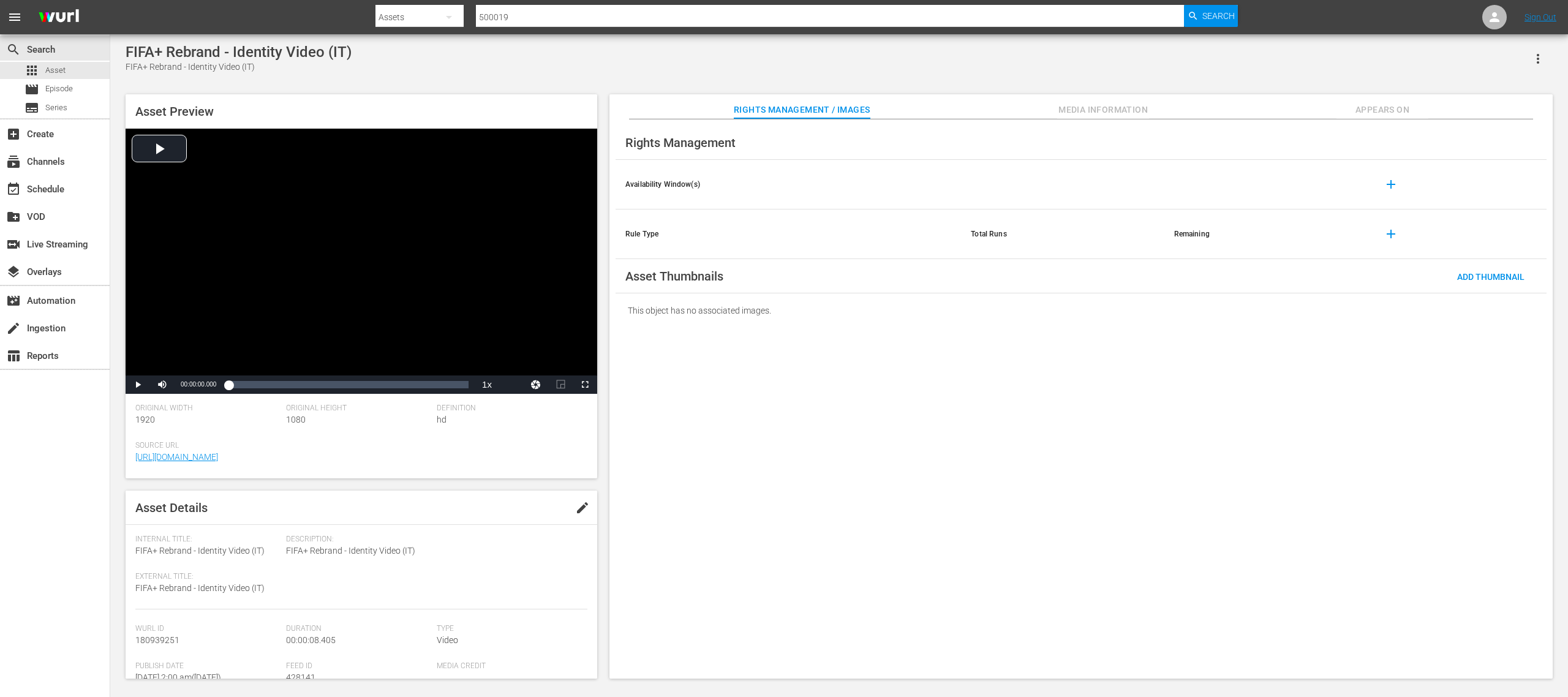
click at [579, 465] on span "edit" at bounding box center [582, 508] width 15 height 15
click at [497, 465] on div "Video" at bounding box center [509, 658] width 145 height 34
click at [464, 465] on div "Promo" at bounding box center [494, 654] width 109 height 19
click at [552, 465] on span "Save" at bounding box center [565, 507] width 40 height 10
click at [53, 69] on span "Asset" at bounding box center [55, 70] width 20 height 12
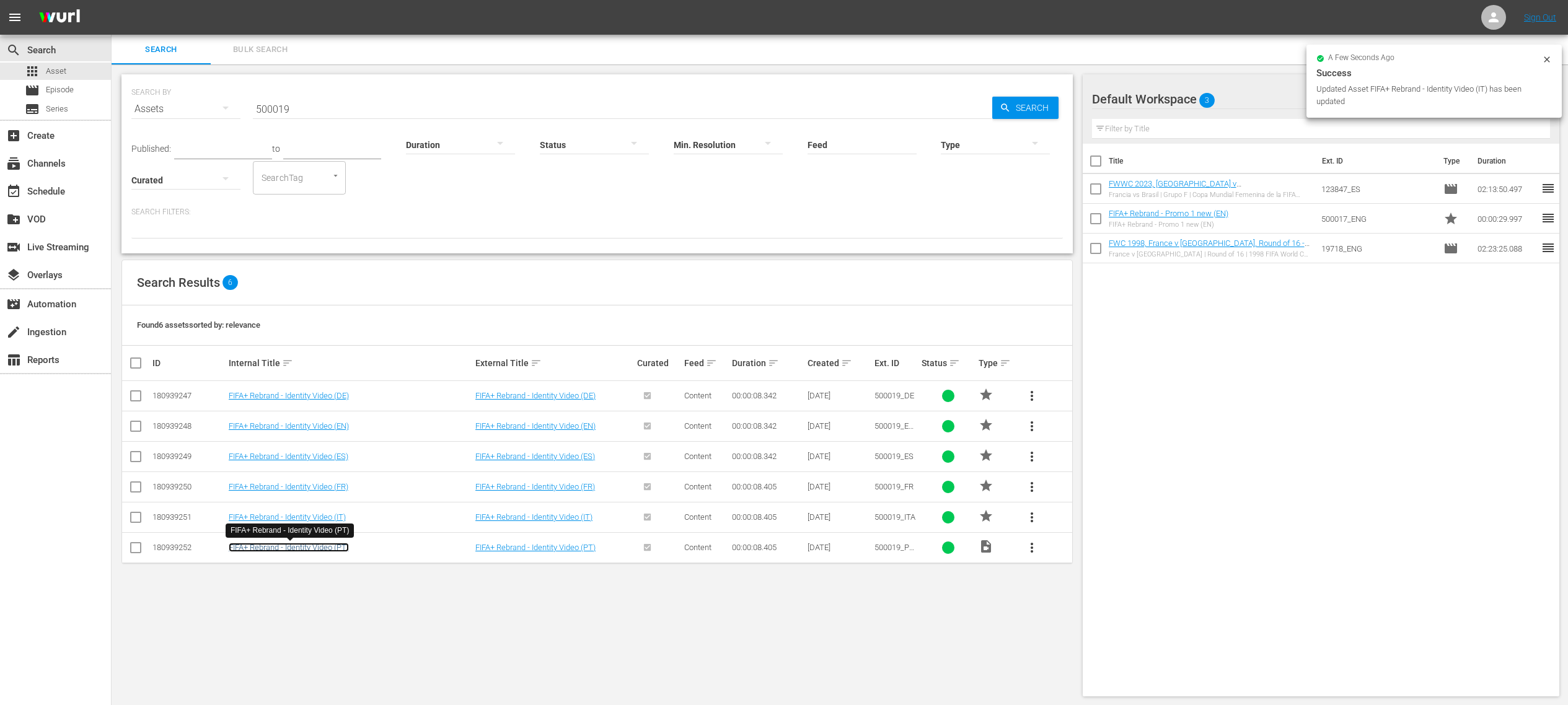
click at [317, 470] on link "FIFA+ Rebrand - Identity Video (PT)" at bounding box center [289, 548] width 120 height 9
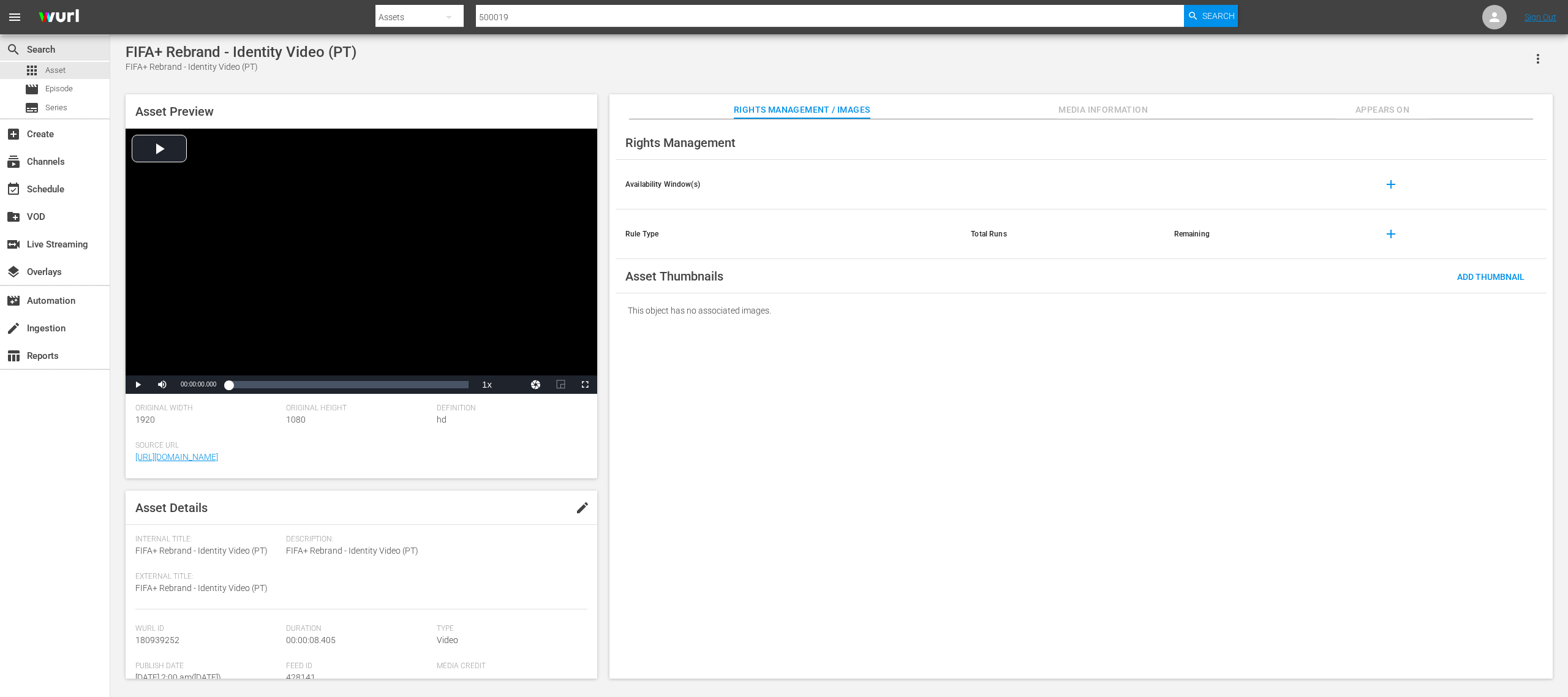
click at [575, 465] on span "edit" at bounding box center [582, 508] width 15 height 15
click at [472, 465] on div "Video" at bounding box center [509, 658] width 145 height 34
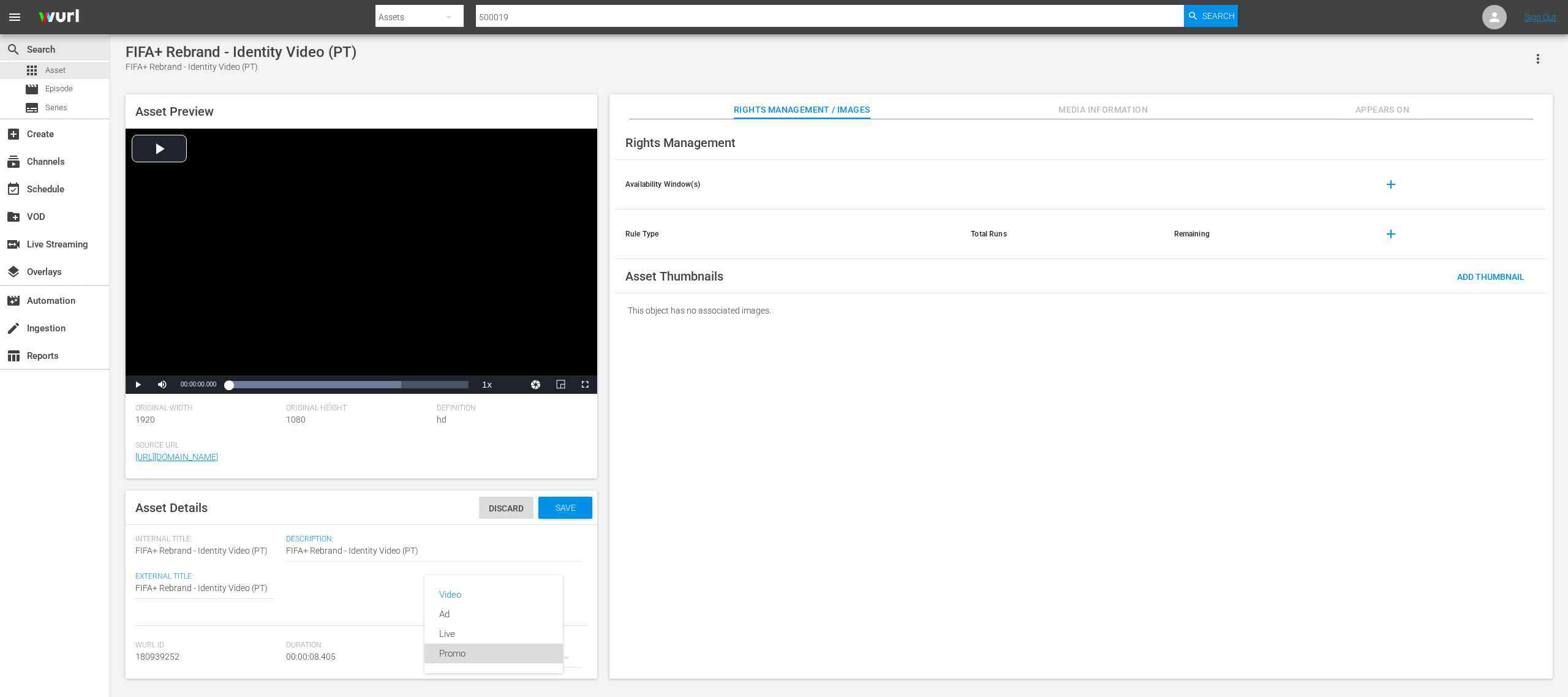
click at [465, 465] on div "Promo" at bounding box center [494, 654] width 109 height 19
click at [546, 465] on span "Save" at bounding box center [565, 507] width 40 height 10
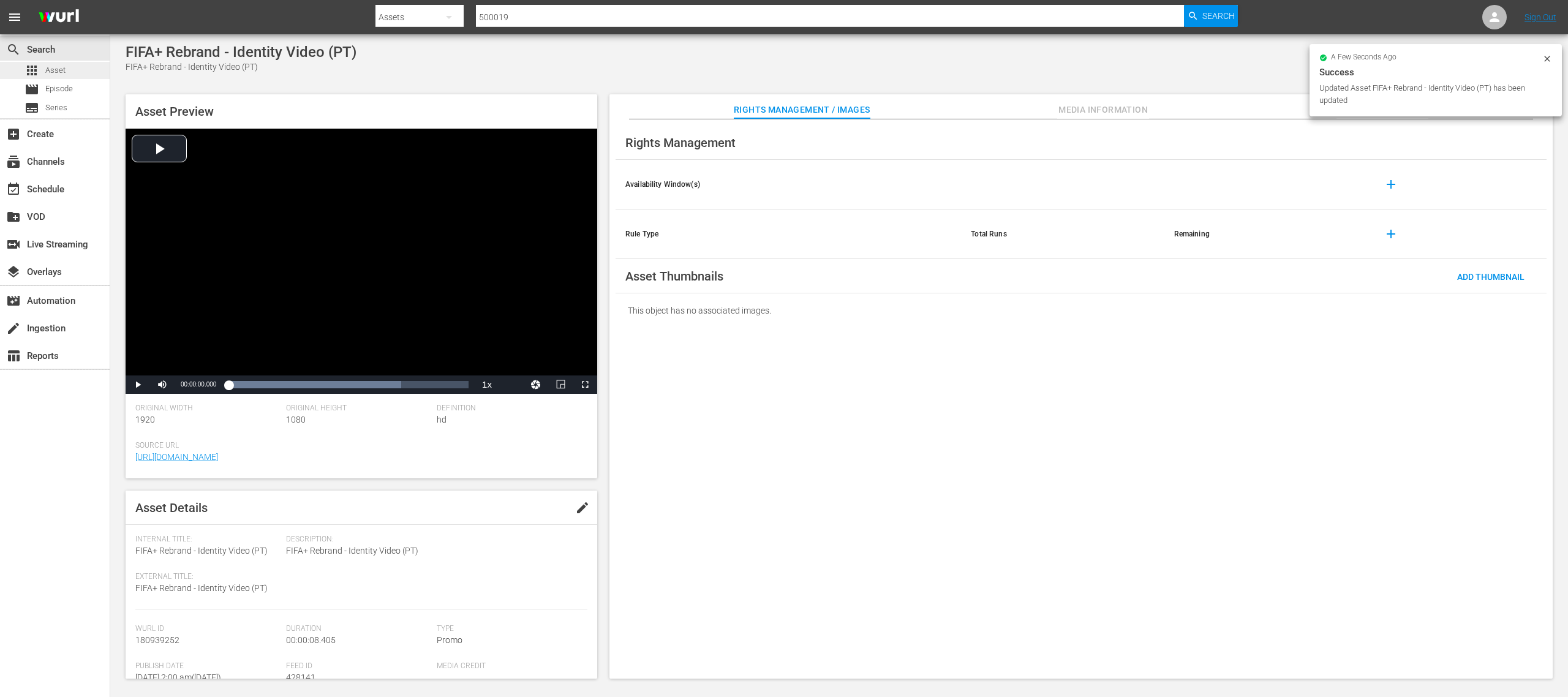
click at [70, 69] on div "apps Asset" at bounding box center [55, 70] width 110 height 17
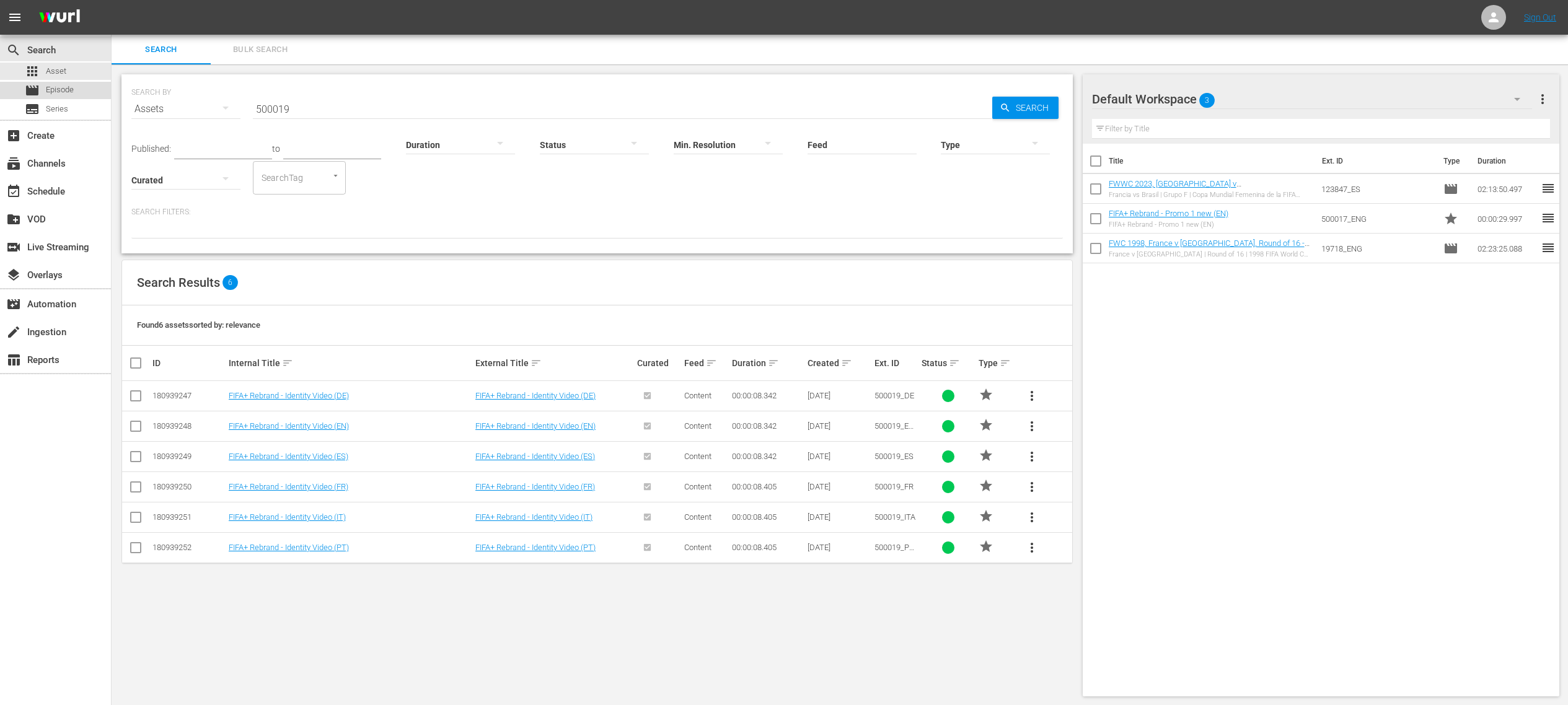
click at [66, 87] on span "Episode" at bounding box center [60, 90] width 28 height 12
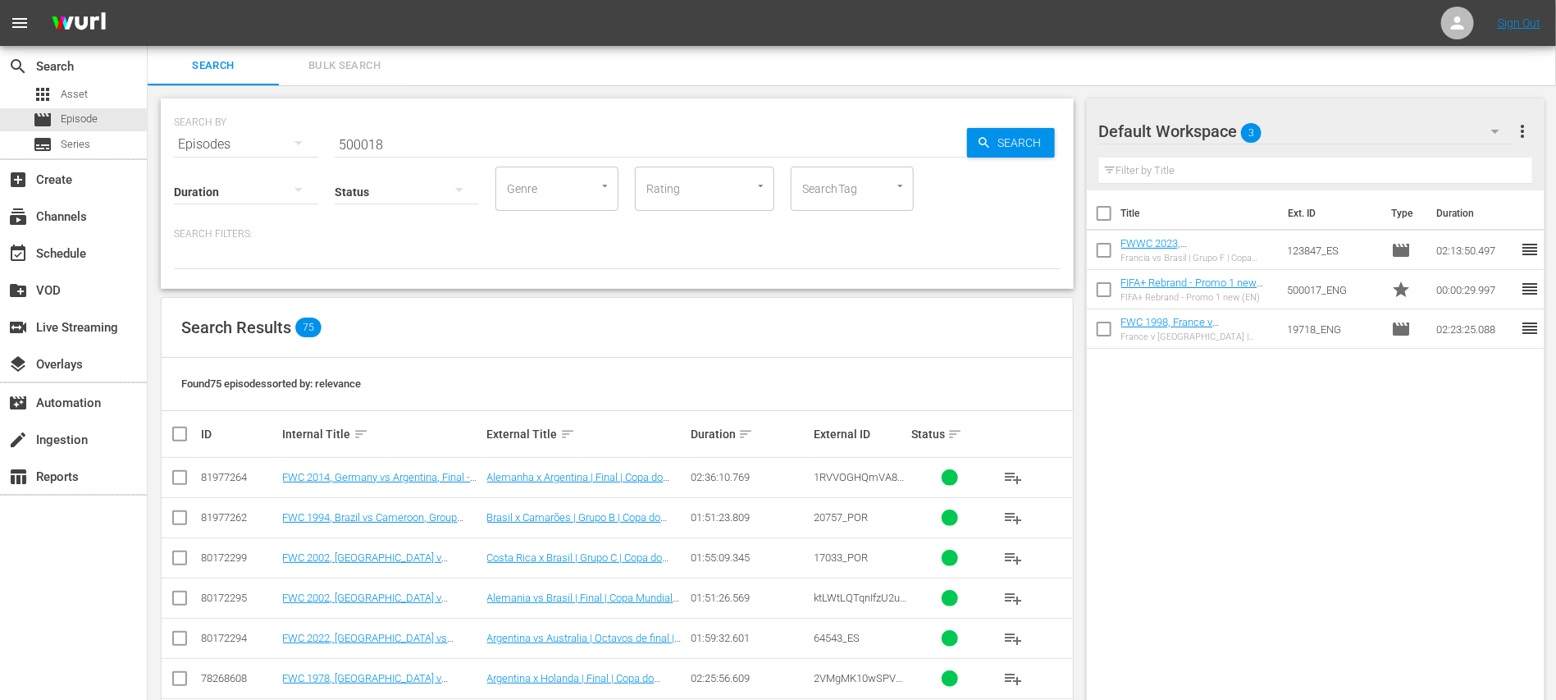
click at [394, 141] on input "500018" at bounding box center [651, 144] width 632 height 39
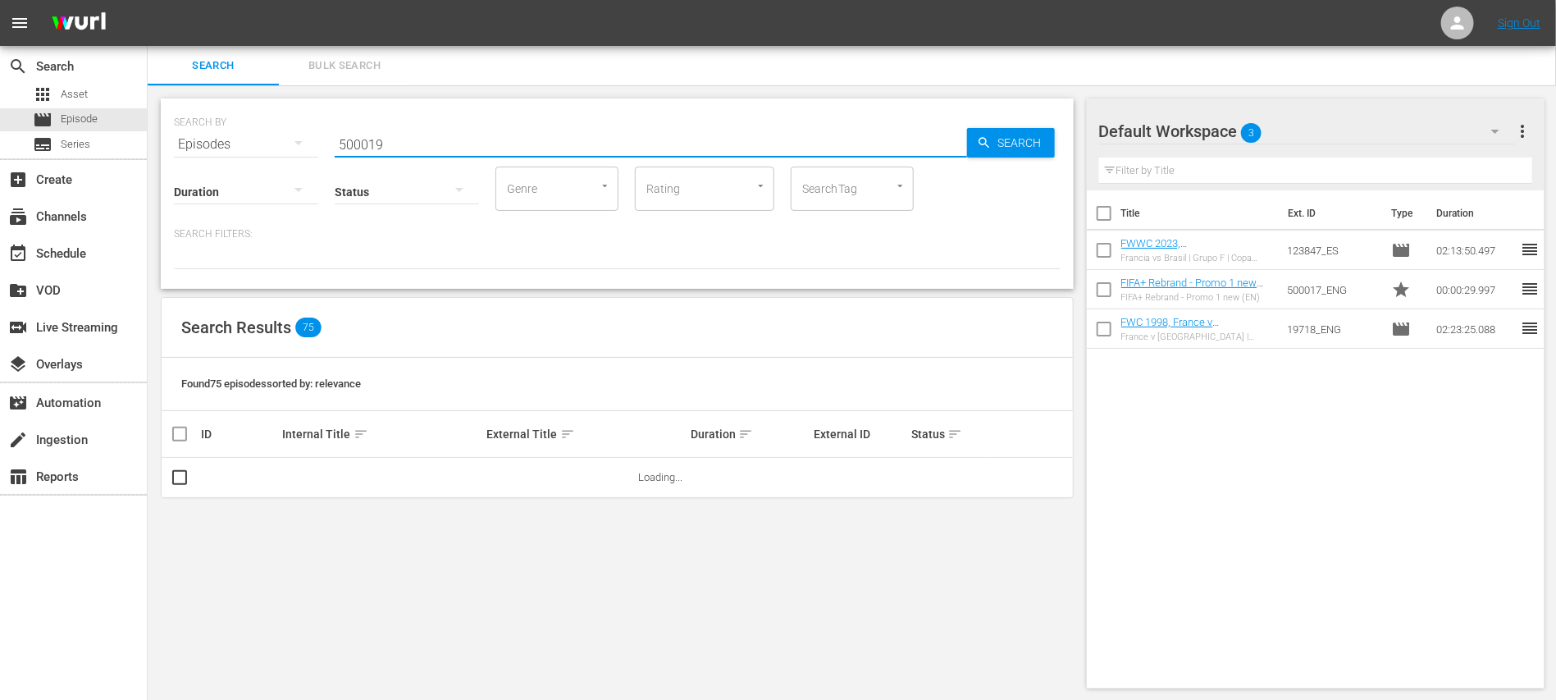
type input "500019"
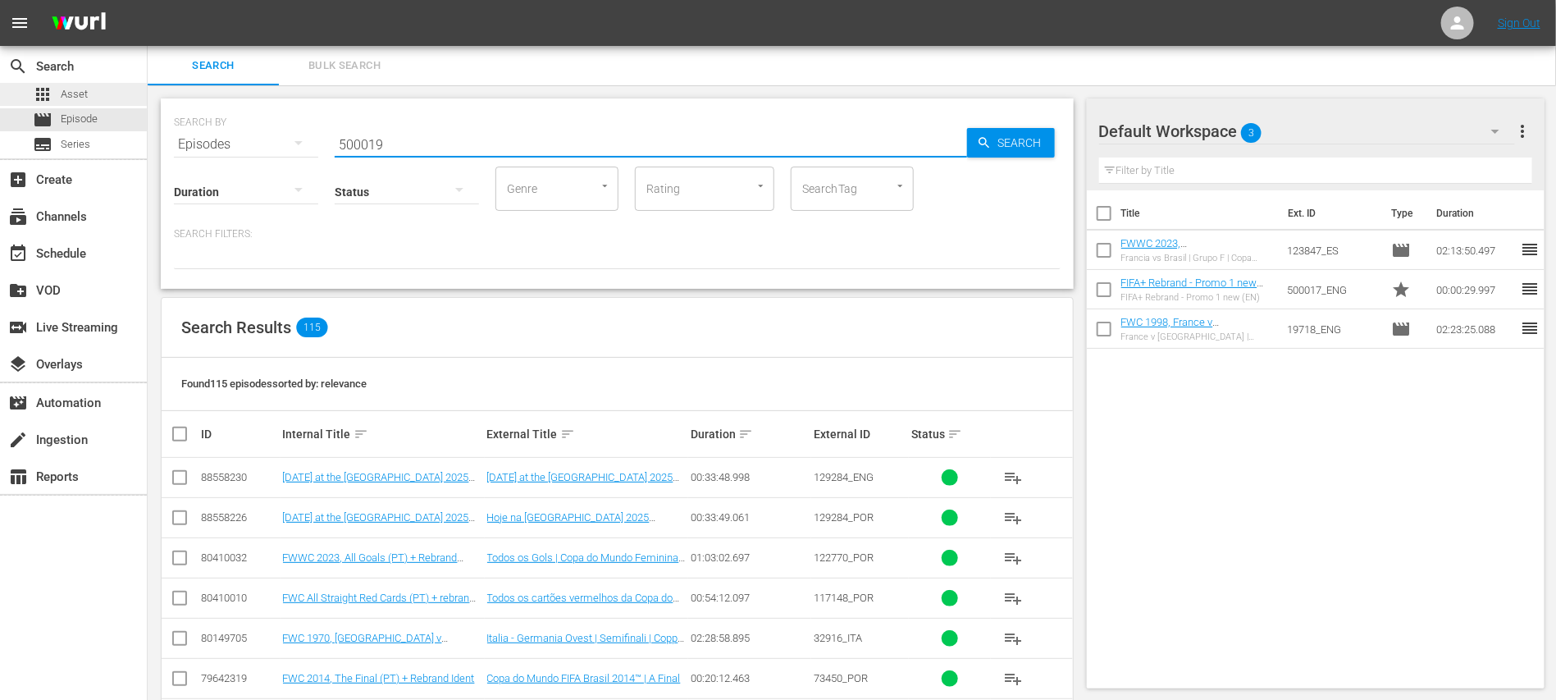
click at [81, 91] on span "Asset" at bounding box center [74, 94] width 27 height 16
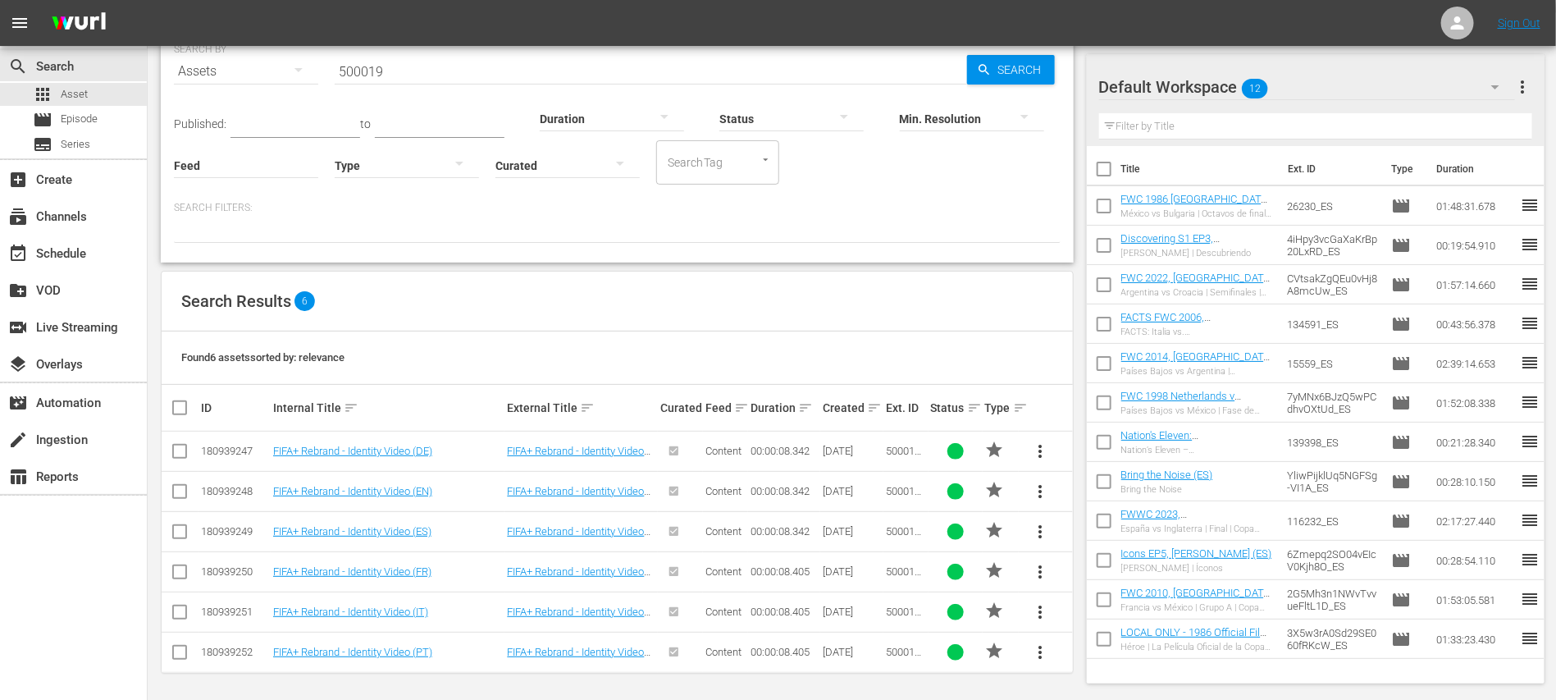
scroll to position [74, 0]
click at [401, 531] on link "FIFA+ Rebrand - Identity Video (ES)" at bounding box center [352, 530] width 158 height 12
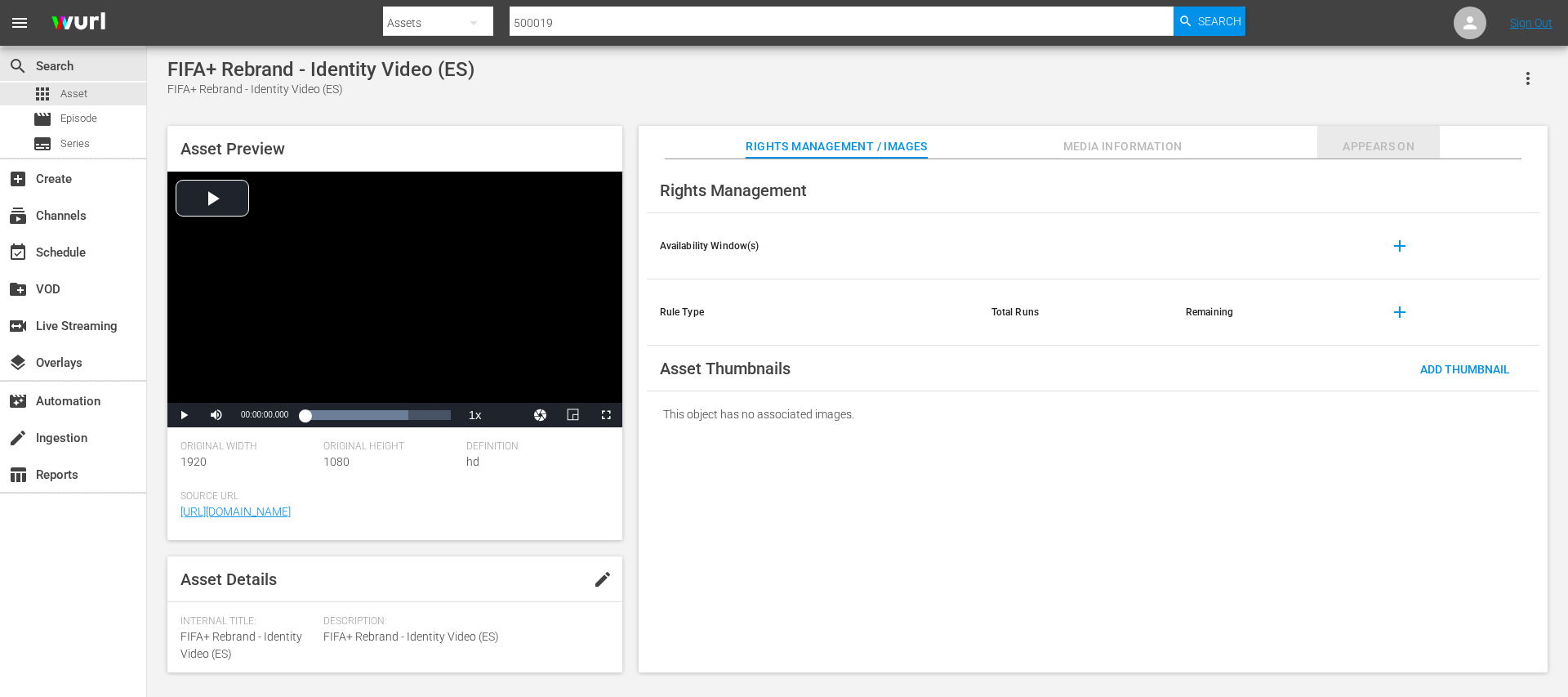
click at [1379, 140] on span "Appears On" at bounding box center [1378, 146] width 122 height 21
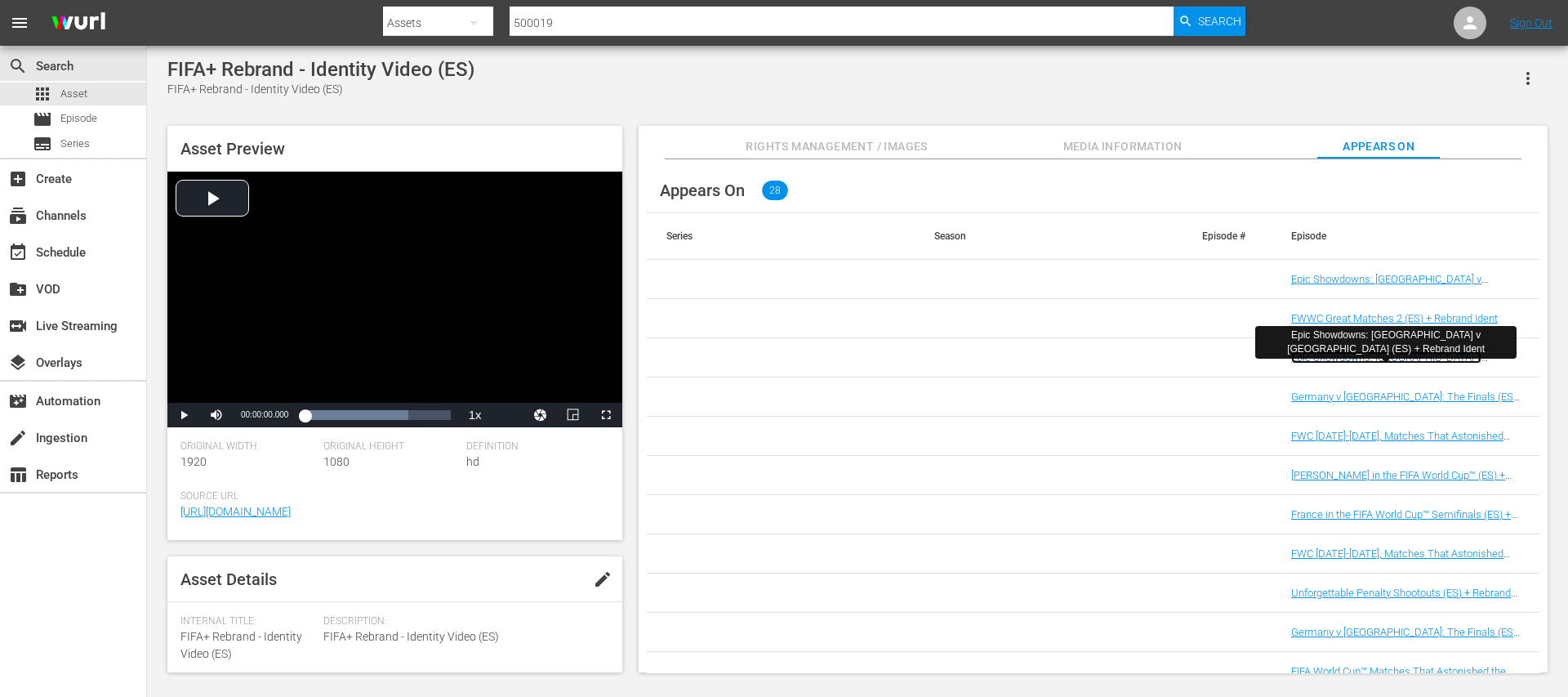
click at [1391, 356] on link "Epic Showdowns: Brazil v England (ES) + Rebrand Ident" at bounding box center [1388, 363] width 194 height 25
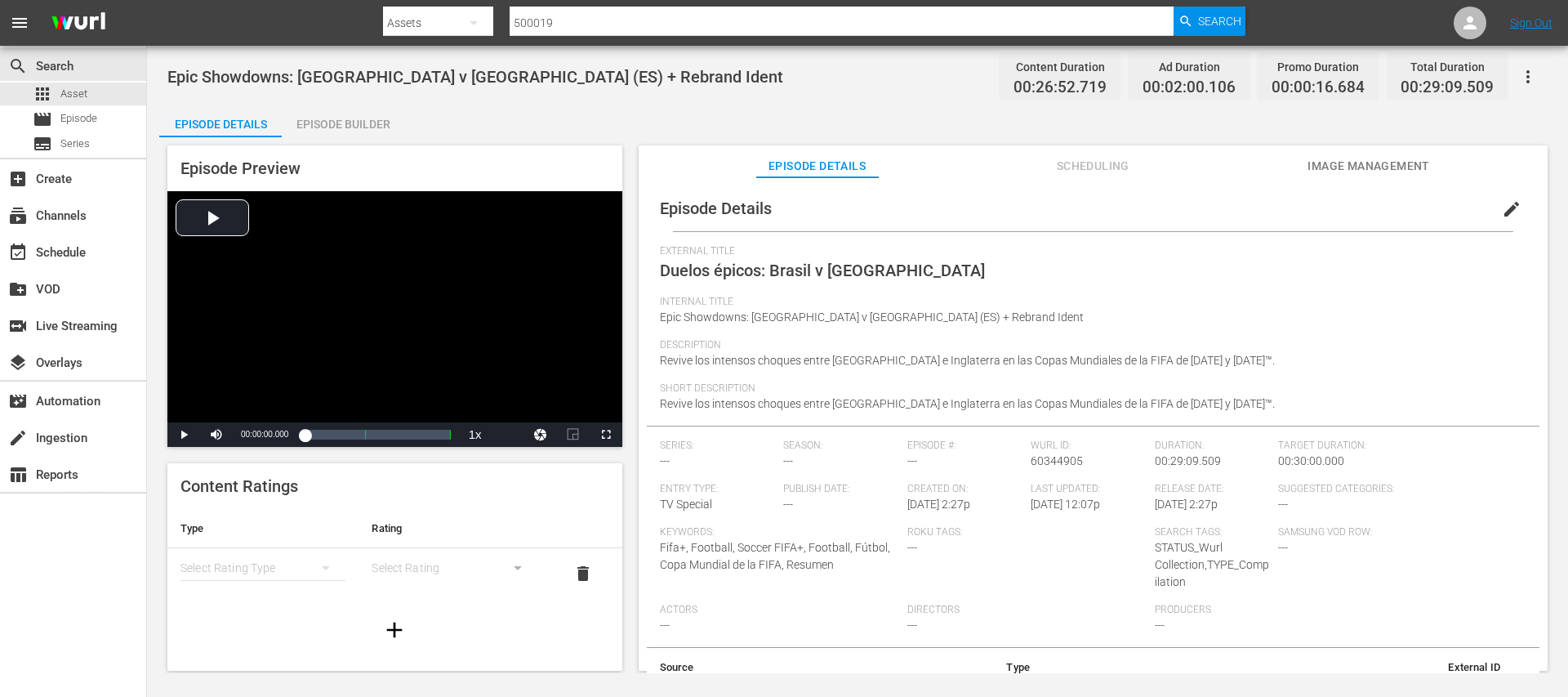
click at [370, 108] on div "Episode Builder" at bounding box center [342, 123] width 122 height 39
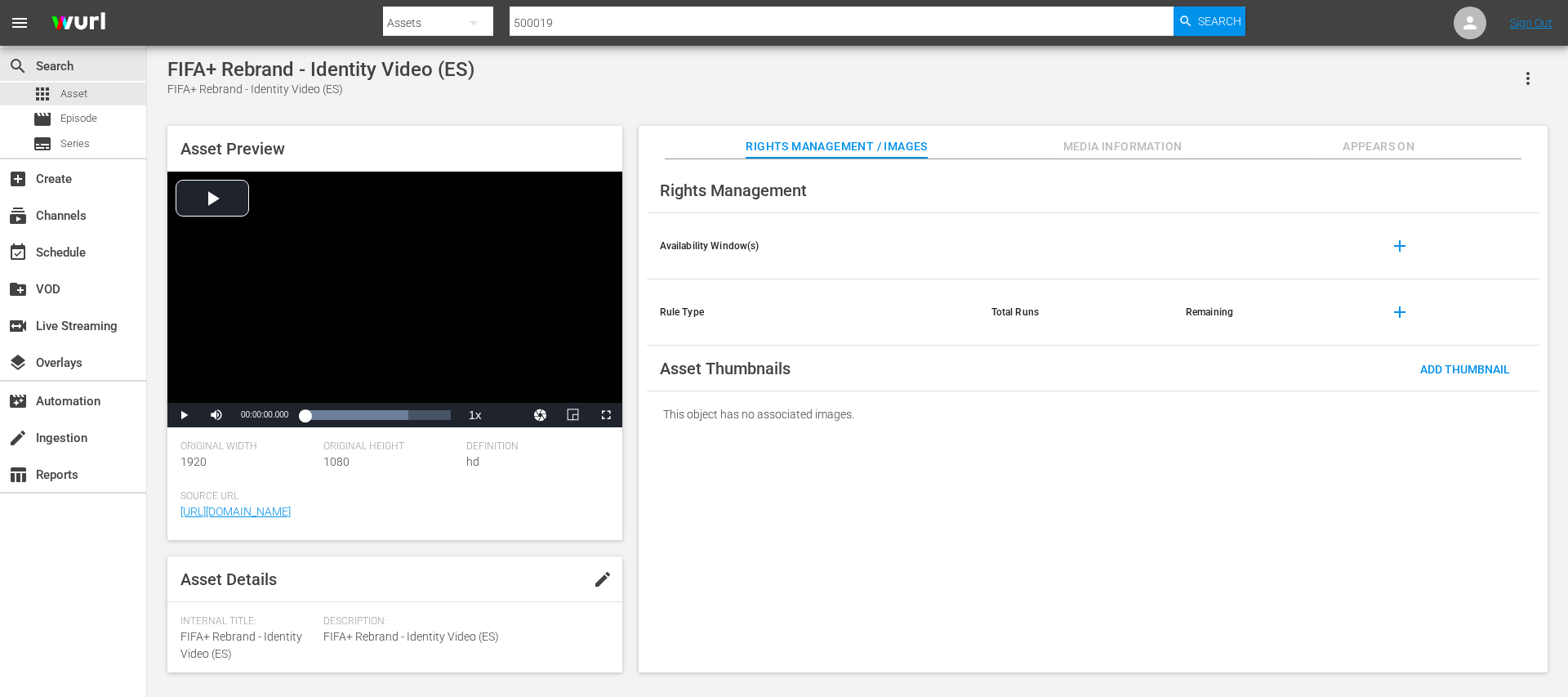
click at [1385, 150] on span "Appears On" at bounding box center [1378, 146] width 122 height 21
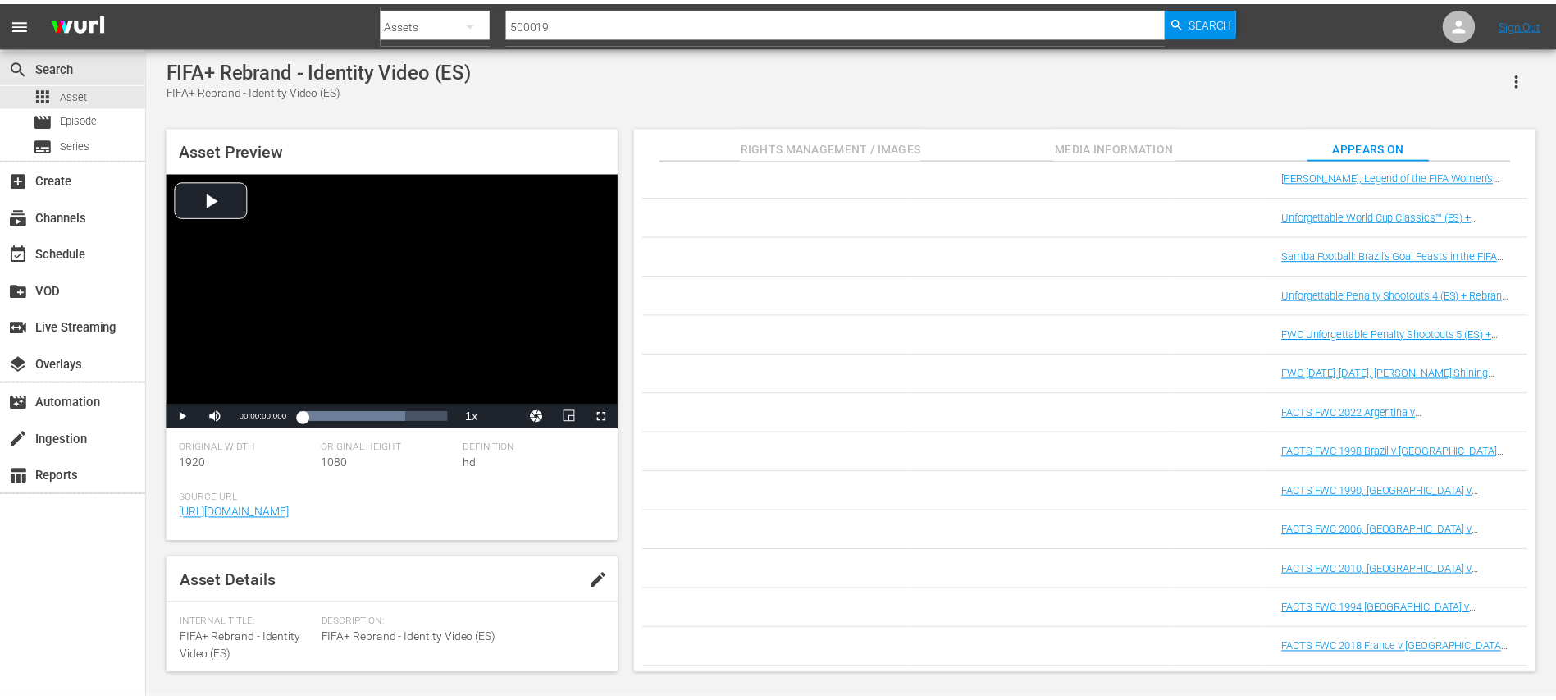
scroll to position [694, 0]
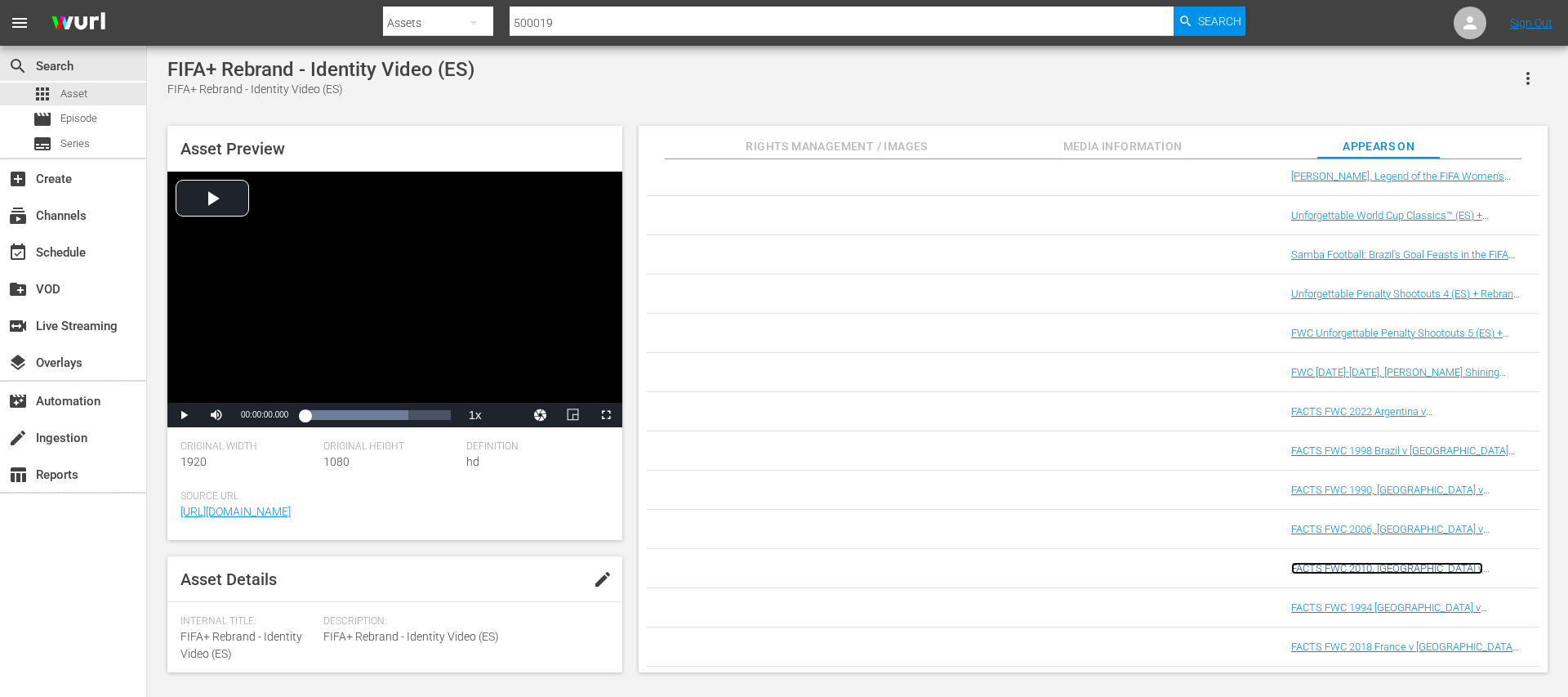
click at [1393, 566] on link "FACTS FWC 2010, Netherlands v Spain (ES) + Rebrand Ident" at bounding box center [1388, 574] width 194 height 25
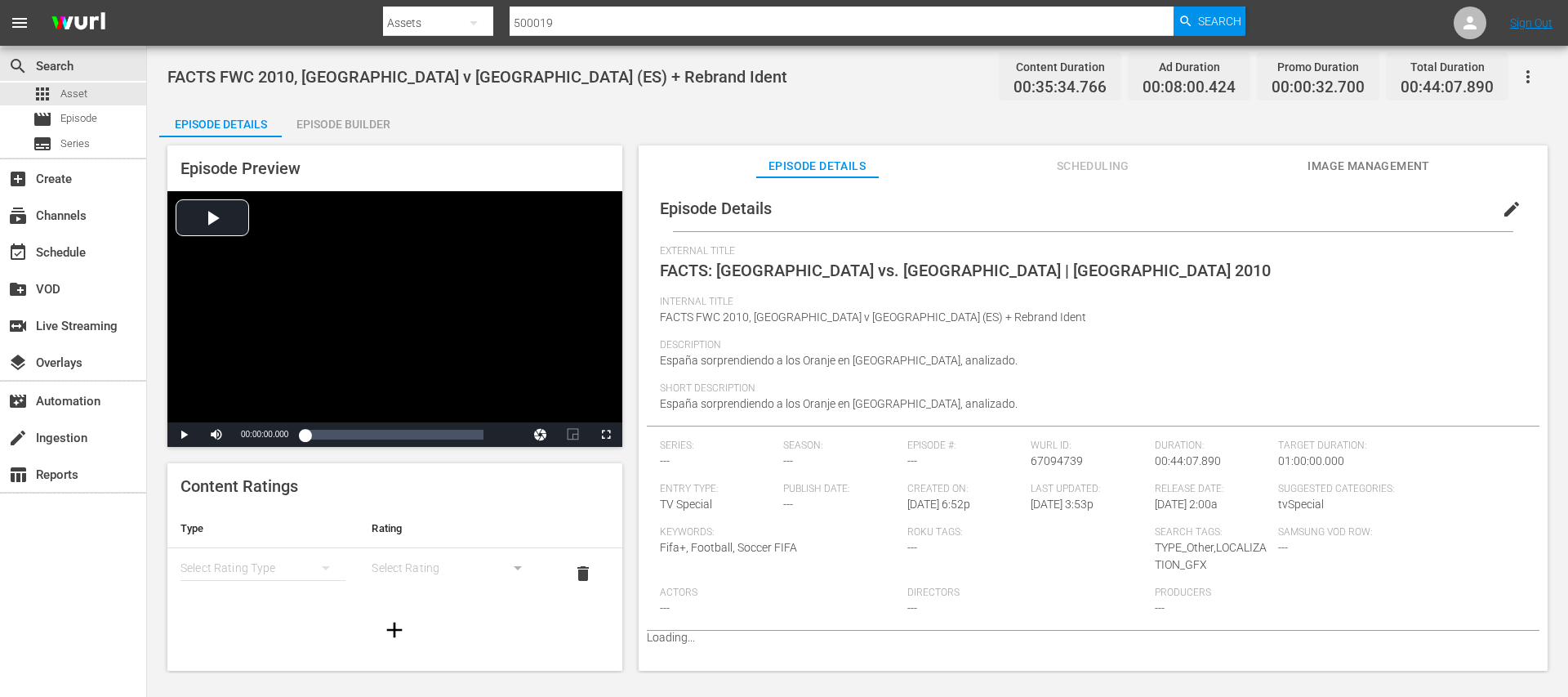
click at [379, 120] on div "Episode Builder" at bounding box center [342, 123] width 122 height 39
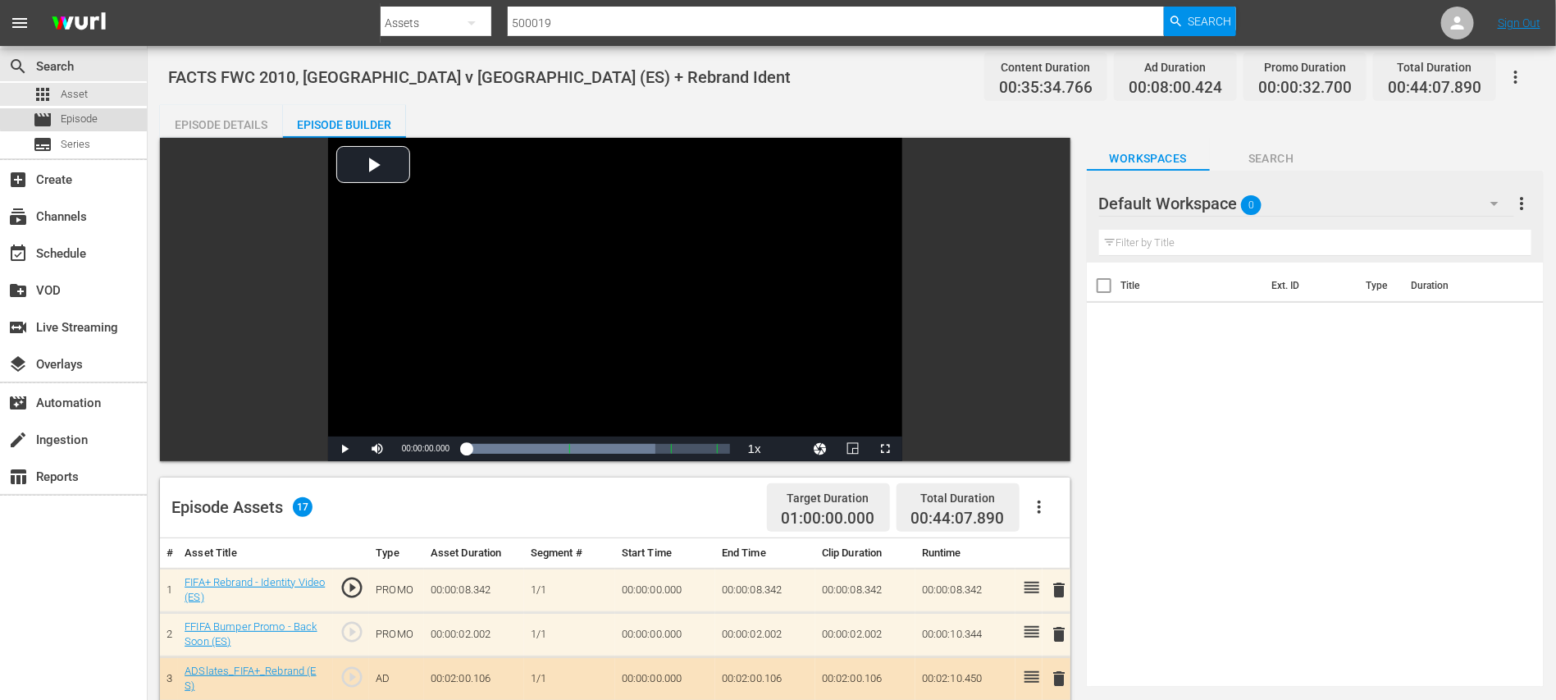
click at [90, 116] on span "Episode" at bounding box center [79, 119] width 37 height 16
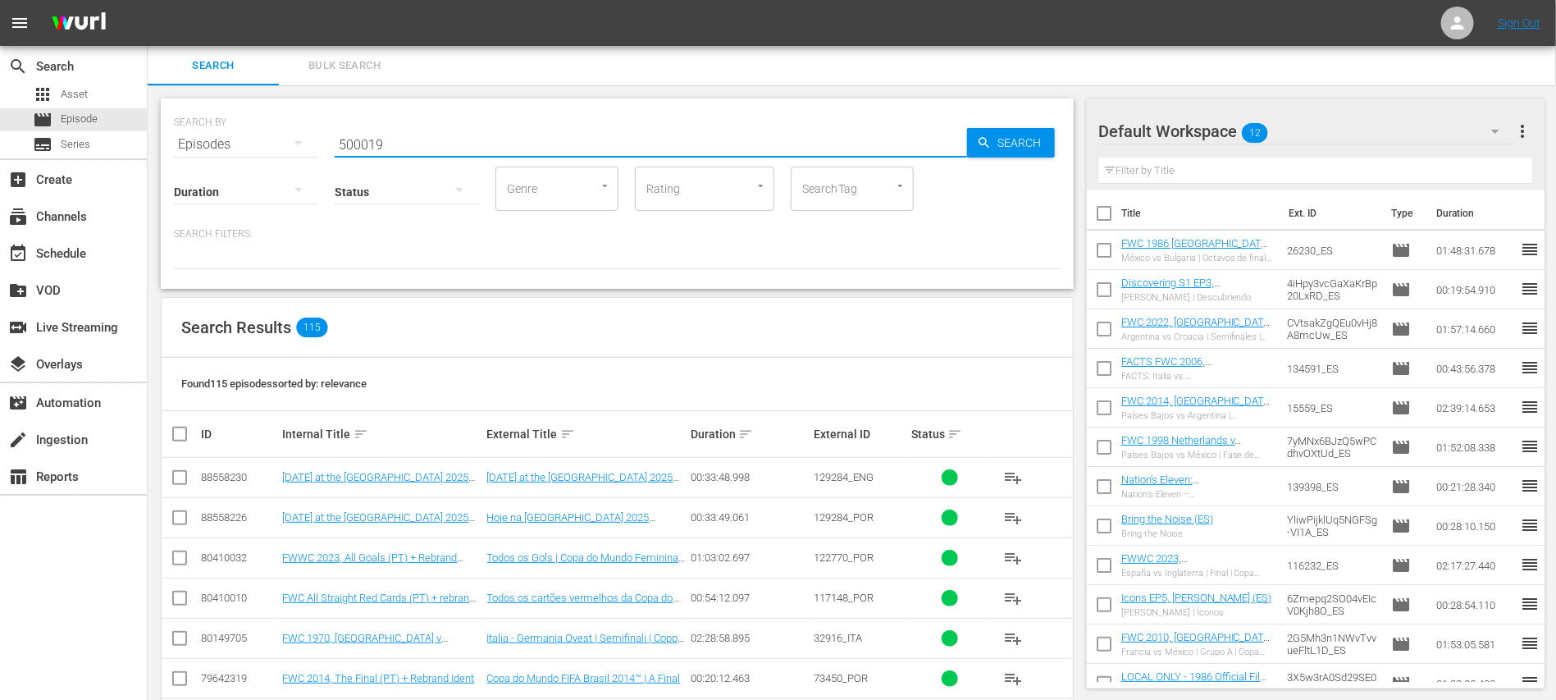
drag, startPoint x: 417, startPoint y: 144, endPoint x: 224, endPoint y: 148, distance: 192.8
click at [224, 148] on div "SEARCH BY Search By Episodes Search ID, Title, Description, Keywords, or Catego…" at bounding box center [617, 134] width 887 height 59
paste input "FWC Unforgettable Penalty Shootouts 5 (ES) + Rebrand Ident"
type input "FWC Unforgettable Penalty Shootouts 5 (ES) + Rebrand Ident"
click at [1009, 135] on span "Search" at bounding box center [1023, 143] width 63 height 30
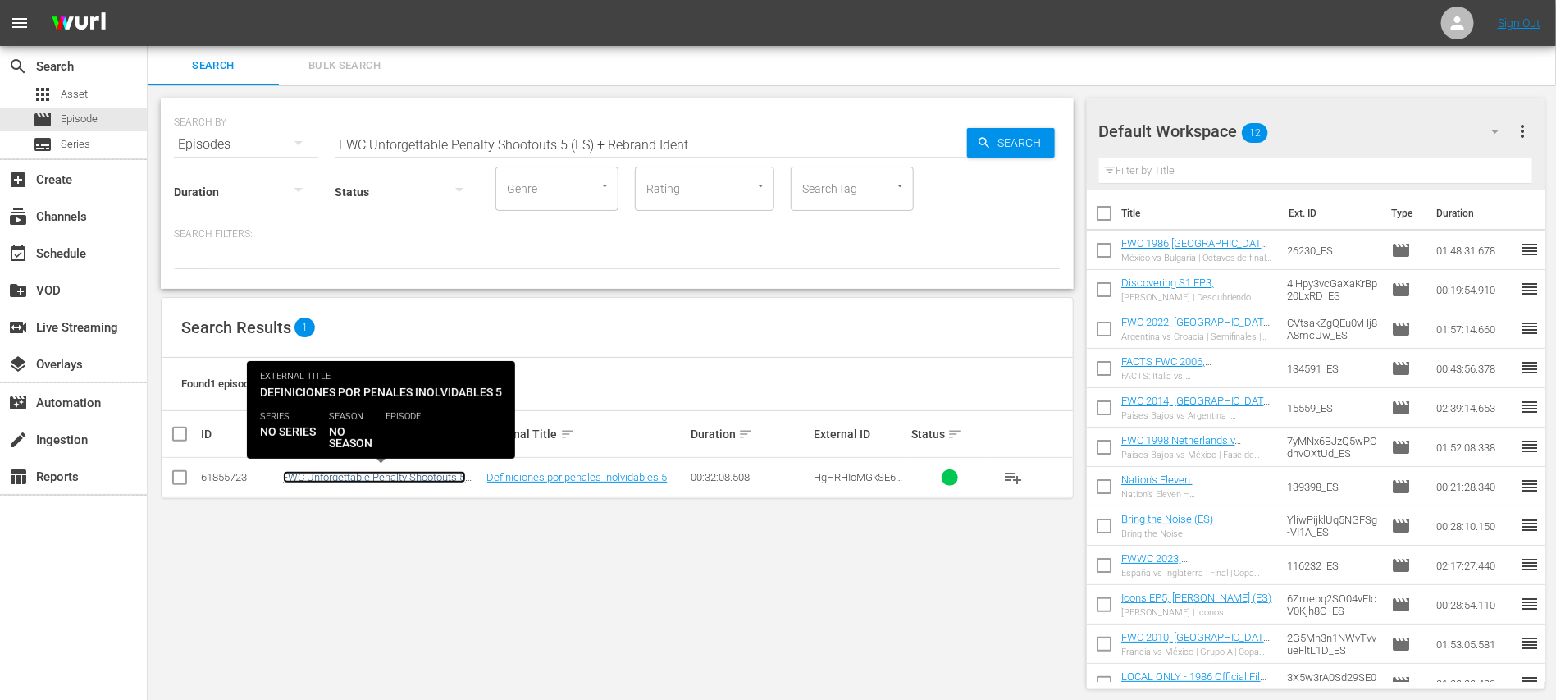
click at [390, 473] on link "FWC Unforgettable Penalty Shootouts 5 (ES) + Rebrand Ident" at bounding box center [374, 483] width 183 height 25
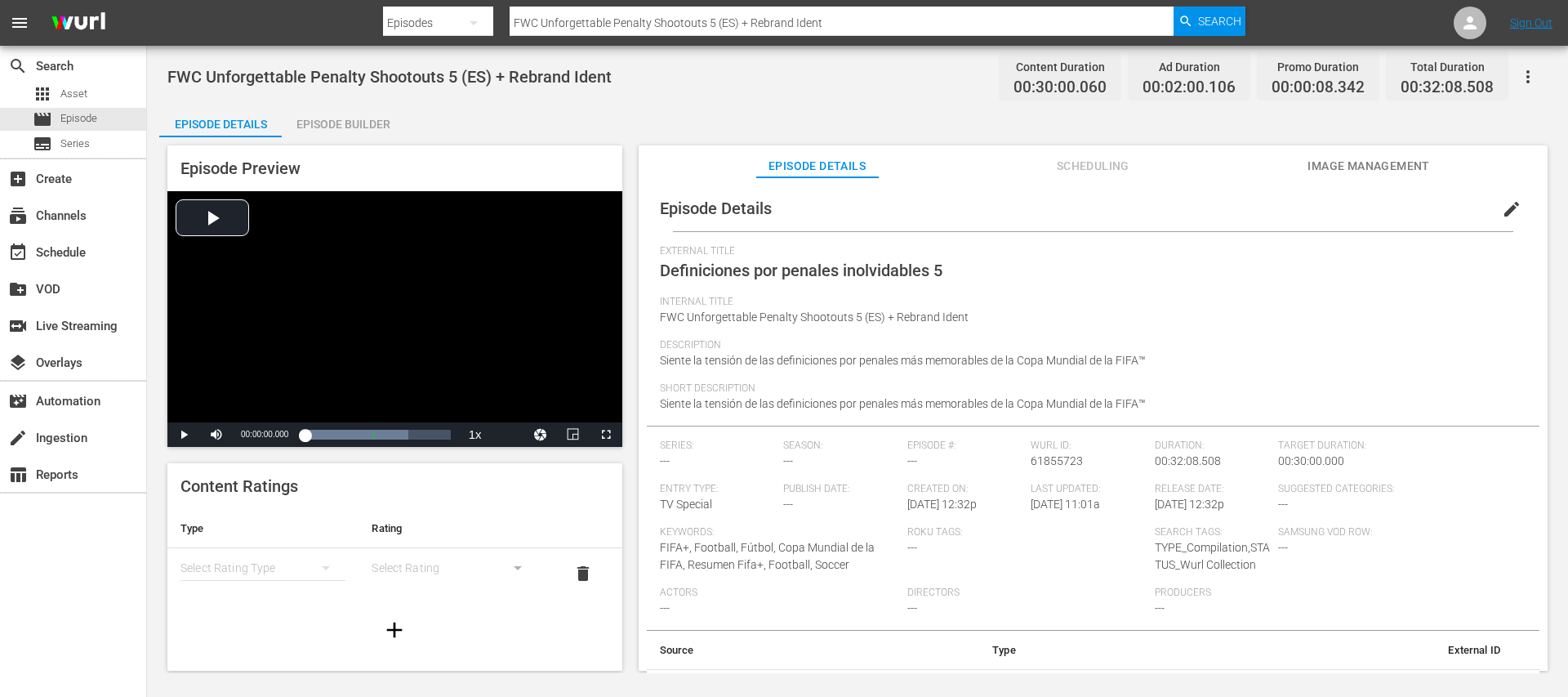
click at [363, 125] on div "Episode Builder" at bounding box center [342, 123] width 122 height 39
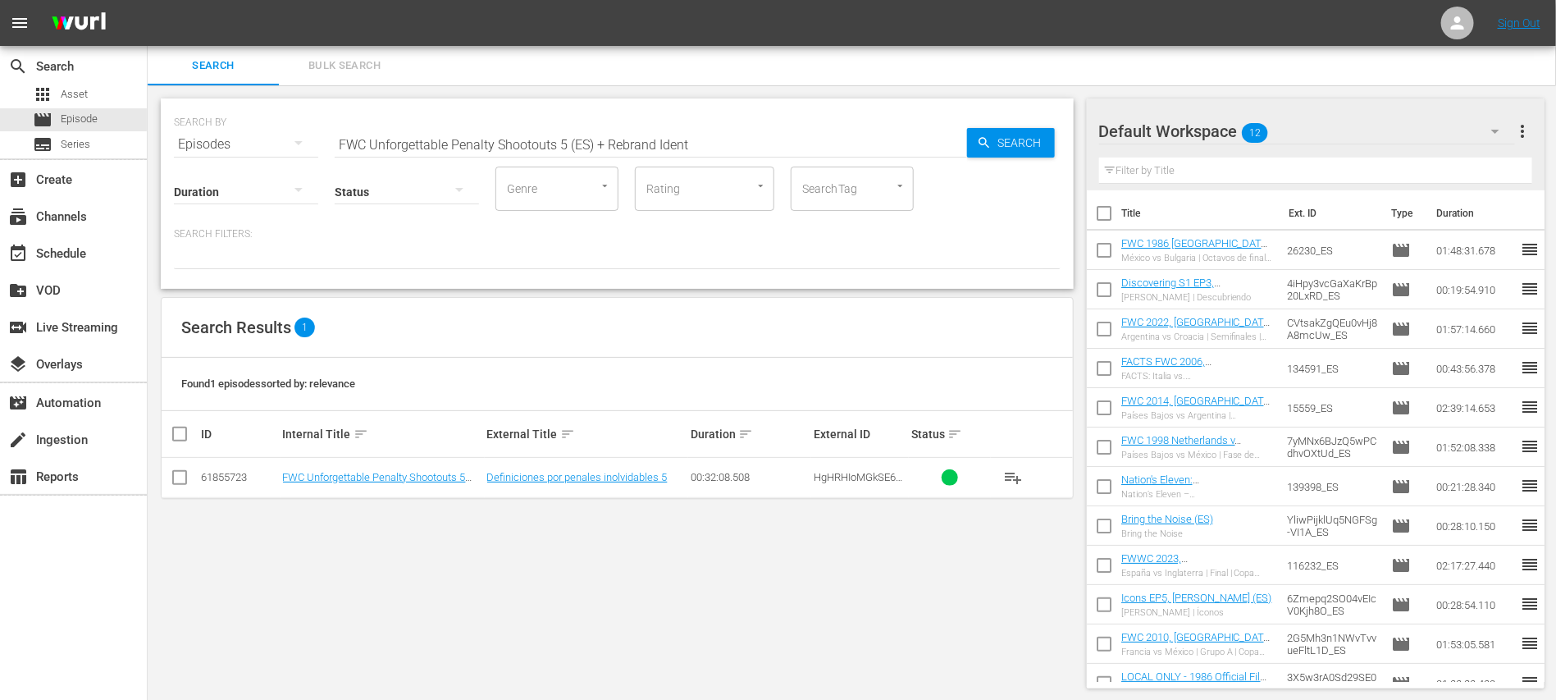
click at [1399, 134] on span "more_vert" at bounding box center [1522, 131] width 20 height 20
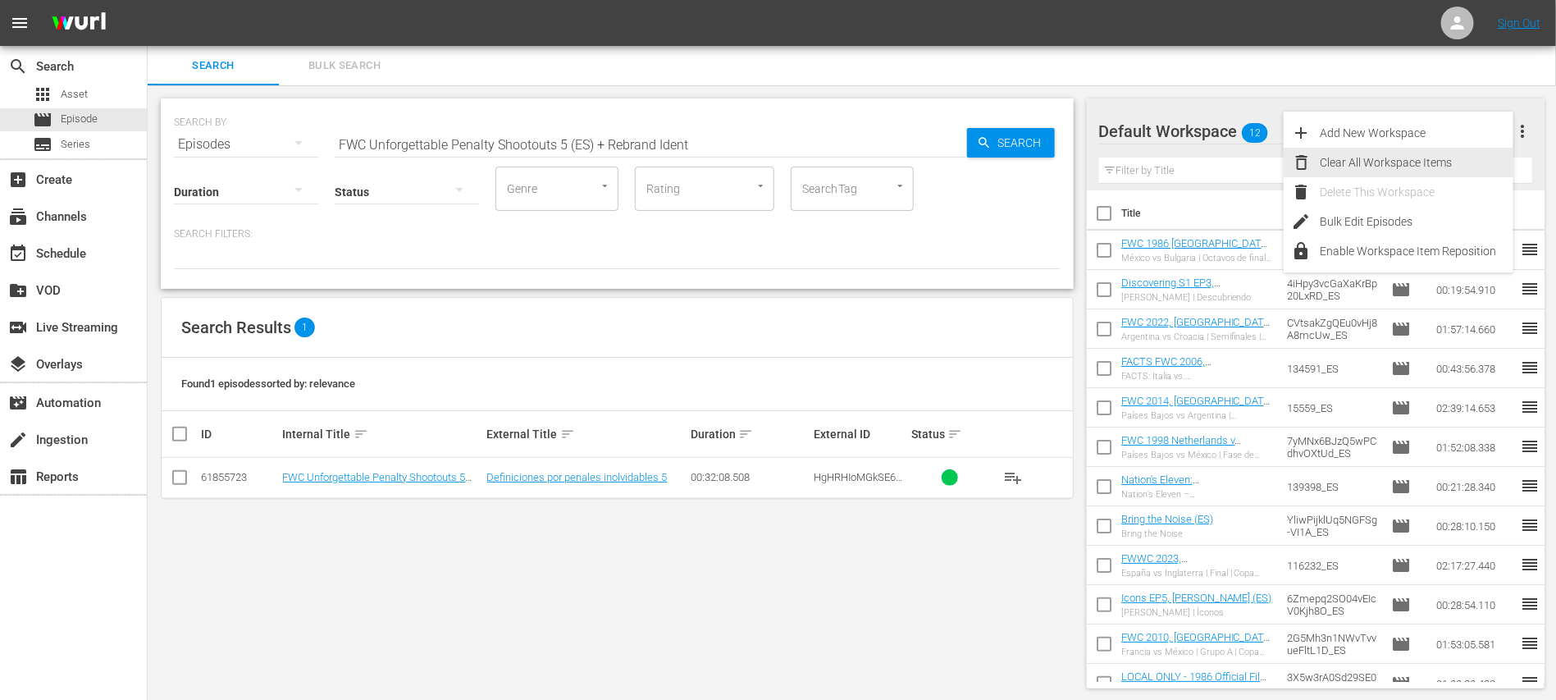
click at [1399, 157] on div "Clear All Workspace Items" at bounding box center [1417, 163] width 193 height 30
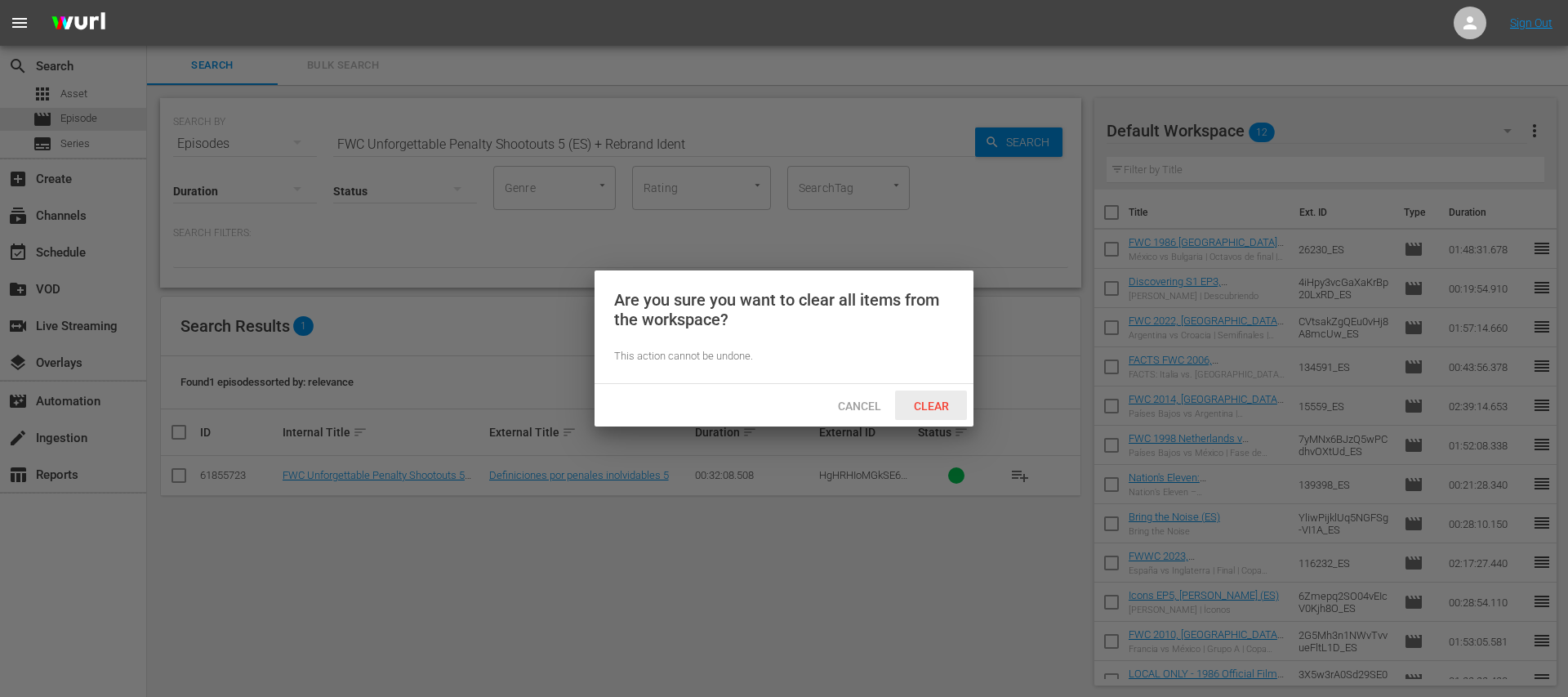
click at [938, 401] on span "Clear" at bounding box center [932, 405] width 62 height 13
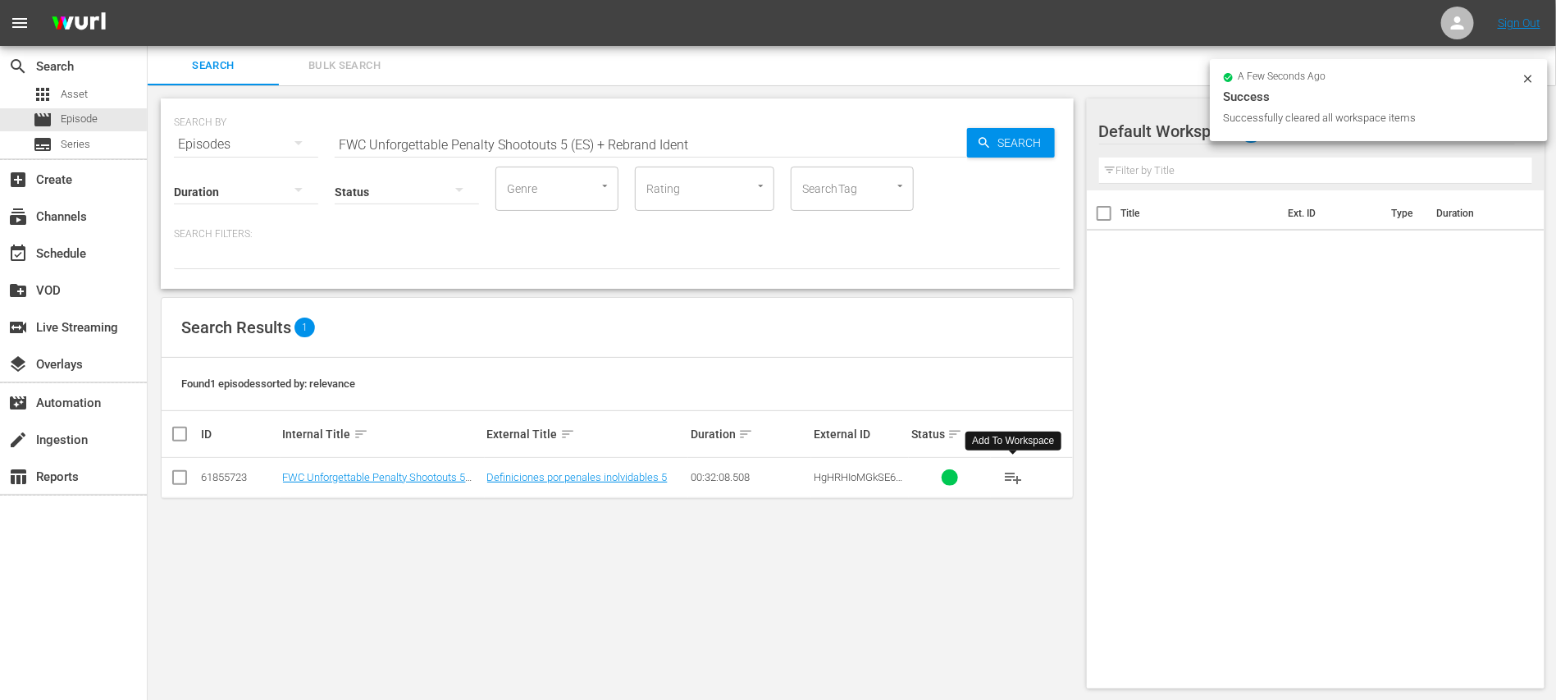
click at [1016, 477] on span "playlist_add" at bounding box center [1013, 478] width 20 height 20
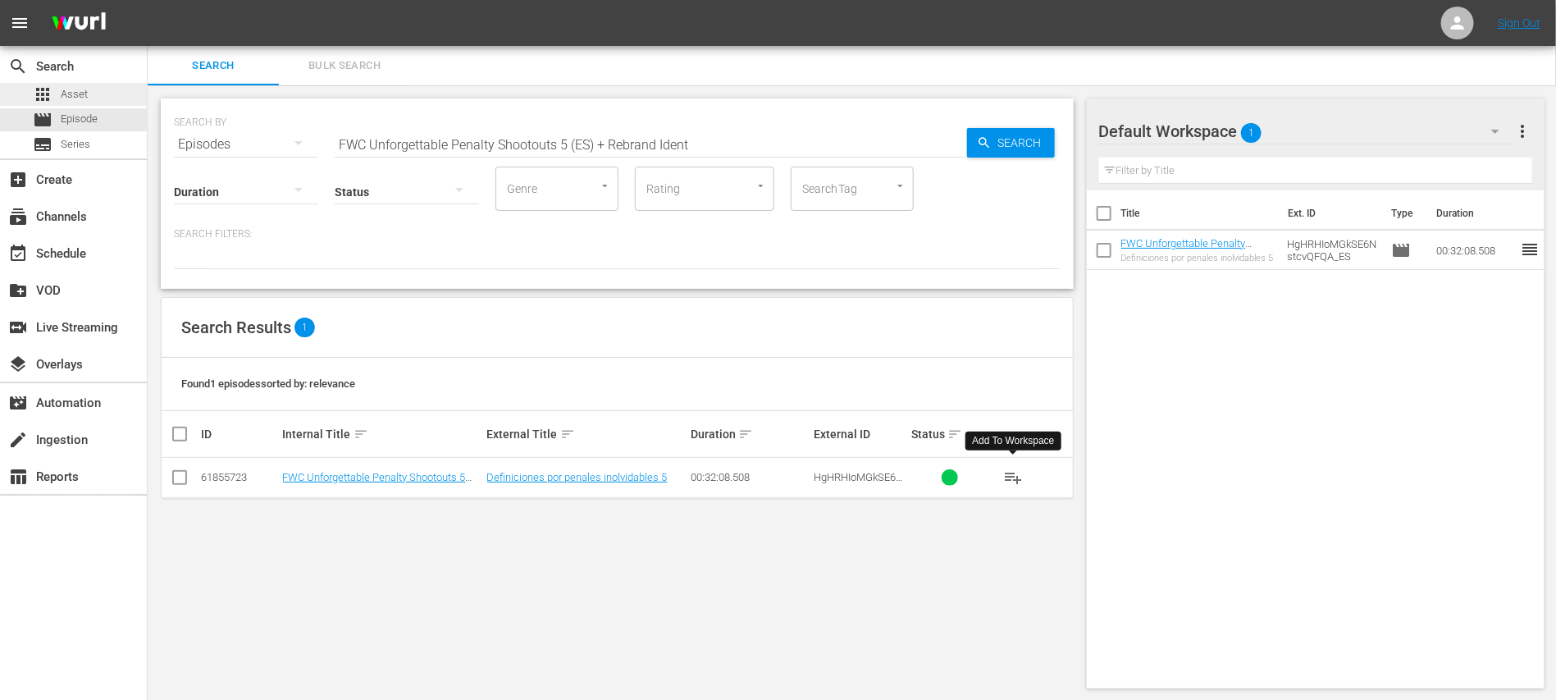
click at [72, 93] on span "Asset" at bounding box center [74, 94] width 27 height 16
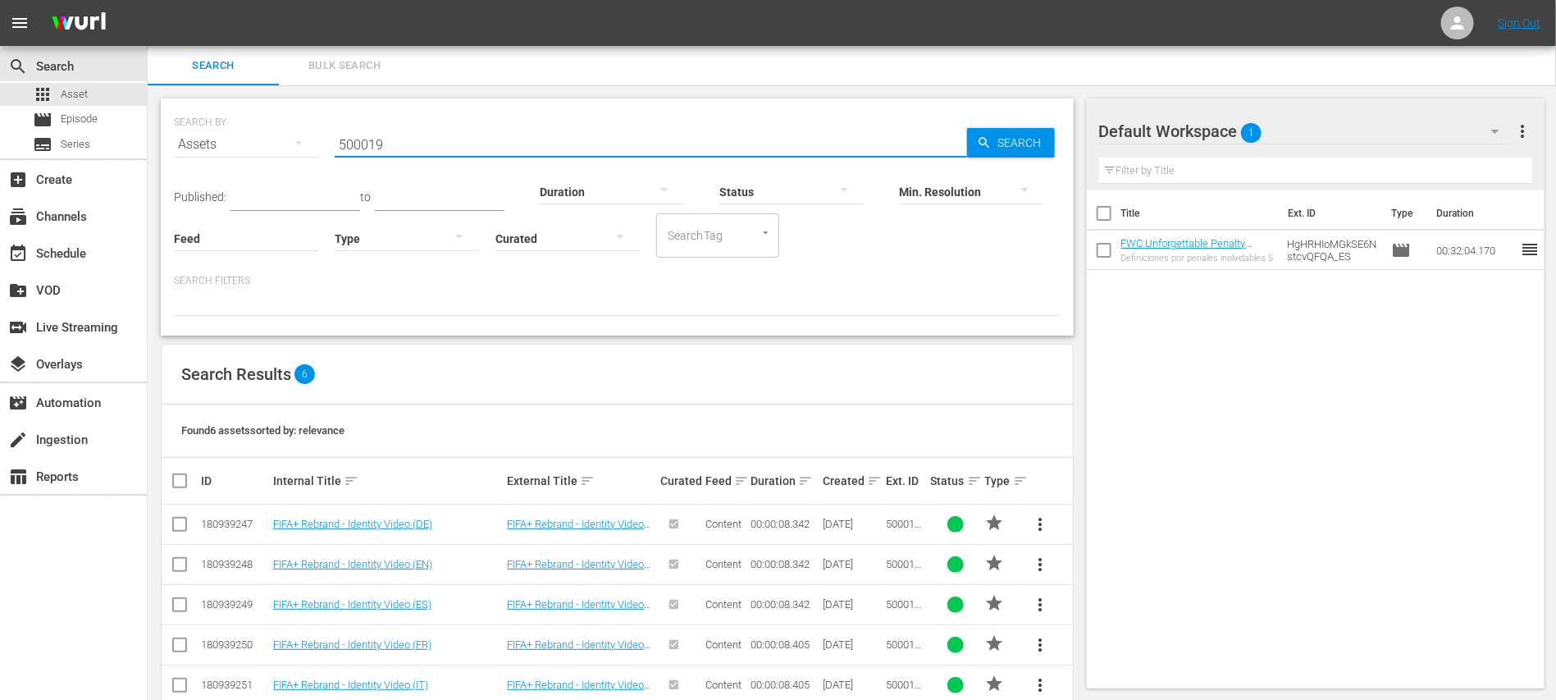
drag, startPoint x: 490, startPoint y: 143, endPoint x: 214, endPoint y: 139, distance: 275.6
click at [214, 139] on div "SEARCH BY Search By Assets Search ID, Title, Description, Keywords, or Category…" at bounding box center [617, 134] width 887 height 59
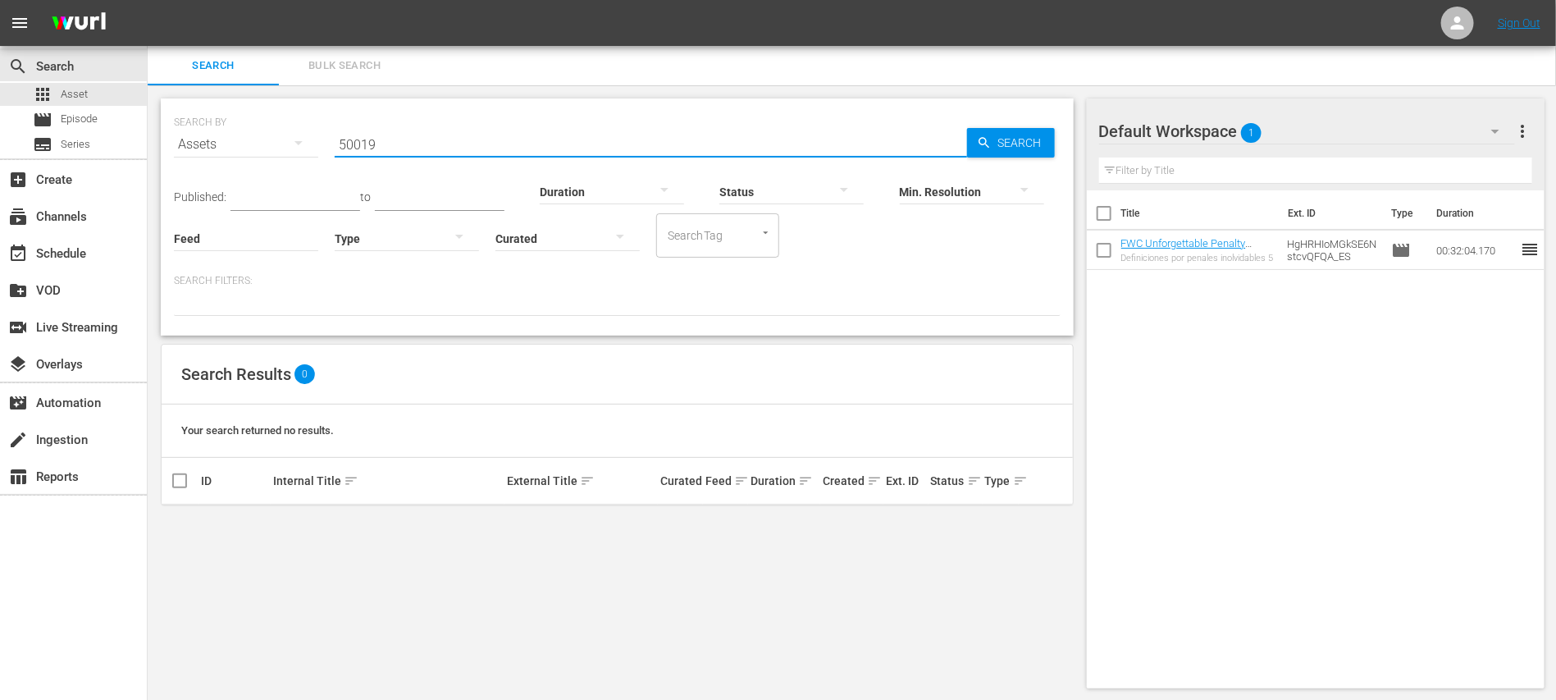
click at [360, 140] on input "50019" at bounding box center [651, 144] width 632 height 39
type input "500019"
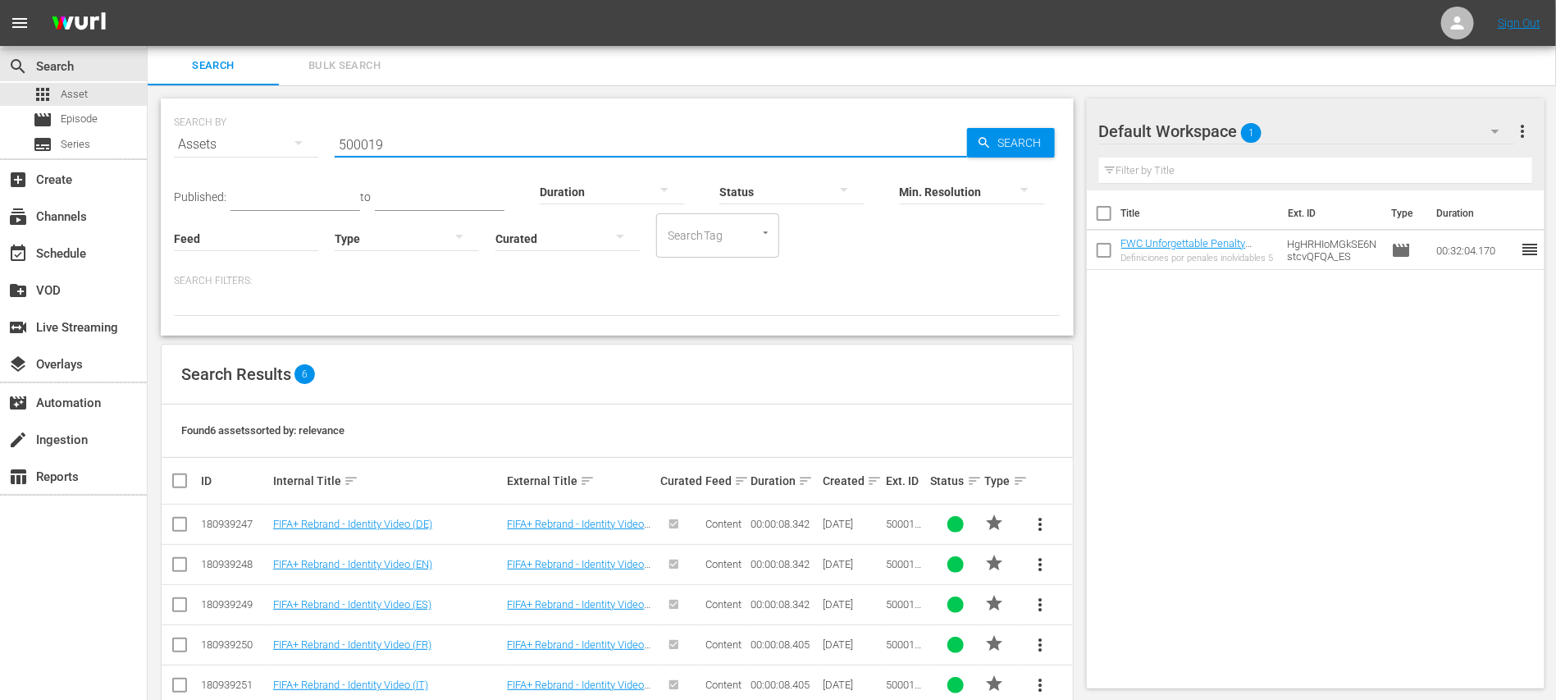
scroll to position [74, 0]
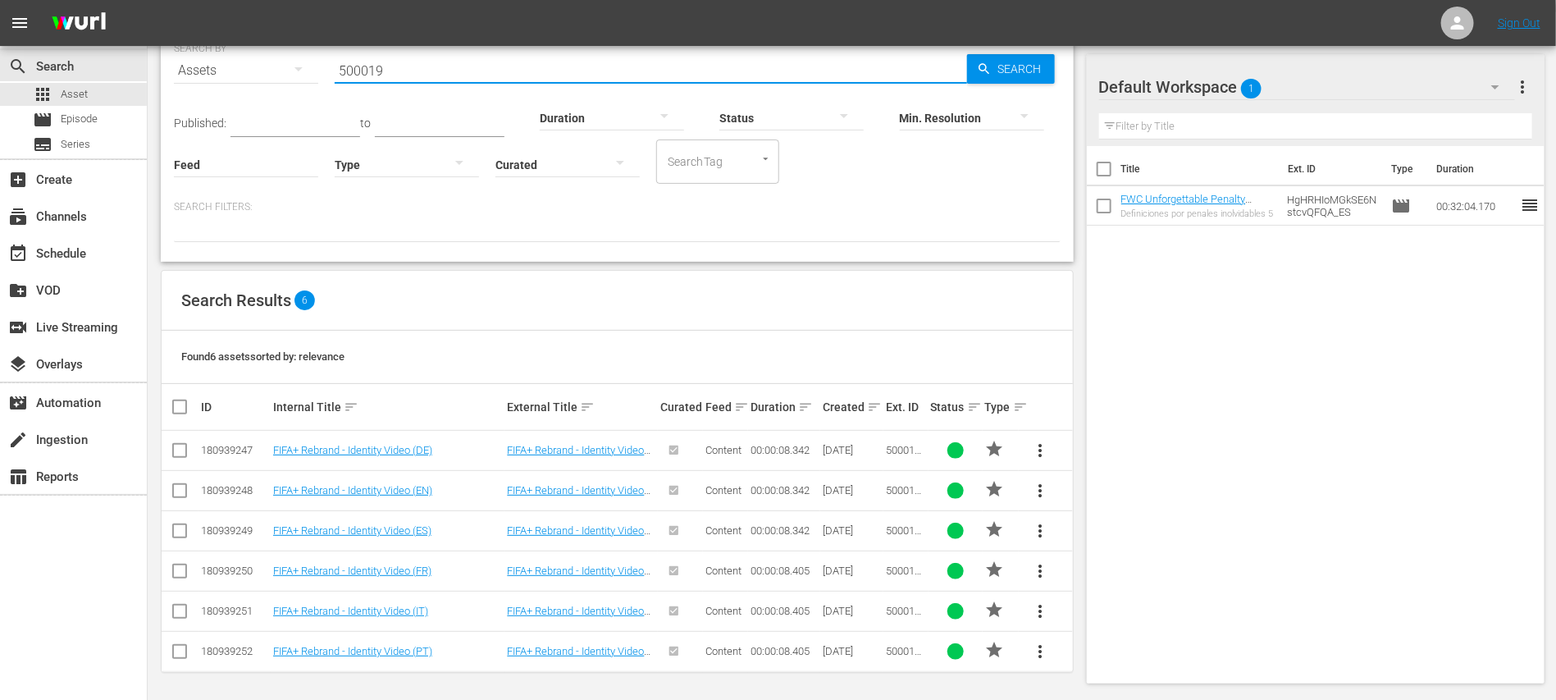
click at [1037, 522] on span "more_vert" at bounding box center [1041, 531] width 20 height 20
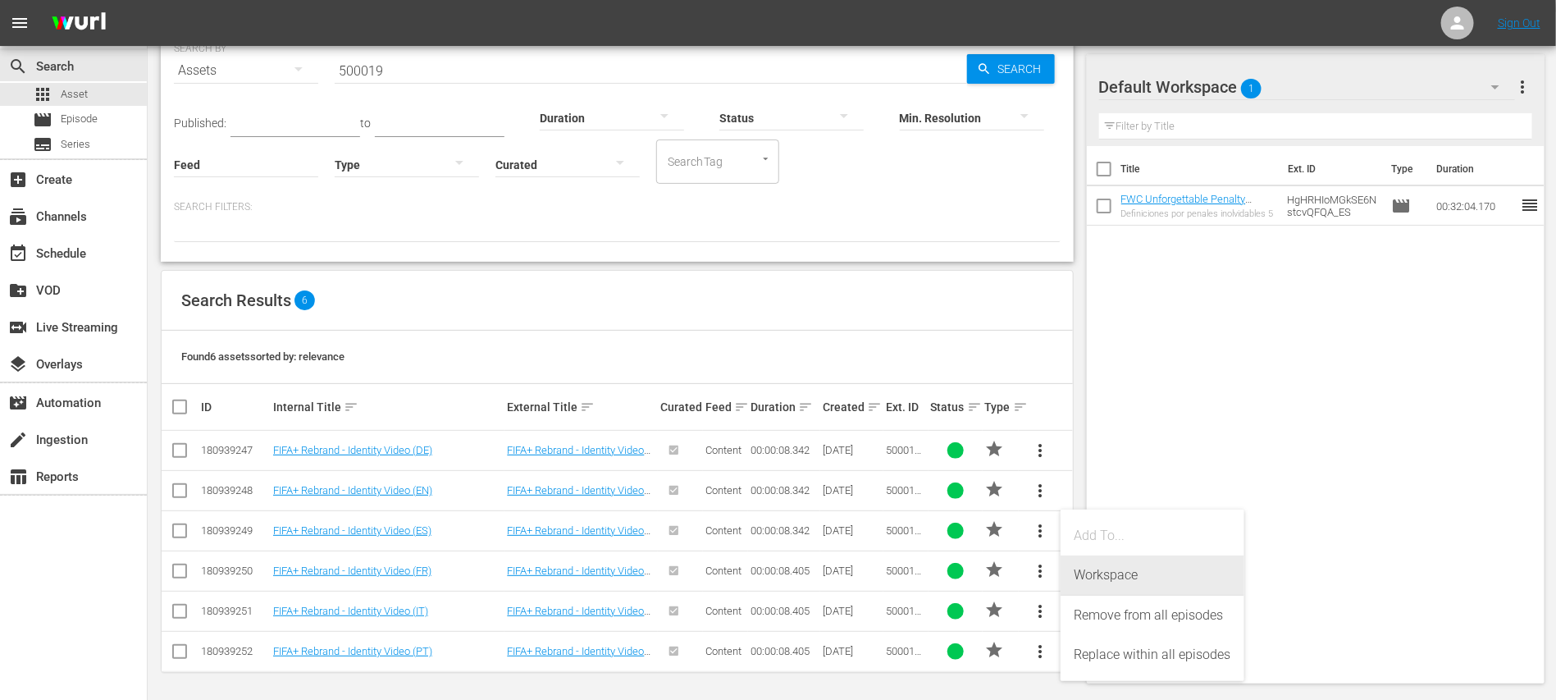
click at [1086, 567] on div "Workspace" at bounding box center [1152, 574] width 157 height 39
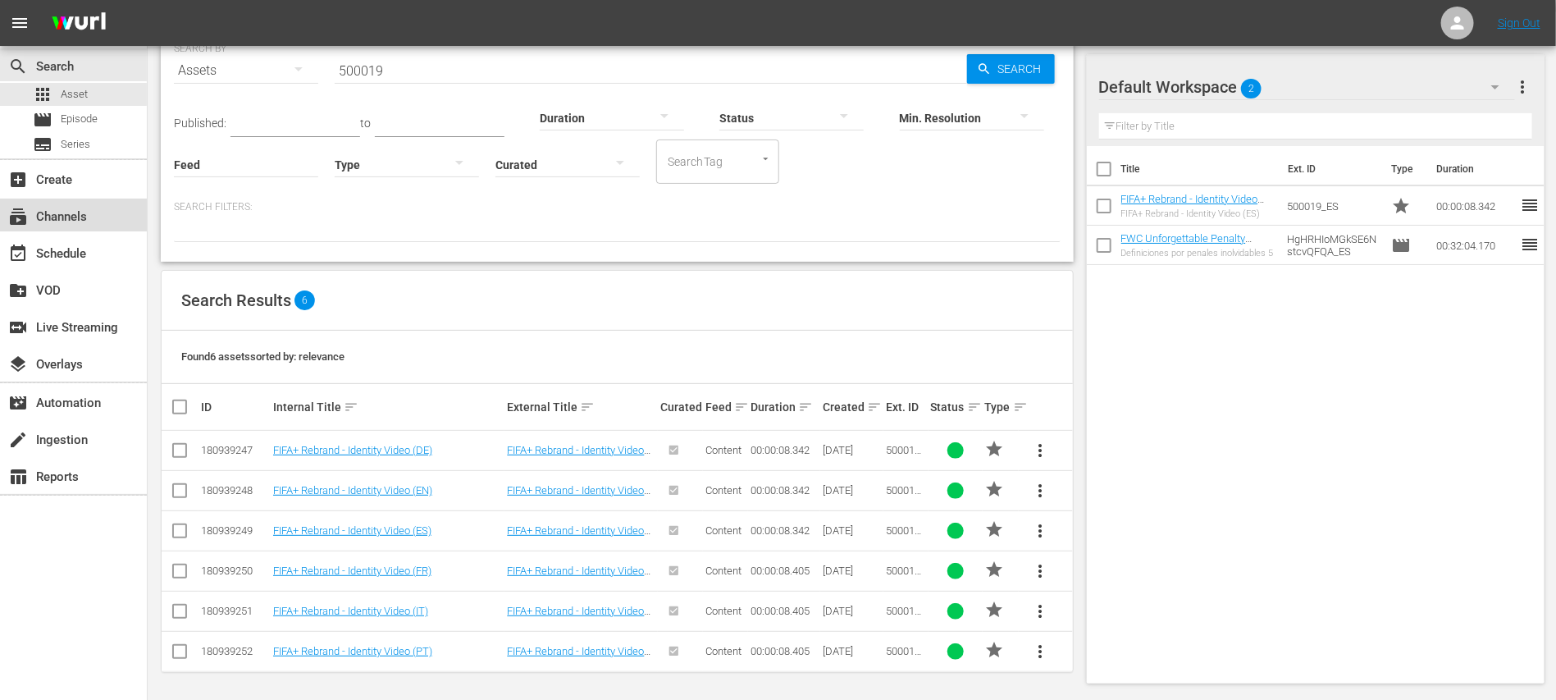
click at [84, 221] on div "subscriptions Channels" at bounding box center [46, 214] width 92 height 15
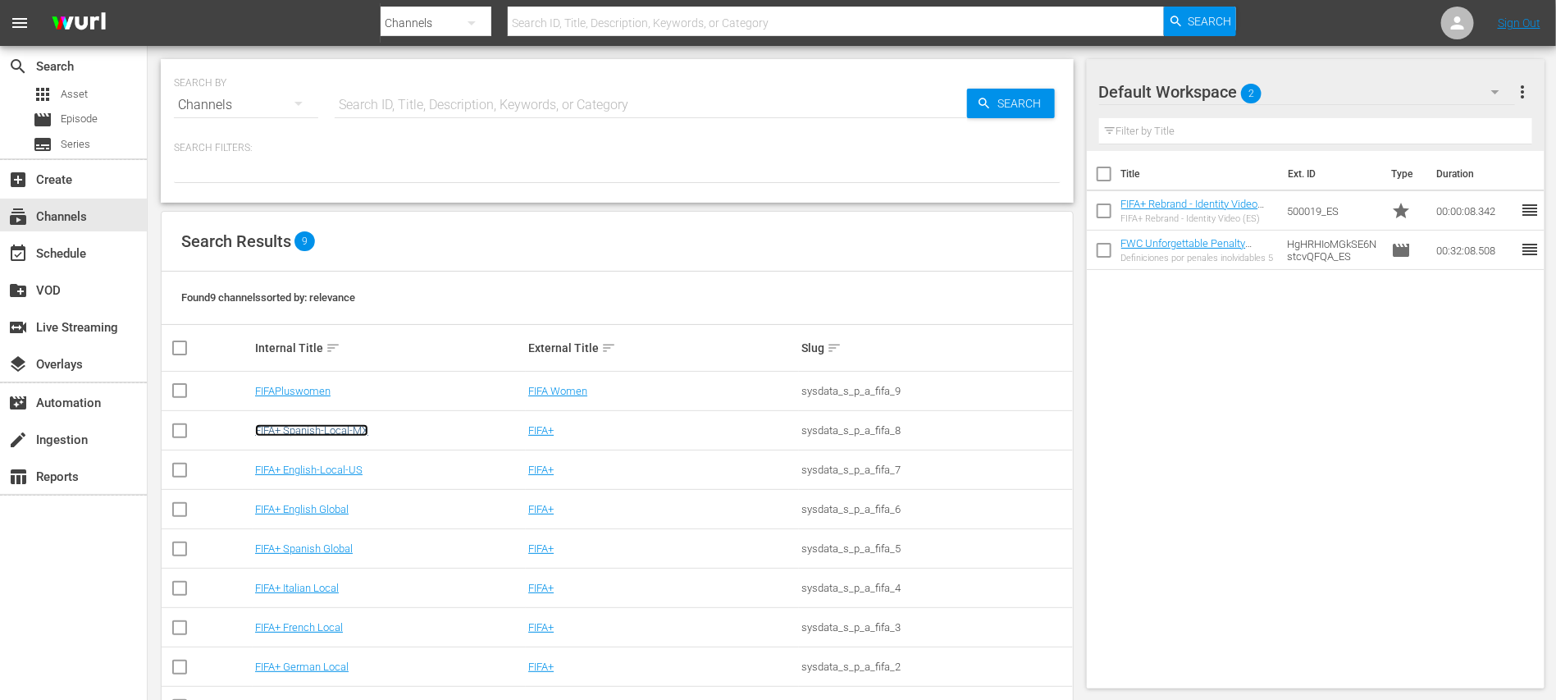
click at [336, 430] on link "FIFA+ Spanish-Local-MX" at bounding box center [311, 430] width 113 height 12
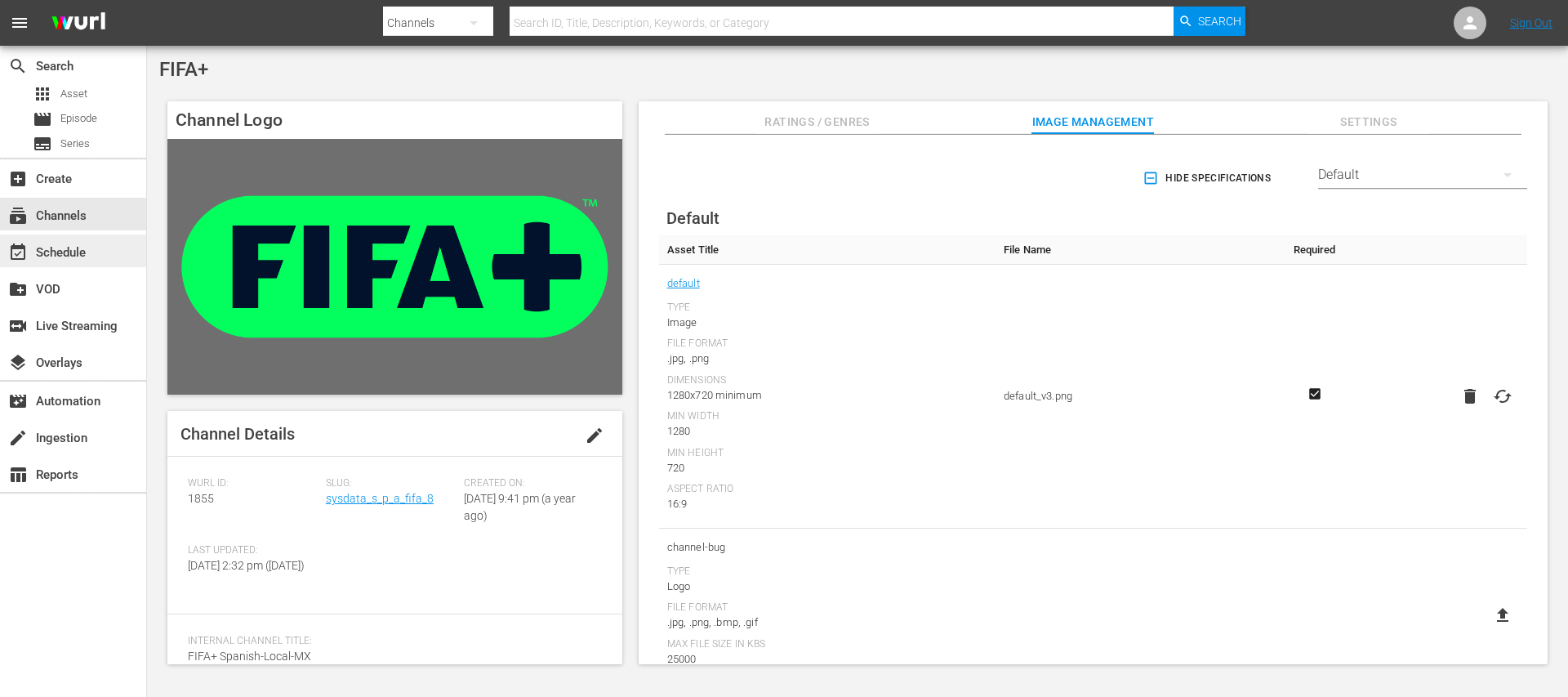
click at [89, 246] on div "event_available Schedule" at bounding box center [46, 250] width 92 height 15
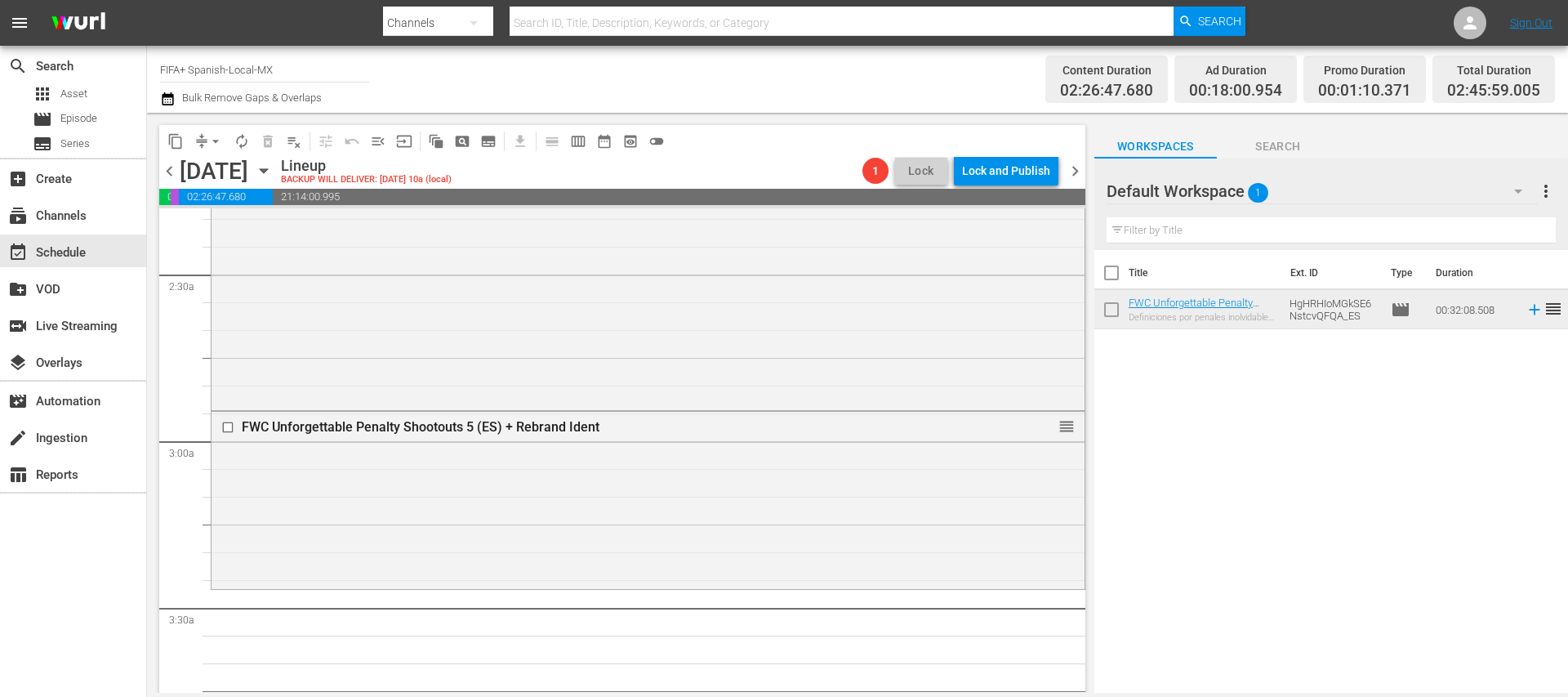
scroll to position [811, 0]
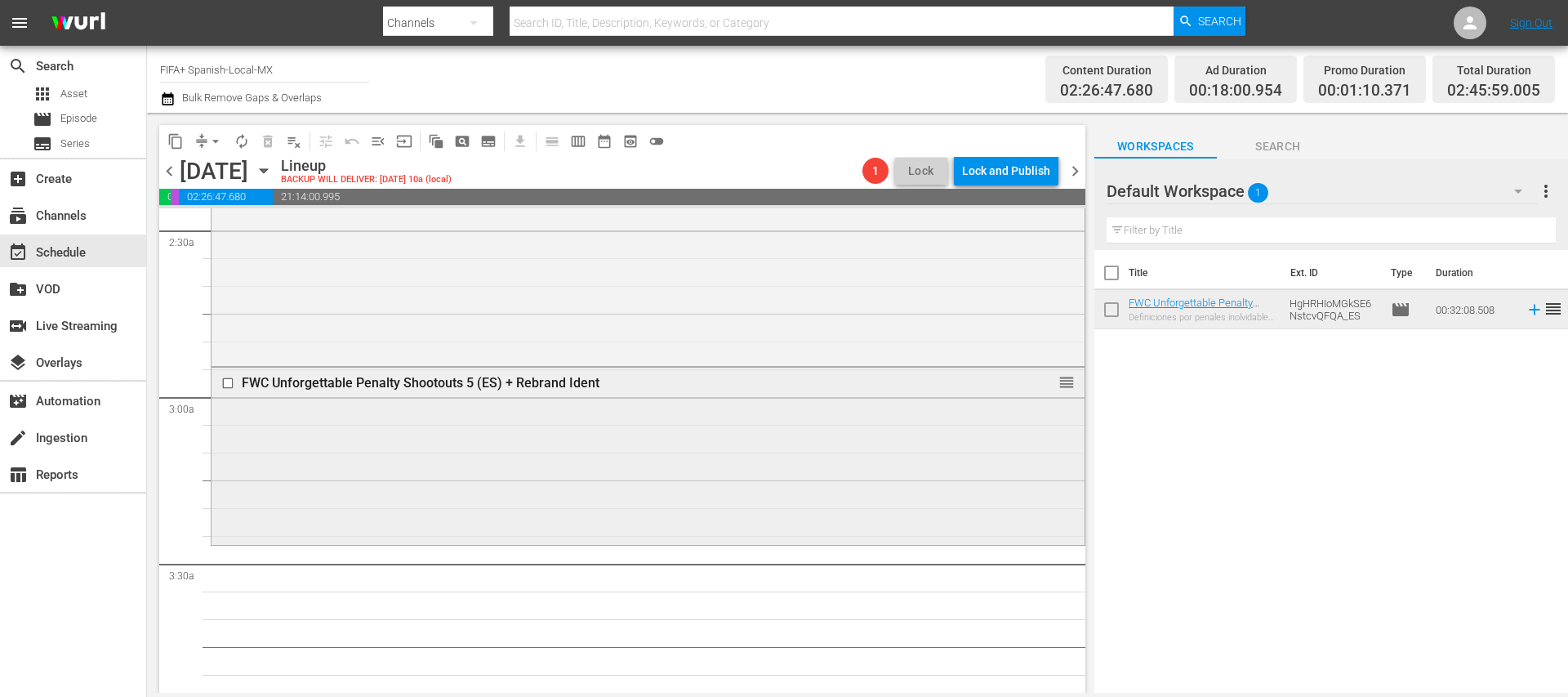
click at [499, 376] on div "FWC Unforgettable Penalty Shootouts 5 (ES) + Rebrand Ident" at bounding box center [617, 382] width 752 height 16
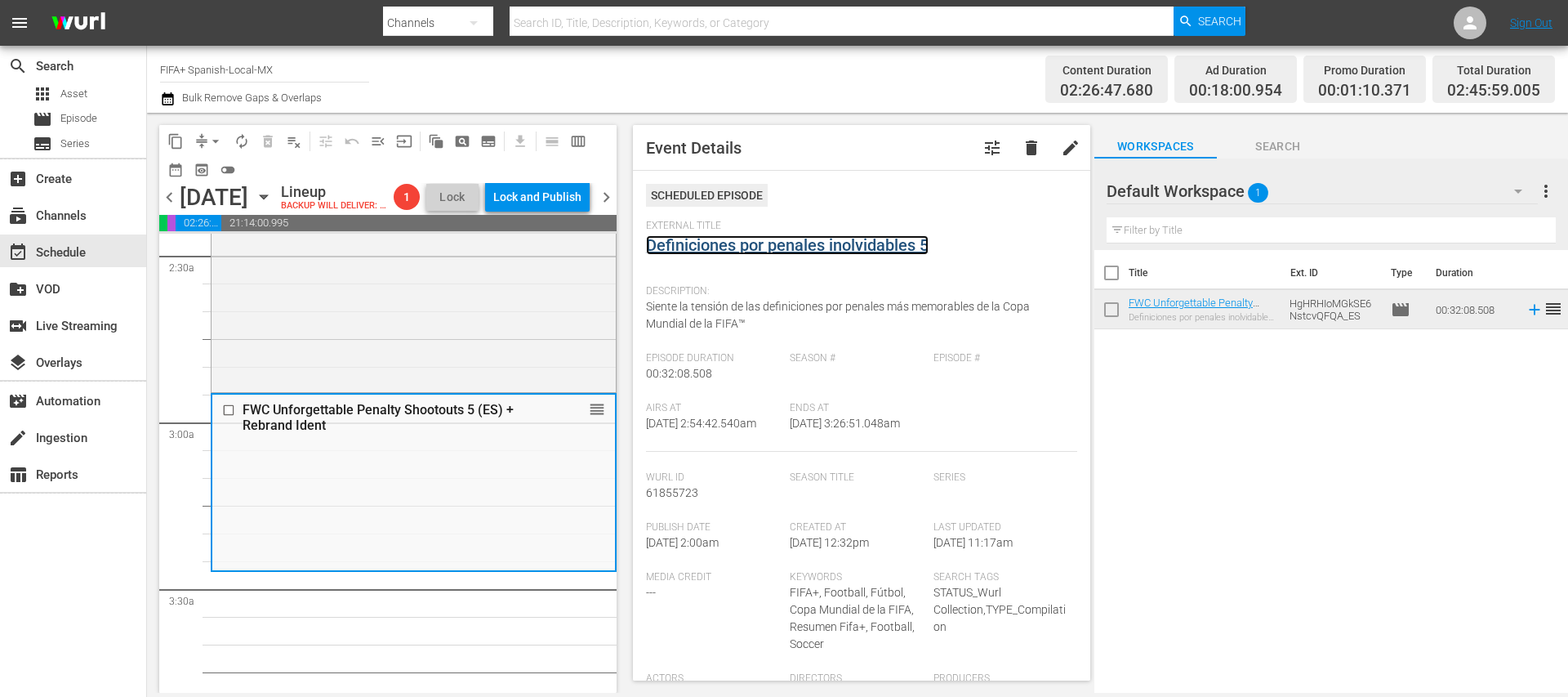
click at [788, 243] on link "Definiciones por penales inolvidables 5" at bounding box center [787, 245] width 283 height 20
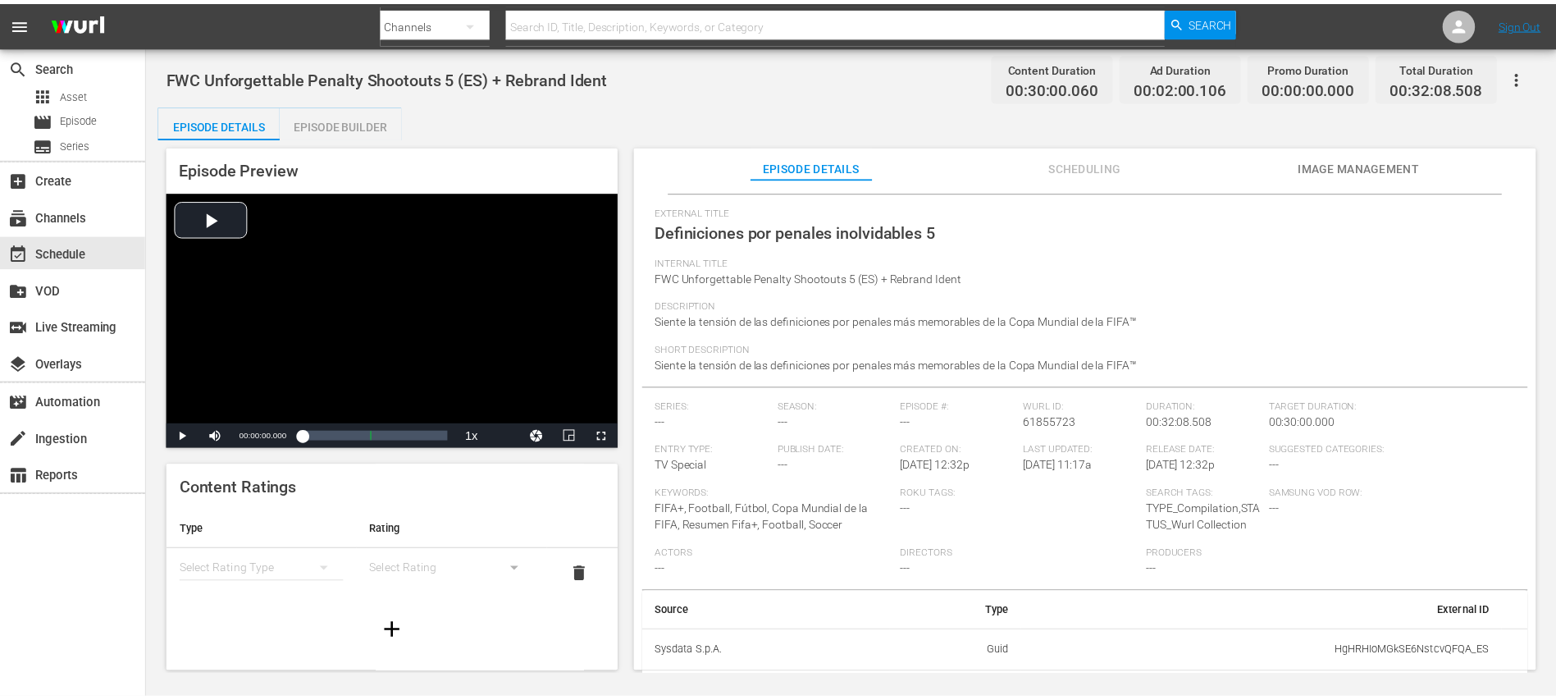
scroll to position [75, 0]
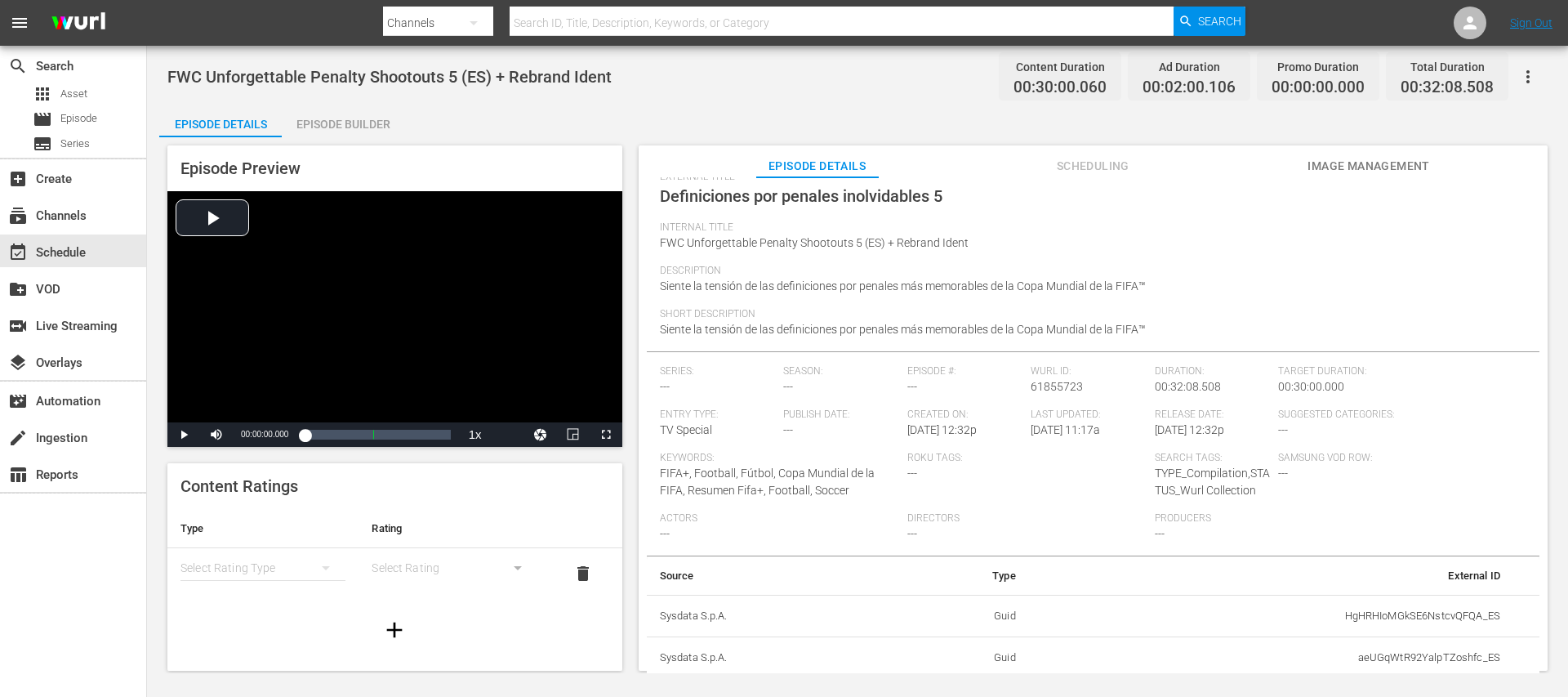
click at [379, 131] on div "Episode Builder" at bounding box center [342, 123] width 122 height 39
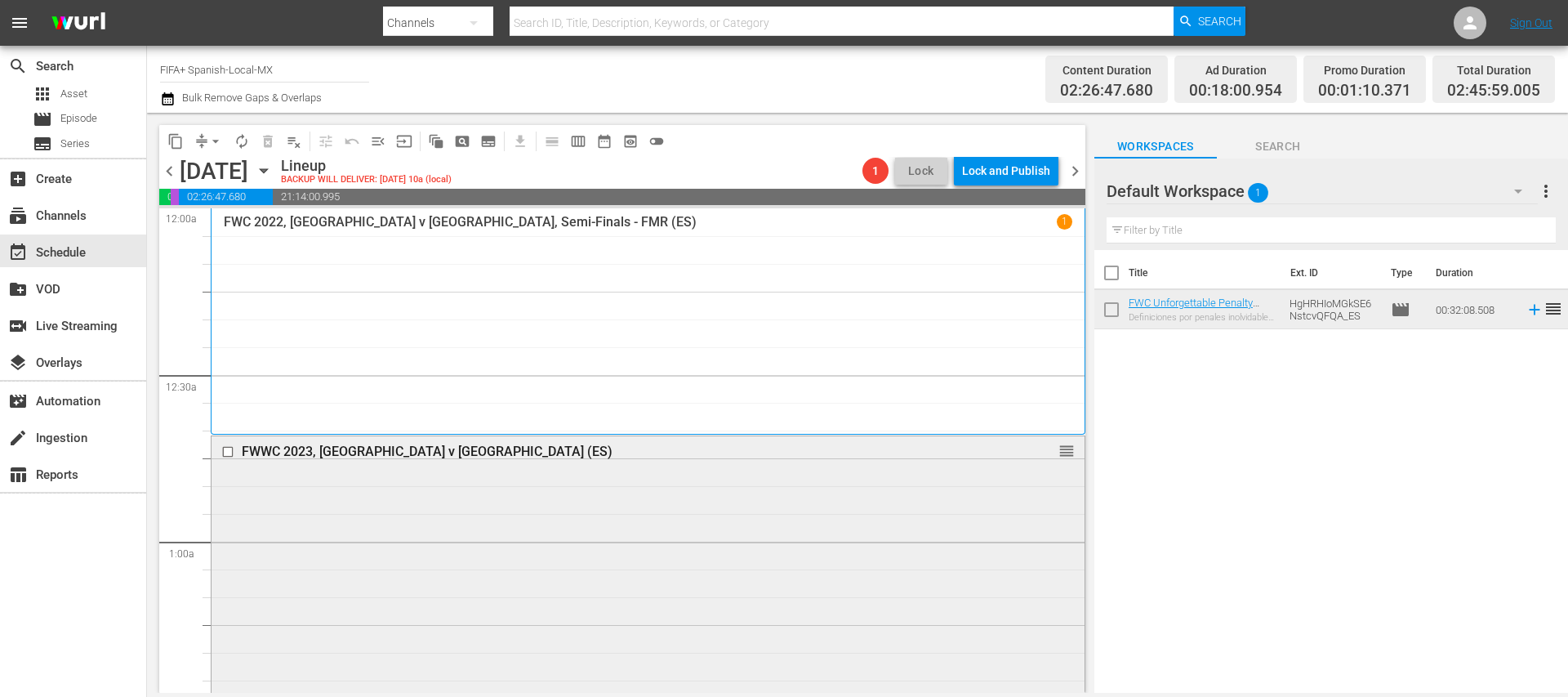
click at [227, 451] on input "checkbox" at bounding box center [229, 451] width 17 height 14
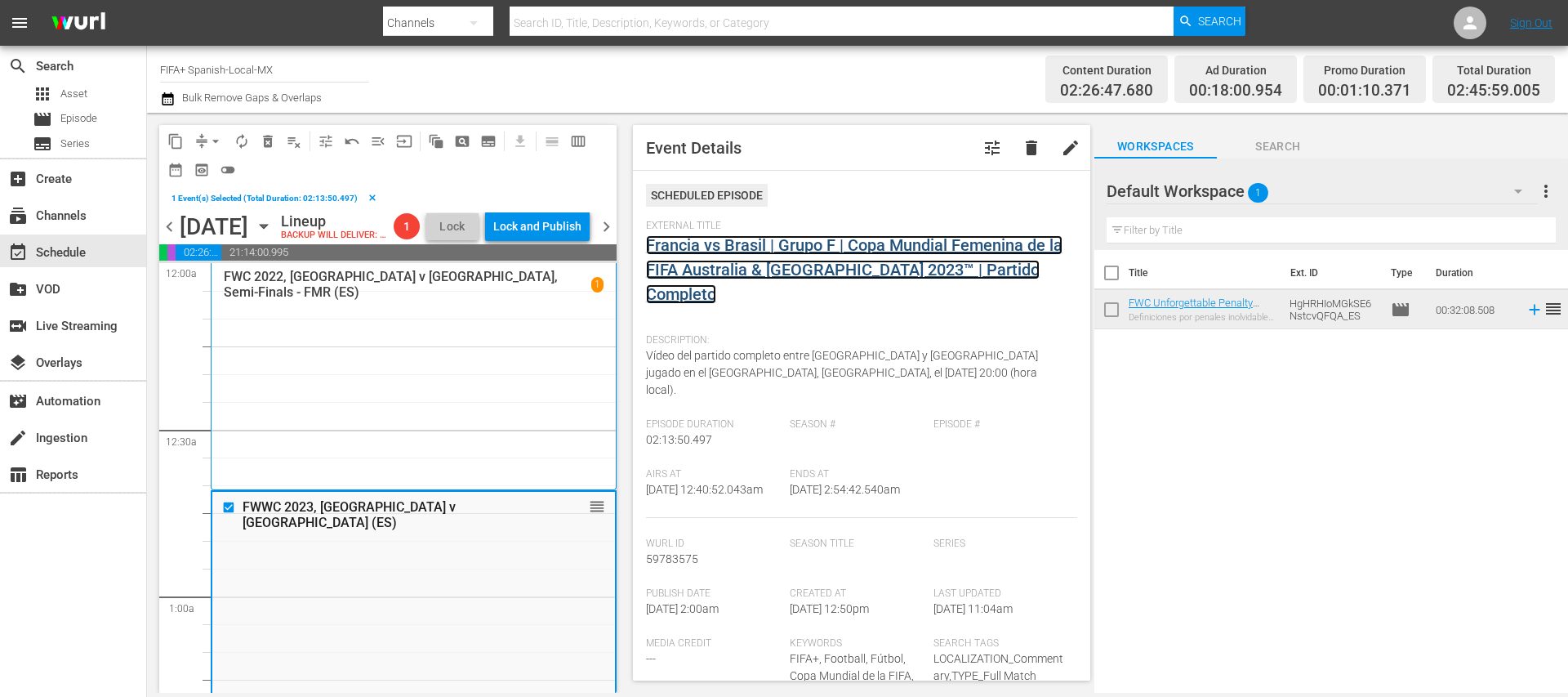
click at [775, 267] on link "Francia vs Brasil | Grupo F | Copa Mundial Femenina de la FIFA Australia & [GEO…" at bounding box center [854, 269] width 416 height 69
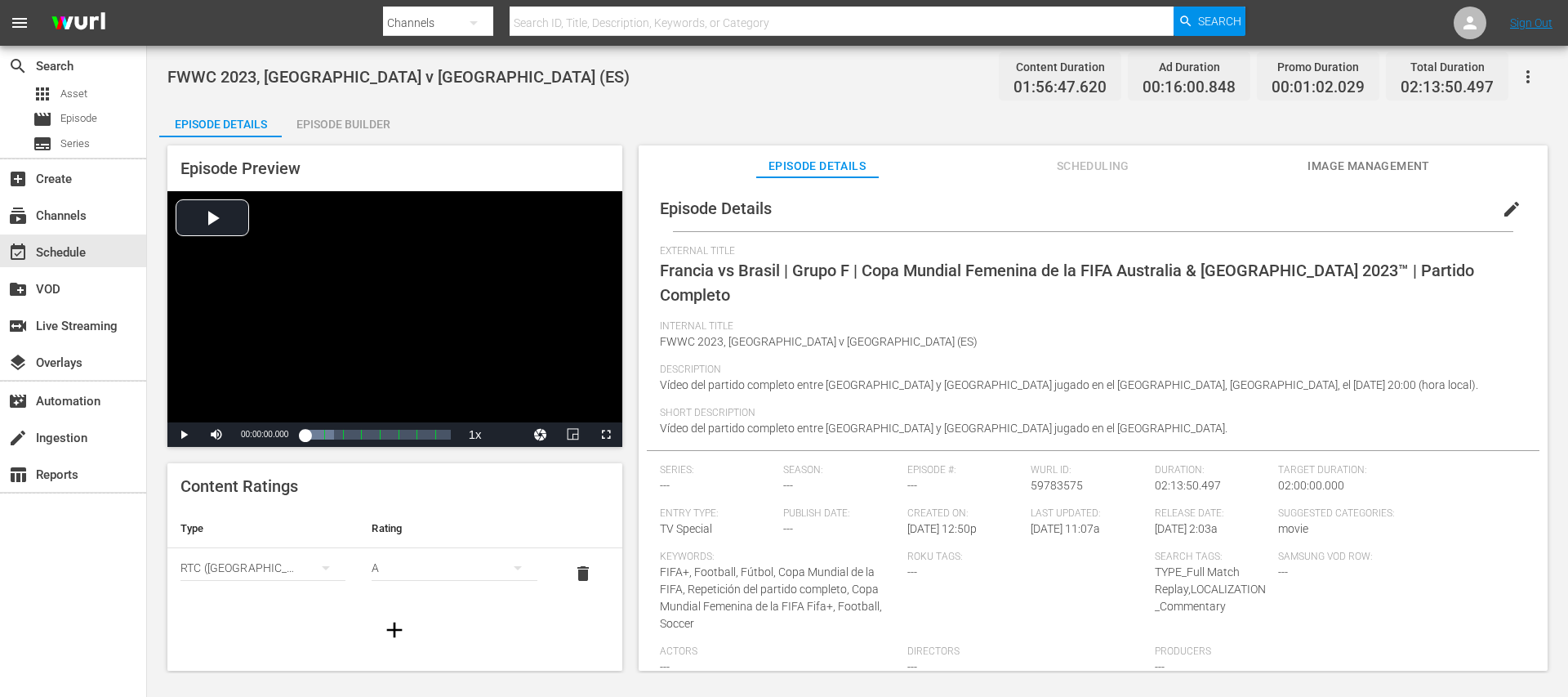
click at [373, 126] on div "Episode Builder" at bounding box center [342, 123] width 122 height 39
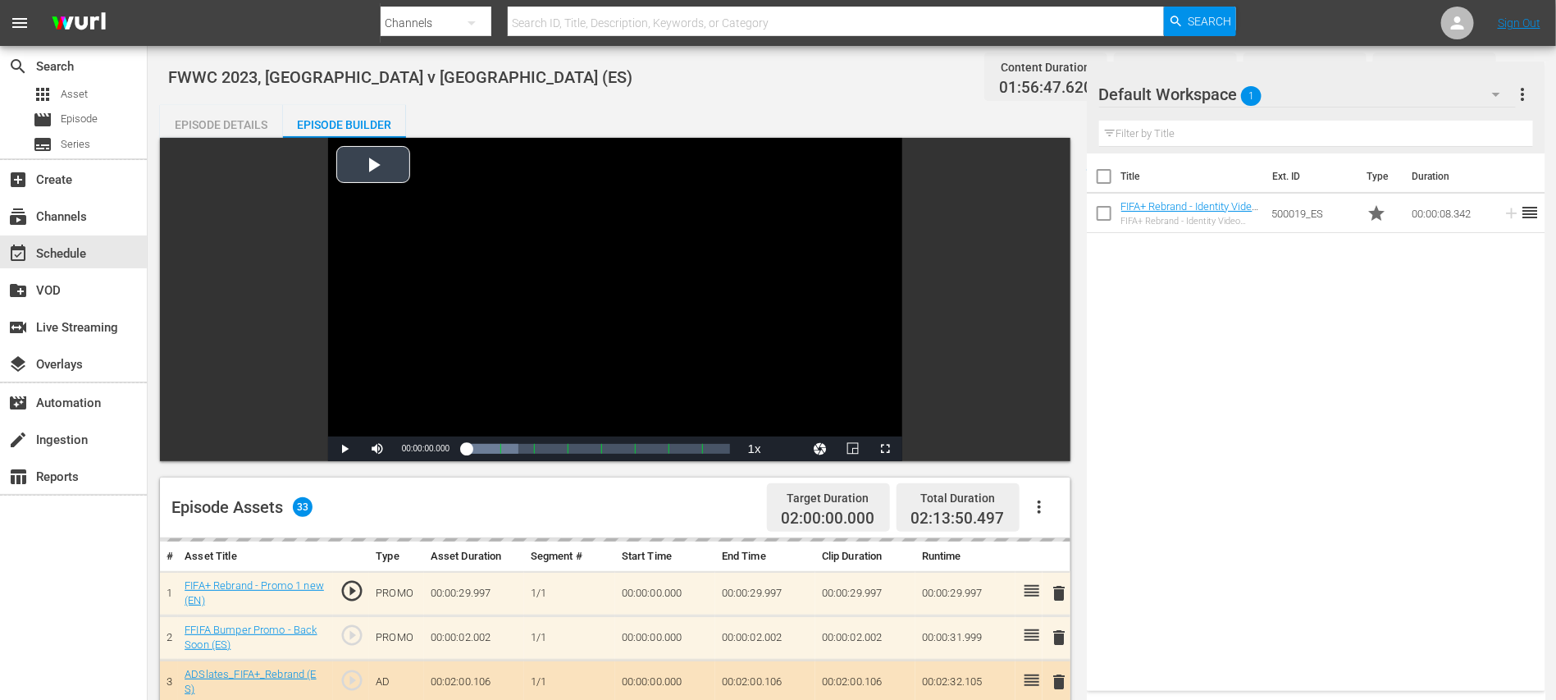
scroll to position [327, 0]
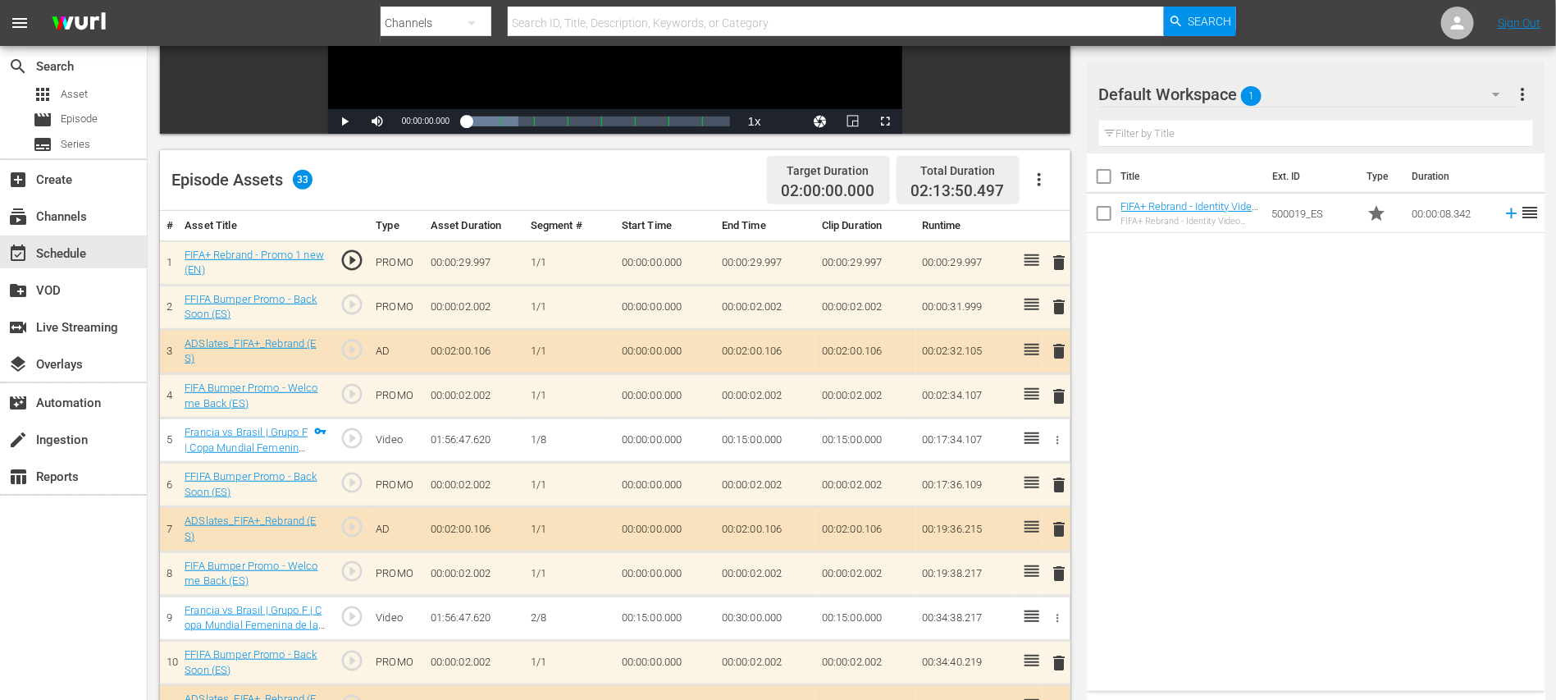
click at [1059, 305] on span "delete" at bounding box center [1059, 307] width 20 height 20
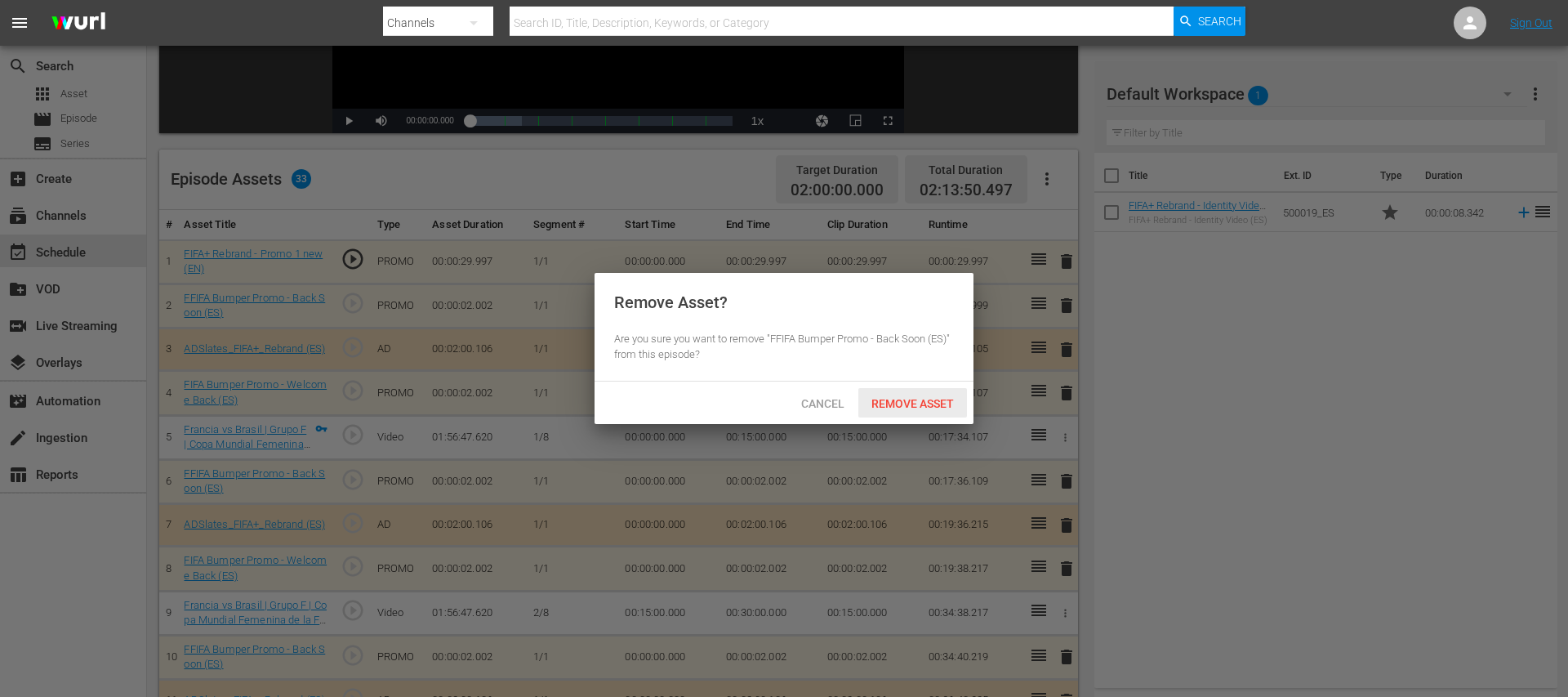
click at [929, 394] on div "Remove Asset" at bounding box center [912, 403] width 109 height 30
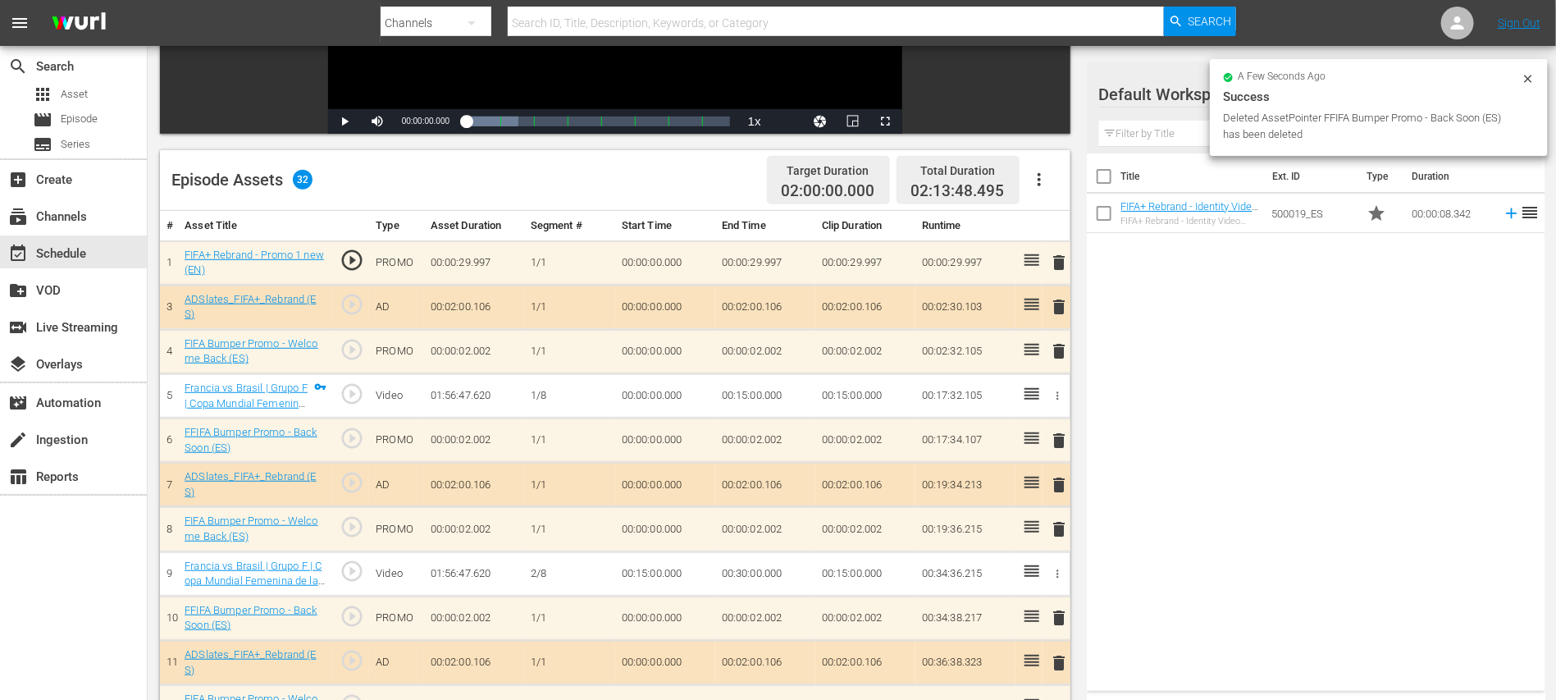
click at [1060, 305] on span "delete" at bounding box center [1059, 307] width 20 height 20
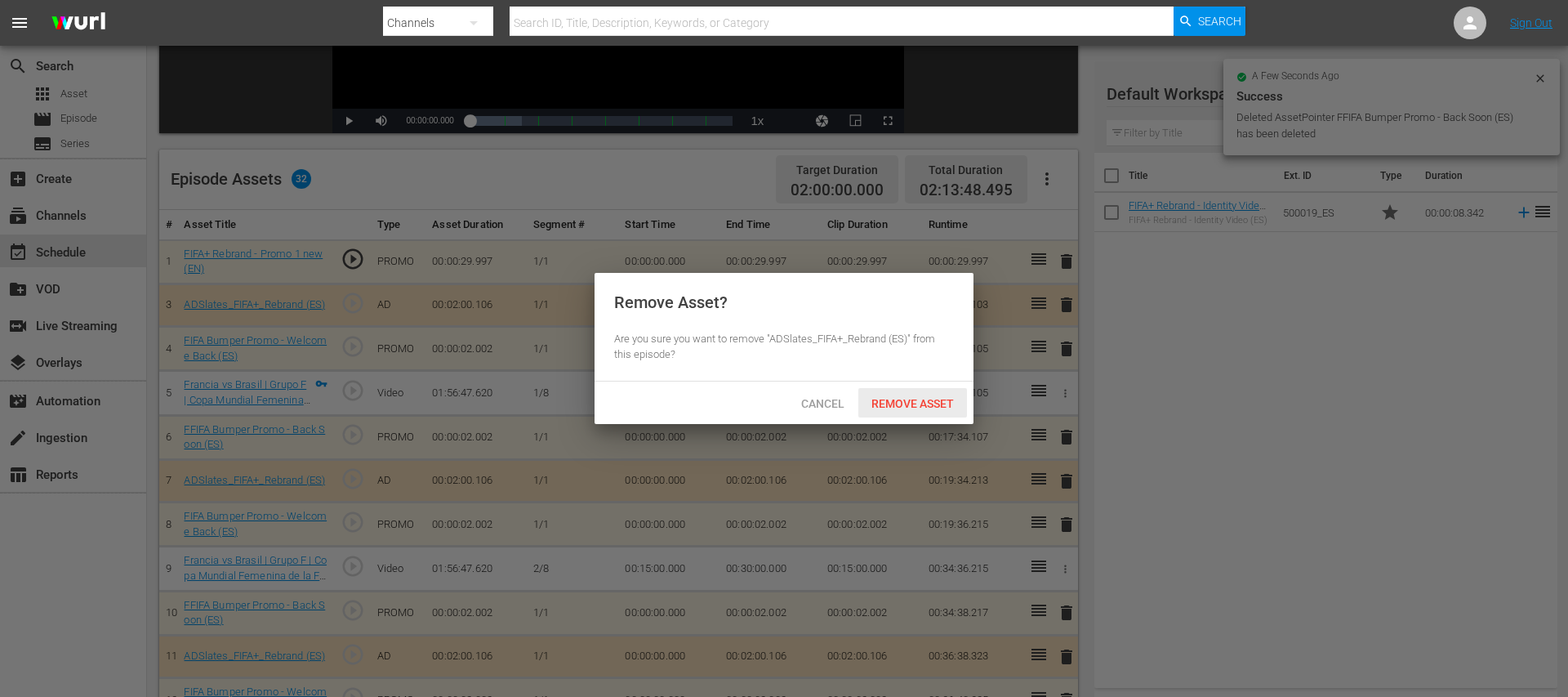
click at [941, 397] on span "Remove Asset" at bounding box center [912, 403] width 109 height 13
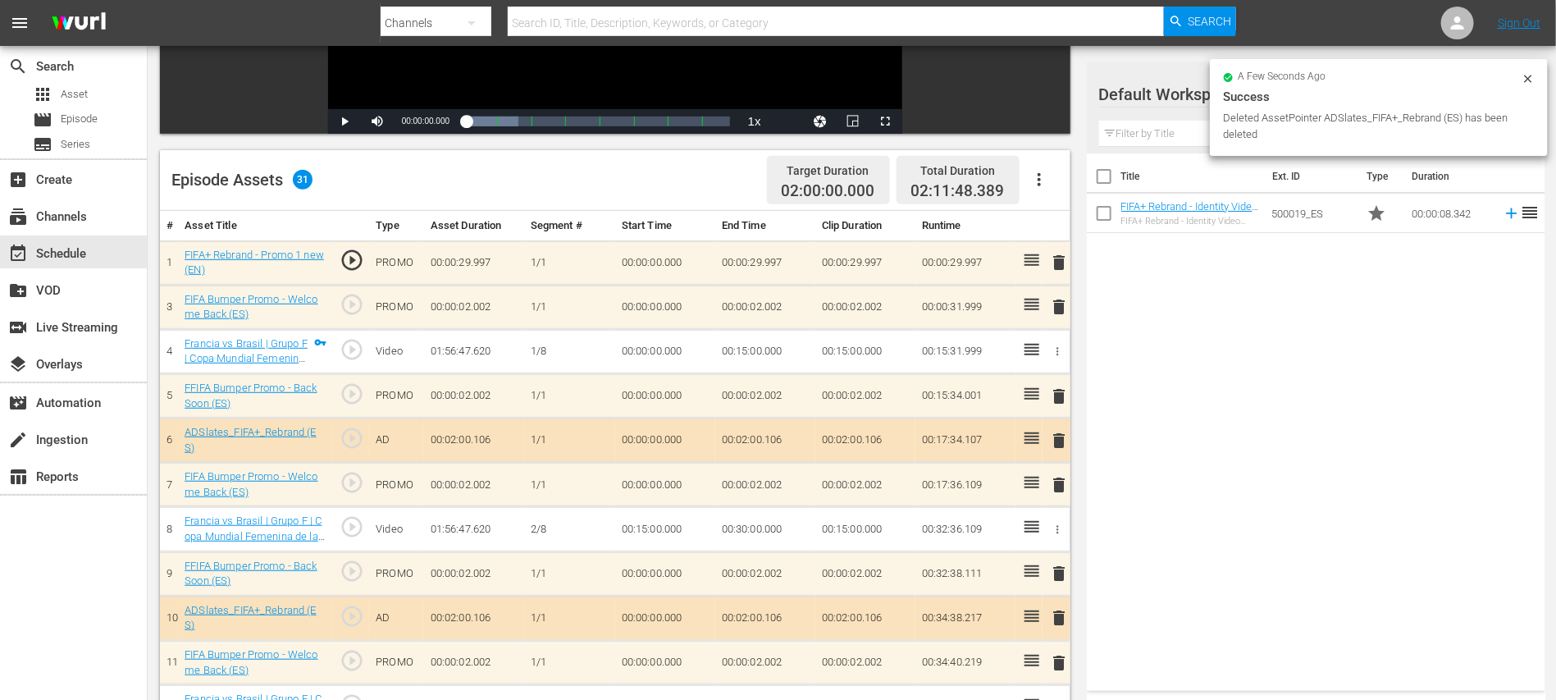
click at [1060, 305] on span "delete" at bounding box center [1059, 307] width 20 height 20
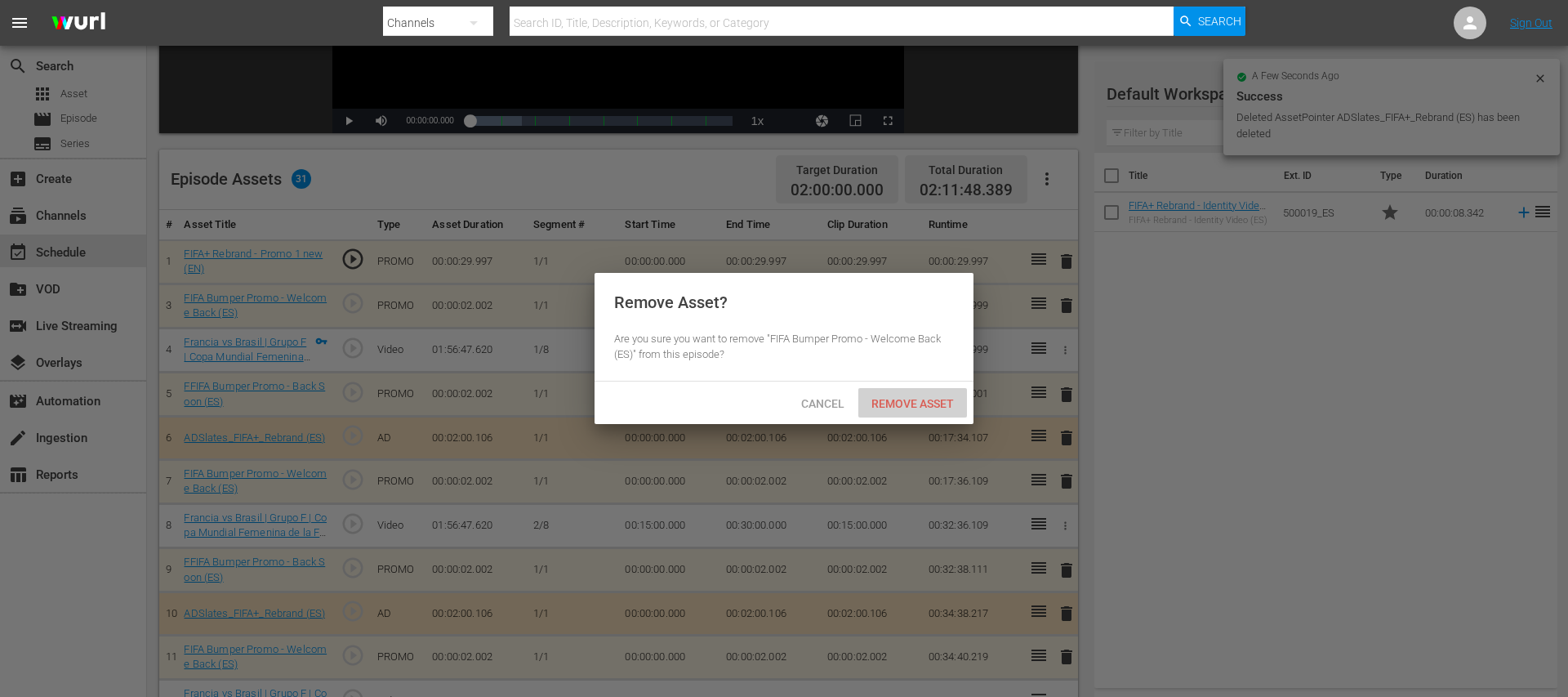
click at [909, 397] on span "Remove Asset" at bounding box center [912, 403] width 109 height 13
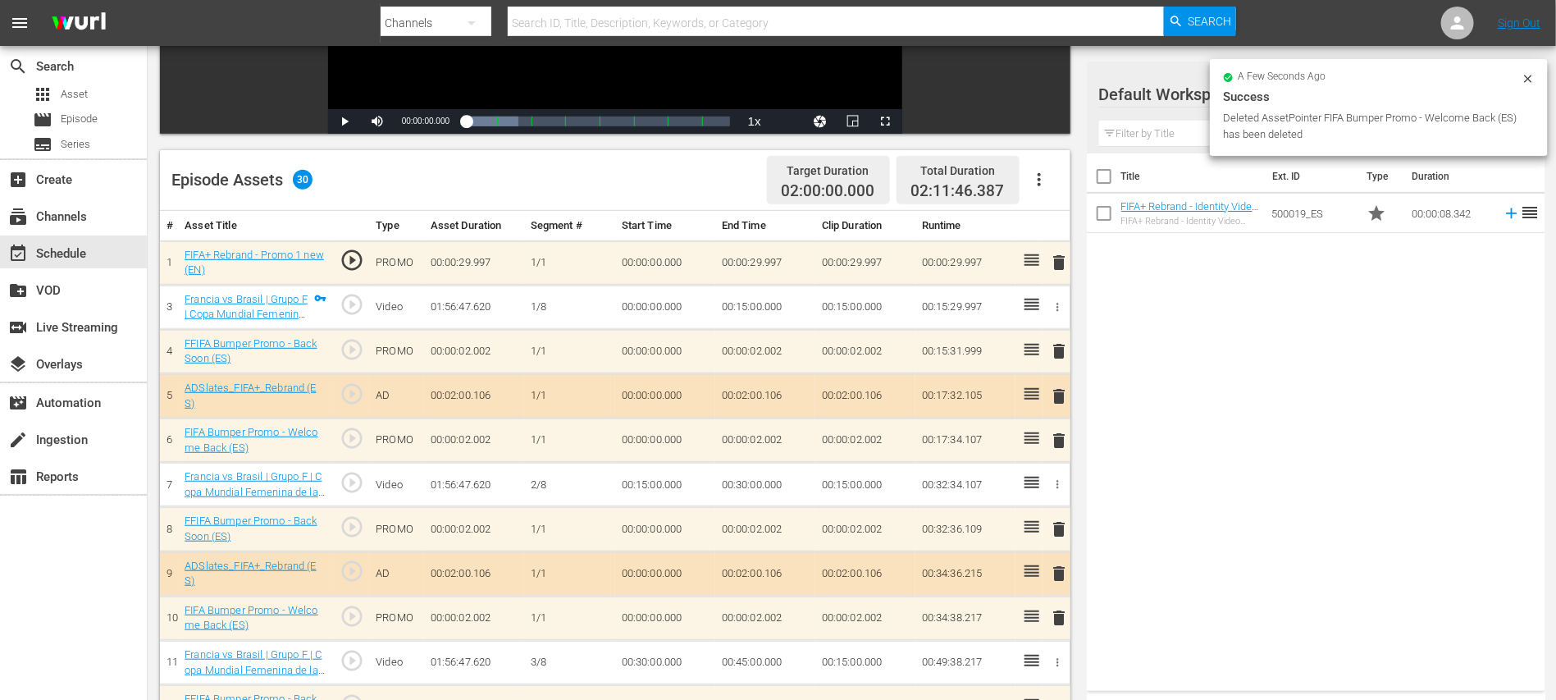
drag, startPoint x: 1061, startPoint y: 262, endPoint x: 1033, endPoint y: 295, distance: 42.5
click at [1060, 262] on span "delete" at bounding box center [1059, 263] width 20 height 20
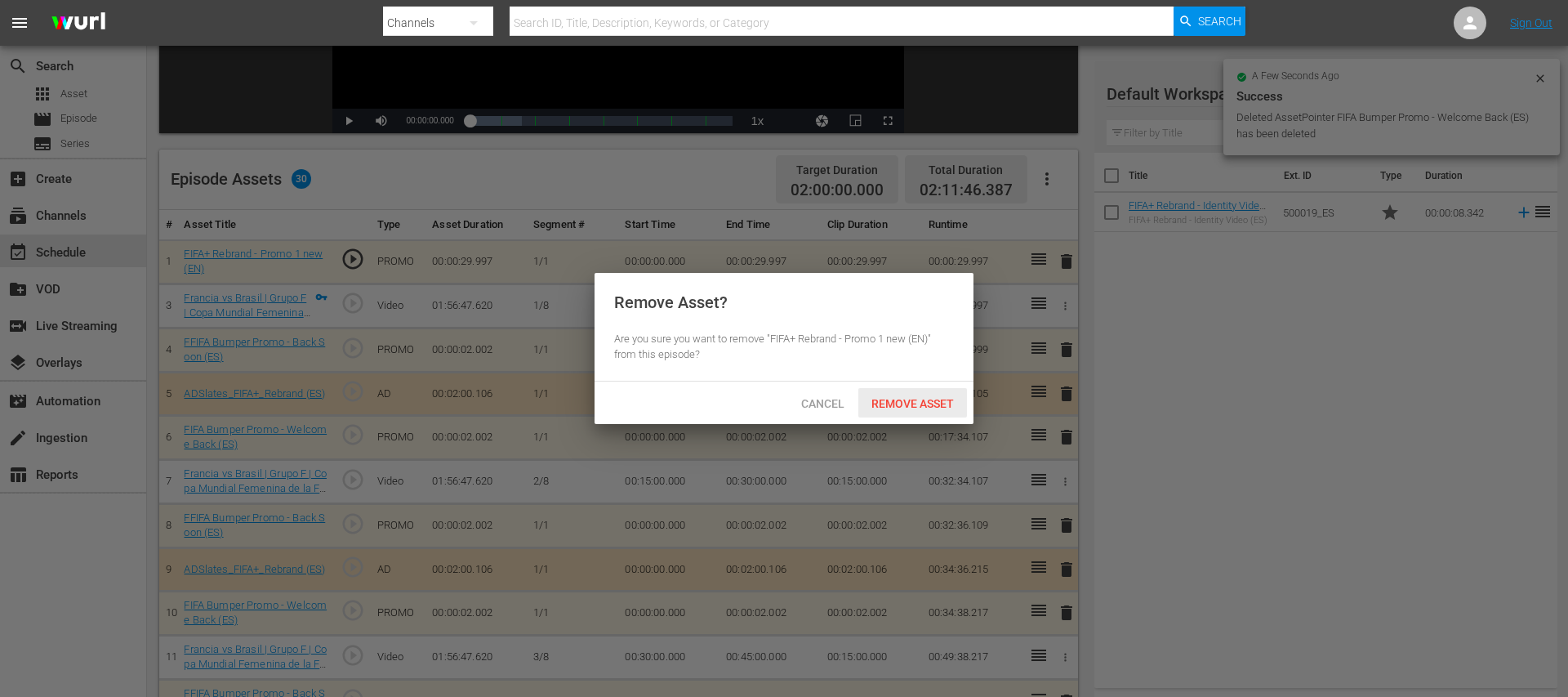
click at [921, 397] on span "Remove Asset" at bounding box center [912, 403] width 109 height 13
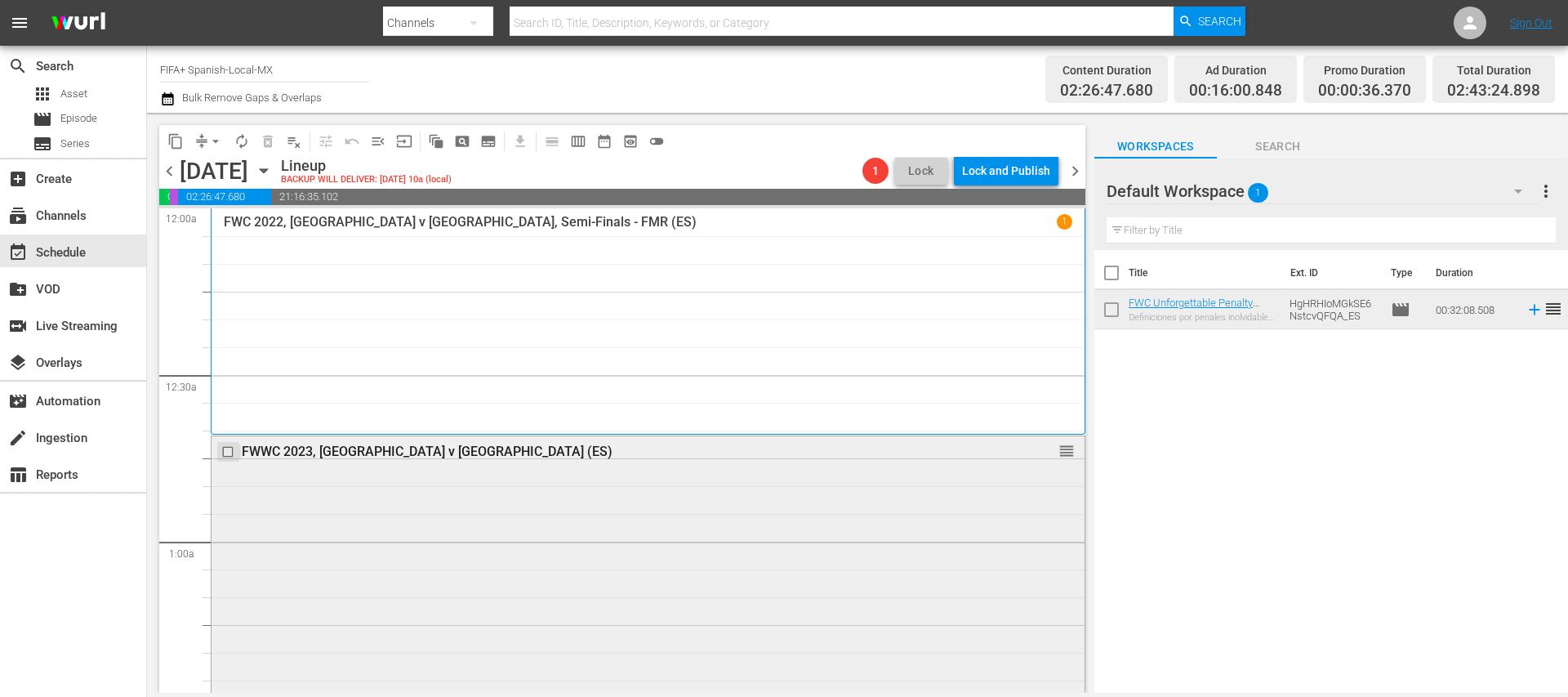
click at [228, 448] on input "checkbox" at bounding box center [229, 451] width 17 height 14
click at [269, 139] on span "delete_forever_outlined" at bounding box center [268, 141] width 16 height 16
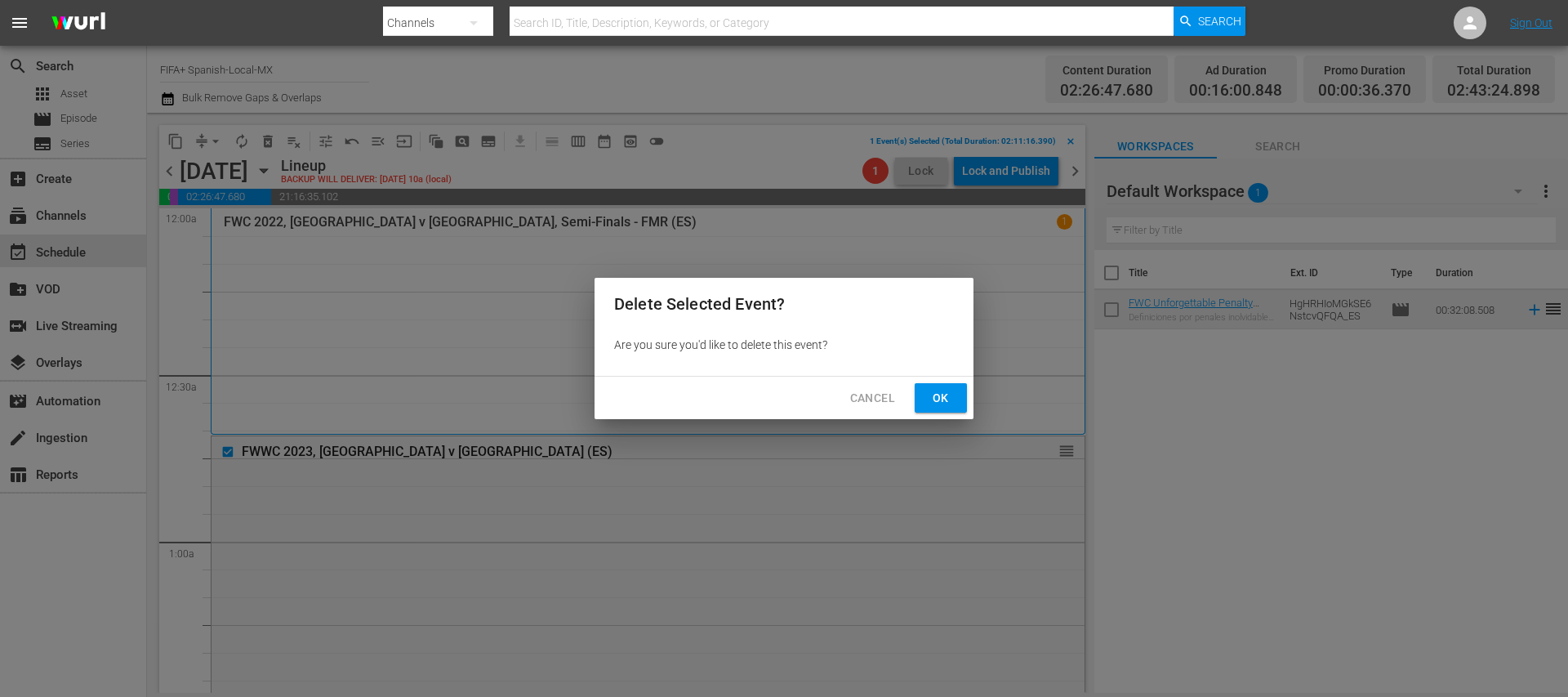
drag, startPoint x: 943, startPoint y: 399, endPoint x: 712, endPoint y: 393, distance: 231.1
click at [941, 399] on span "Ok" at bounding box center [941, 398] width 26 height 21
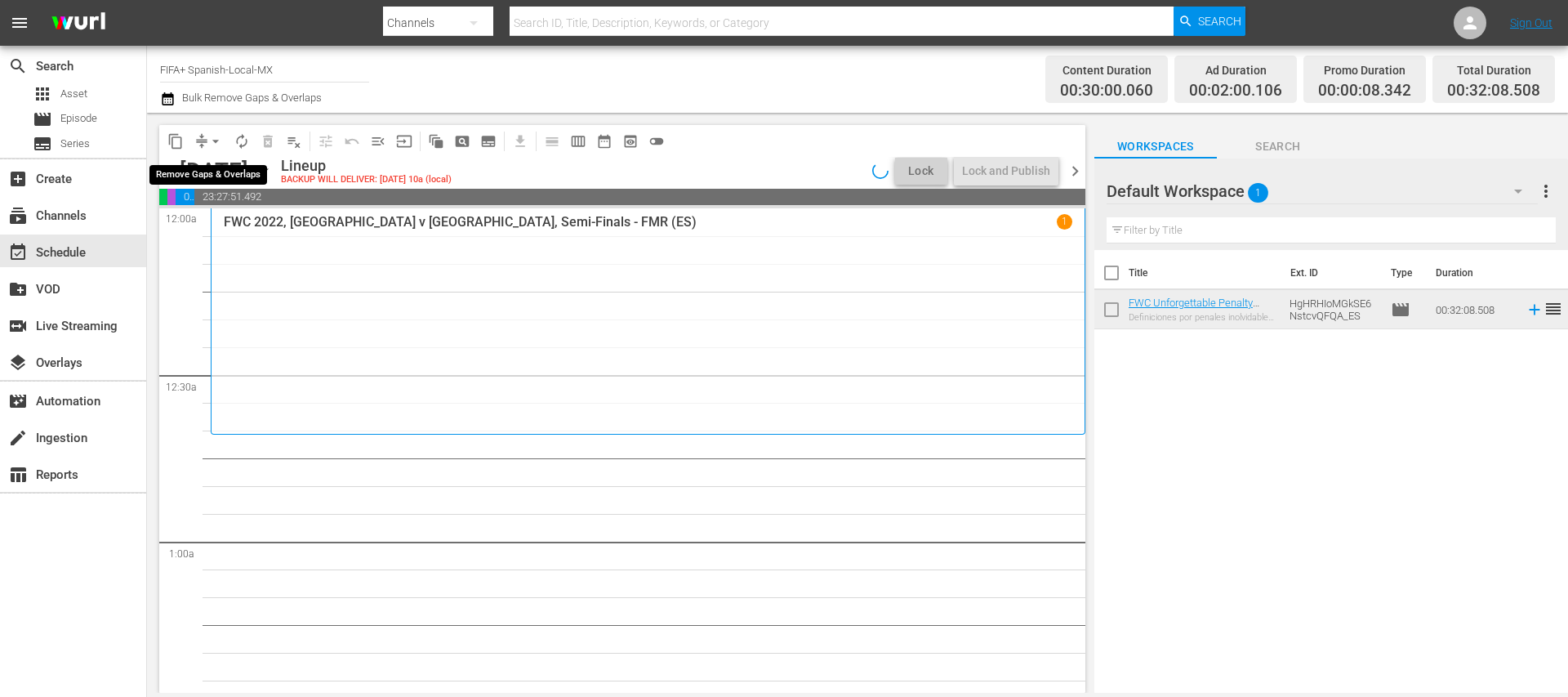
click at [217, 137] on span "arrow_drop_down" at bounding box center [215, 141] width 16 height 16
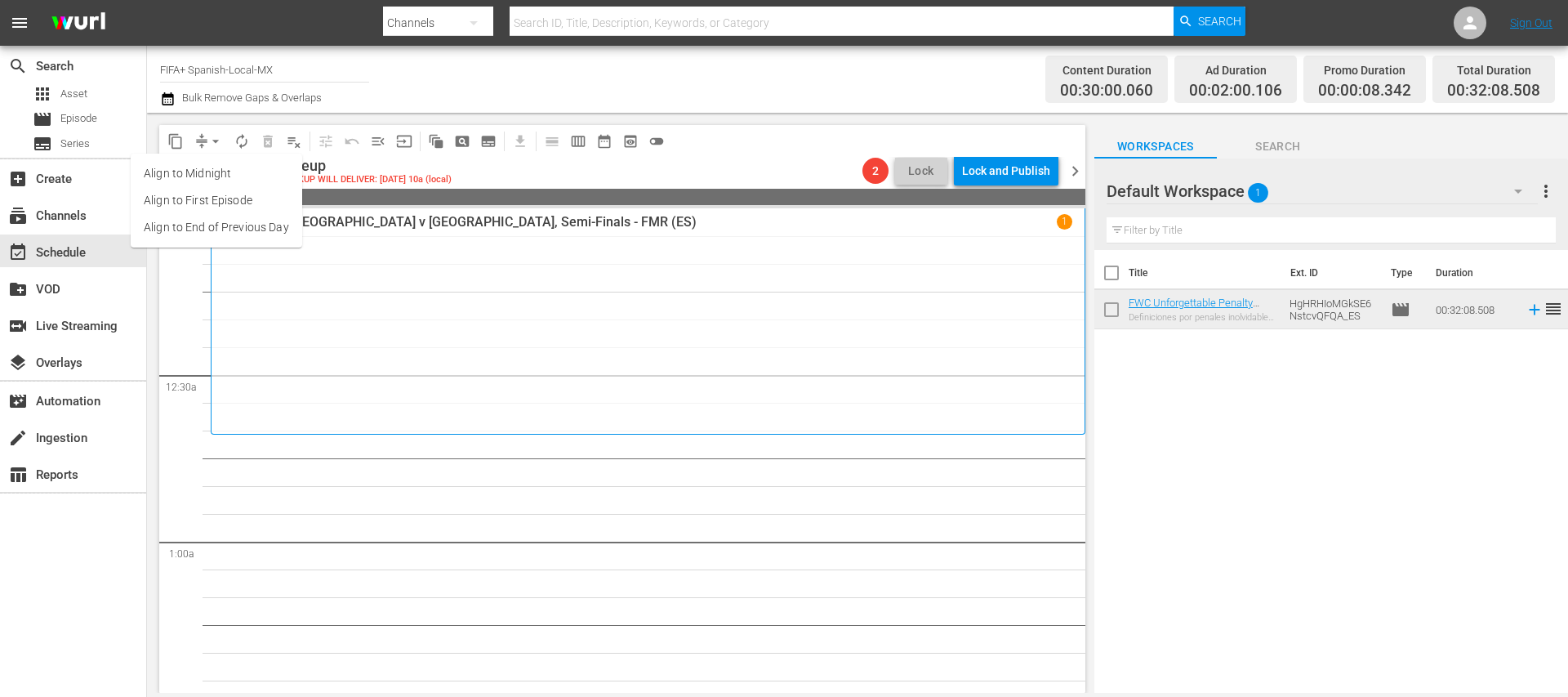
click at [256, 221] on li "Align to End of Previous Day" at bounding box center [216, 227] width 171 height 27
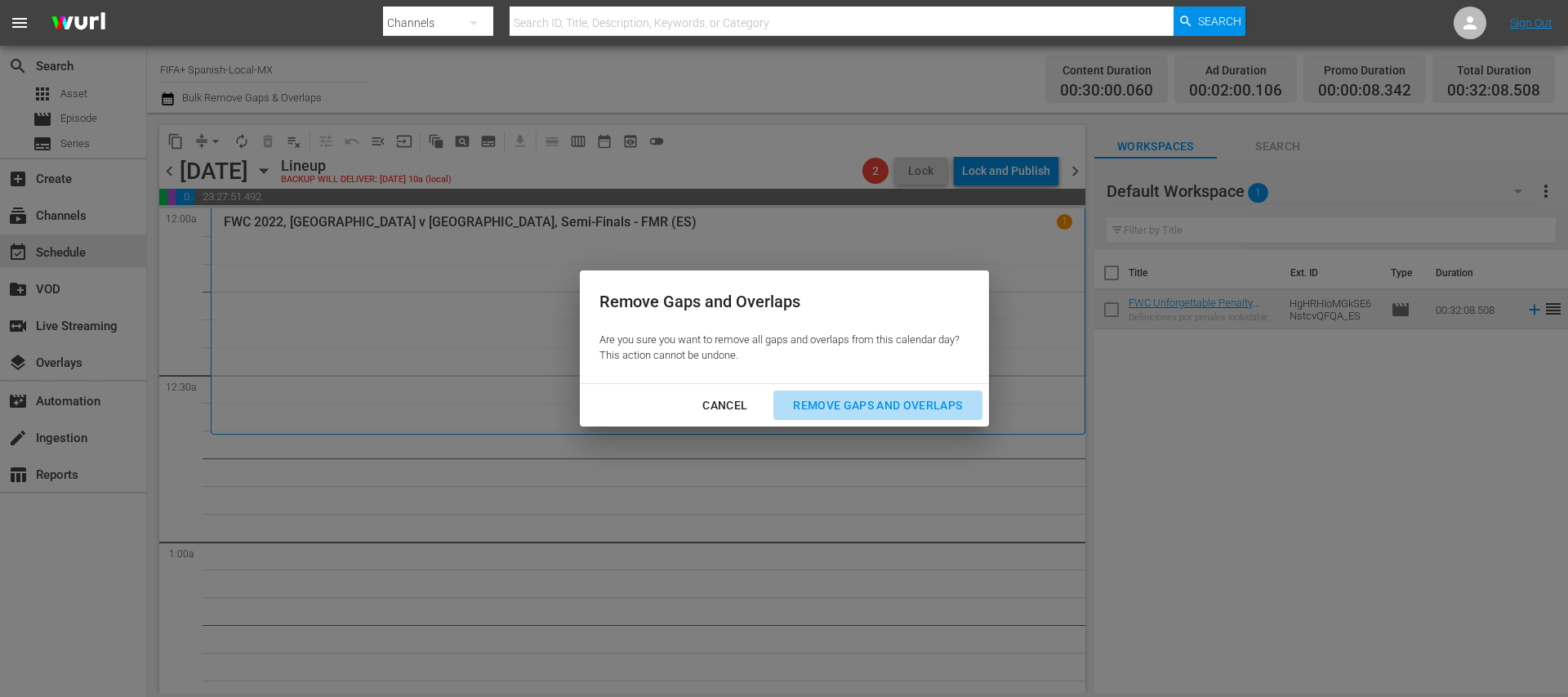
click at [883, 401] on div "Remove Gaps and Overlaps" at bounding box center [877, 405] width 195 height 21
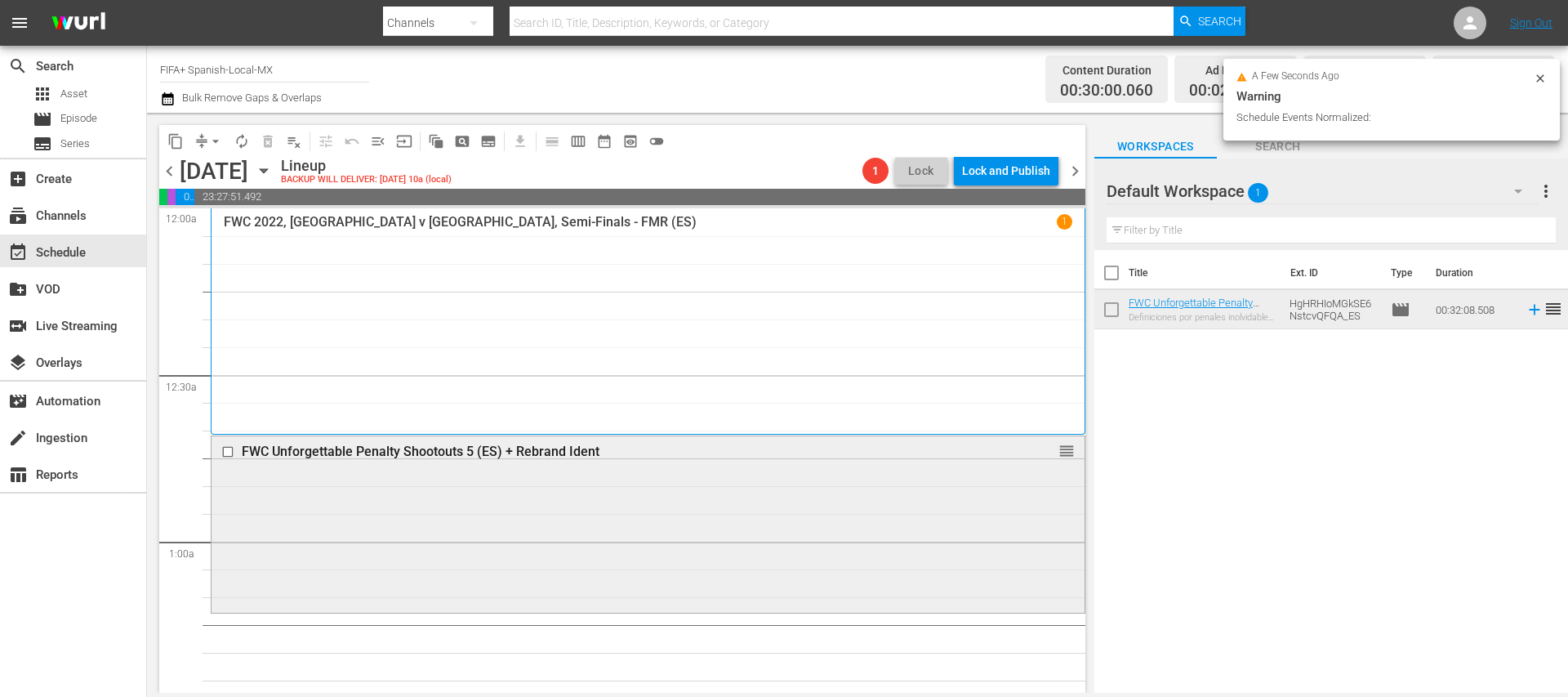
click at [431, 443] on div "FWC Unforgettable Penalty Shootouts 5 (ES) + Rebrand Ident" at bounding box center [617, 451] width 752 height 16
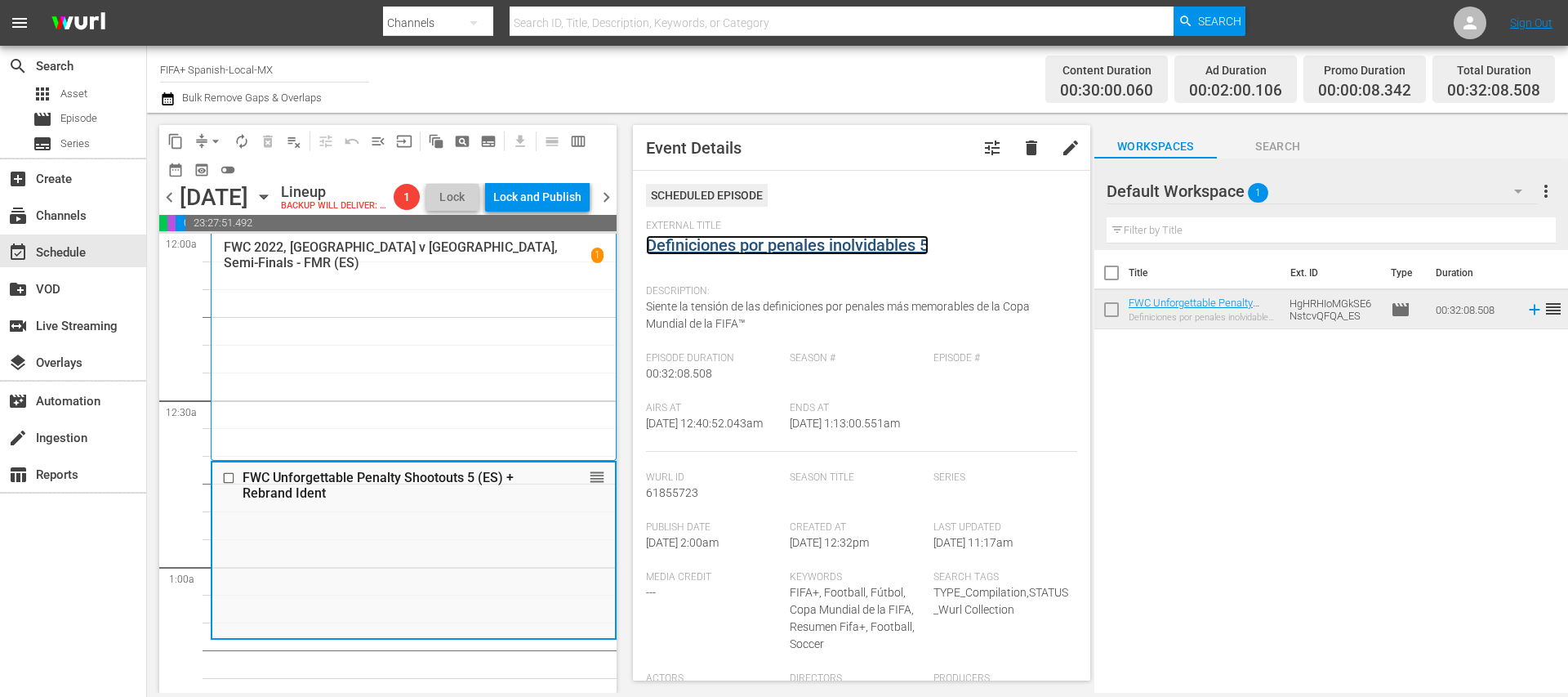
click at [709, 244] on link "Definiciones por penales inolvidables 5" at bounding box center [787, 245] width 283 height 20
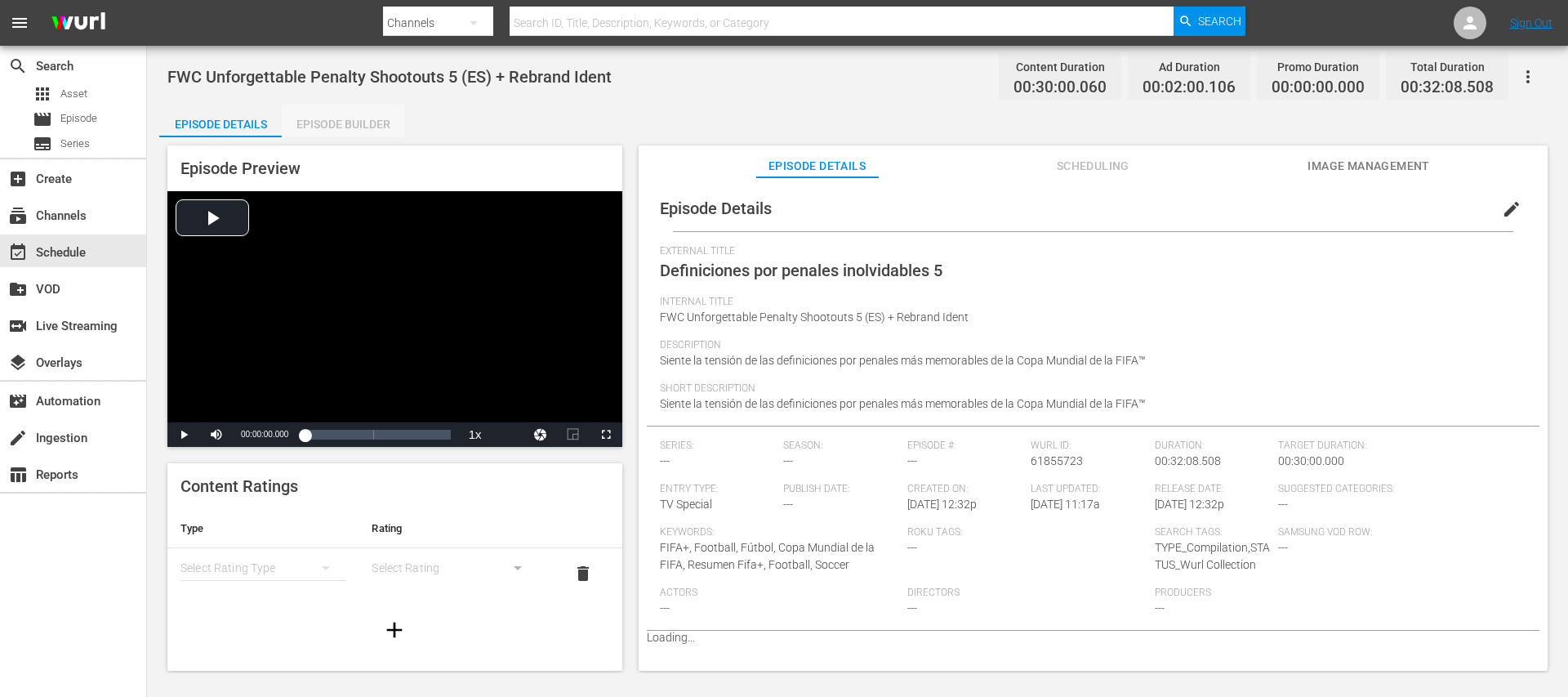
click at [371, 118] on div "Episode Builder" at bounding box center [342, 123] width 122 height 39
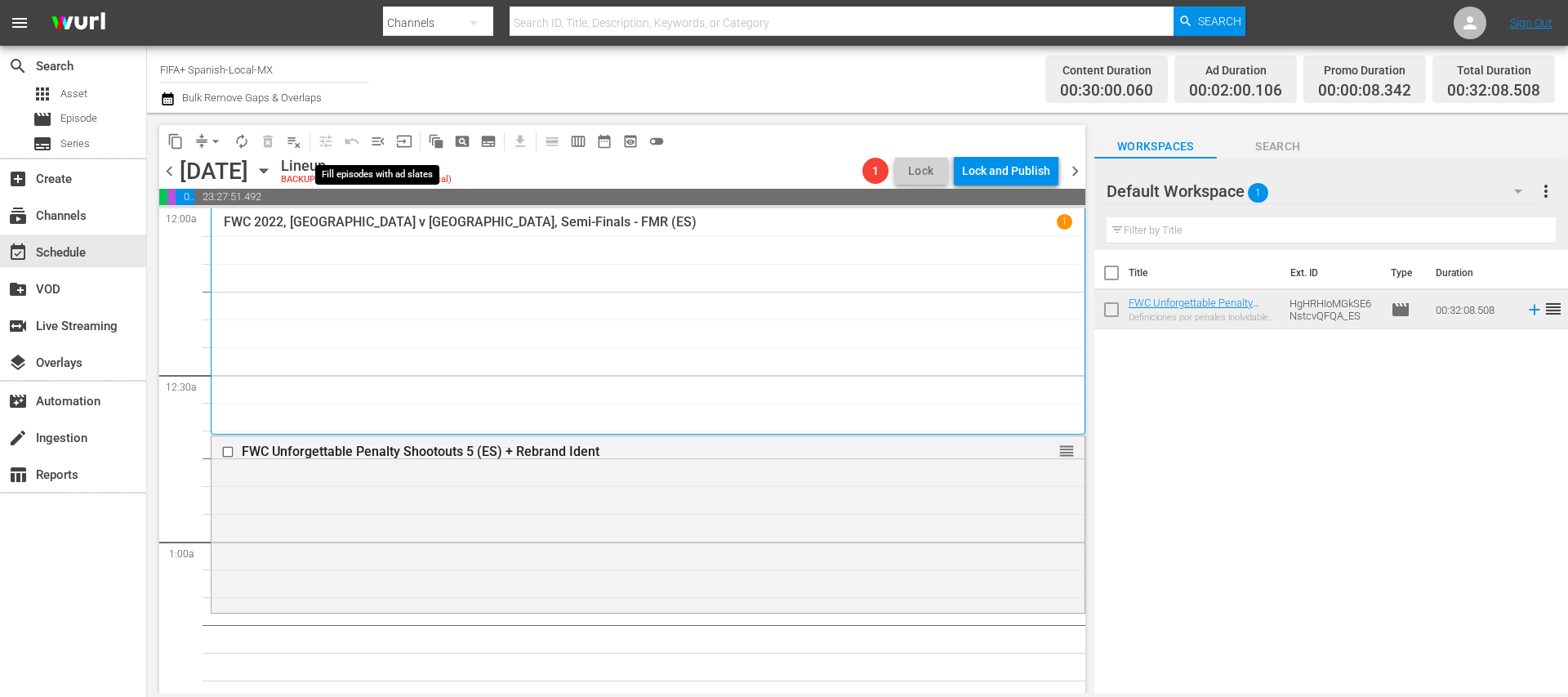
click at [378, 139] on span "menu_open" at bounding box center [378, 141] width 16 height 16
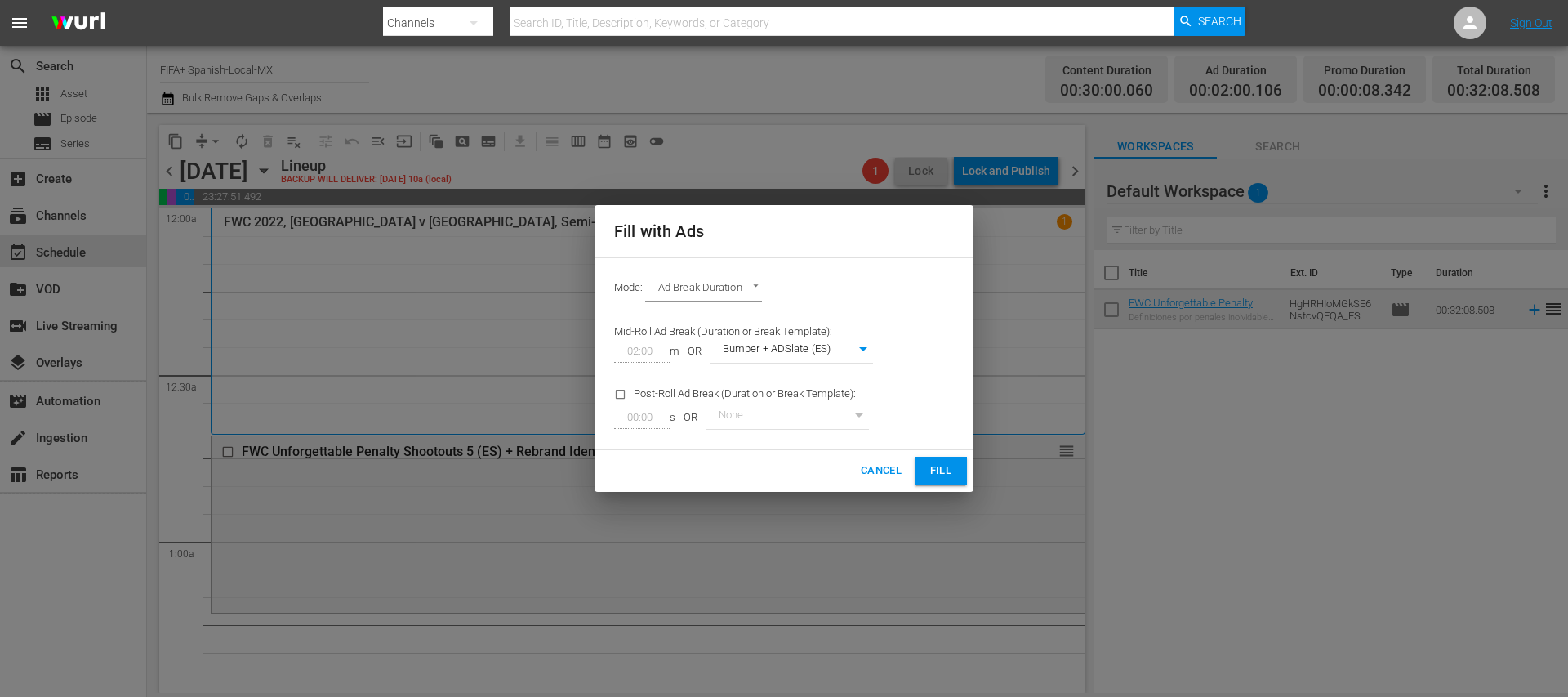
click at [944, 471] on span "Fill" at bounding box center [941, 470] width 26 height 19
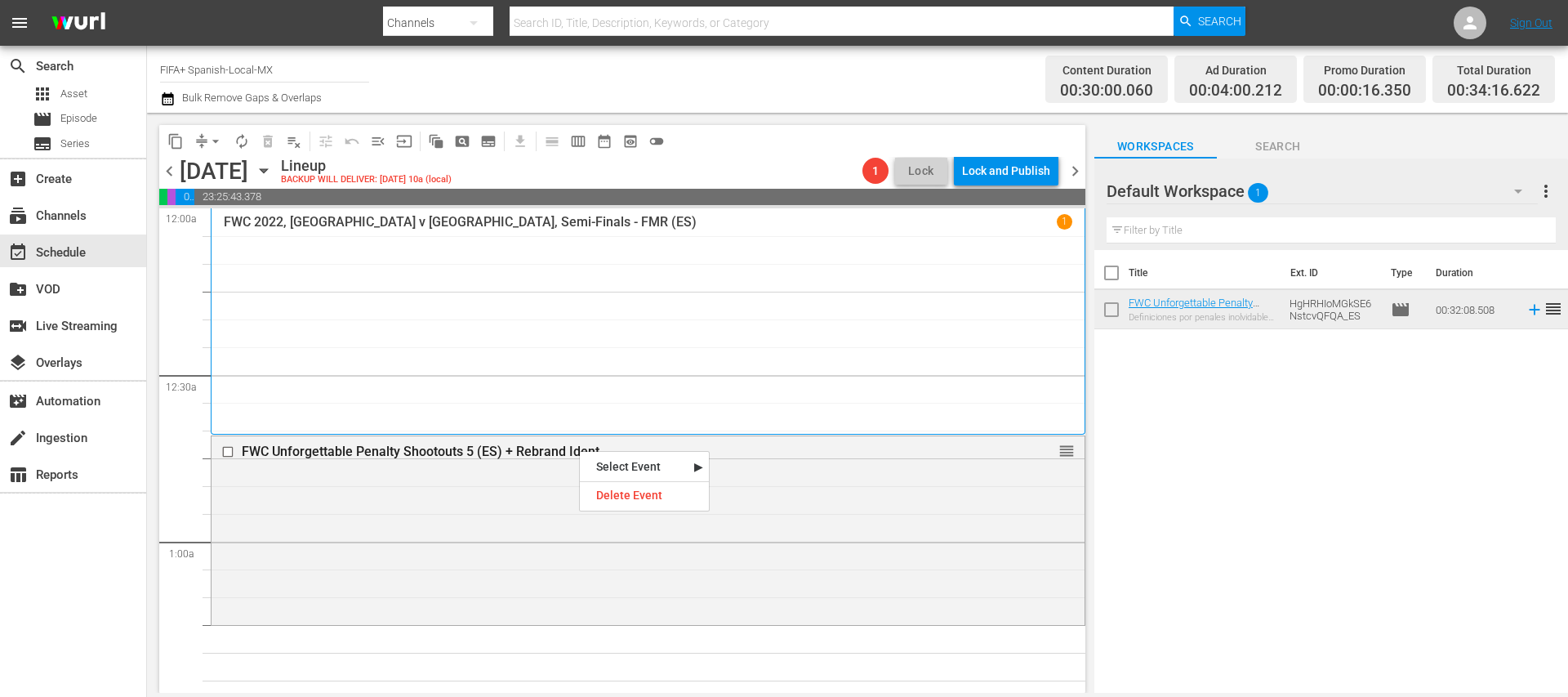
click at [533, 450] on div "FWC Unforgettable Penalty Shootouts 5 (ES) + Rebrand Ident" at bounding box center [617, 451] width 752 height 16
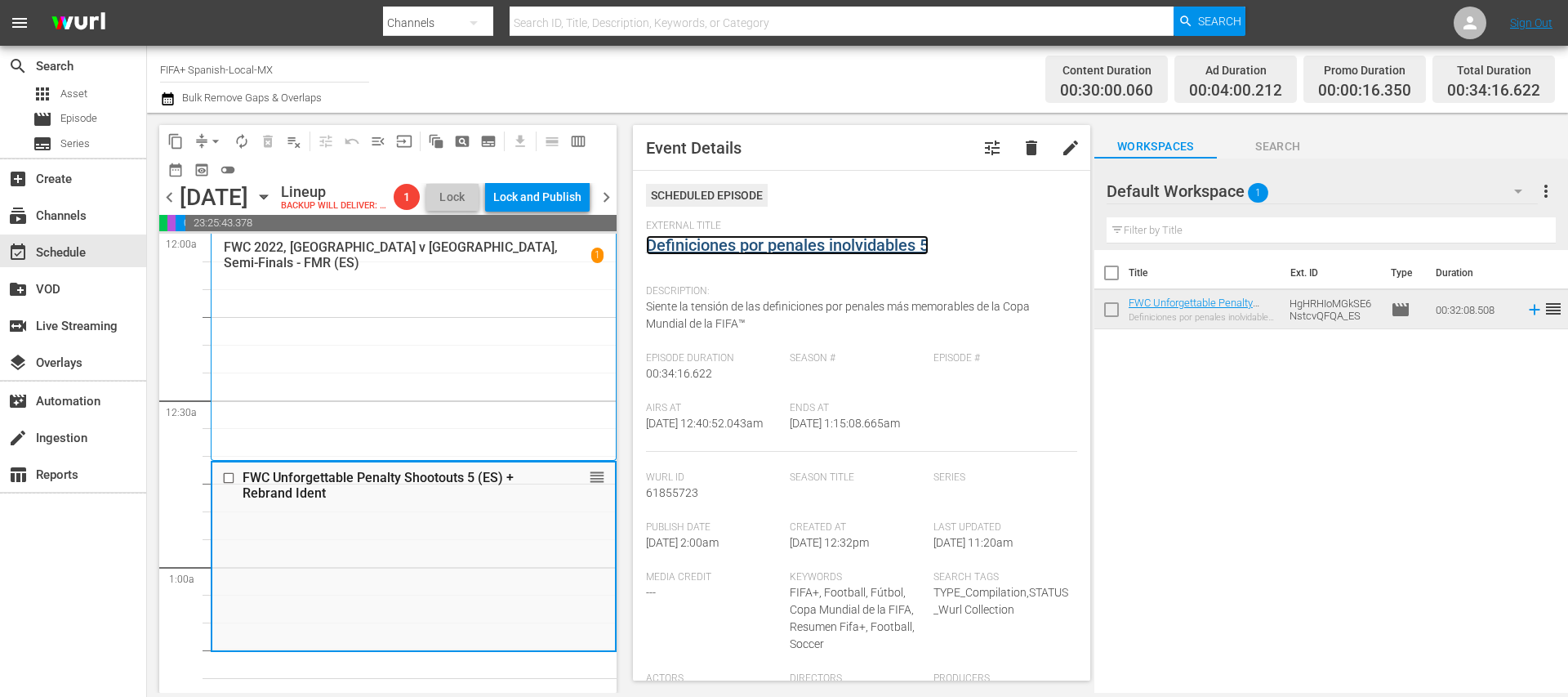
click at [735, 250] on link "Definiciones por penales inolvidables 5" at bounding box center [787, 245] width 283 height 20
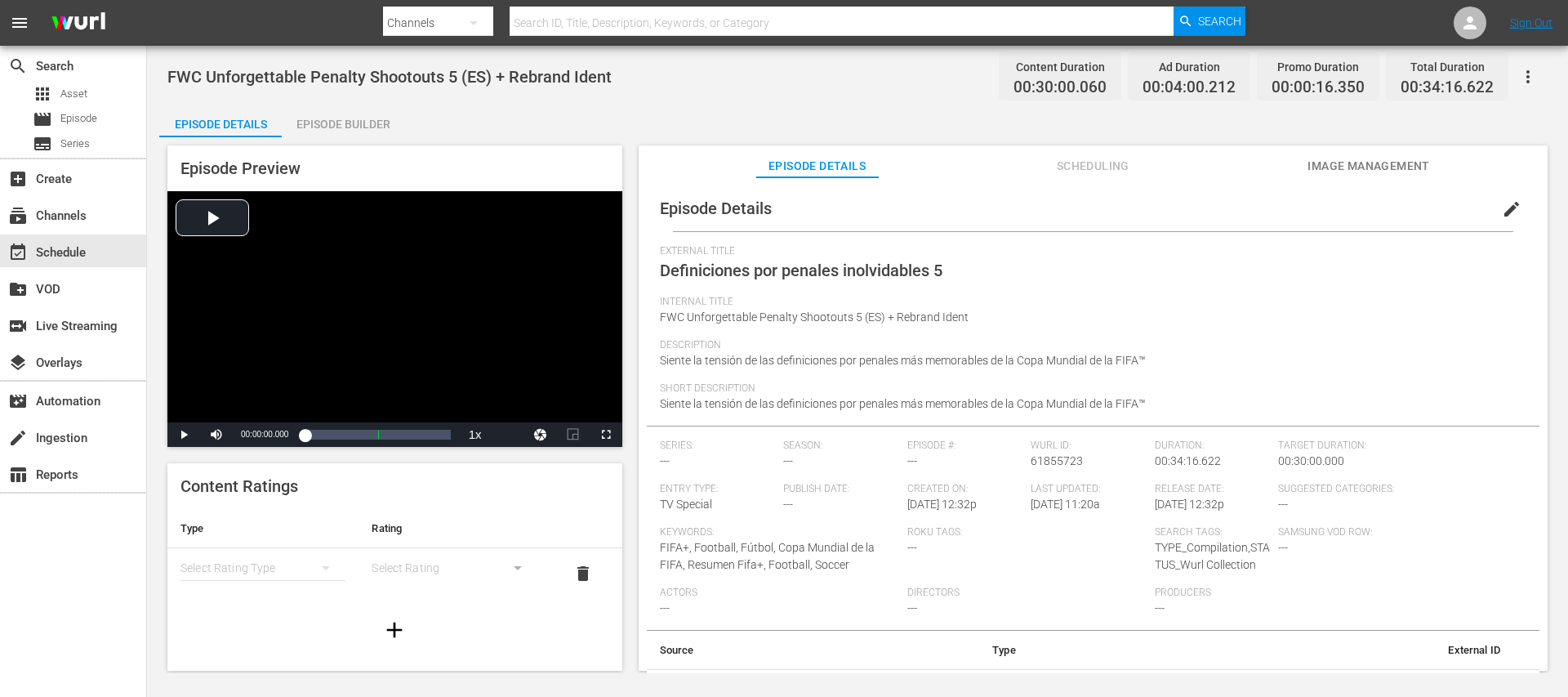
click at [339, 120] on div "Episode Builder" at bounding box center [342, 123] width 122 height 39
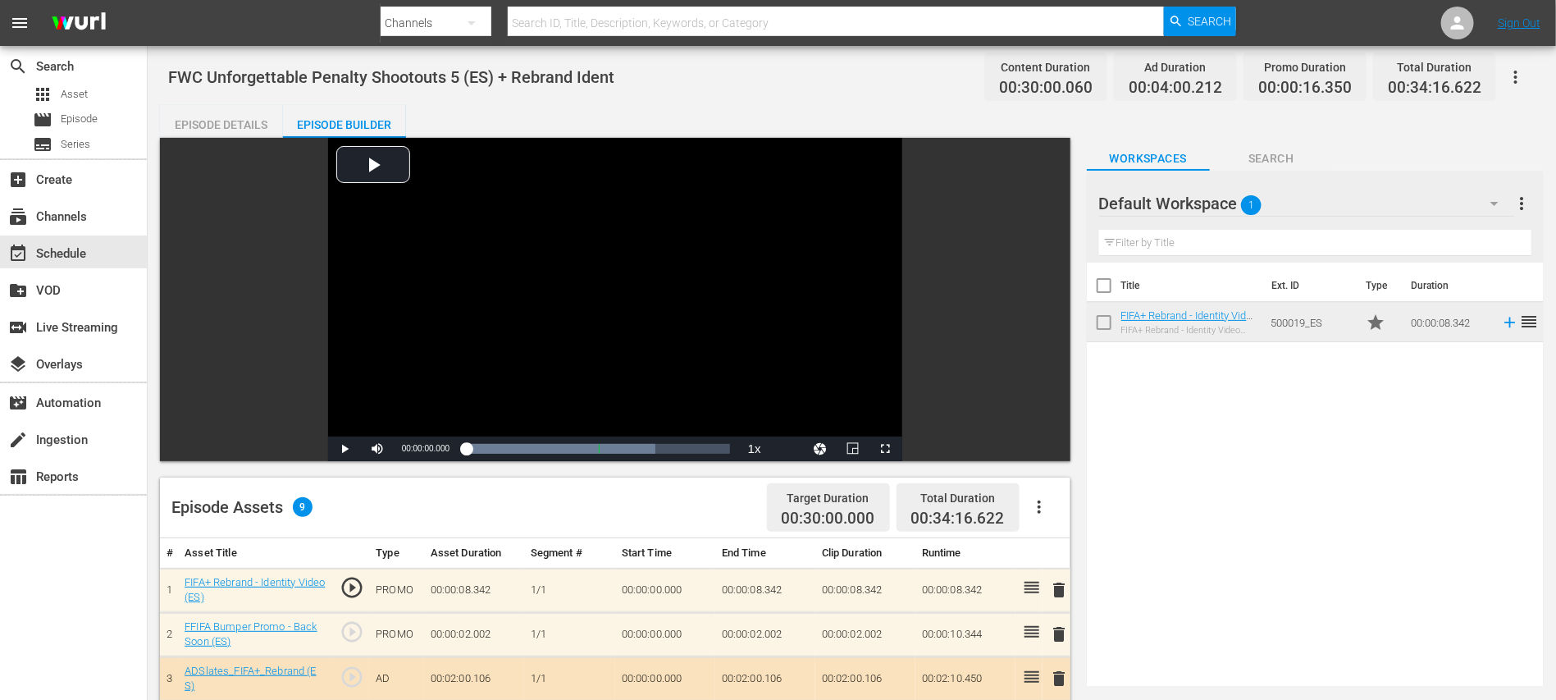
scroll to position [327, 0]
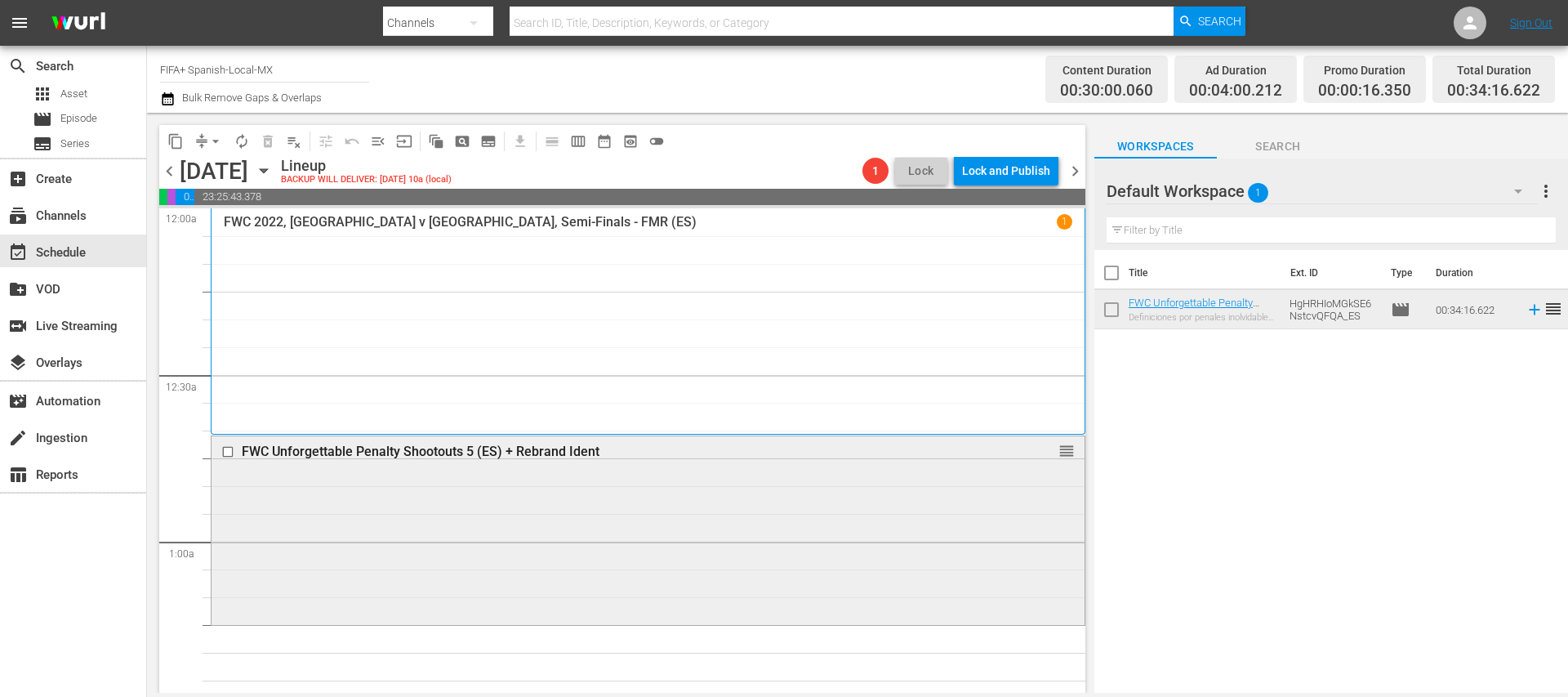
click at [479, 443] on div "FWC Unforgettable Penalty Shootouts 5 (ES) + Rebrand Ident" at bounding box center [617, 451] width 752 height 16
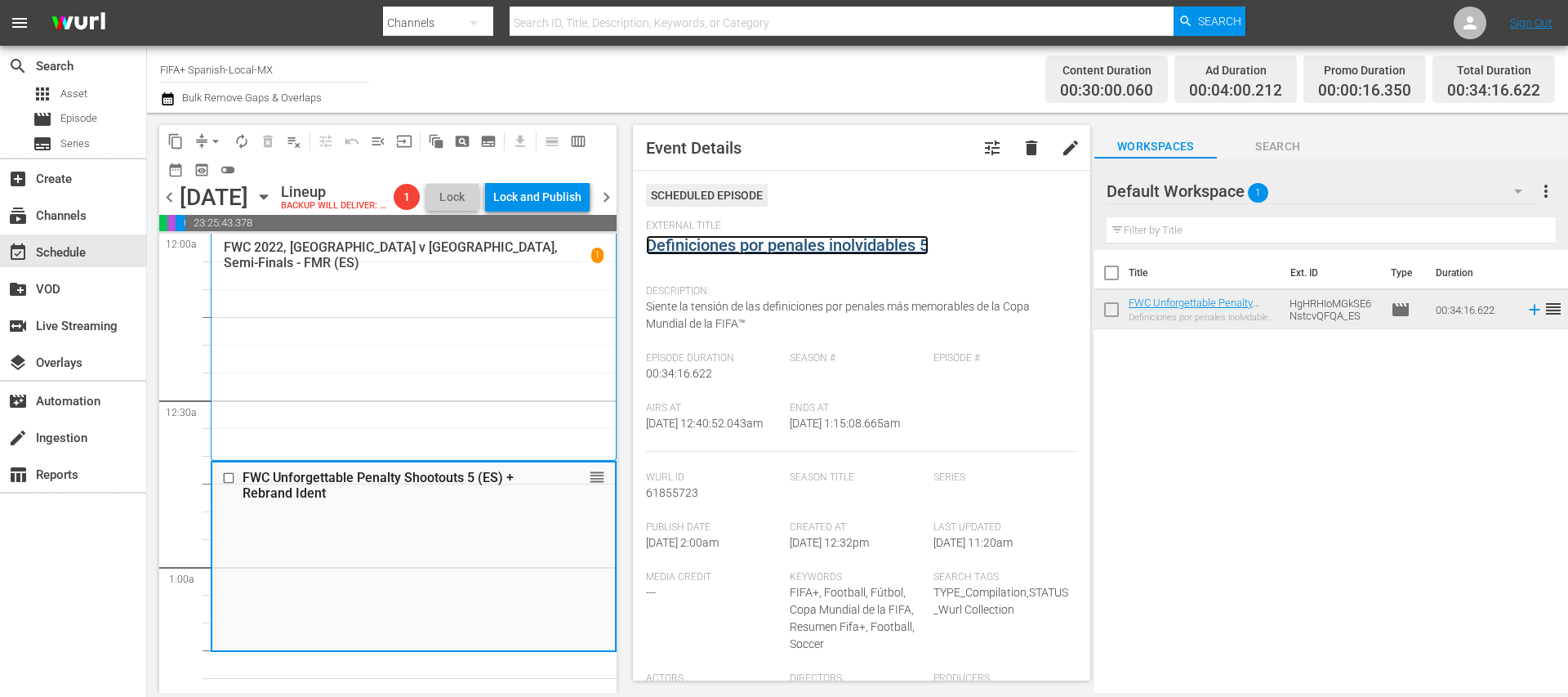
click at [780, 251] on link "Definiciones por penales inolvidables 5" at bounding box center [787, 245] width 283 height 20
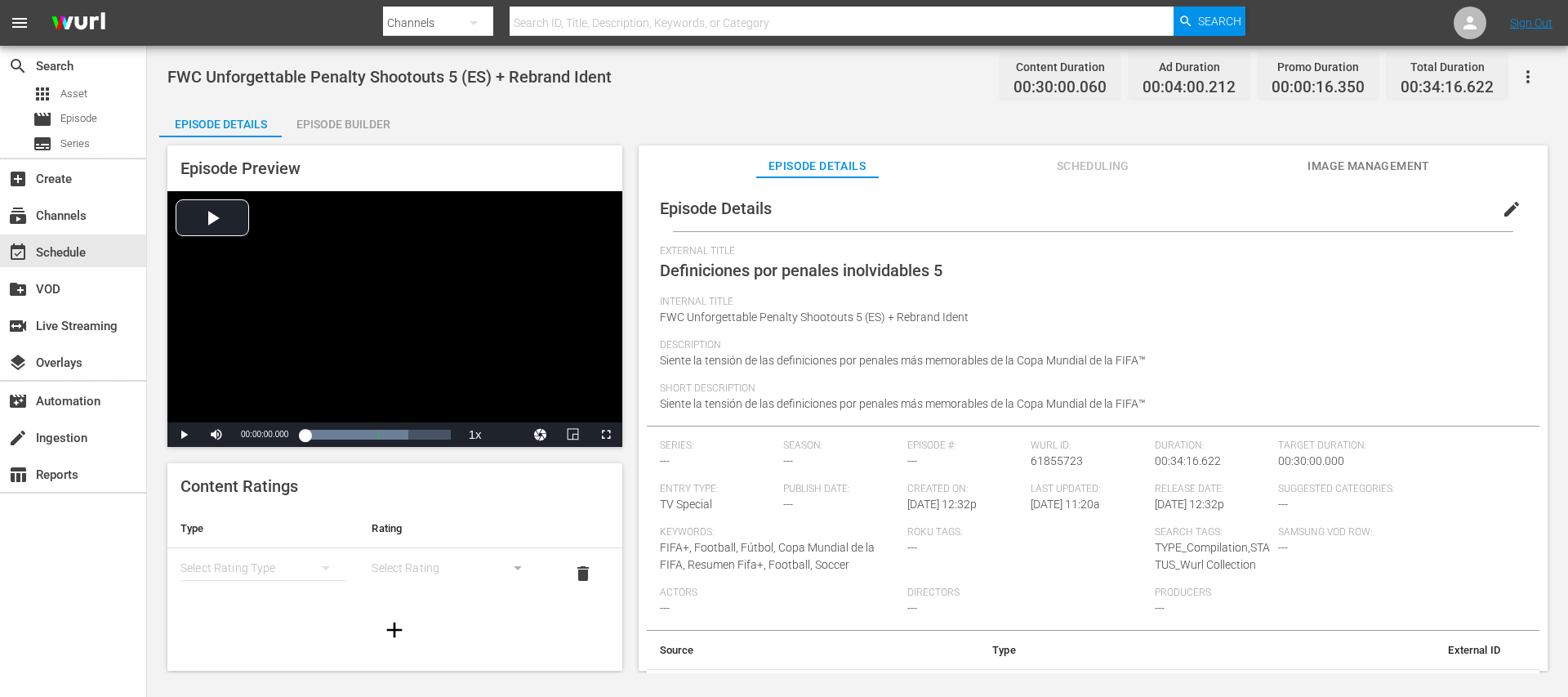
click at [362, 124] on div "Episode Builder" at bounding box center [342, 123] width 122 height 39
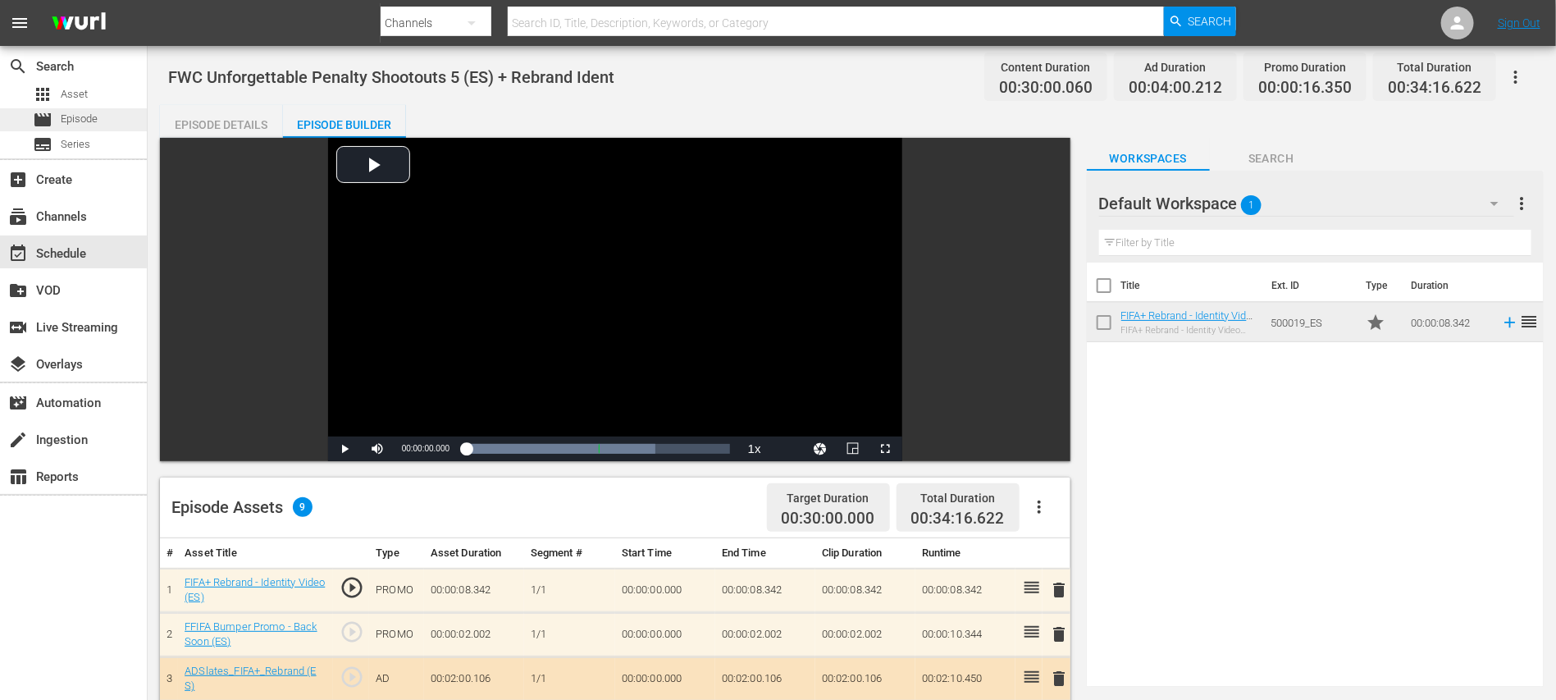
click at [81, 113] on span "Episode" at bounding box center [79, 119] width 37 height 16
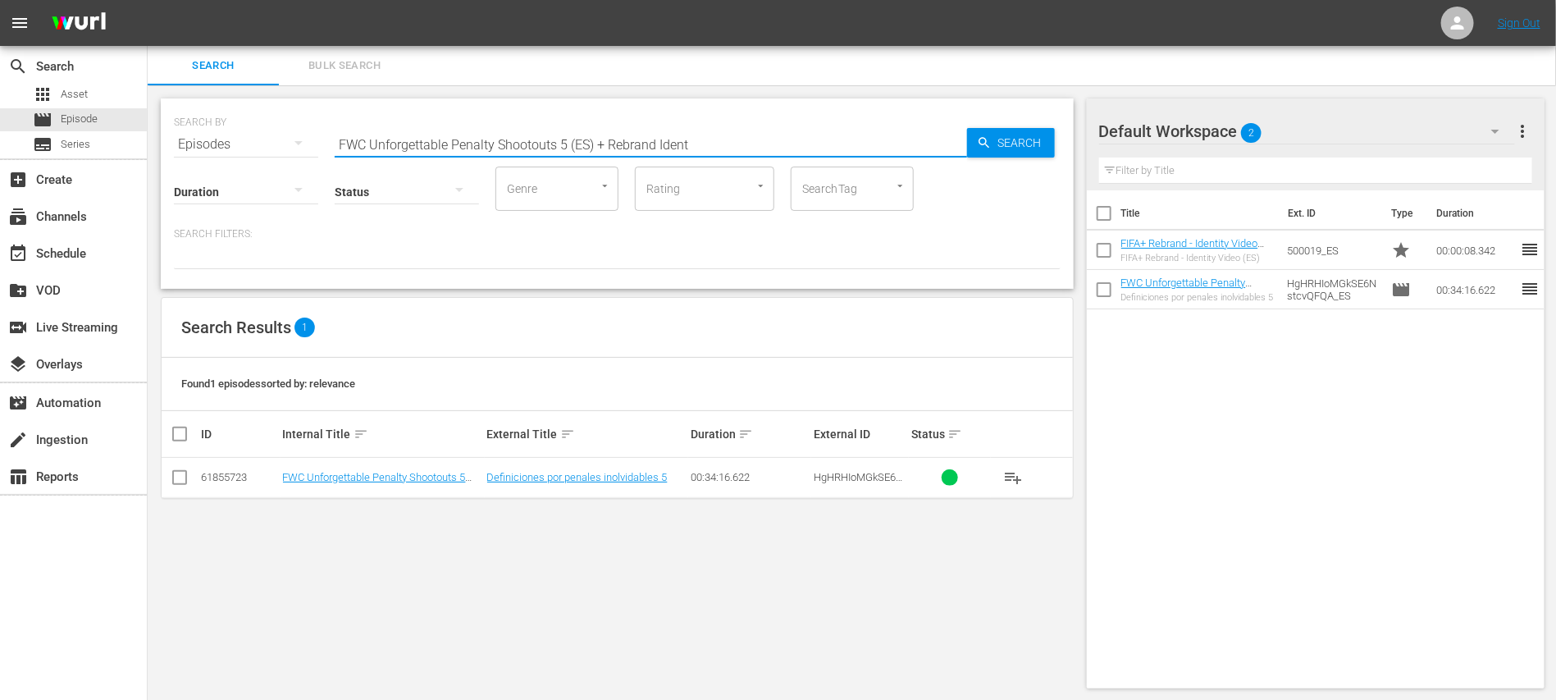
drag, startPoint x: 687, startPoint y: 142, endPoint x: 180, endPoint y: 149, distance: 506.9
click at [180, 149] on div "SEARCH BY Search By Episodes Search ID, Title, Description, Keywords, or Catego…" at bounding box center [617, 134] width 887 height 59
paste input "55aDhgx53NUAF82IZmxIkh"
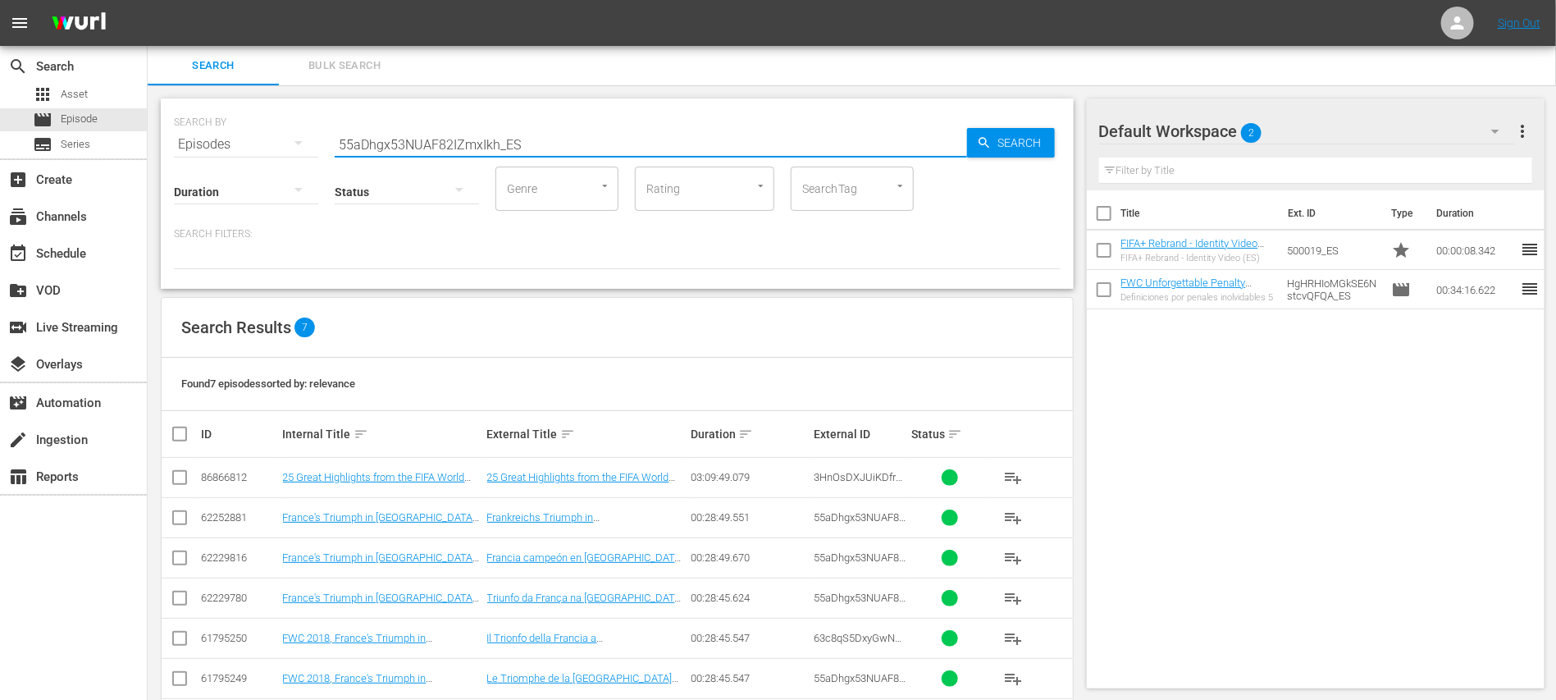
type input "55aDhgx53NUAF82IZmxIkh_ES"
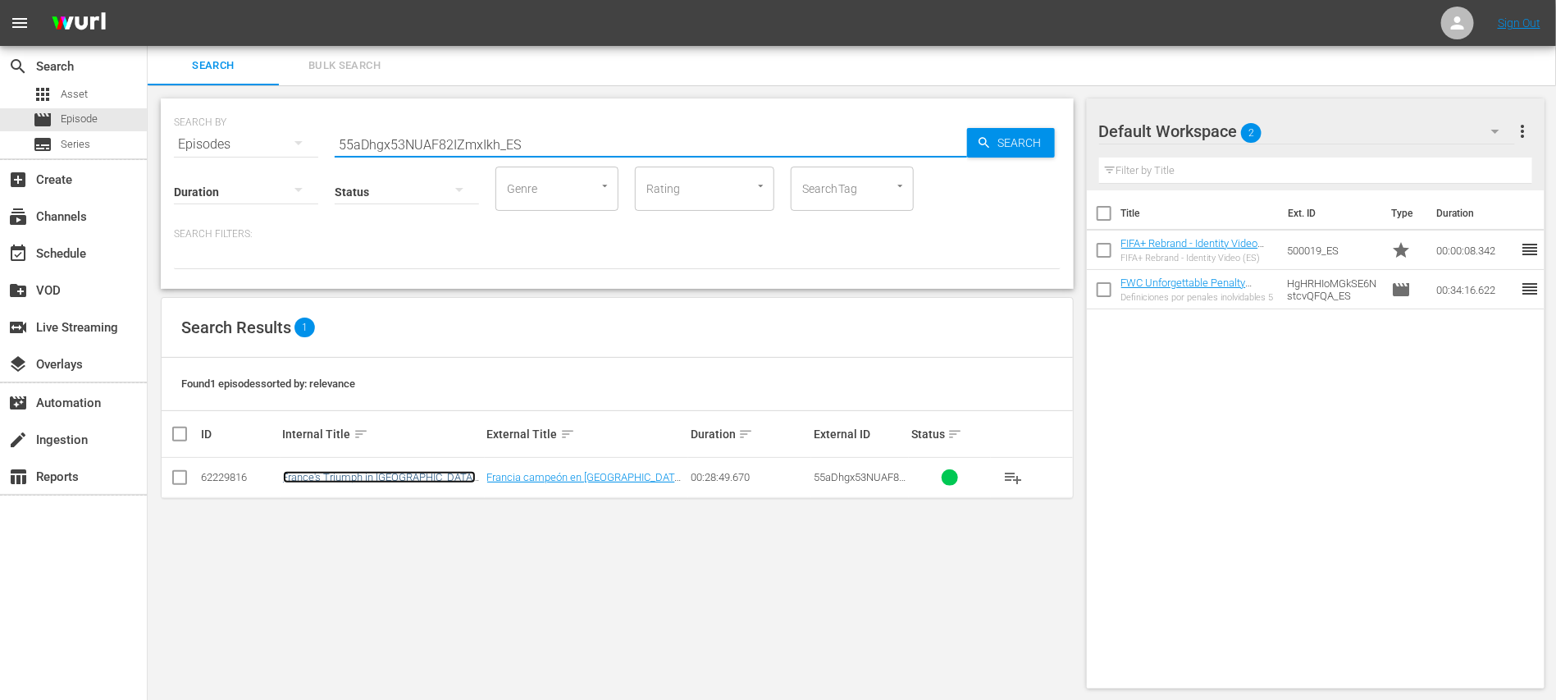
click at [457, 471] on link "France's Triumph in Russia 2018™ (ES)" at bounding box center [379, 483] width 193 height 25
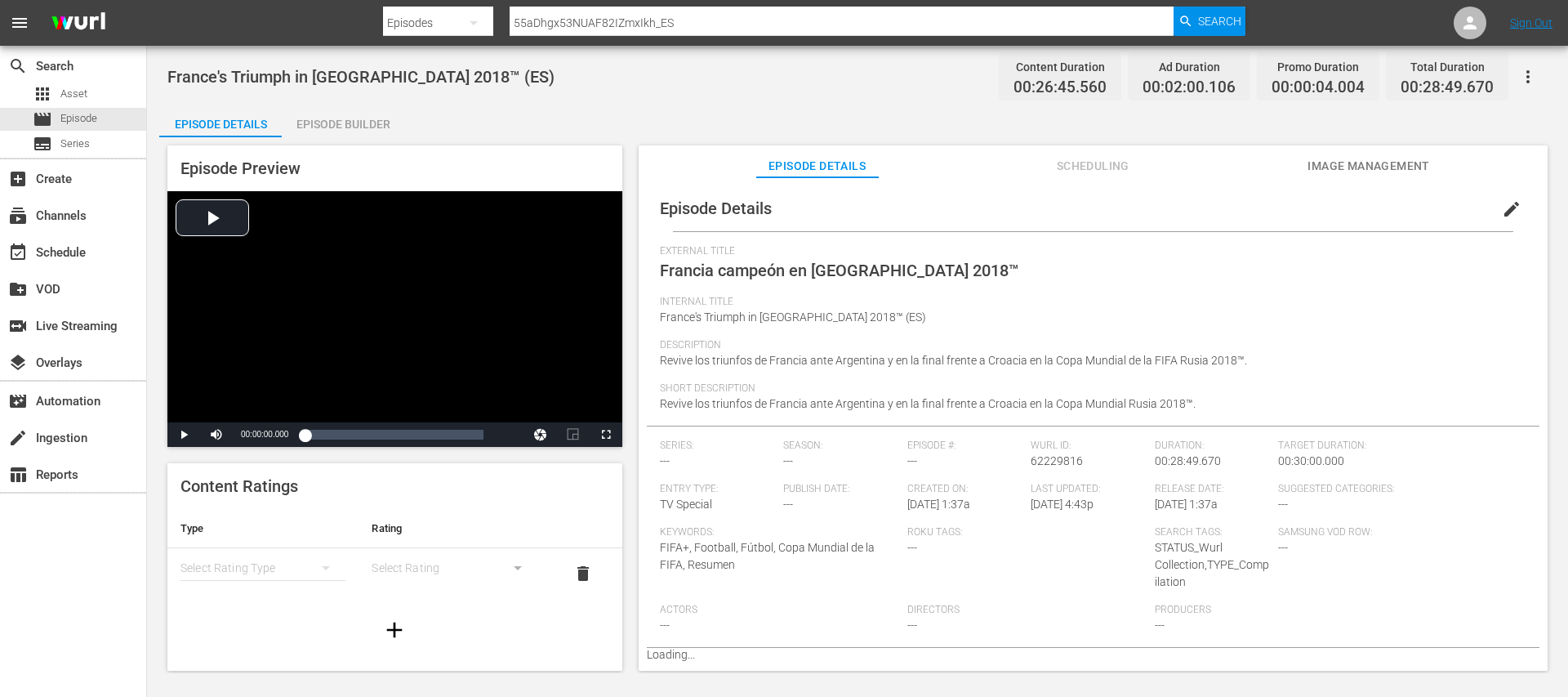
click at [373, 129] on div "Episode Builder" at bounding box center [342, 123] width 122 height 39
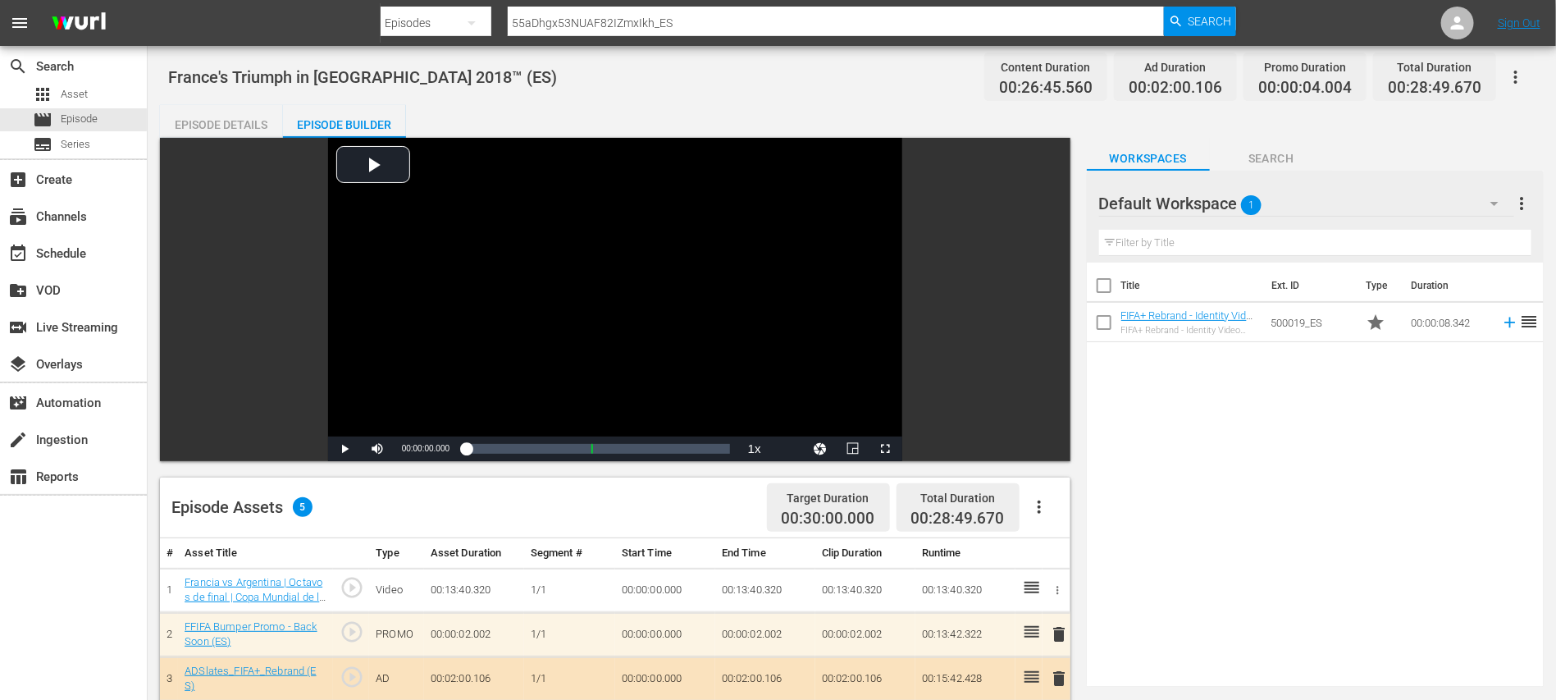
scroll to position [327, 0]
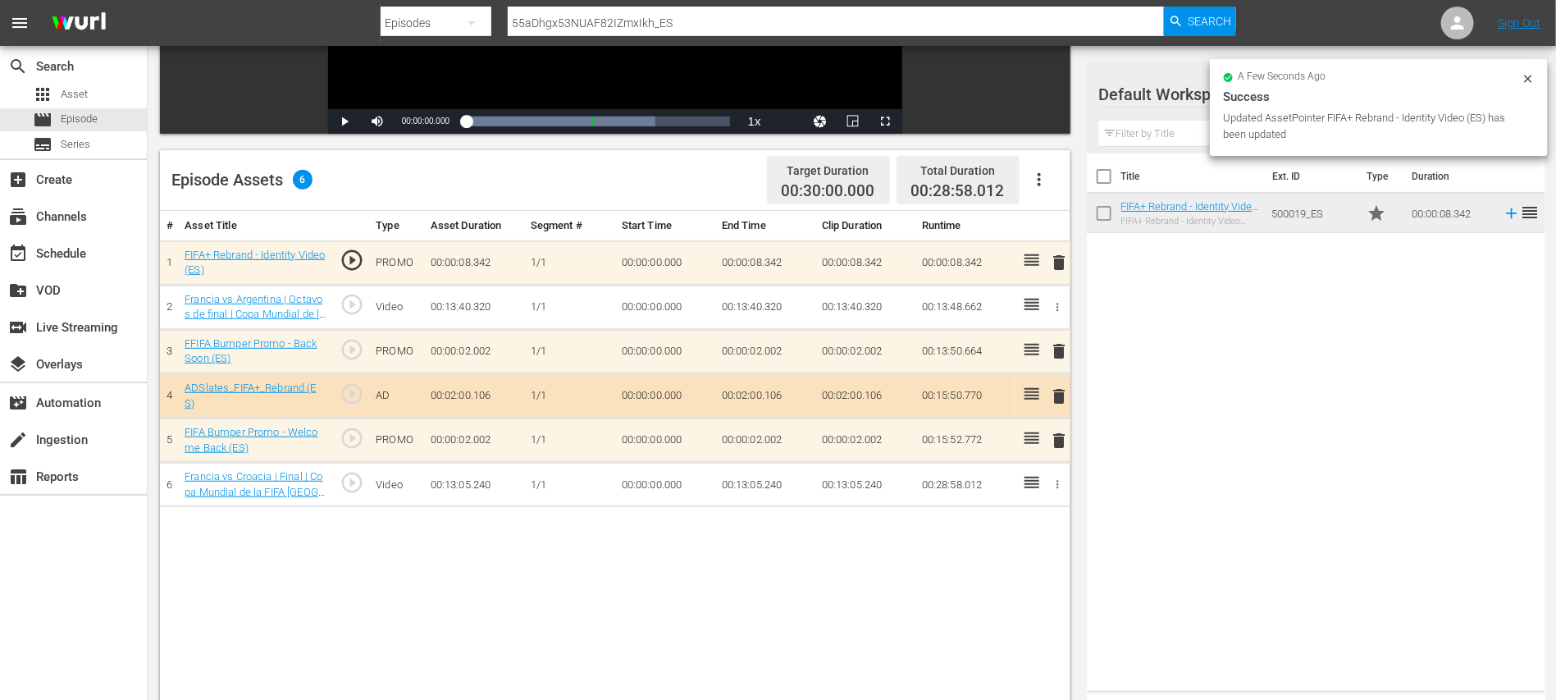
click at [1041, 181] on icon "button" at bounding box center [1039, 180] width 20 height 20
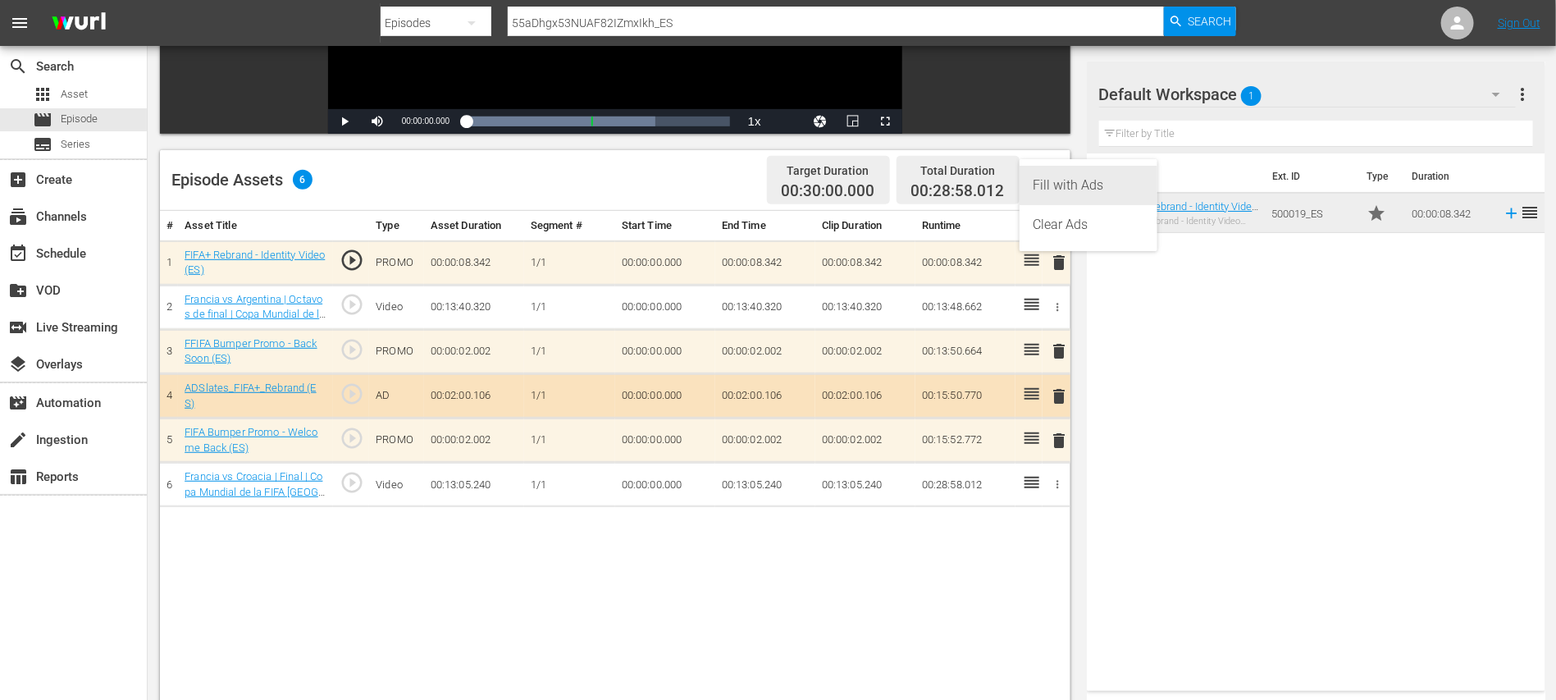
click at [1062, 192] on div "Fill with Ads" at bounding box center [1089, 185] width 112 height 39
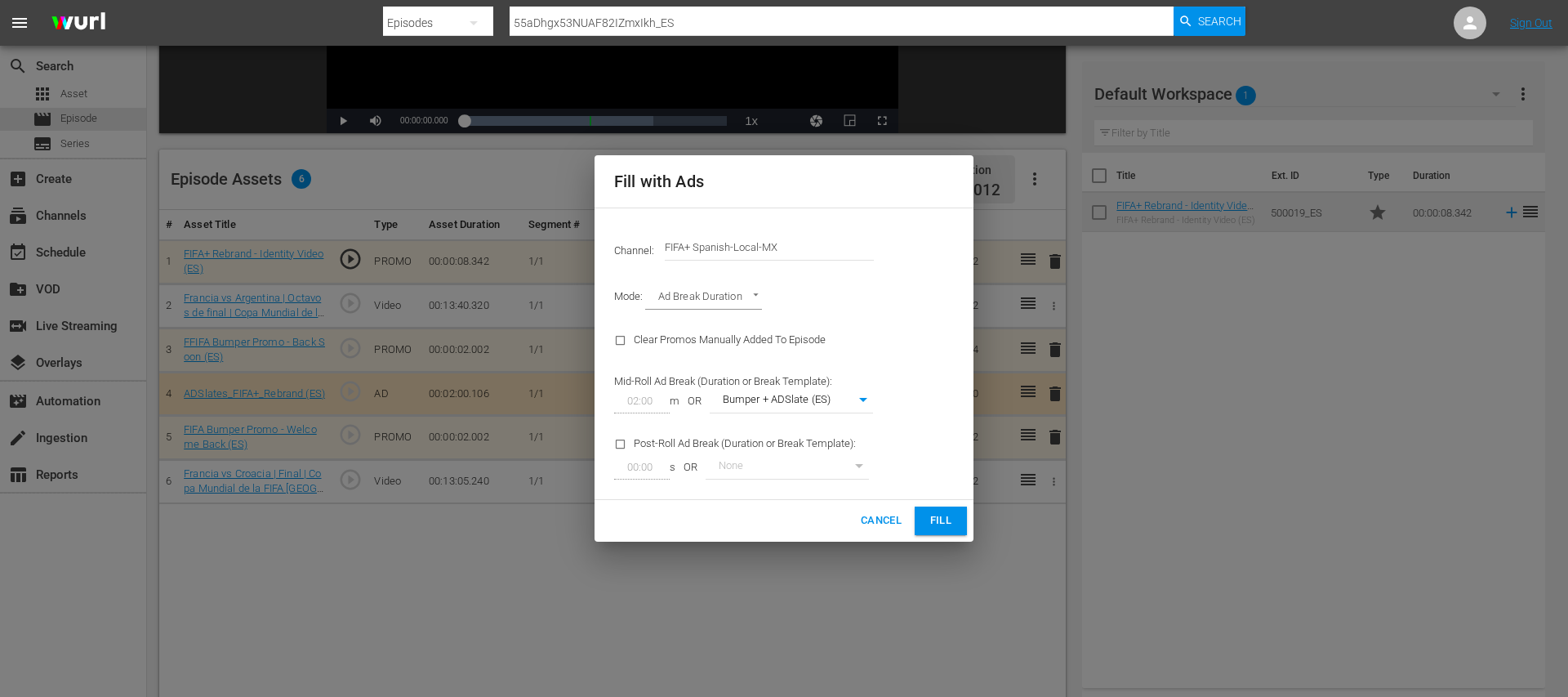
drag, startPoint x: 941, startPoint y: 520, endPoint x: 1060, endPoint y: 545, distance: 121.6
click at [943, 520] on span "Fill" at bounding box center [941, 520] width 26 height 19
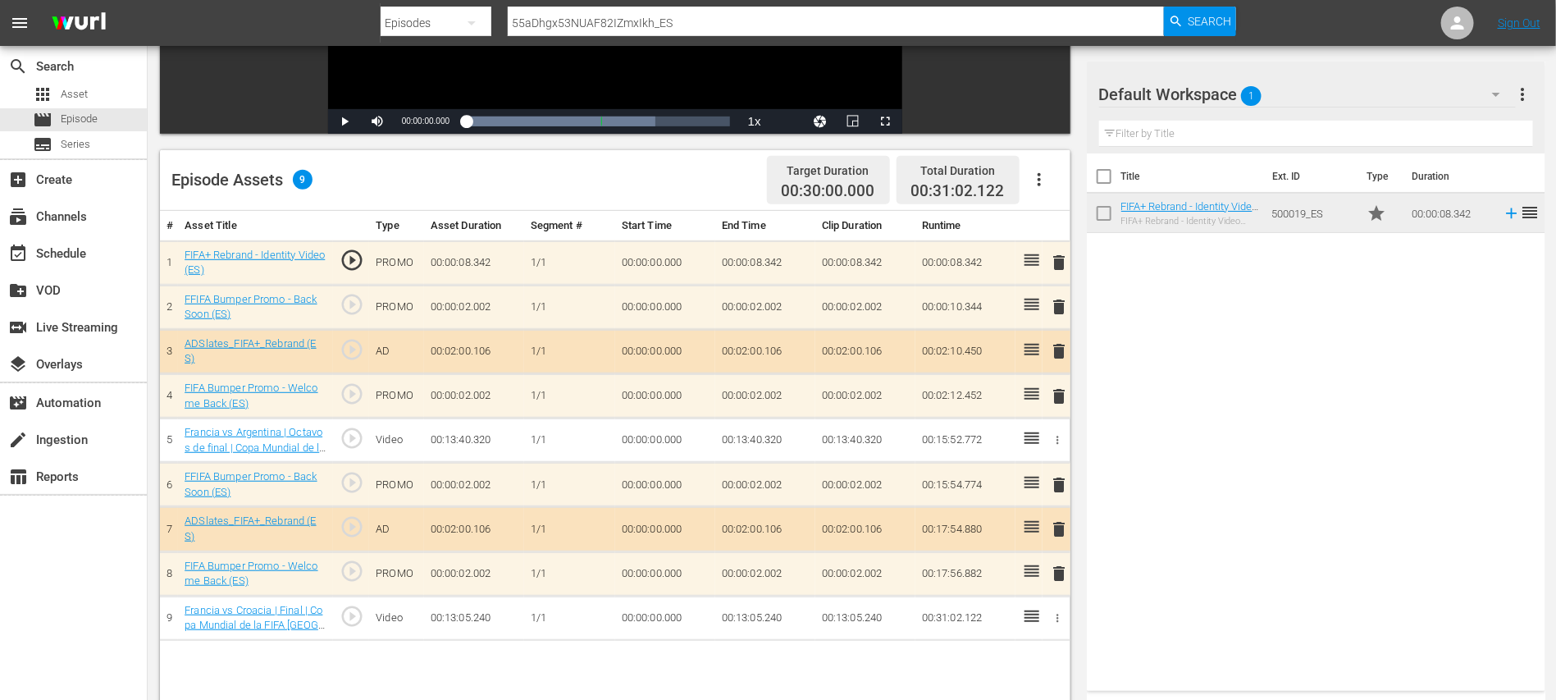
click at [1041, 180] on icon "button" at bounding box center [1039, 180] width 20 height 20
click at [1067, 221] on div "Clear Ads" at bounding box center [1089, 224] width 112 height 39
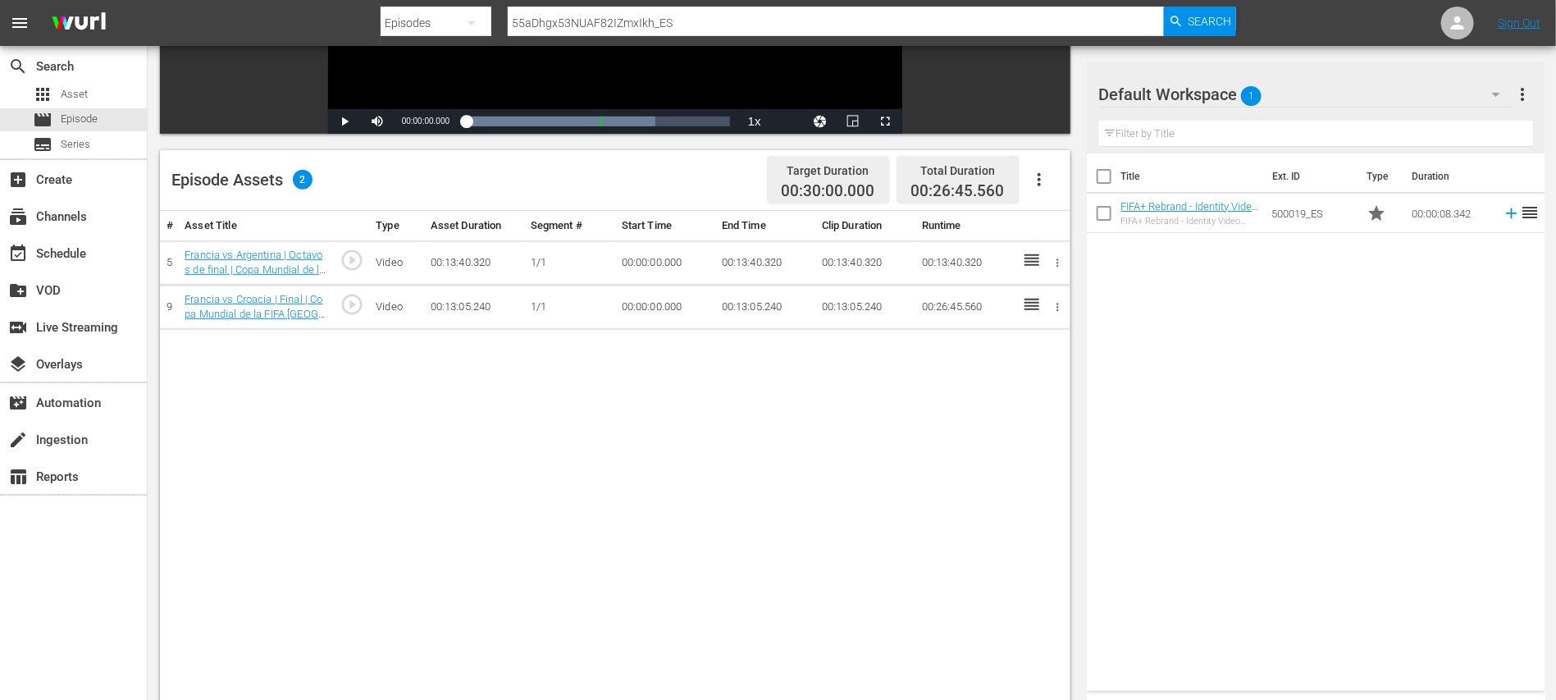
click at [1042, 182] on icon "button" at bounding box center [1039, 180] width 20 height 20
click at [1052, 184] on div "Fill with Ads" at bounding box center [1089, 185] width 112 height 39
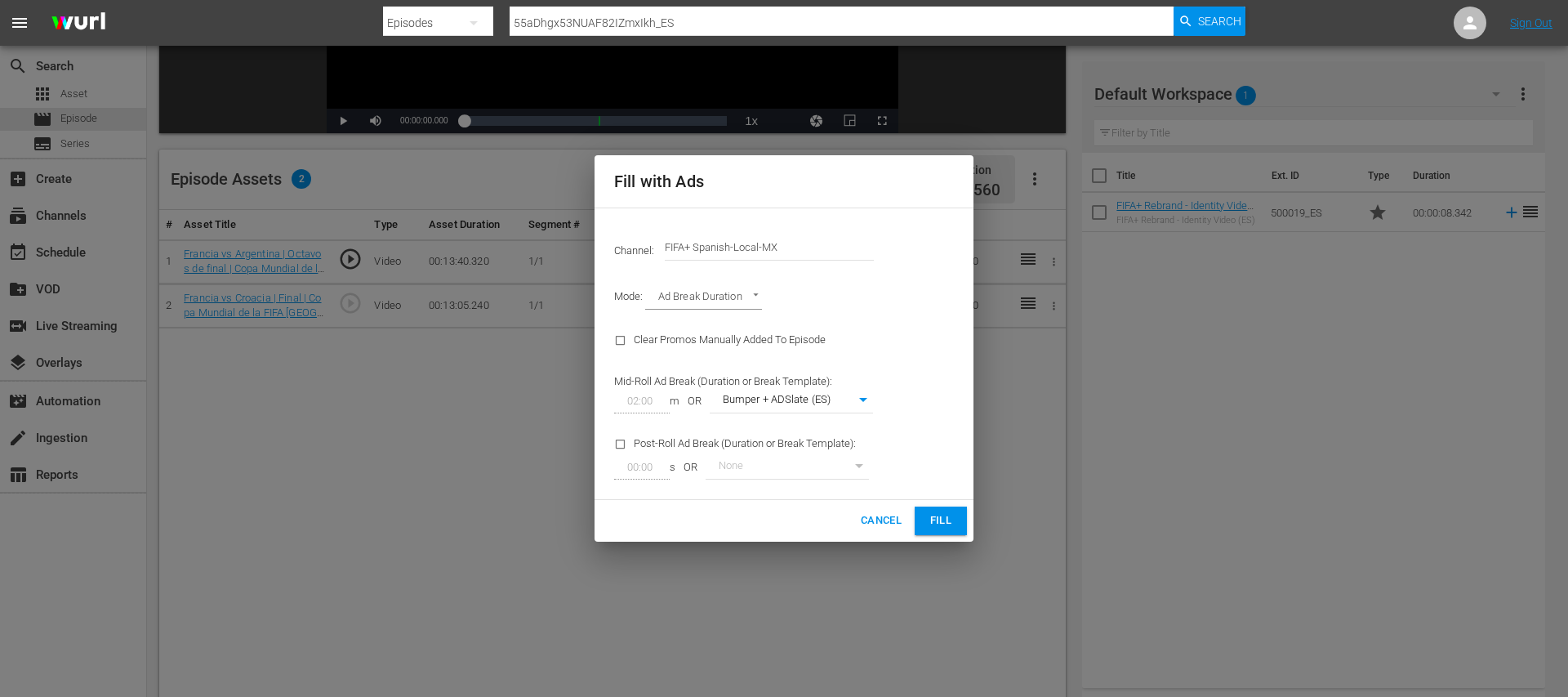
click at [943, 517] on span "Fill" at bounding box center [941, 520] width 26 height 19
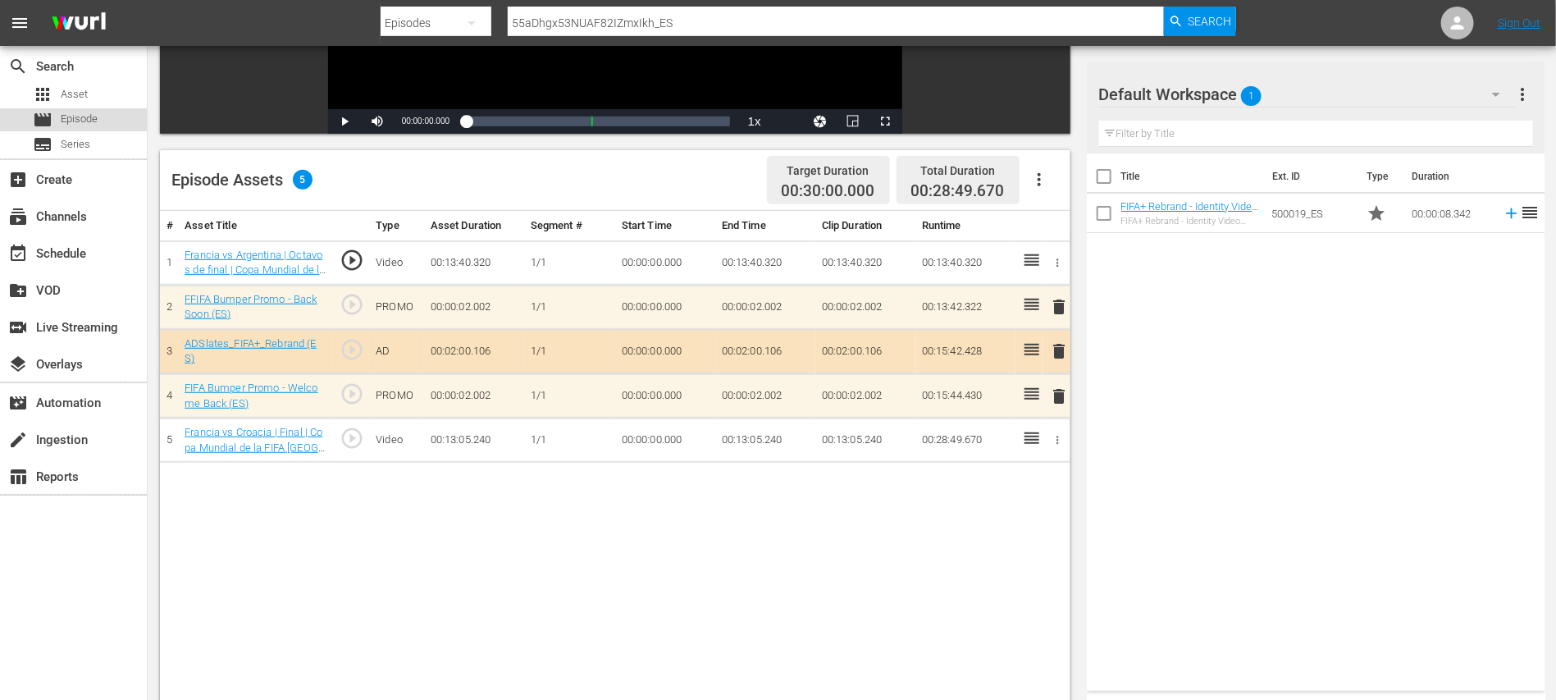
click at [80, 113] on span "Episode" at bounding box center [79, 119] width 37 height 16
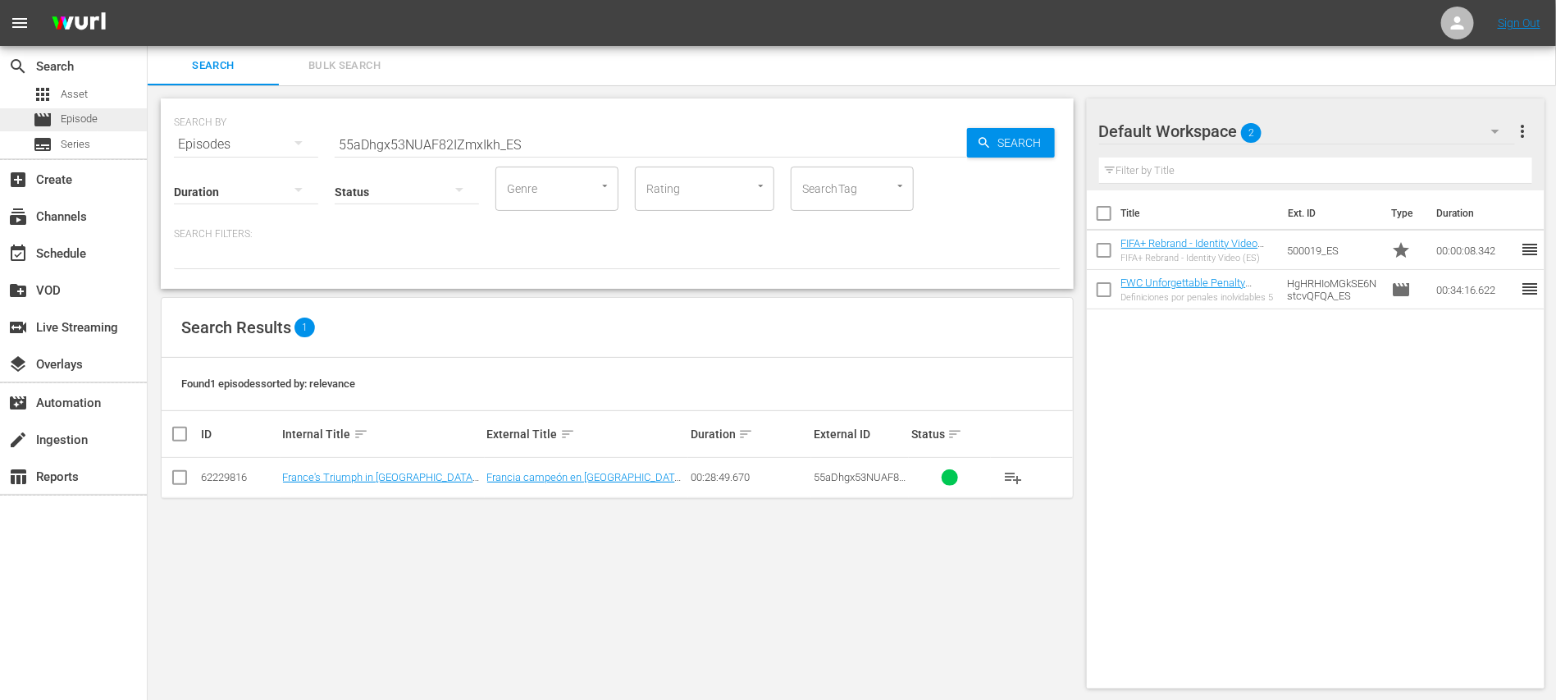
click at [81, 112] on span "Episode" at bounding box center [79, 119] width 37 height 16
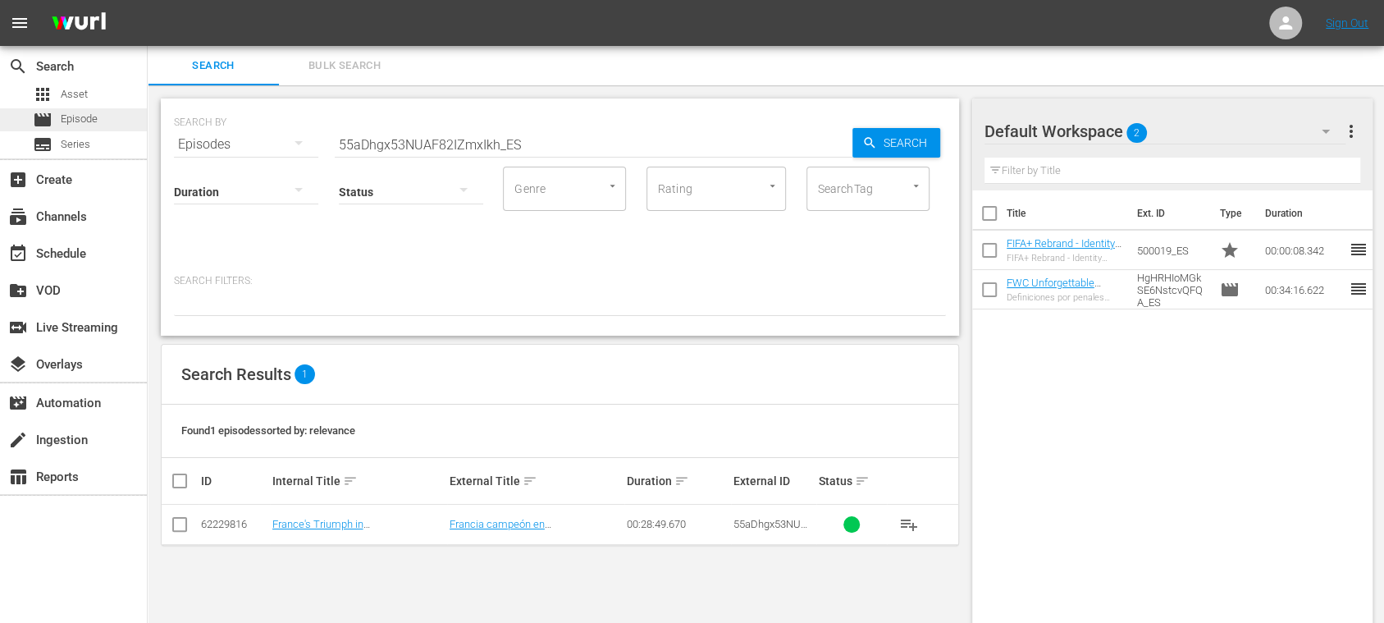
click at [76, 116] on span "Episode" at bounding box center [79, 119] width 37 height 16
click at [77, 139] on span "Series" at bounding box center [76, 144] width 30 height 16
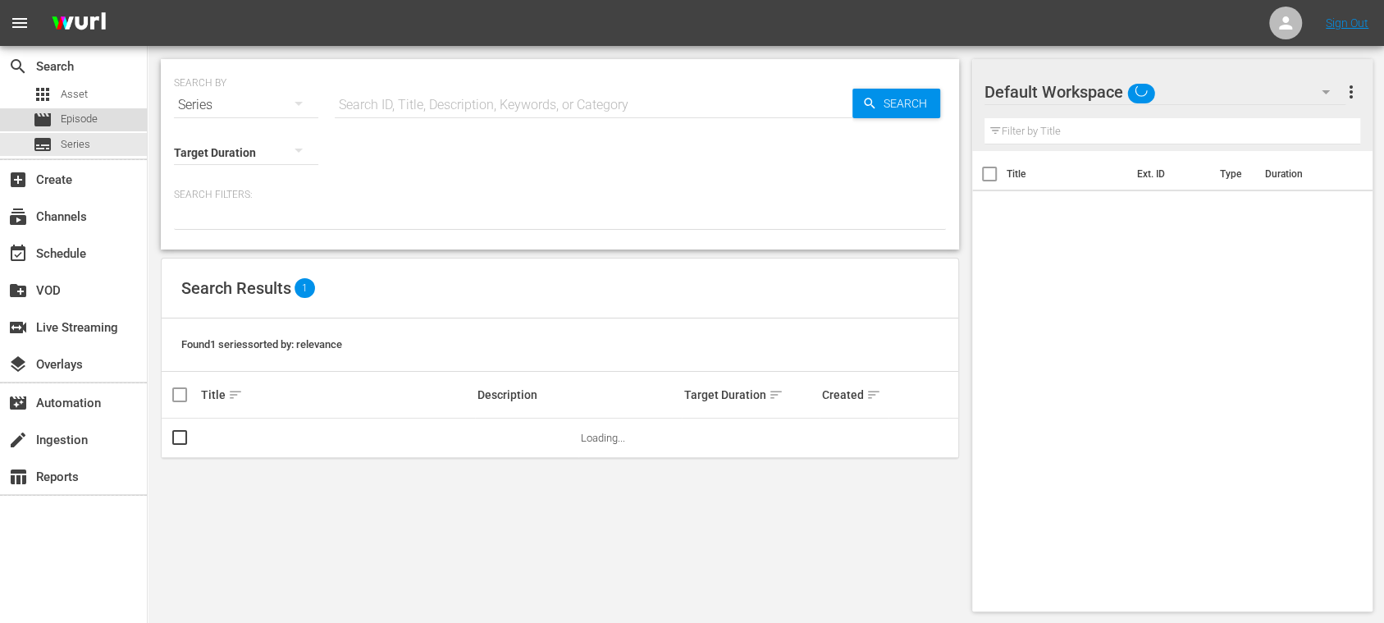
click at [80, 121] on span "Episode" at bounding box center [79, 119] width 37 height 16
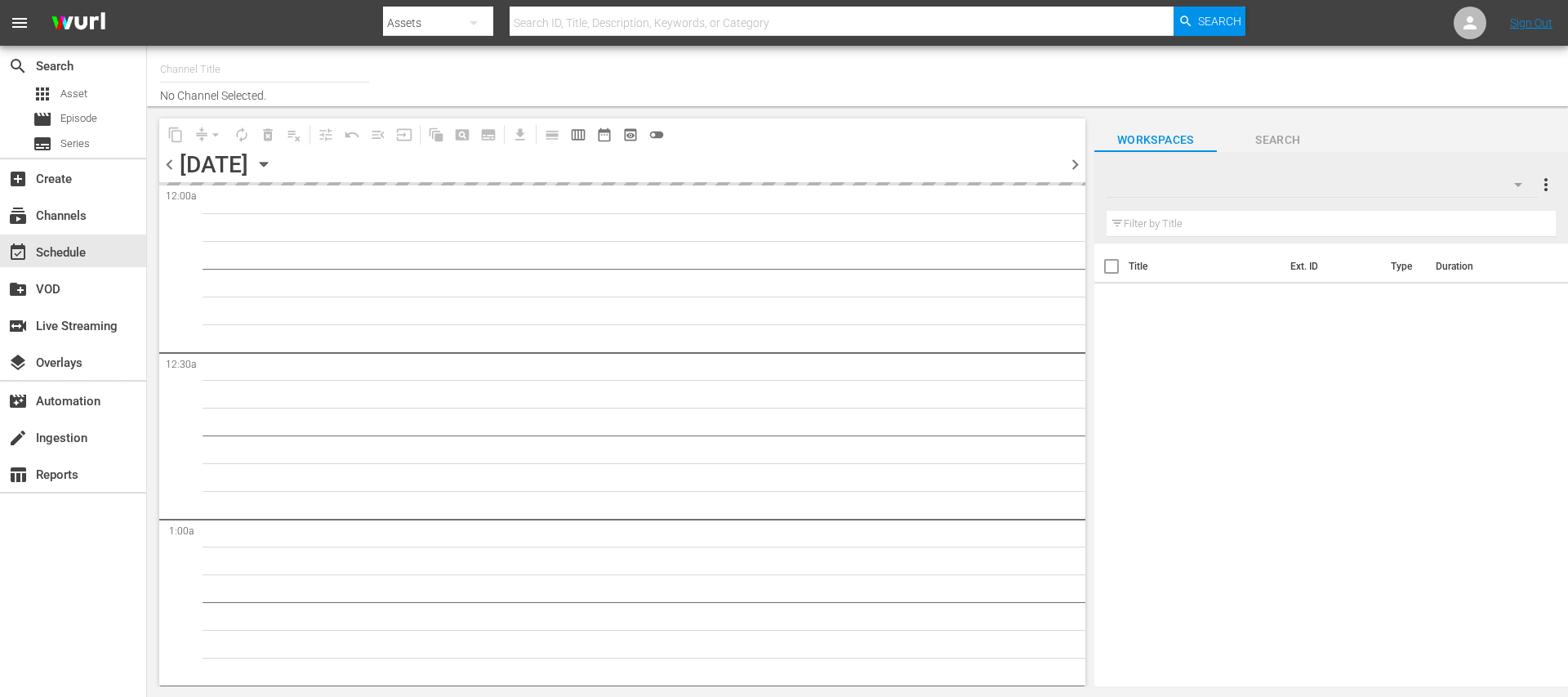
type input "FIFA+ [DEMOGRAPHIC_DATA]-Local-MX (1855)"
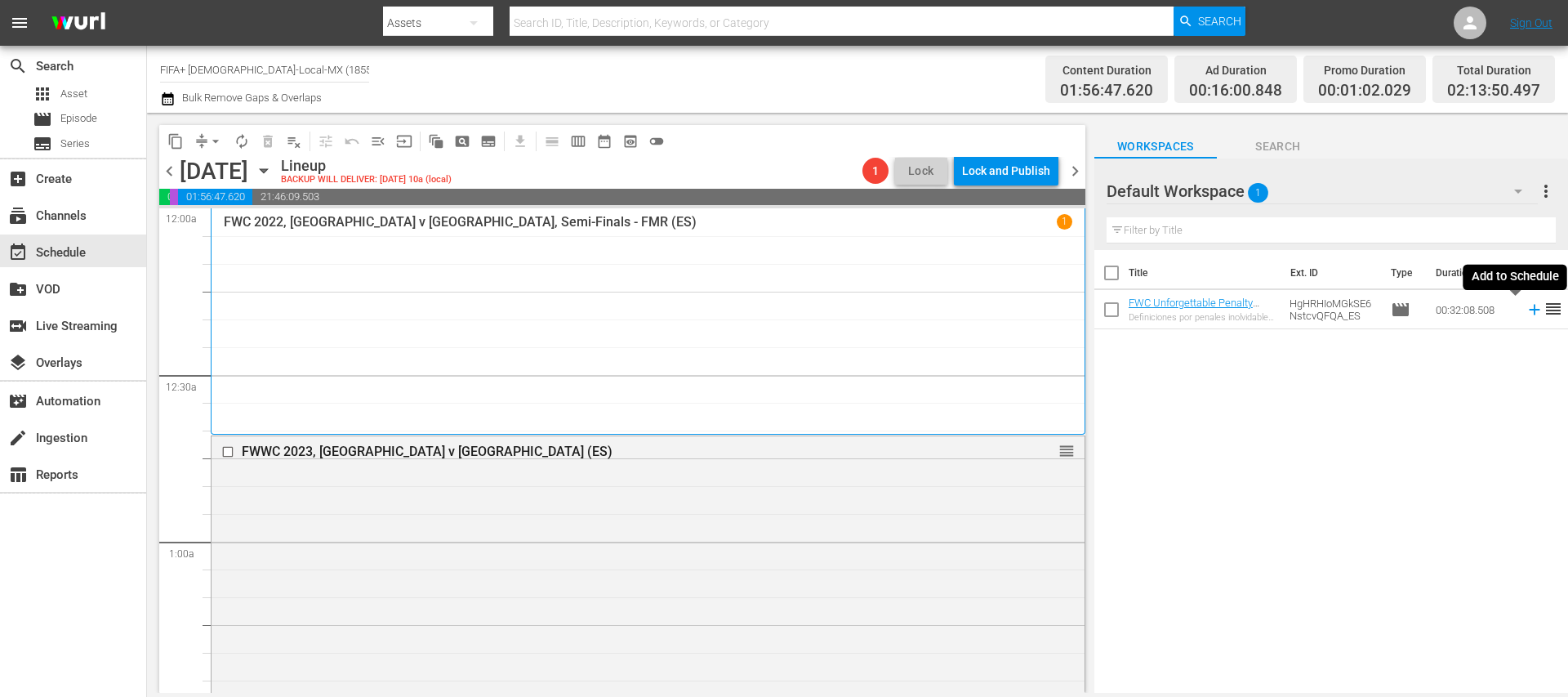
click at [1525, 312] on icon at bounding box center [1534, 310] width 18 height 18
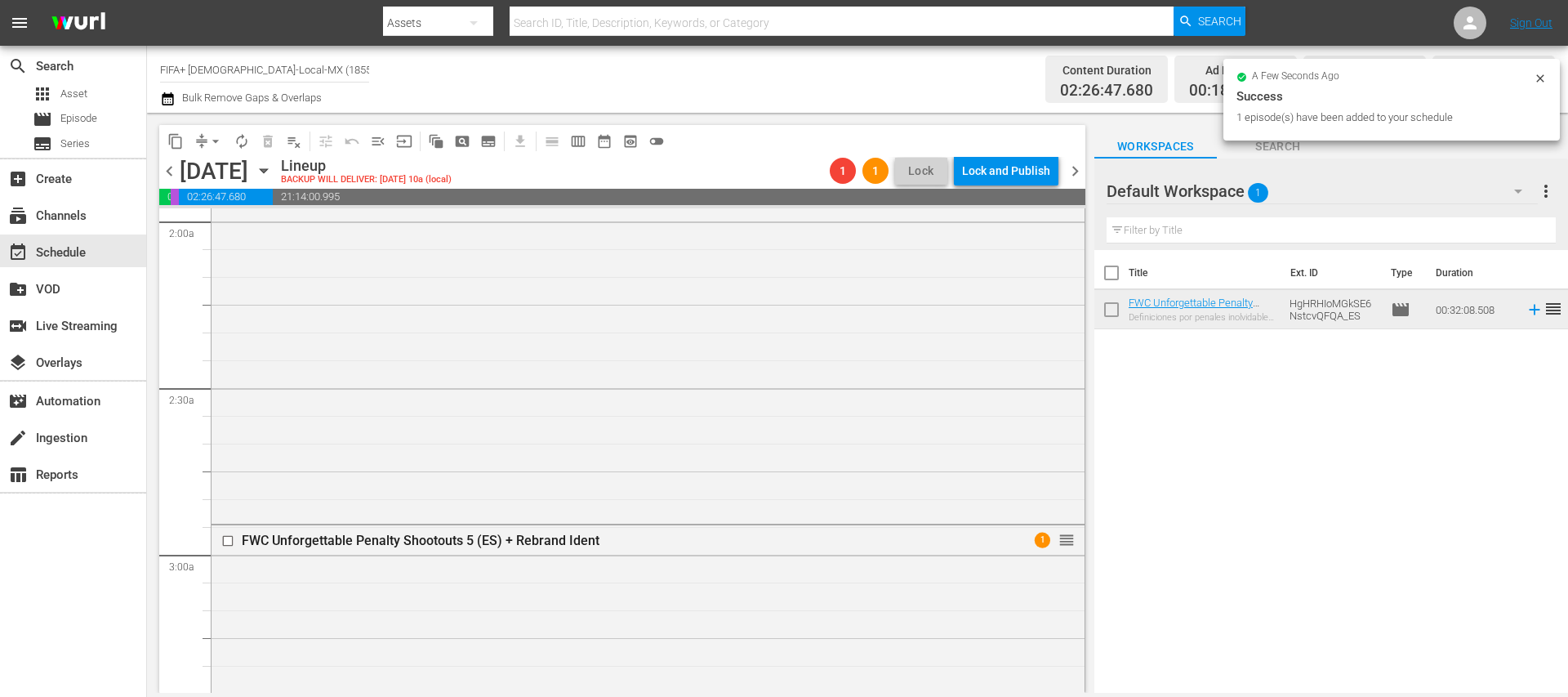
scroll to position [980, 0]
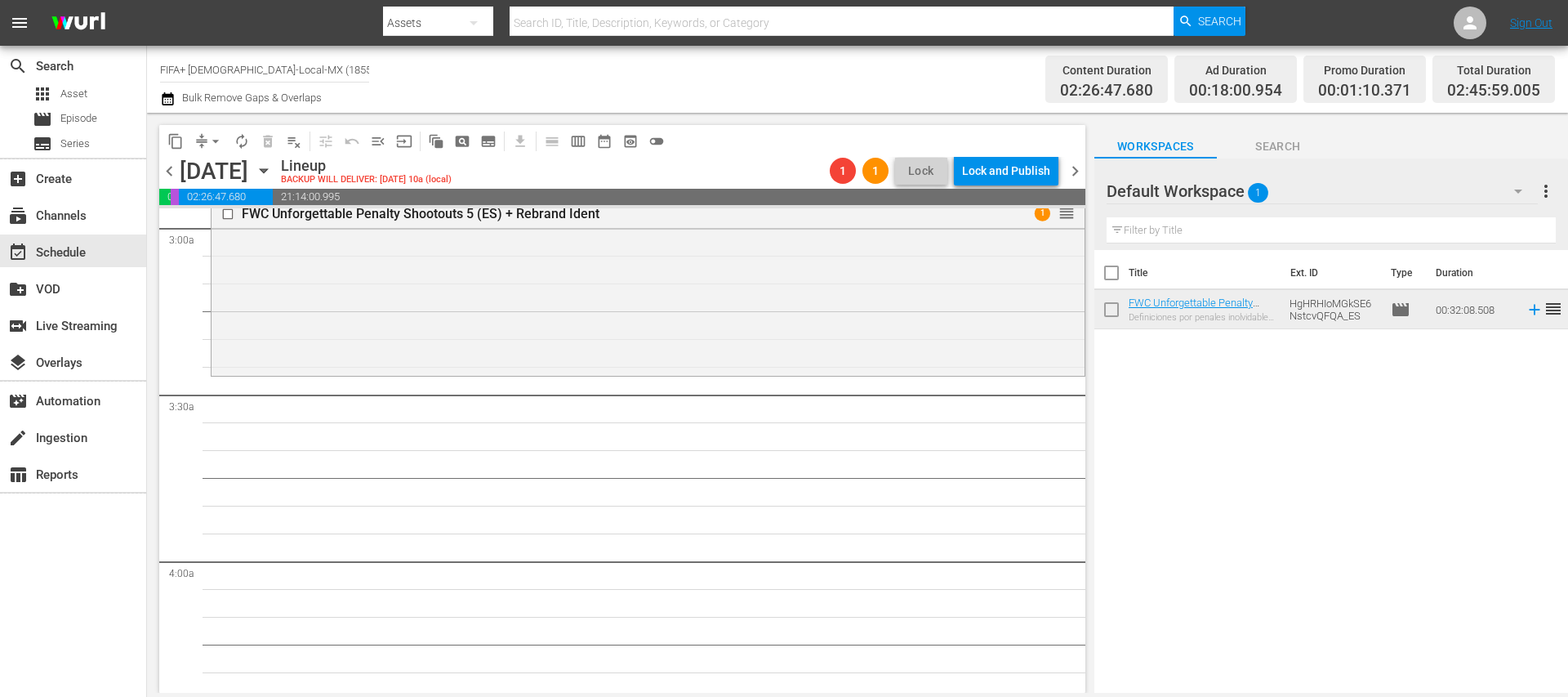
click at [565, 213] on div "FWC Unforgettable Penalty Shootouts 5 (ES) + Rebrand Ident" at bounding box center [617, 214] width 752 height 16
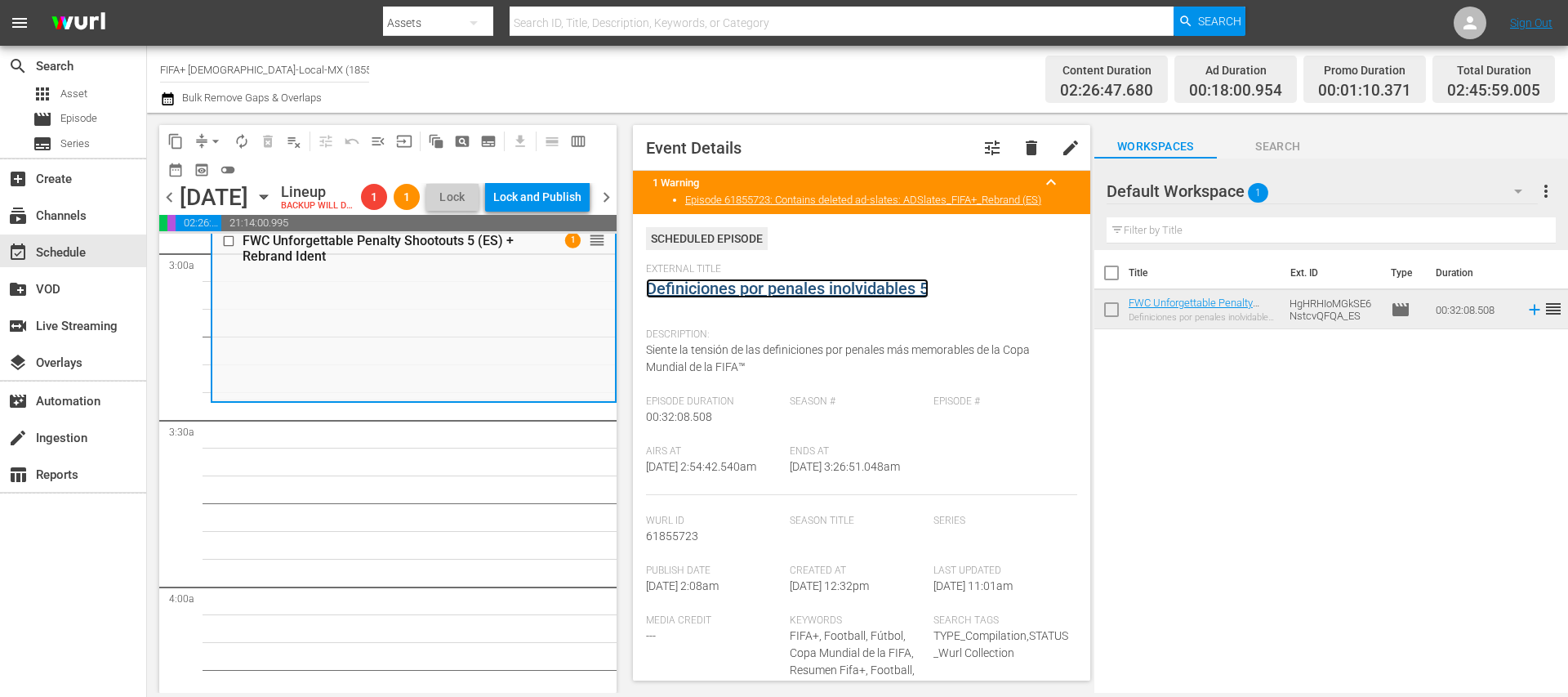
click at [841, 292] on link "Definiciones por penales inolvidables 5" at bounding box center [787, 289] width 283 height 20
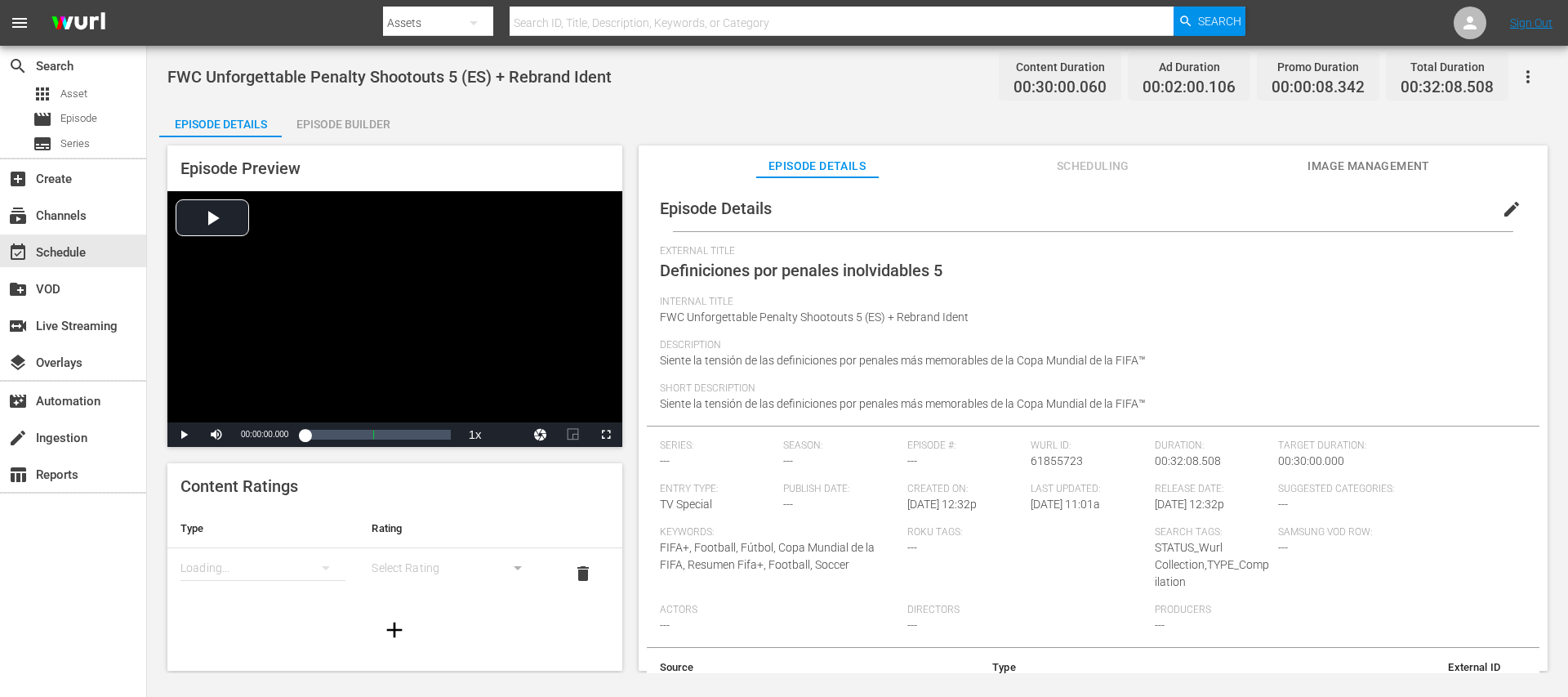
click at [350, 124] on div "Episode Builder" at bounding box center [342, 123] width 122 height 39
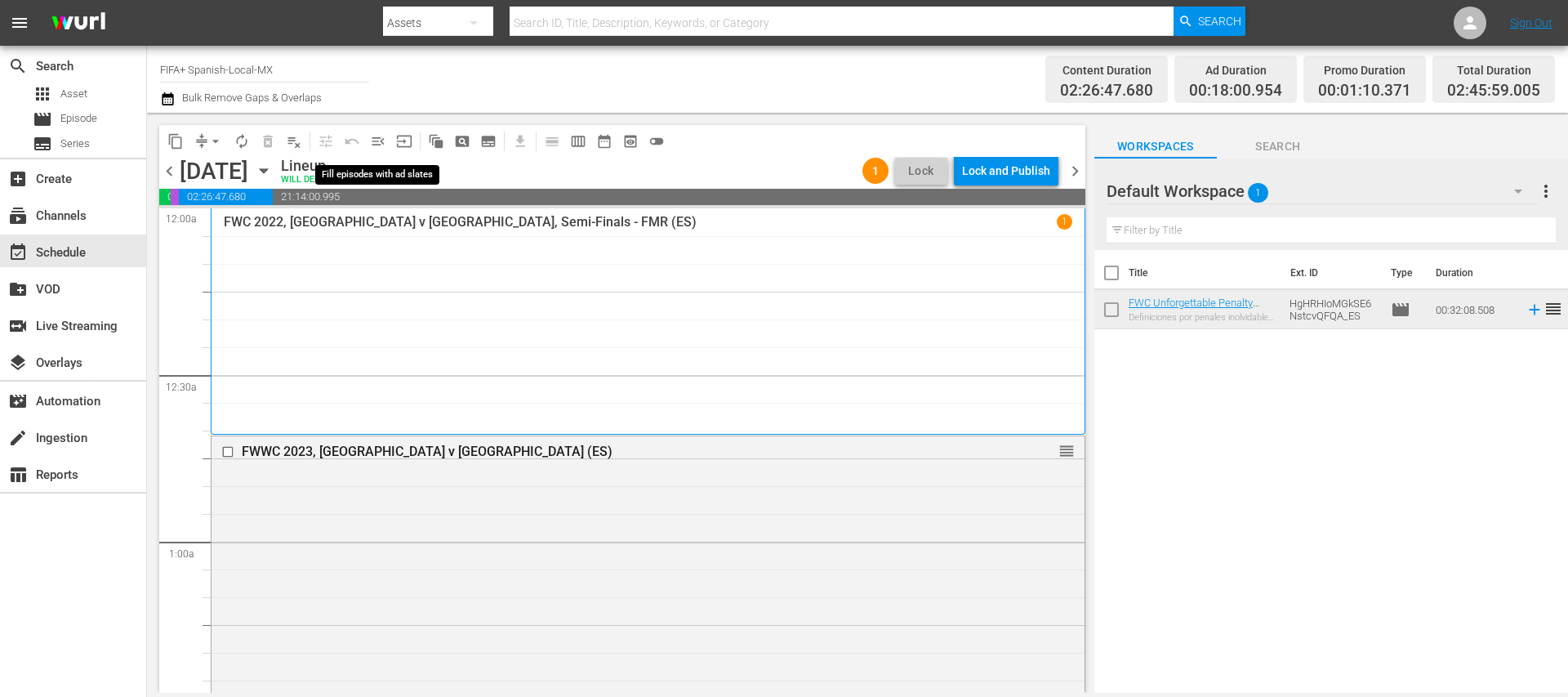
click at [381, 140] on span "menu_open" at bounding box center [378, 141] width 16 height 16
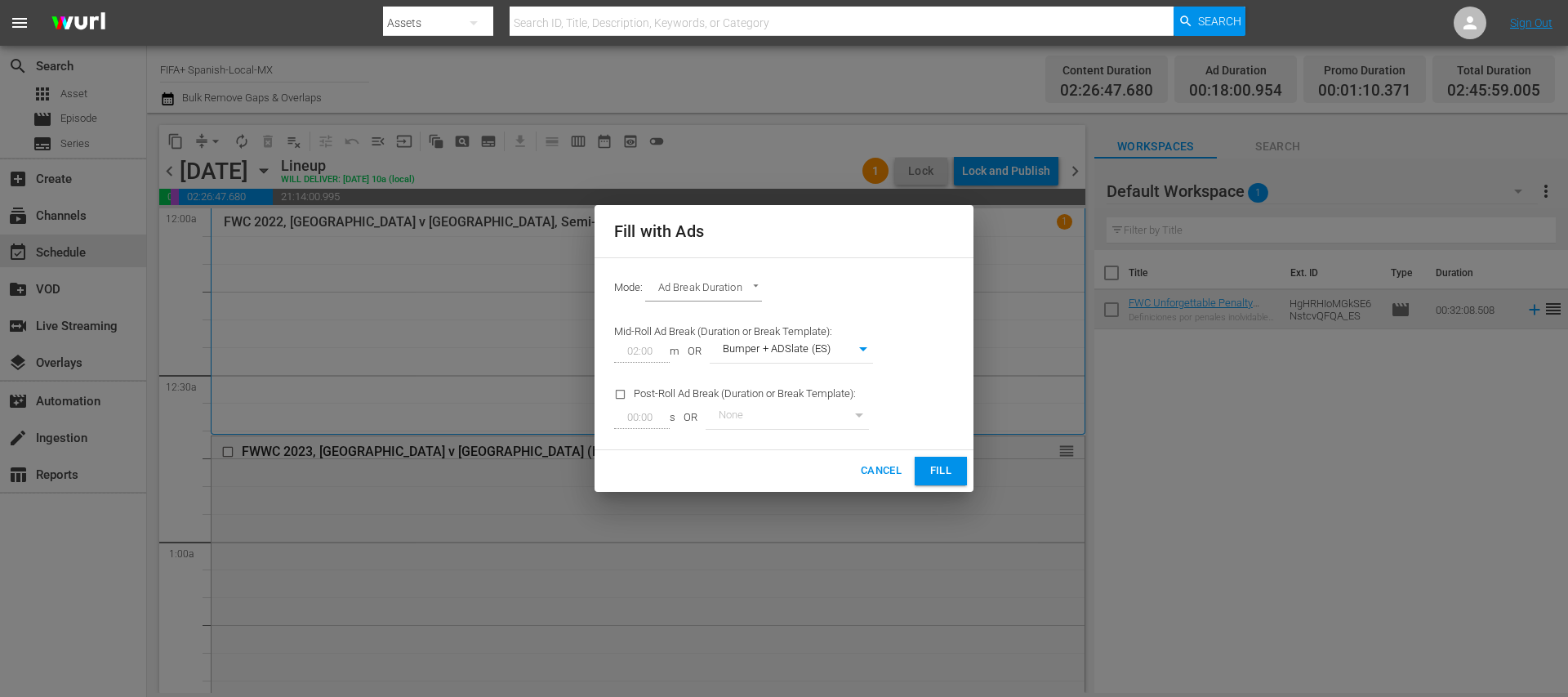
click at [945, 470] on span "Fill" at bounding box center [941, 470] width 26 height 19
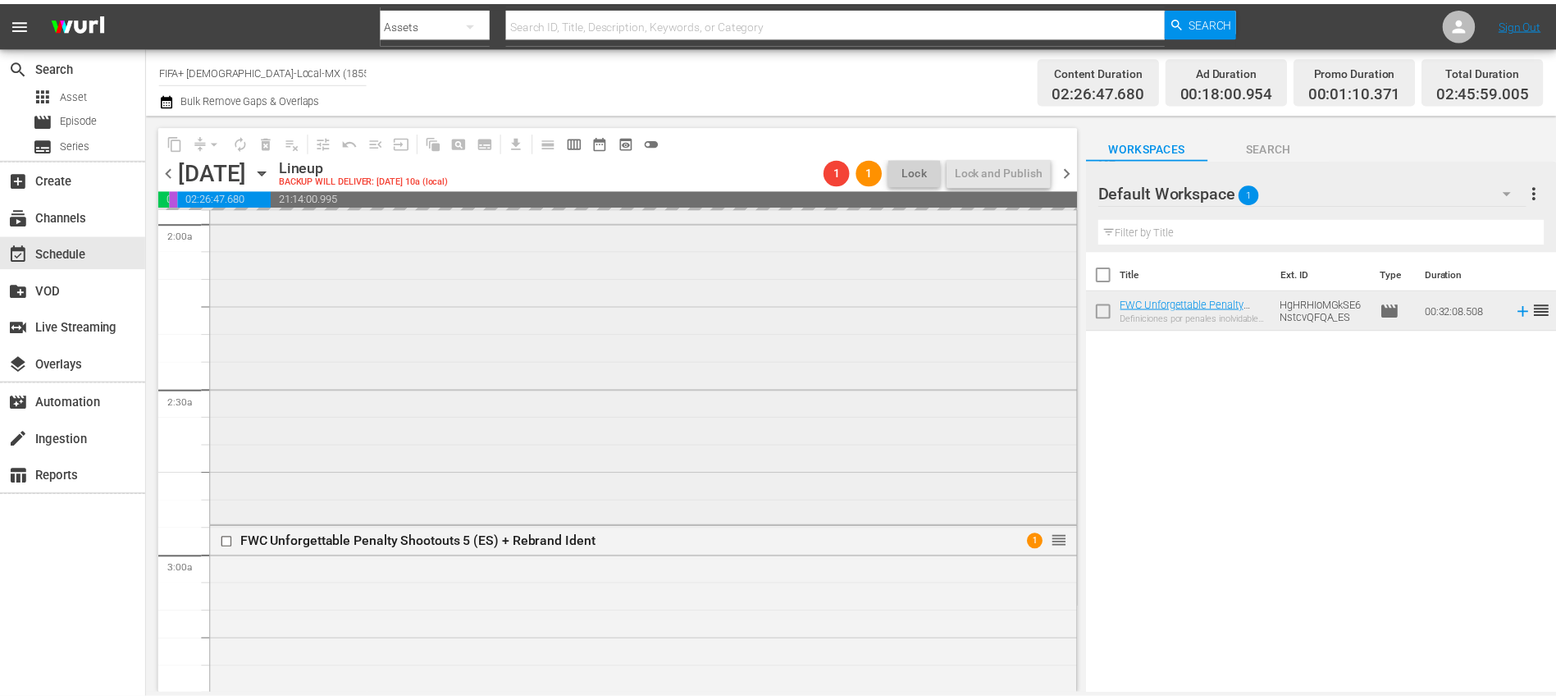
scroll to position [984, 0]
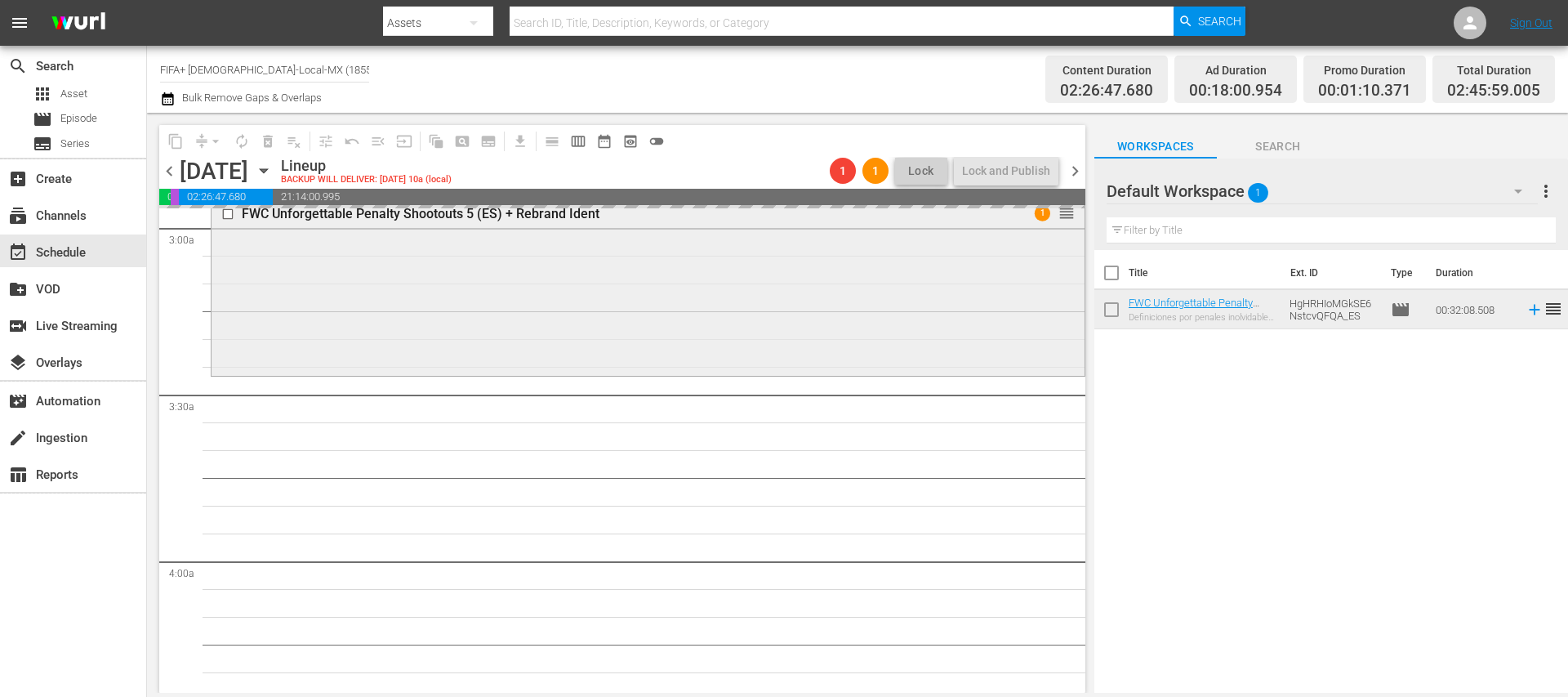
click at [560, 216] on div "FWC Unforgettable Penalty Shootouts 5 (ES) + Rebrand Ident" at bounding box center [617, 214] width 752 height 16
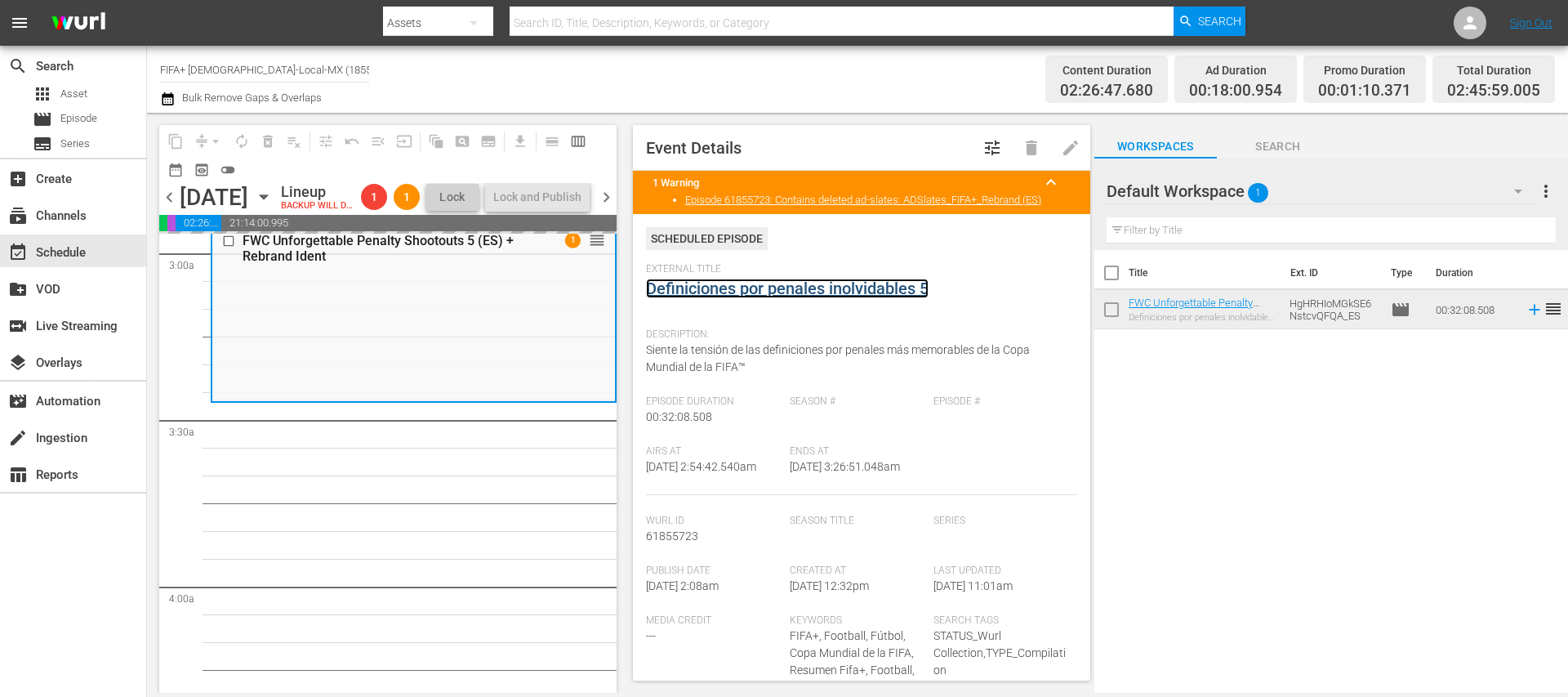
click at [850, 289] on link "Definiciones por penales inolvidables 5" at bounding box center [787, 289] width 283 height 20
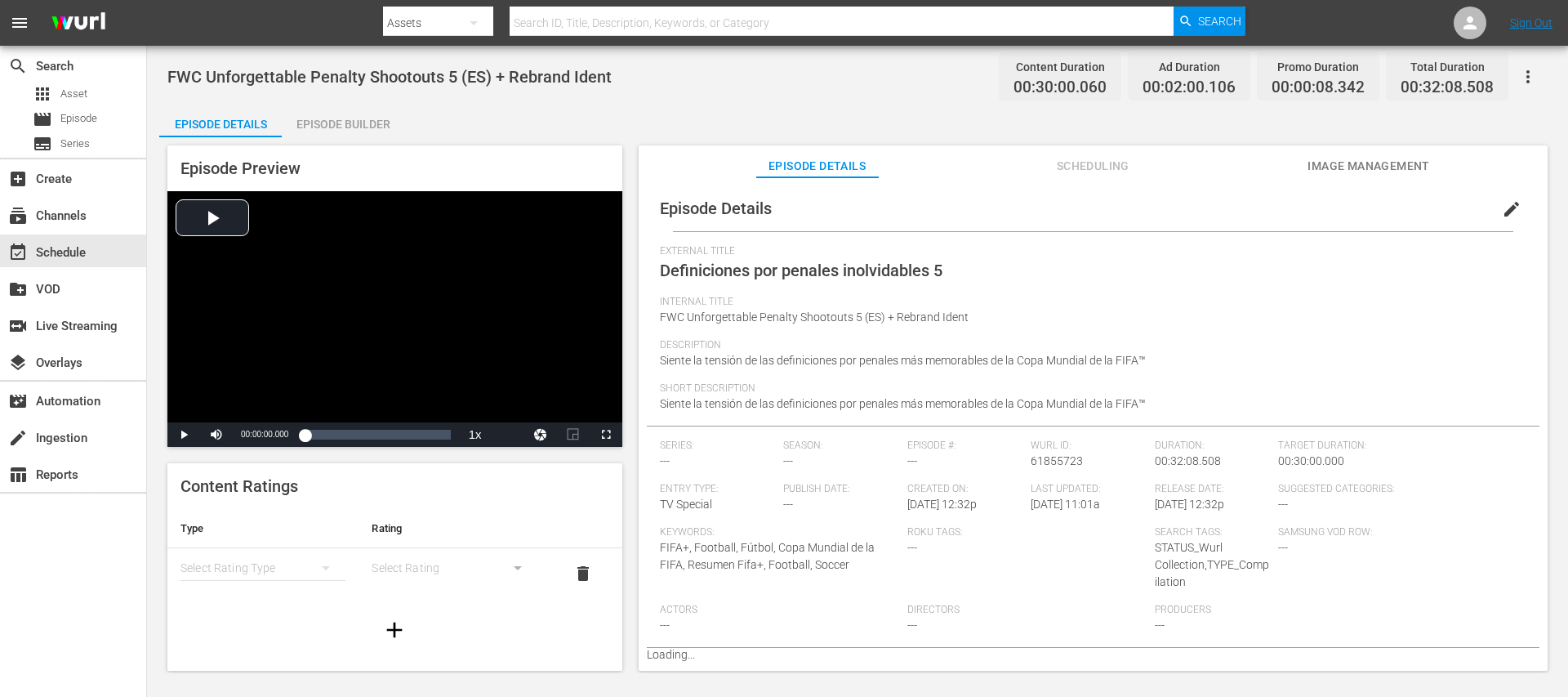
click at [356, 129] on div "Episode Builder" at bounding box center [342, 123] width 122 height 39
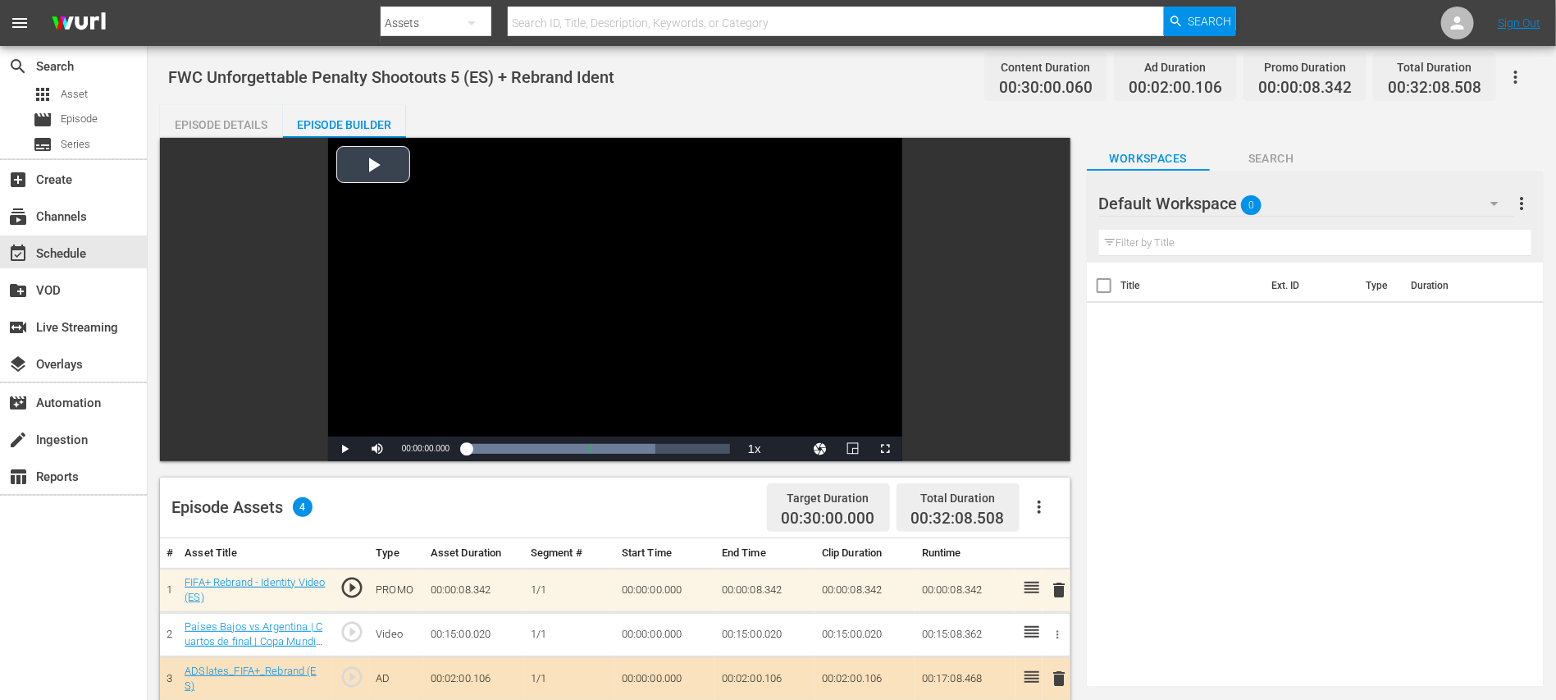
scroll to position [327, 0]
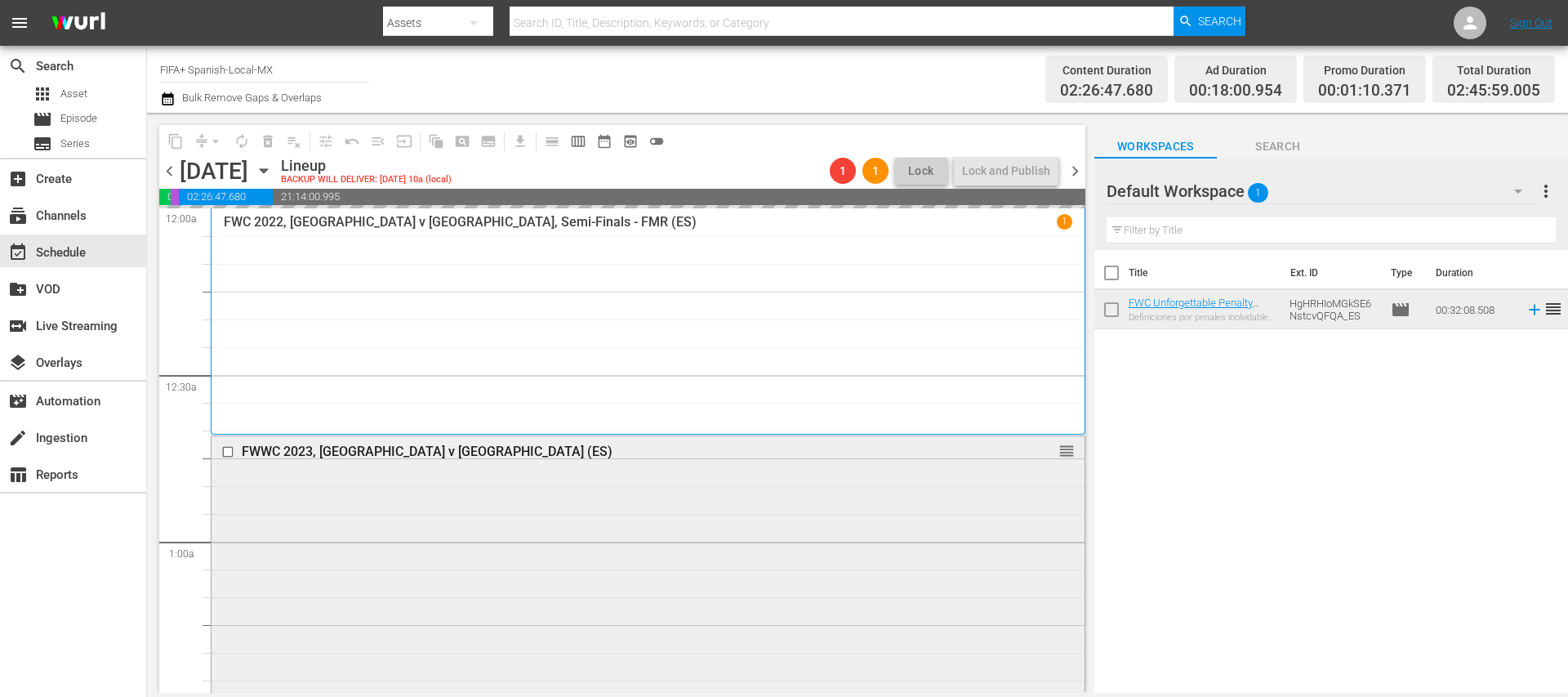
scroll to position [326, 0]
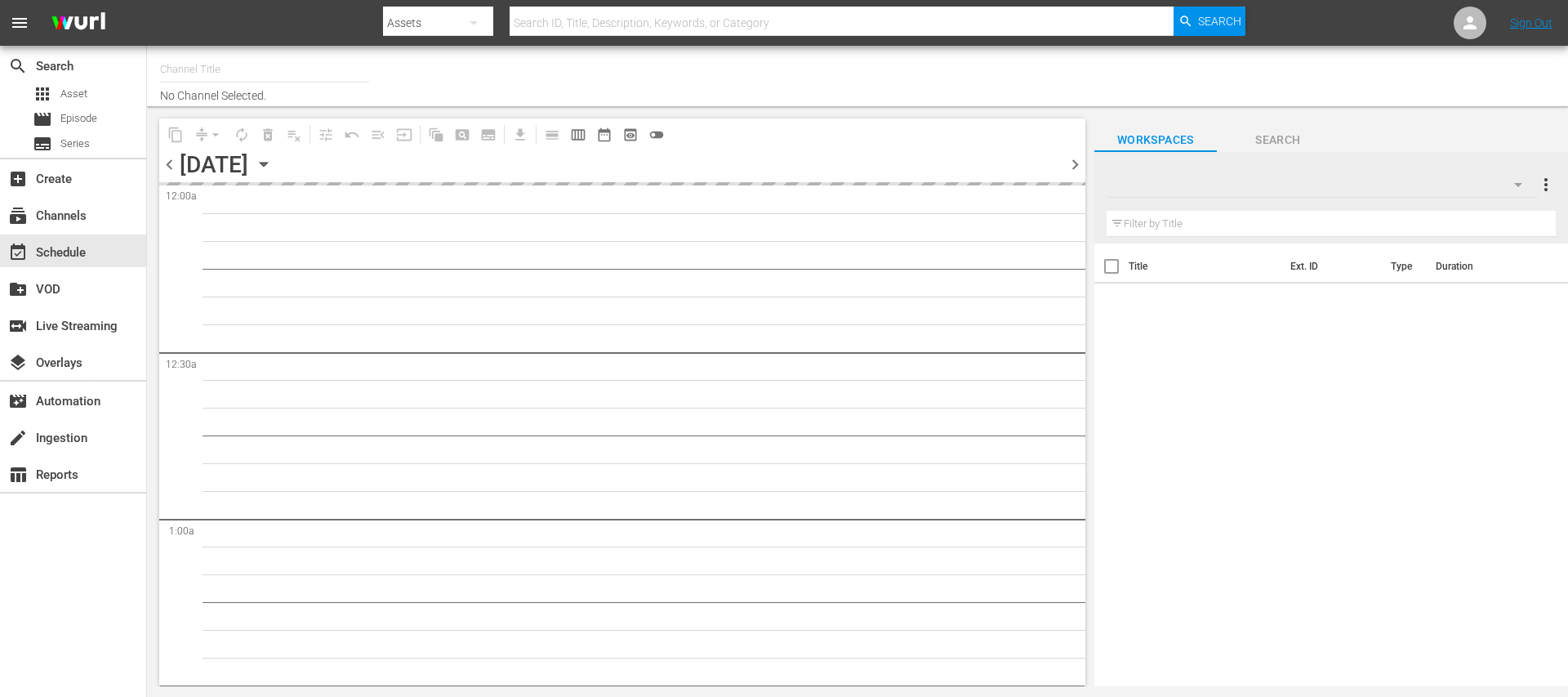
type input "FIFA+ [DEMOGRAPHIC_DATA]-Local-MX (1855)"
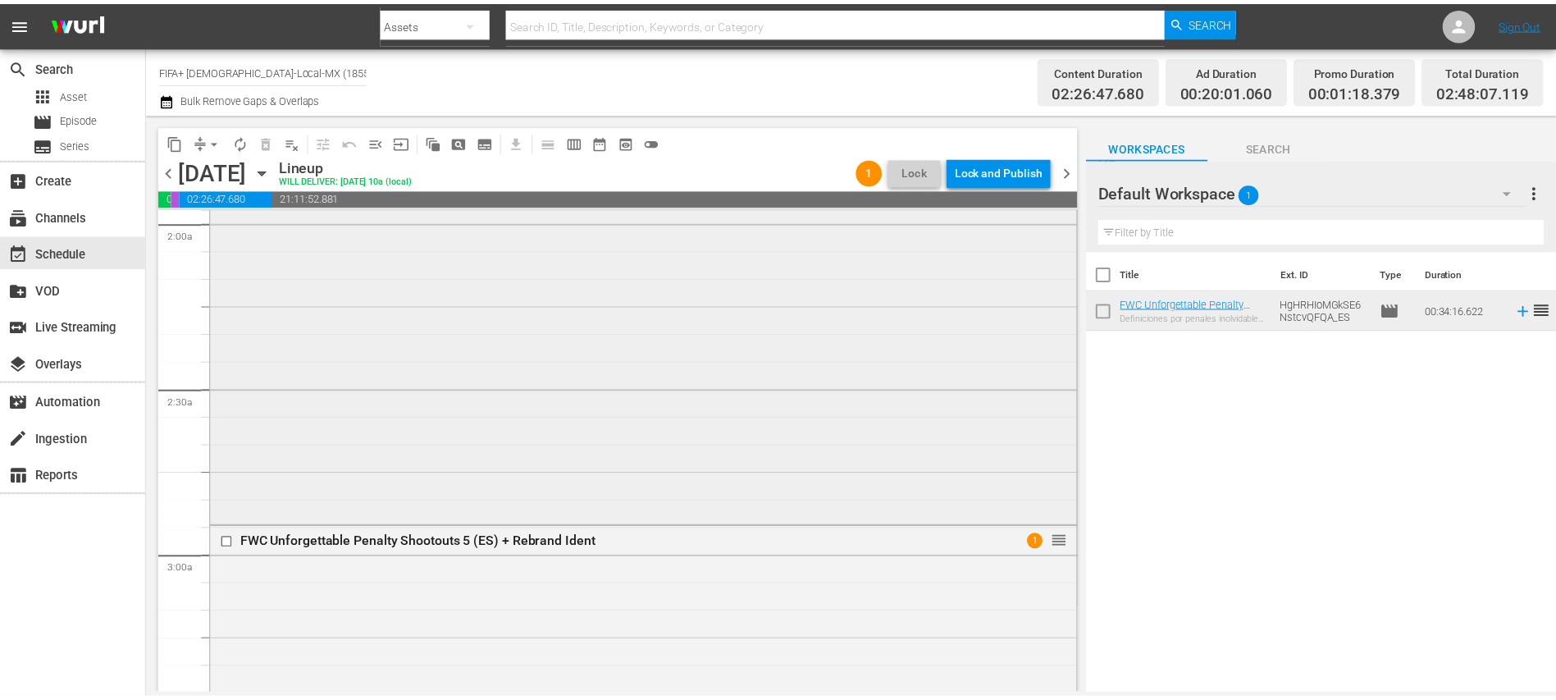
scroll to position [984, 0]
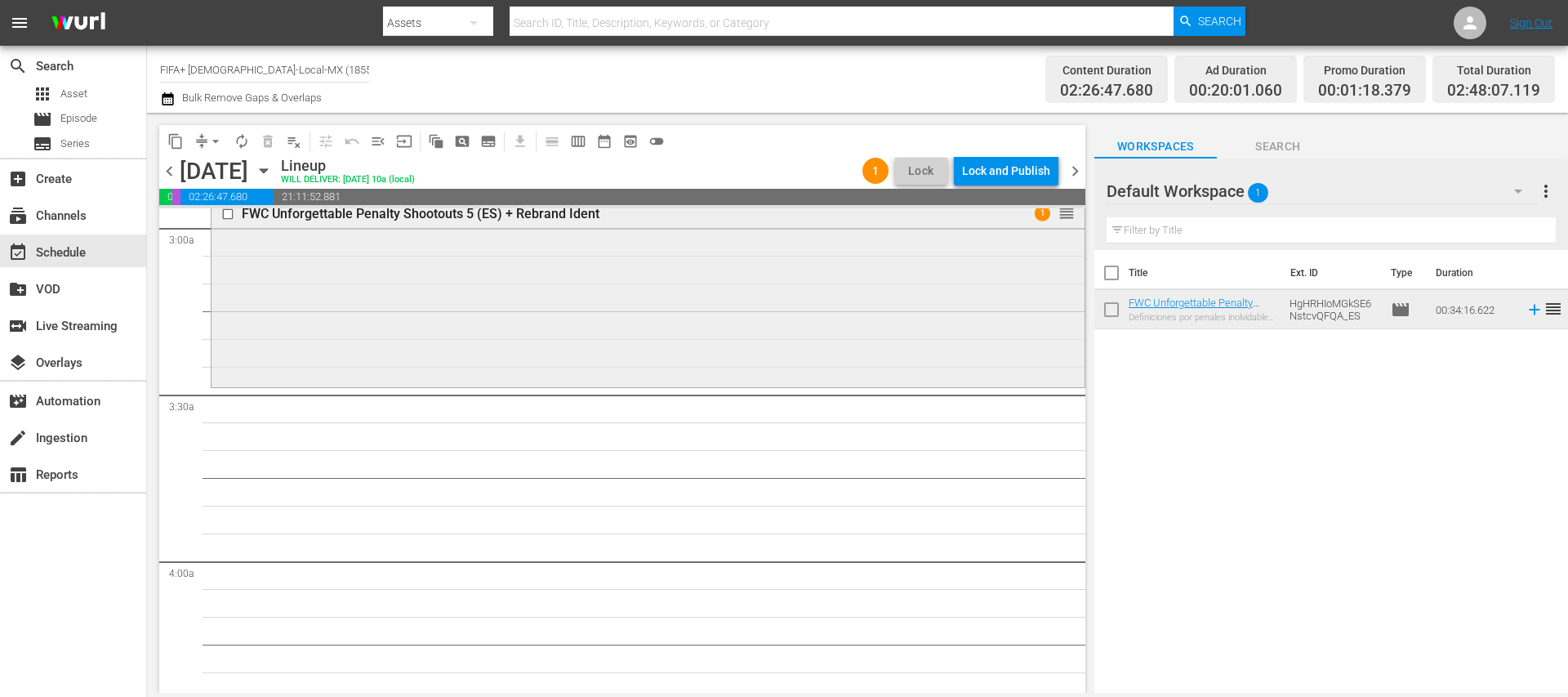
click at [546, 217] on div "FWC Unforgettable Penalty Shootouts 5 (ES) + Rebrand Ident" at bounding box center [617, 214] width 752 height 16
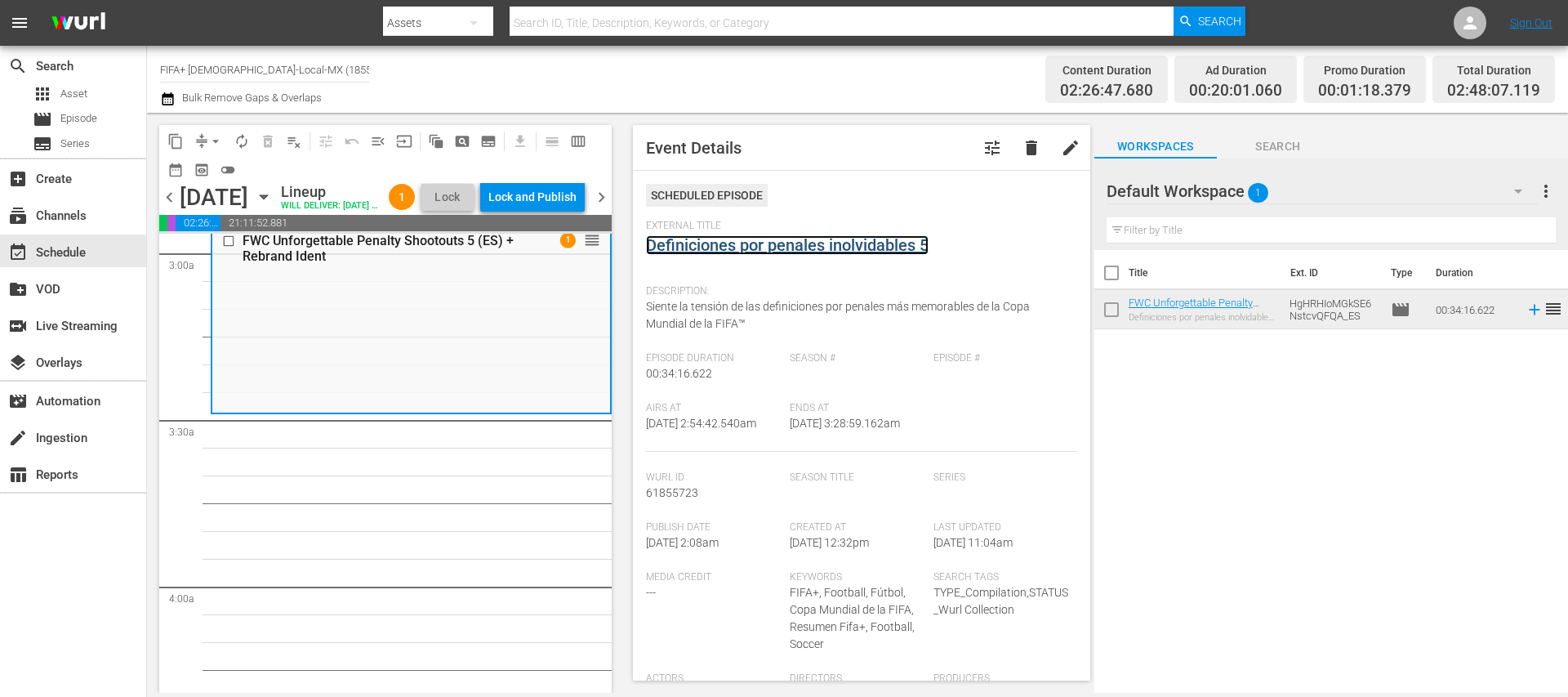
click at [788, 249] on link "Definiciones por penales inolvidables 5" at bounding box center [787, 245] width 283 height 20
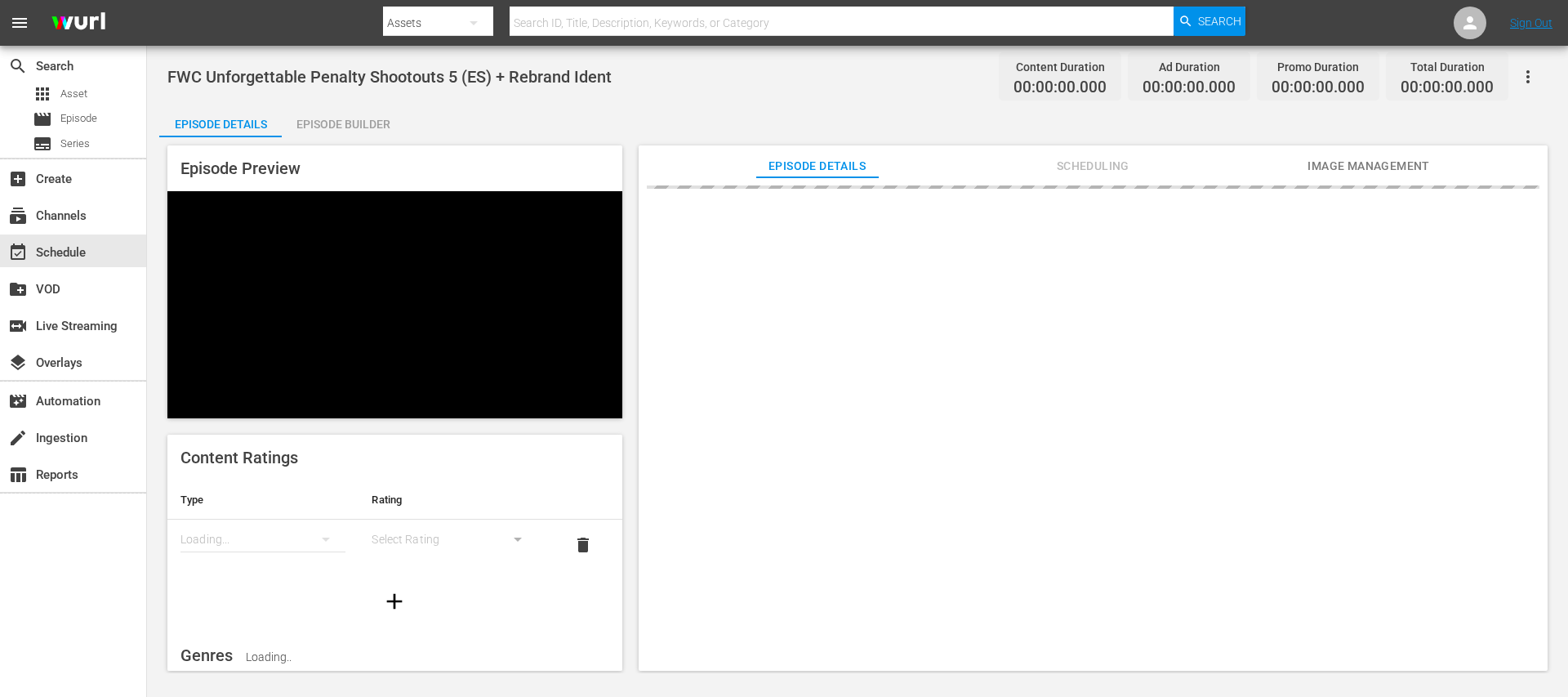
click at [362, 121] on div "Episode Builder" at bounding box center [342, 123] width 122 height 39
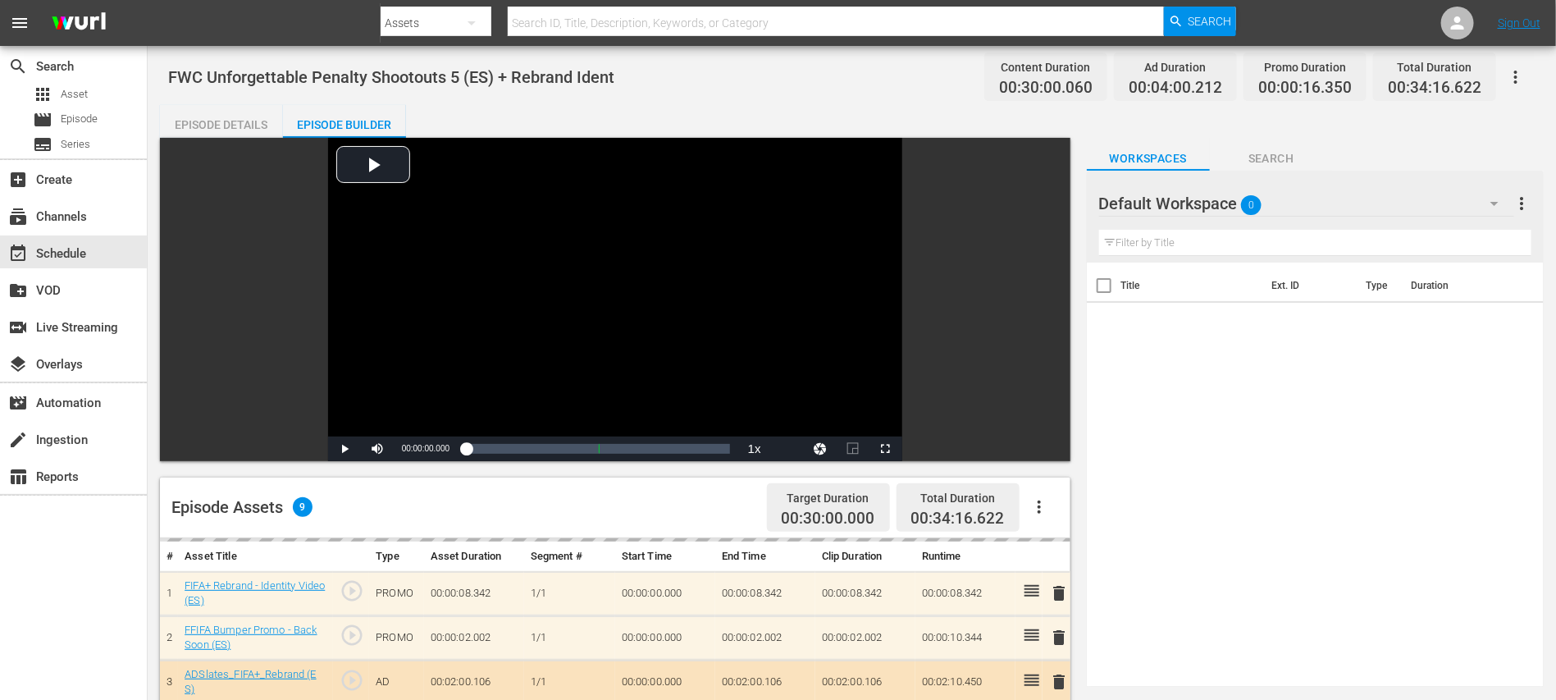
scroll to position [327, 0]
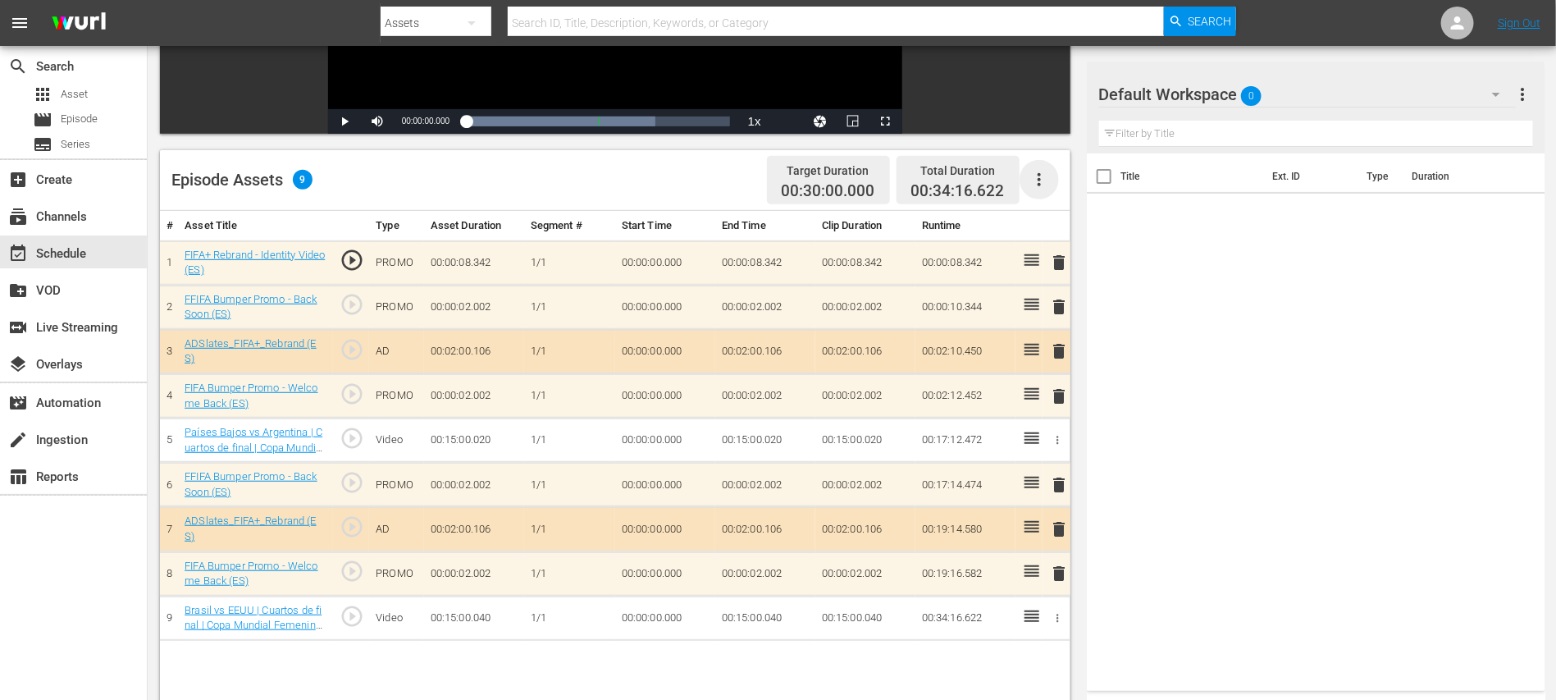
click at [1041, 180] on icon "button" at bounding box center [1039, 180] width 20 height 20
click at [1070, 223] on div "Clear Ads" at bounding box center [1089, 224] width 112 height 39
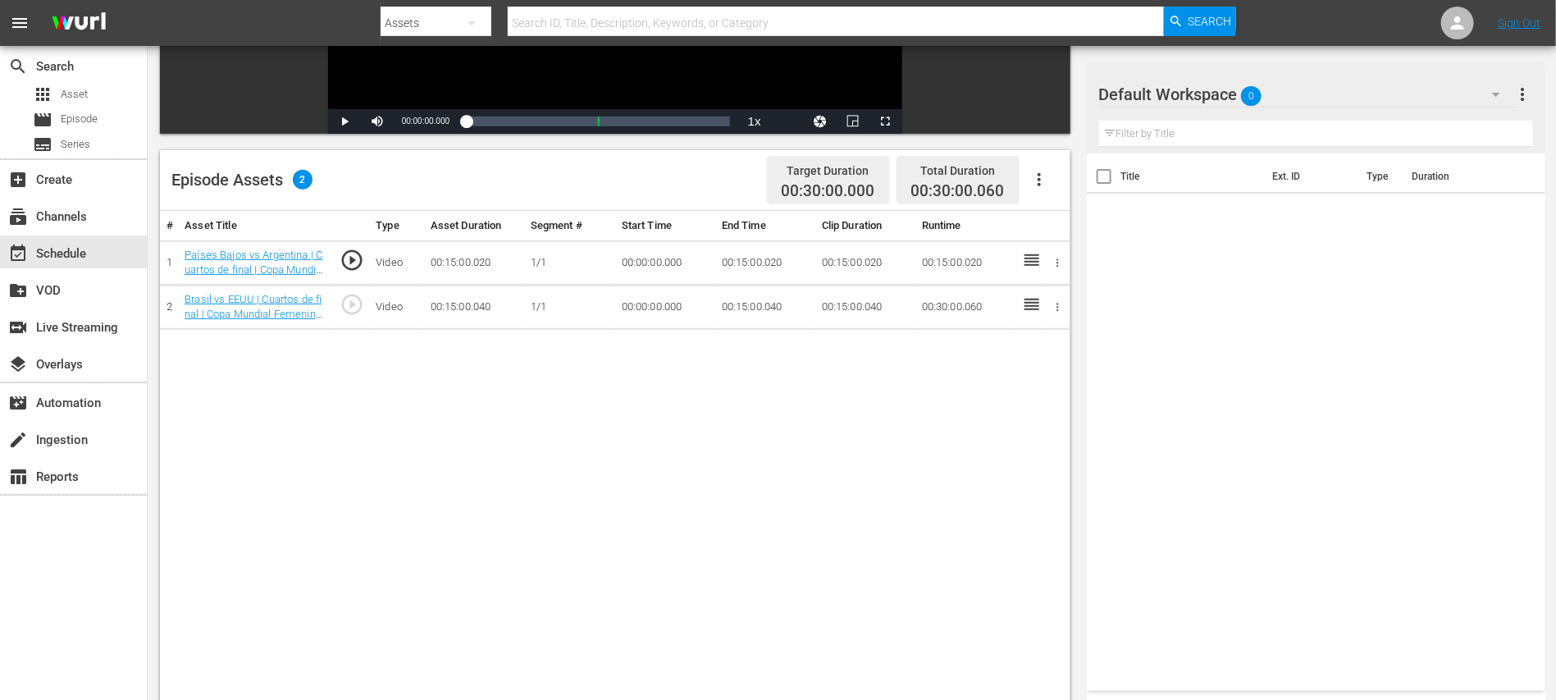
click at [1040, 177] on icon "button" at bounding box center [1039, 180] width 20 height 20
click at [1053, 186] on div "Fill with Ads" at bounding box center [1089, 185] width 112 height 39
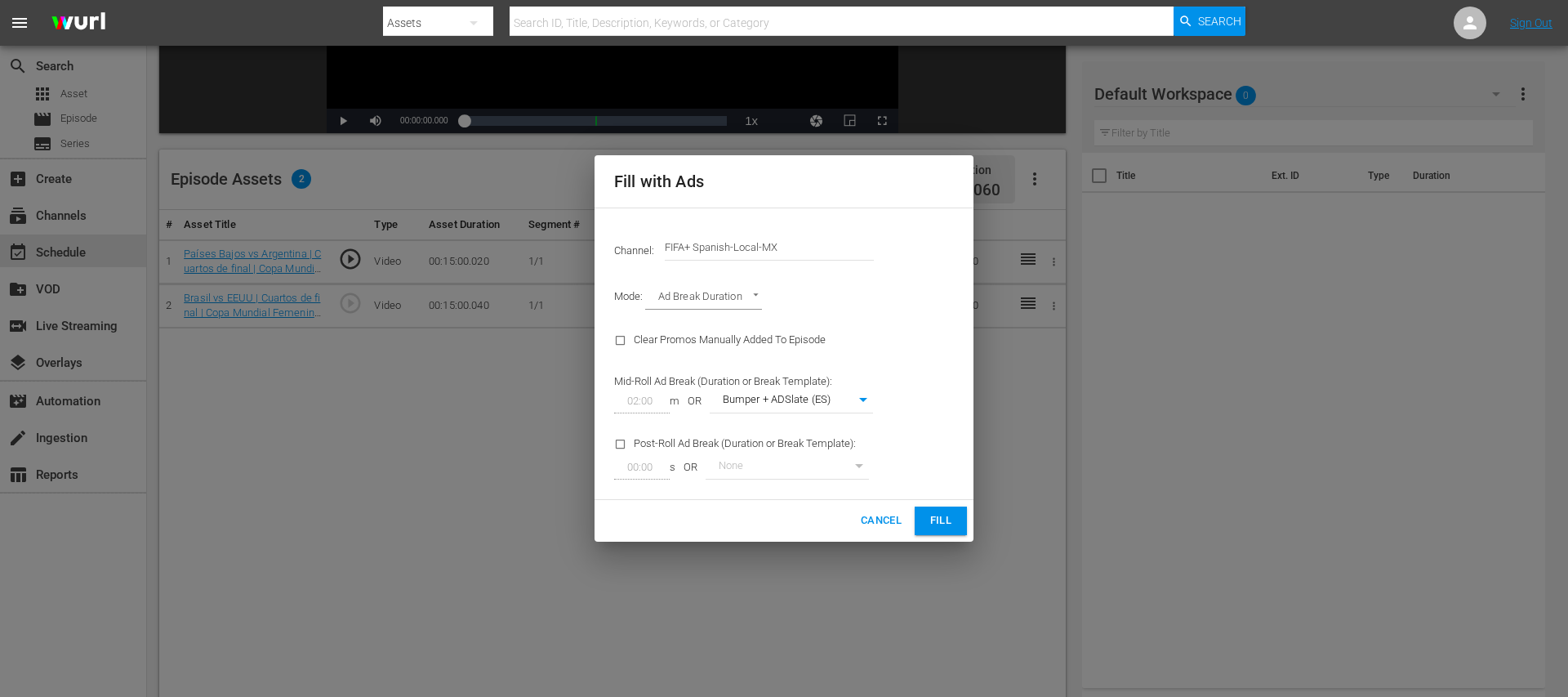
click at [939, 517] on span "Fill" at bounding box center [941, 520] width 26 height 19
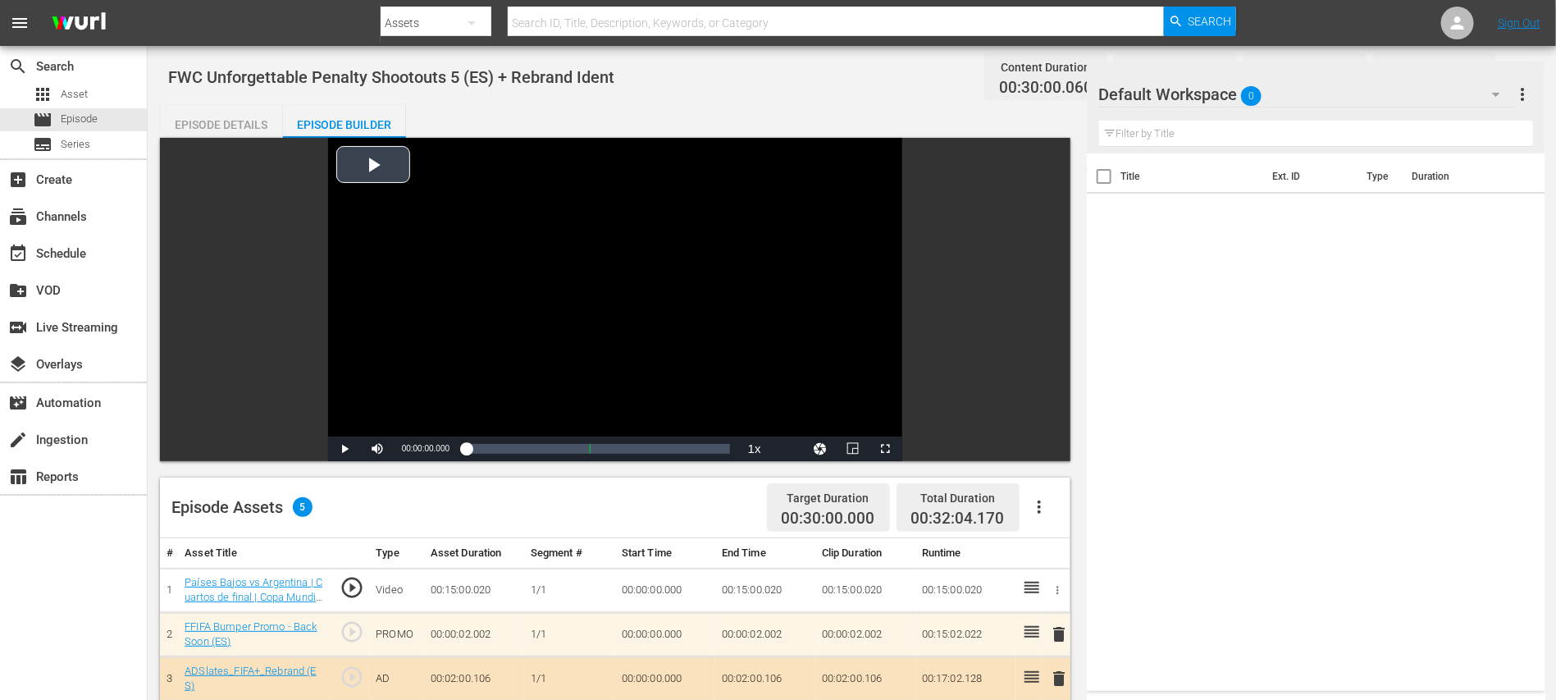
scroll to position [327, 0]
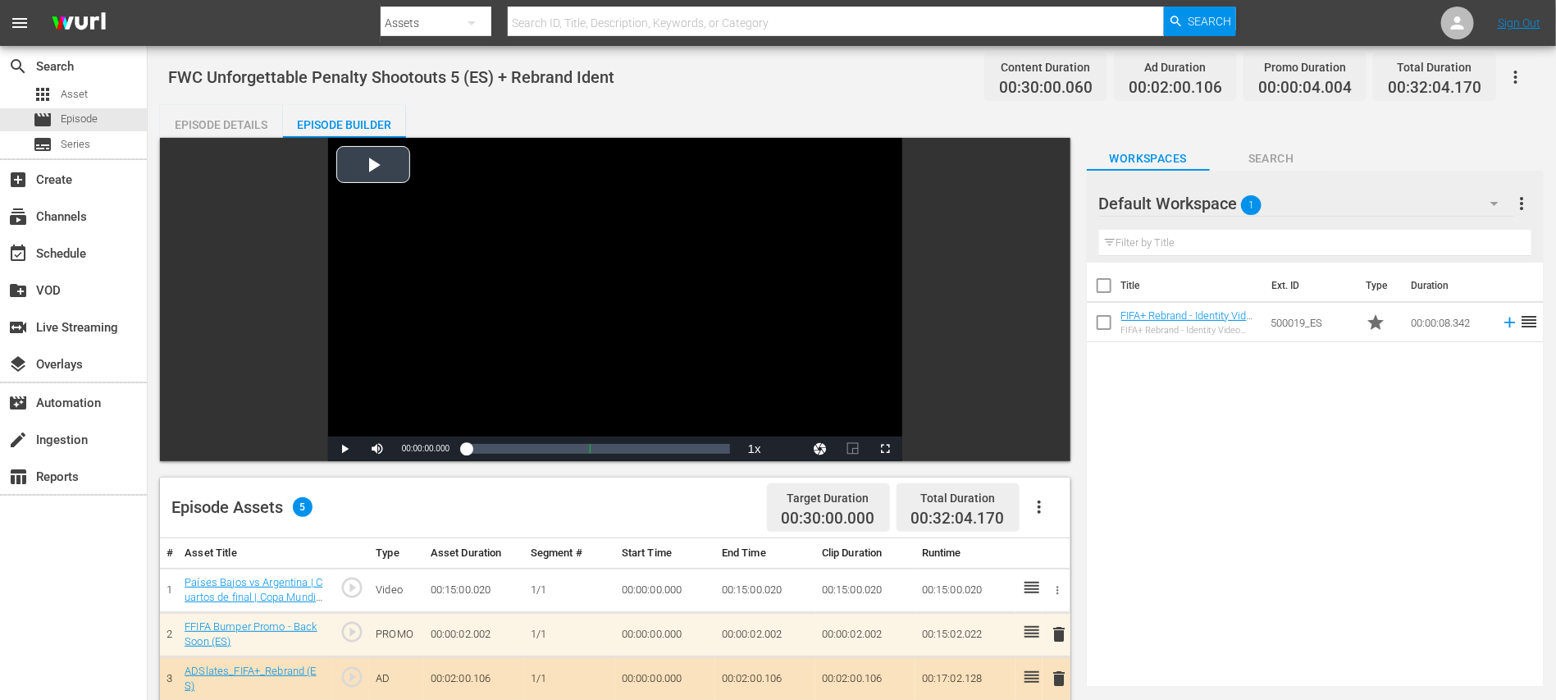
scroll to position [327, 0]
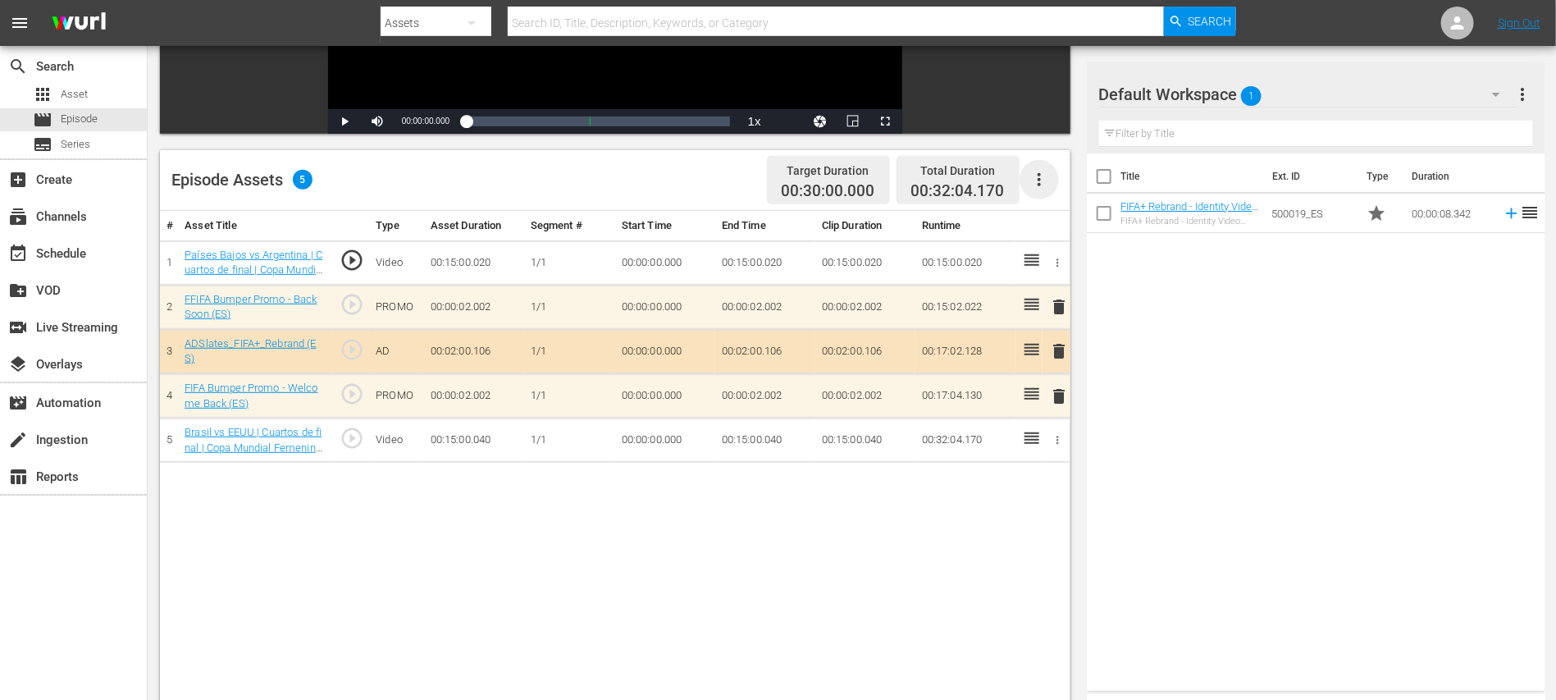
click at [1042, 176] on icon "button" at bounding box center [1039, 180] width 20 height 20
click at [1058, 217] on div "Clear Ads" at bounding box center [1089, 224] width 112 height 39
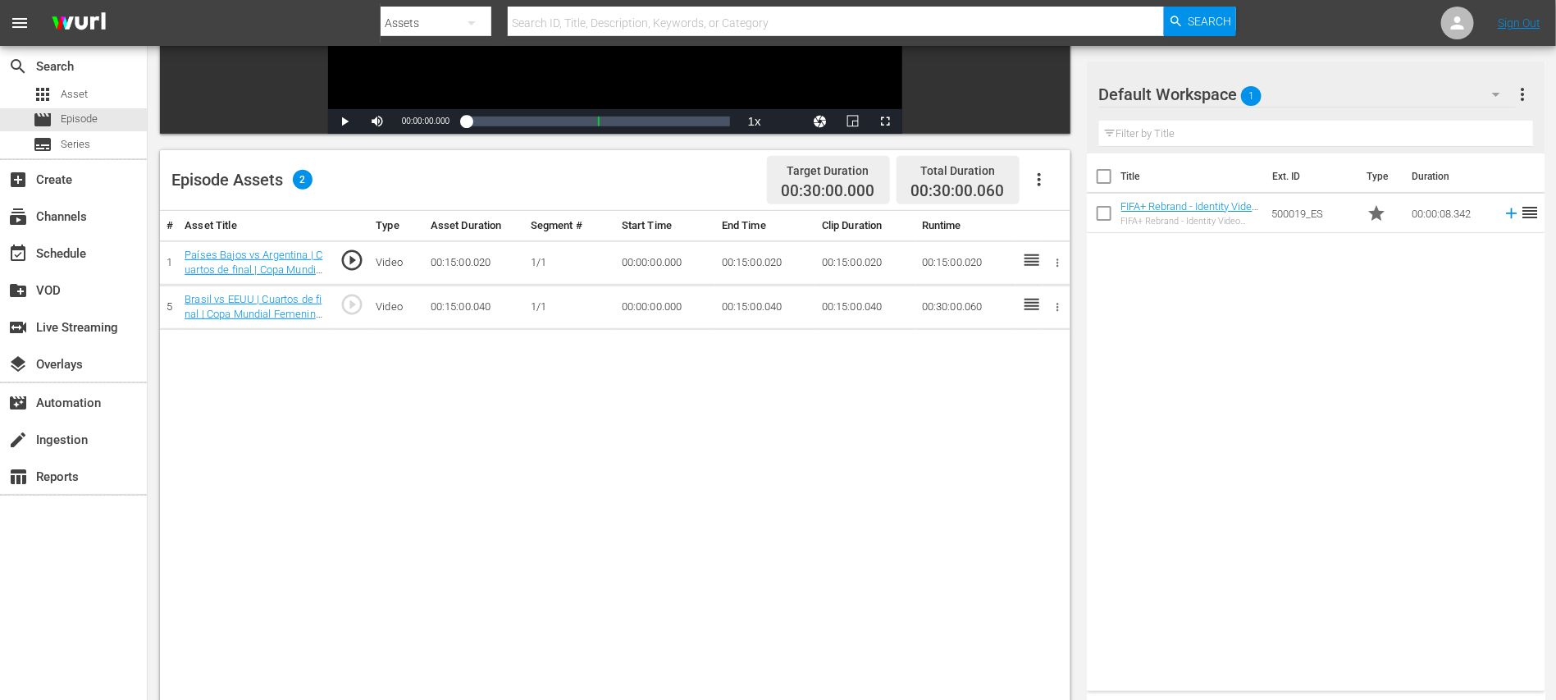
click at [1040, 180] on icon "button" at bounding box center [1039, 180] width 20 height 20
click at [1051, 185] on div "Fill with Ads" at bounding box center [1089, 185] width 112 height 39
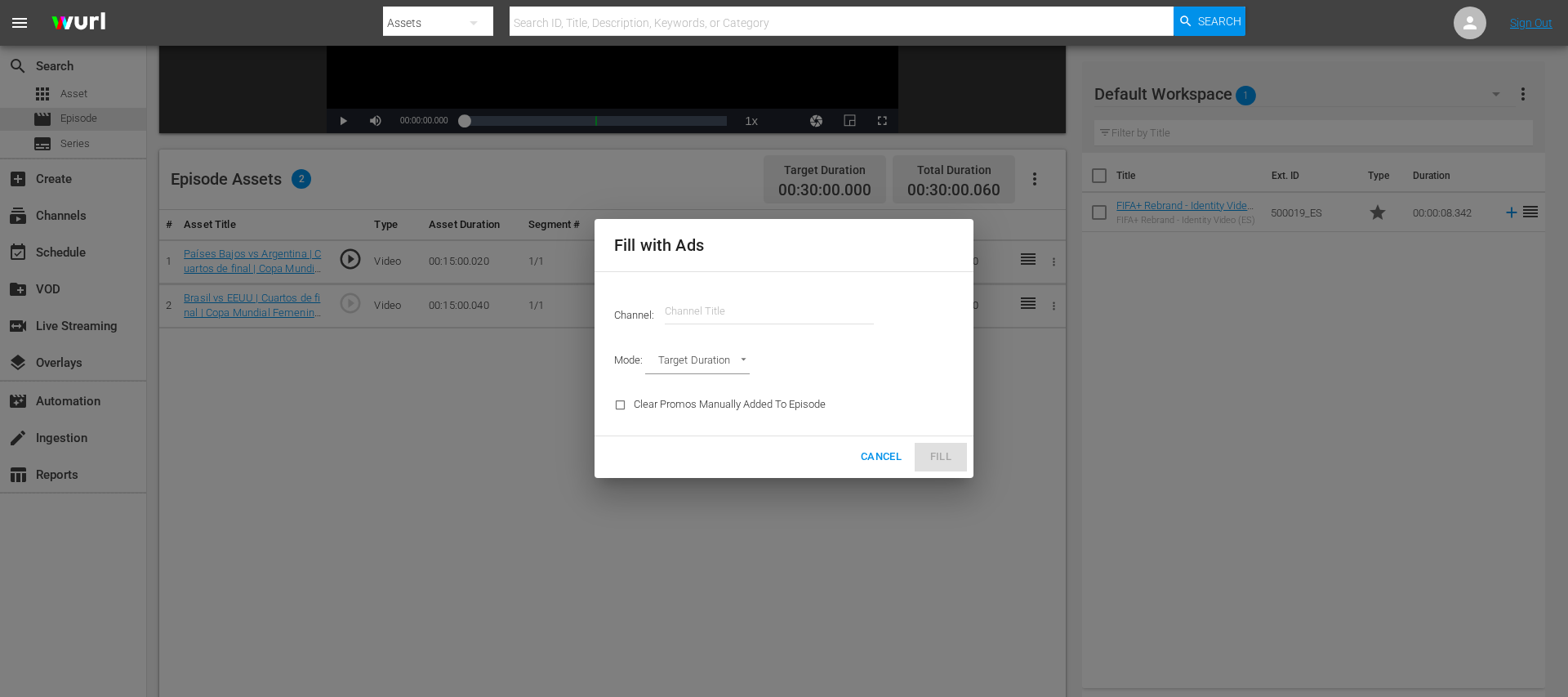
click at [727, 312] on input "text" at bounding box center [770, 311] width 209 height 39
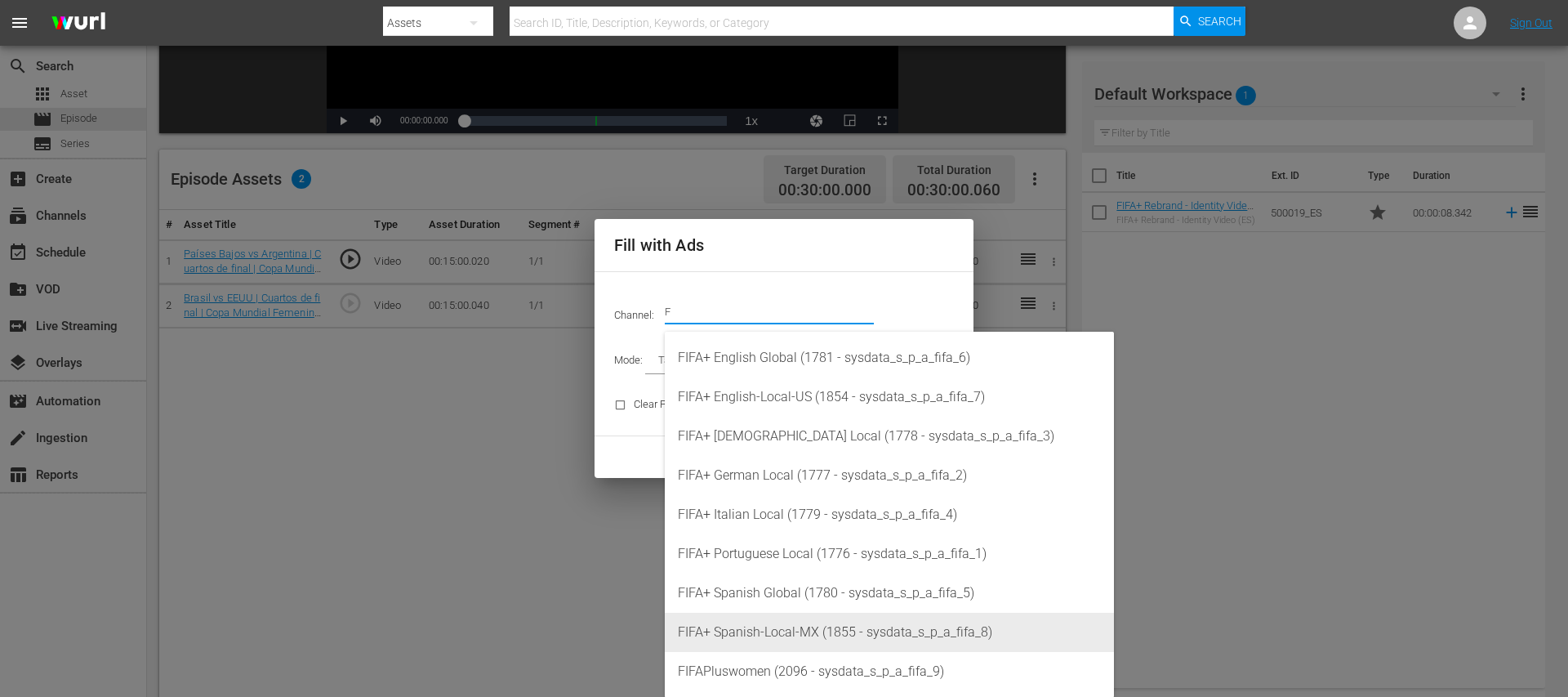
click at [788, 625] on div "FIFA+ Spanish-Local-MX (1855 - sysdata_s_p_a_fifa_8)" at bounding box center [889, 631] width 423 height 39
type input "FIFA+ [DEMOGRAPHIC_DATA]-Local-MX (1855)"
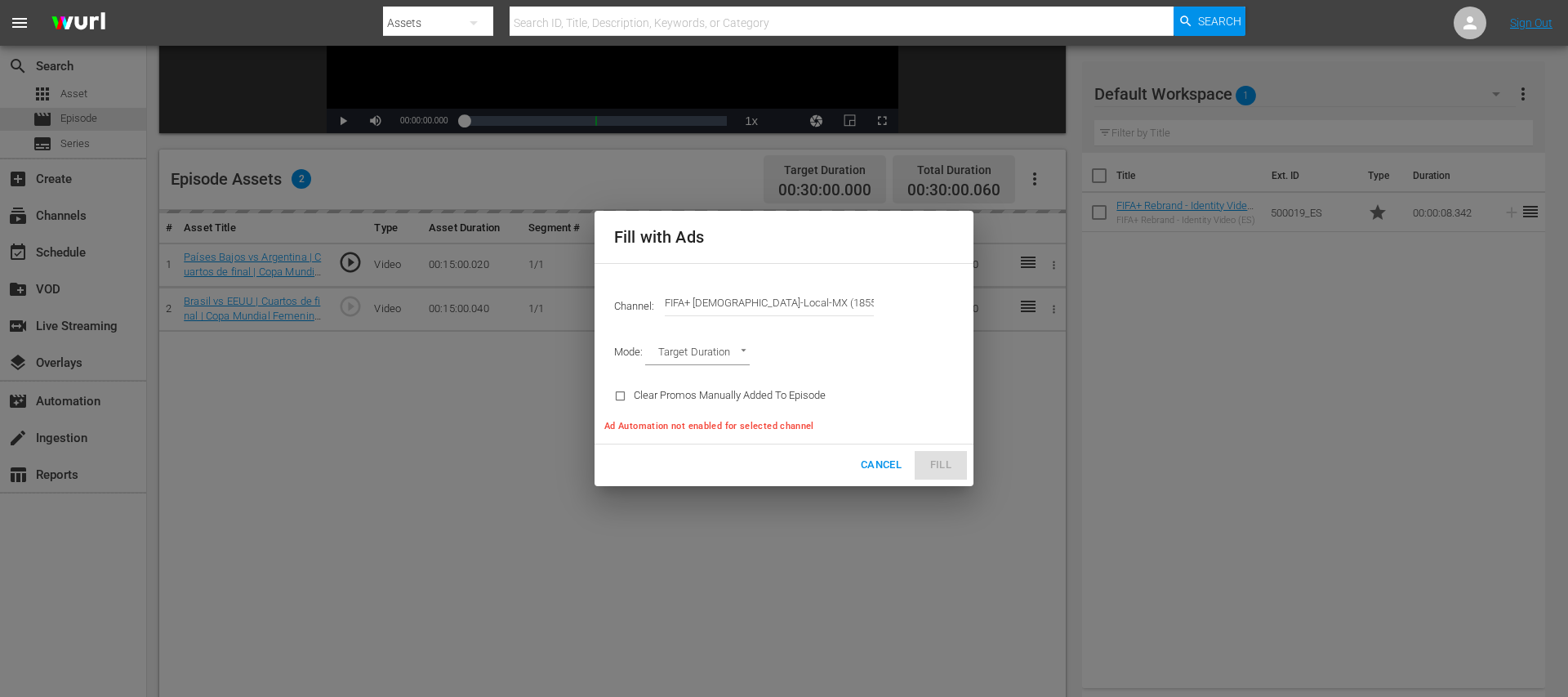
type input "AD_BREAK_DURATION"
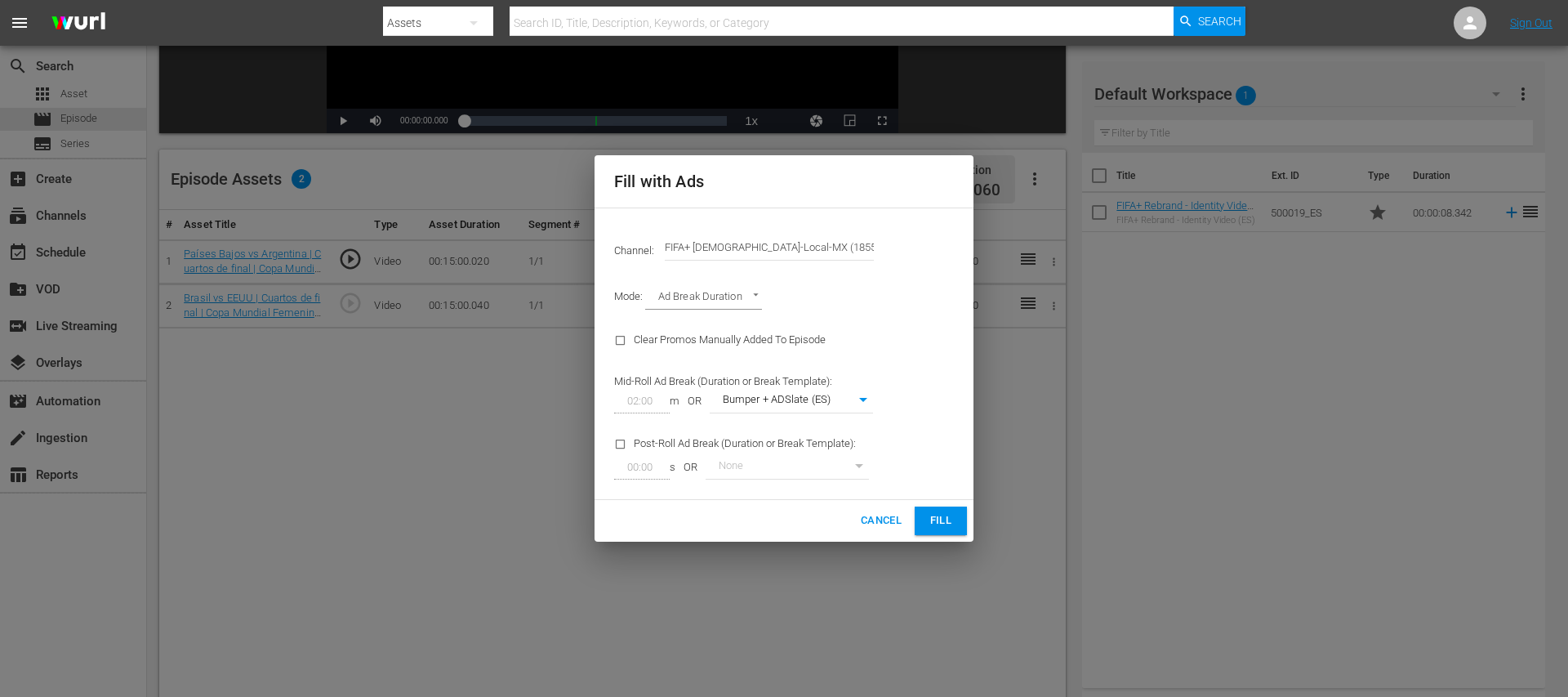
click at [830, 370] on body "menu Search By Assets Search ID, Title, Description, Keywords, or Category Sear…" at bounding box center [784, 23] width 1568 height 697
click at [788, 375] on li "None" at bounding box center [791, 374] width 163 height 27
type input "0"
click at [934, 517] on span "Fill" at bounding box center [941, 520] width 26 height 19
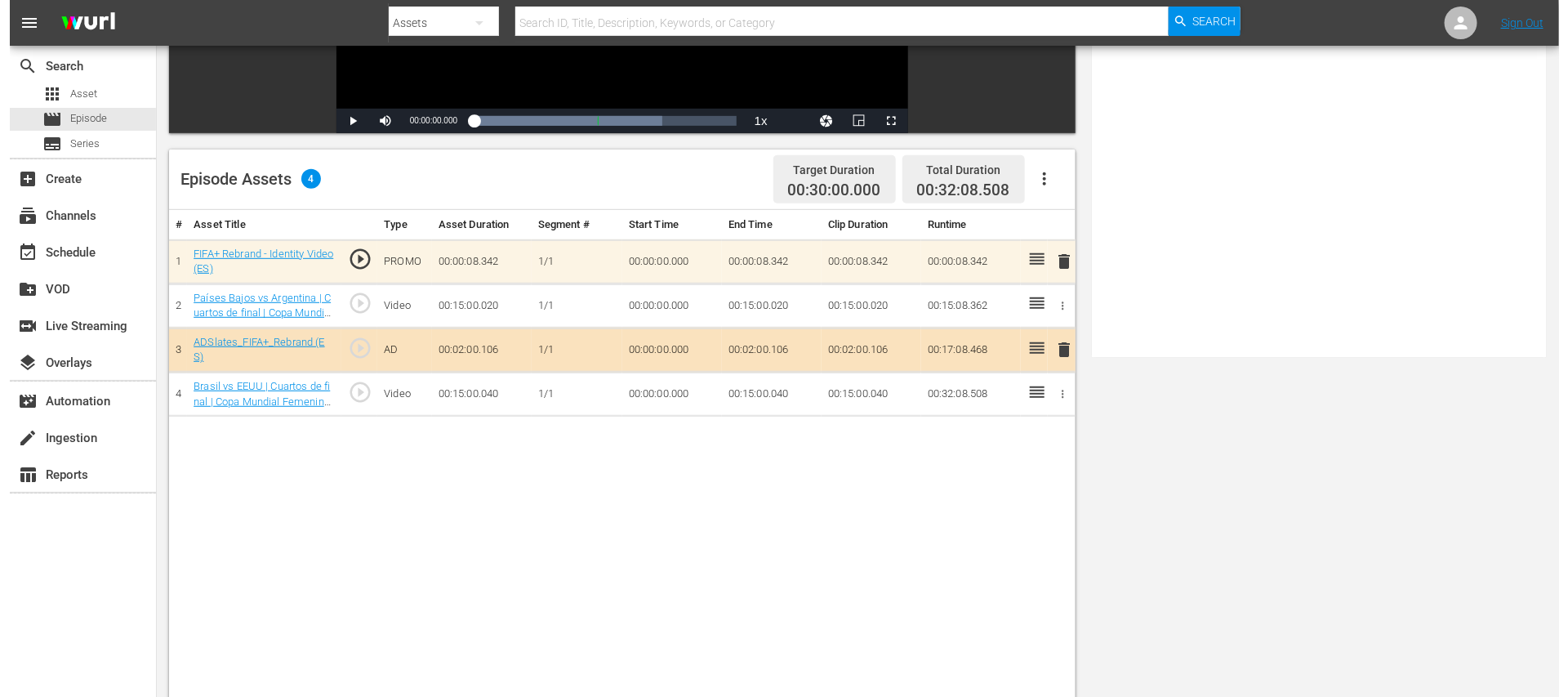
scroll to position [0, 0]
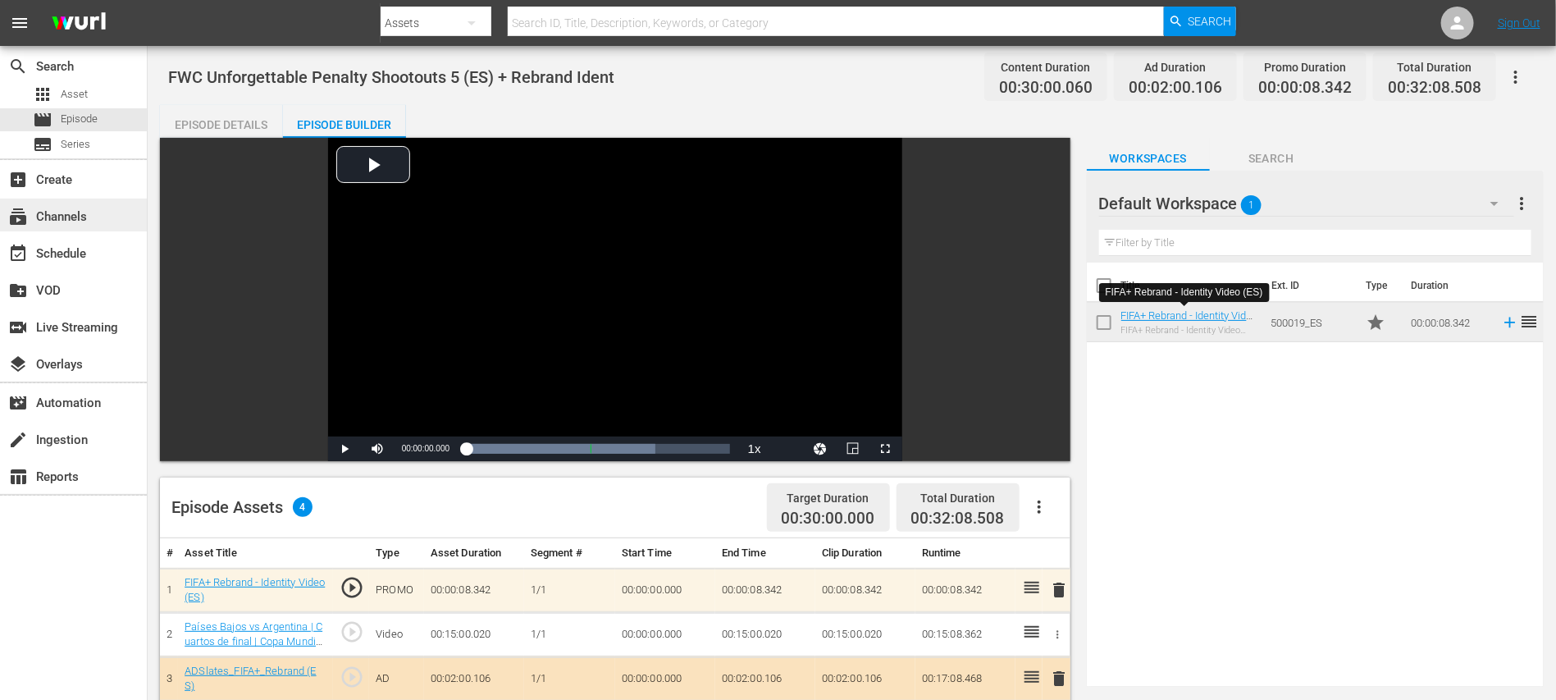
click at [67, 214] on div "subscriptions Channels" at bounding box center [46, 214] width 92 height 15
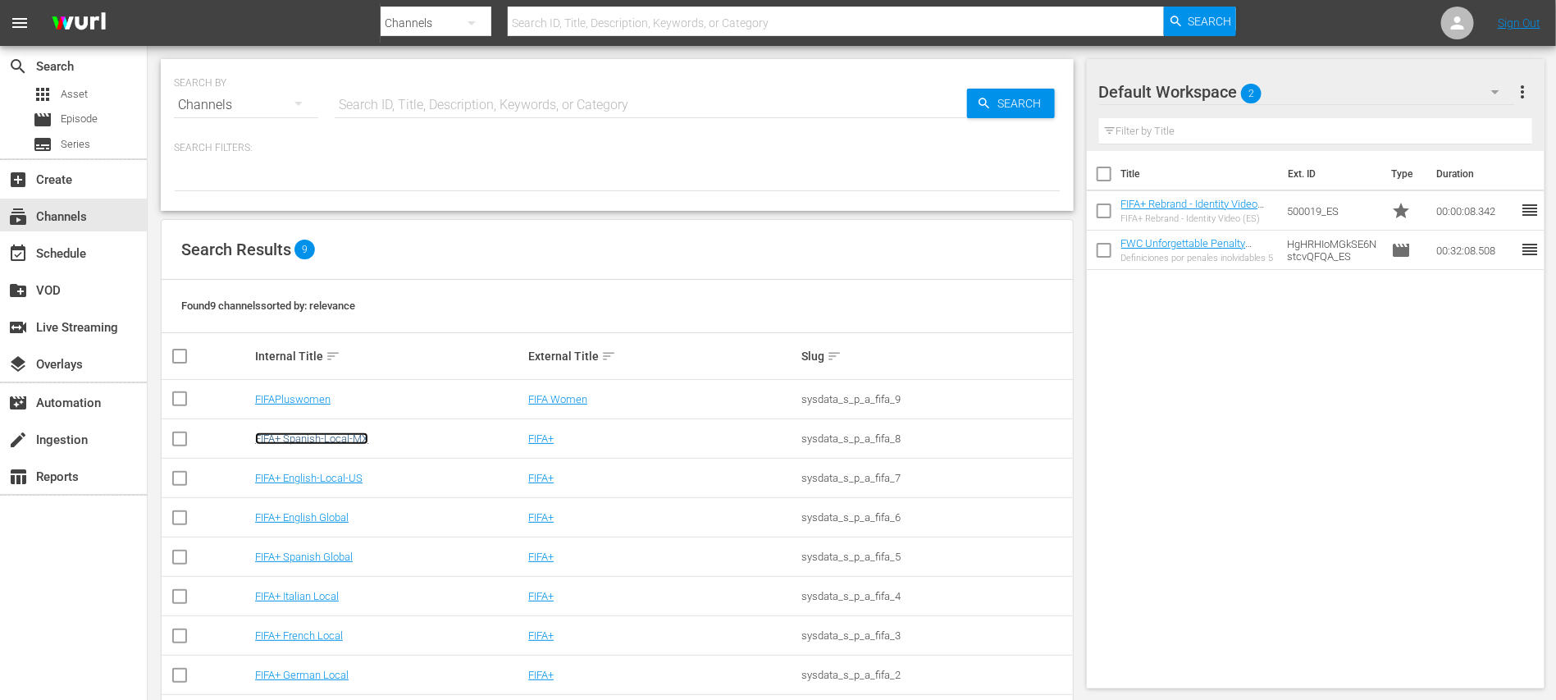
click at [359, 433] on link "FIFA+ Spanish-Local-MX" at bounding box center [311, 438] width 113 height 12
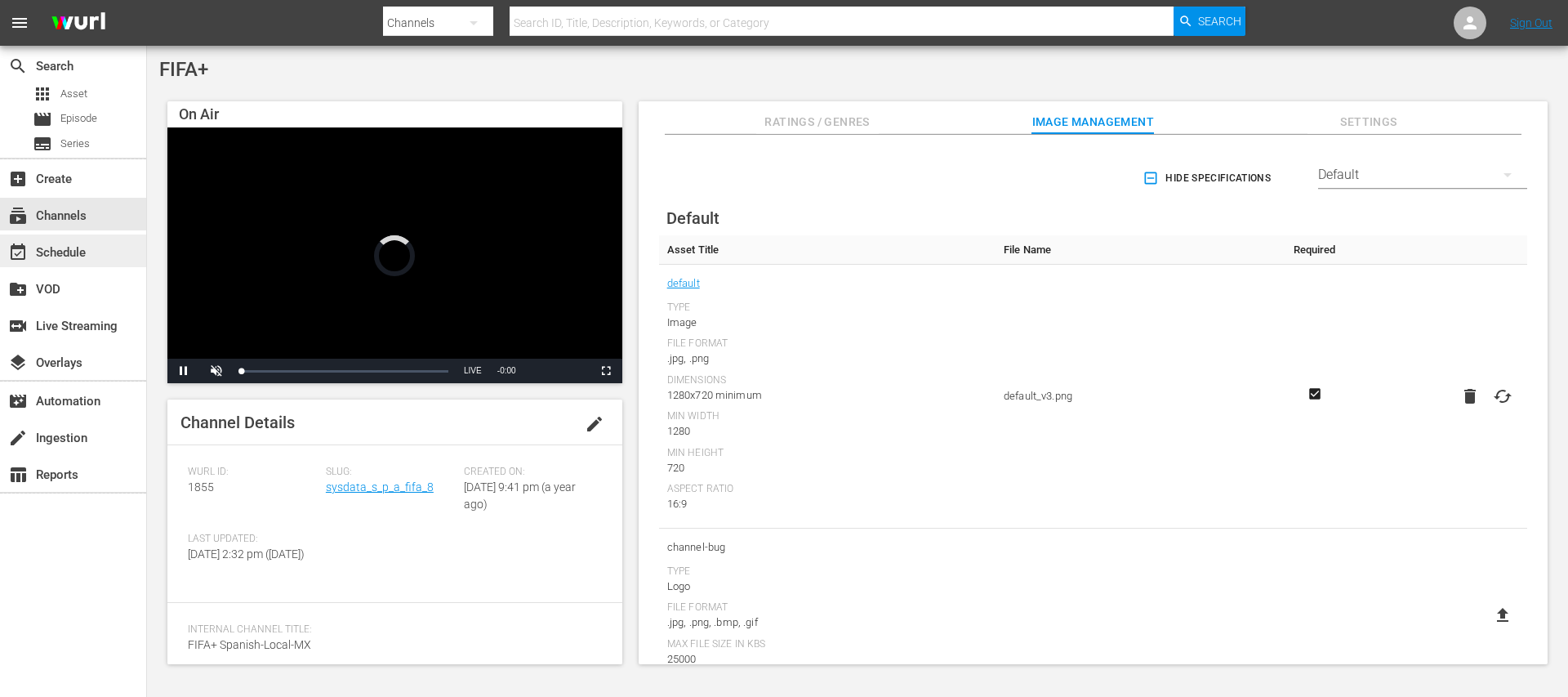
click at [79, 234] on div "event_available Schedule" at bounding box center [73, 250] width 146 height 33
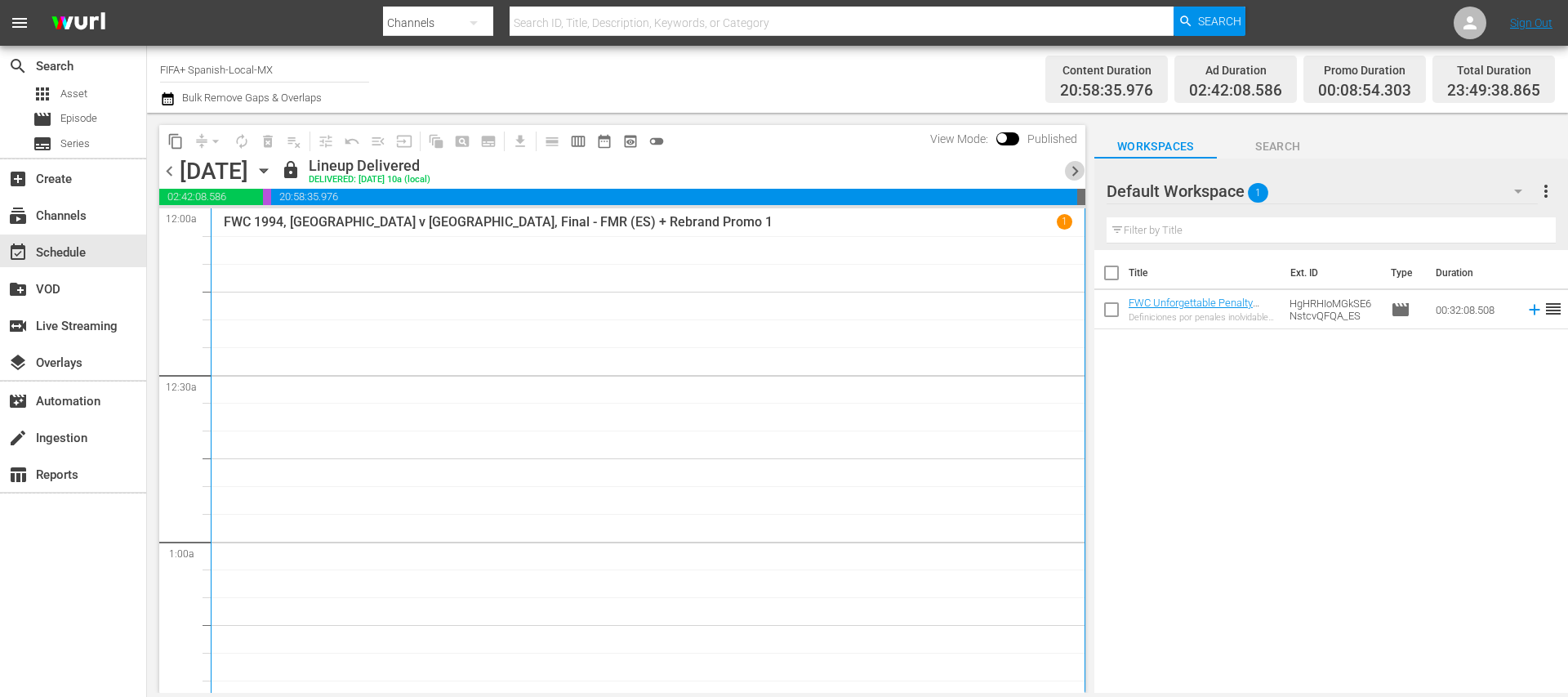
click at [1072, 168] on span "chevron_right" at bounding box center [1075, 171] width 21 height 21
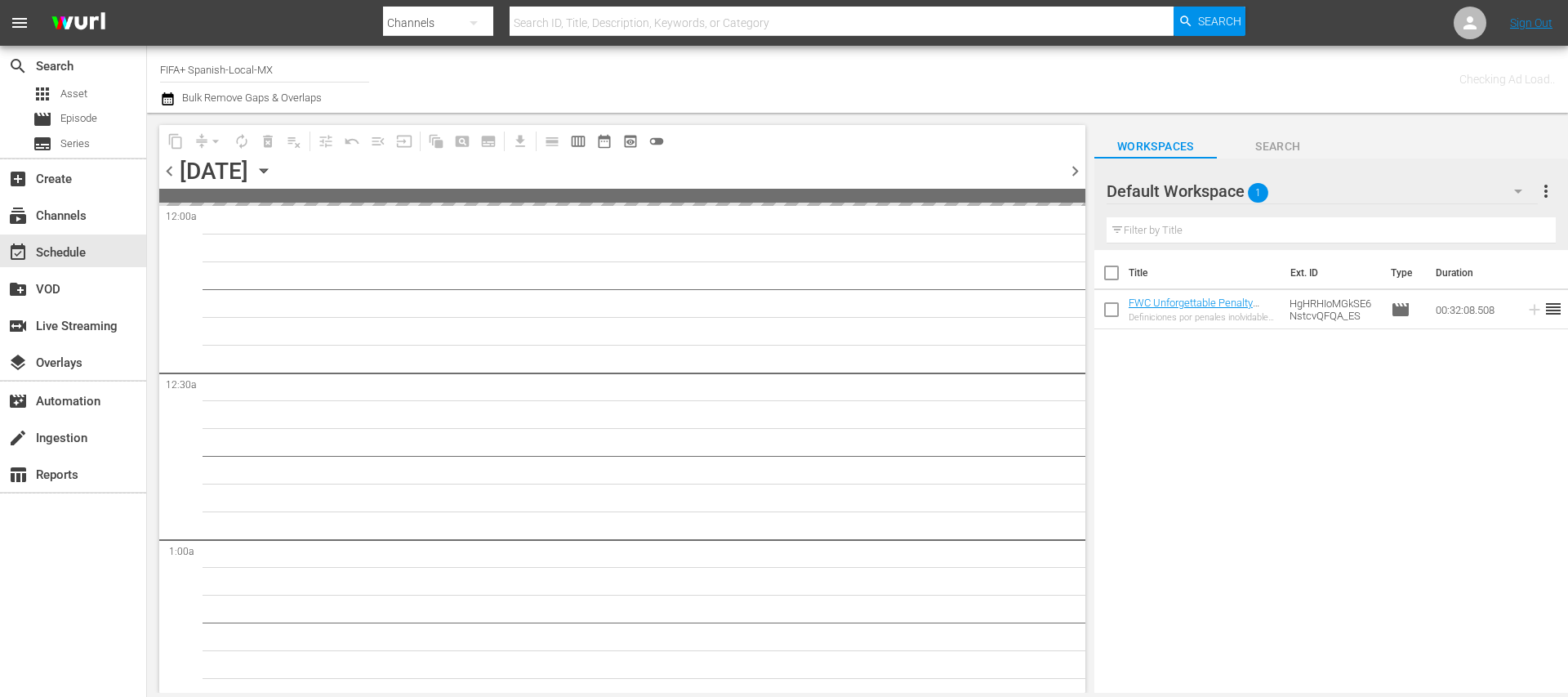
click at [1072, 168] on span "chevron_right" at bounding box center [1075, 171] width 21 height 21
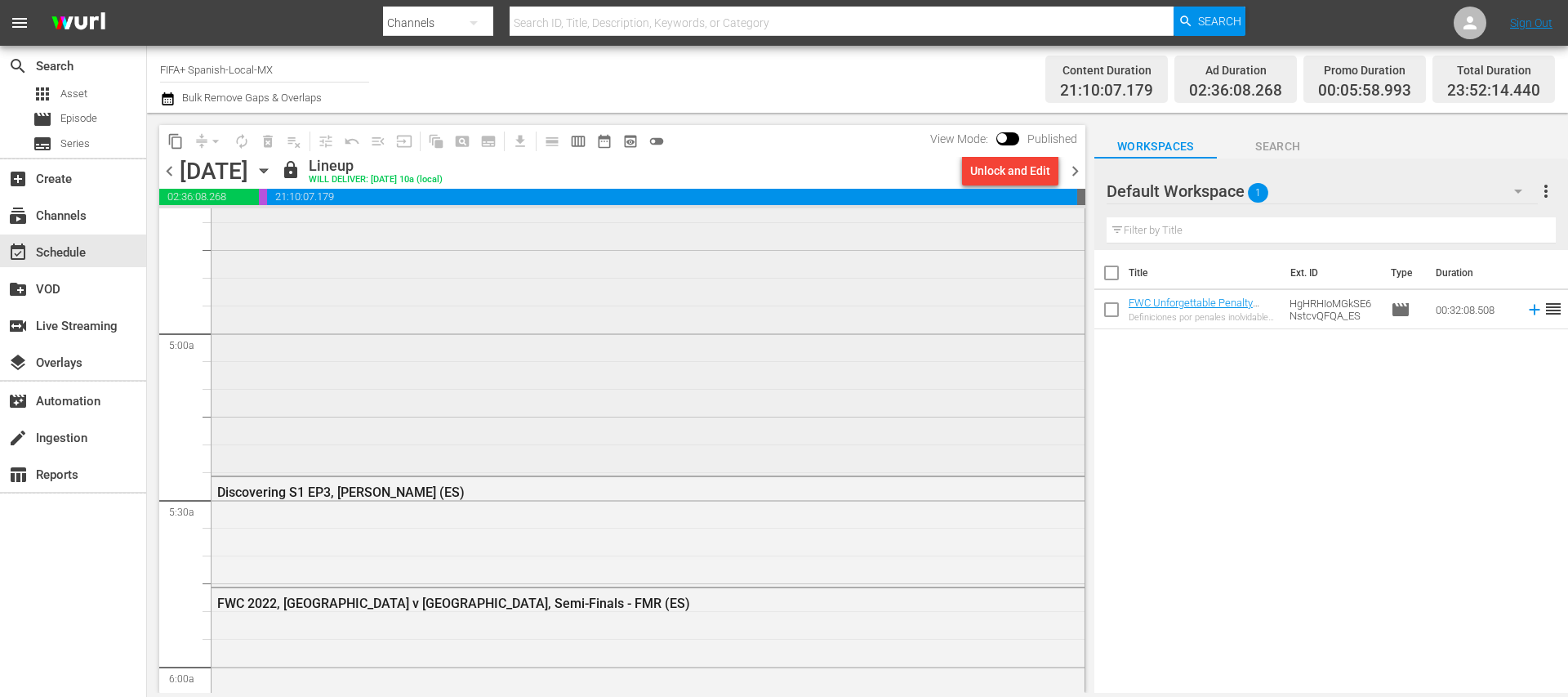
scroll to position [1633, 0]
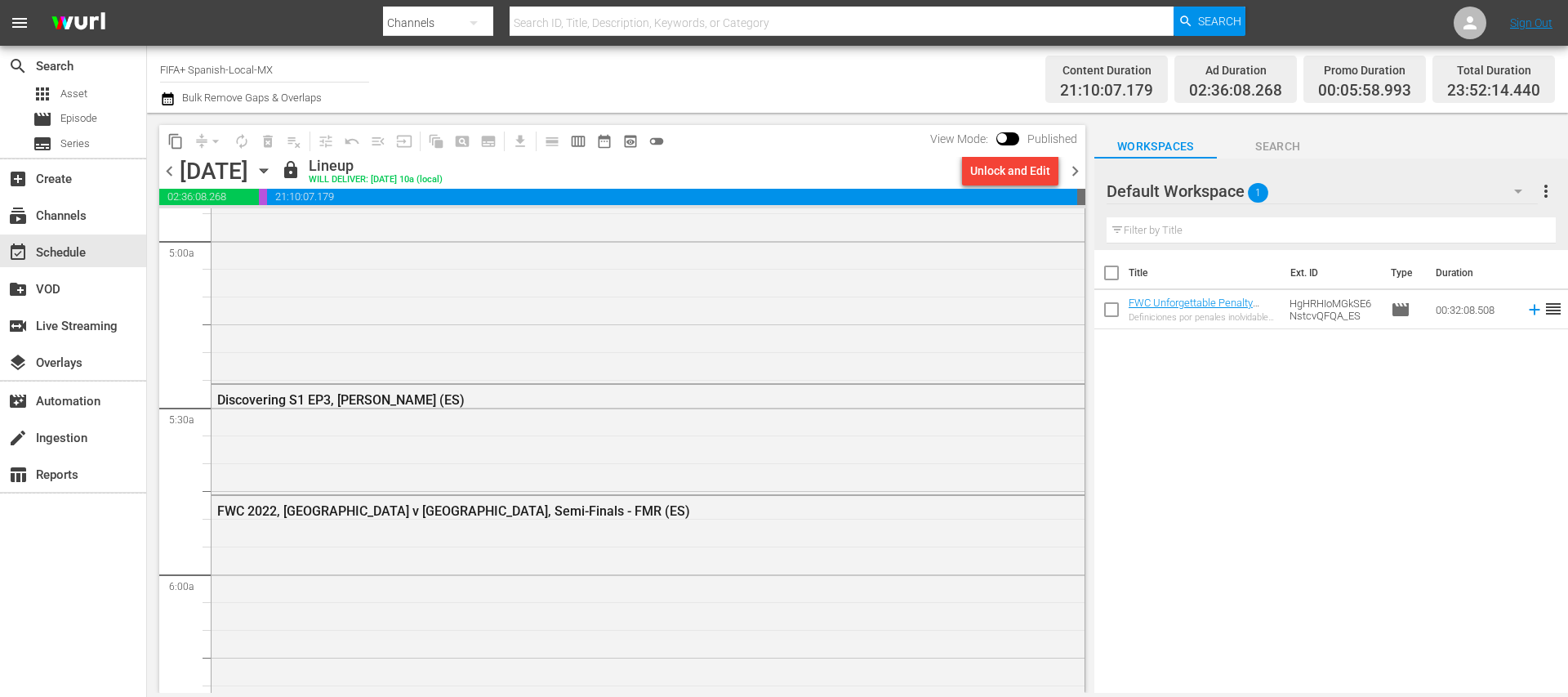
click at [1070, 169] on span "chevron_right" at bounding box center [1075, 171] width 21 height 21
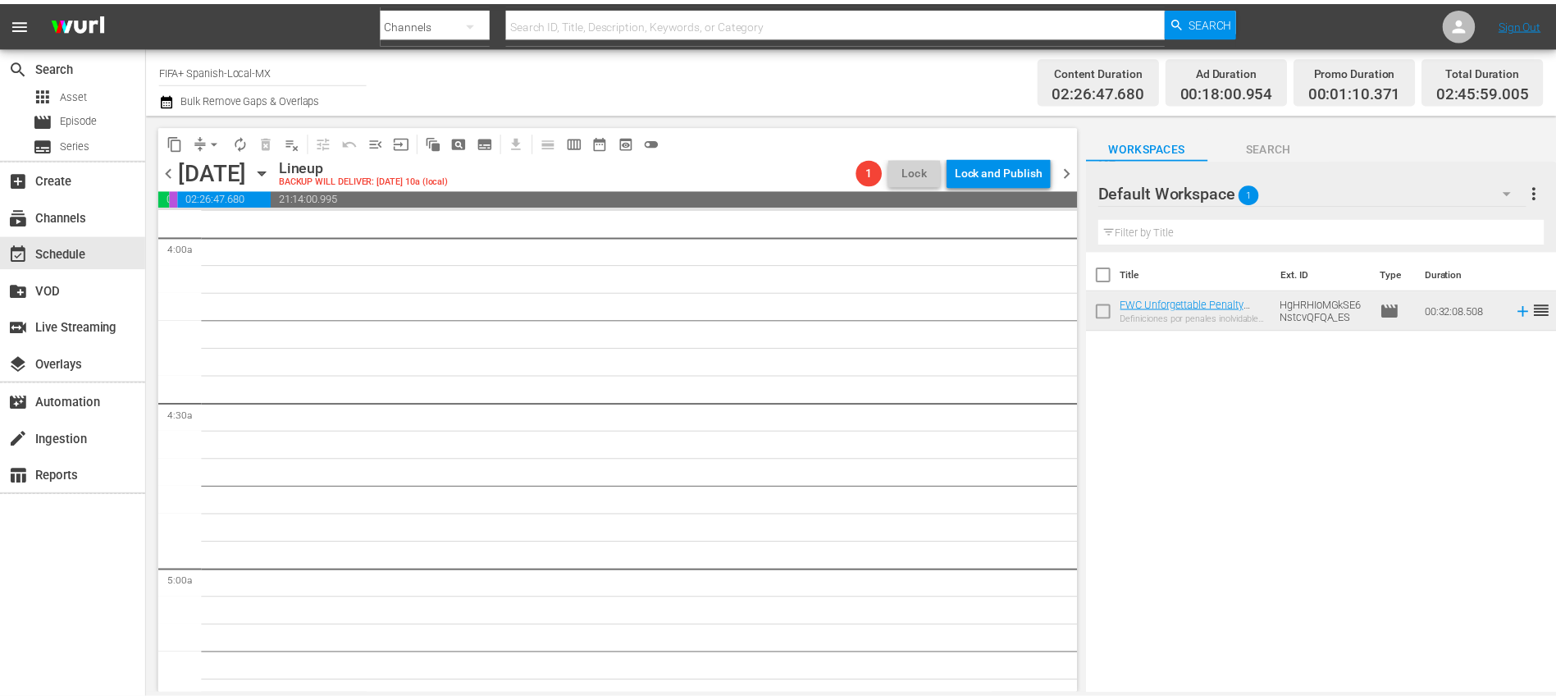
scroll to position [984, 0]
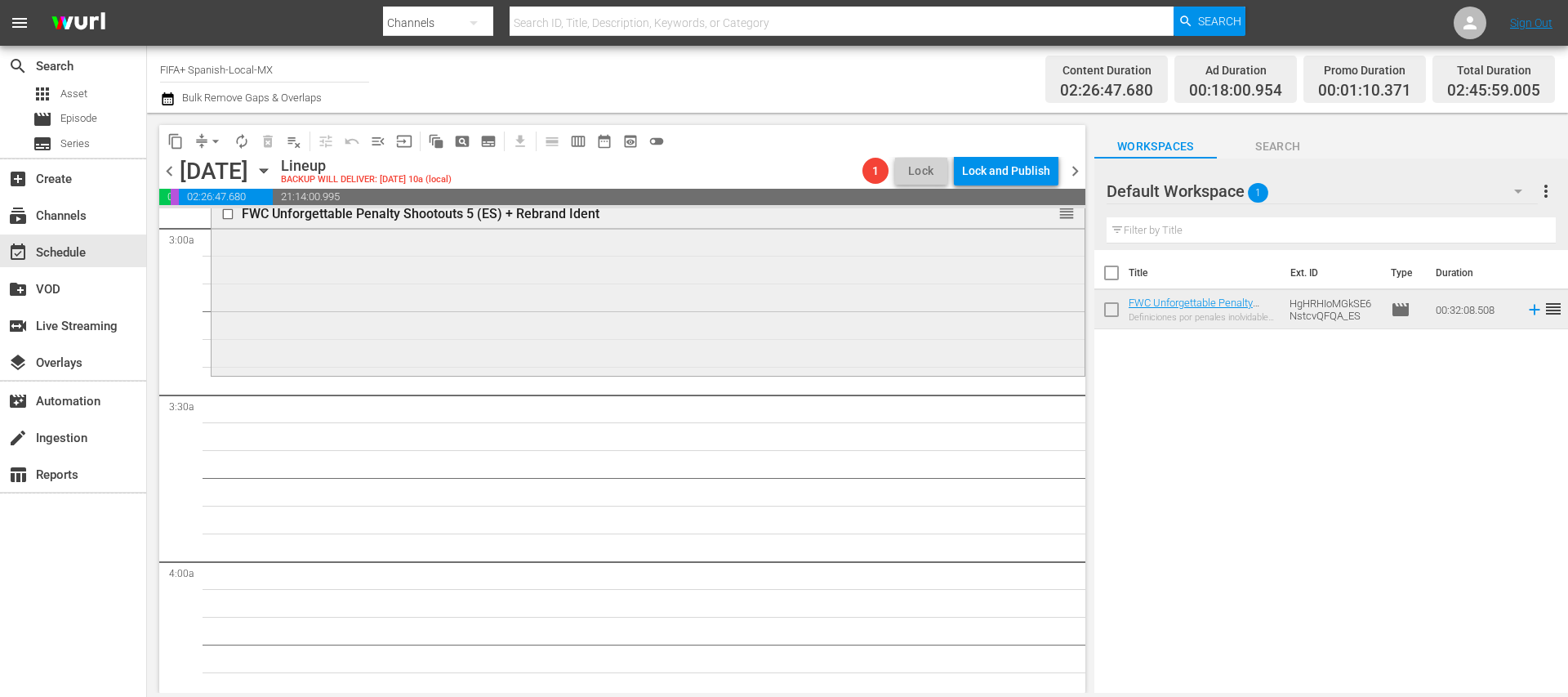
click at [587, 218] on div "FWC Unforgettable Penalty Shootouts 5 (ES) + Rebrand Ident" at bounding box center [617, 214] width 752 height 16
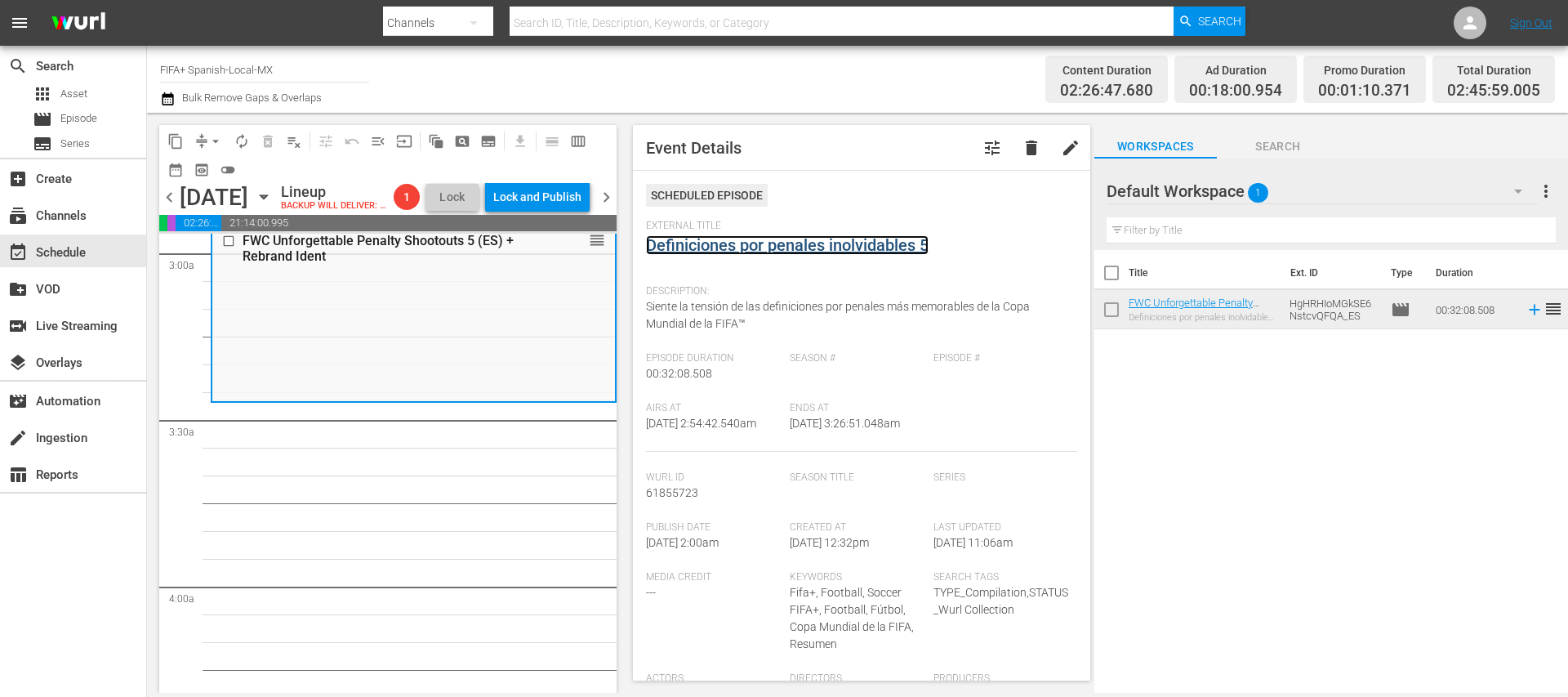
click at [810, 248] on link "Definiciones por penales inolvidables 5" at bounding box center [787, 245] width 283 height 20
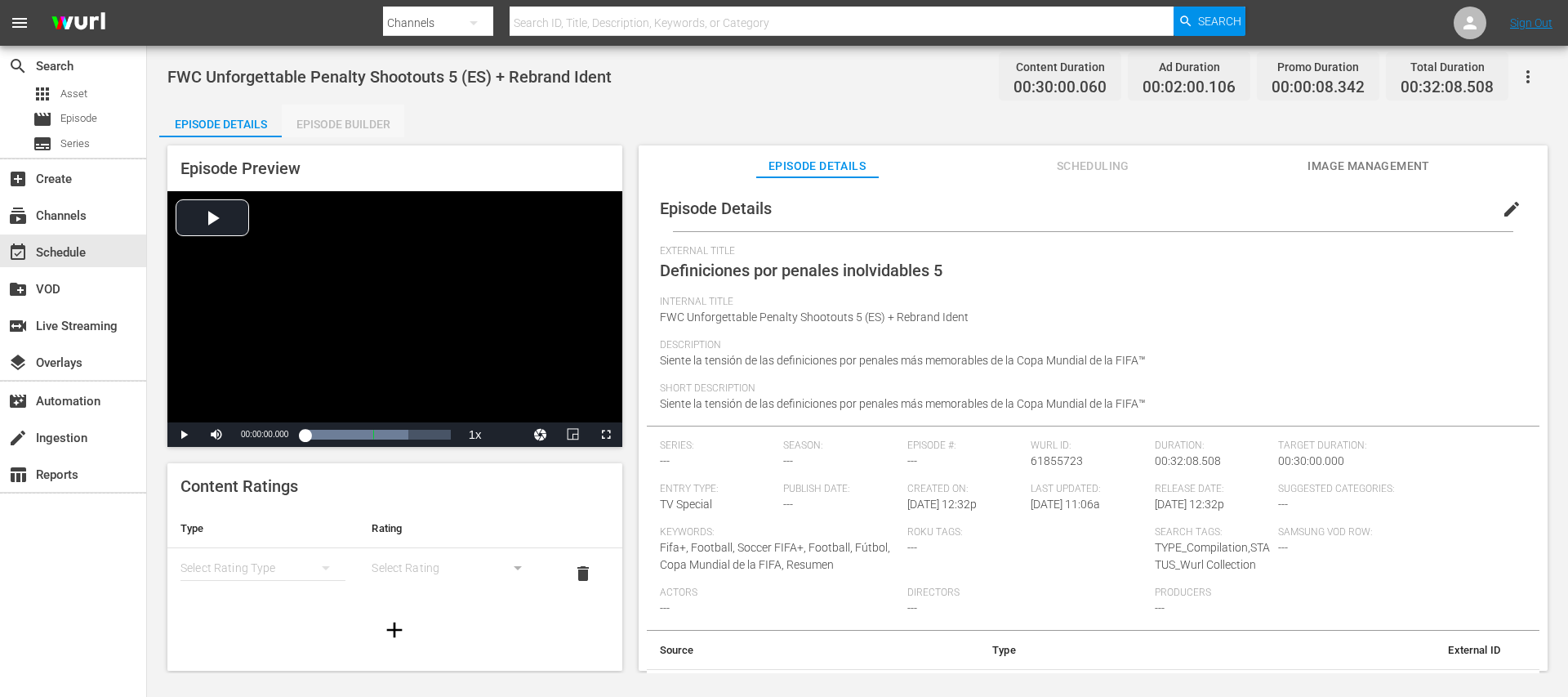
click at [387, 122] on div "Episode Builder" at bounding box center [342, 123] width 122 height 39
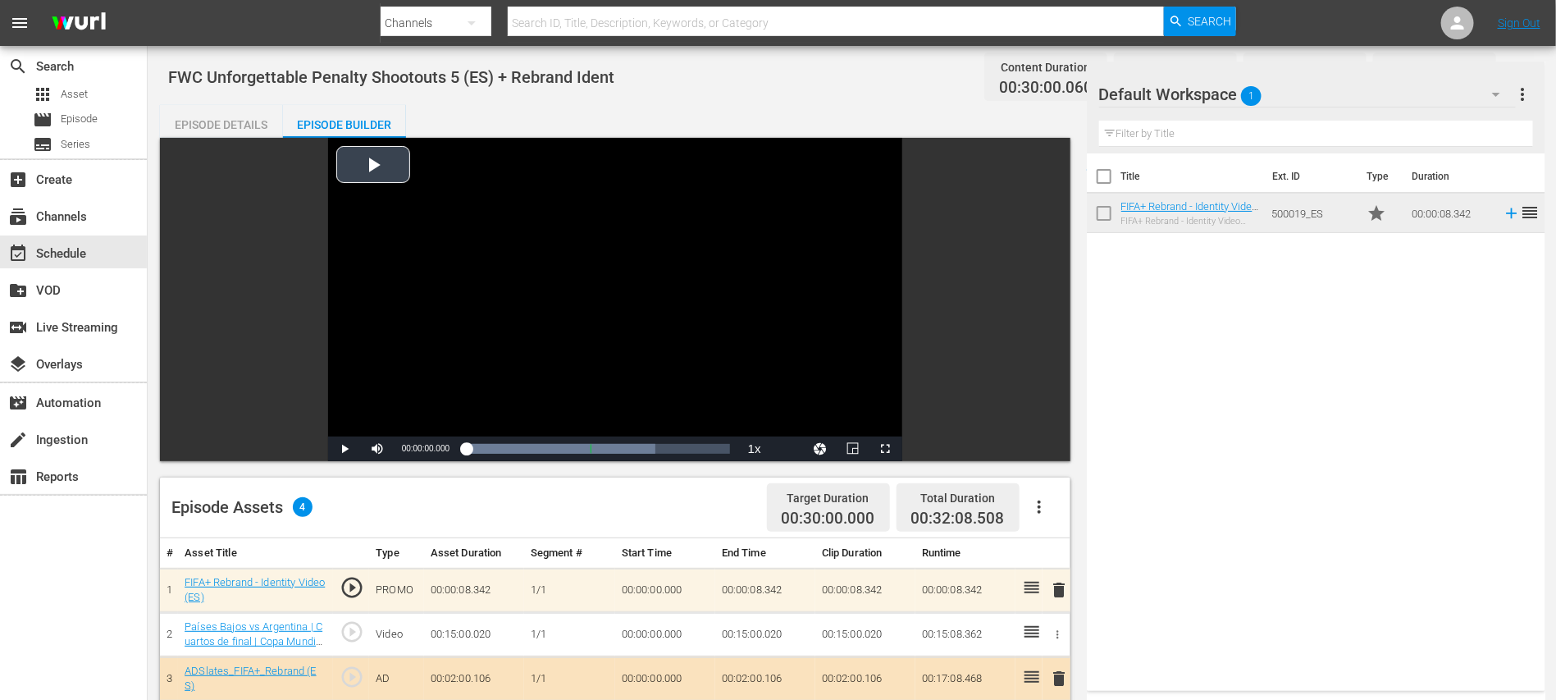
scroll to position [327, 0]
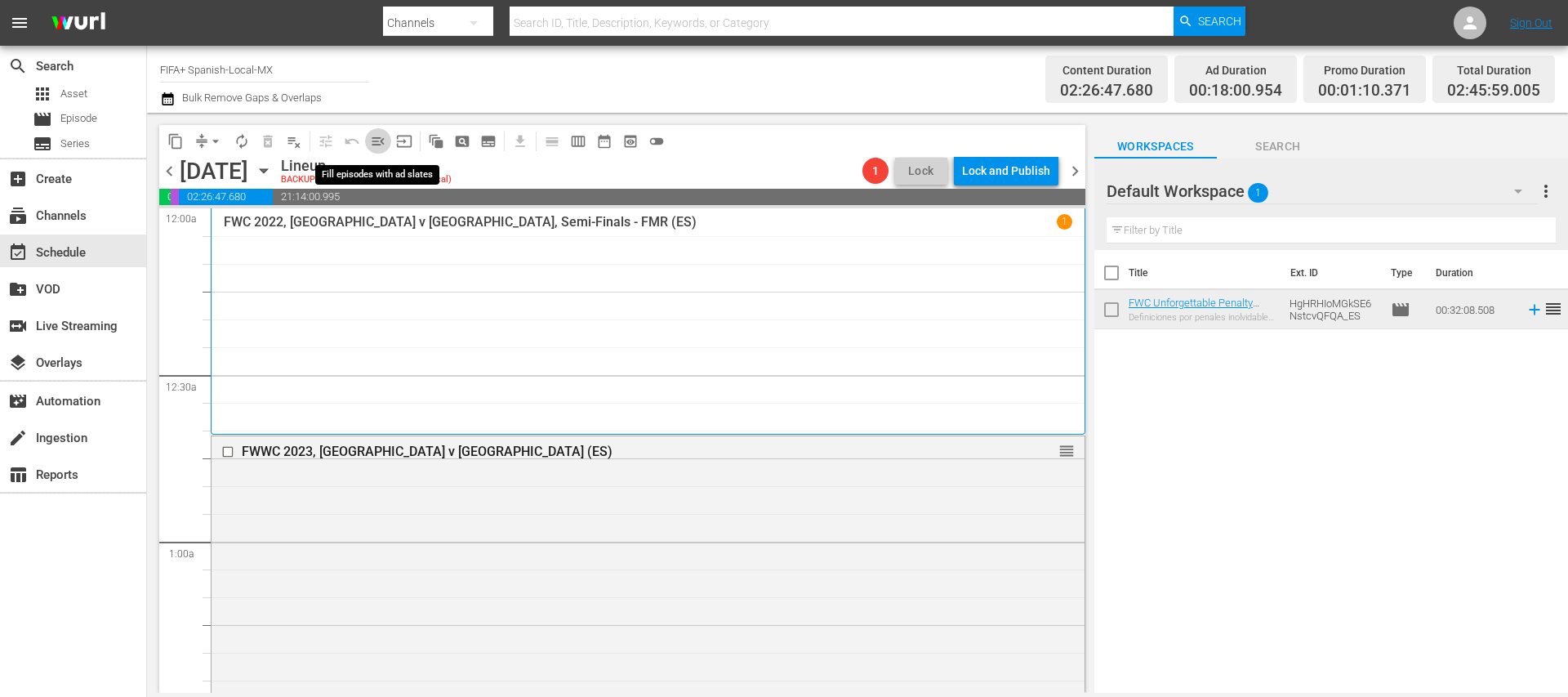
click at [383, 142] on span "menu_open" at bounding box center [378, 141] width 16 height 16
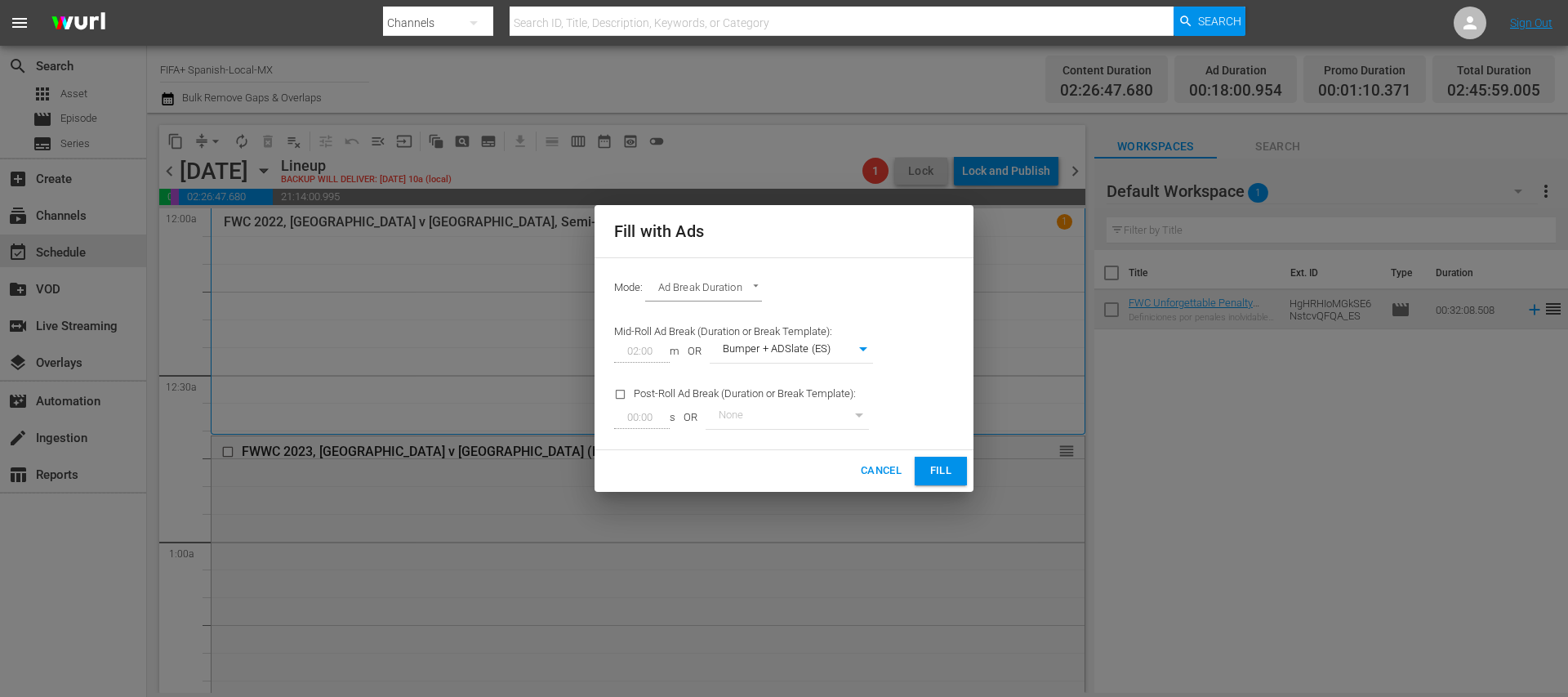
click at [951, 471] on span "Fill" at bounding box center [941, 470] width 26 height 19
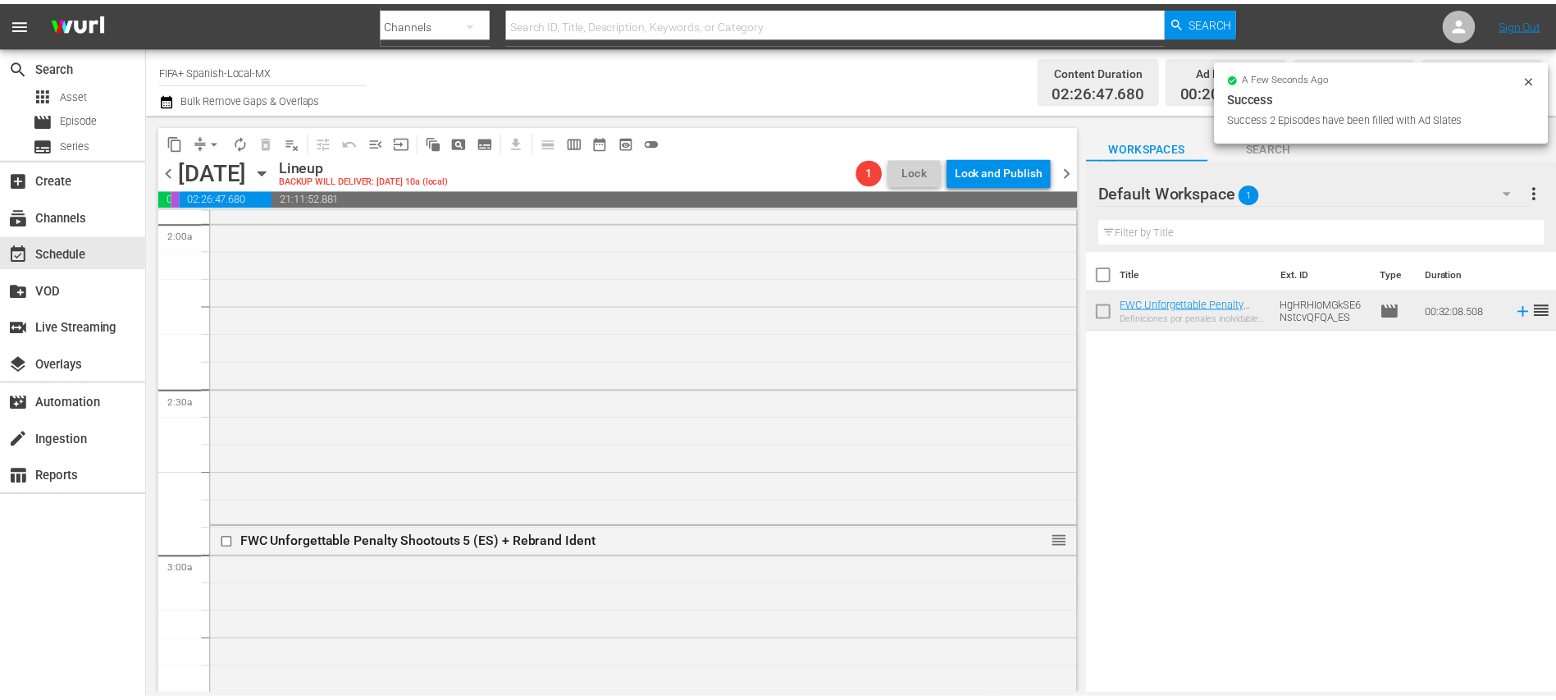
scroll to position [984, 0]
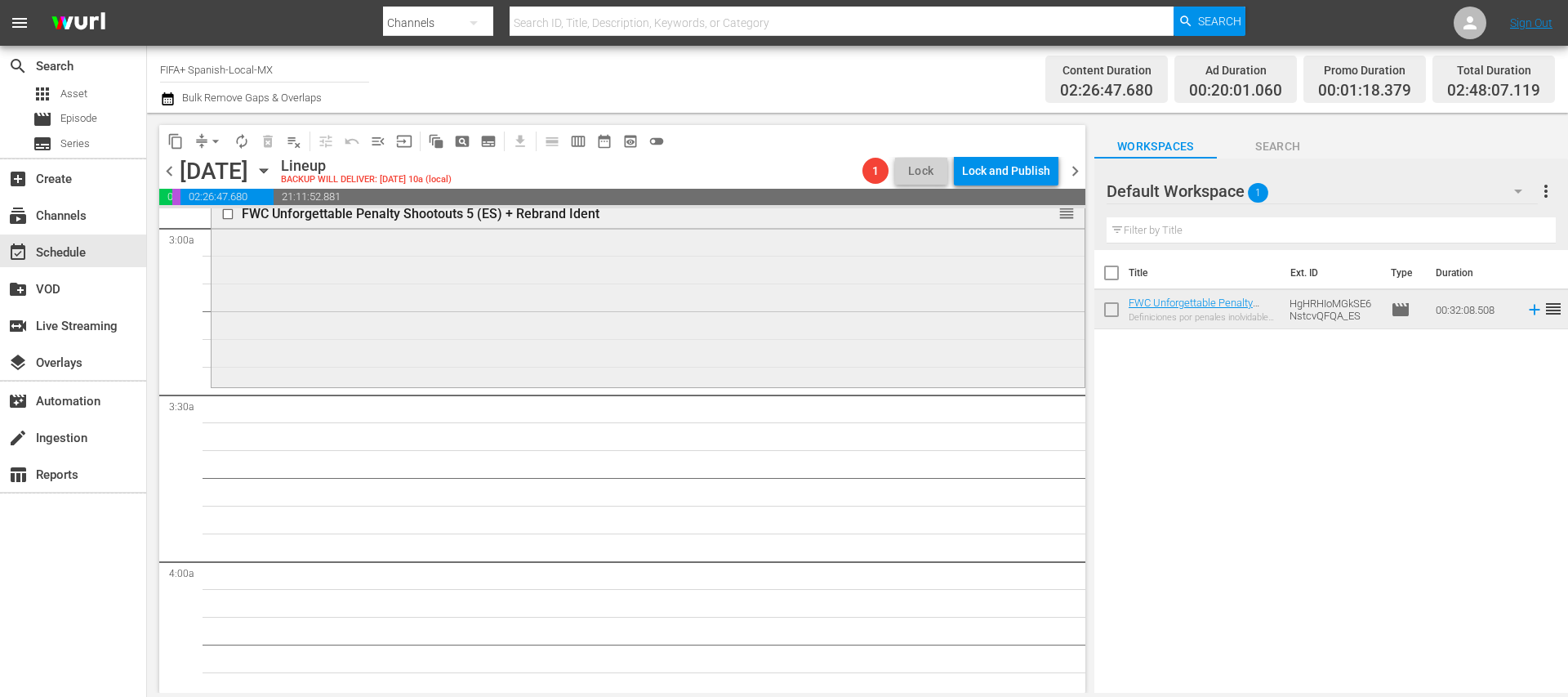
click at [557, 215] on div "FWC Unforgettable Penalty Shootouts 5 (ES) + Rebrand Ident" at bounding box center [617, 214] width 752 height 16
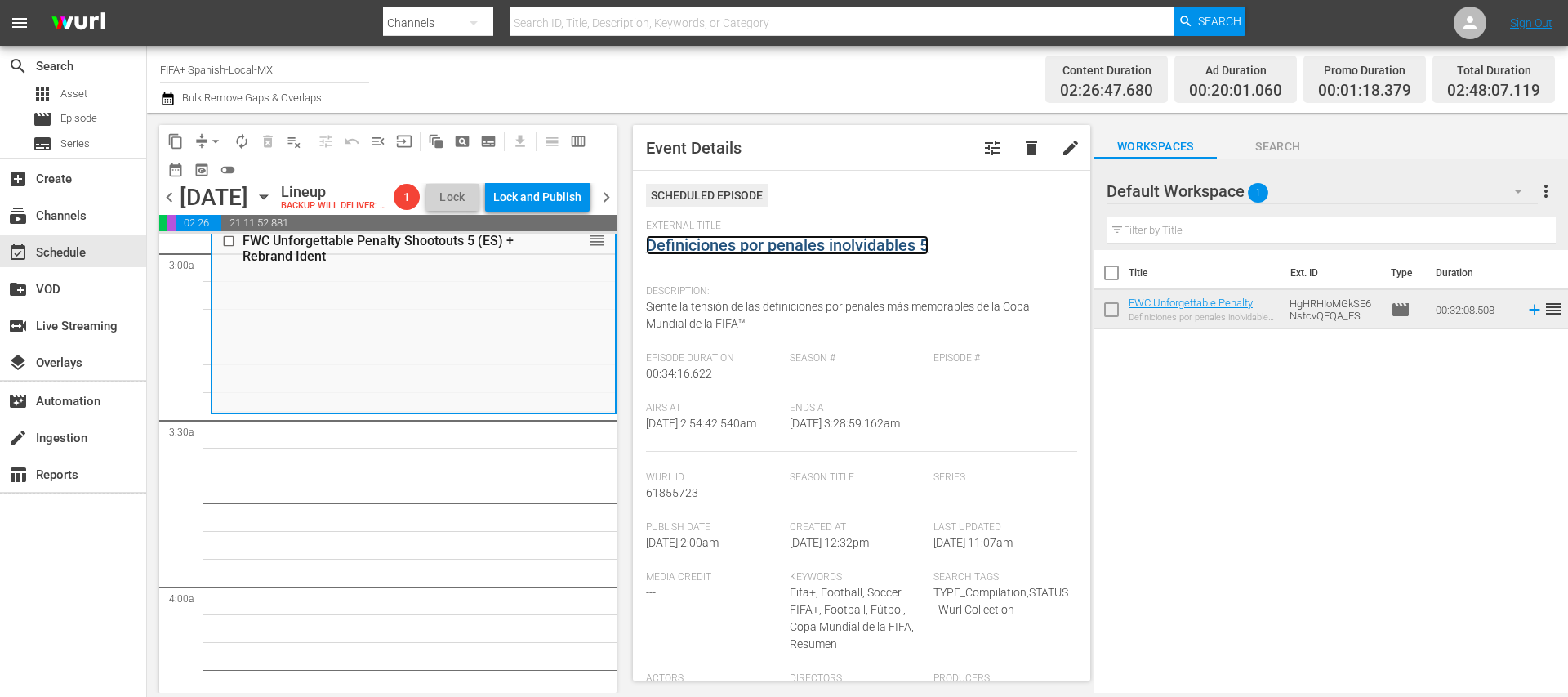
click at [847, 242] on link "Definiciones por penales inolvidables 5" at bounding box center [787, 245] width 283 height 20
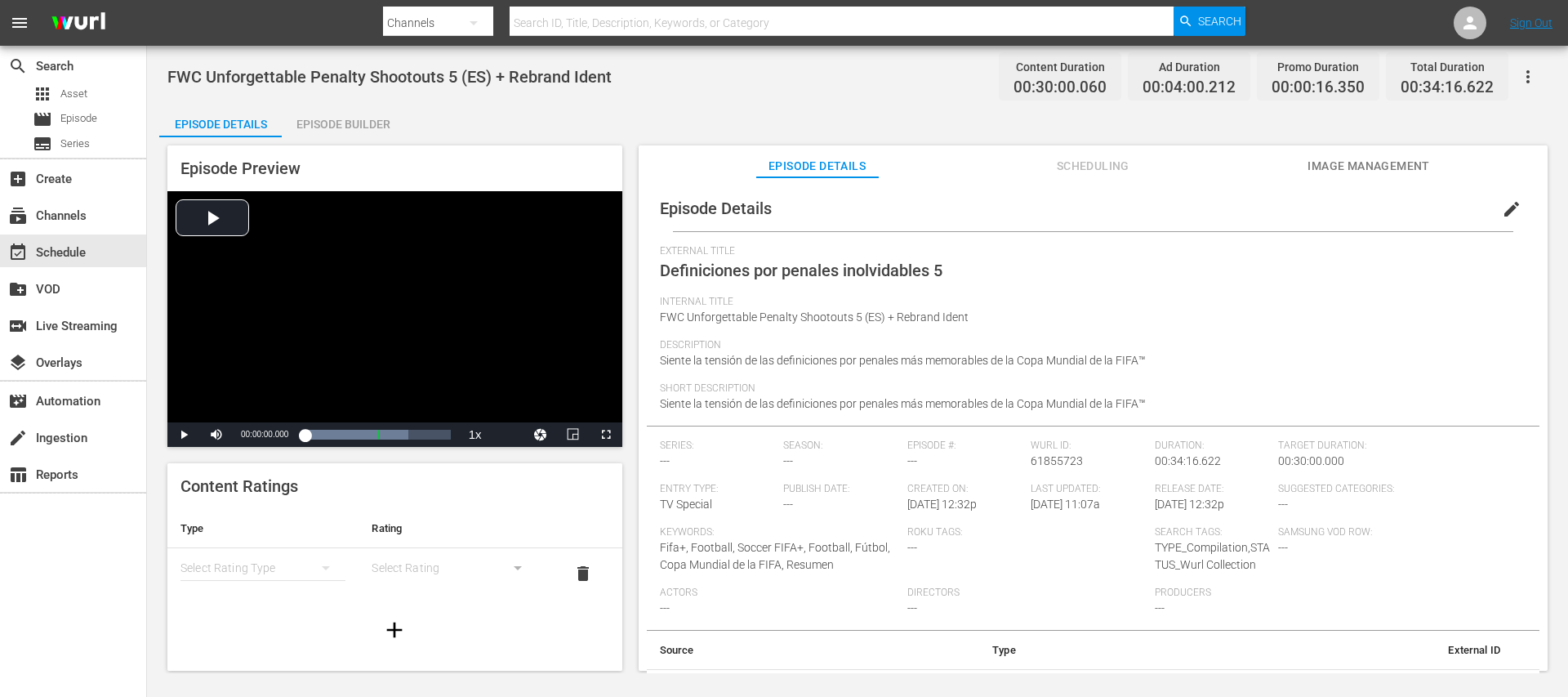
click at [360, 116] on div "Episode Builder" at bounding box center [342, 123] width 122 height 39
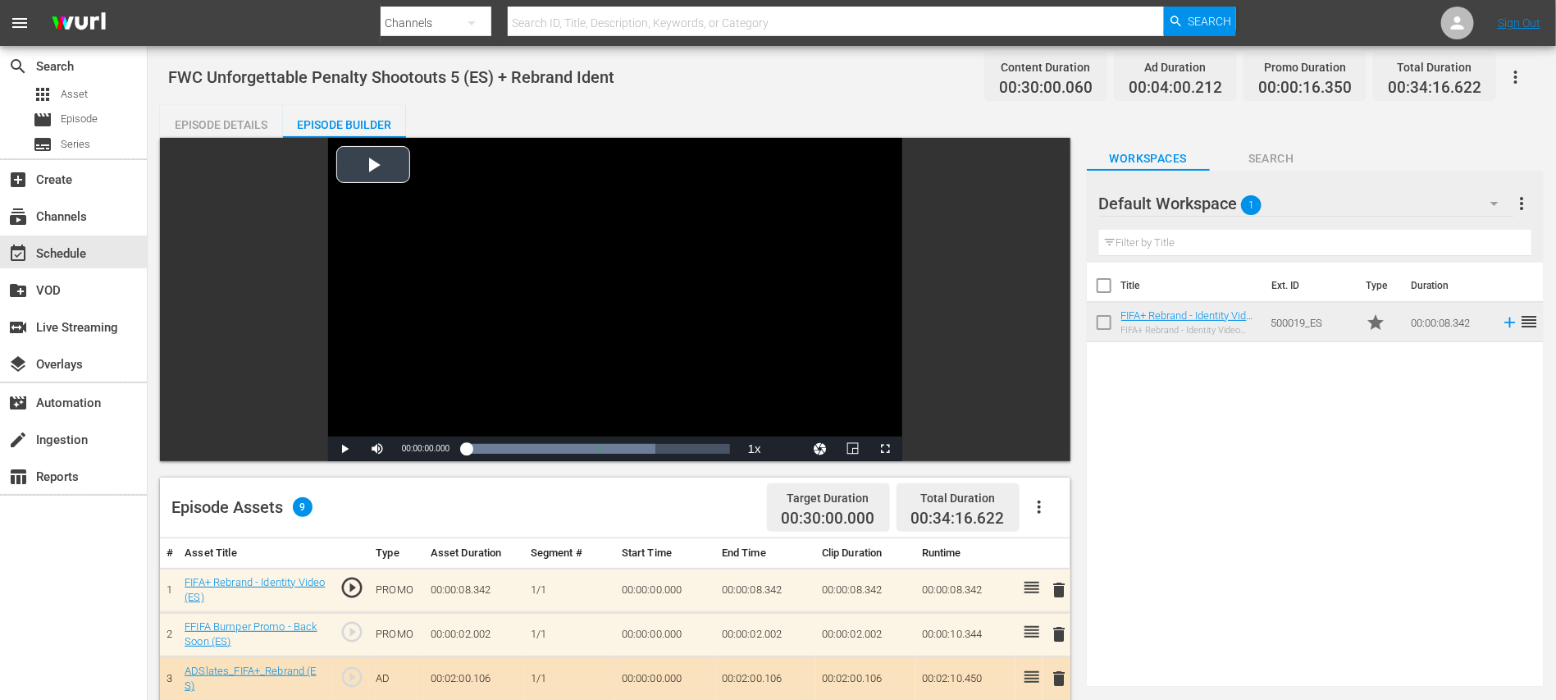
scroll to position [426, 0]
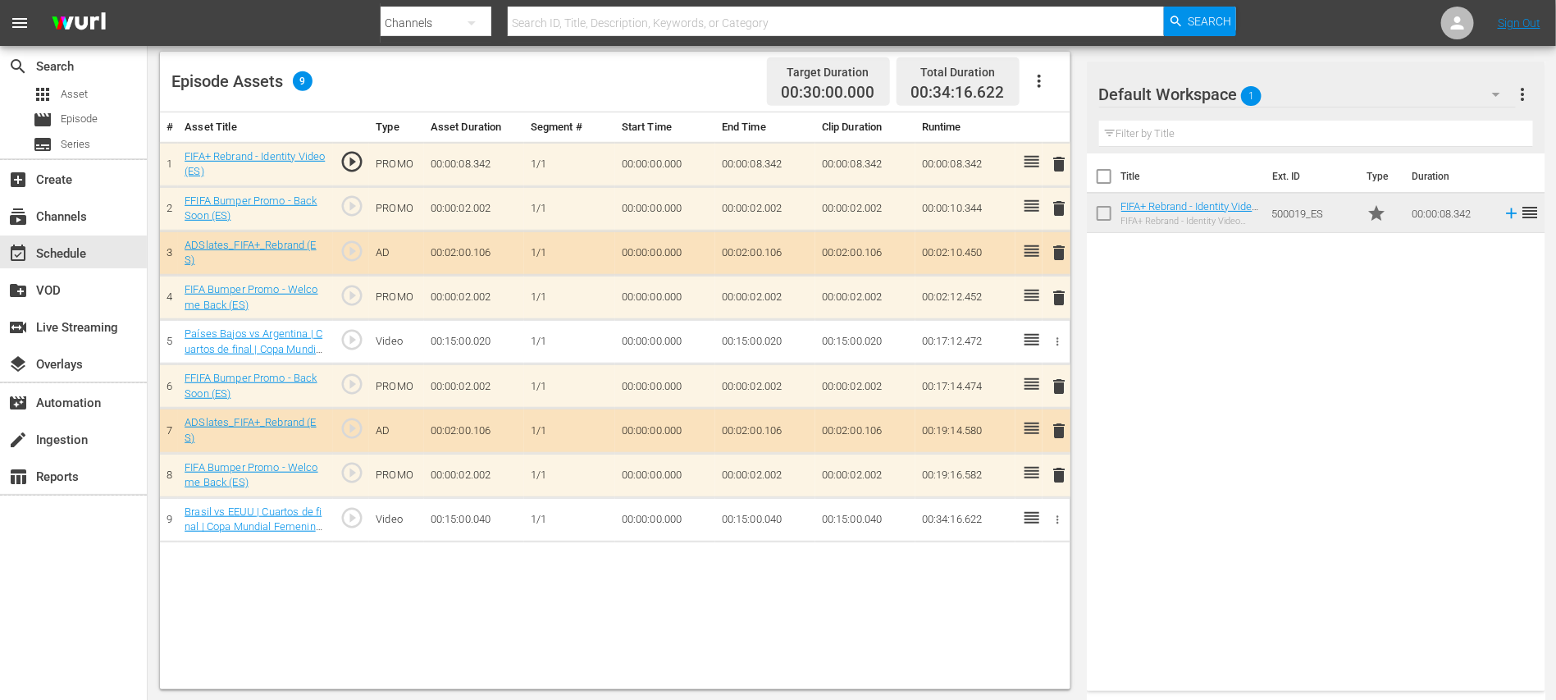
drag, startPoint x: 731, startPoint y: 256, endPoint x: 755, endPoint y: 224, distance: 39.9
drag, startPoint x: 755, startPoint y: 224, endPoint x: 1335, endPoint y: 317, distance: 588.1
click at [1335, 317] on div "Title Ext. ID Type Duration FIFA+ Rebrand - Identity Video (ES) FIFA+ Rebrand -…" at bounding box center [1316, 418] width 458 height 531
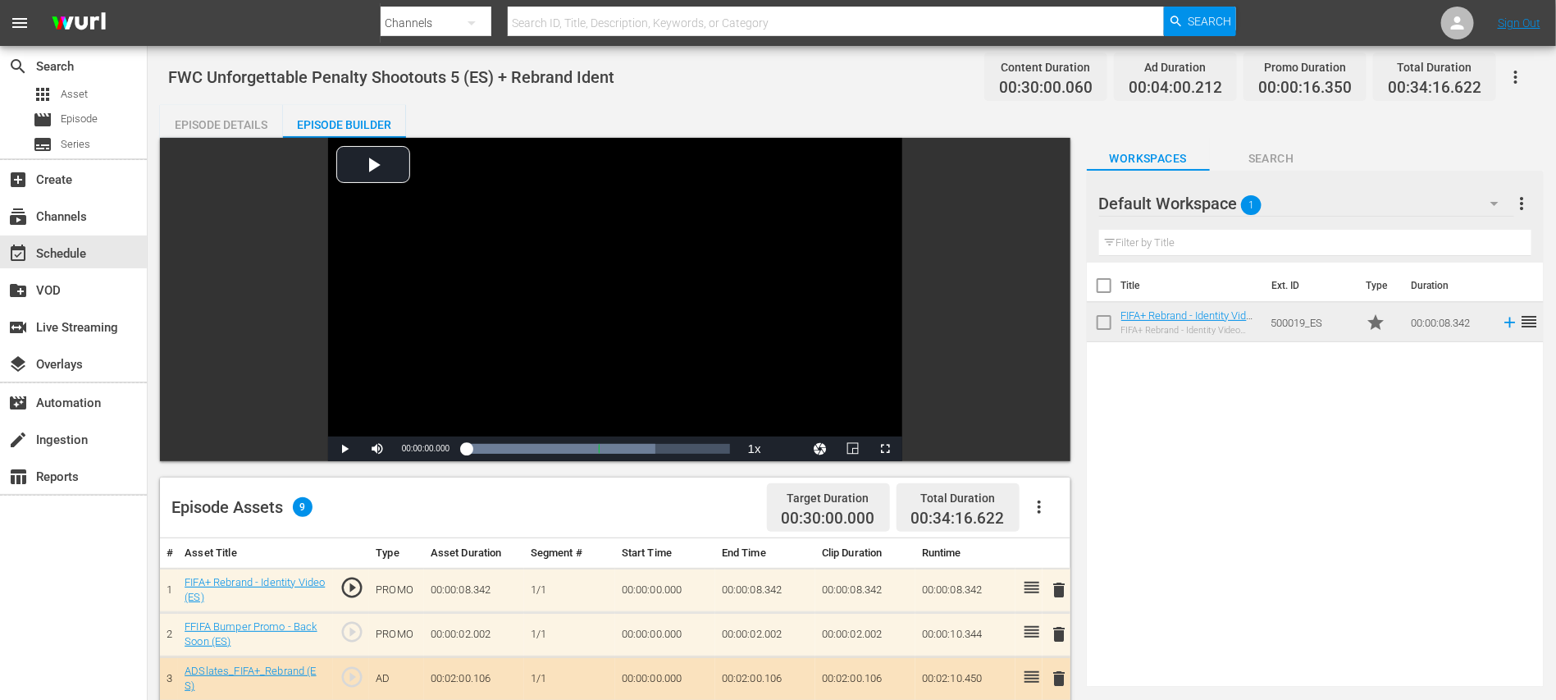
scroll to position [327, 0]
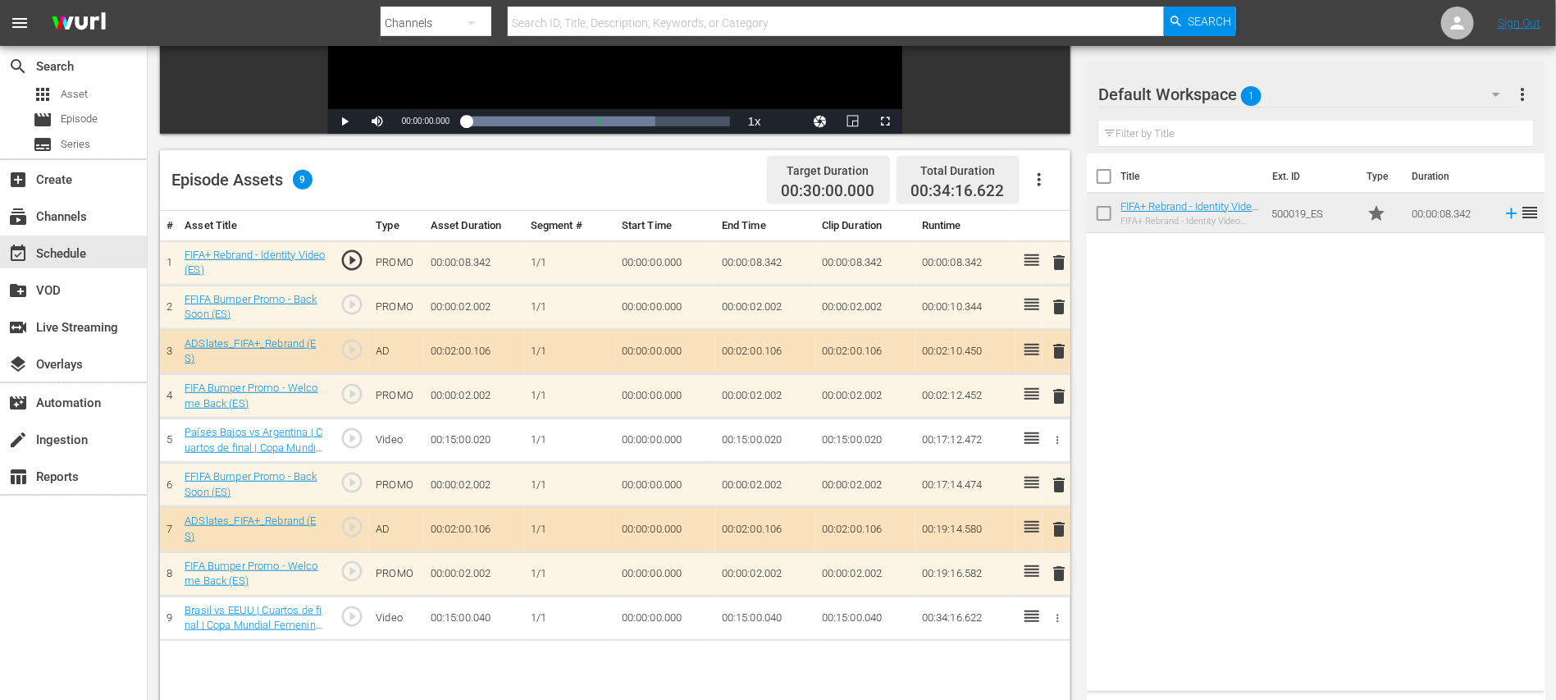
click at [1041, 180] on icon "button" at bounding box center [1039, 180] width 20 height 20
click at [1057, 219] on div "Clear Ads" at bounding box center [1089, 224] width 112 height 39
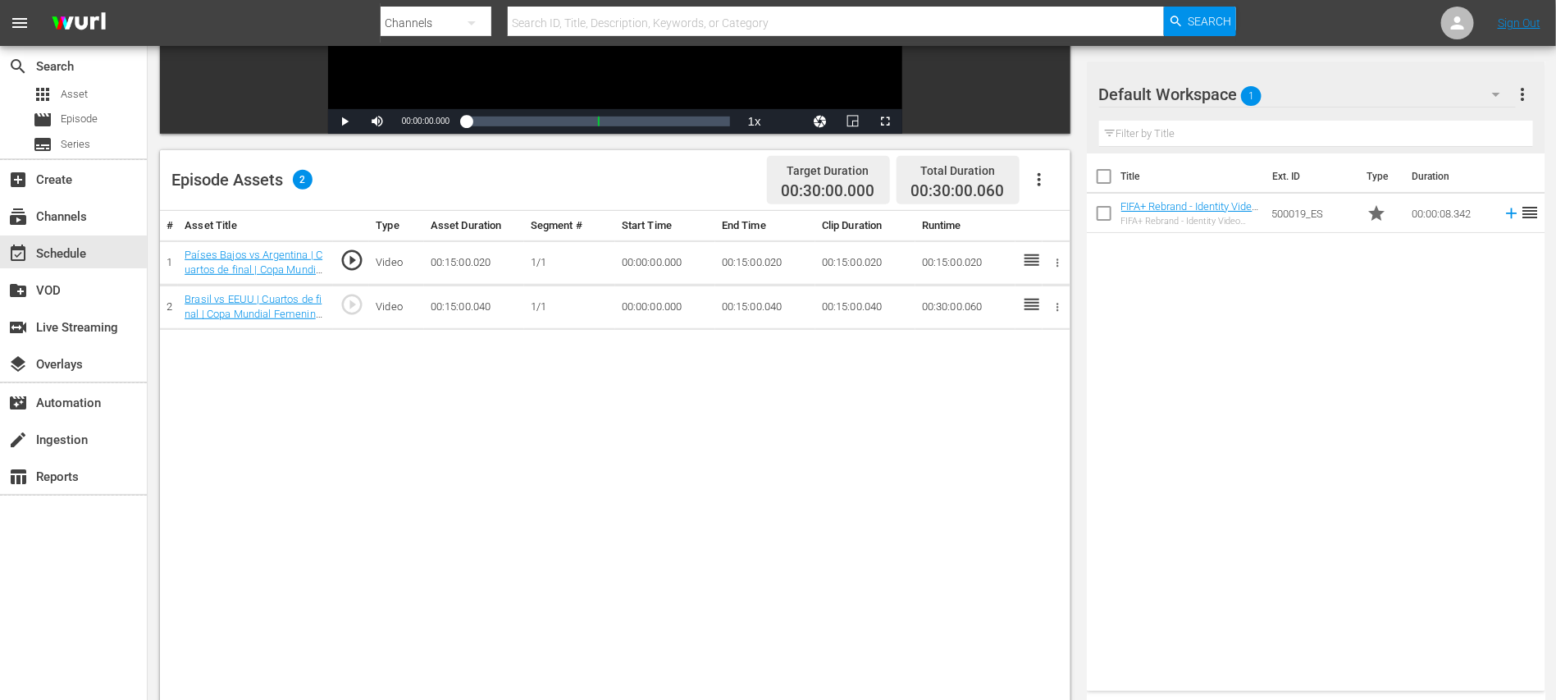
click at [1038, 179] on icon "button" at bounding box center [1039, 179] width 3 height 13
click at [1069, 184] on div "Fill with Ads" at bounding box center [1089, 185] width 112 height 39
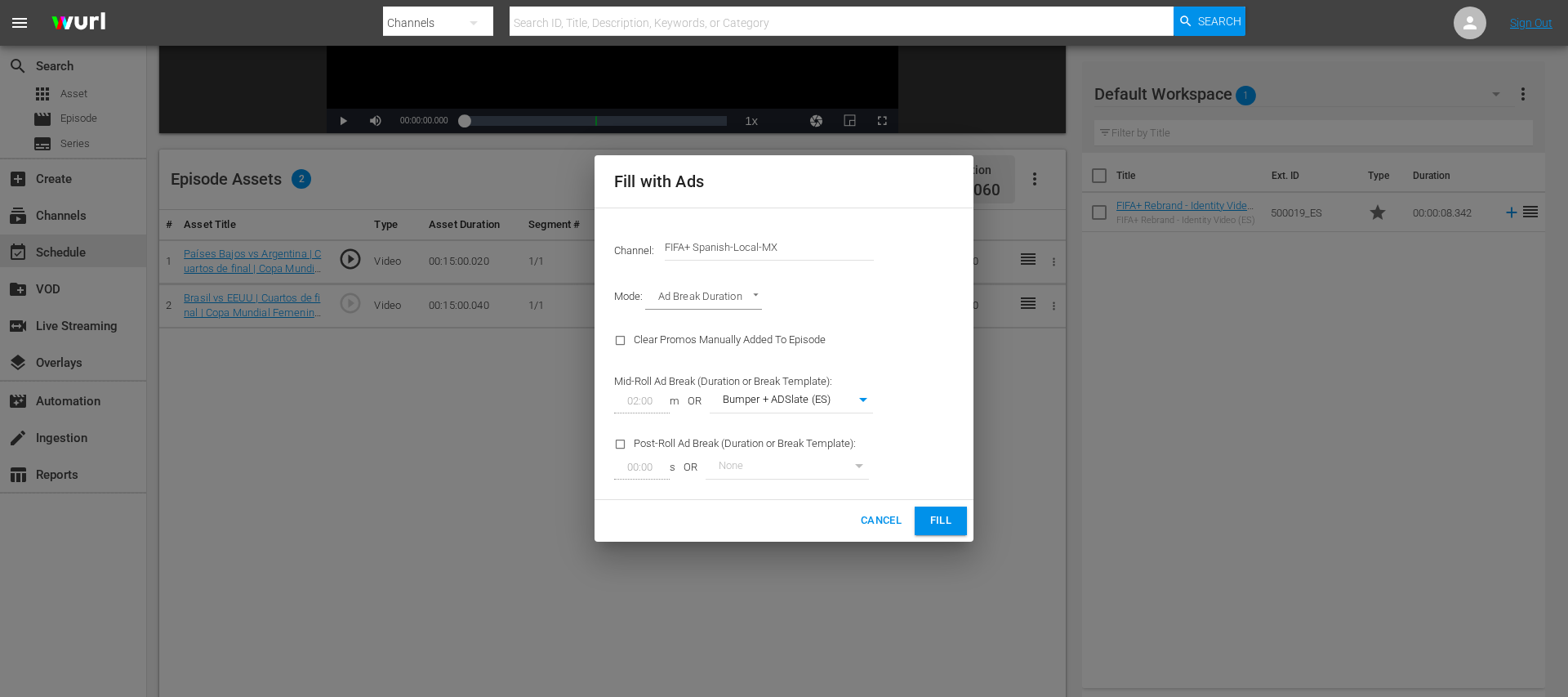
click at [828, 370] on body "menu Search By Channels Search ID, Title, Description, Keywords, or Category Se…" at bounding box center [784, 23] width 1568 height 697
click at [790, 374] on li "None" at bounding box center [791, 374] width 163 height 27
type input "0"
click at [931, 517] on span "Fill" at bounding box center [941, 520] width 26 height 19
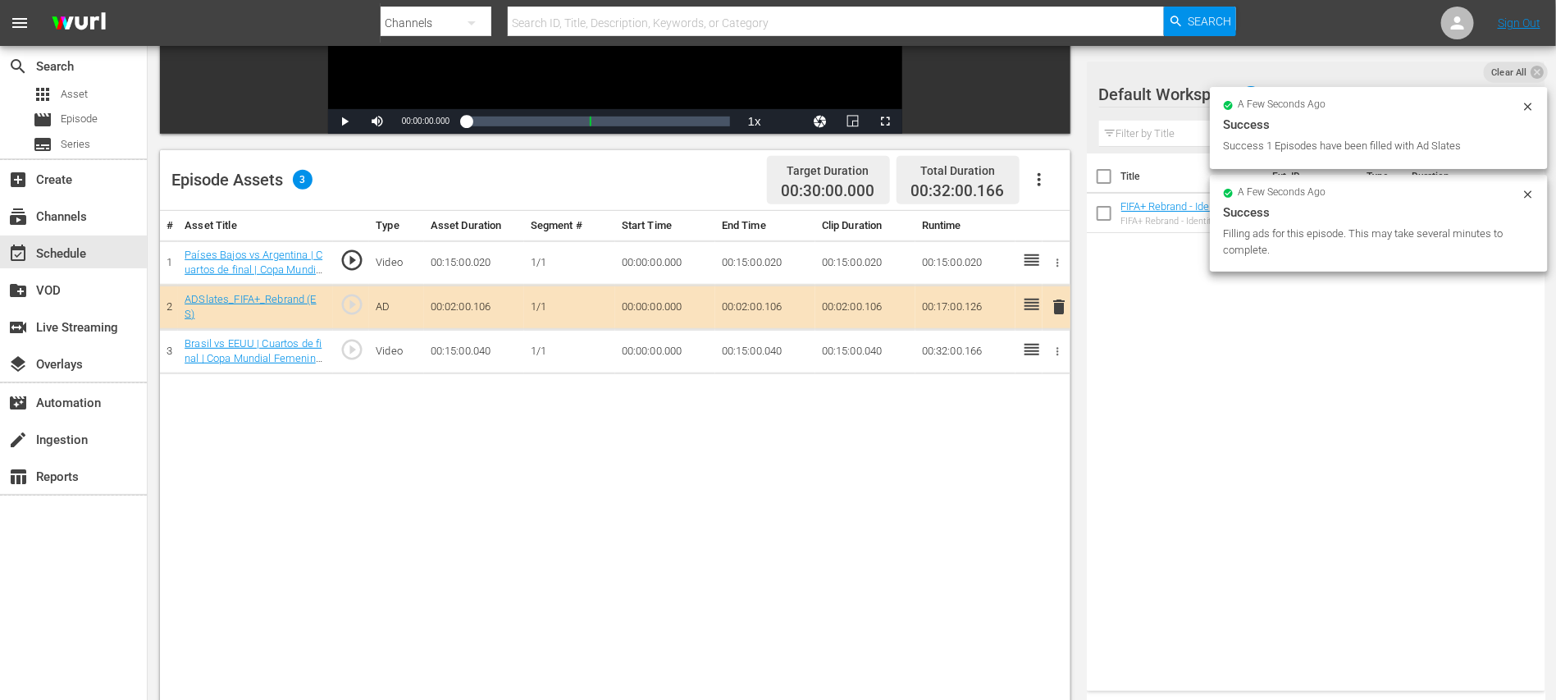
click at [1266, 426] on div "Title Ext. ID Type Duration FIFA+ Rebrand - Identity Video (ES) FIFA+ Rebrand -…" at bounding box center [1316, 418] width 458 height 531
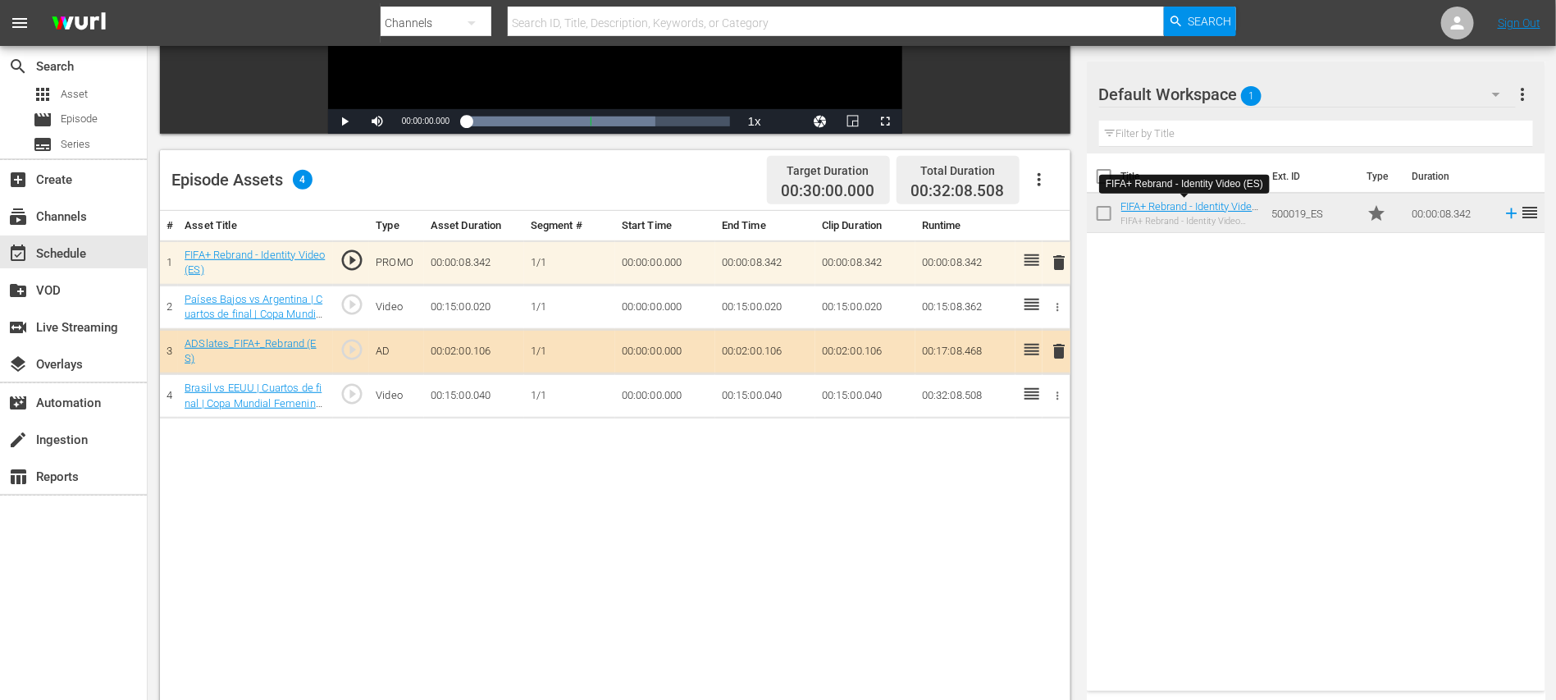
click at [1043, 175] on icon "button" at bounding box center [1039, 180] width 20 height 20
click at [1235, 363] on div "Title Ext. ID Type Duration FIFA+ Rebrand - Identity Video (ES) FIFA+ Rebrand -…" at bounding box center [1316, 418] width 458 height 531
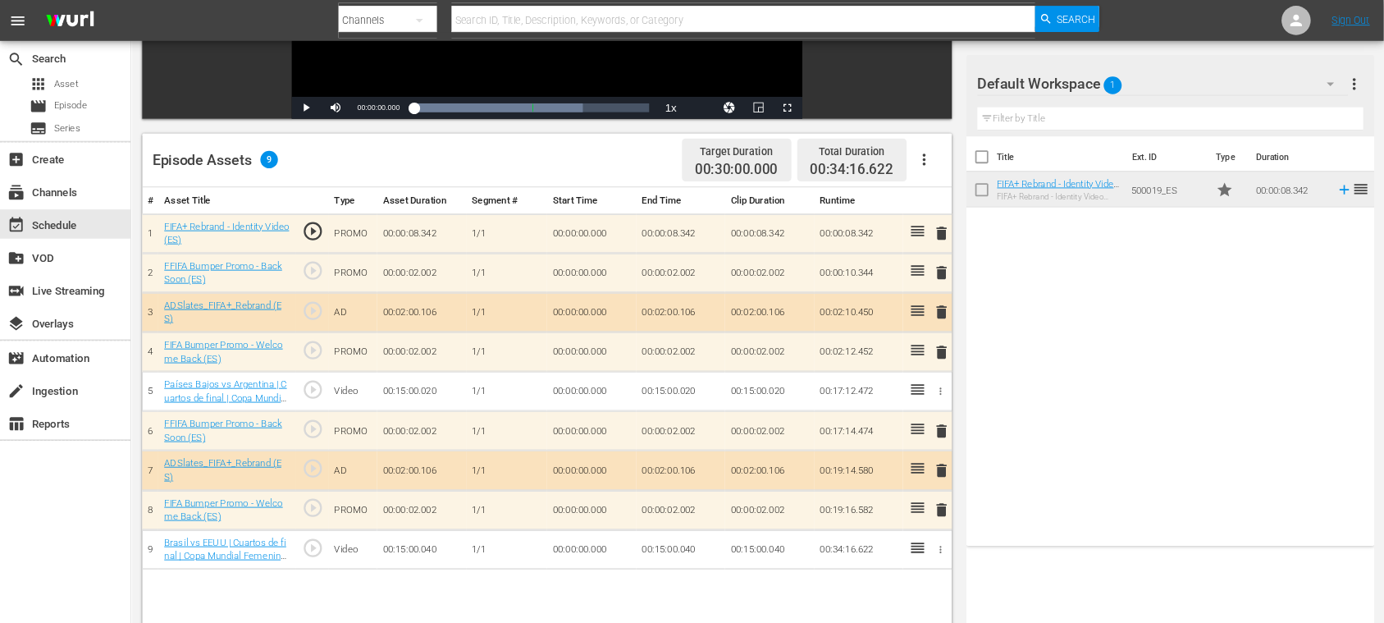
scroll to position [328, 0]
